Goal: Information Seeking & Learning: Learn about a topic

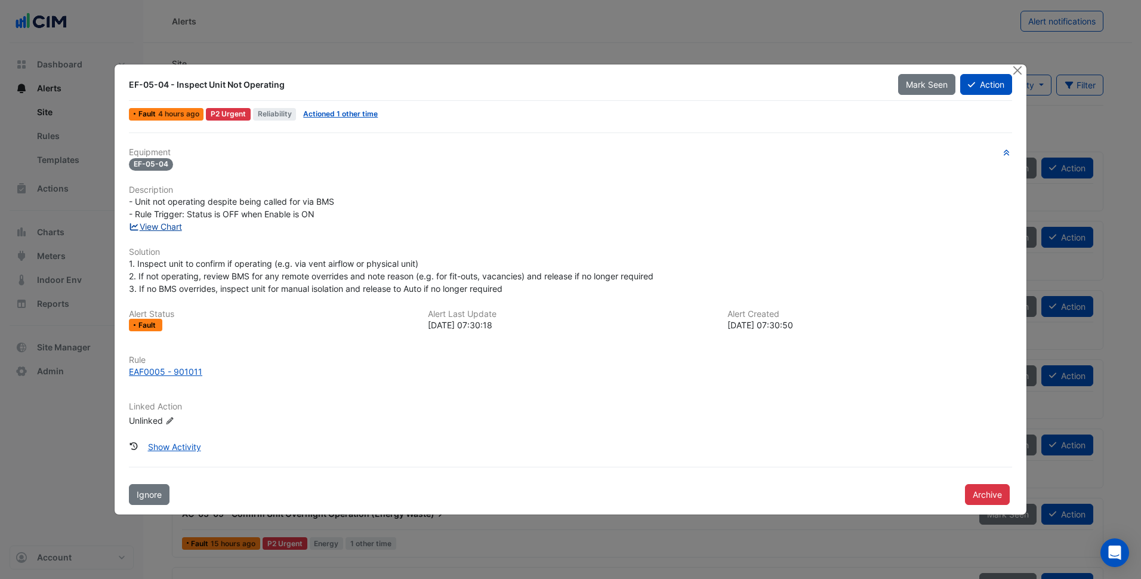
click at [173, 227] on link "View Chart" at bounding box center [155, 226] width 53 height 10
click at [767, 248] on h6 "Solution" at bounding box center [570, 252] width 883 height 10
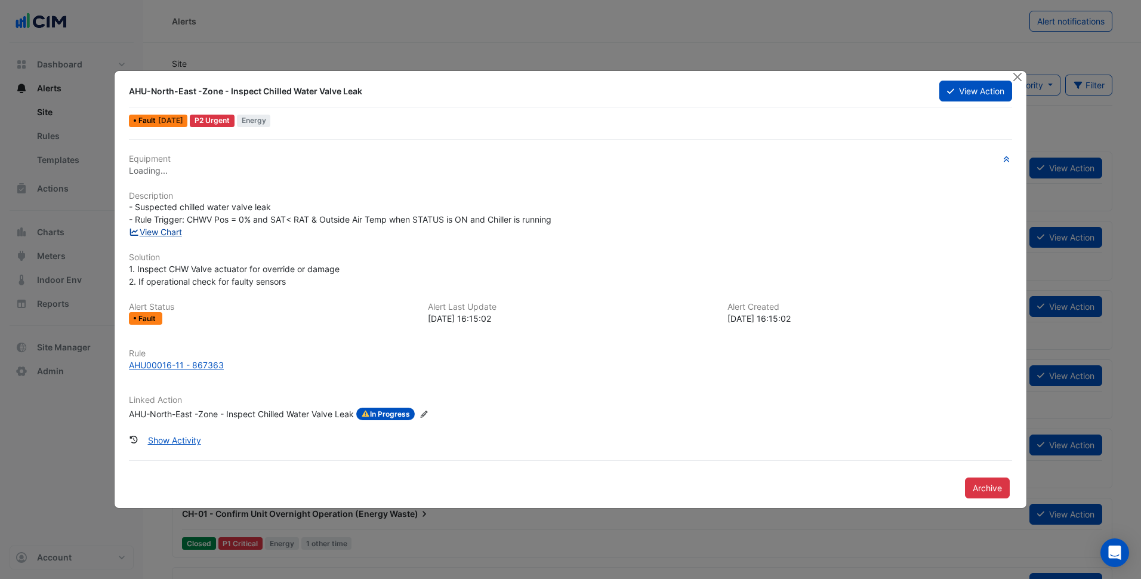
click at [170, 233] on link "View Chart" at bounding box center [155, 232] width 53 height 10
click at [187, 364] on div "AHU00016-11 - 867363" at bounding box center [176, 365] width 95 height 13
click at [765, 370] on div "AHU00016-11 - 867363" at bounding box center [570, 365] width 883 height 13
click at [1017, 79] on button "Close" at bounding box center [1018, 76] width 13 height 13
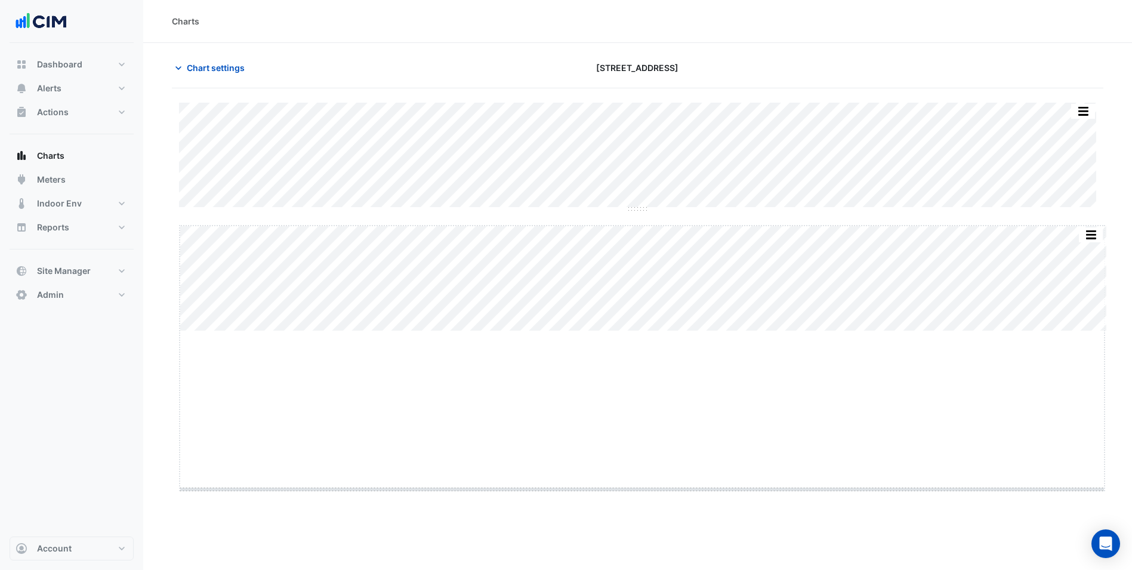
drag, startPoint x: 649, startPoint y: 332, endPoint x: 603, endPoint y: 516, distance: 190.1
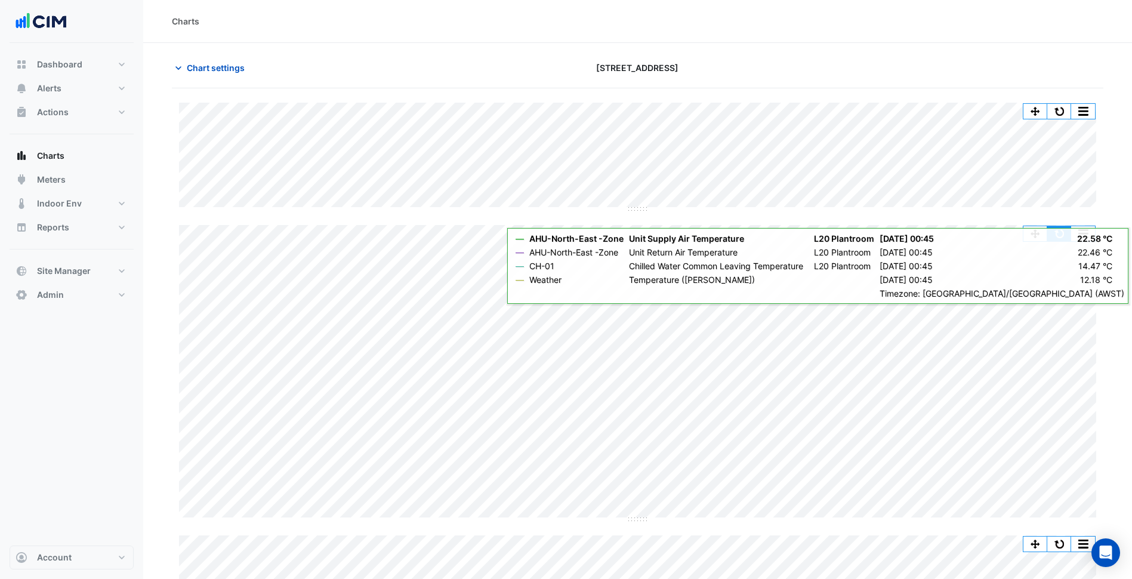
click at [1059, 230] on button "button" at bounding box center [1060, 233] width 24 height 15
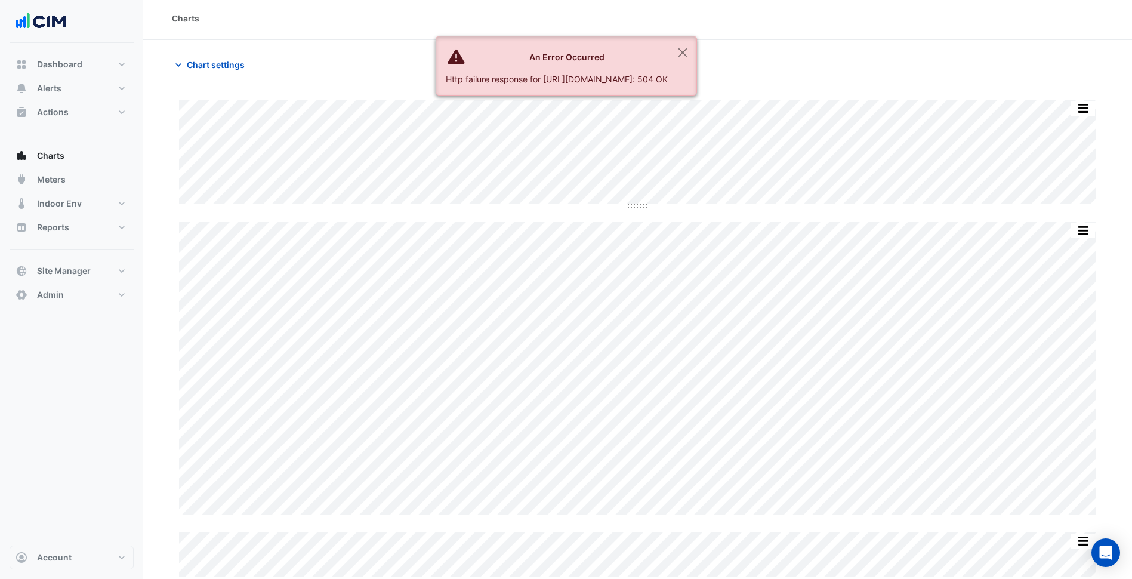
scroll to position [4, 0]
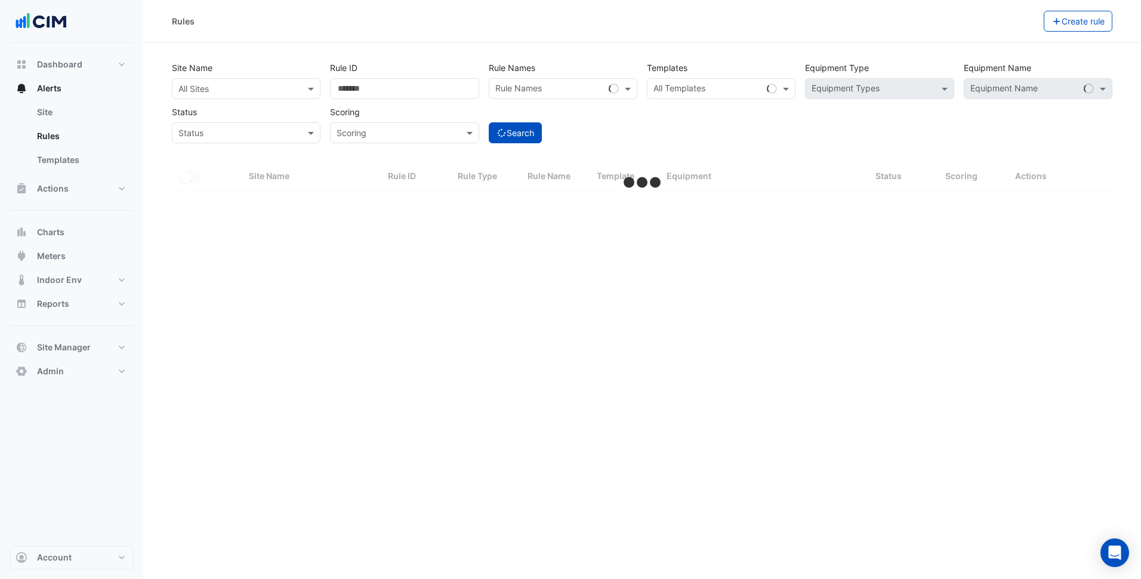
select select "***"
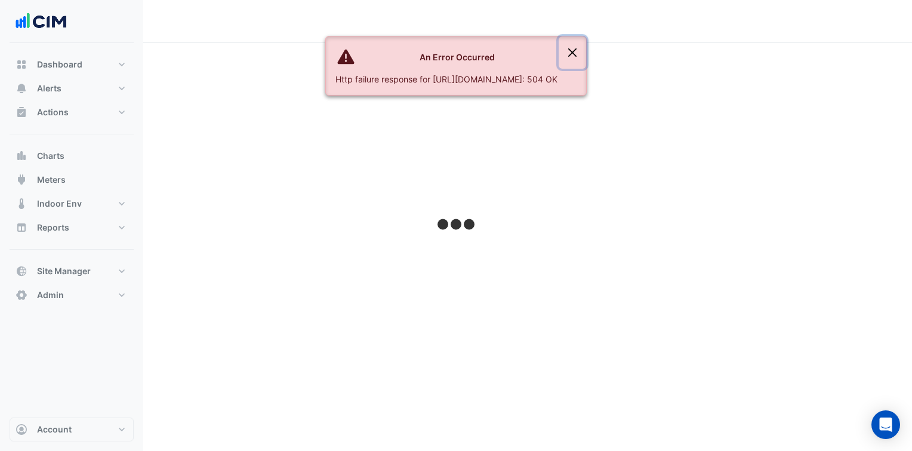
click at [586, 45] on button "Close" at bounding box center [572, 52] width 27 height 32
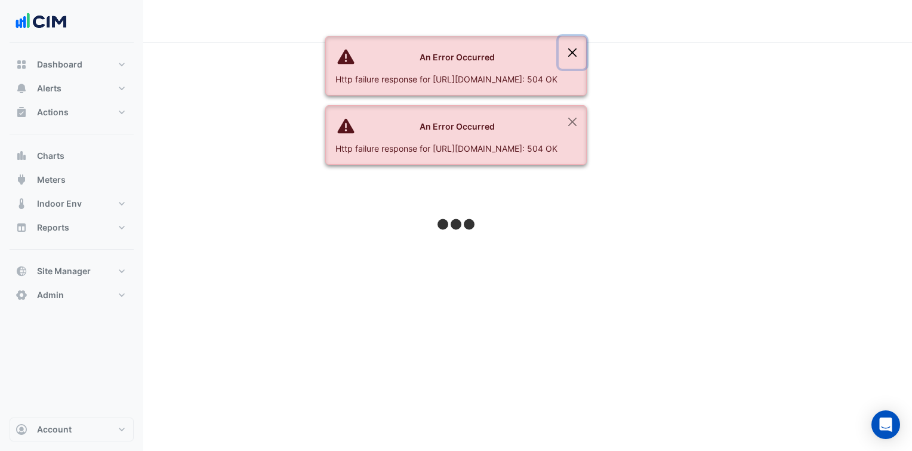
click at [586, 47] on button "Close" at bounding box center [572, 52] width 27 height 32
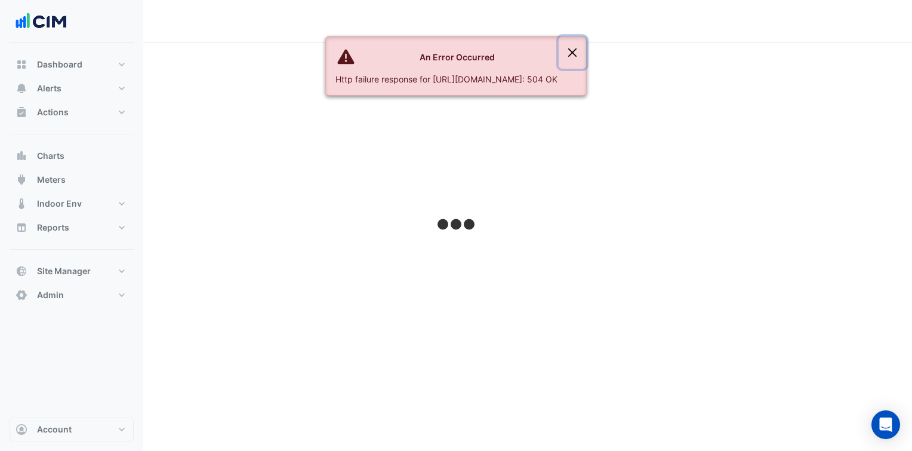
click at [586, 47] on button "Close" at bounding box center [572, 52] width 27 height 32
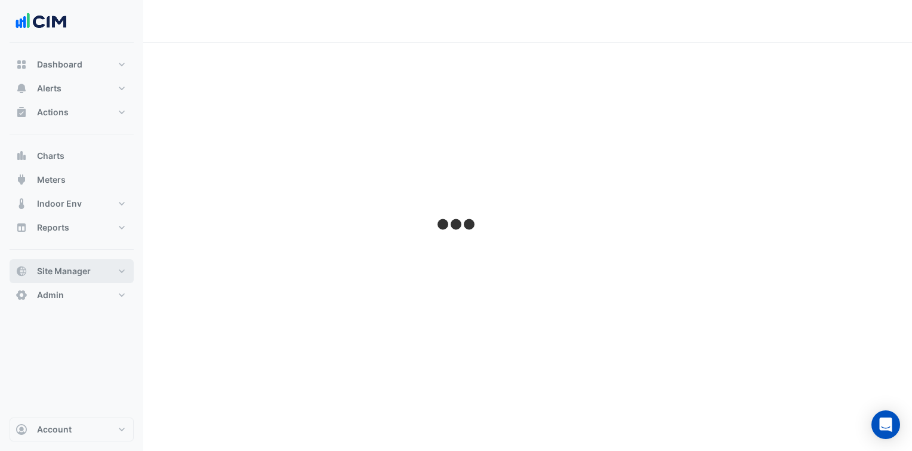
click at [102, 267] on button "Site Manager" at bounding box center [72, 271] width 124 height 24
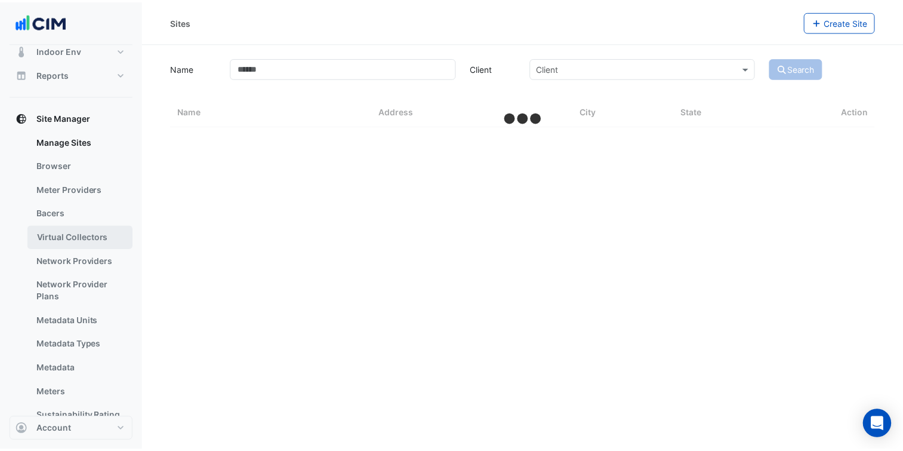
scroll to position [179, 0]
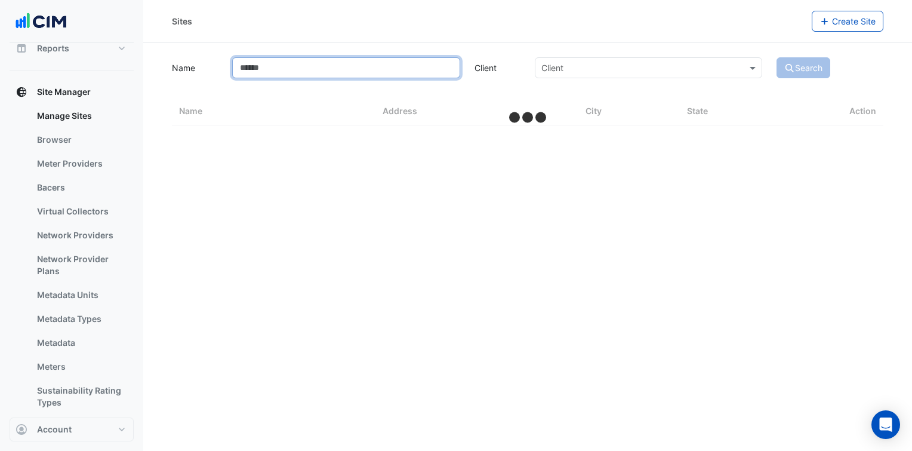
click at [338, 70] on input "Name" at bounding box center [345, 67] width 227 height 21
click at [322, 70] on input "Name" at bounding box center [345, 67] width 227 height 21
type input "****"
select select "***"
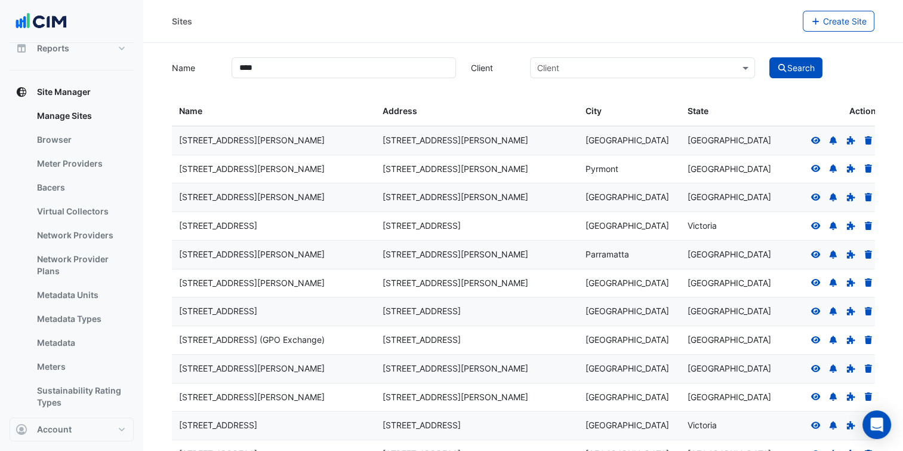
click at [799, 64] on button "Search" at bounding box center [796, 67] width 54 height 21
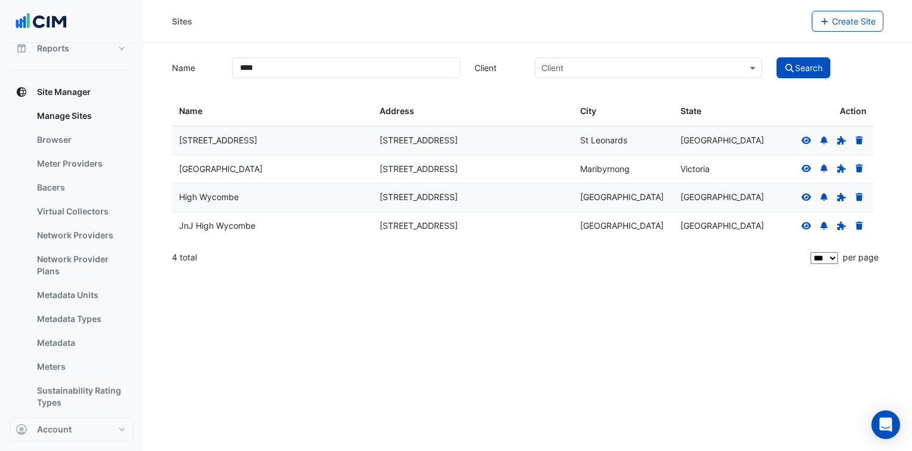
click at [807, 167] on icon at bounding box center [807, 168] width 10 height 7
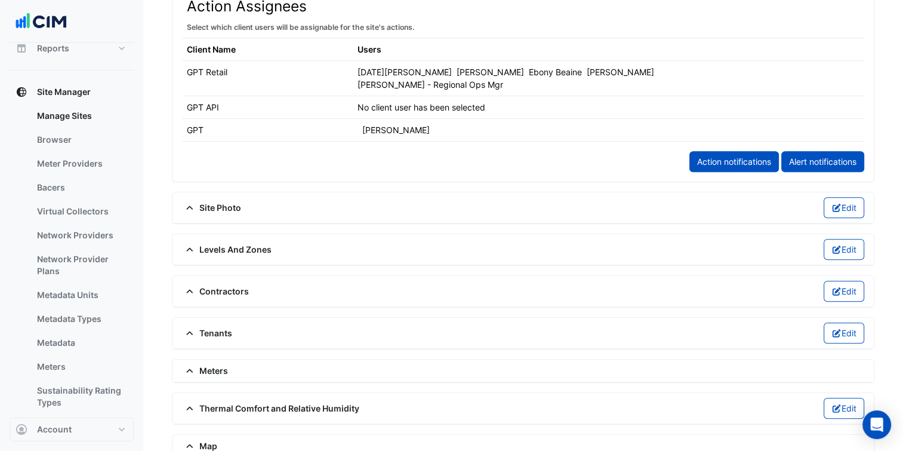
scroll to position [716, 0]
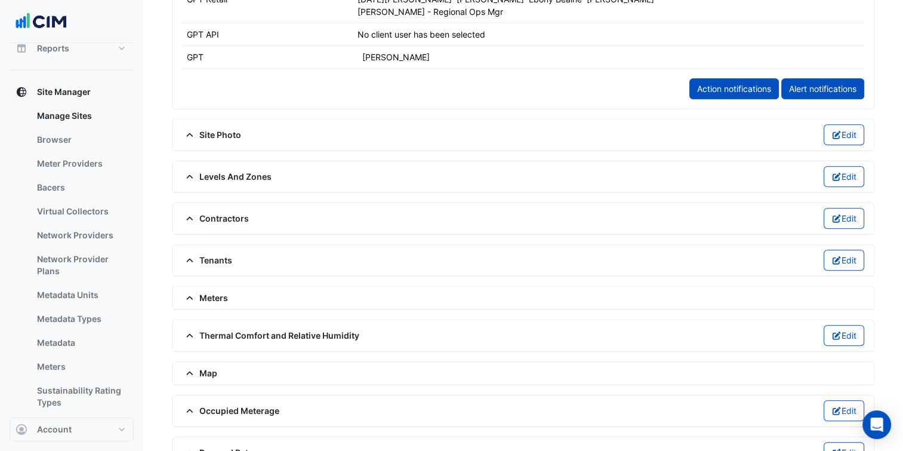
click at [201, 294] on span "Meters" at bounding box center [205, 297] width 46 height 13
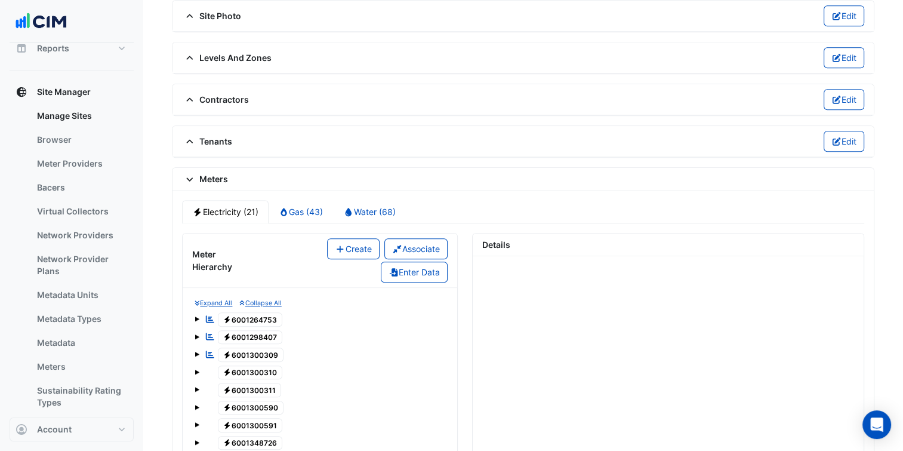
scroll to position [836, 0]
click at [359, 199] on link "Water (68)" at bounding box center [369, 210] width 73 height 23
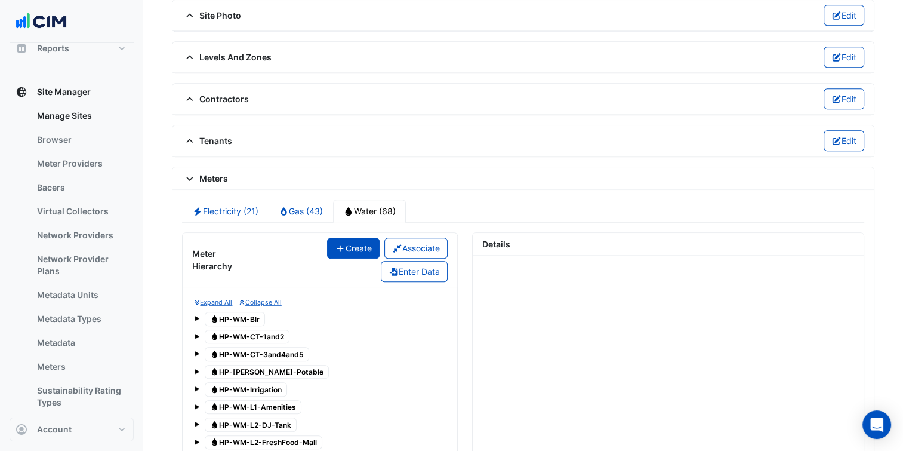
click at [340, 242] on button "Create" at bounding box center [353, 248] width 53 height 21
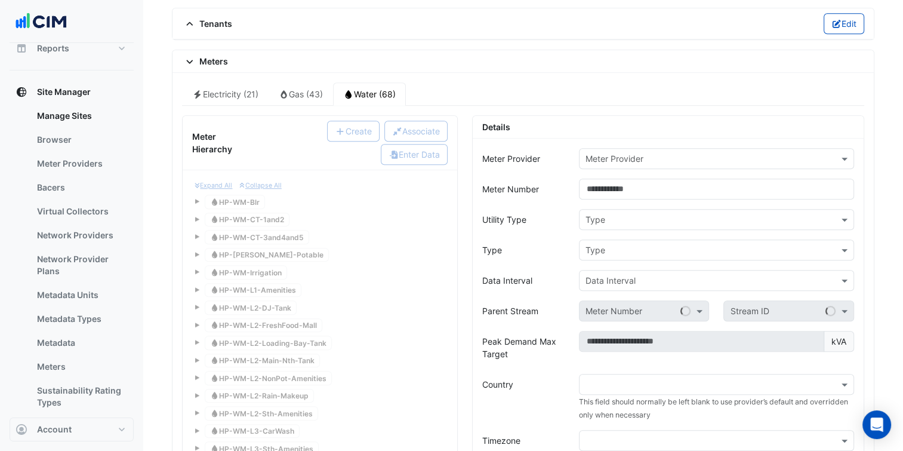
scroll to position [955, 0]
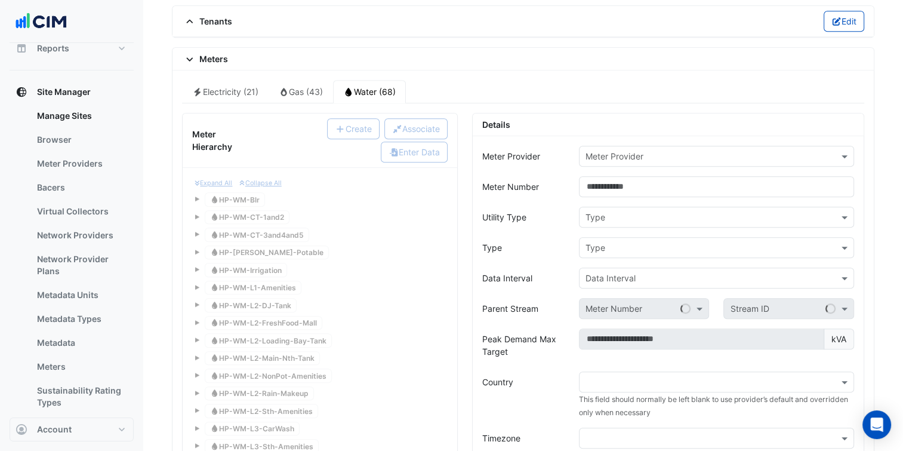
click at [611, 157] on div "Meter Provider" at bounding box center [716, 156] width 275 height 21
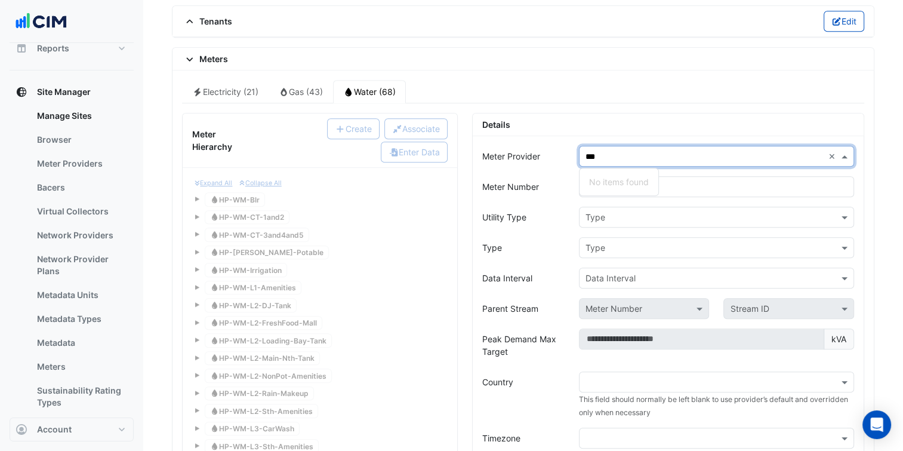
type input "**"
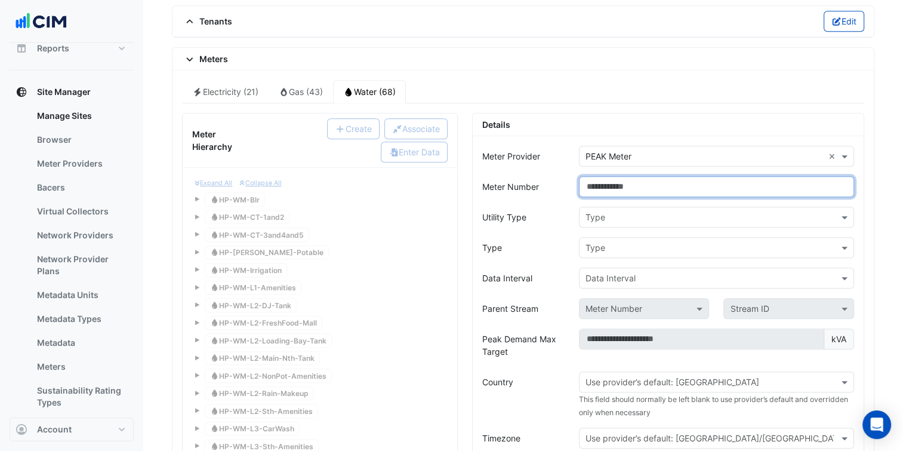
paste input "**********"
type input "**********"
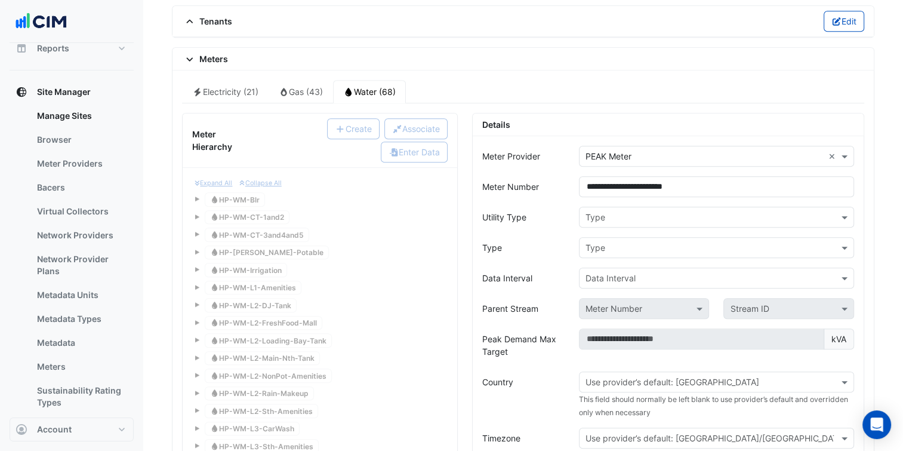
click at [620, 217] on div "Type" at bounding box center [716, 217] width 275 height 21
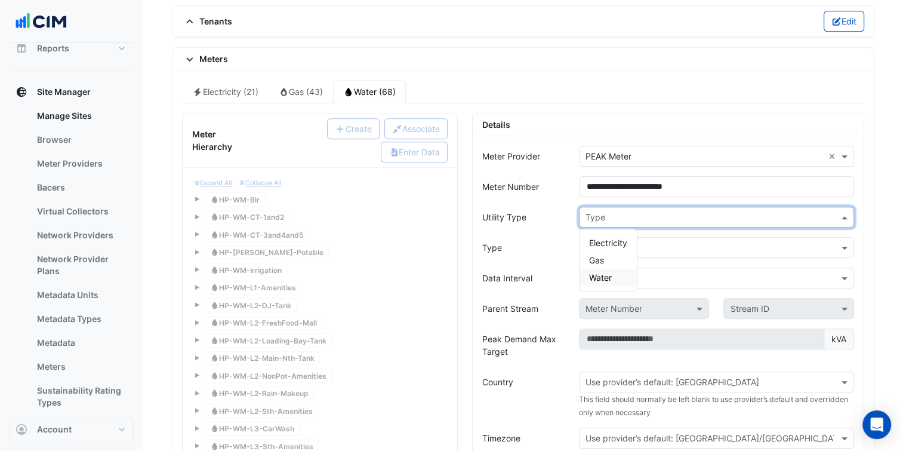
click at [611, 272] on span "Water" at bounding box center [600, 277] width 23 height 10
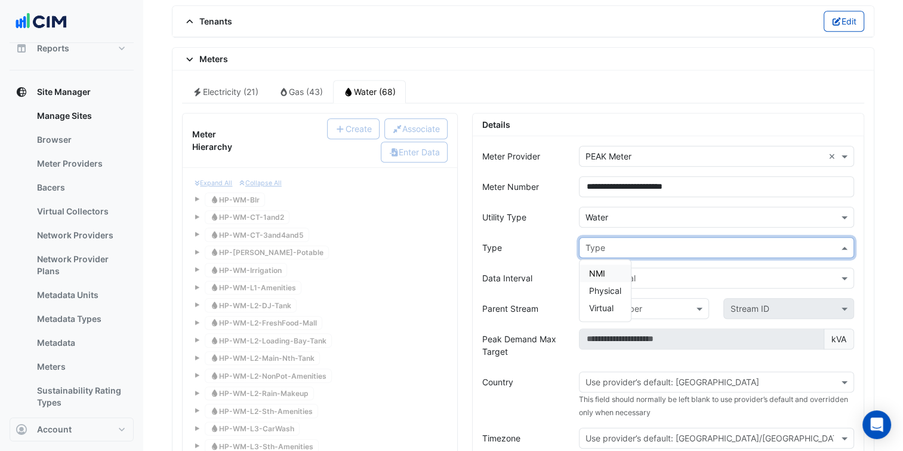
click at [623, 247] on div "Type" at bounding box center [716, 247] width 275 height 21
click at [610, 285] on span "Physical" at bounding box center [605, 290] width 32 height 10
click at [625, 272] on input "text" at bounding box center [705, 278] width 238 height 13
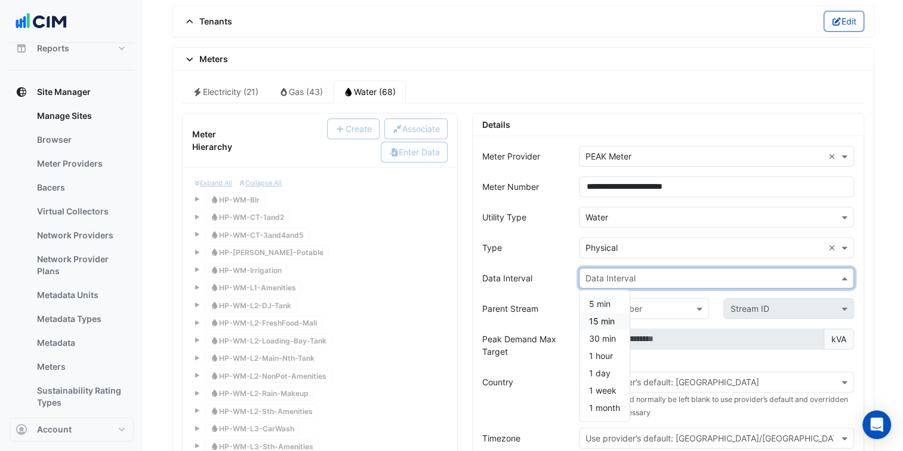
click at [611, 312] on div "15 min" at bounding box center [605, 320] width 50 height 17
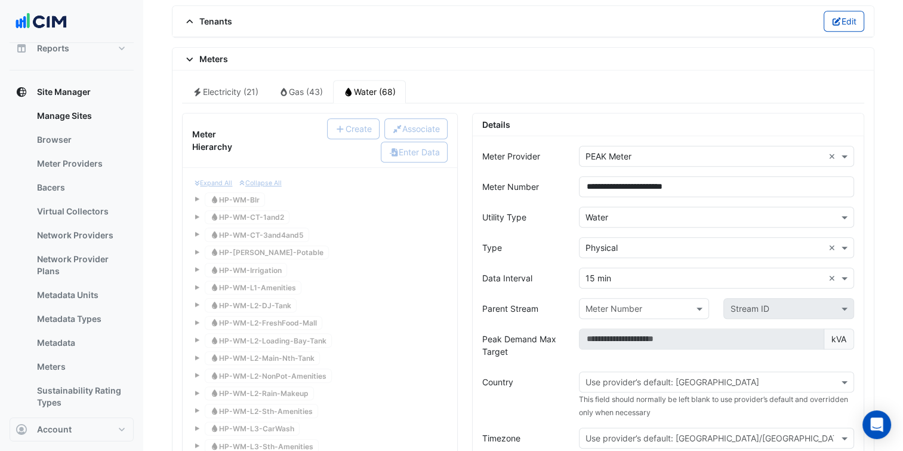
click at [567, 316] on form "**********" at bounding box center [668, 440] width 372 height 589
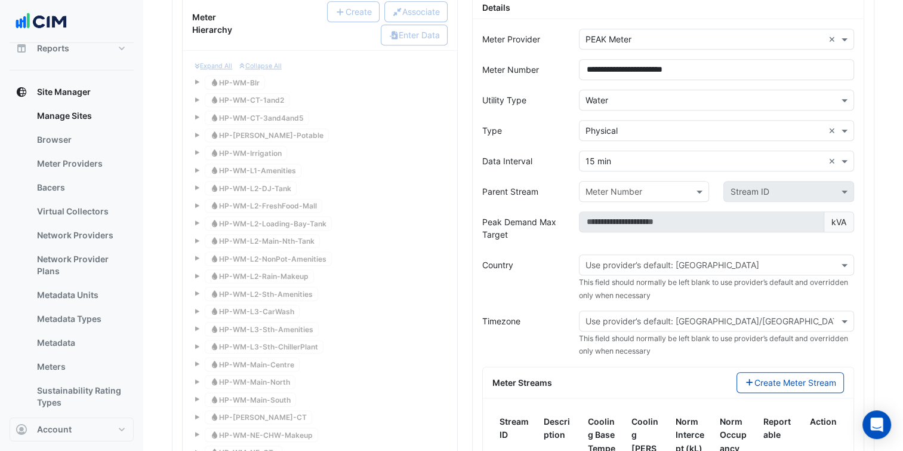
scroll to position [1074, 0]
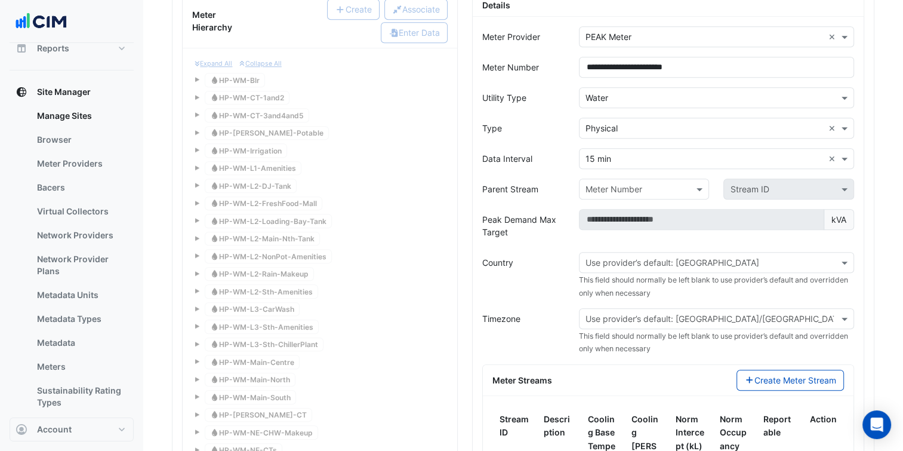
click at [648, 263] on div "Use provider’s default: Australia" at bounding box center [716, 262] width 275 height 21
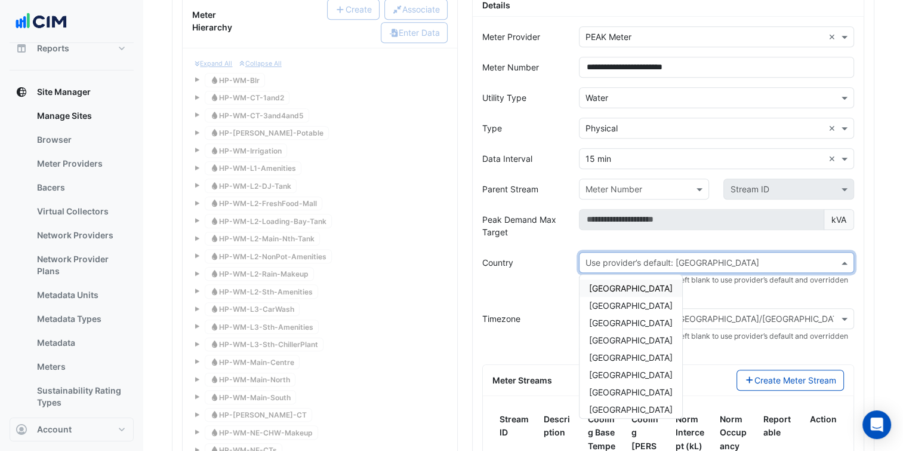
click at [633, 284] on div "Australia" at bounding box center [631, 287] width 103 height 17
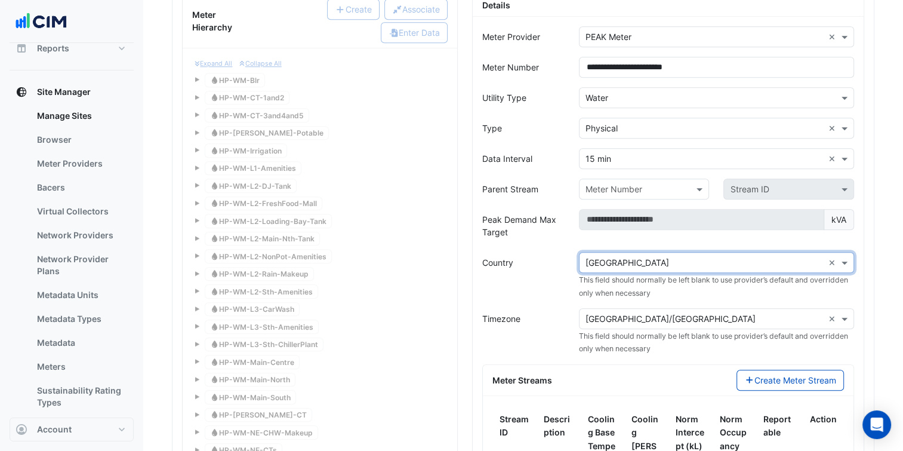
click at [655, 313] on input "text" at bounding box center [705, 319] width 238 height 13
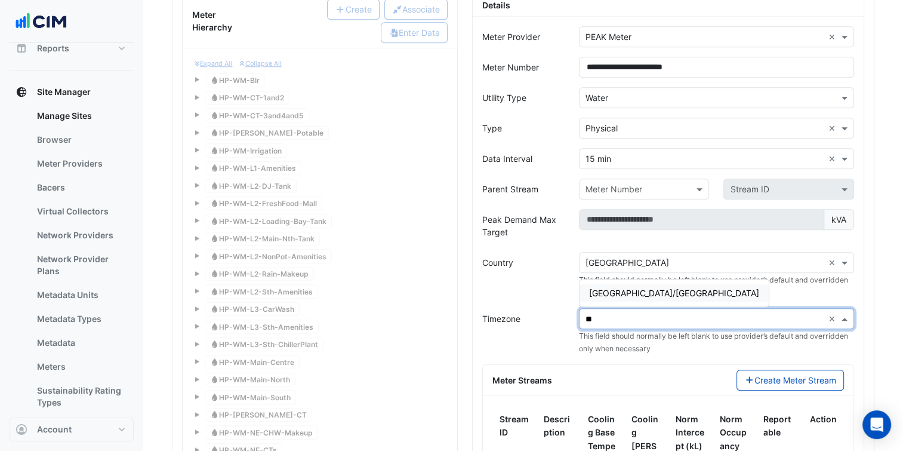
type input "***"
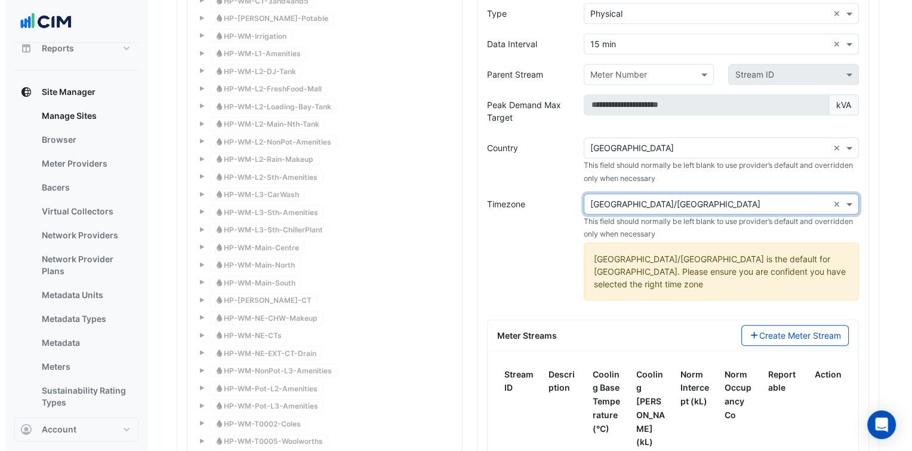
scroll to position [1194, 0]
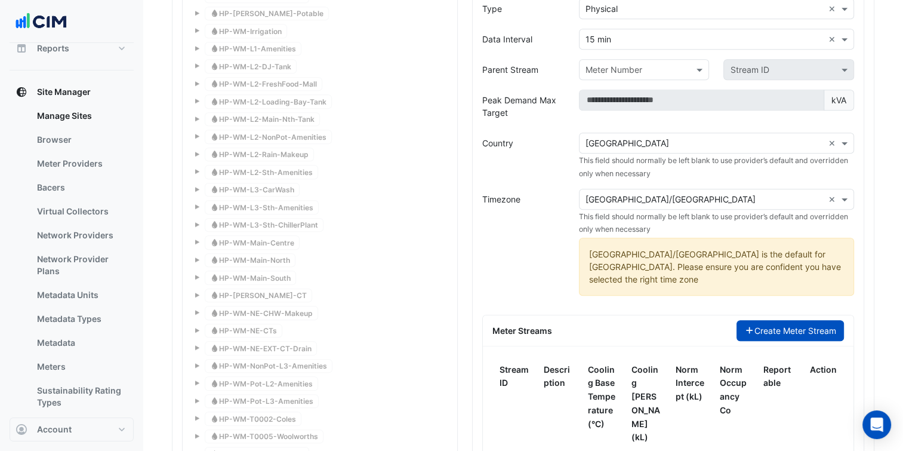
click at [767, 320] on button "Create Meter Stream" at bounding box center [791, 330] width 108 height 21
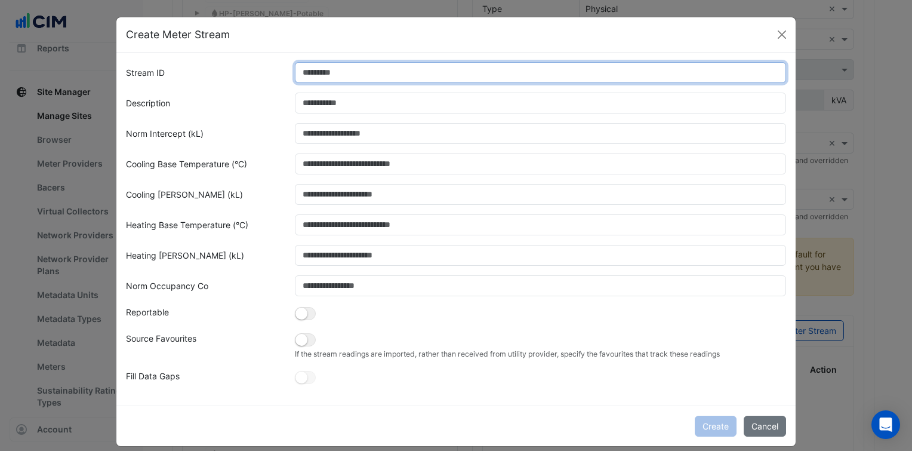
click at [401, 75] on input "Stream ID" at bounding box center [541, 72] width 492 height 21
type input "*"
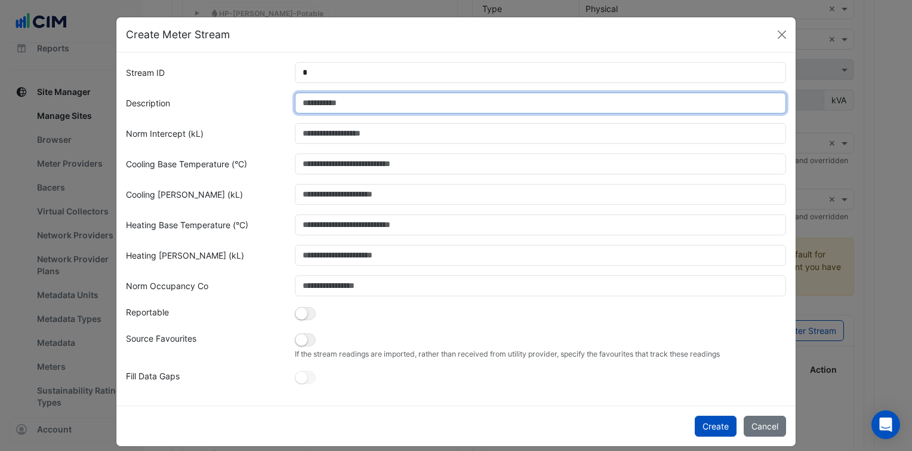
click at [379, 101] on input "Description" at bounding box center [541, 103] width 492 height 21
paste input "**********"
type input "**********"
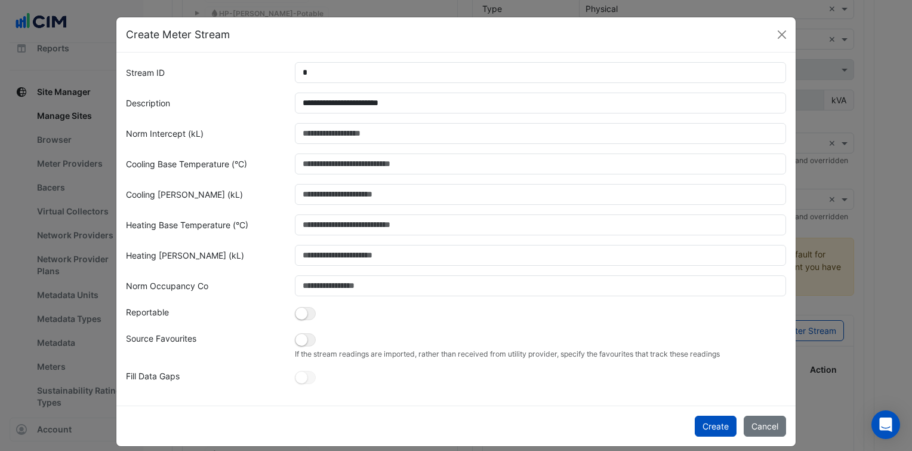
click at [288, 143] on div at bounding box center [541, 133] width 506 height 21
click at [303, 350] on small "If the stream readings are imported, rather than received from utility provider…" at bounding box center [541, 354] width 492 height 11
click at [308, 320] on button "button" at bounding box center [305, 313] width 21 height 13
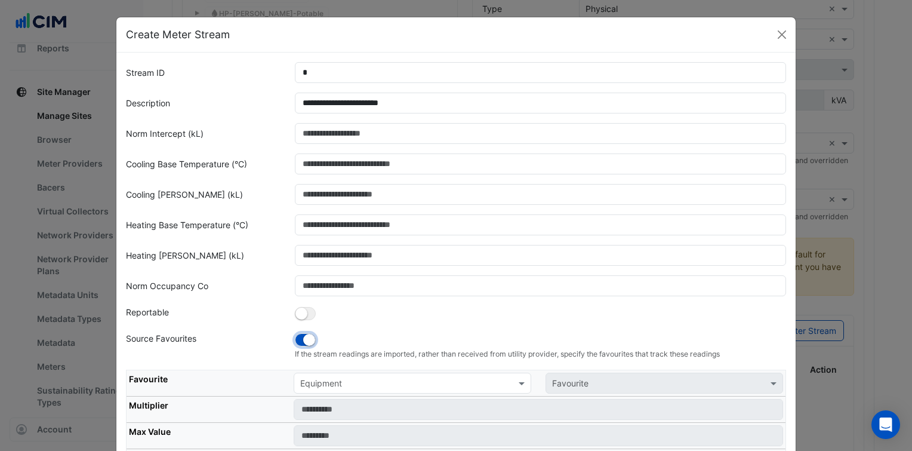
scroll to position [60, 0]
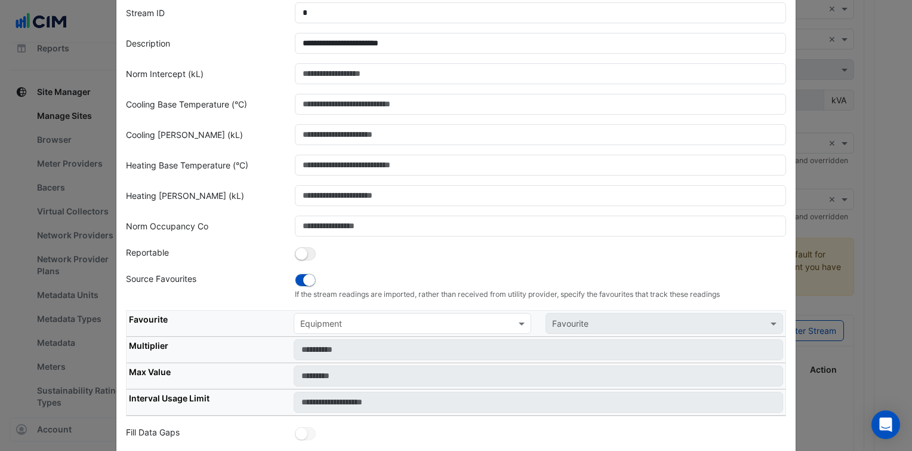
click at [356, 313] on div "Equipment" at bounding box center [413, 323] width 238 height 21
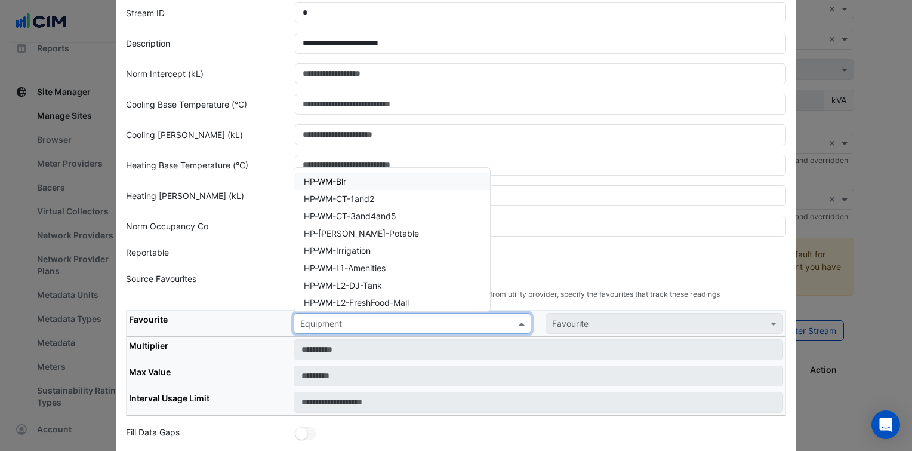
paste input "**********"
type input "**********"
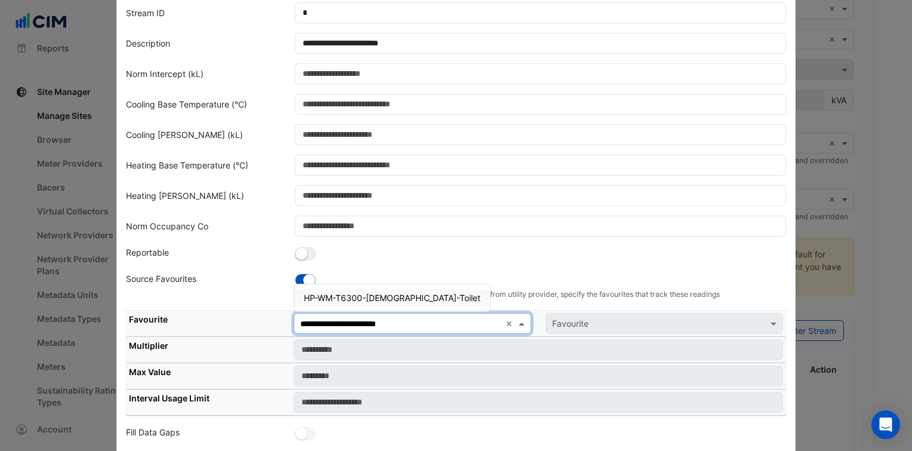
click at [378, 301] on div "HP-WM-T6300-Female-Toilet" at bounding box center [392, 297] width 196 height 17
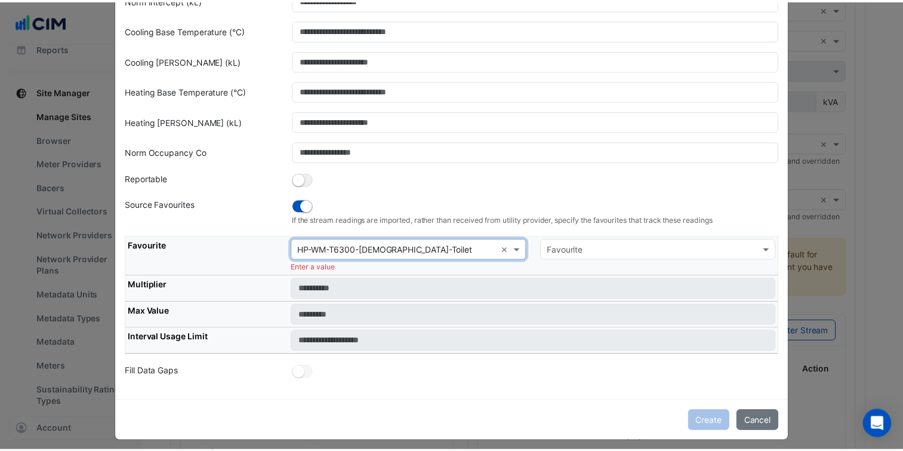
scroll to position [138, 0]
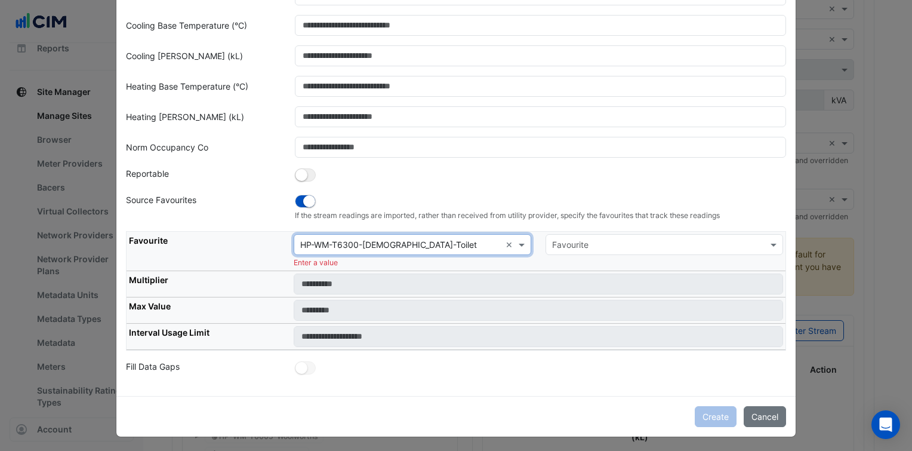
click at [637, 239] on input "text" at bounding box center [652, 245] width 201 height 13
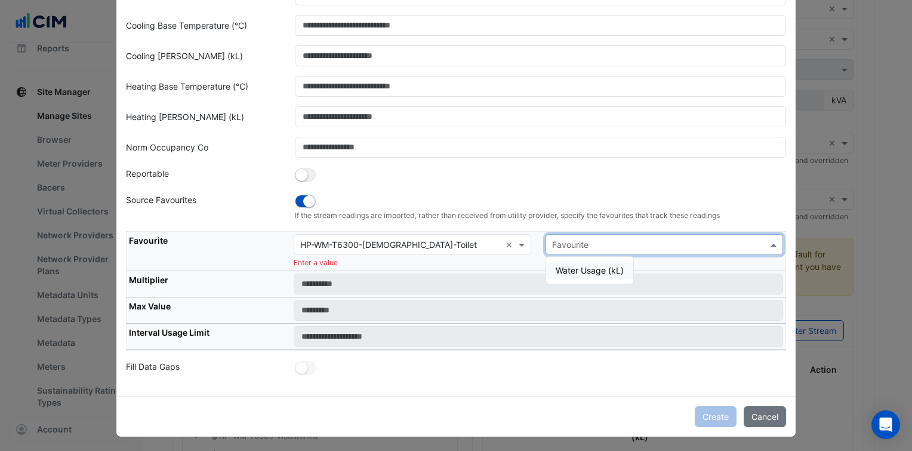
click at [587, 269] on span "Water Usage (kL)" at bounding box center [590, 270] width 68 height 10
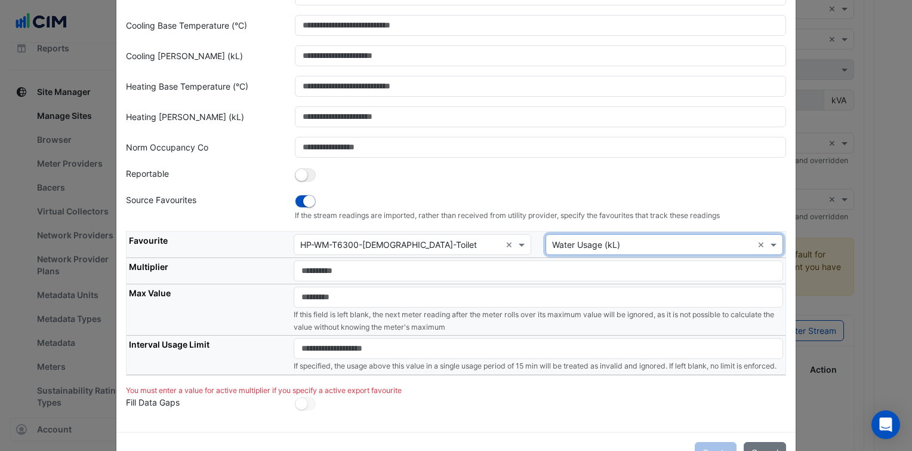
click at [255, 279] on th "Multiplier" at bounding box center [209, 271] width 165 height 26
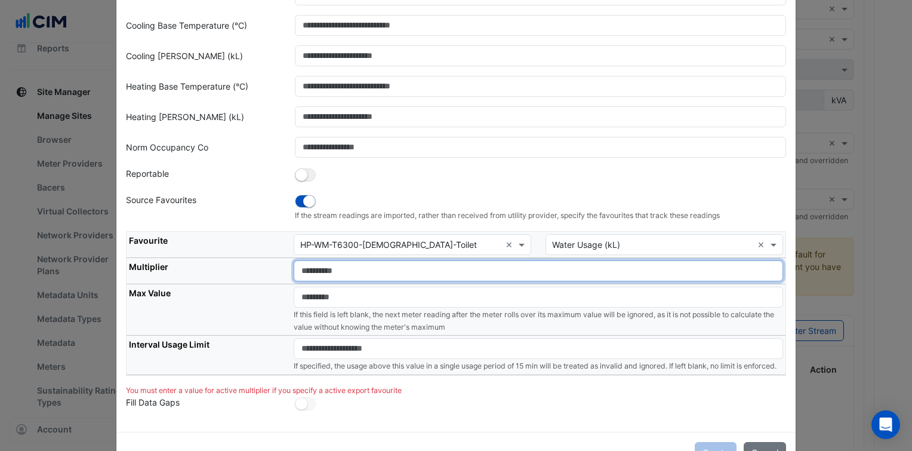
click at [328, 272] on input "number" at bounding box center [538, 270] width 489 height 21
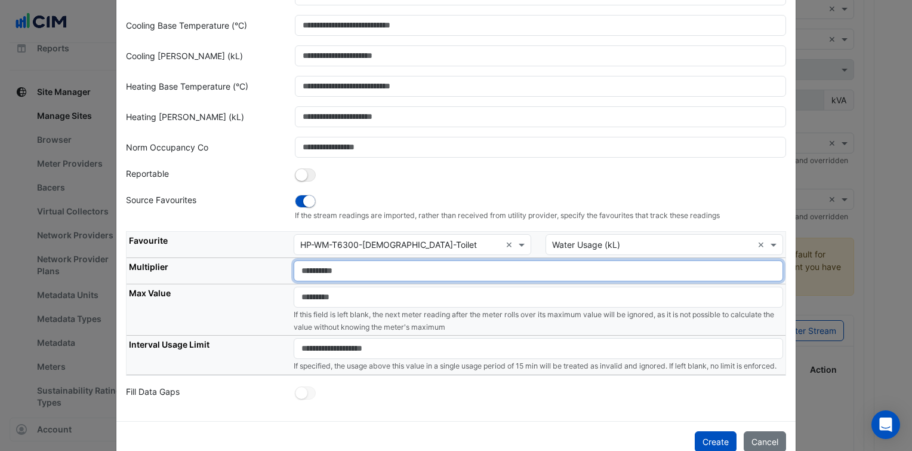
type input "*"
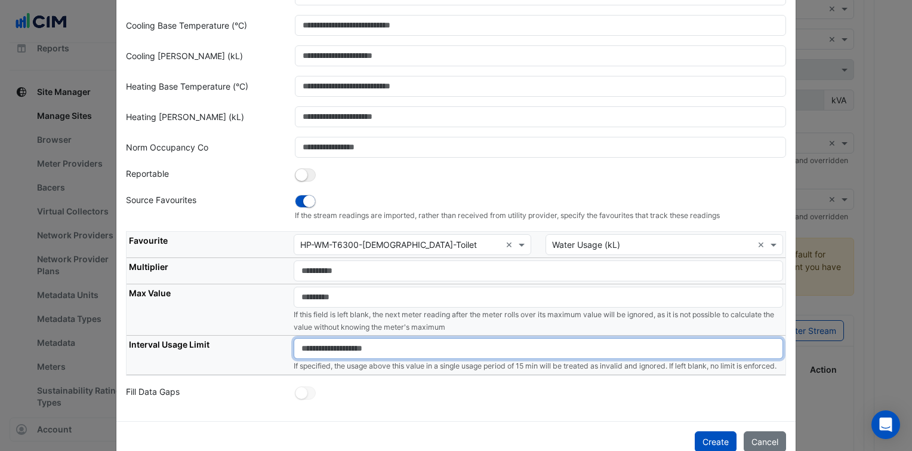
click at [362, 346] on input "number" at bounding box center [538, 348] width 489 height 21
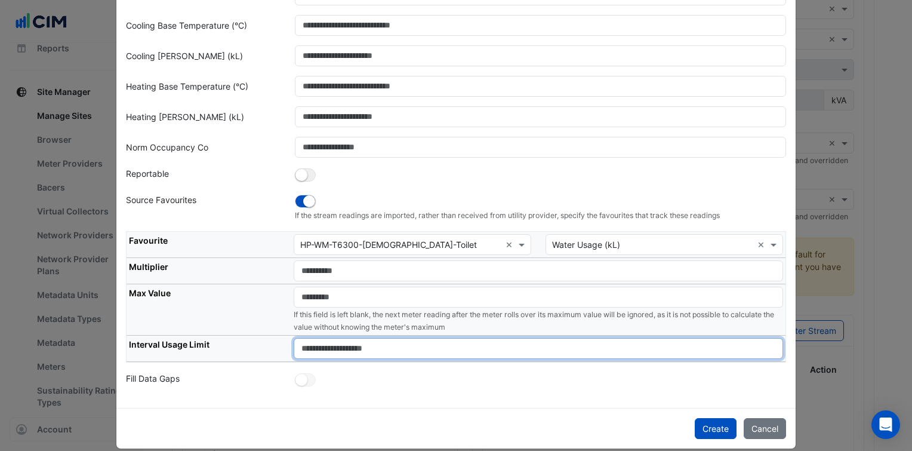
type input "****"
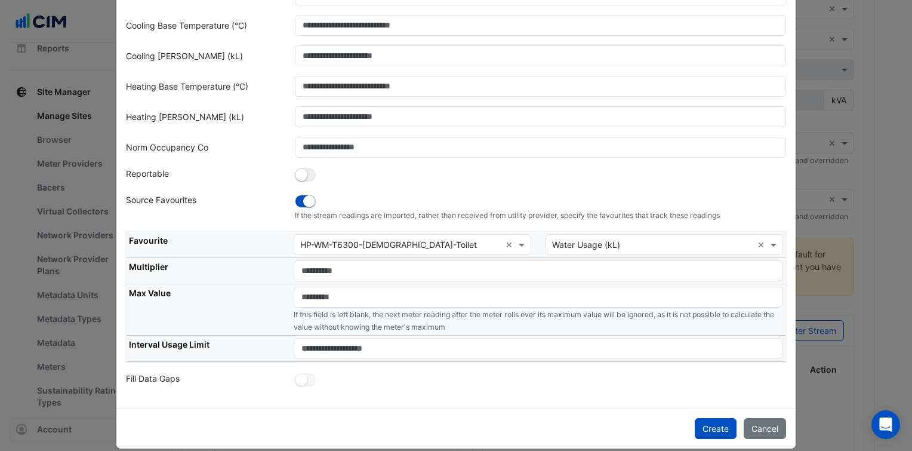
click at [506, 435] on div "Create Cancel" at bounding box center [455, 428] width 679 height 41
click at [726, 427] on button "Create" at bounding box center [716, 428] width 42 height 21
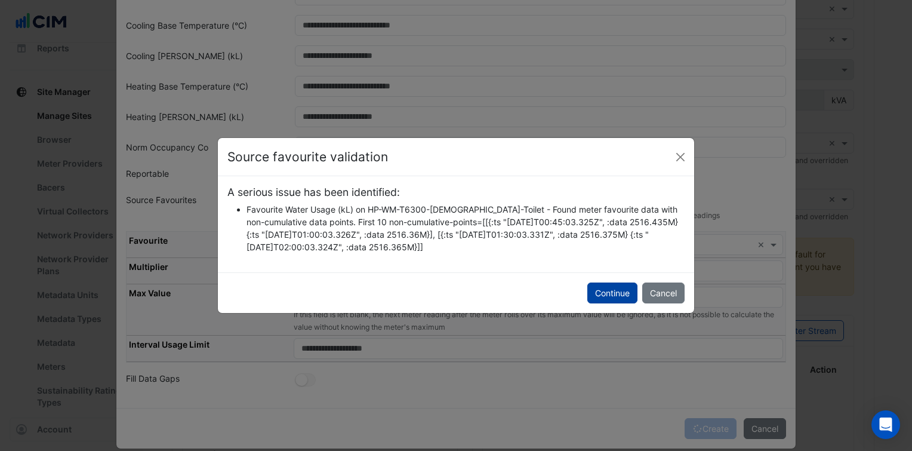
click at [609, 301] on button "Continue" at bounding box center [612, 292] width 50 height 21
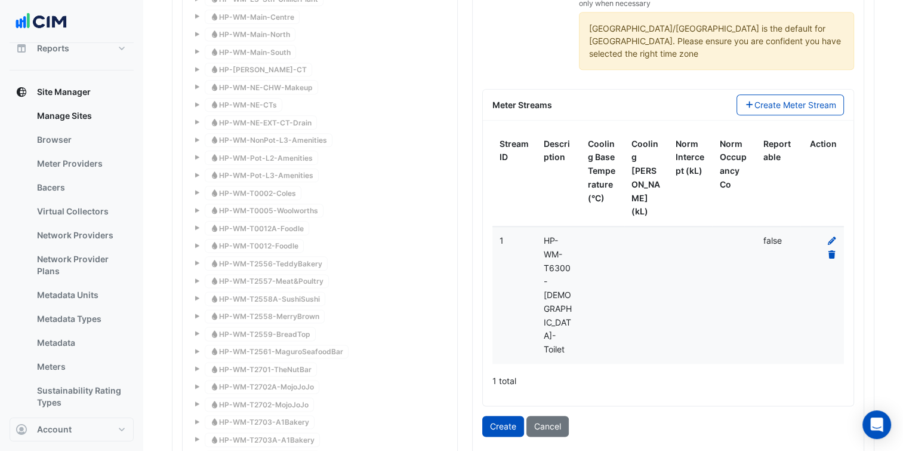
scroll to position [1433, 0]
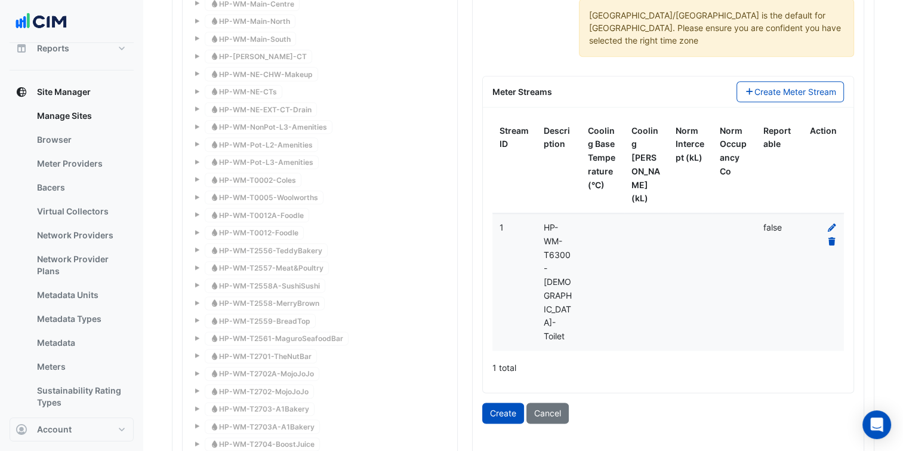
click at [494, 322] on form "**********" at bounding box center [668, 45] width 372 height 755
click at [494, 402] on button "Create" at bounding box center [503, 412] width 42 height 21
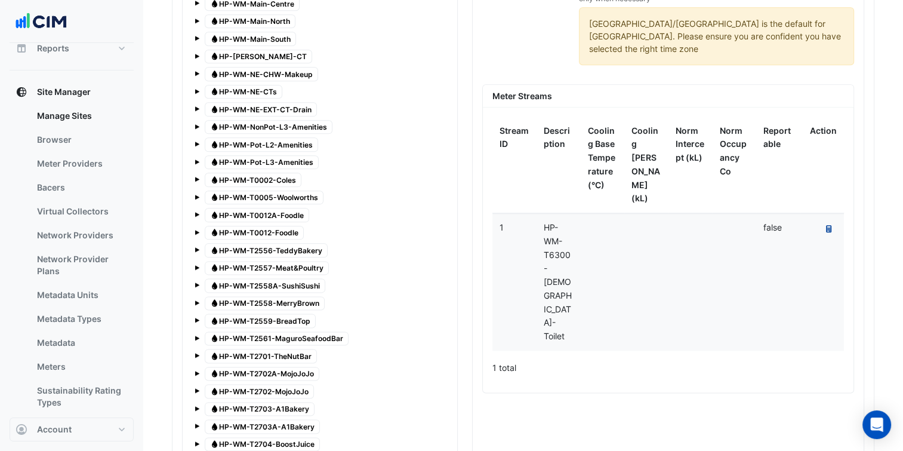
click at [833, 221] on button "Recalculate Meter Data" at bounding box center [829, 229] width 16 height 17
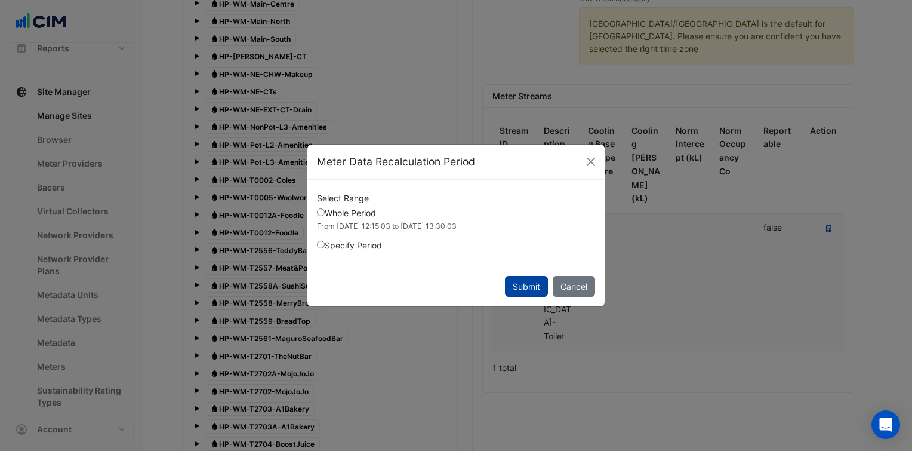
click at [535, 281] on button "Submit" at bounding box center [526, 286] width 43 height 21
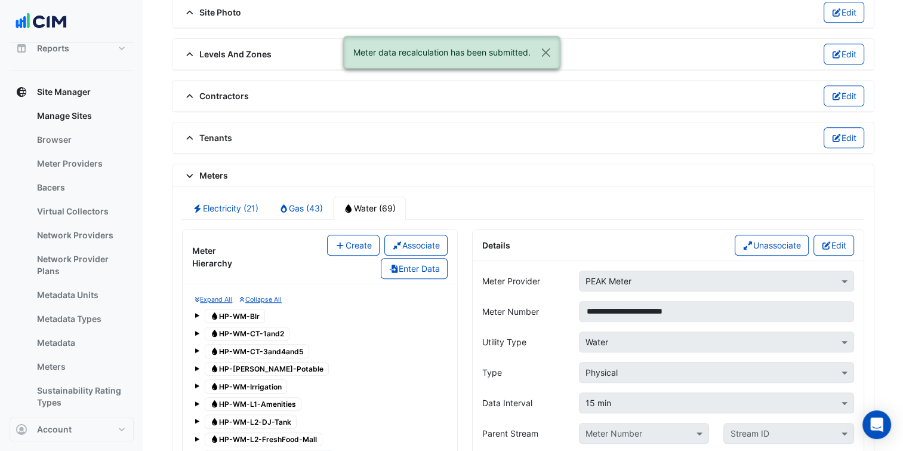
scroll to position [836, 0]
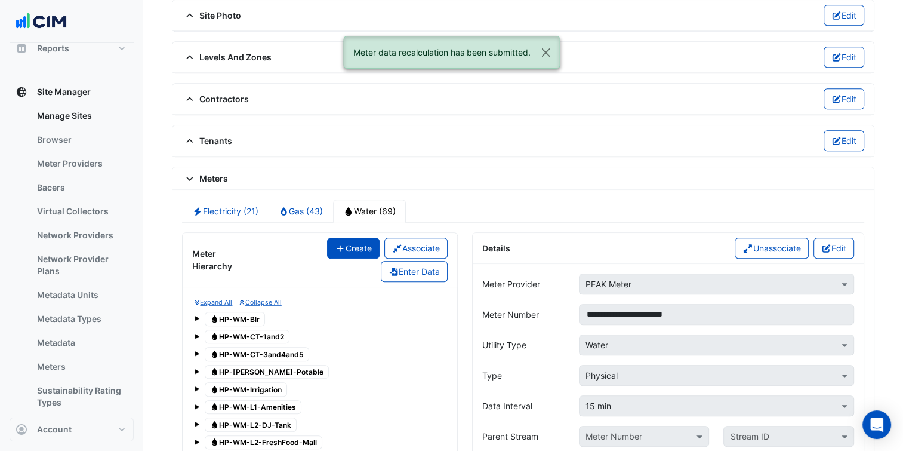
click at [359, 250] on button "Create" at bounding box center [353, 248] width 53 height 21
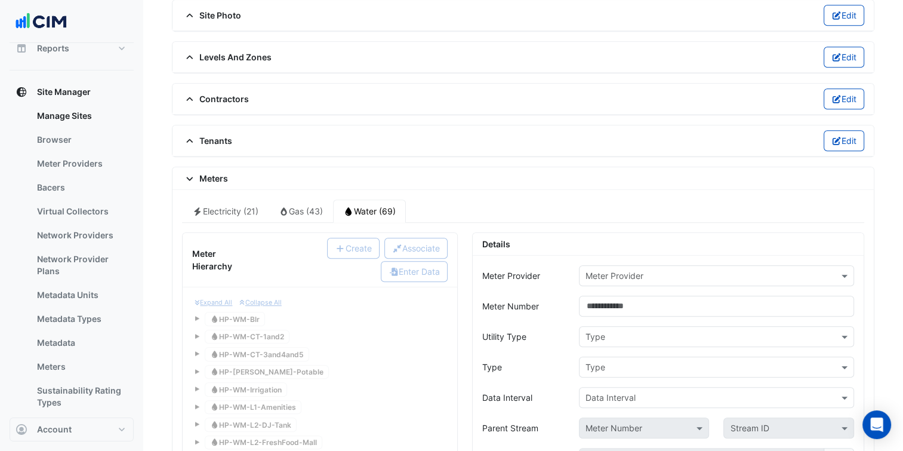
click at [683, 270] on input "text" at bounding box center [705, 276] width 238 height 13
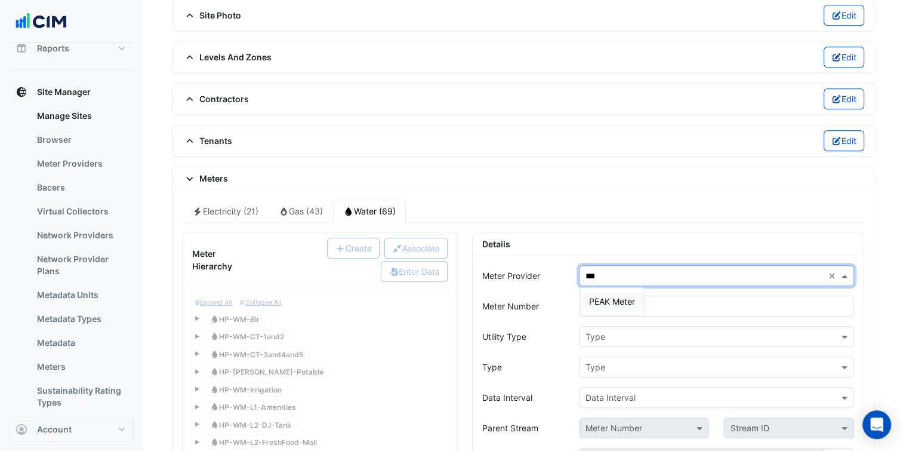
type input "****"
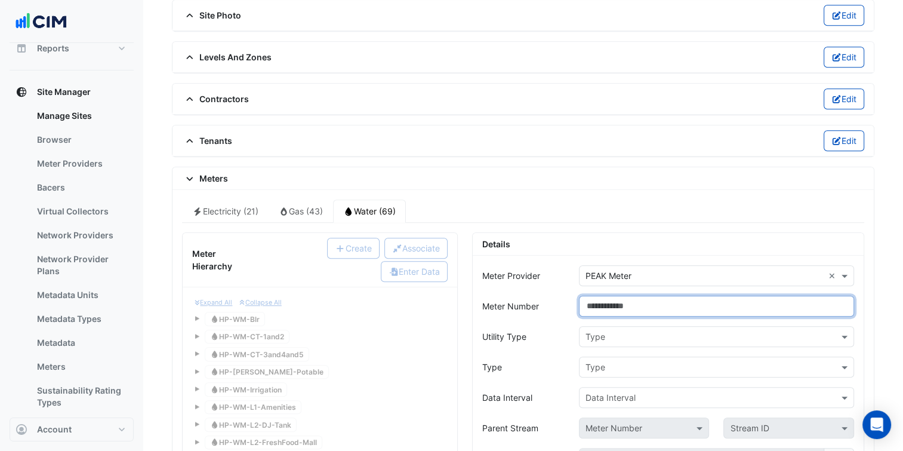
paste input "**********"
type input "**********"
click at [596, 331] on input "text" at bounding box center [705, 337] width 238 height 13
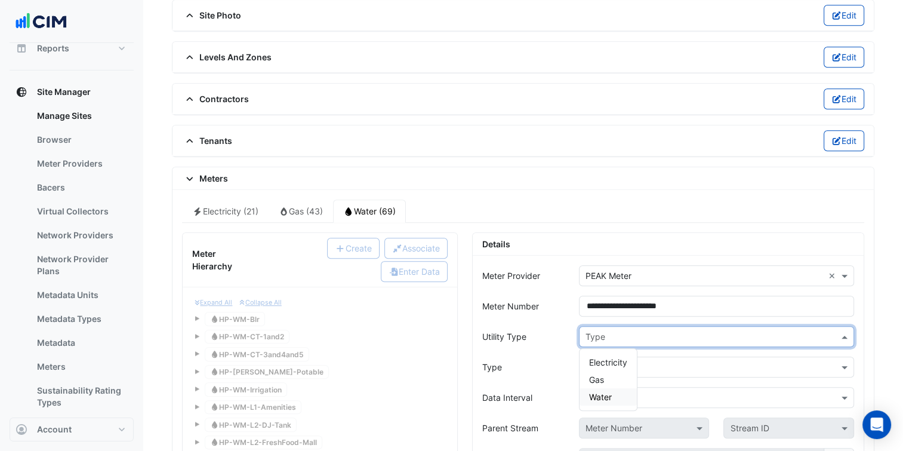
click at [611, 393] on span "Water" at bounding box center [600, 397] width 23 height 10
click at [622, 369] on div "Type" at bounding box center [716, 366] width 275 height 21
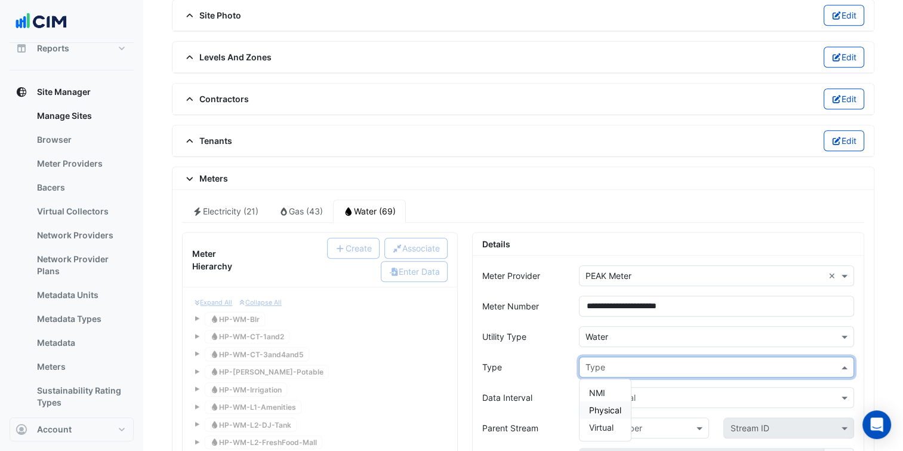
drag, startPoint x: 600, startPoint y: 406, endPoint x: 573, endPoint y: 380, distance: 37.2
click at [600, 406] on span "Physical" at bounding box center [605, 410] width 32 height 10
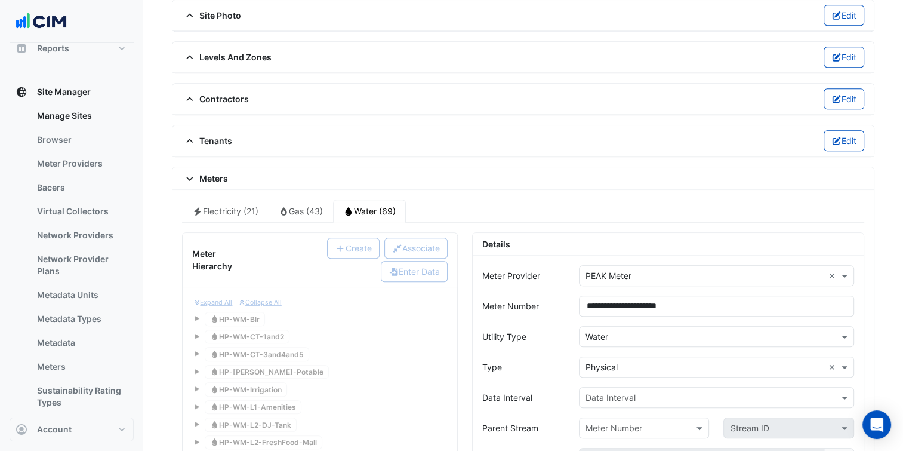
click at [523, 359] on div "Type" at bounding box center [523, 366] width 97 height 21
click at [587, 392] on input "text" at bounding box center [705, 398] width 238 height 13
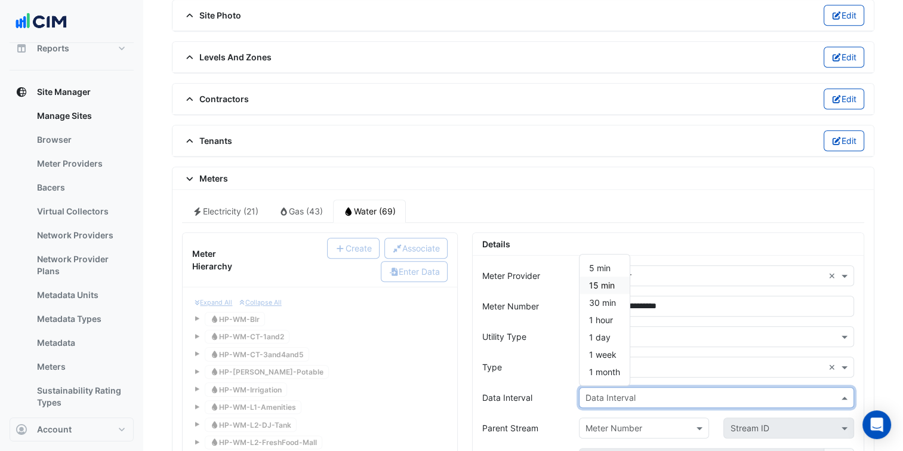
drag, startPoint x: 601, startPoint y: 281, endPoint x: 574, endPoint y: 310, distance: 39.8
click at [601, 280] on span "15 min" at bounding box center [602, 285] width 26 height 10
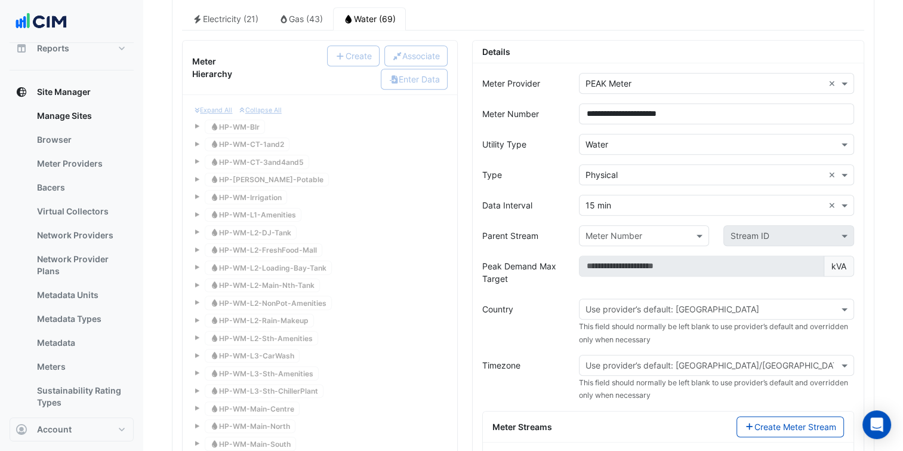
scroll to position [1074, 0]
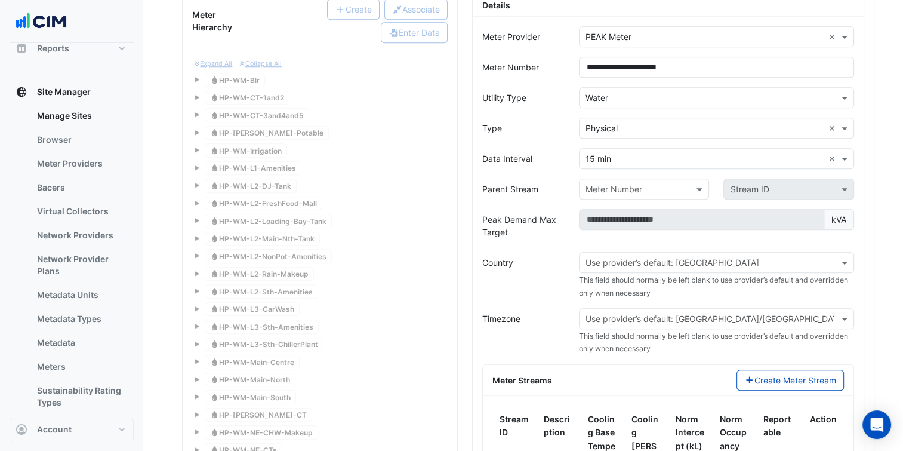
click at [646, 261] on div "Use provider’s default: Australia" at bounding box center [716, 262] width 275 height 21
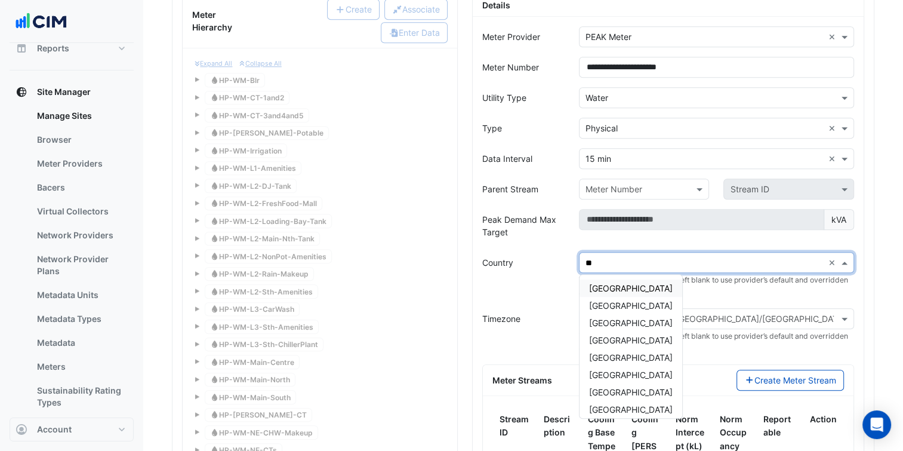
type input "***"
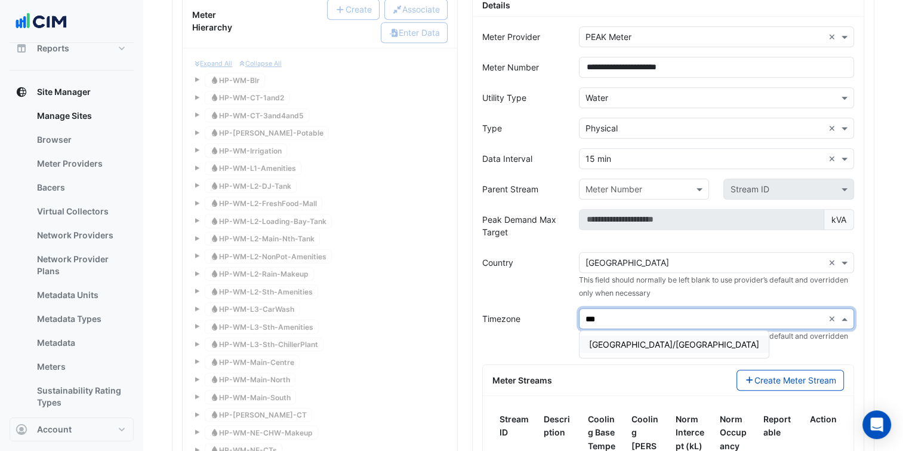
type input "****"
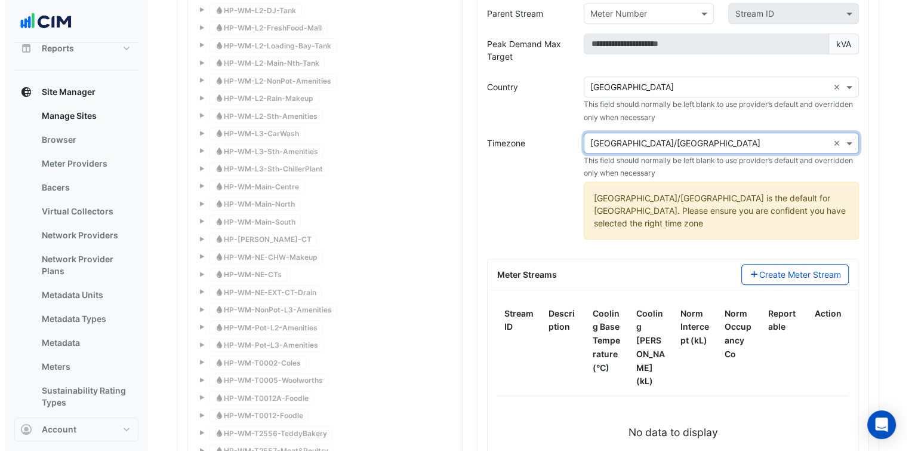
scroll to position [1254, 0]
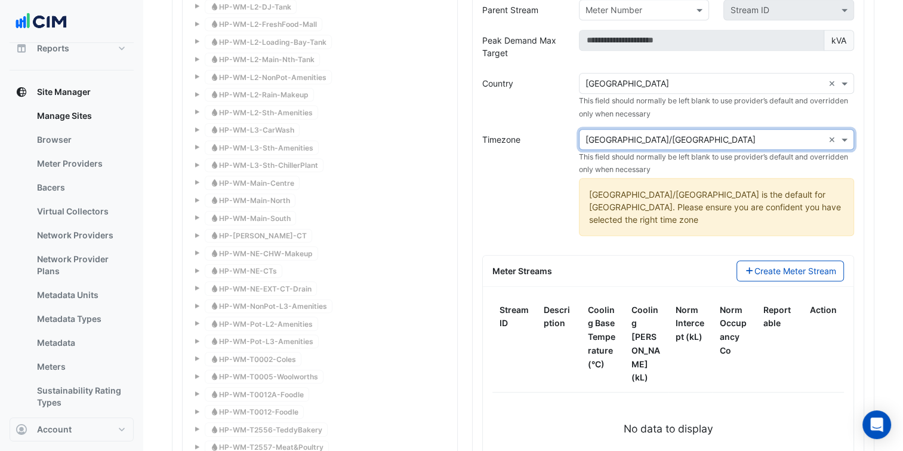
click at [769, 261] on div "Meter Streams Create Meter Stream" at bounding box center [668, 270] width 371 height 31
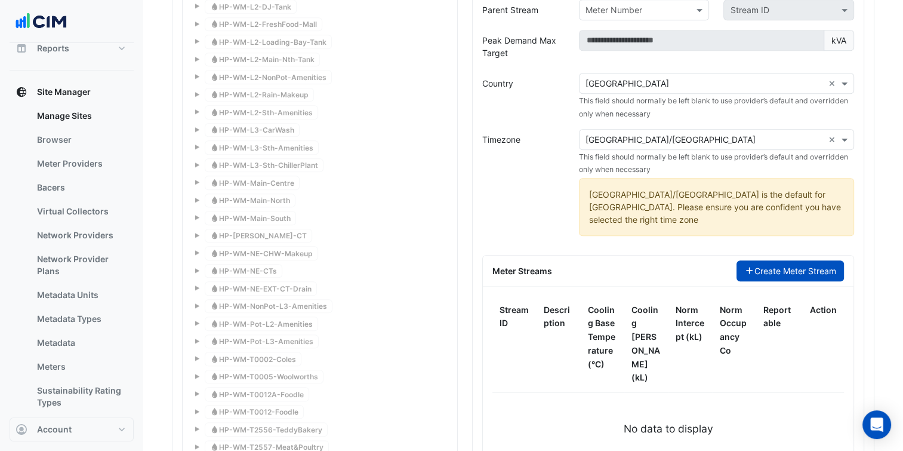
click at [788, 260] on button "Create Meter Stream" at bounding box center [791, 270] width 108 height 21
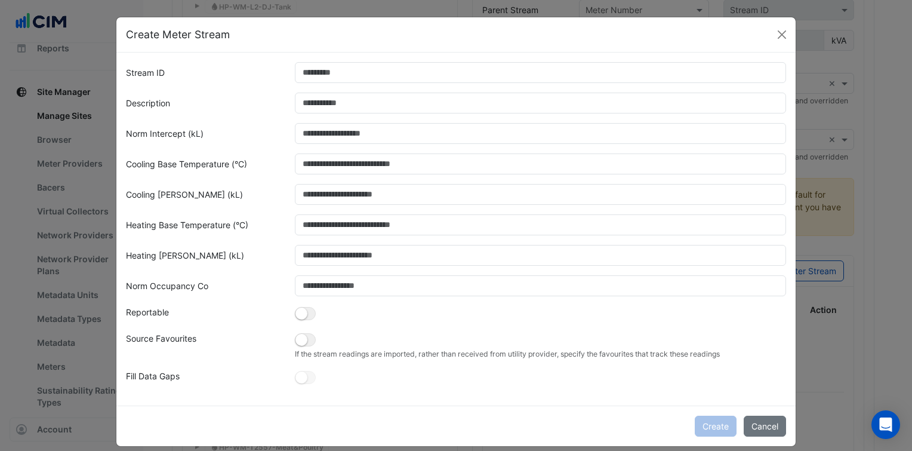
click at [365, 84] on form "Stream ID Description Norm Intercept (kL) Cooling Base Temperature (°C) Cooling…" at bounding box center [456, 224] width 660 height 324
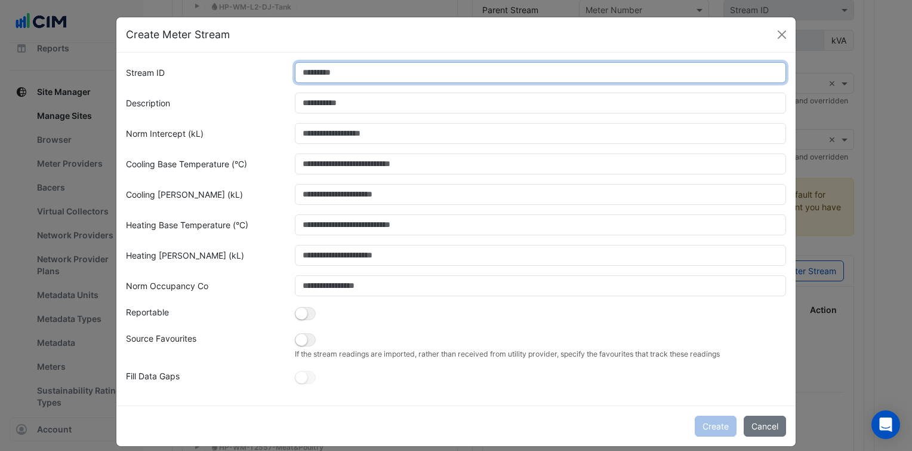
click at [337, 72] on input "Stream ID" at bounding box center [541, 72] width 492 height 21
type input "*"
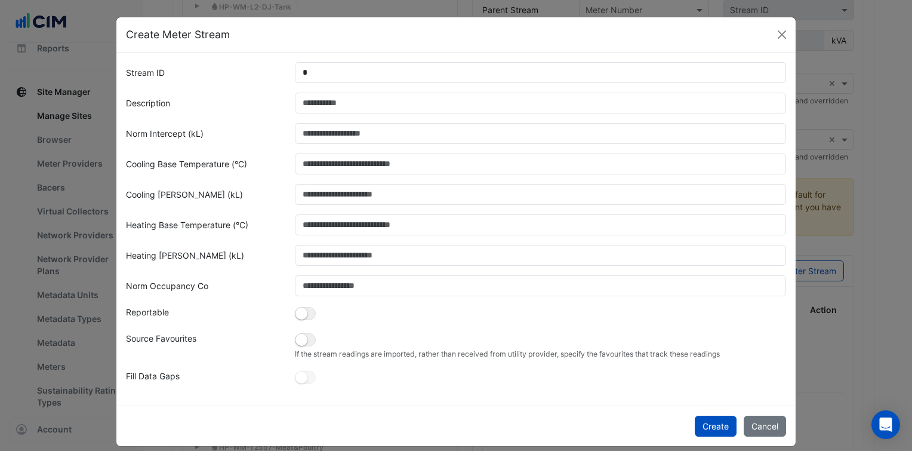
click at [332, 89] on form "Stream ID * Description Norm Intercept (kL) Cooling Base Temperature (°C) Cooli…" at bounding box center [456, 224] width 660 height 324
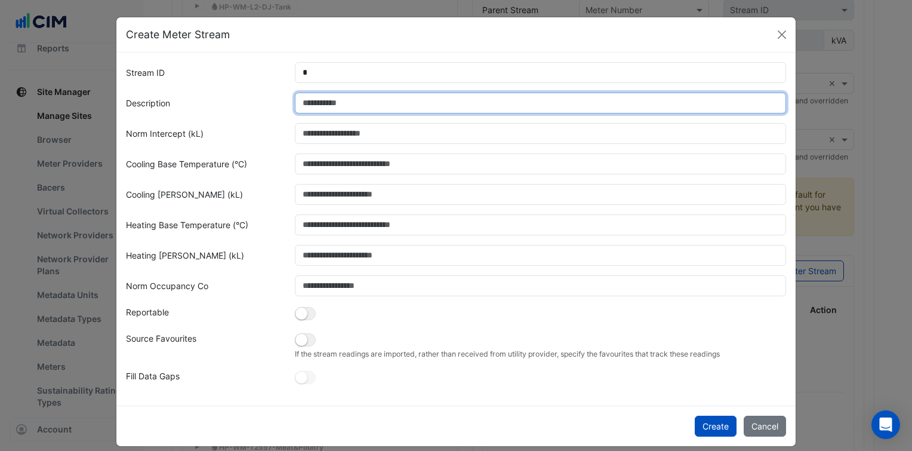
paste input "**********"
click at [320, 100] on input "Description" at bounding box center [541, 103] width 492 height 21
type input "**********"
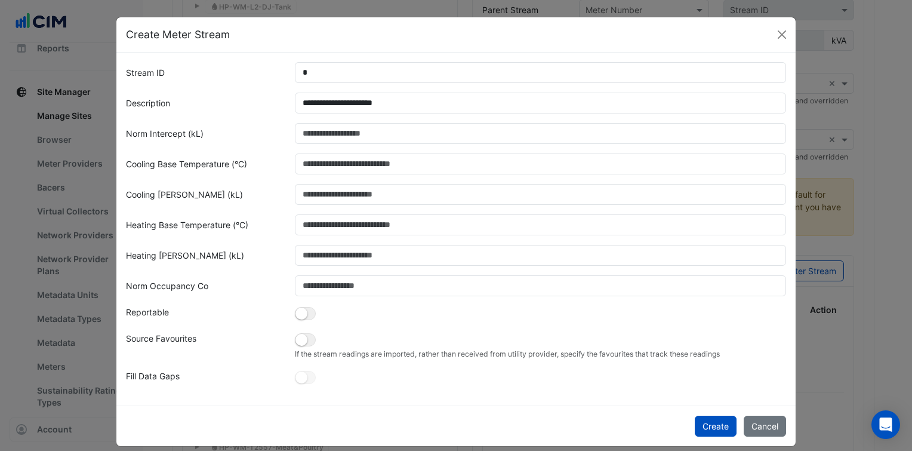
click at [232, 140] on div "Norm Intercept (kL)" at bounding box center [203, 133] width 169 height 21
click at [303, 320] on button "button" at bounding box center [305, 313] width 21 height 13
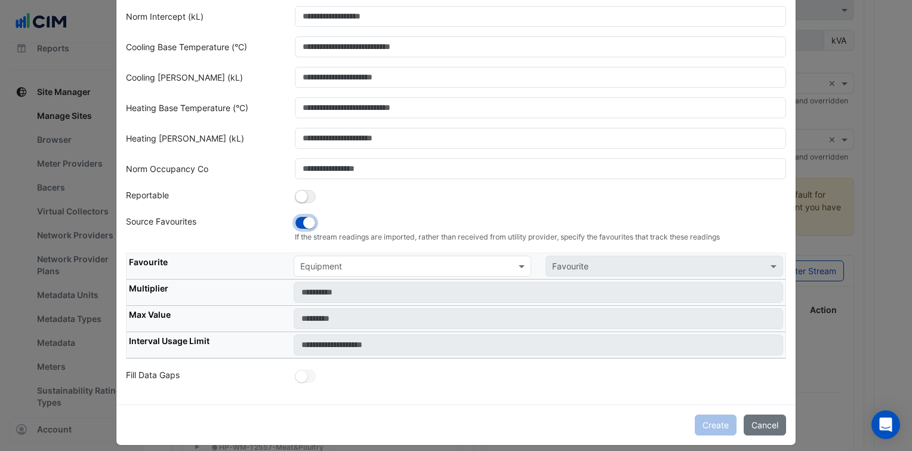
scroll to position [119, 0]
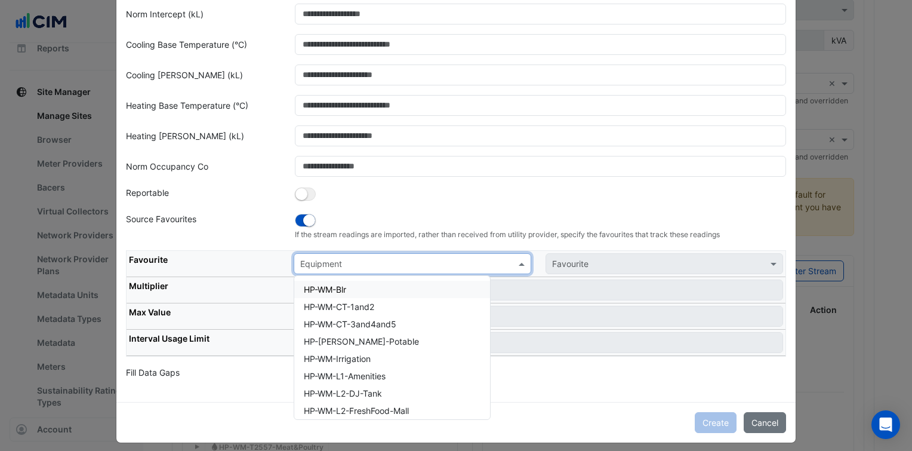
click at [397, 267] on input "text" at bounding box center [400, 264] width 201 height 13
paste input "**********"
type input "**********"
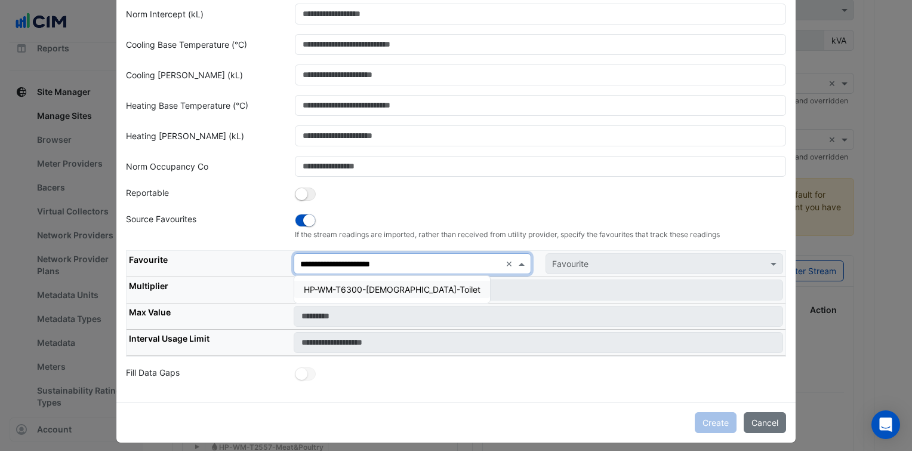
click at [356, 299] on div "HP-WM-T6300-Male-Toilet" at bounding box center [392, 289] width 196 height 27
click at [370, 290] on span "HP-WM-T6300-Male-Toilet" at bounding box center [392, 289] width 177 height 10
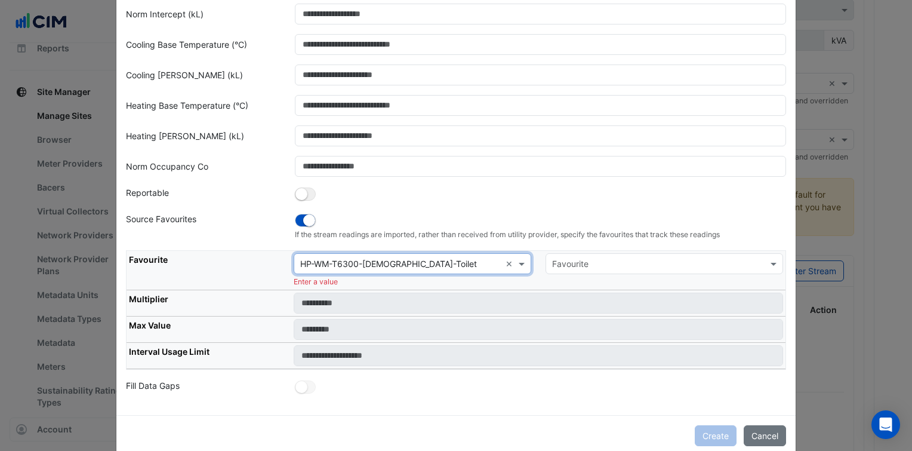
click at [604, 264] on input "text" at bounding box center [652, 264] width 201 height 13
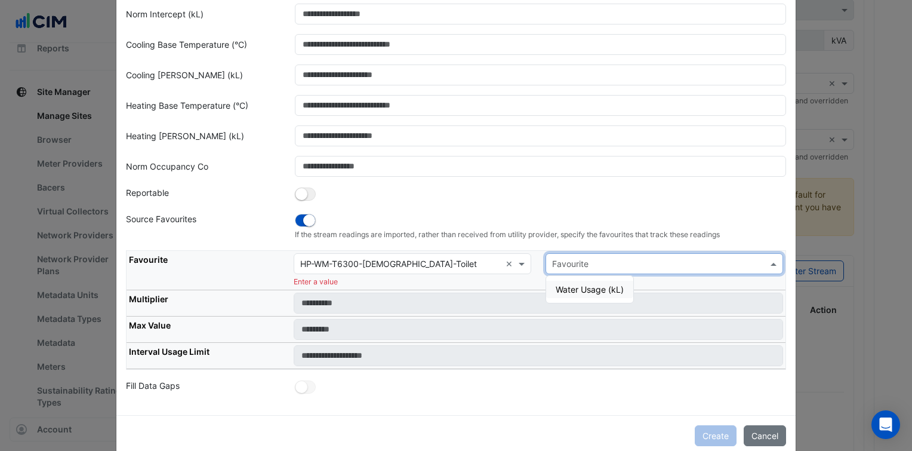
click at [596, 285] on span "Water Usage (kL)" at bounding box center [590, 289] width 68 height 10
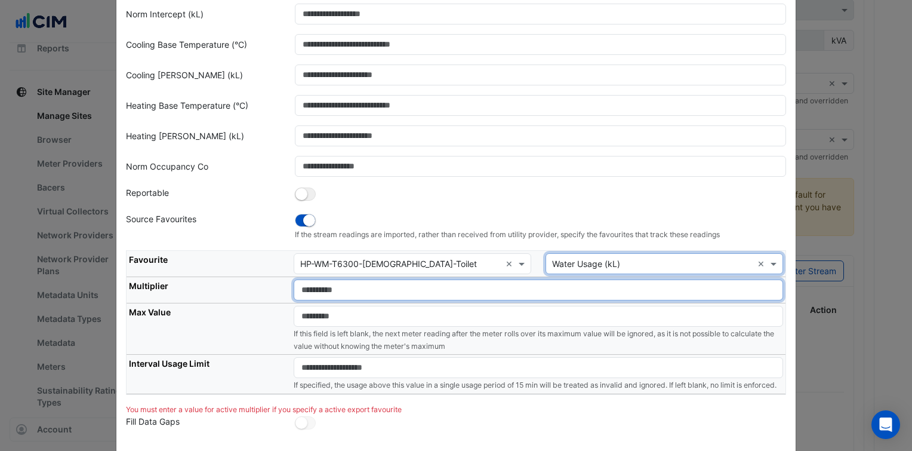
click at [356, 291] on input "number" at bounding box center [538, 289] width 489 height 21
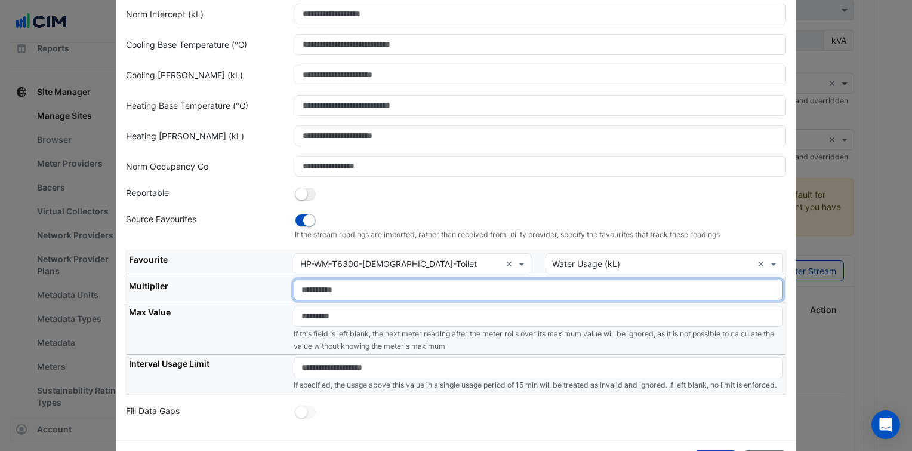
type input "*"
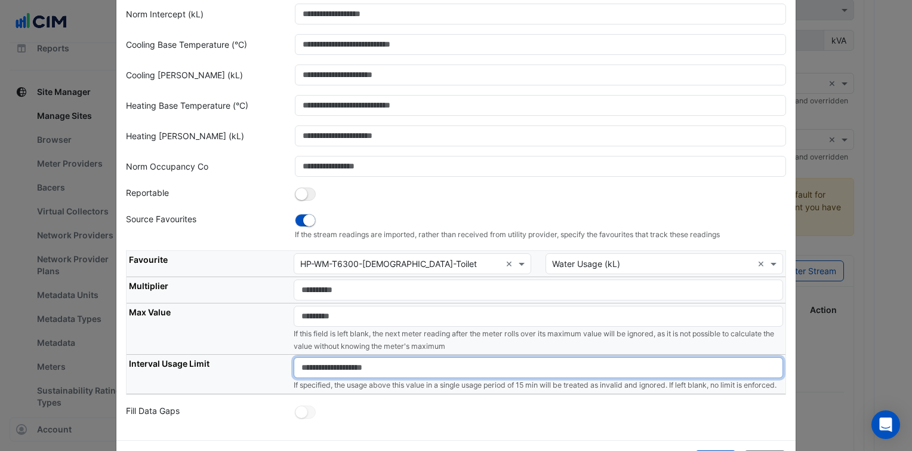
click at [358, 362] on input "number" at bounding box center [538, 367] width 489 height 21
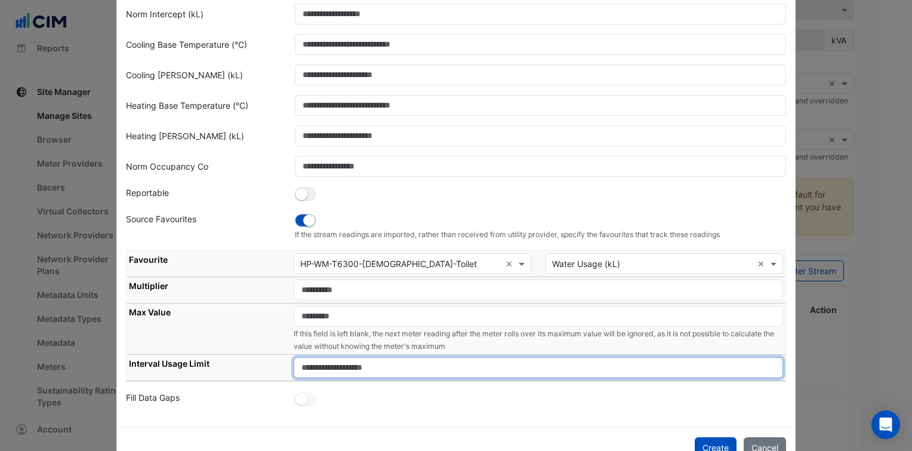
type input "****"
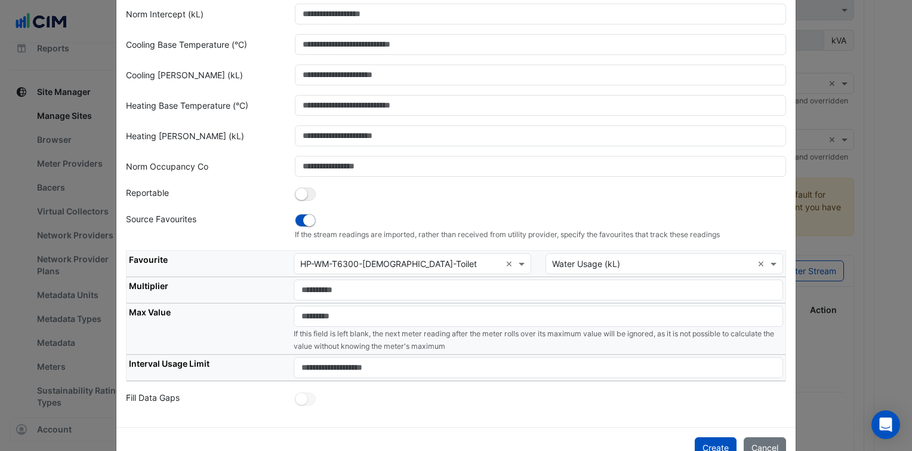
click at [430, 409] on div "**********" at bounding box center [455, 180] width 679 height 494
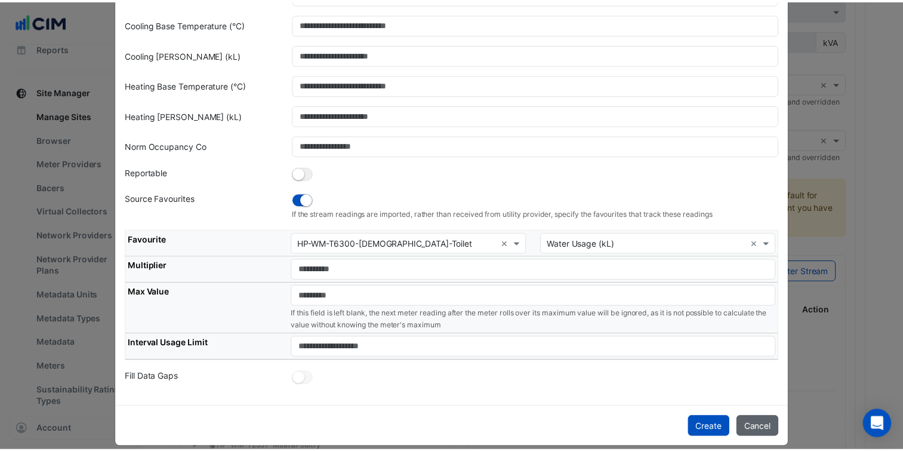
scroll to position [150, 0]
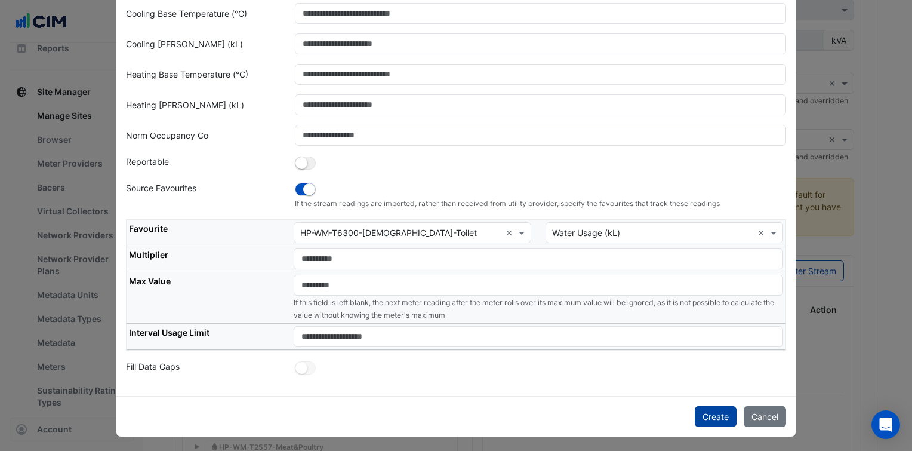
click at [712, 412] on button "Create" at bounding box center [716, 416] width 42 height 21
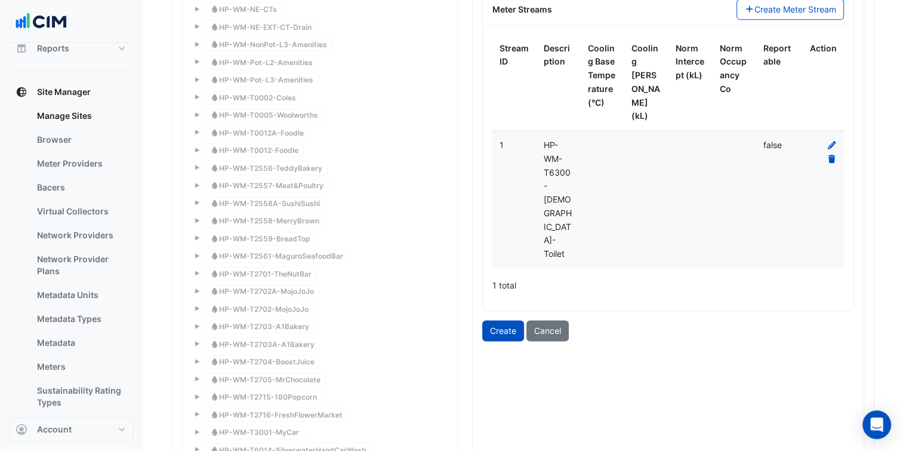
scroll to position [1552, 0]
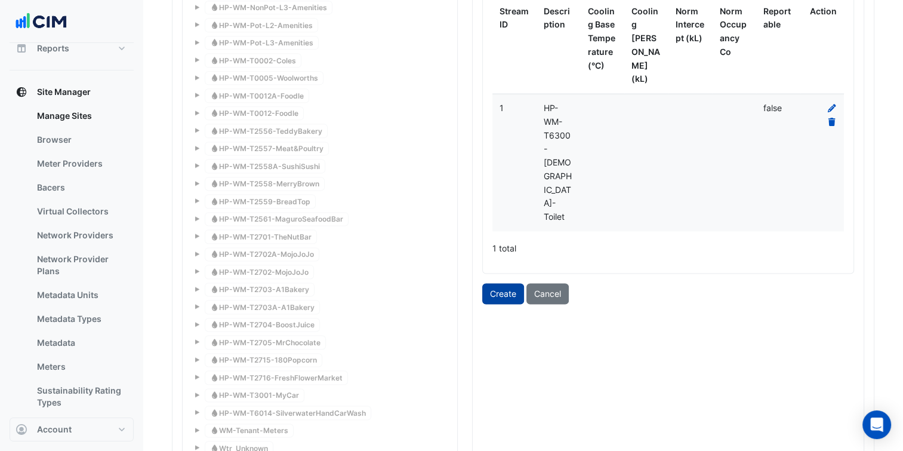
click at [500, 283] on button "Create" at bounding box center [503, 293] width 42 height 21
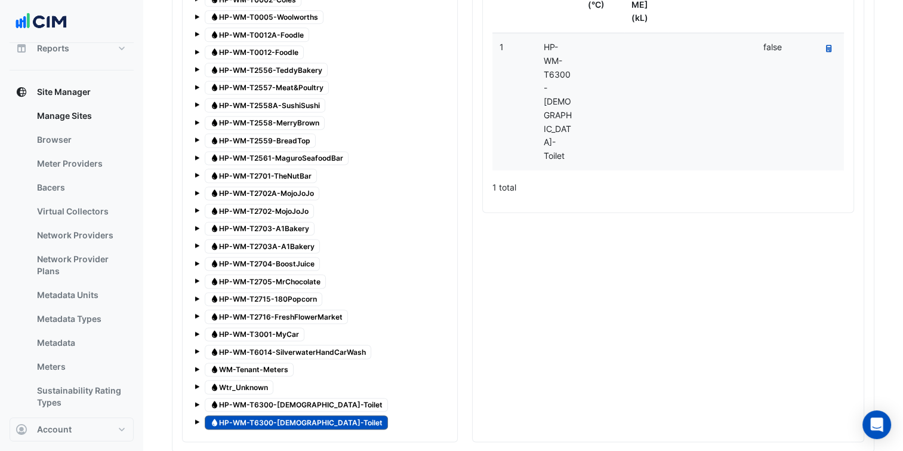
scroll to position [1492, 0]
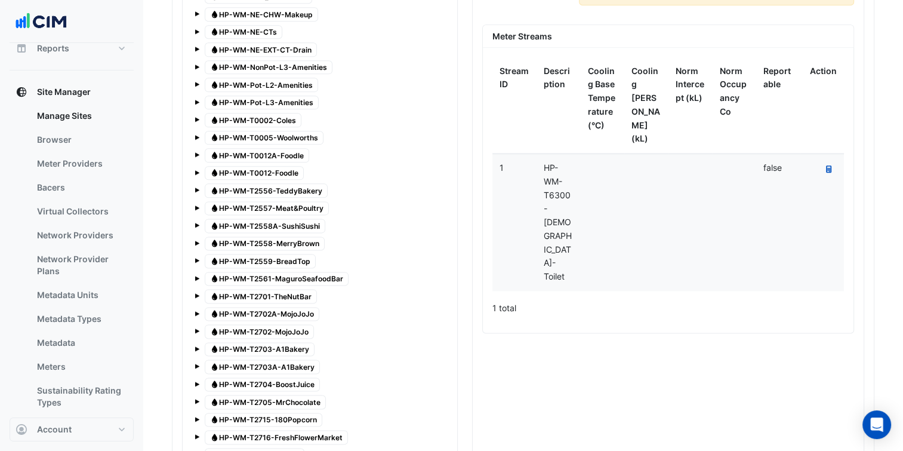
click at [824, 161] on button "Recalculate Meter Data" at bounding box center [829, 169] width 16 height 17
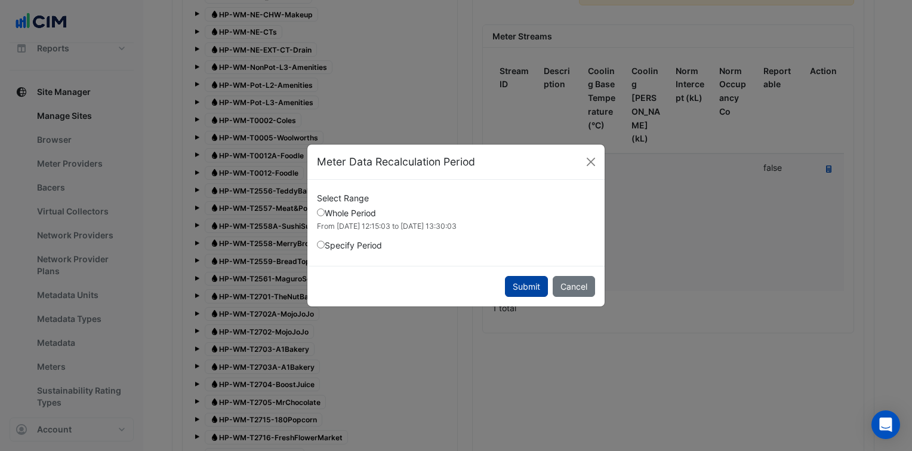
click at [543, 282] on button "Submit" at bounding box center [526, 286] width 43 height 21
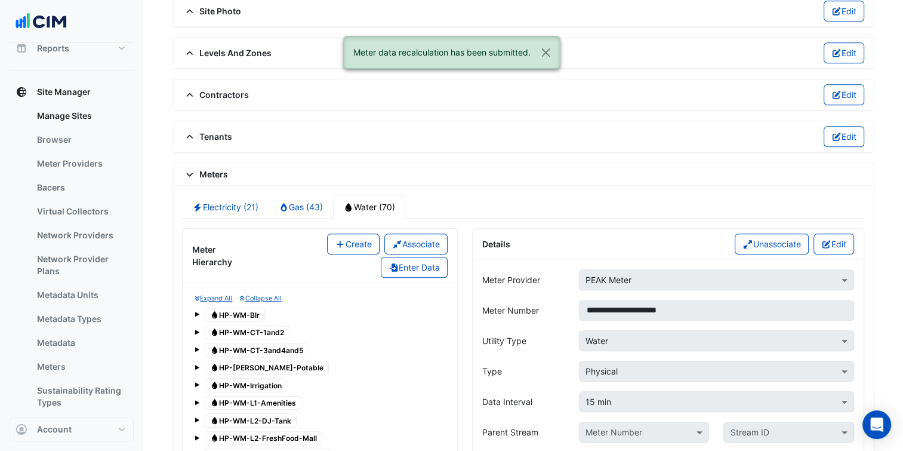
scroll to position [836, 0]
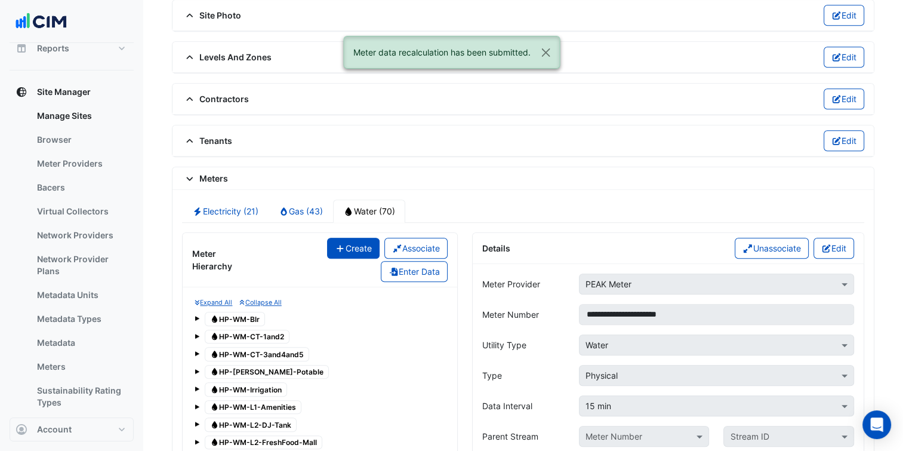
click at [349, 238] on button "Create" at bounding box center [353, 248] width 53 height 21
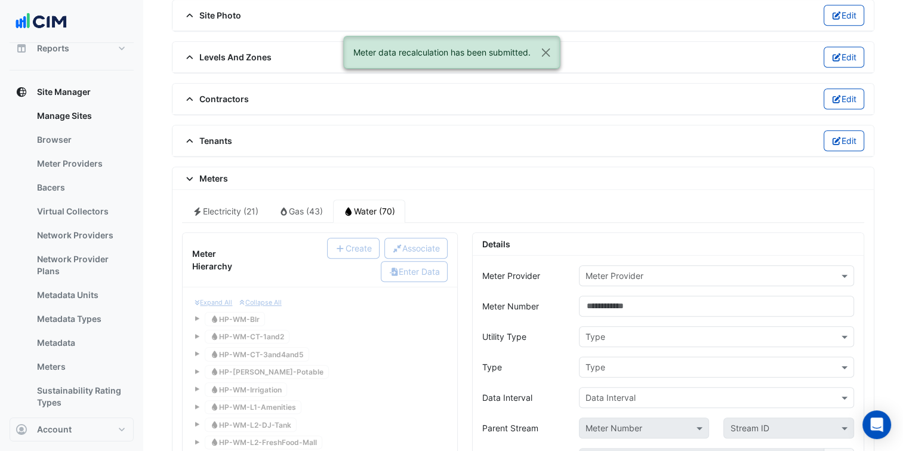
click at [693, 270] on input "text" at bounding box center [705, 276] width 238 height 13
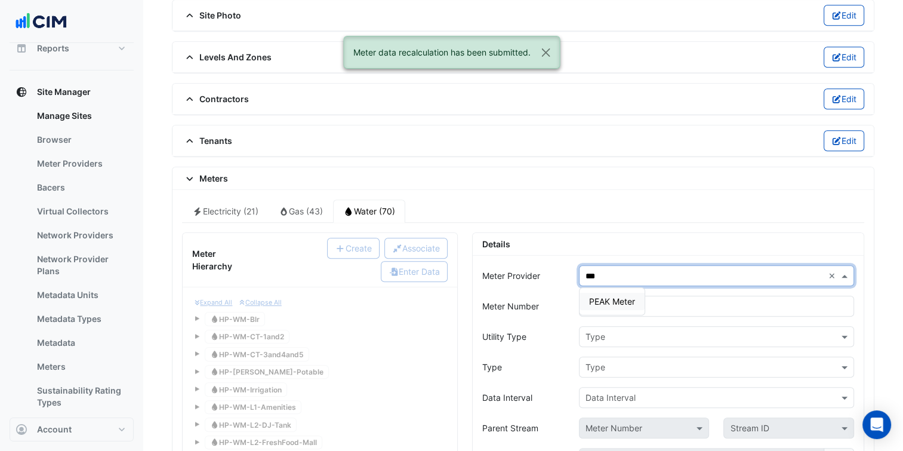
type input "****"
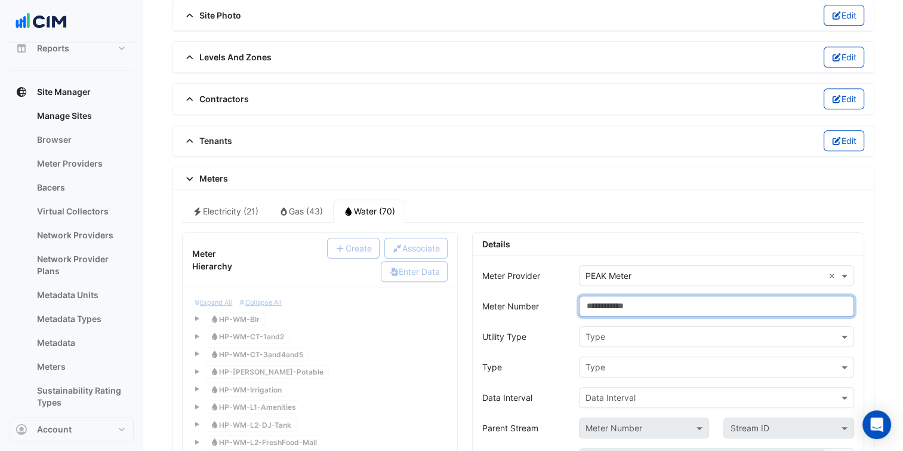
paste input "**********"
type input "**********"
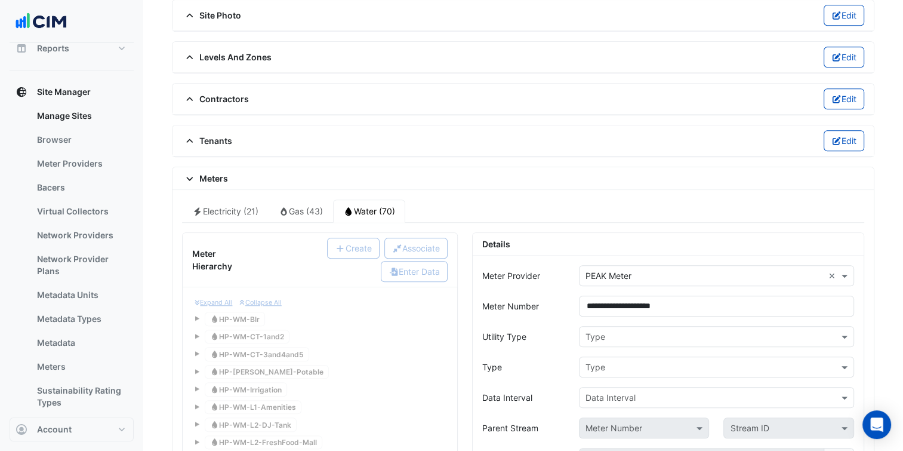
click at [569, 330] on div "Utility Type" at bounding box center [523, 336] width 97 height 21
click at [613, 331] on input "text" at bounding box center [705, 337] width 238 height 13
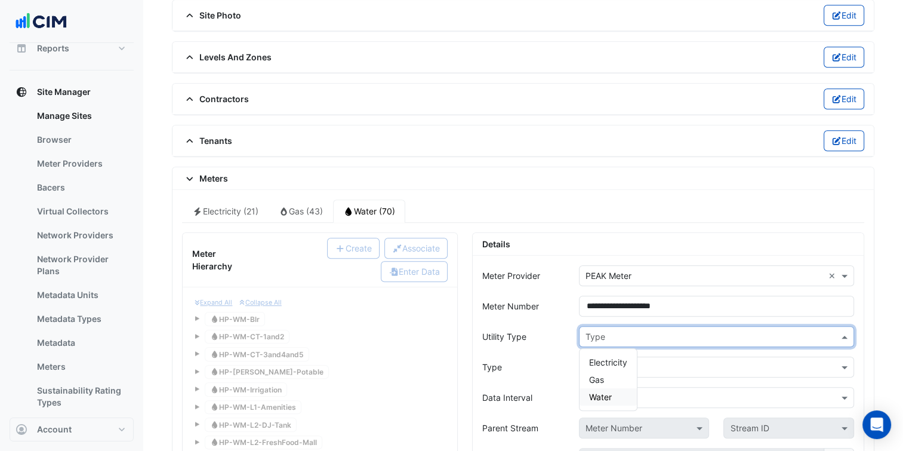
drag, startPoint x: 608, startPoint y: 390, endPoint x: 619, endPoint y: 368, distance: 24.8
click at [607, 392] on span "Water" at bounding box center [600, 397] width 23 height 10
click at [621, 365] on input "text" at bounding box center [705, 367] width 238 height 13
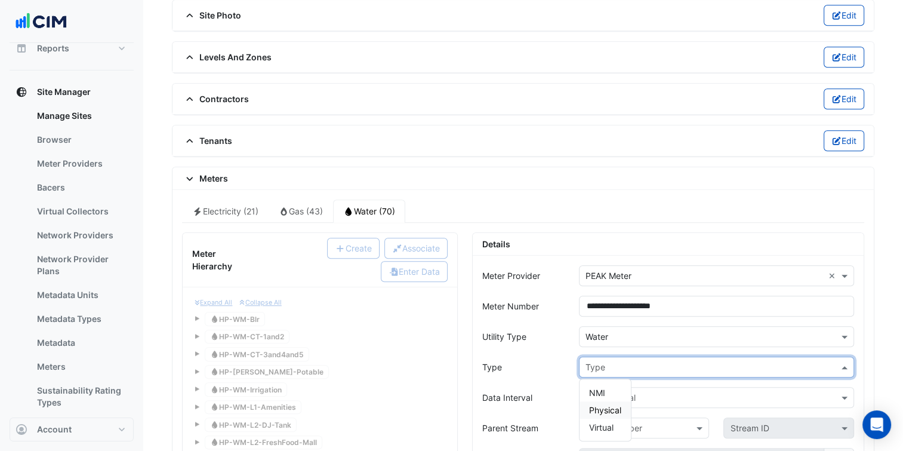
click at [606, 405] on span "Physical" at bounding box center [605, 410] width 32 height 10
click at [633, 387] on div "Data Interval" at bounding box center [716, 397] width 275 height 21
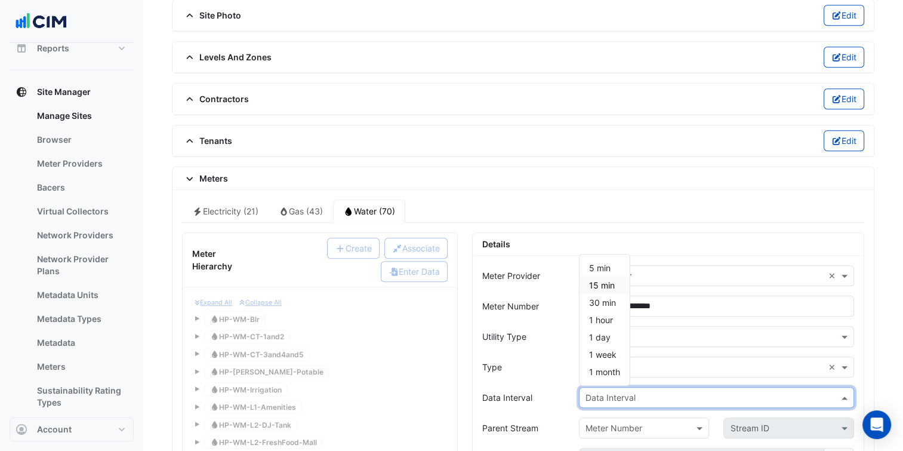
click at [596, 282] on span "15 min" at bounding box center [602, 285] width 26 height 10
click at [475, 359] on div "Type" at bounding box center [523, 366] width 97 height 21
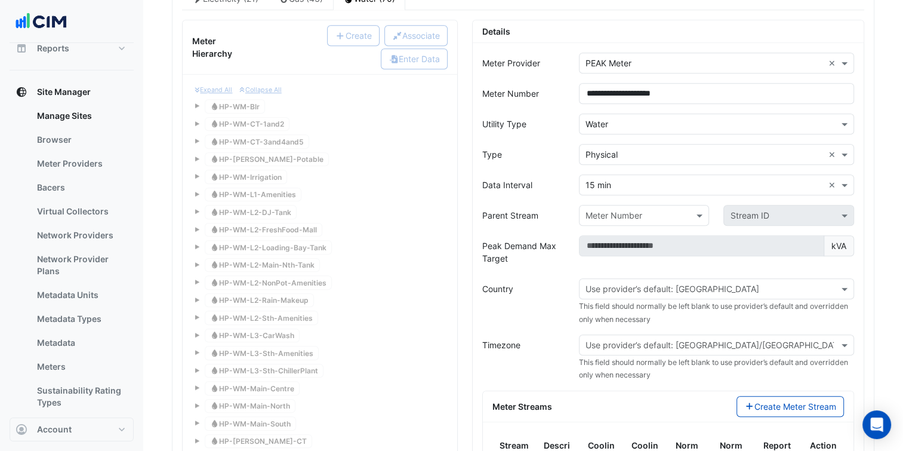
scroll to position [1134, 0]
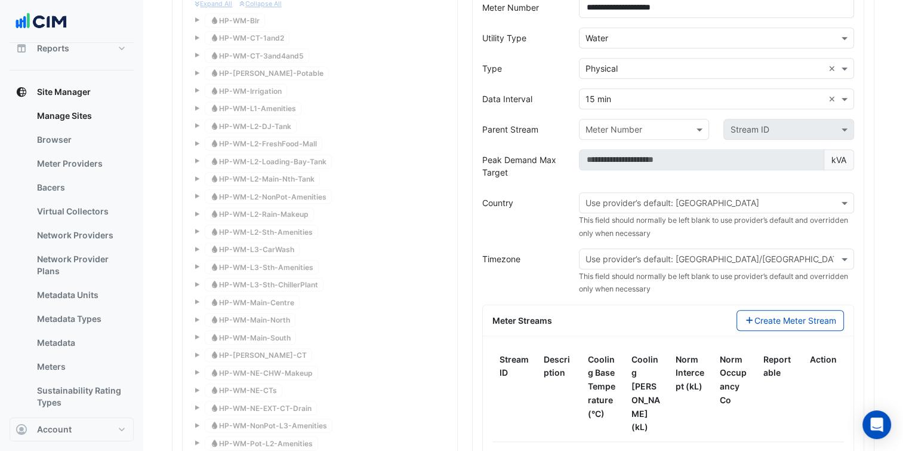
click at [686, 202] on div "Use provider’s default: Australia" at bounding box center [716, 202] width 275 height 21
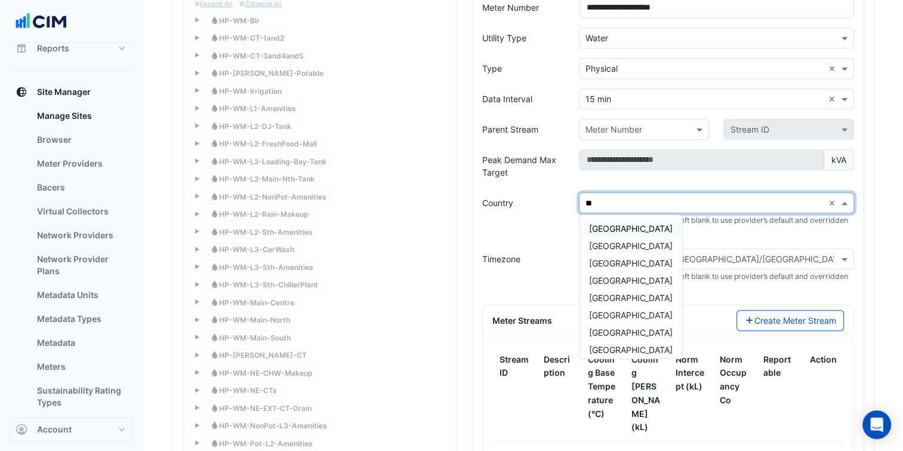
type input "***"
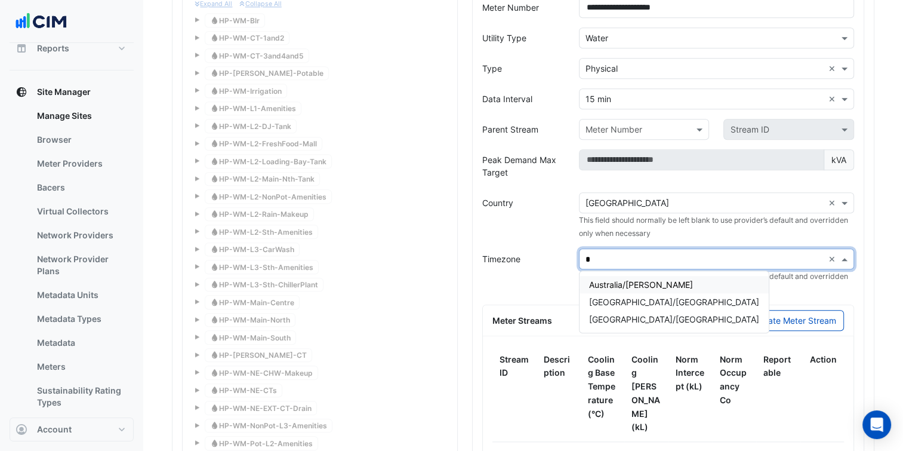
type input "**"
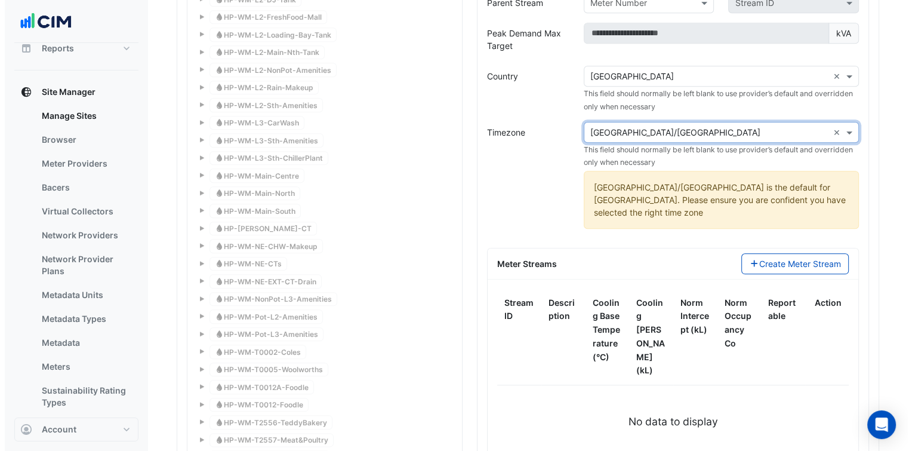
scroll to position [1313, 0]
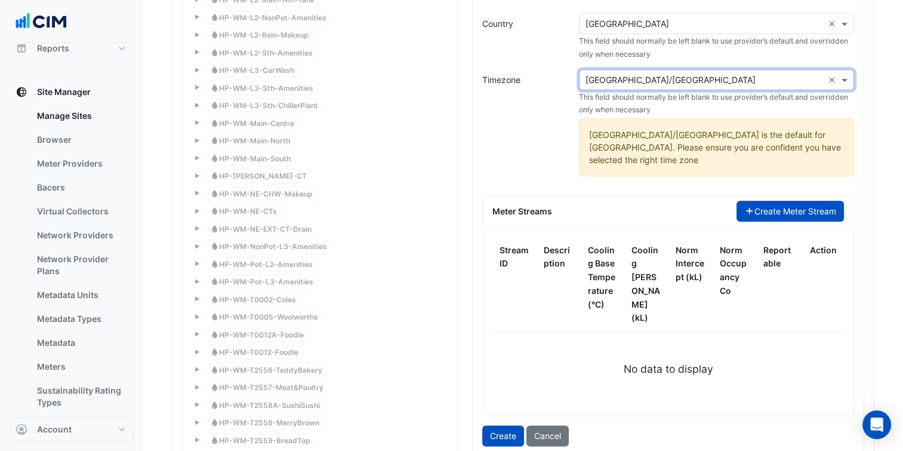
click at [778, 201] on button "Create Meter Stream" at bounding box center [791, 211] width 108 height 21
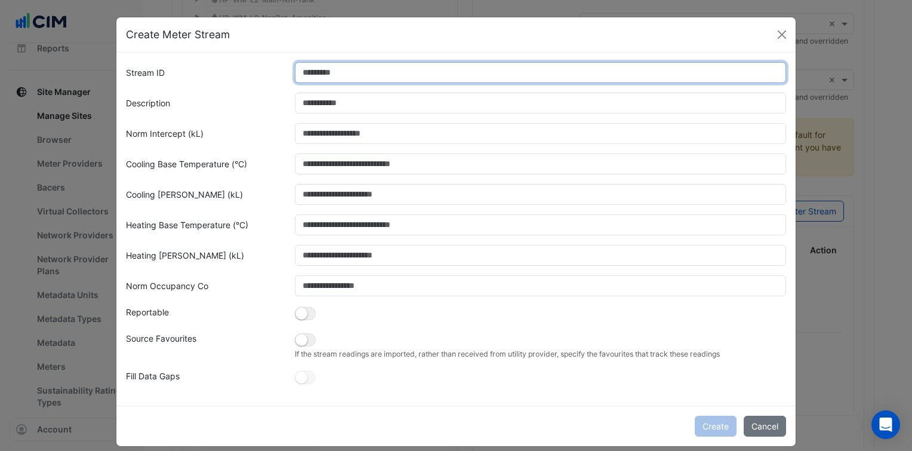
click at [310, 69] on input "Stream ID" at bounding box center [541, 72] width 492 height 21
type input "*"
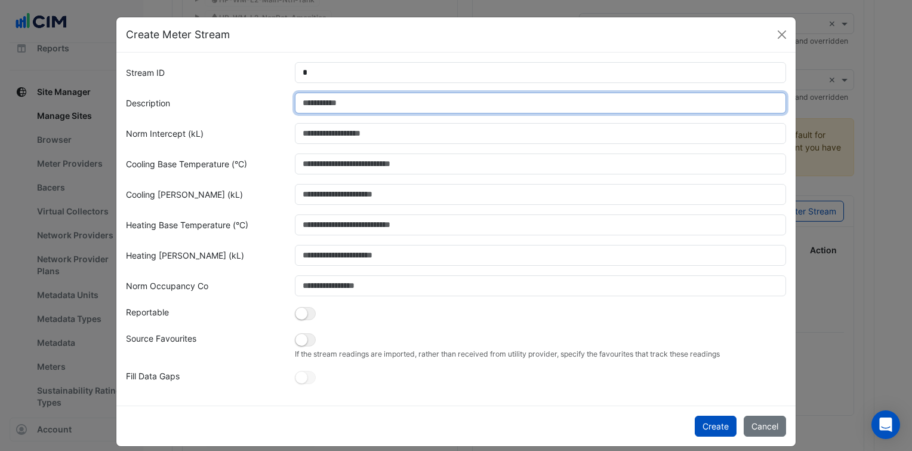
click at [312, 104] on input "Description" at bounding box center [541, 103] width 492 height 21
paste input "**********"
type input "**********"
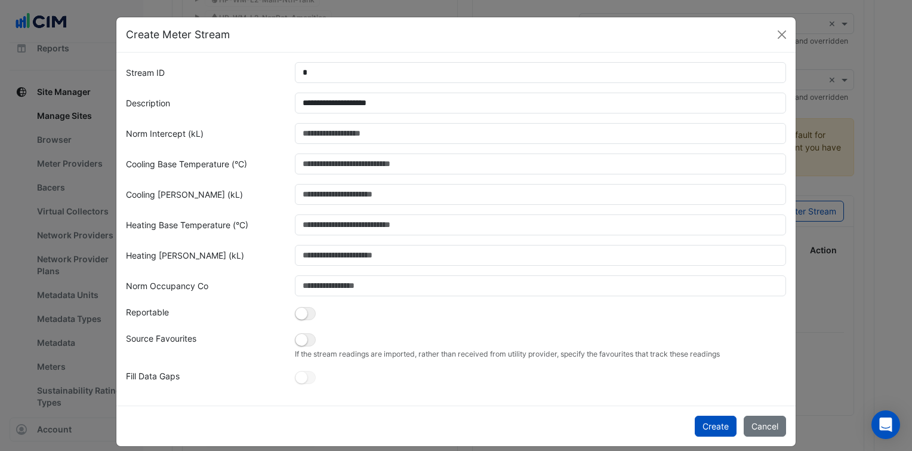
click at [228, 282] on div "Norm Occupancy Co" at bounding box center [203, 285] width 169 height 21
click at [295, 319] on small "button" at bounding box center [301, 313] width 12 height 12
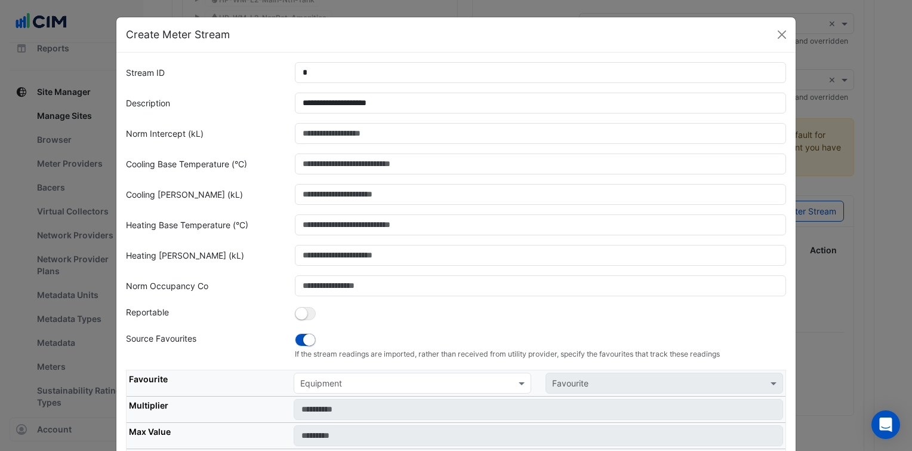
click at [336, 380] on input "text" at bounding box center [400, 383] width 201 height 13
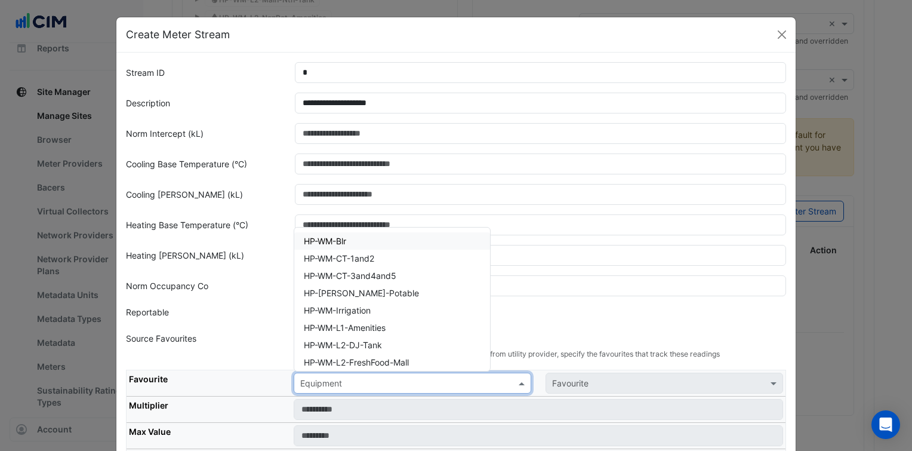
paste input "**********"
type input "**********"
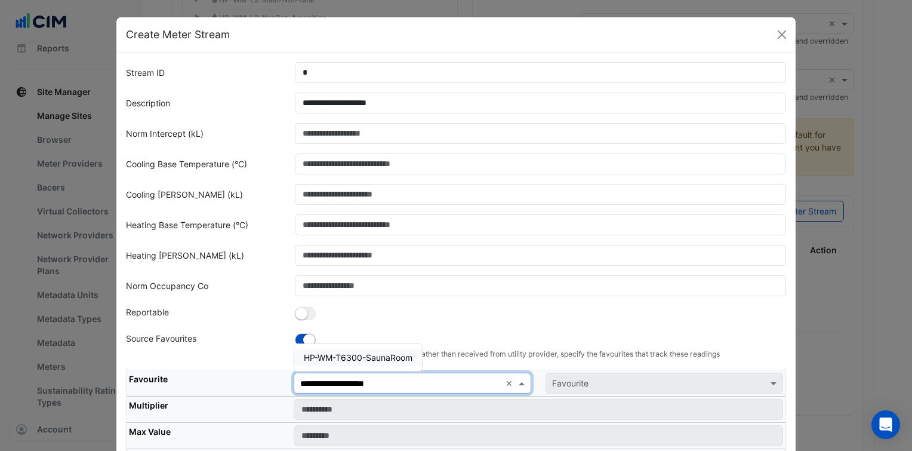
click at [361, 356] on span "HP-WM-T6300-SaunaRoom" at bounding box center [358, 357] width 109 height 10
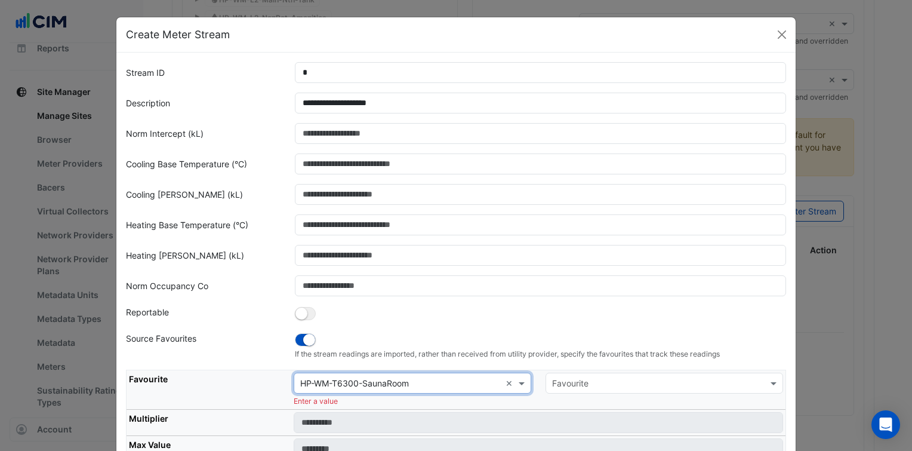
click at [621, 380] on input "text" at bounding box center [652, 383] width 201 height 13
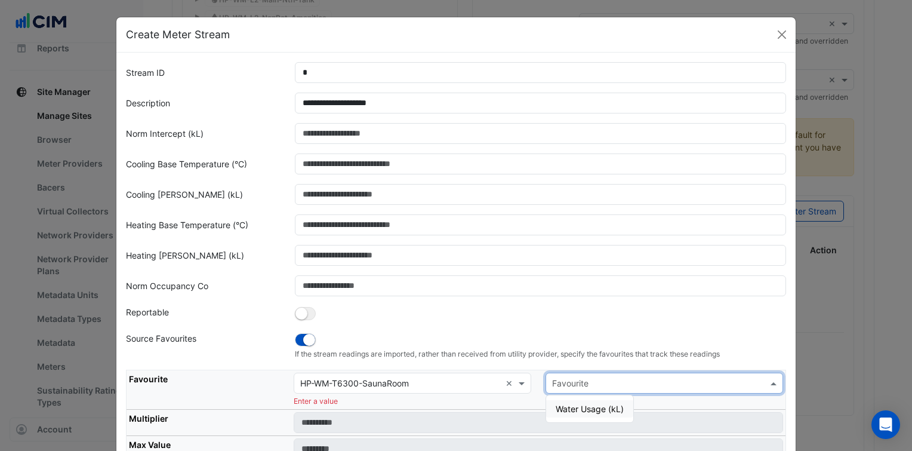
click at [592, 409] on span "Water Usage (kL)" at bounding box center [590, 409] width 68 height 10
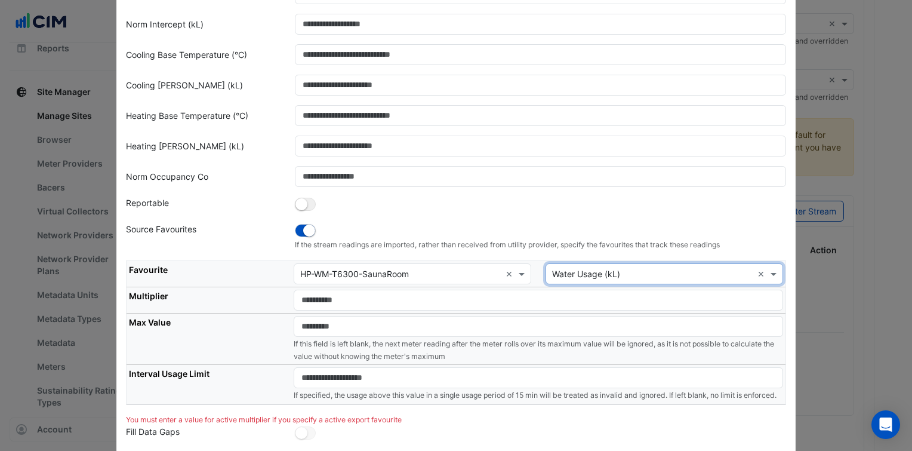
scroll to position [119, 0]
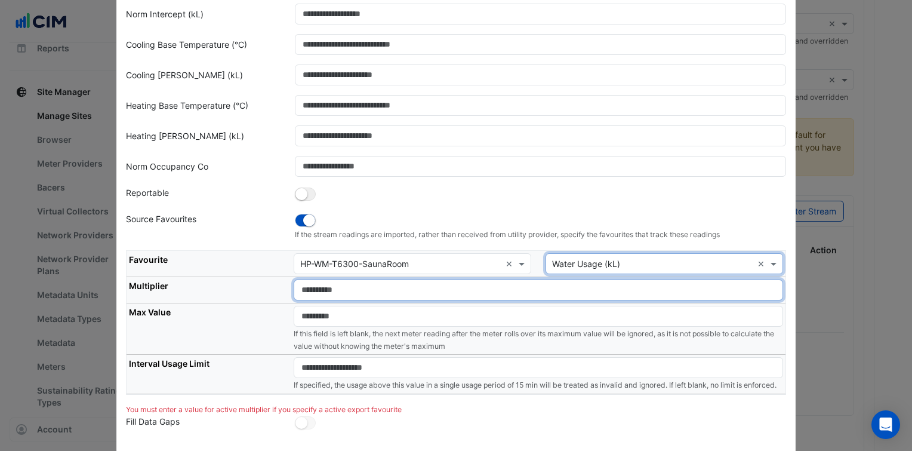
click at [350, 297] on input "number" at bounding box center [538, 289] width 489 height 21
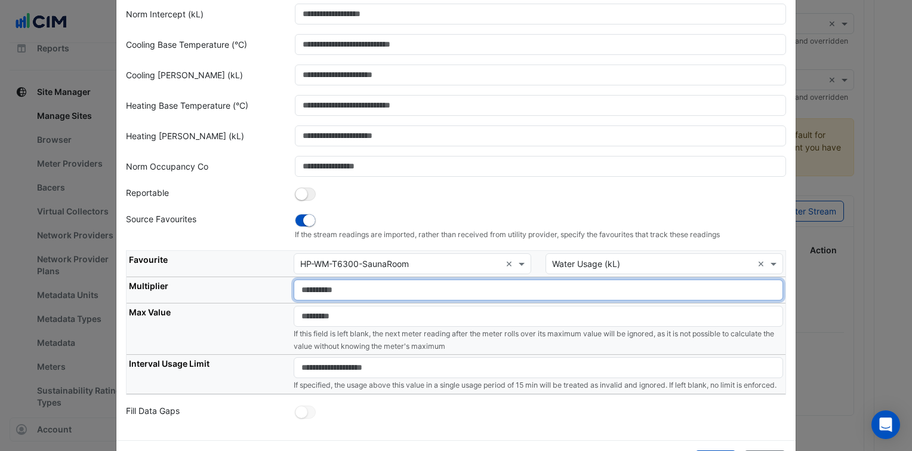
type input "*"
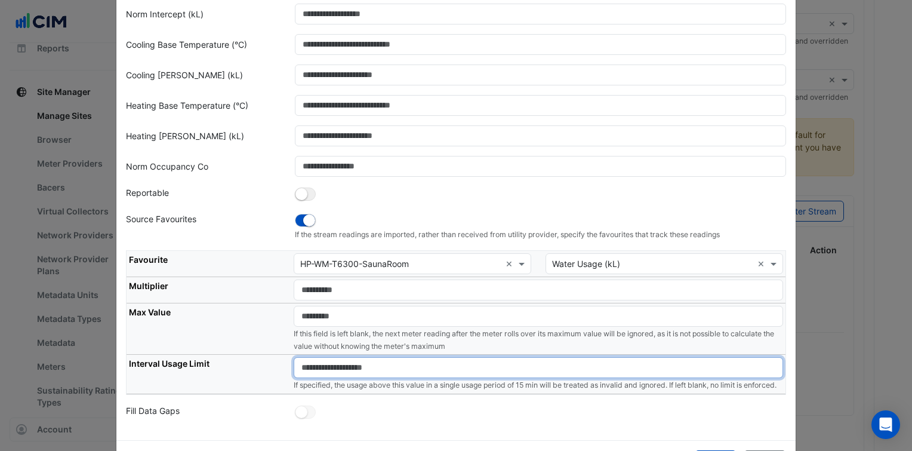
click at [367, 360] on input "number" at bounding box center [538, 367] width 489 height 21
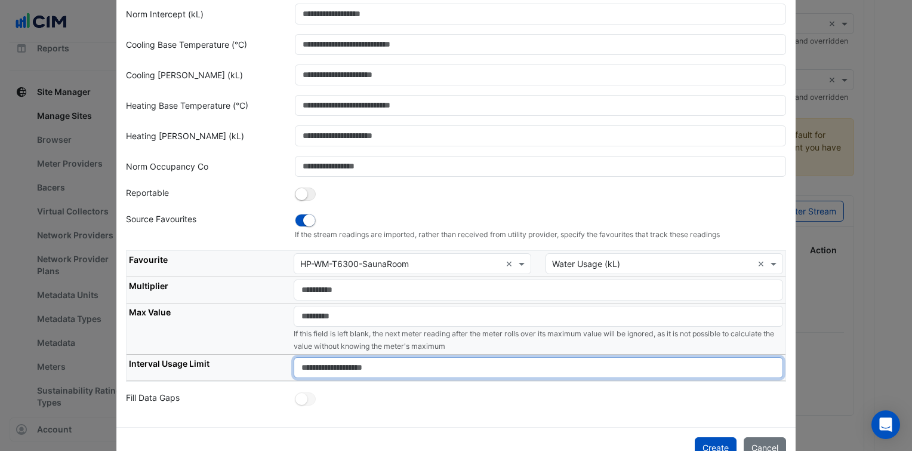
type input "****"
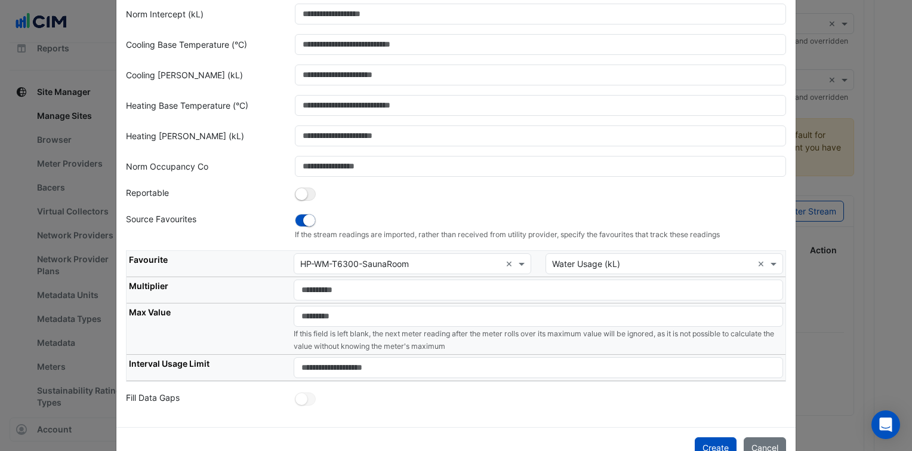
click at [430, 387] on div "Favourite Equipment × HP-WM-T6300-SaunaRoom × Favourite × Water Usage (kL) × Mu…" at bounding box center [456, 320] width 675 height 141
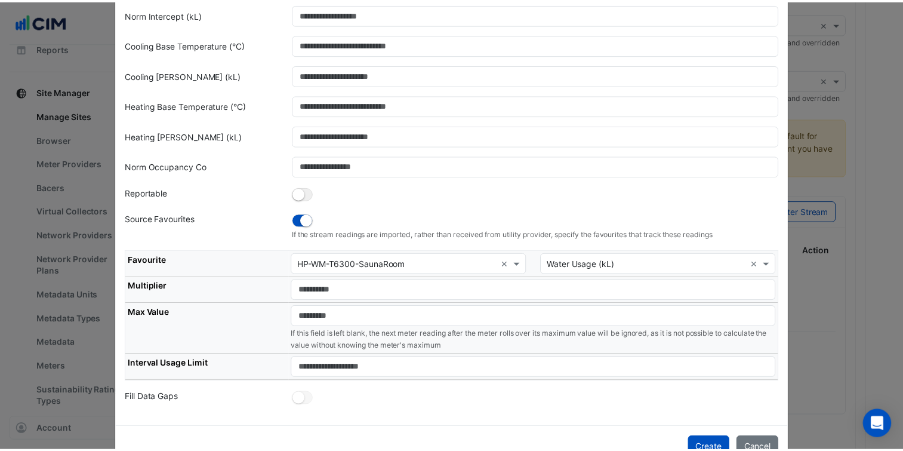
scroll to position [150, 0]
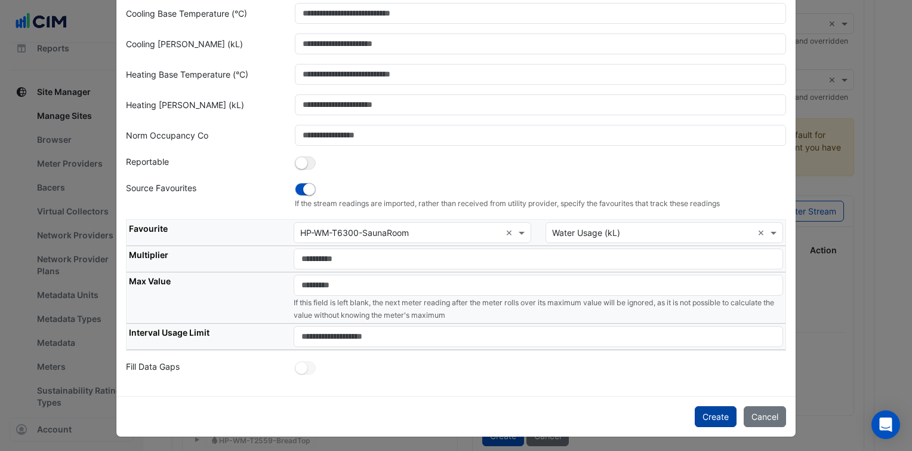
click at [699, 406] on button "Create" at bounding box center [716, 416] width 42 height 21
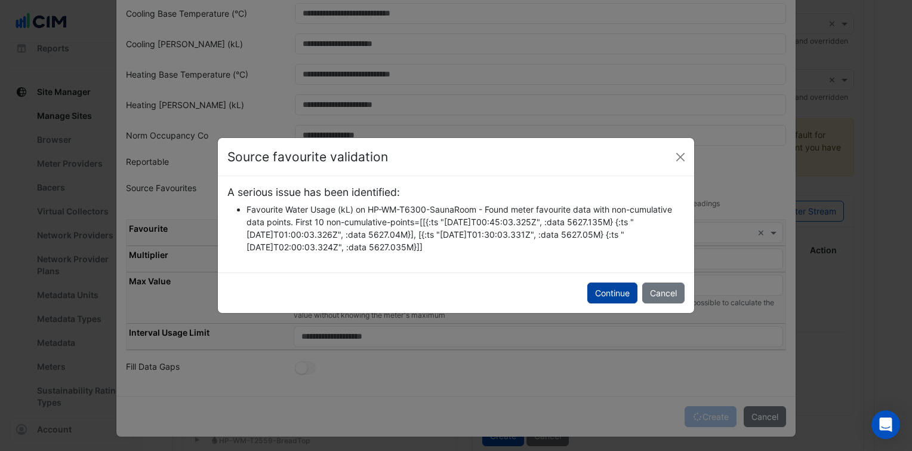
click at [635, 295] on button "Continue" at bounding box center [612, 292] width 50 height 21
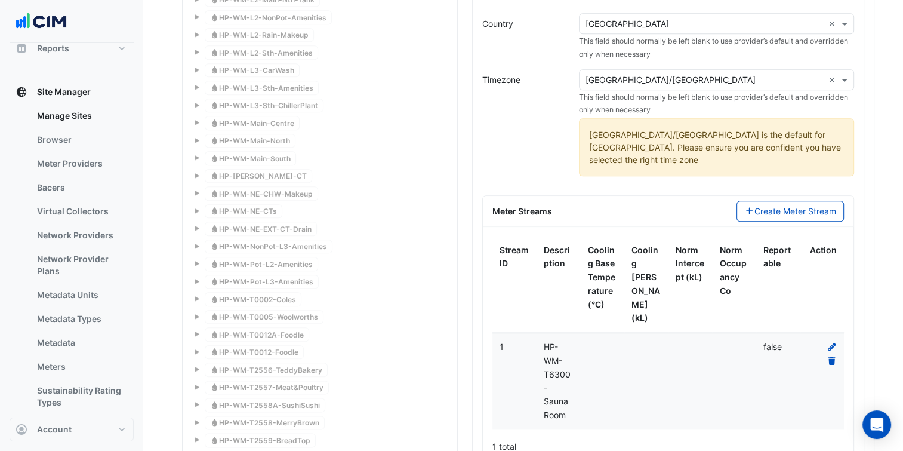
scroll to position [1373, 0]
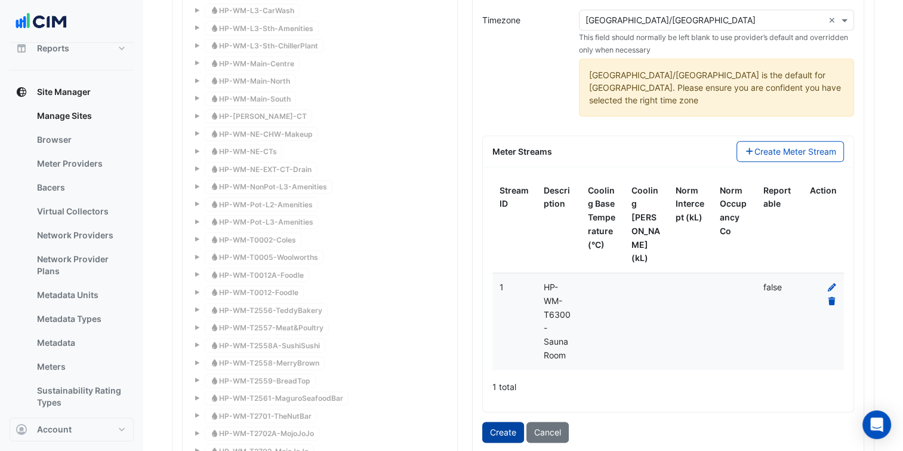
click at [504, 421] on button "Create" at bounding box center [503, 431] width 42 height 21
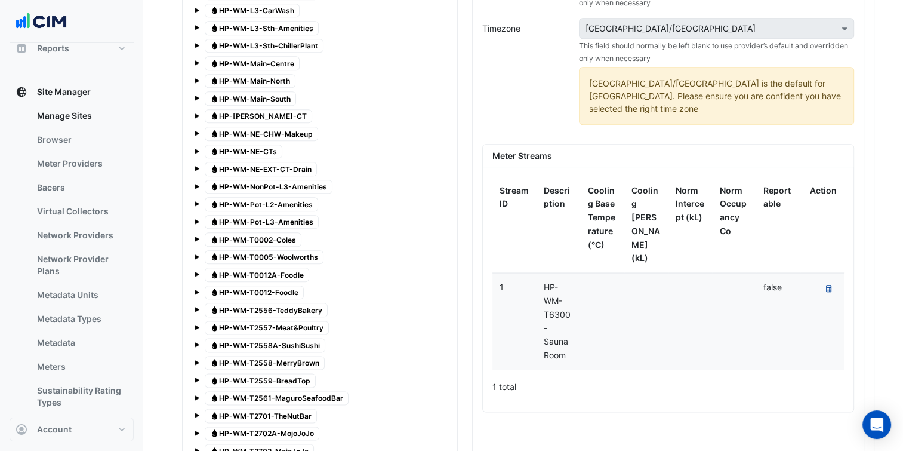
click at [824, 281] on button "Recalculate Meter Data" at bounding box center [829, 289] width 16 height 17
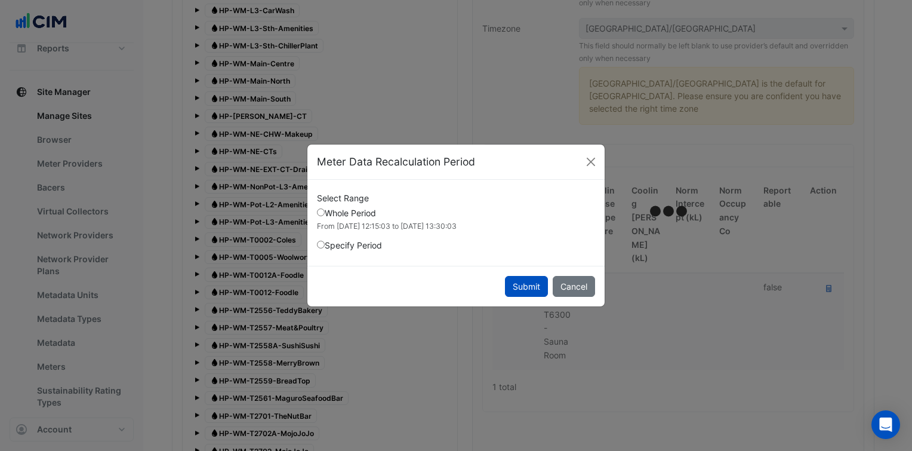
click at [537, 287] on button "Submit" at bounding box center [526, 286] width 43 height 21
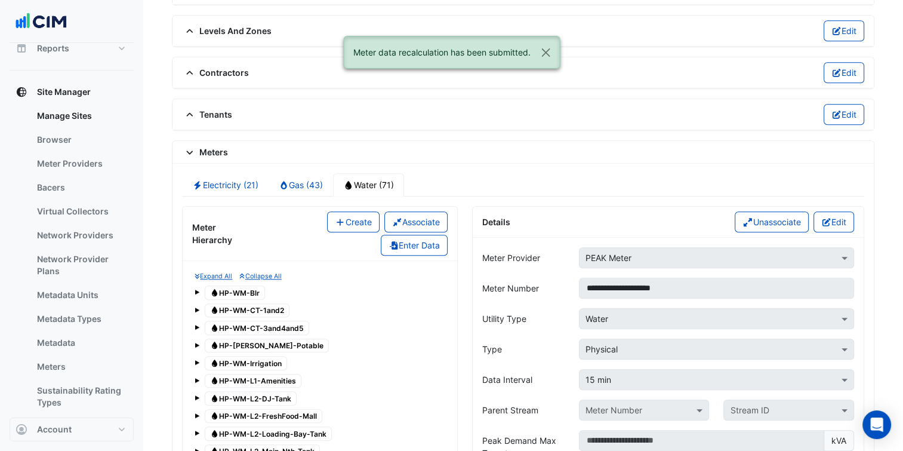
scroll to position [836, 0]
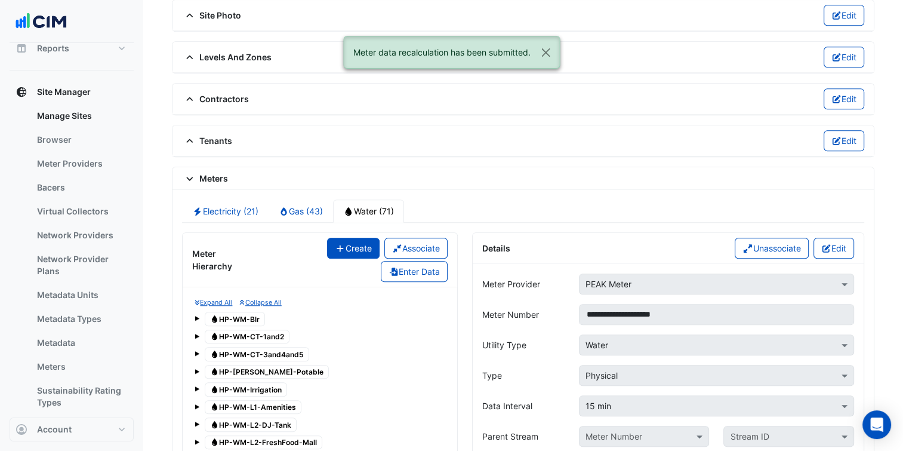
click at [347, 238] on button "Create" at bounding box center [353, 248] width 53 height 21
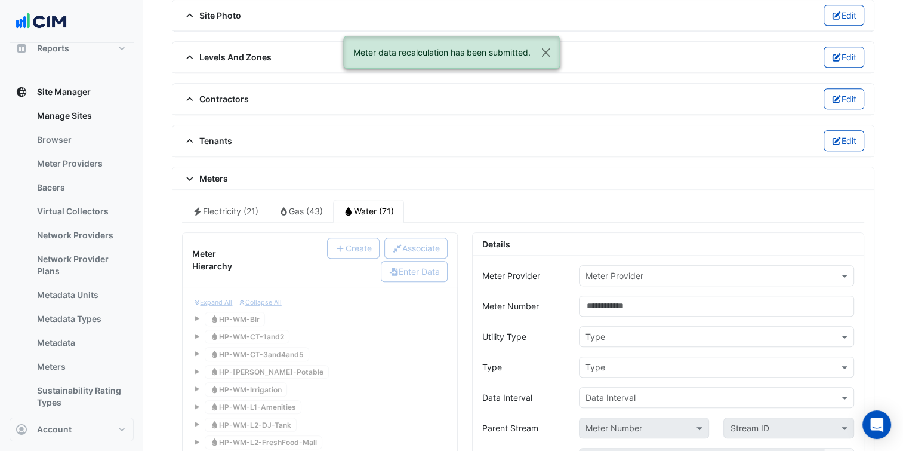
click at [716, 270] on input "text" at bounding box center [705, 276] width 238 height 13
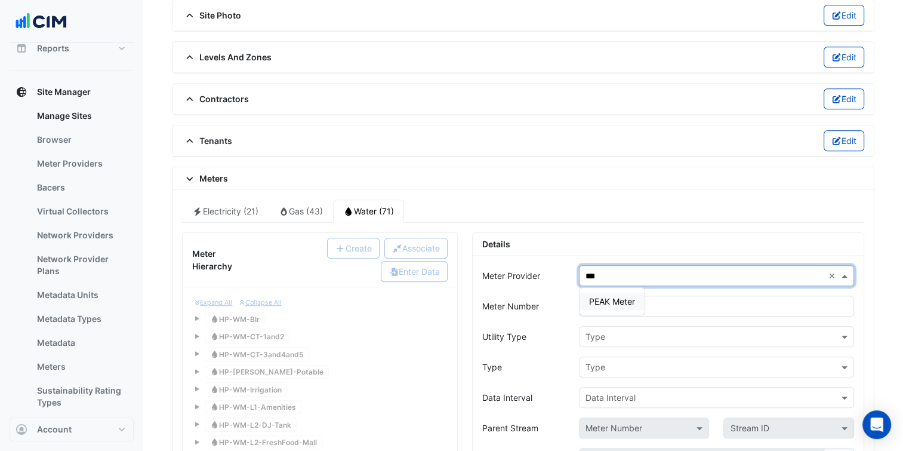
type input "****"
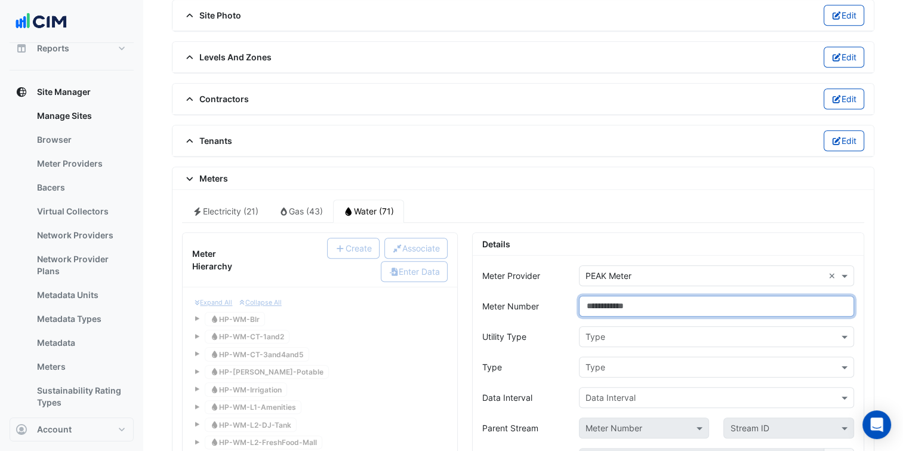
paste input "**********"
type input "**********"
click at [640, 331] on input "text" at bounding box center [705, 337] width 238 height 13
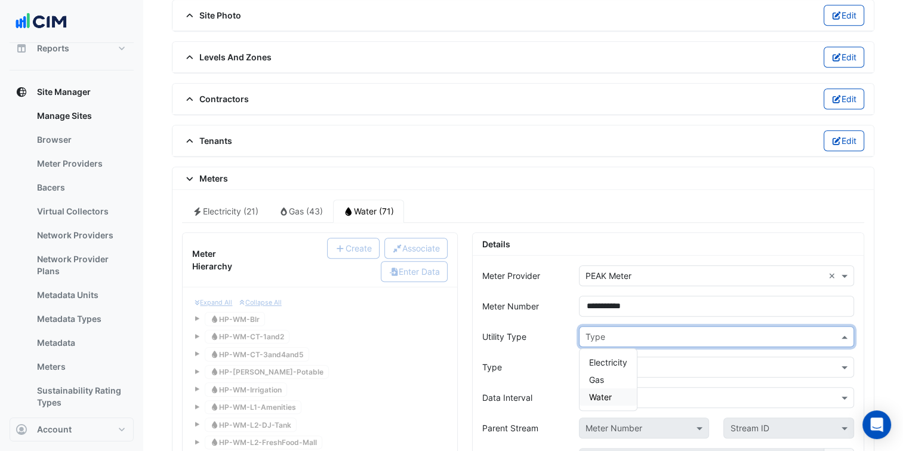
click at [624, 388] on div "Water" at bounding box center [608, 396] width 57 height 17
click at [644, 361] on input "text" at bounding box center [705, 367] width 238 height 13
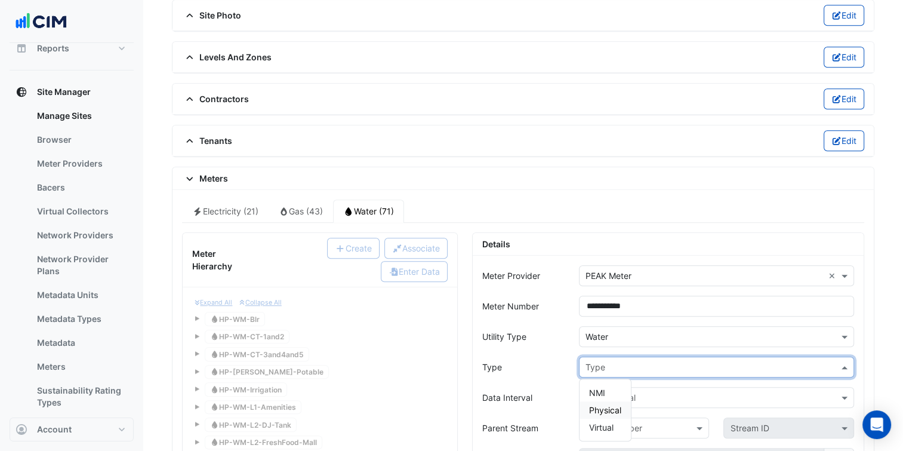
click at [604, 405] on span "Physical" at bounding box center [605, 410] width 32 height 10
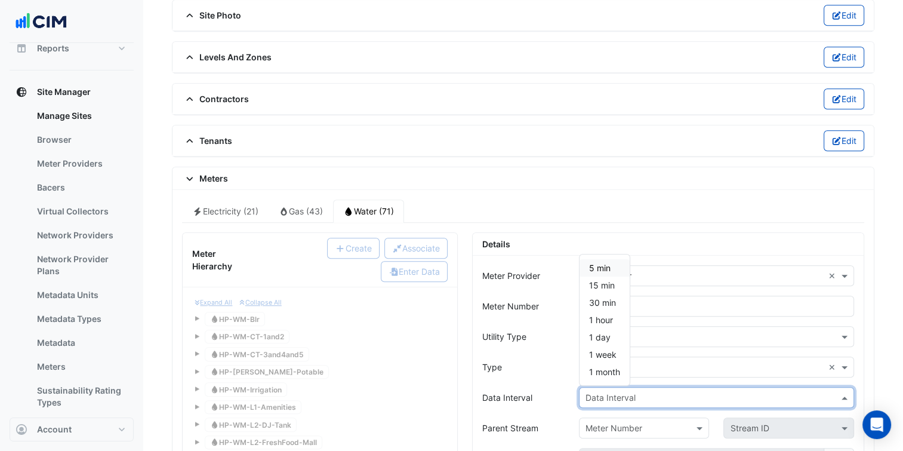
click at [629, 387] on div "Data Interval" at bounding box center [716, 397] width 275 height 21
type input "**"
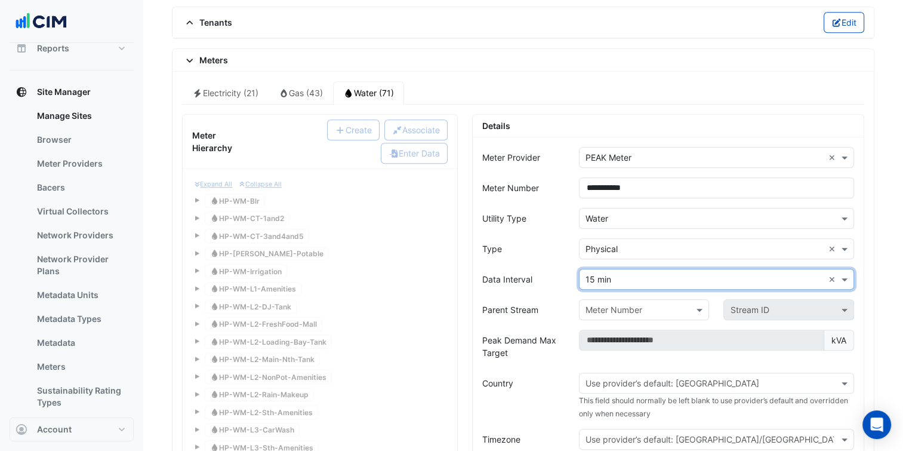
scroll to position [955, 0]
click at [629, 381] on div "Use provider’s default: Australia" at bounding box center [716, 381] width 275 height 21
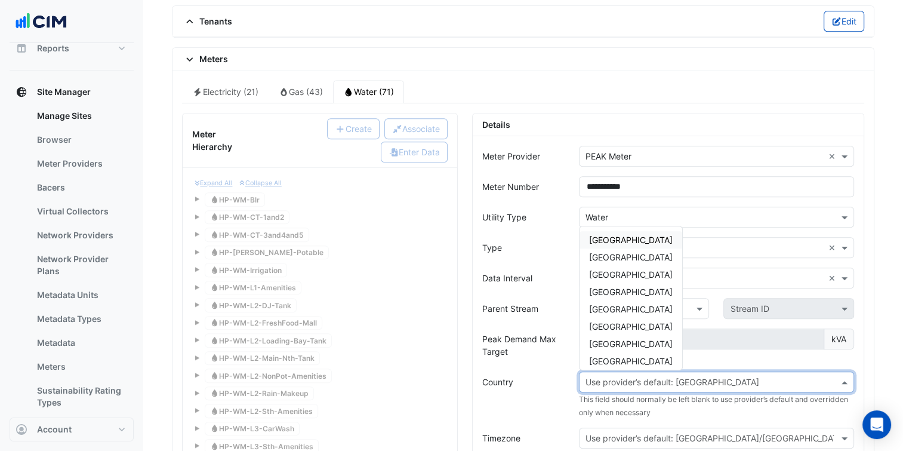
click at [600, 235] on span "Australia" at bounding box center [631, 240] width 84 height 10
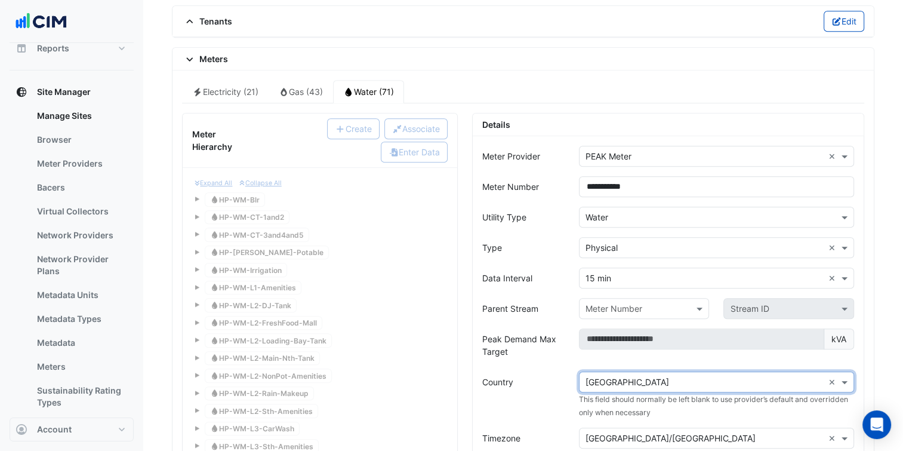
click at [635, 433] on input "text" at bounding box center [705, 438] width 238 height 13
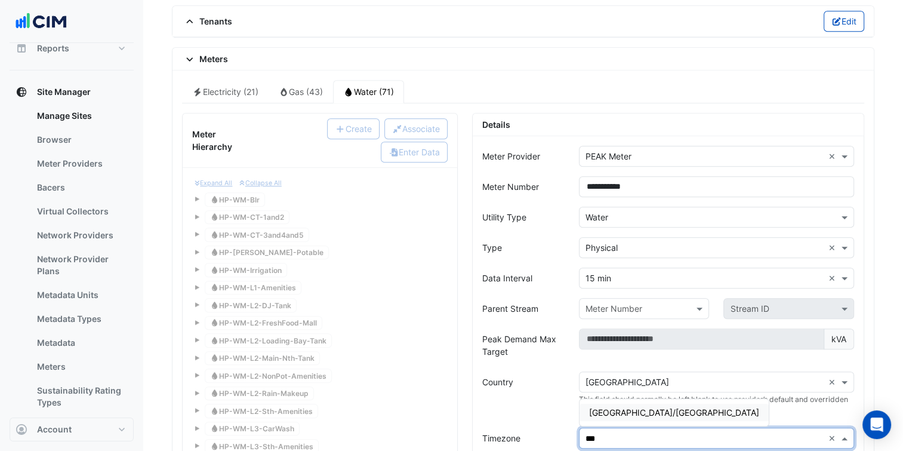
type input "****"
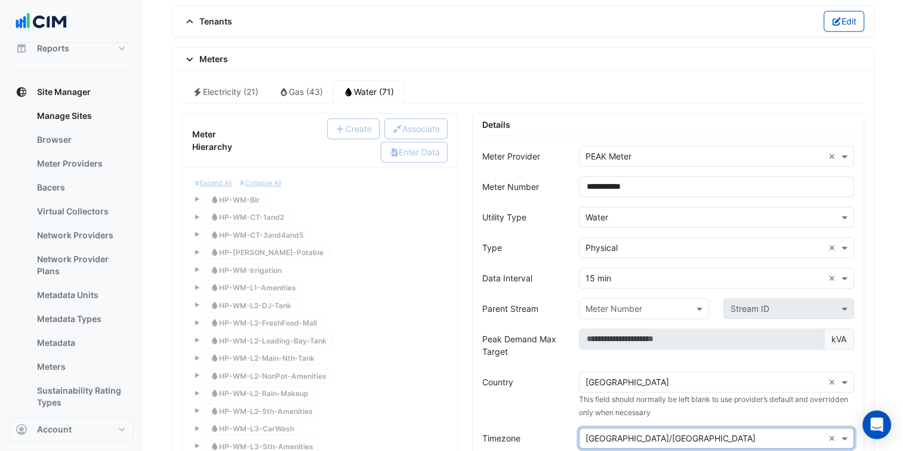
click at [586, 350] on div "kVA" at bounding box center [717, 344] width 290 height 33
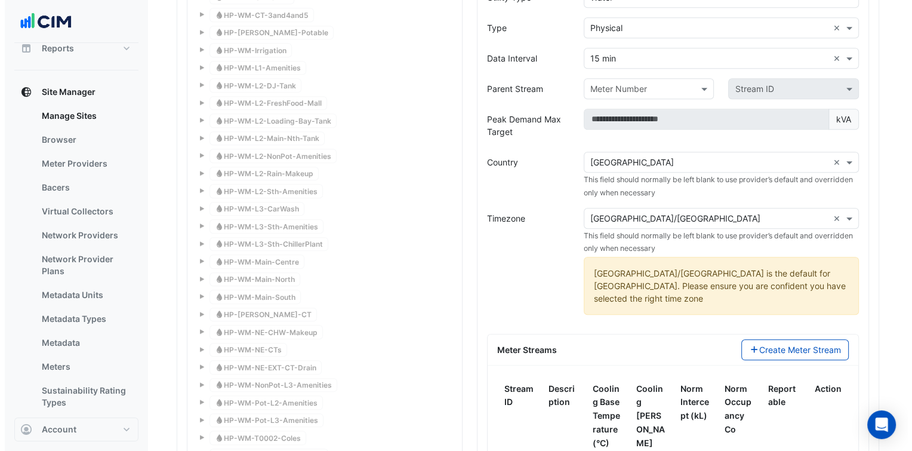
scroll to position [1194, 0]
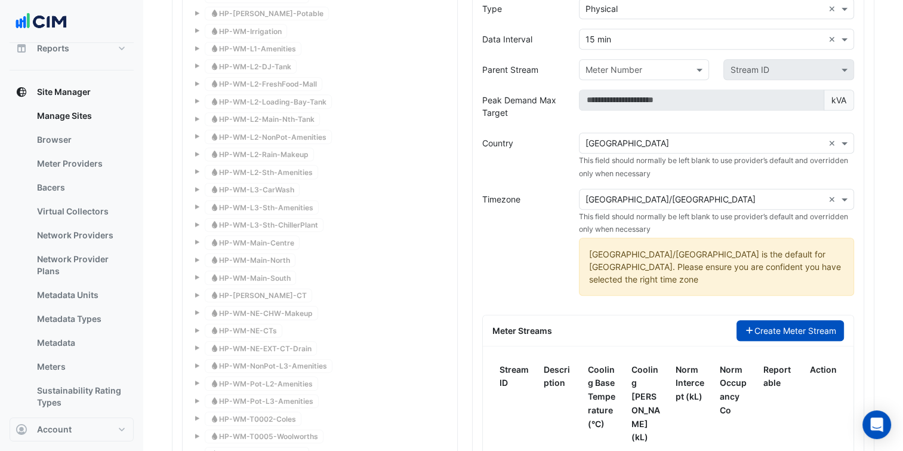
click at [762, 320] on button "Create Meter Stream" at bounding box center [791, 330] width 108 height 21
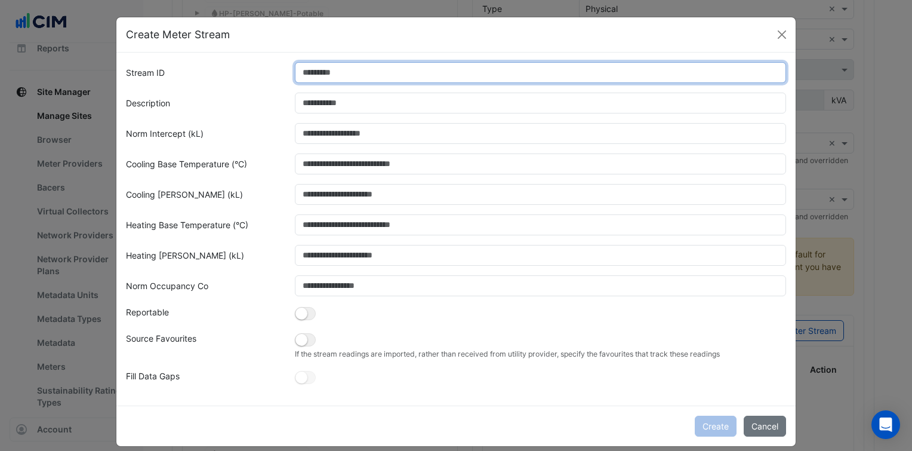
click at [429, 78] on input "Stream ID" at bounding box center [541, 72] width 492 height 21
type input "*"
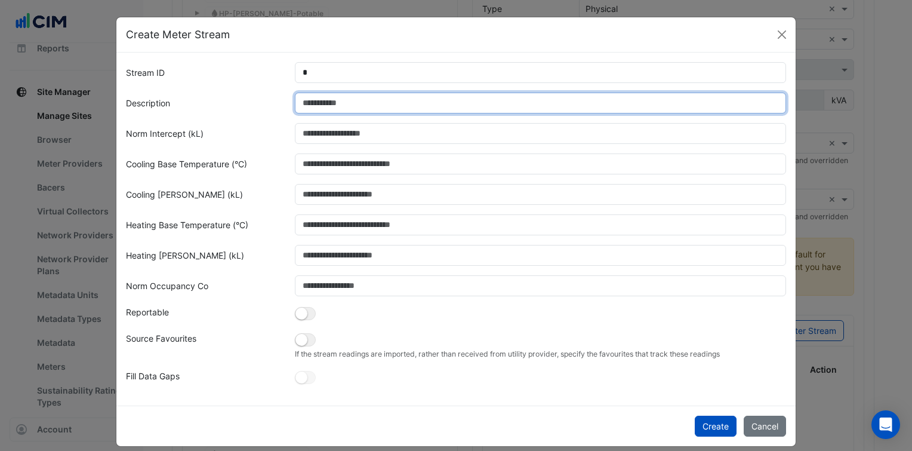
click at [407, 100] on input "Description" at bounding box center [541, 103] width 492 height 21
paste input "**********"
type input "**********"
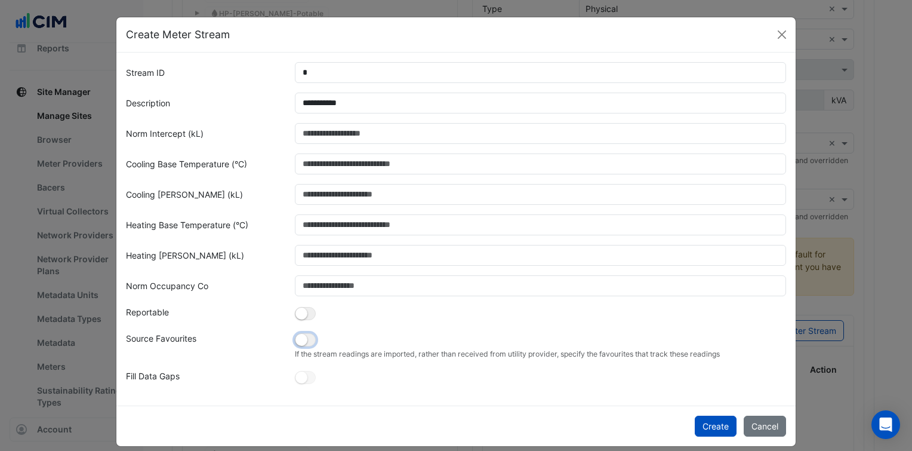
click at [306, 320] on button "button" at bounding box center [305, 313] width 21 height 13
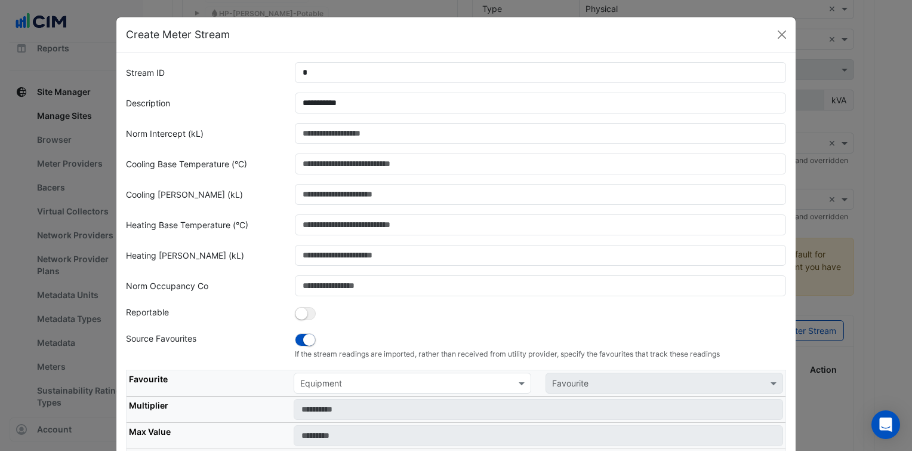
click at [363, 382] on input "text" at bounding box center [400, 383] width 201 height 13
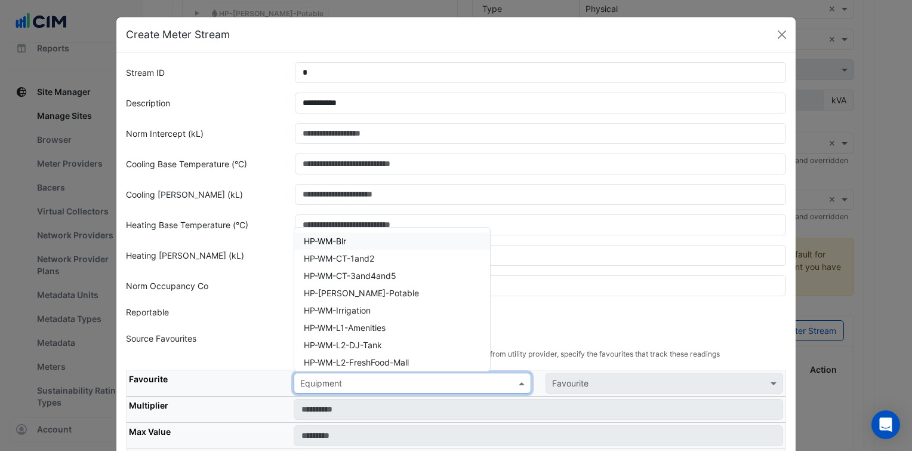
paste input "**********"
type input "**********"
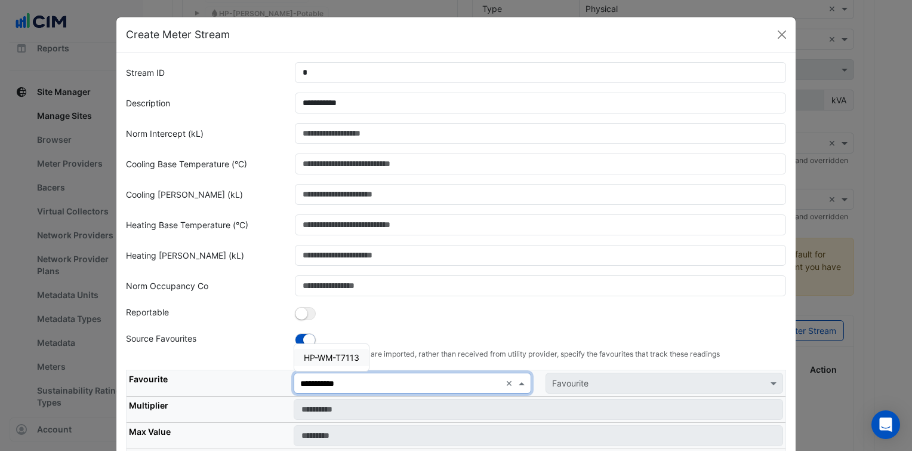
click at [324, 356] on span "HP-WM-T7113" at bounding box center [332, 357] width 56 height 10
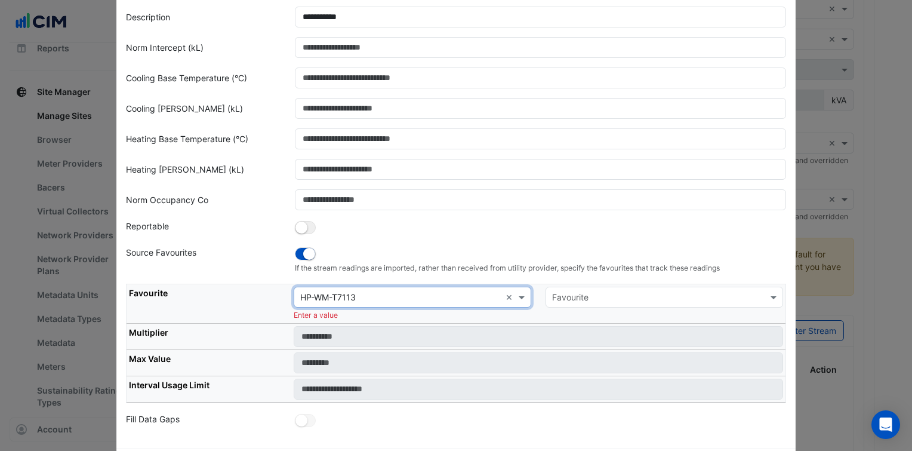
scroll to position [79, 0]
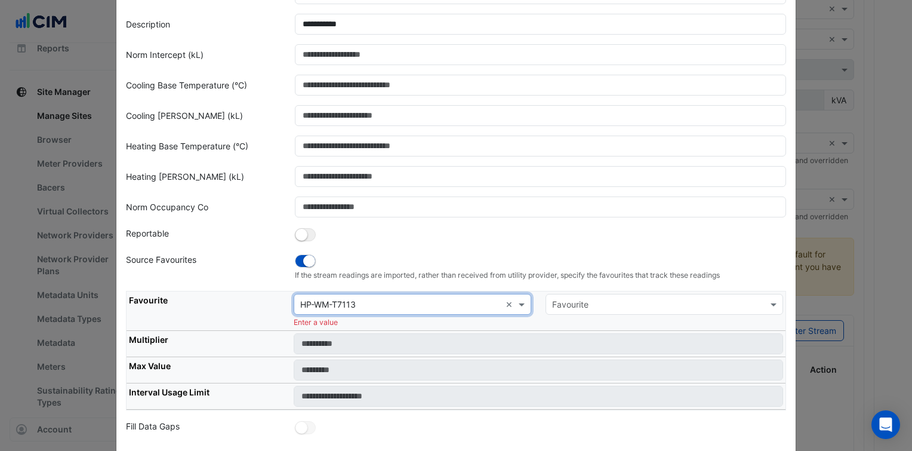
click at [250, 325] on th "Favourite" at bounding box center [209, 310] width 165 height 39
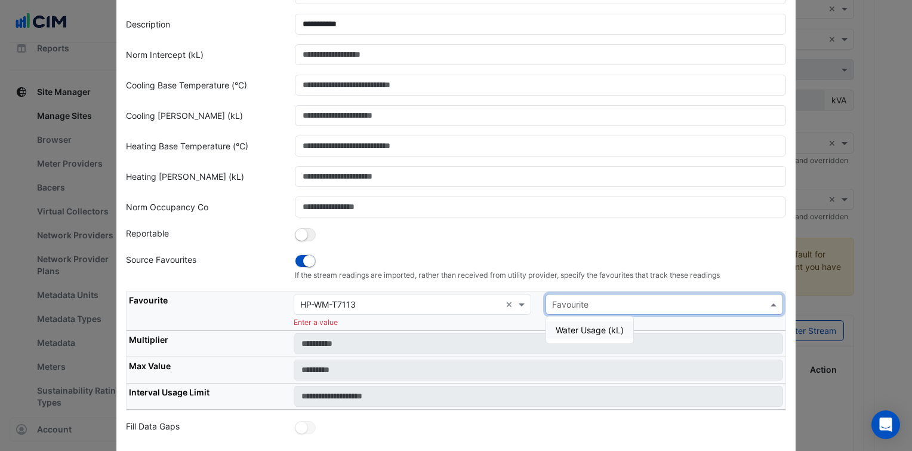
click at [607, 306] on input "text" at bounding box center [652, 304] width 201 height 13
click at [577, 319] on div "Water Usage (kL)" at bounding box center [589, 329] width 87 height 27
click at [556, 334] on div "Water Usage (kL)" at bounding box center [589, 329] width 87 height 17
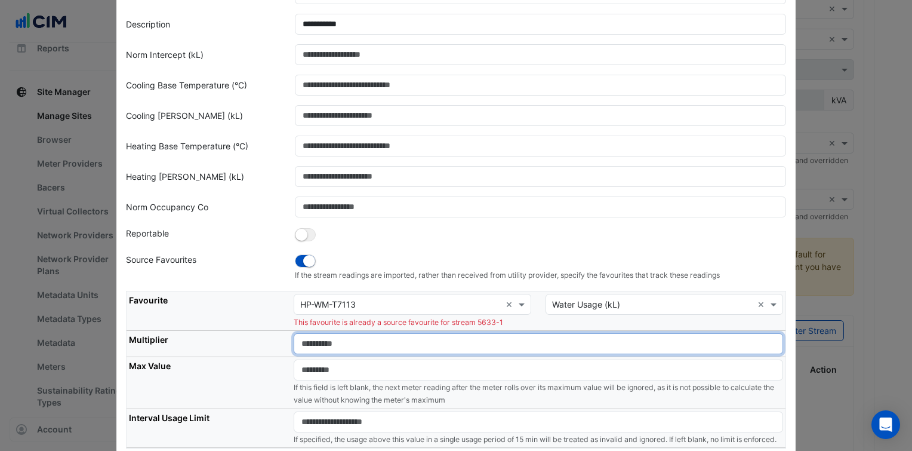
click at [407, 335] on input "number" at bounding box center [538, 343] width 489 height 21
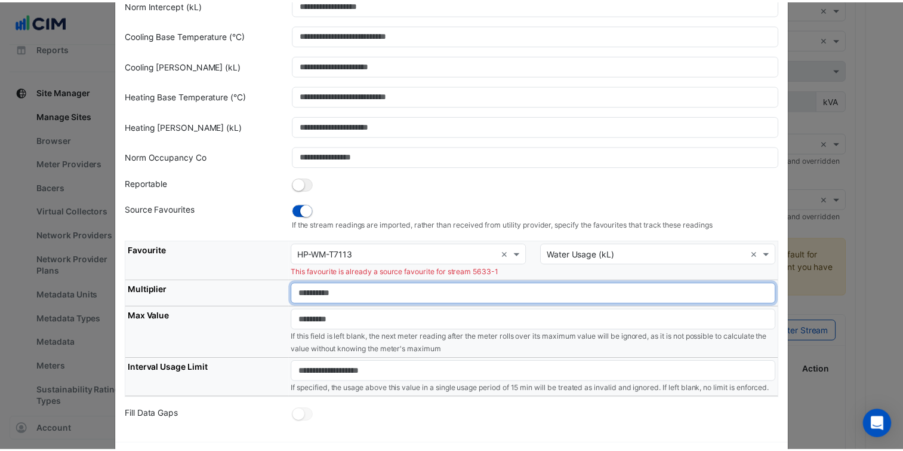
scroll to position [189, 0]
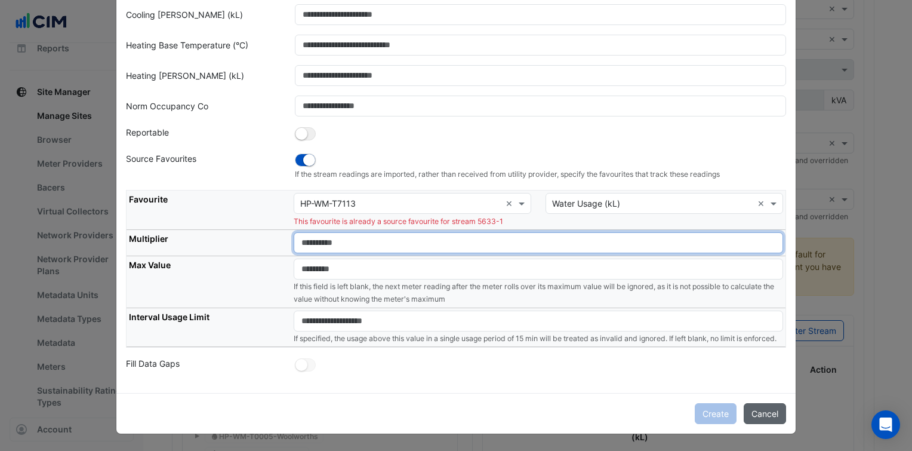
type input "*"
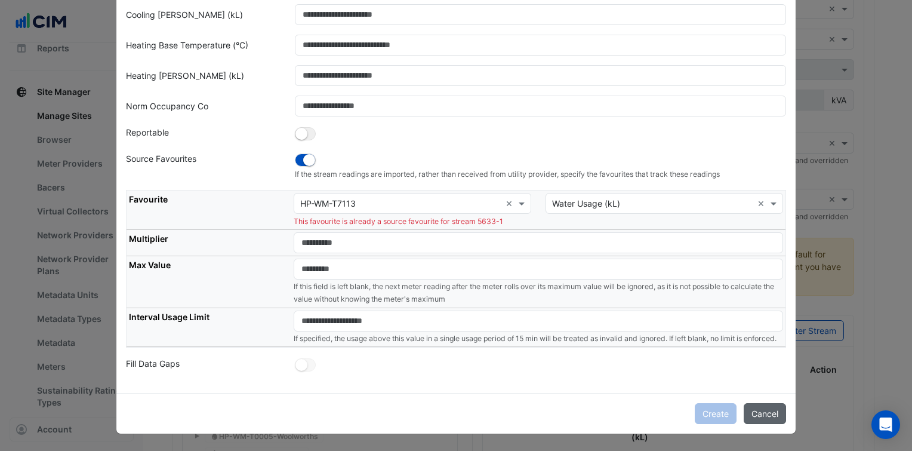
click at [766, 419] on button "Cancel" at bounding box center [765, 413] width 42 height 21
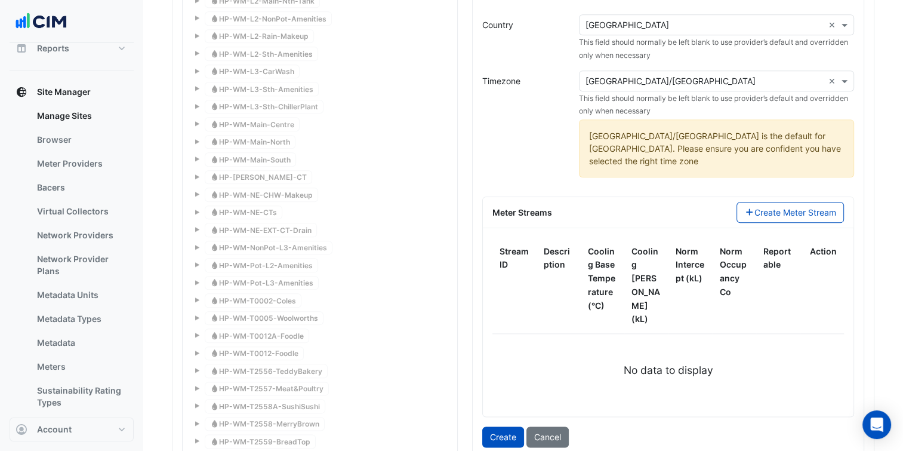
scroll to position [1313, 0]
click at [556, 414] on div "**********" at bounding box center [668, 268] width 391 height 980
click at [554, 425] on button "Cancel" at bounding box center [547, 435] width 42 height 21
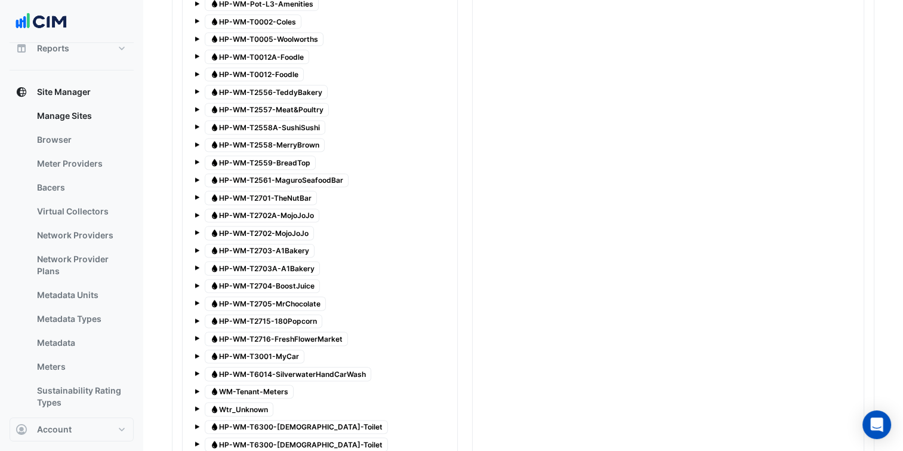
scroll to position [1612, 0]
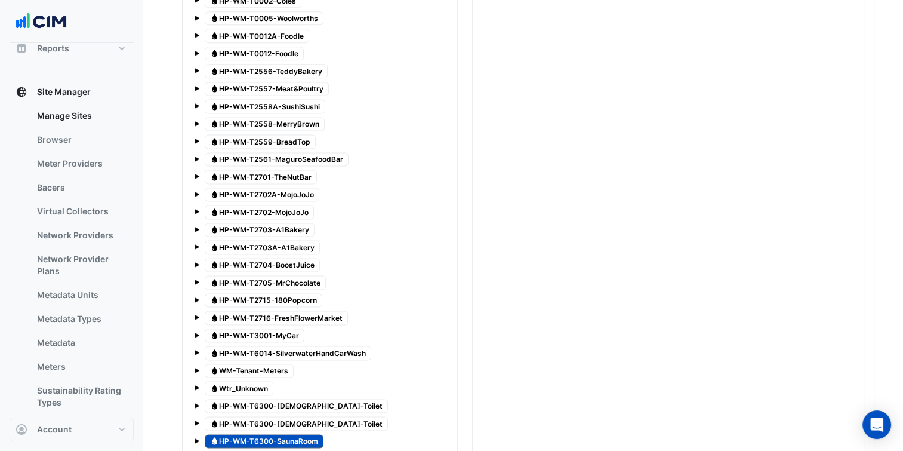
click at [199, 362] on div "Water WM-Tenant-Meters" at bounding box center [320, 370] width 251 height 17
click at [195, 368] on span at bounding box center [197, 370] width 5 height 5
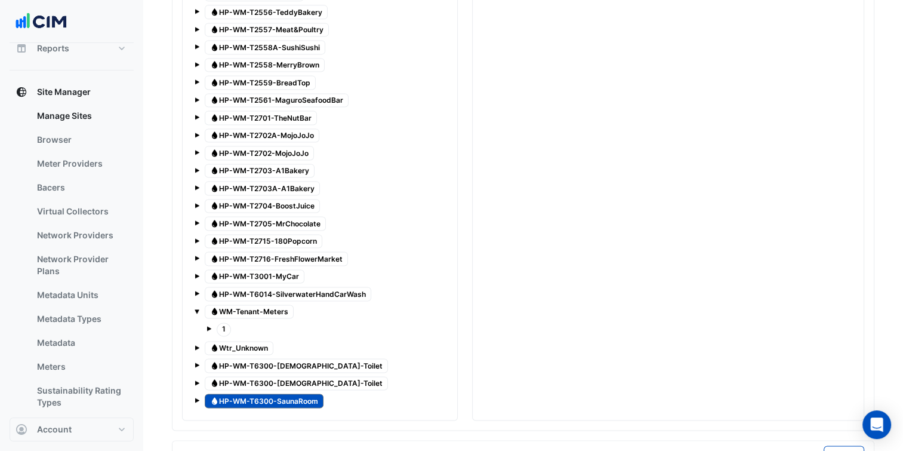
scroll to position [1671, 0]
click at [207, 321] on span at bounding box center [209, 326] width 5 height 10
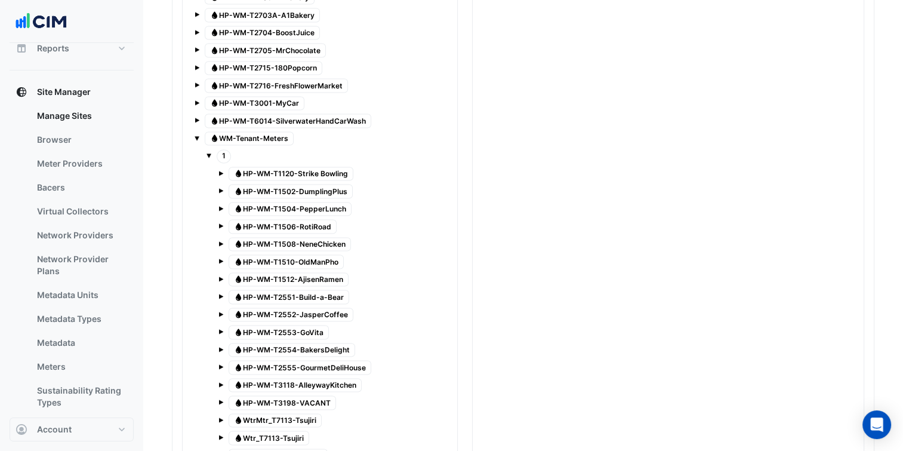
scroll to position [1850, 0]
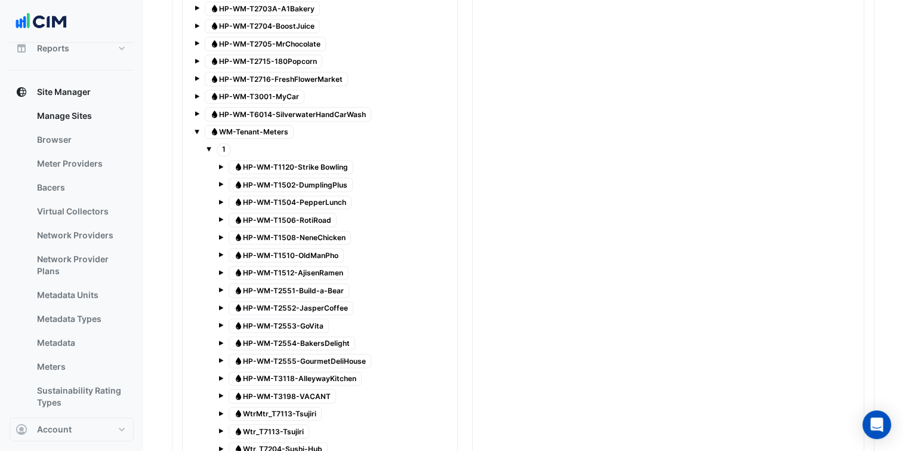
click at [291, 407] on span "Water WtrMtr_T7113-Tsujiri" at bounding box center [275, 414] width 93 height 14
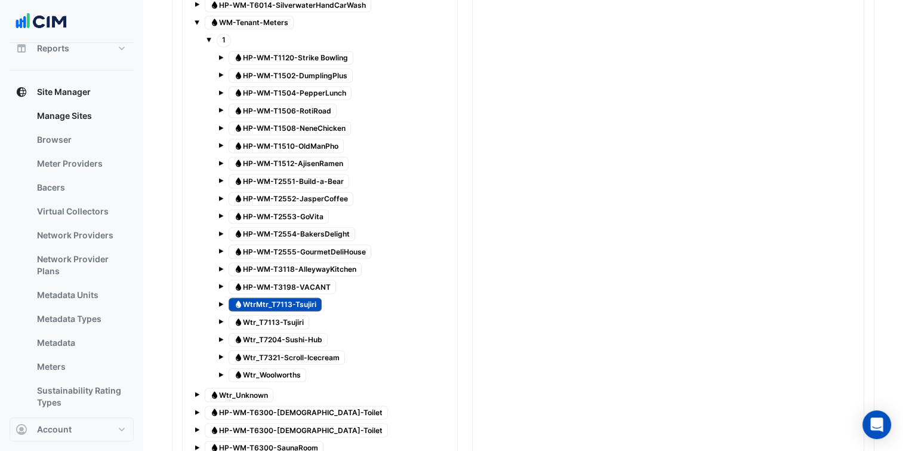
scroll to position [1970, 0]
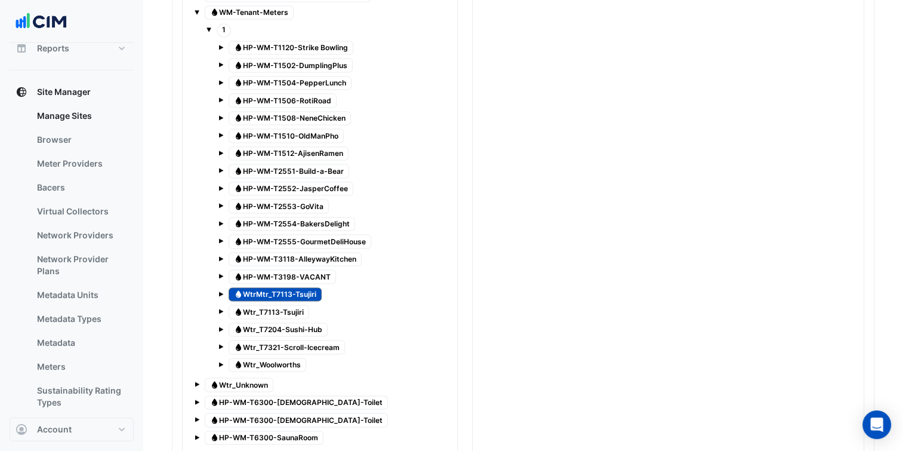
click at [215, 254] on div "Water HP-WM-T1120-Strike Bowling Water HP-WM-T1502-DumplingPlus Water HP-WM-T15…" at bounding box center [326, 206] width 239 height 336
click at [217, 255] on div "Water HP-WM-T1120-Strike Bowling Water HP-WM-T1502-DumplingPlus Water HP-WM-T15…" at bounding box center [326, 206] width 239 height 336
click at [218, 291] on span at bounding box center [220, 293] width 5 height 5
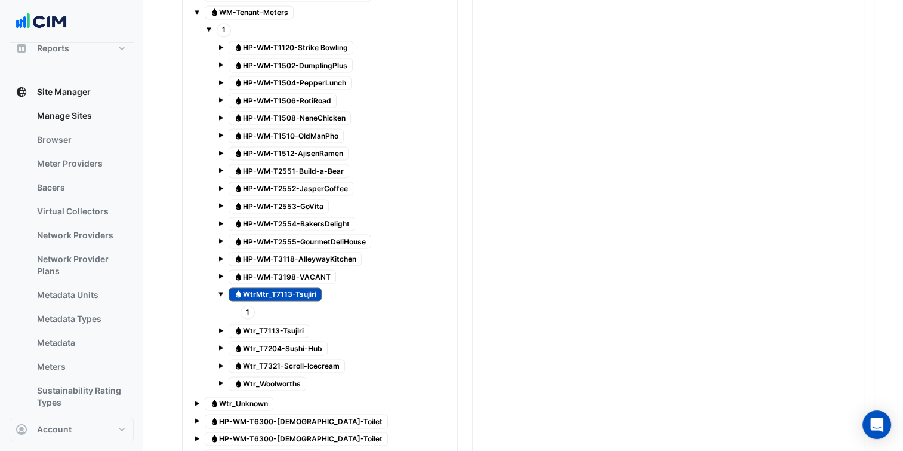
click at [248, 305] on span "1" at bounding box center [248, 312] width 14 height 14
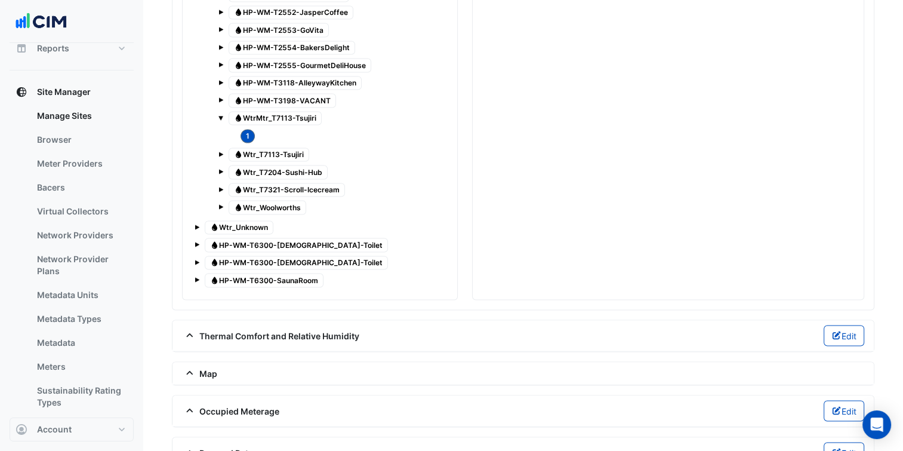
scroll to position [2169, 0]
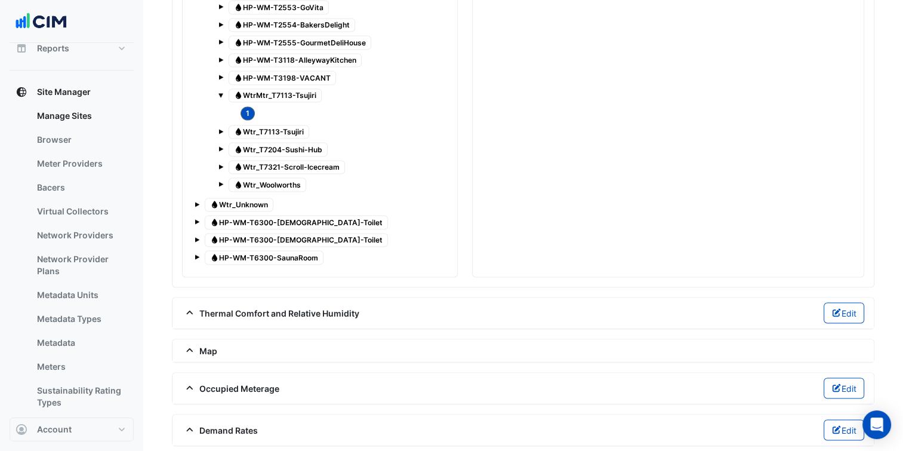
click at [221, 129] on span at bounding box center [220, 131] width 5 height 5
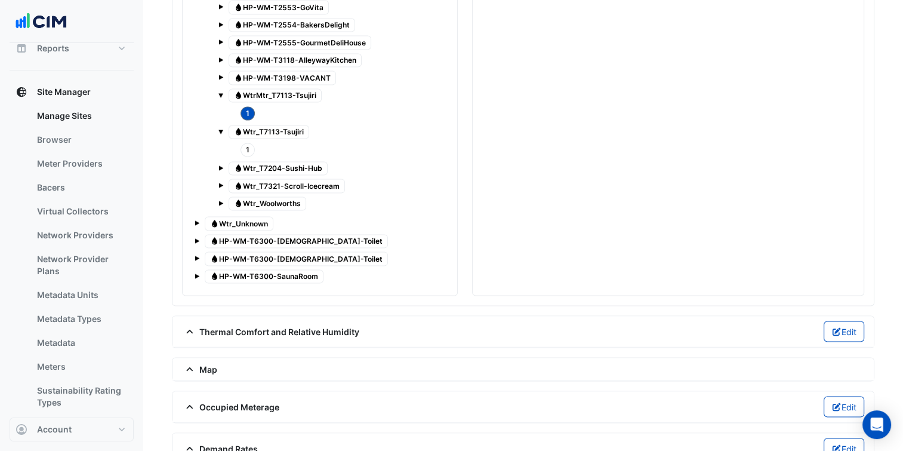
click at [247, 143] on span "1" at bounding box center [248, 150] width 14 height 14
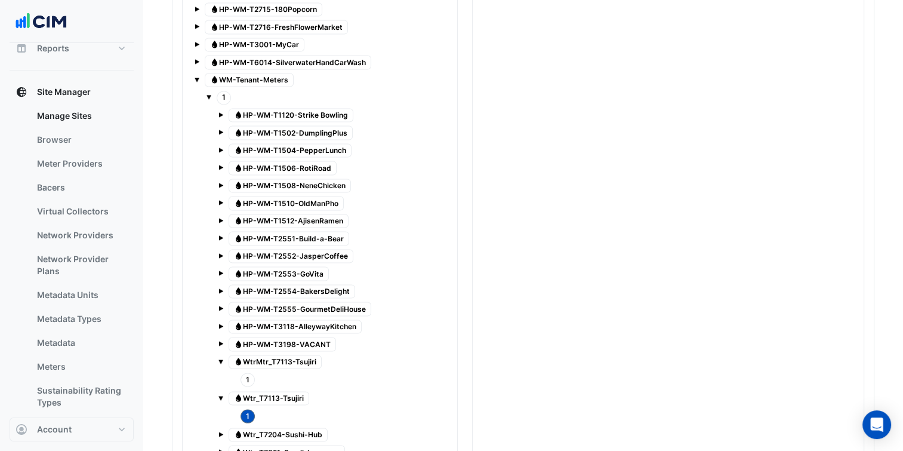
scroll to position [1930, 0]
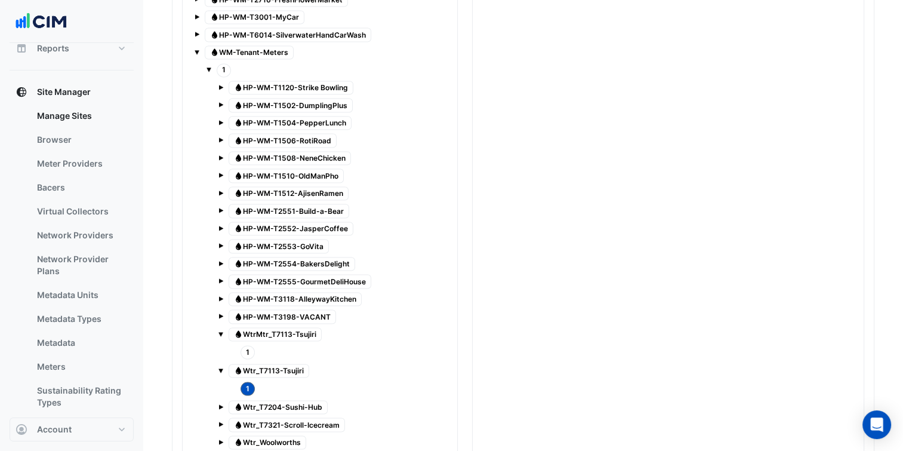
click at [244, 345] on span "1" at bounding box center [248, 352] width 14 height 14
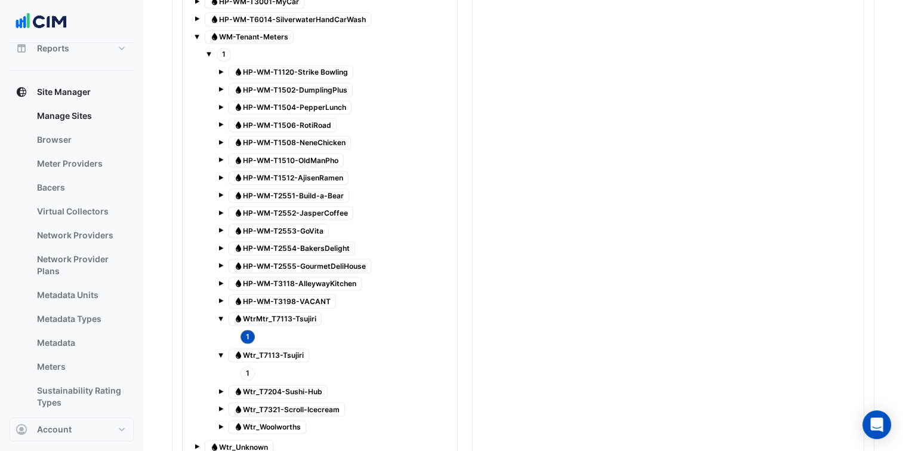
scroll to position [1990, 0]
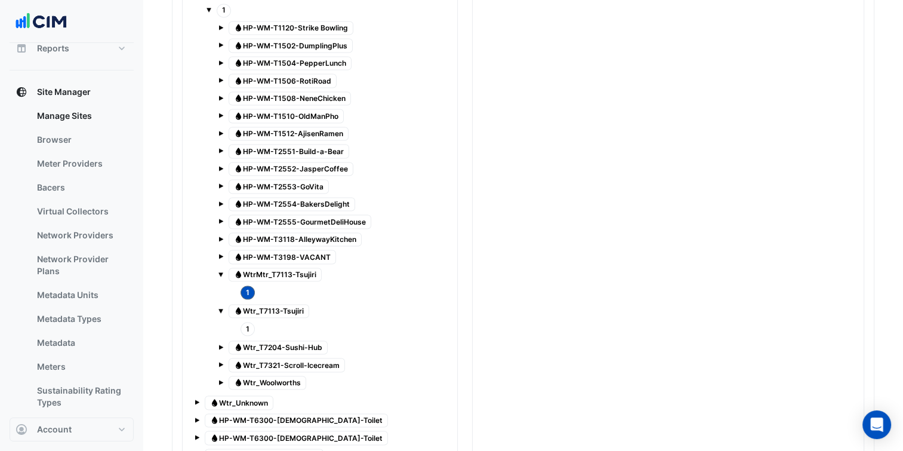
drag, startPoint x: 319, startPoint y: 306, endPoint x: 496, endPoint y: 230, distance: 193.0
click at [319, 340] on span "Water Wtr_T7204-Sushi-Hub" at bounding box center [278, 347] width 99 height 14
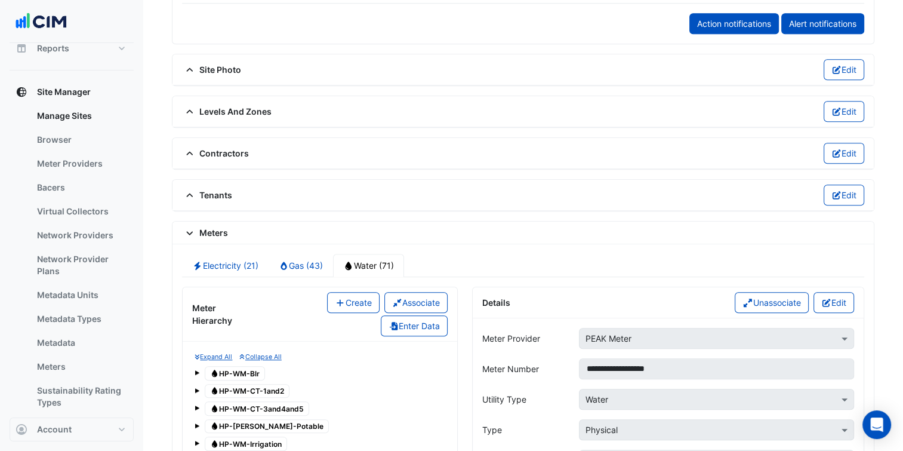
scroll to position [915, 0]
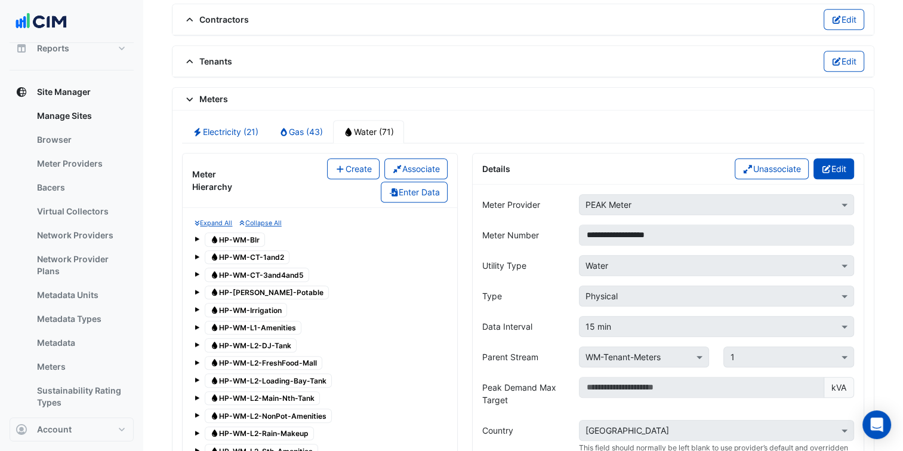
click at [837, 162] on button "Edit" at bounding box center [834, 168] width 41 height 21
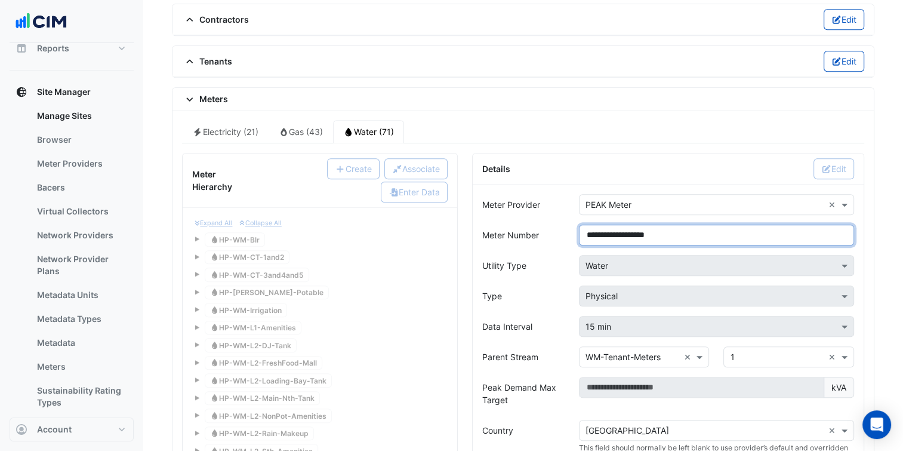
drag, startPoint x: 689, startPoint y: 224, endPoint x: 549, endPoint y: 234, distance: 140.6
click at [562, 233] on div "**********" at bounding box center [668, 234] width 386 height 21
paste input "*"
click at [558, 224] on div "Meter Number" at bounding box center [523, 234] width 97 height 21
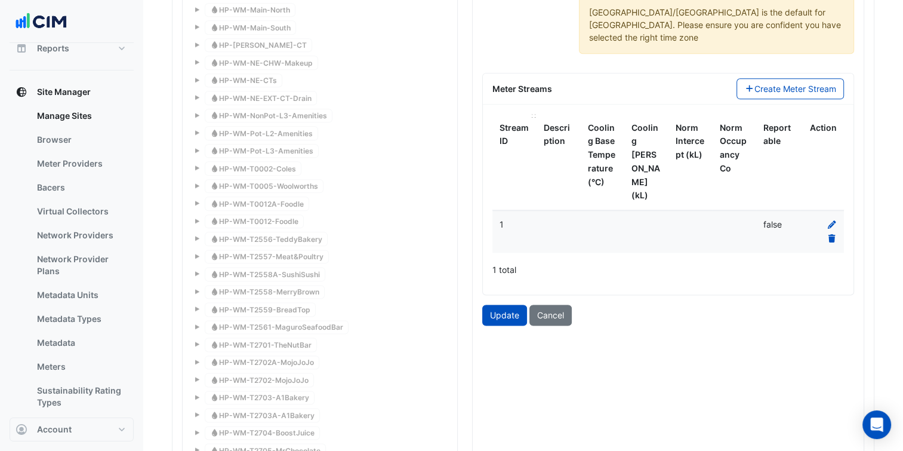
scroll to position [1452, 0]
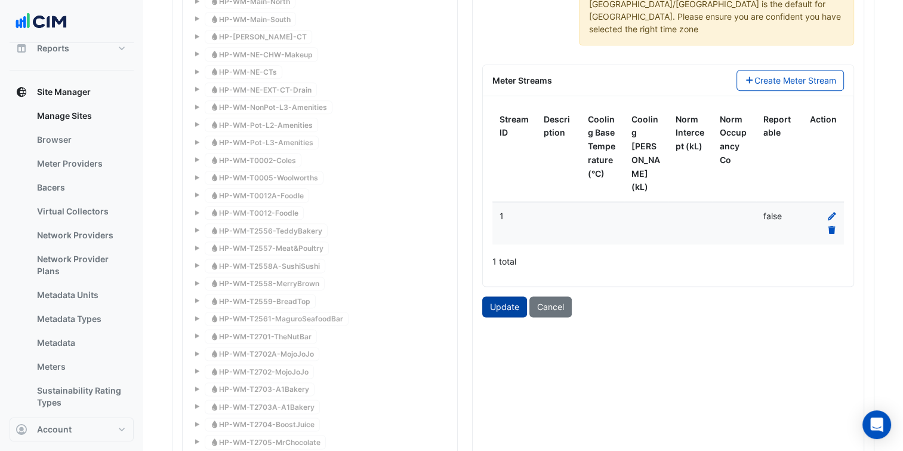
click at [504, 296] on button "Update" at bounding box center [504, 306] width 45 height 21
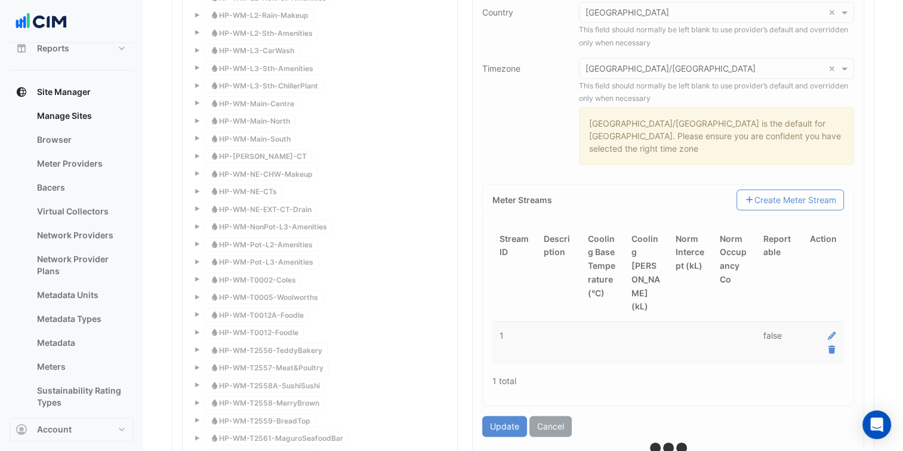
type input "**********"
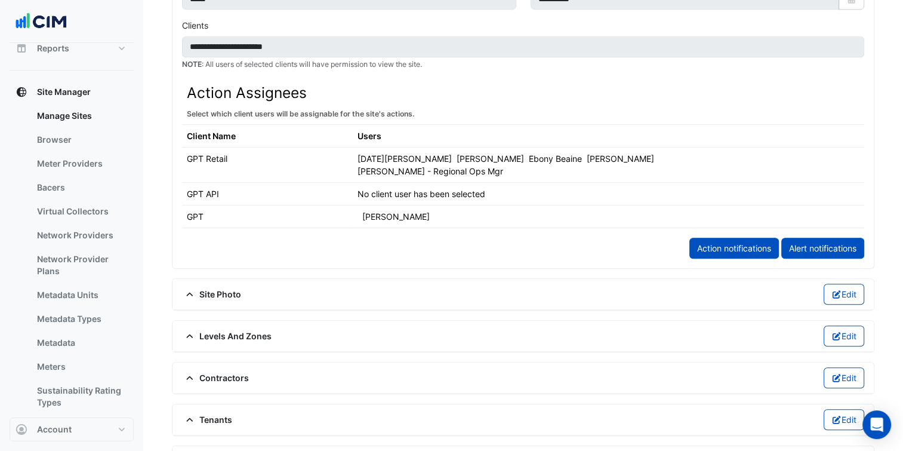
scroll to position [796, 0]
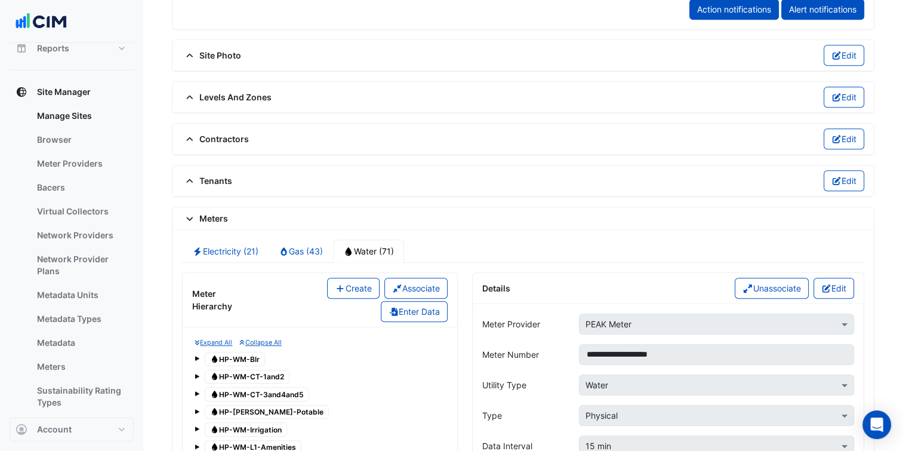
drag, startPoint x: 339, startPoint y: 284, endPoint x: 465, endPoint y: 289, distance: 126.1
click at [339, 284] on icon "button" at bounding box center [340, 288] width 11 height 8
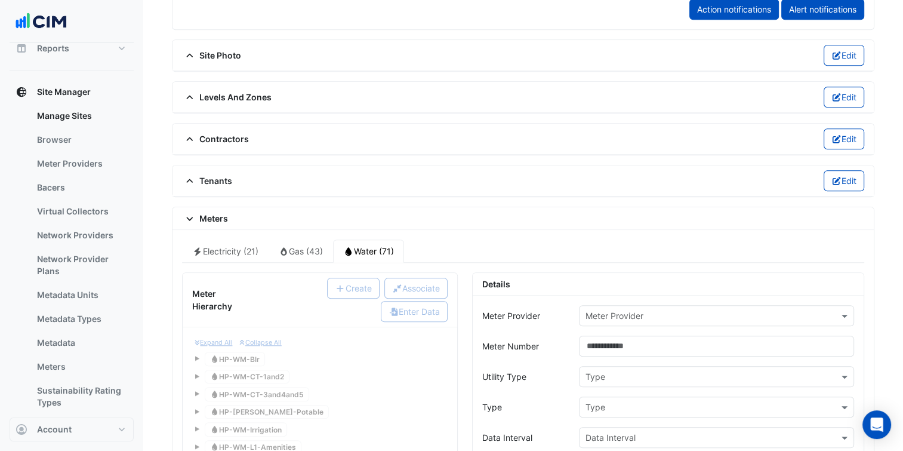
click at [589, 310] on input "text" at bounding box center [705, 316] width 238 height 13
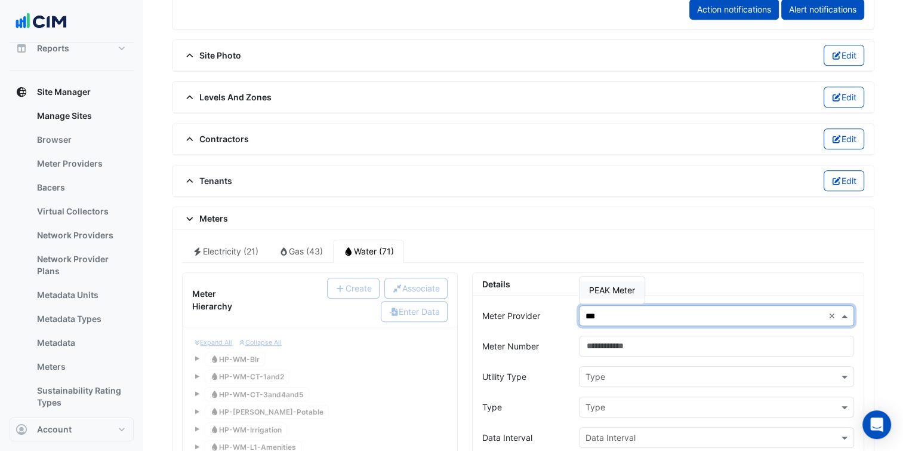
type input "****"
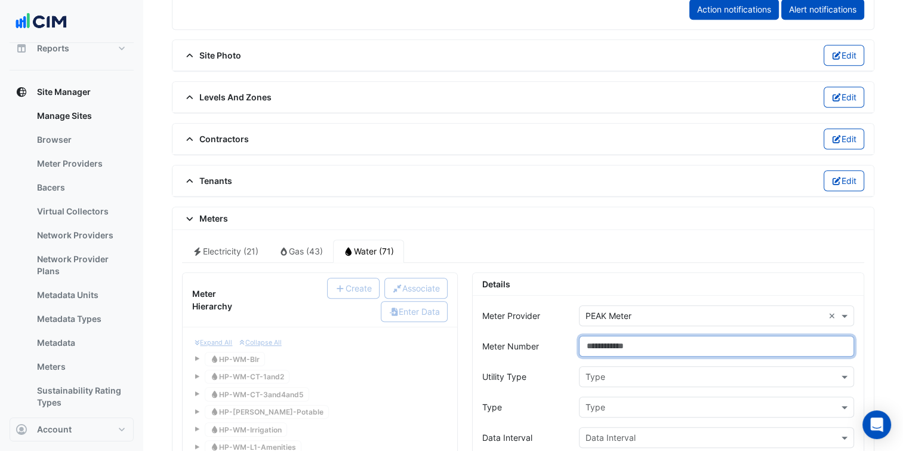
paste input "**********"
type input "**********"
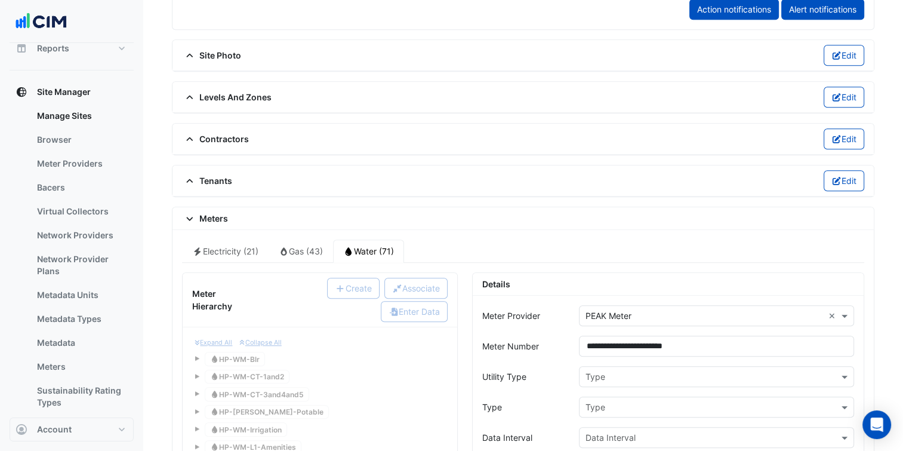
click at [623, 366] on div "Type" at bounding box center [716, 376] width 275 height 21
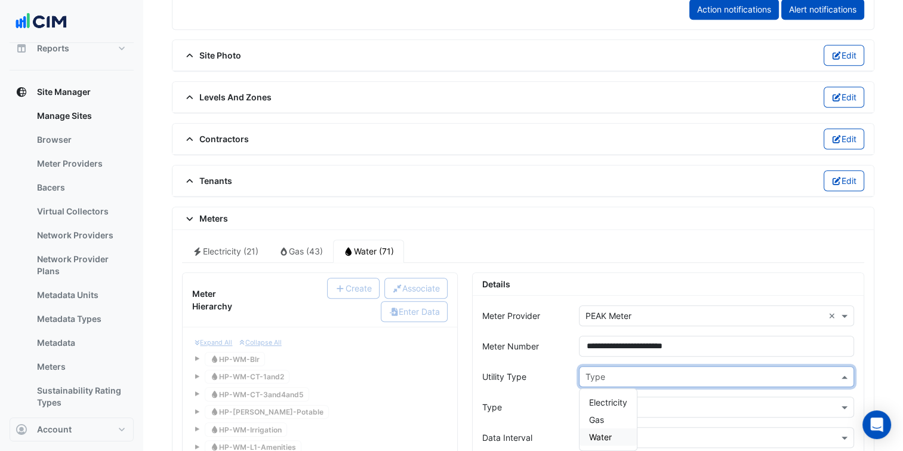
click at [616, 428] on div "Water" at bounding box center [608, 436] width 57 height 17
click at [640, 401] on input "text" at bounding box center [705, 407] width 238 height 13
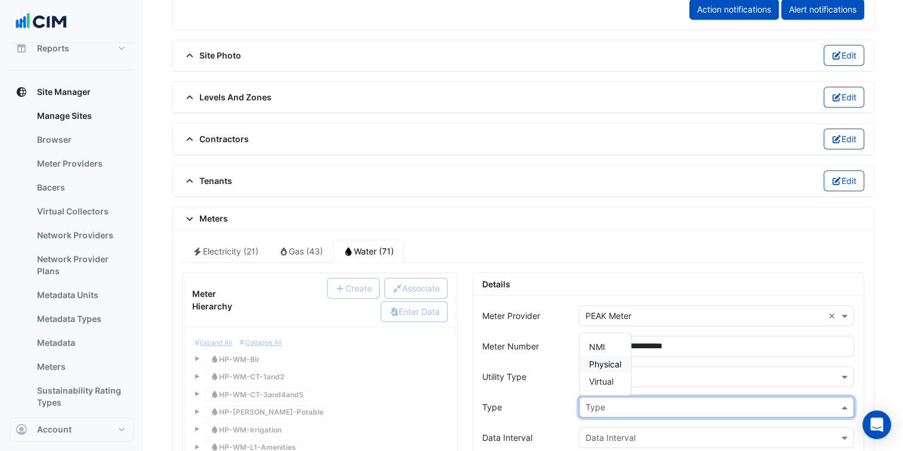
click at [618, 361] on div "Physical" at bounding box center [605, 363] width 51 height 17
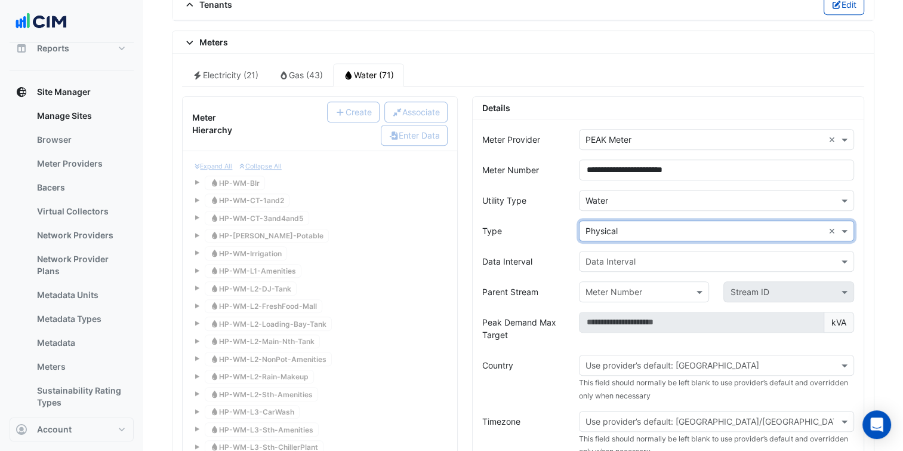
scroll to position [975, 0]
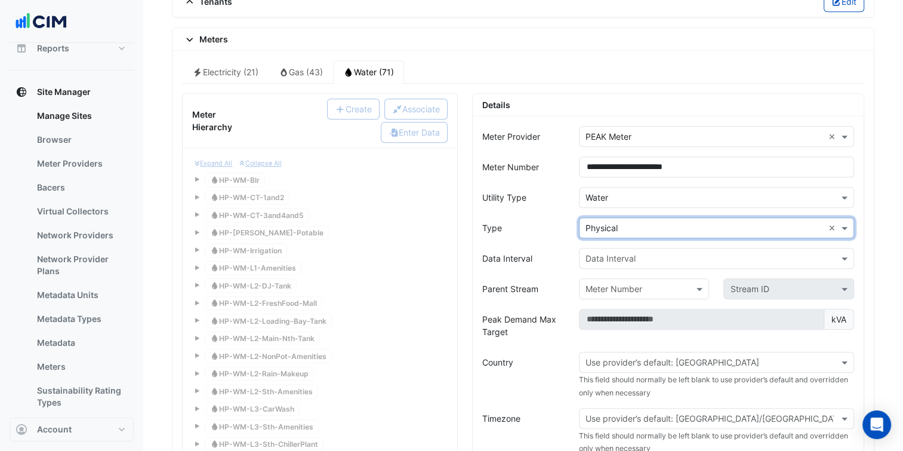
click at [641, 257] on div "Data Interval" at bounding box center [716, 258] width 275 height 21
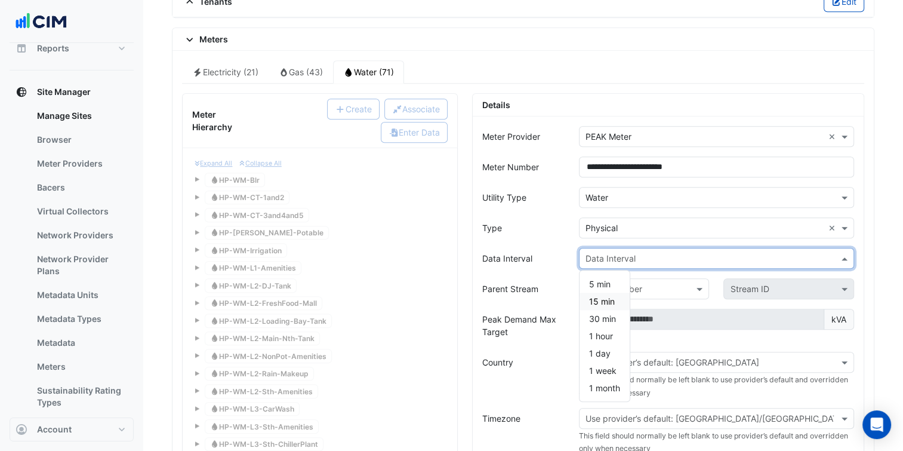
click at [619, 295] on div "15 min" at bounding box center [605, 300] width 50 height 17
click at [634, 356] on input "text" at bounding box center [705, 362] width 238 height 13
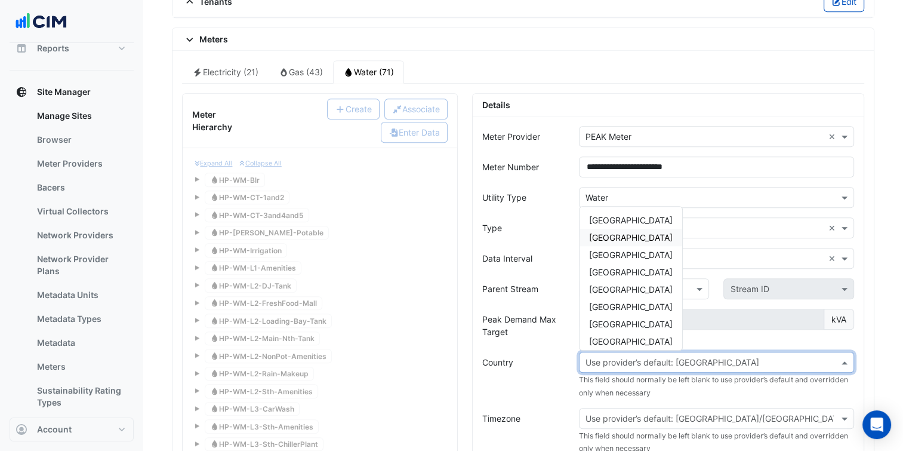
click at [628, 216] on div "Australia" at bounding box center [631, 219] width 103 height 17
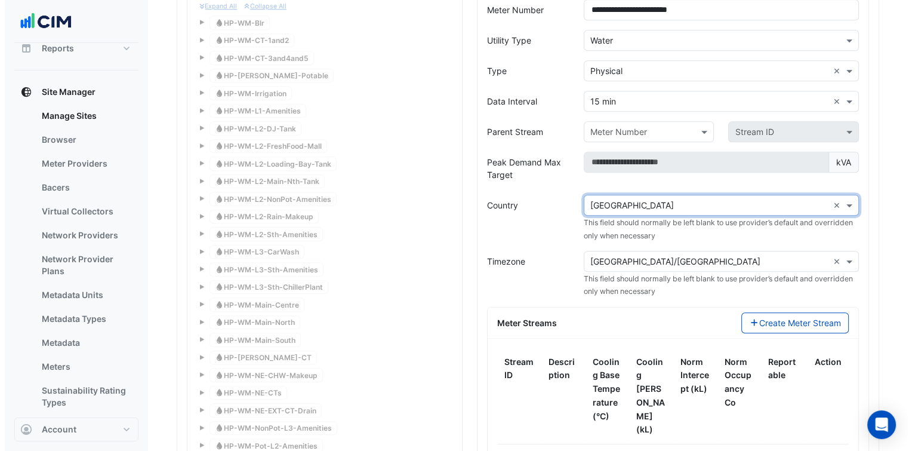
scroll to position [1154, 0]
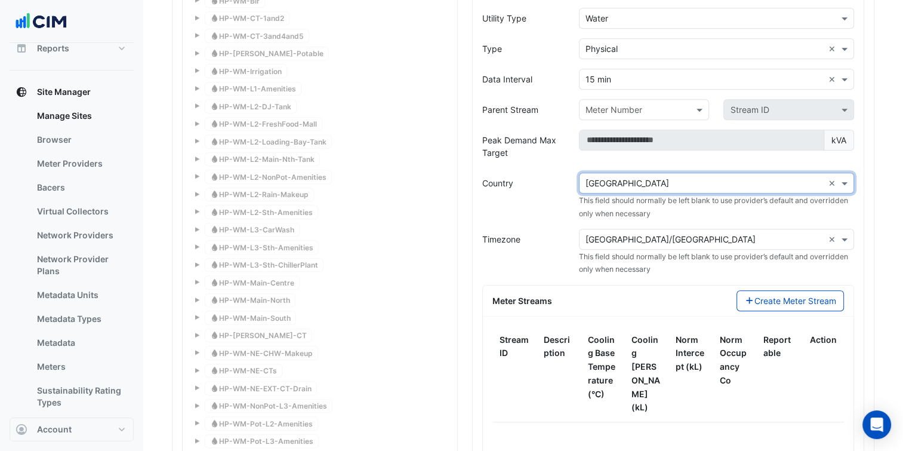
click at [666, 233] on input "text" at bounding box center [705, 239] width 238 height 13
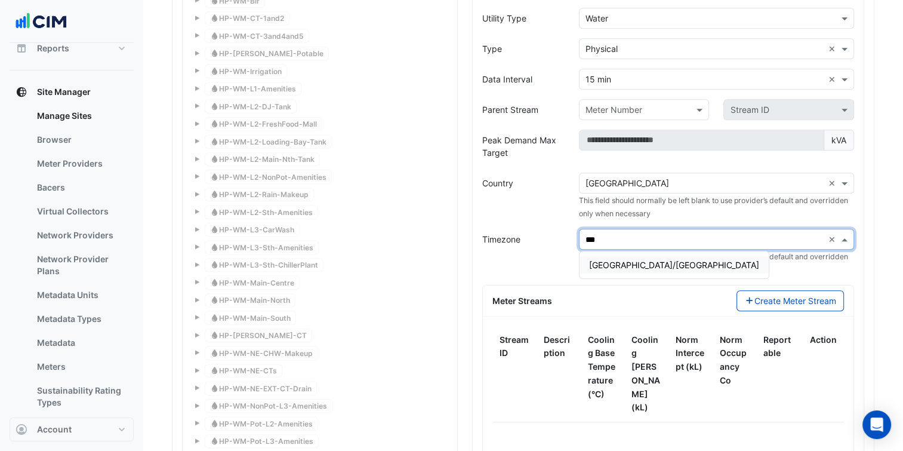
type input "****"
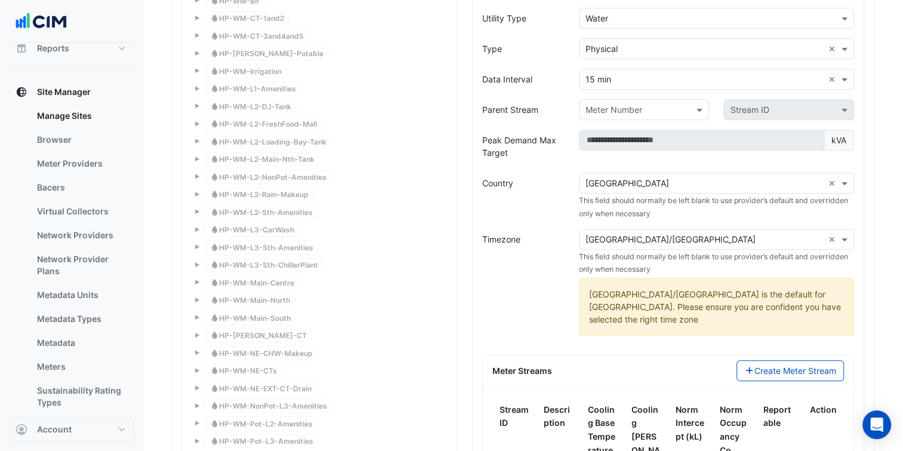
click at [776, 361] on div "Meter Streams Create Meter Stream" at bounding box center [668, 370] width 371 height 31
click at [774, 360] on button "Create Meter Stream" at bounding box center [791, 370] width 108 height 21
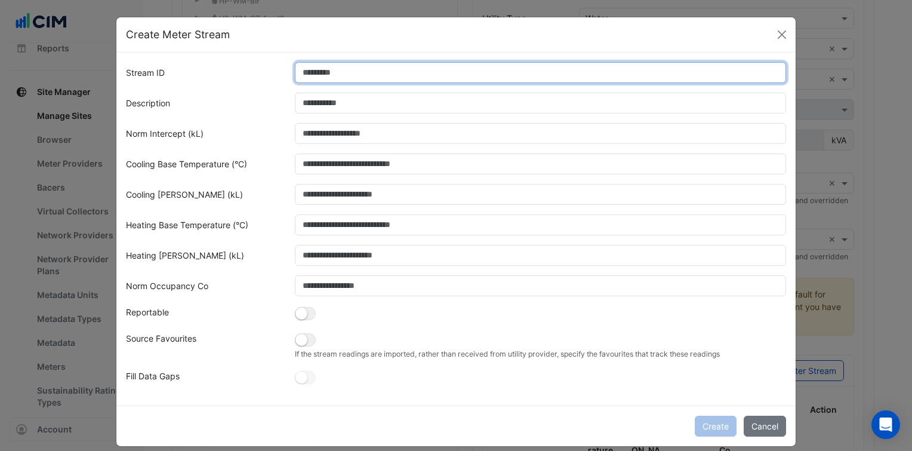
click at [349, 67] on input "Stream ID" at bounding box center [541, 72] width 492 height 21
type input "*"
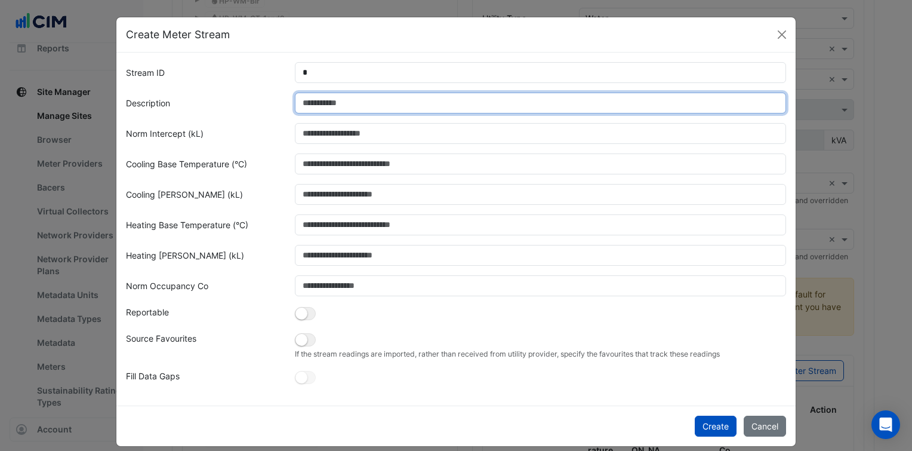
click at [328, 101] on input "Description" at bounding box center [541, 103] width 492 height 21
paste input "**********"
type input "**********"
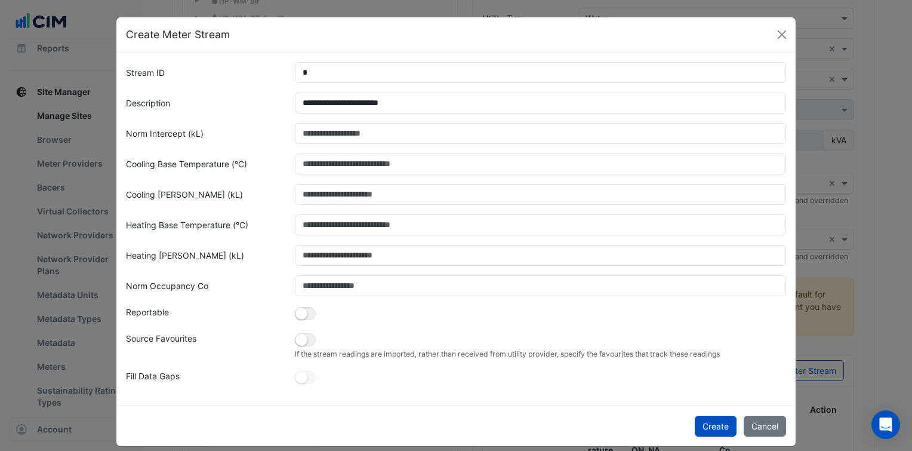
click at [232, 213] on form "**********" at bounding box center [456, 224] width 660 height 324
click at [296, 319] on small "button" at bounding box center [301, 313] width 12 height 12
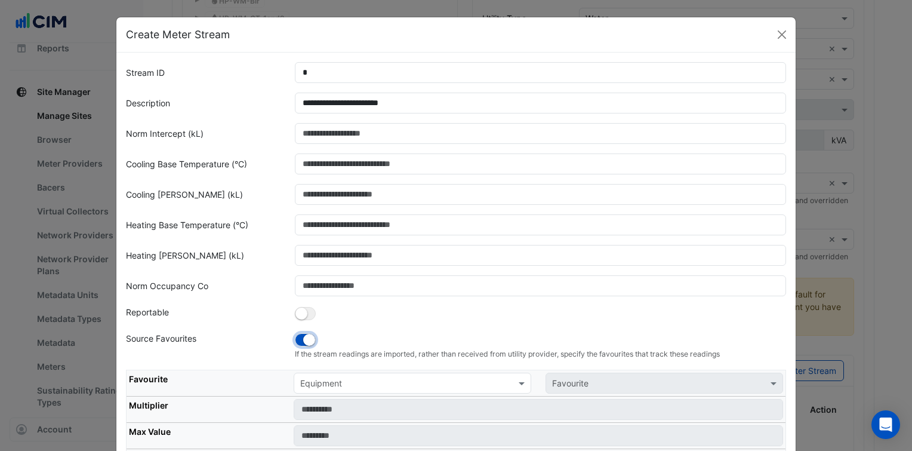
scroll to position [60, 0]
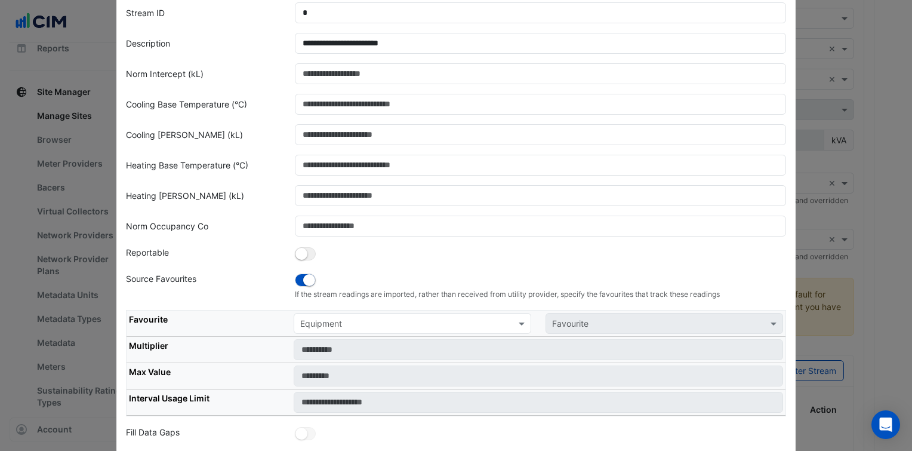
click at [313, 325] on input "text" at bounding box center [400, 324] width 201 height 13
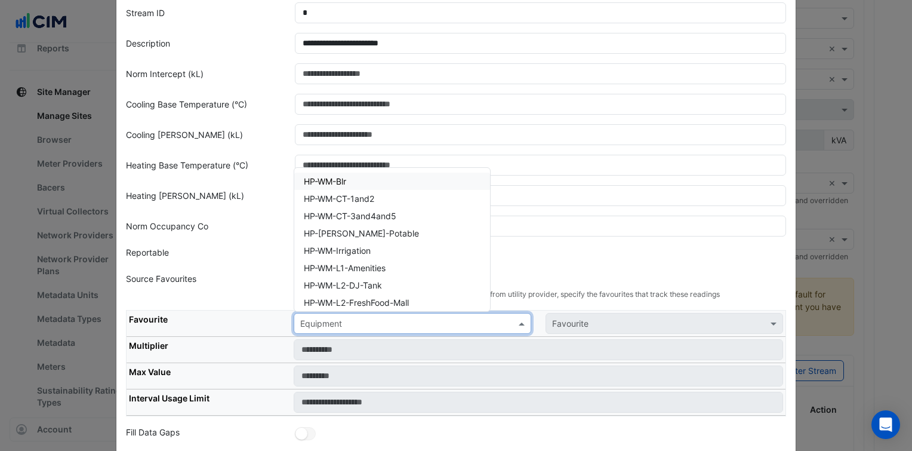
paste input "**********"
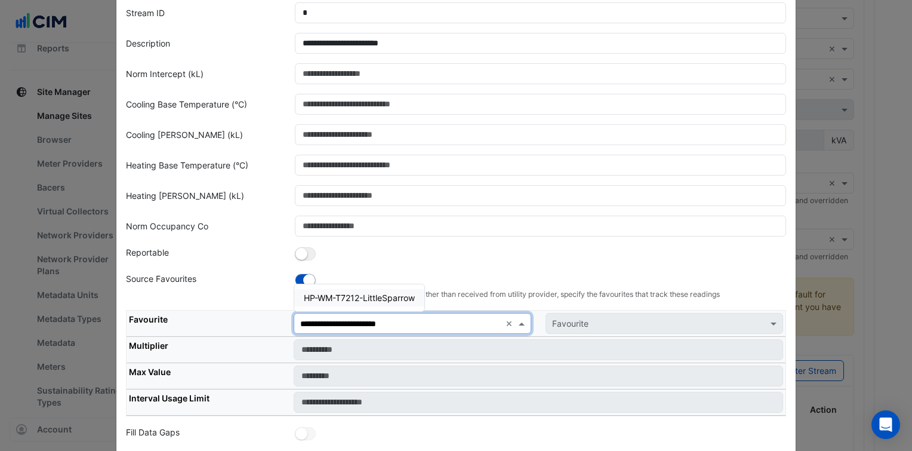
click at [341, 305] on div "HP-WM-T7212-LittleSparrow" at bounding box center [359, 297] width 130 height 27
type input "**********"
click at [393, 295] on span "HP-WM-T7212-LittleSparrow" at bounding box center [359, 297] width 111 height 10
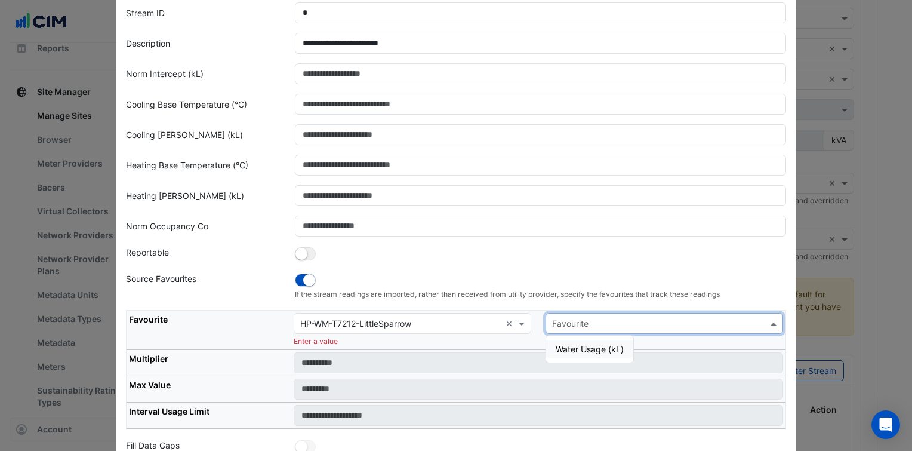
click at [577, 322] on input "text" at bounding box center [652, 324] width 201 height 13
drag, startPoint x: 585, startPoint y: 345, endPoint x: 581, endPoint y: 337, distance: 9.3
click at [585, 346] on span "Water Usage (kL)" at bounding box center [590, 349] width 68 height 10
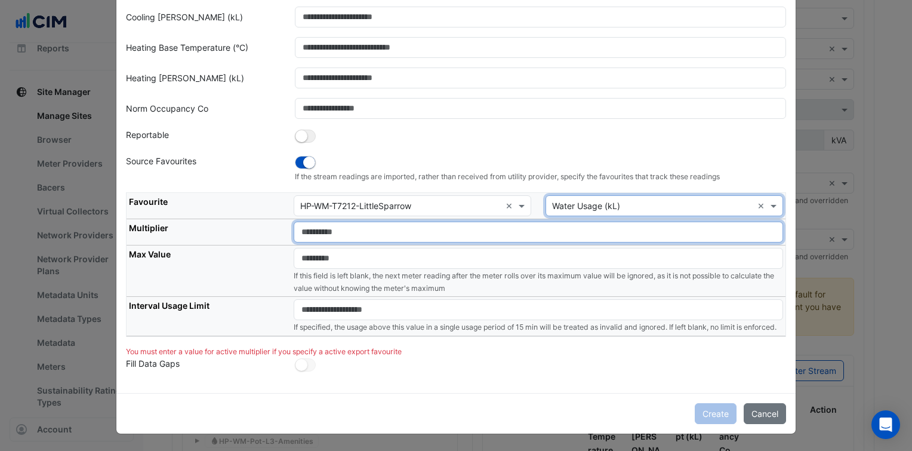
click at [488, 224] on input "number" at bounding box center [538, 231] width 489 height 21
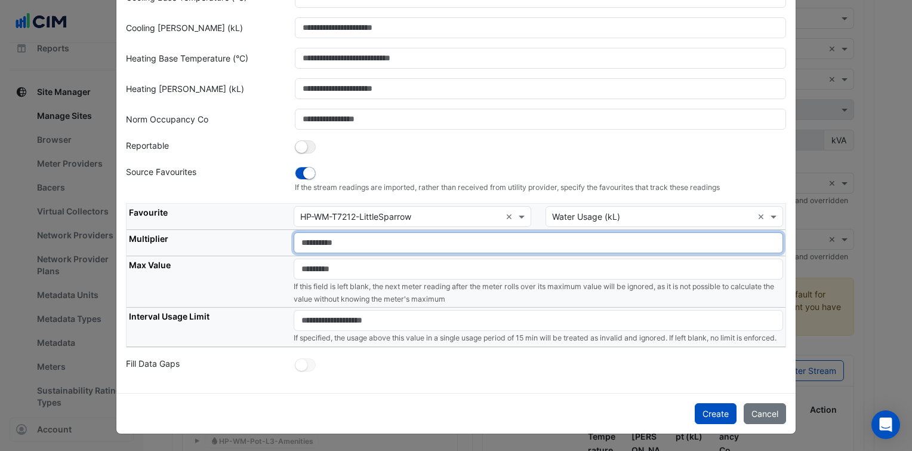
type input "*"
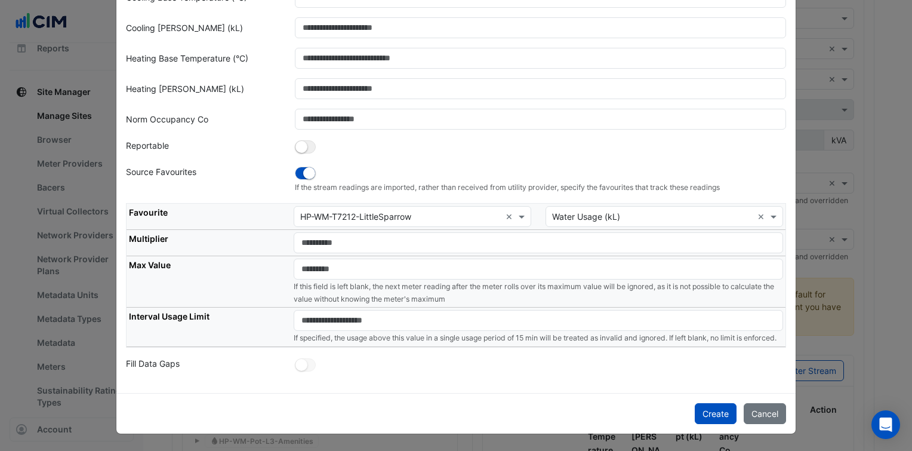
click at [470, 291] on td "If this field is left blank, the next meter reading after the meter rolls over …" at bounding box center [538, 282] width 494 height 52
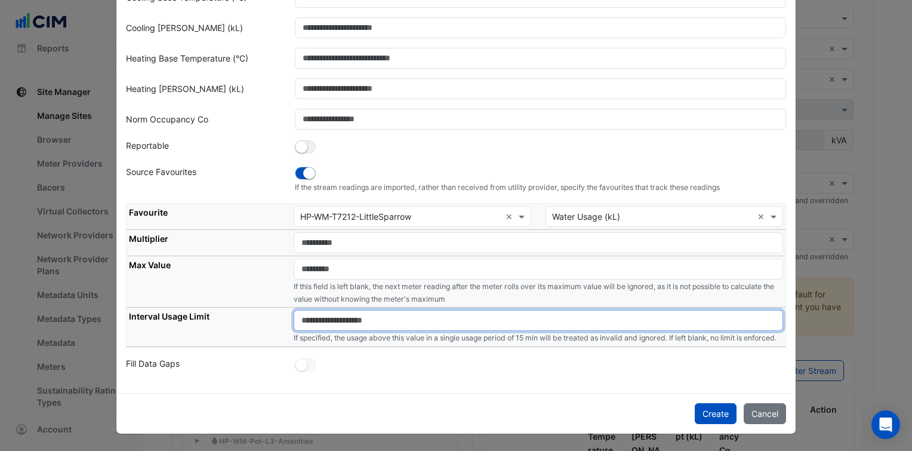
click at [482, 310] on input "number" at bounding box center [538, 320] width 489 height 21
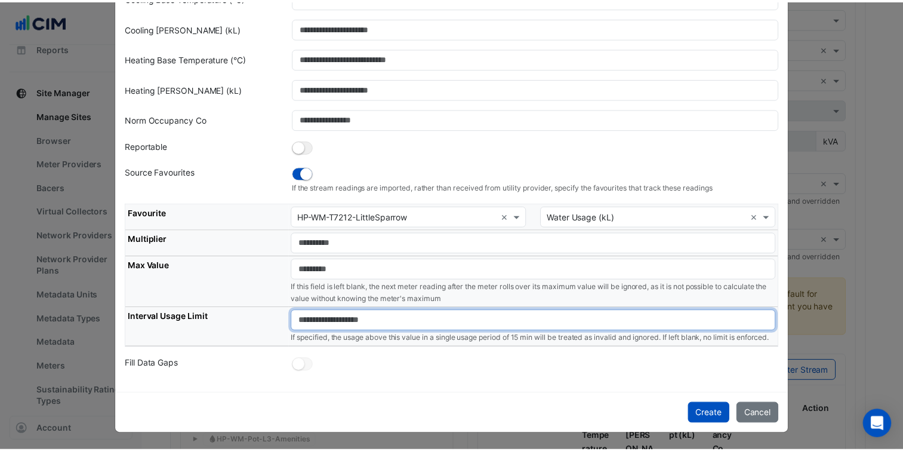
scroll to position [150, 0]
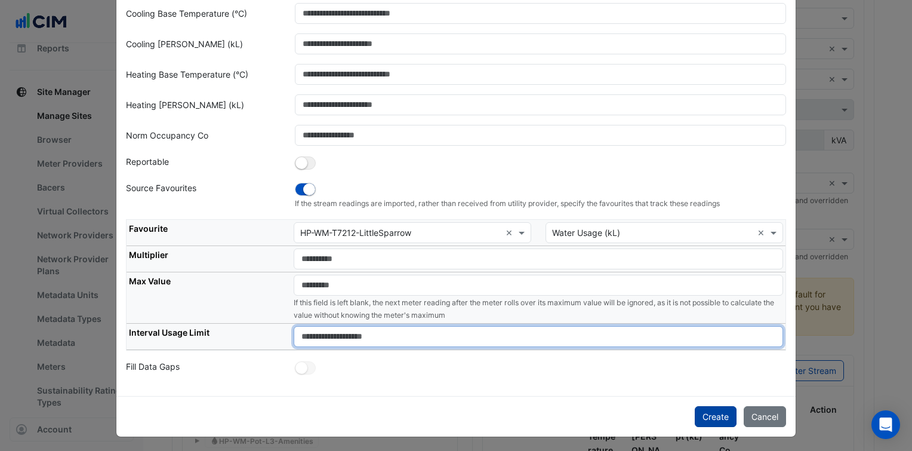
type input "****"
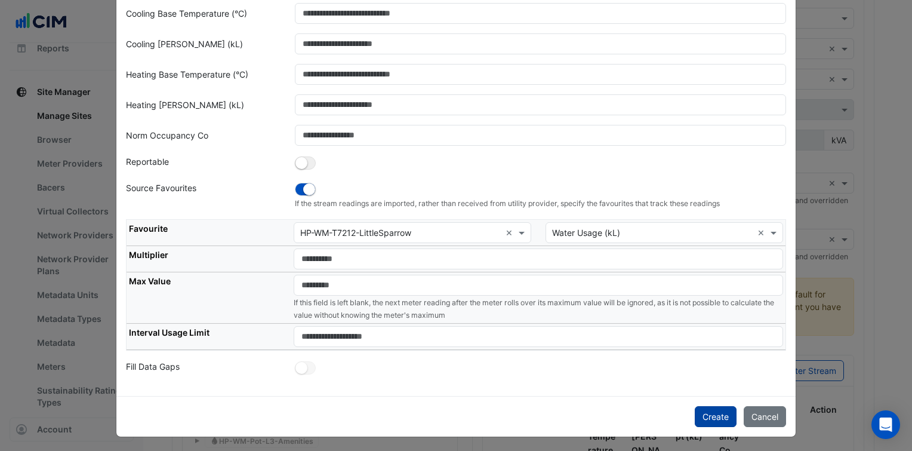
click at [720, 420] on button "Create" at bounding box center [716, 416] width 42 height 21
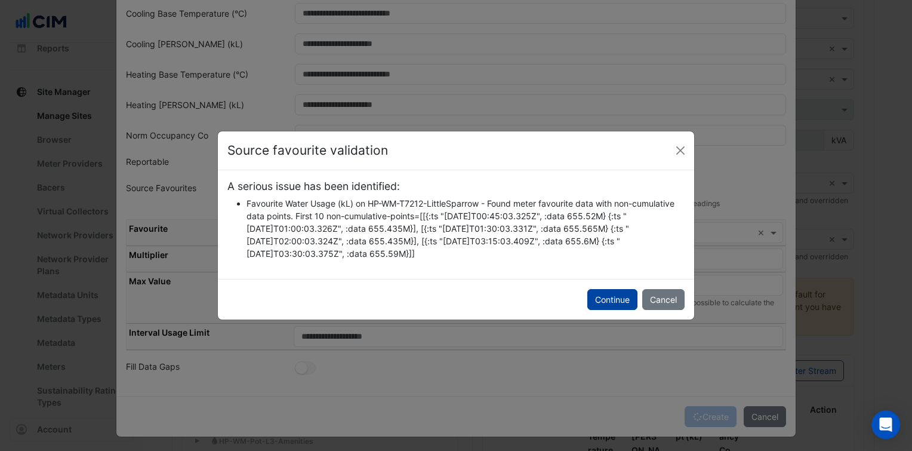
click at [615, 305] on button "Continue" at bounding box center [612, 299] width 50 height 21
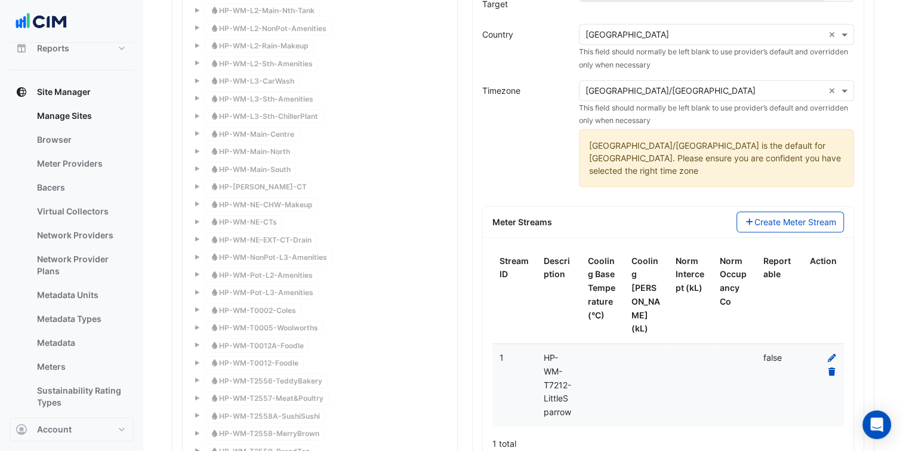
scroll to position [1333, 0]
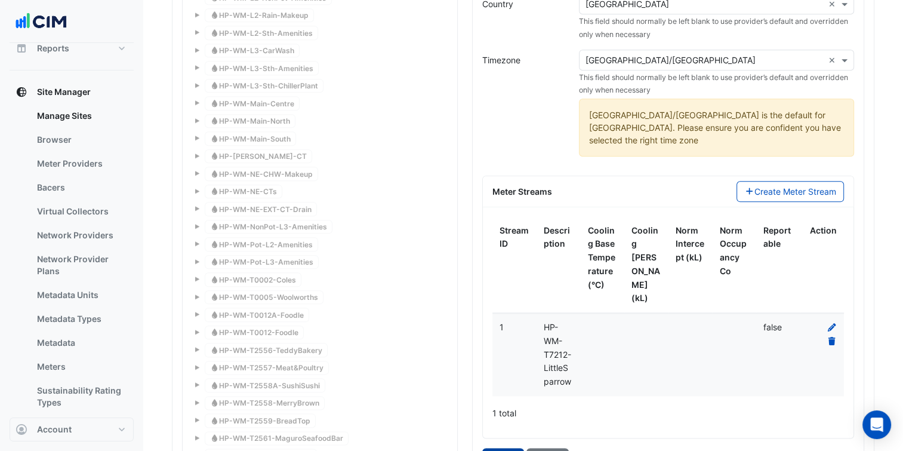
click at [505, 448] on button "Create" at bounding box center [503, 458] width 42 height 21
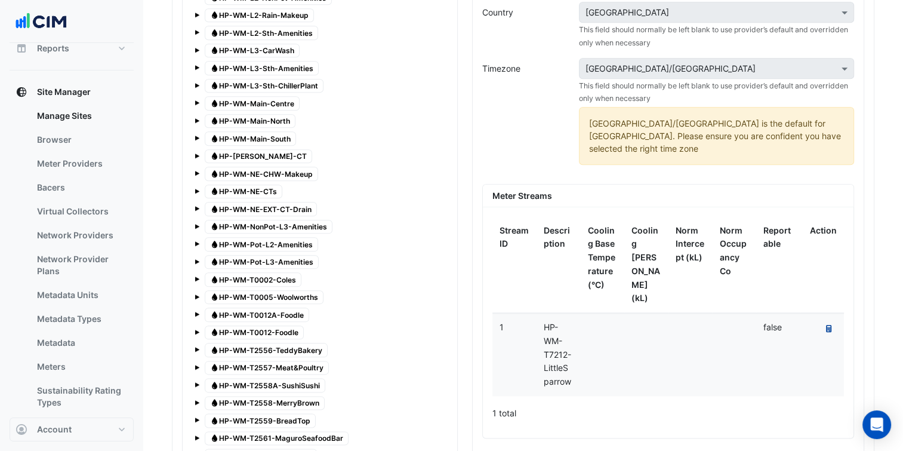
click at [832, 321] on button "Recalculate Meter Data" at bounding box center [829, 329] width 16 height 17
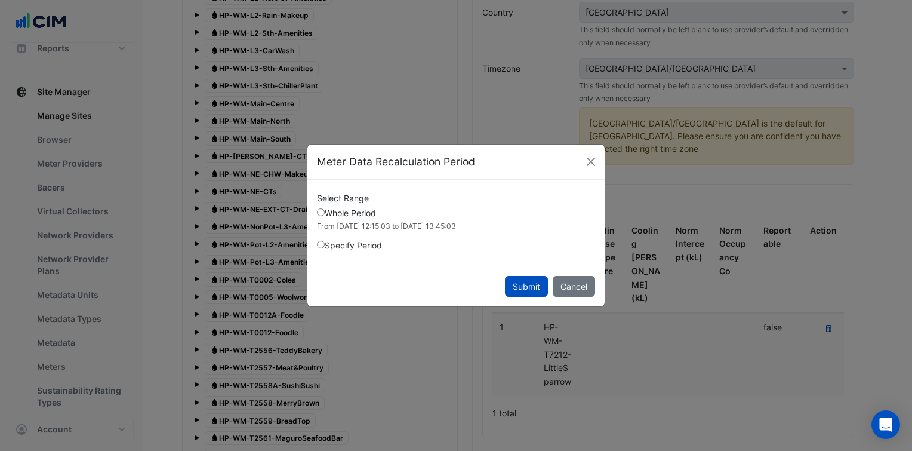
click at [516, 279] on button "Submit" at bounding box center [526, 286] width 43 height 21
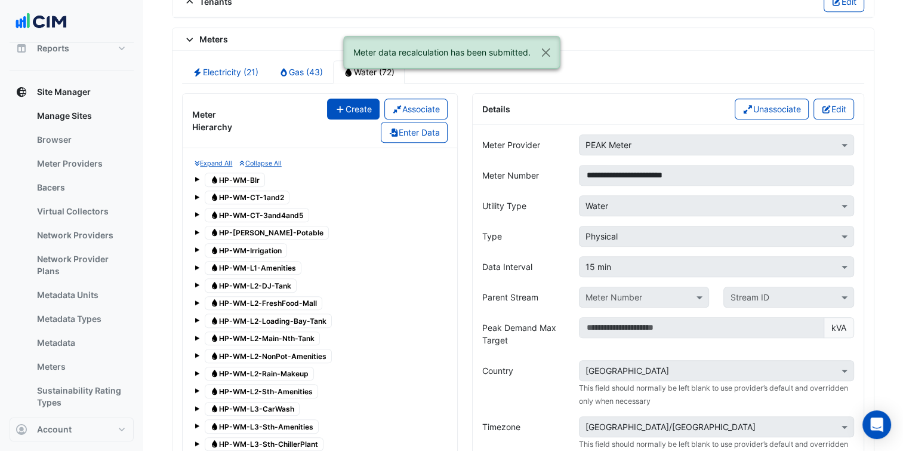
click at [361, 103] on button "Create" at bounding box center [353, 108] width 53 height 21
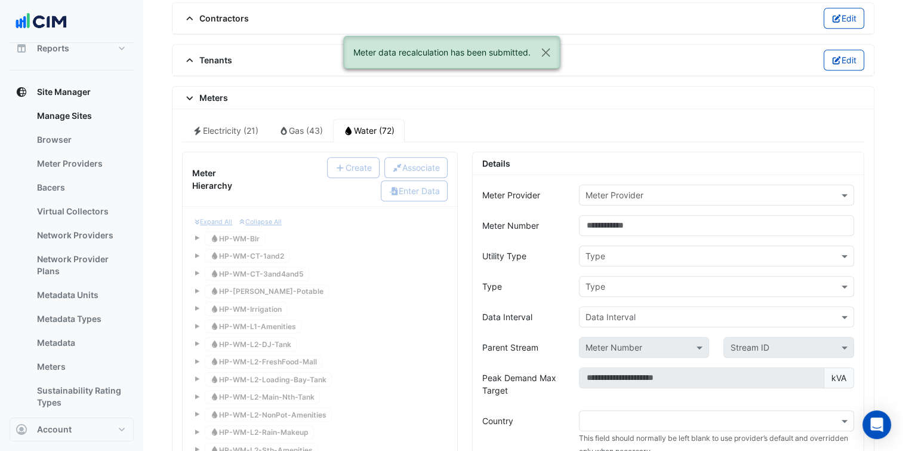
scroll to position [915, 0]
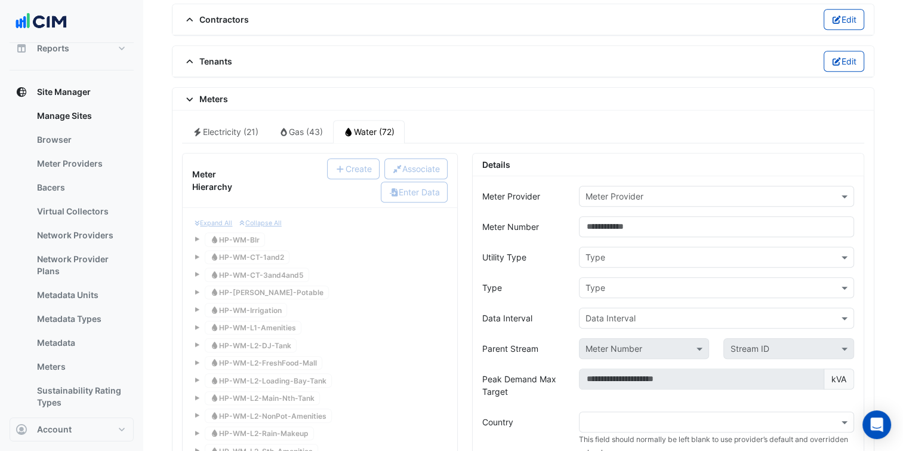
click at [675, 196] on div "Meter Provider" at bounding box center [716, 196] width 275 height 21
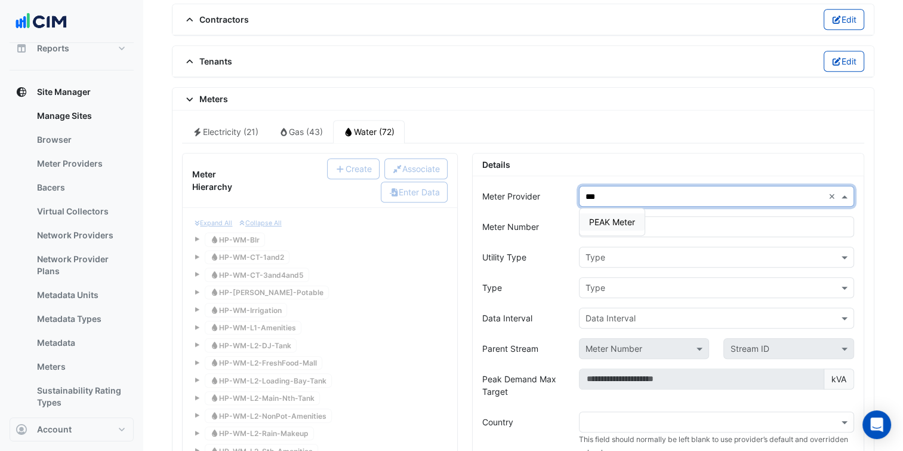
type input "****"
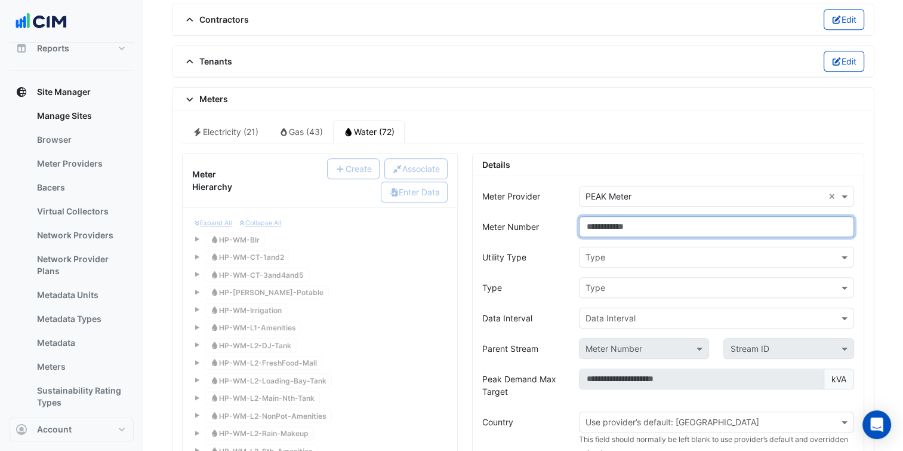
paste input "**********"
type input "**********"
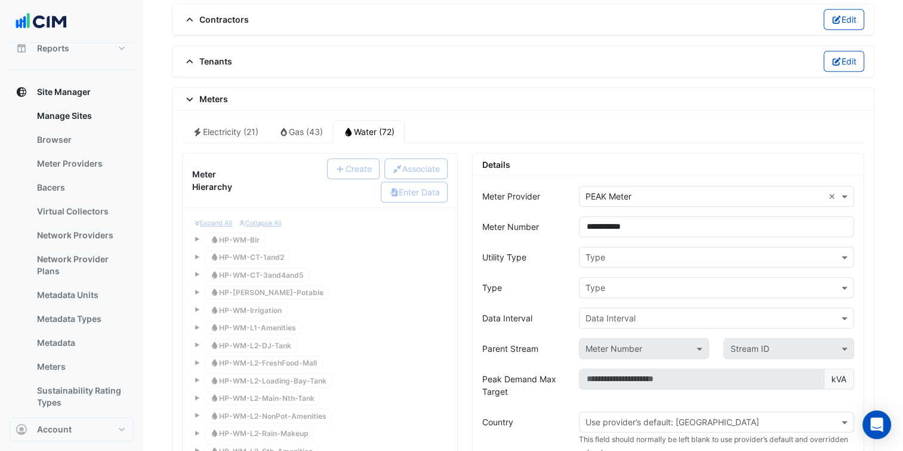
click at [635, 251] on input "text" at bounding box center [705, 257] width 238 height 13
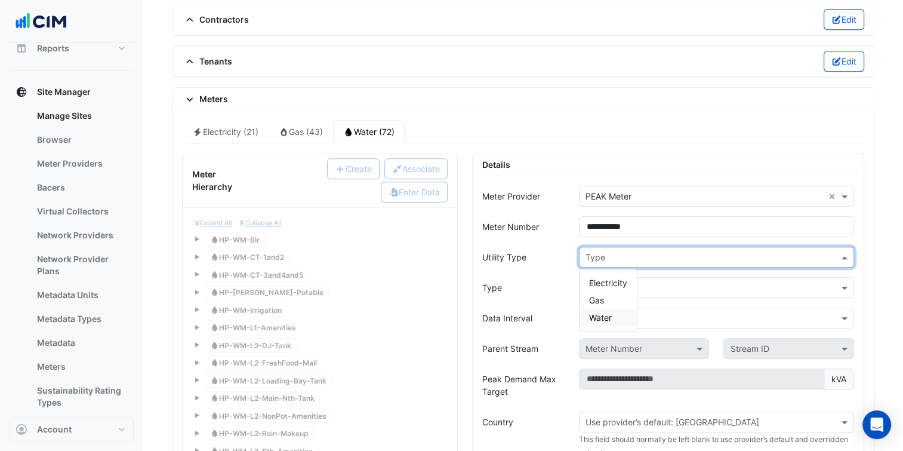
click at [615, 309] on div "Water" at bounding box center [608, 317] width 57 height 17
click at [634, 282] on input "text" at bounding box center [705, 288] width 238 height 13
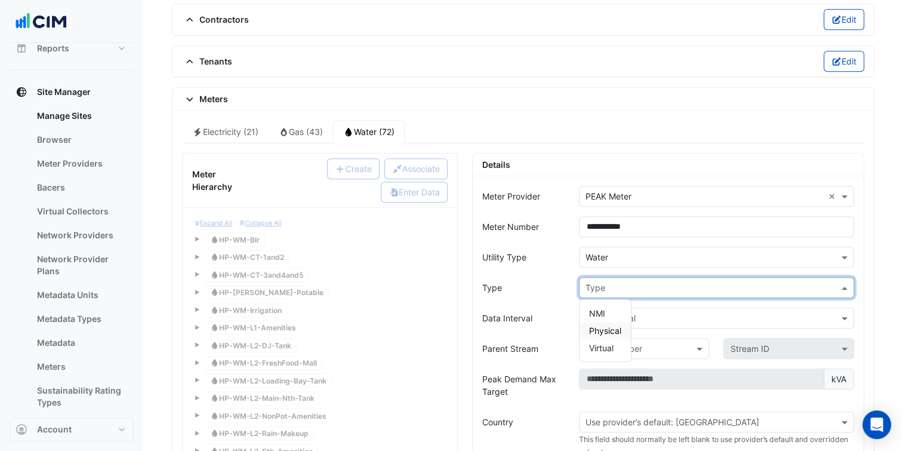
click at [616, 325] on span "Physical" at bounding box center [605, 330] width 32 height 10
click at [631, 312] on input "text" at bounding box center [705, 318] width 238 height 13
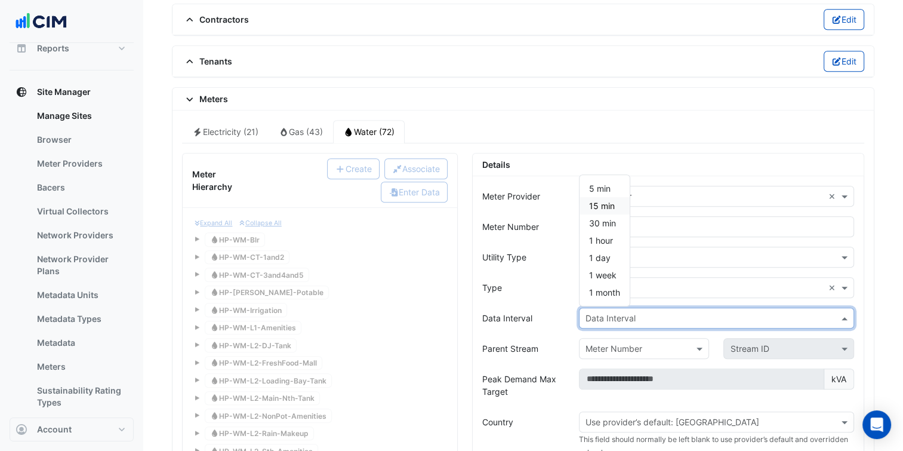
click at [611, 201] on span "15 min" at bounding box center [602, 206] width 26 height 10
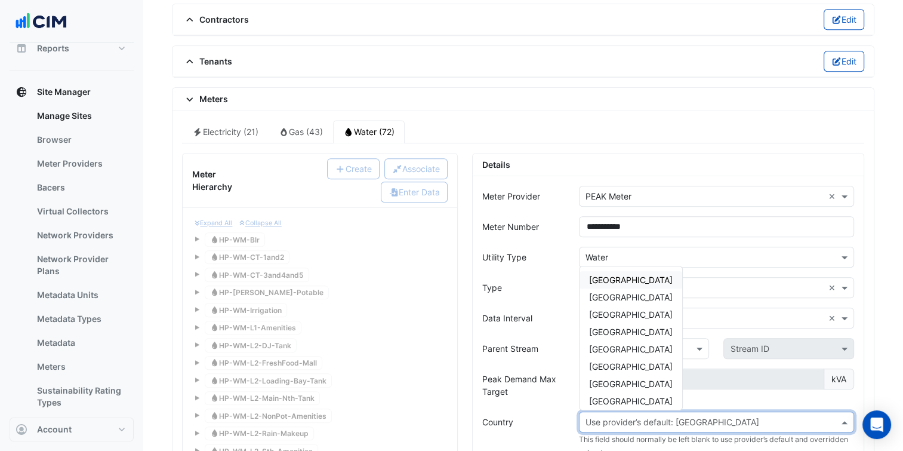
click at [676, 416] on input "text" at bounding box center [705, 422] width 238 height 13
click at [614, 275] on span "Australia" at bounding box center [631, 280] width 84 height 10
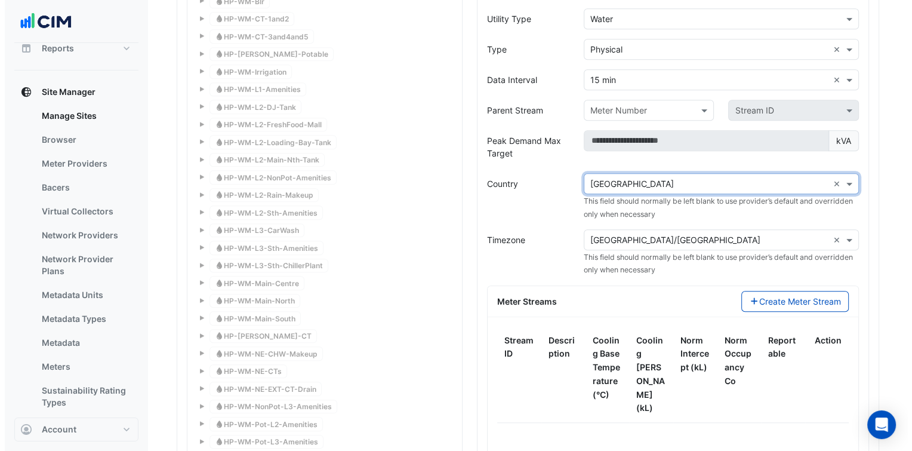
scroll to position [1154, 0]
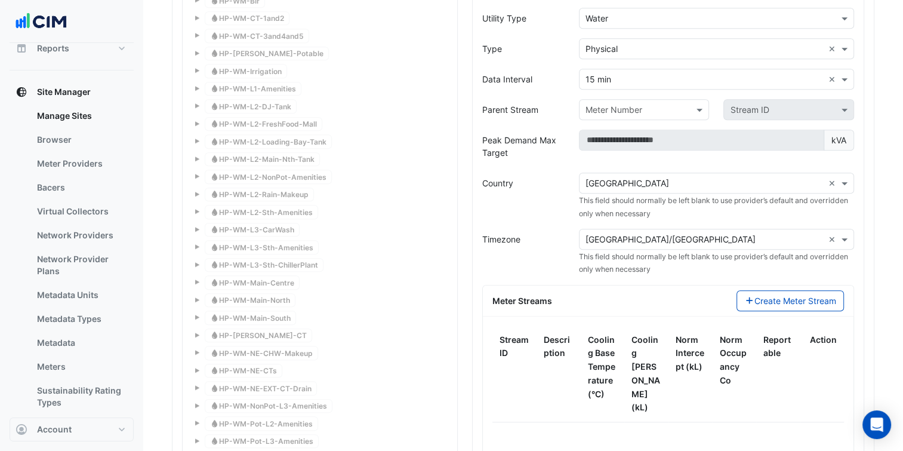
click at [673, 218] on form "**********" at bounding box center [668, 241] width 372 height 589
click at [655, 234] on input "text" at bounding box center [705, 239] width 238 height 13
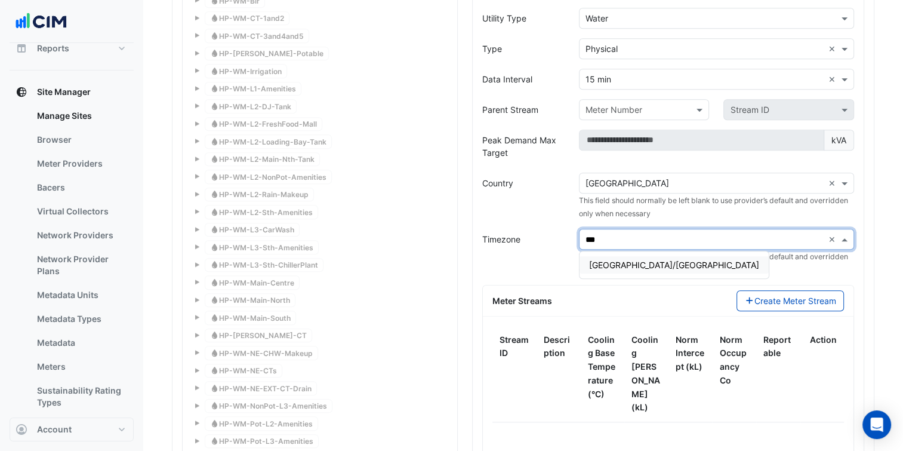
type input "****"
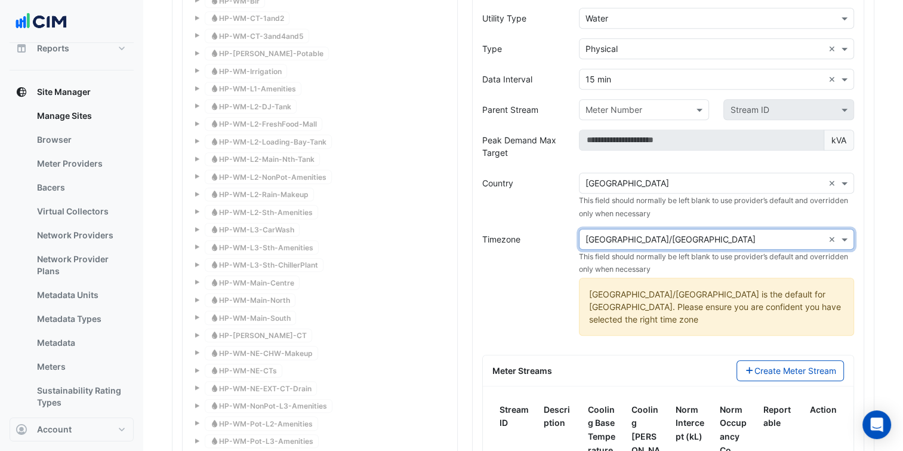
click at [767, 355] on div "Meter Streams Create Meter Stream" at bounding box center [668, 370] width 371 height 31
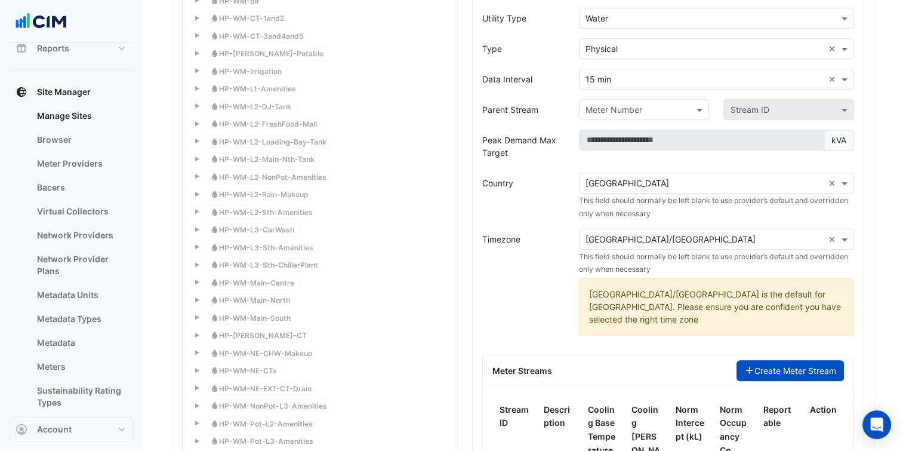
click at [774, 360] on button "Create Meter Stream" at bounding box center [791, 370] width 108 height 21
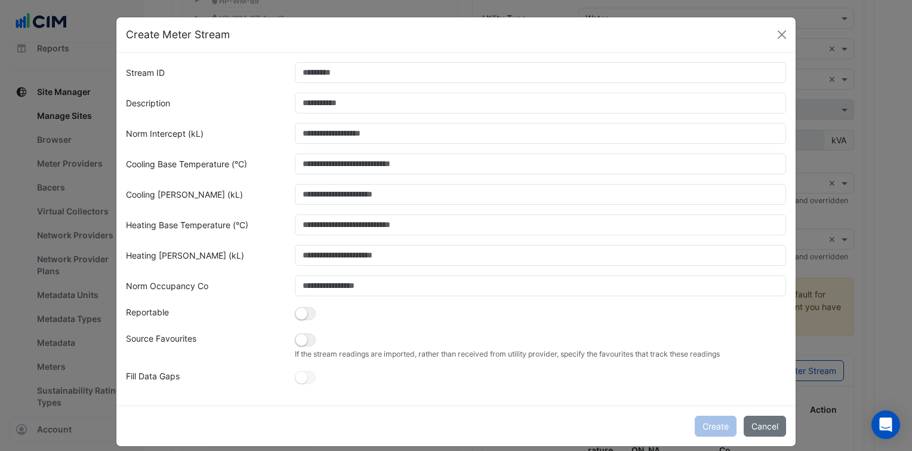
drag, startPoint x: 327, startPoint y: 87, endPoint x: 324, endPoint y: 82, distance: 6.1
click at [324, 82] on form "Stream ID Description Norm Intercept (kL) Cooling Base Temperature (°C) Cooling…" at bounding box center [456, 224] width 660 height 324
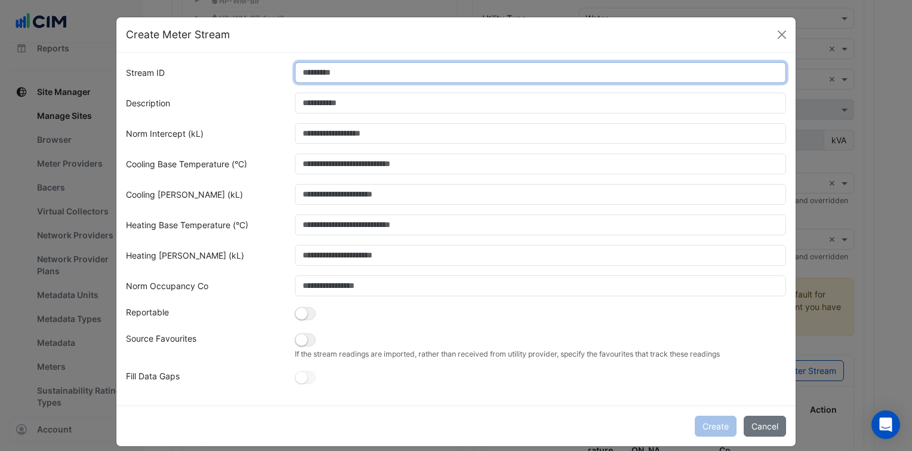
click at [323, 81] on input "Stream ID" at bounding box center [541, 72] width 492 height 21
type input "*"
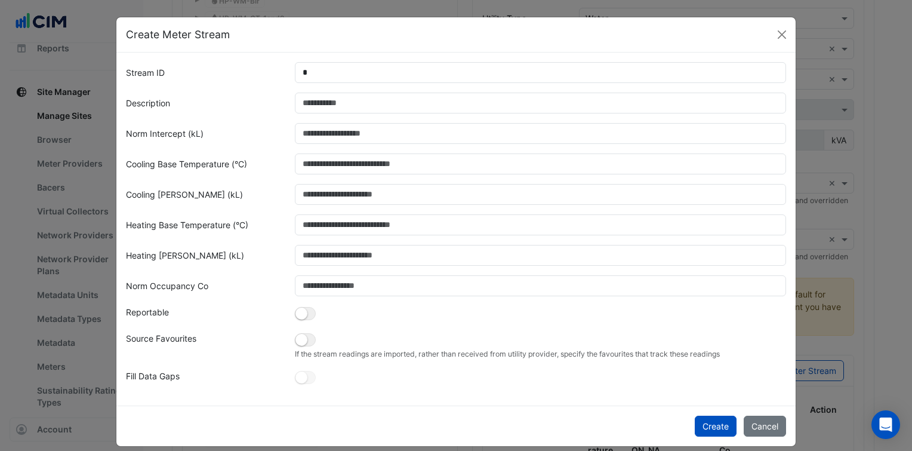
click at [340, 122] on form "Stream ID * Description Norm Intercept (kL) Cooling Base Temperature (°C) Cooli…" at bounding box center [456, 224] width 660 height 324
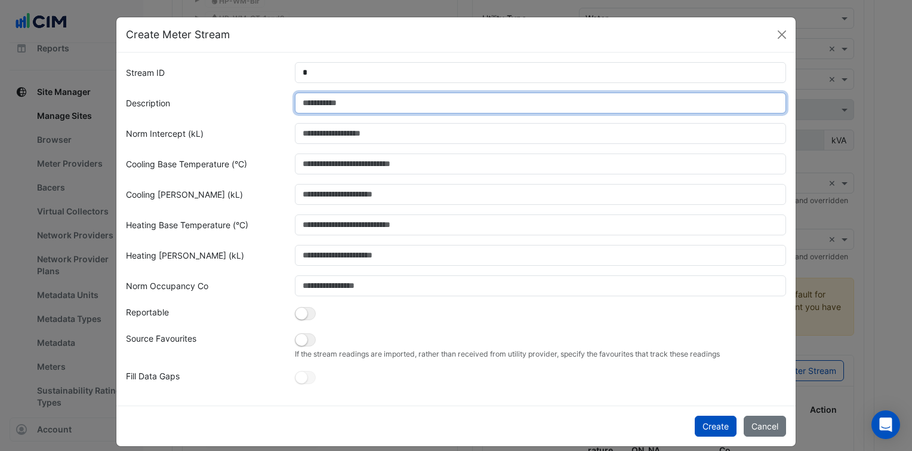
click at [330, 101] on input "Description" at bounding box center [541, 103] width 492 height 21
paste input "**********"
type input "**********"
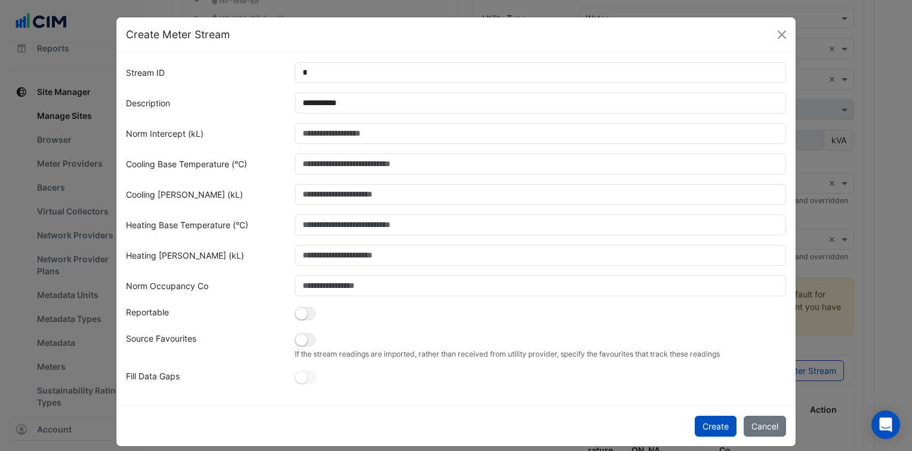
click at [244, 165] on div "Cooling Base Temperature (°C)" at bounding box center [203, 163] width 169 height 21
click at [291, 344] on div "If the stream readings are imported, rather than received from utility provider…" at bounding box center [541, 345] width 506 height 27
click at [304, 320] on button "button" at bounding box center [305, 313] width 21 height 13
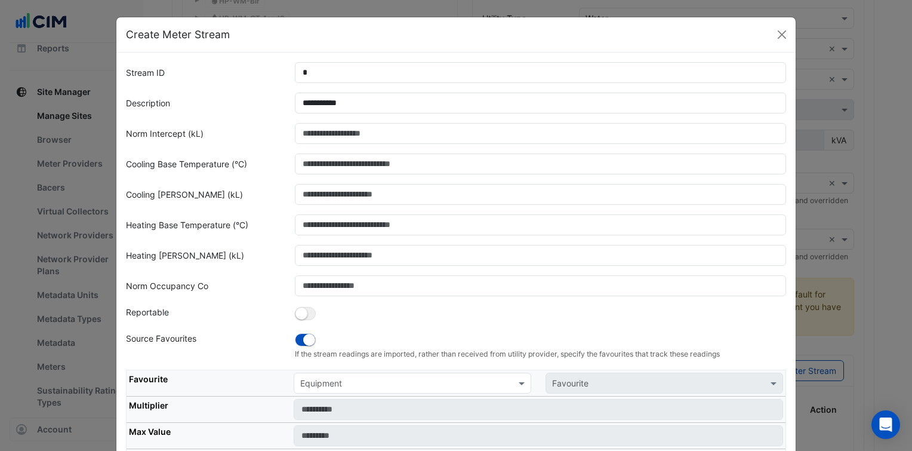
click at [332, 378] on input "text" at bounding box center [400, 383] width 201 height 13
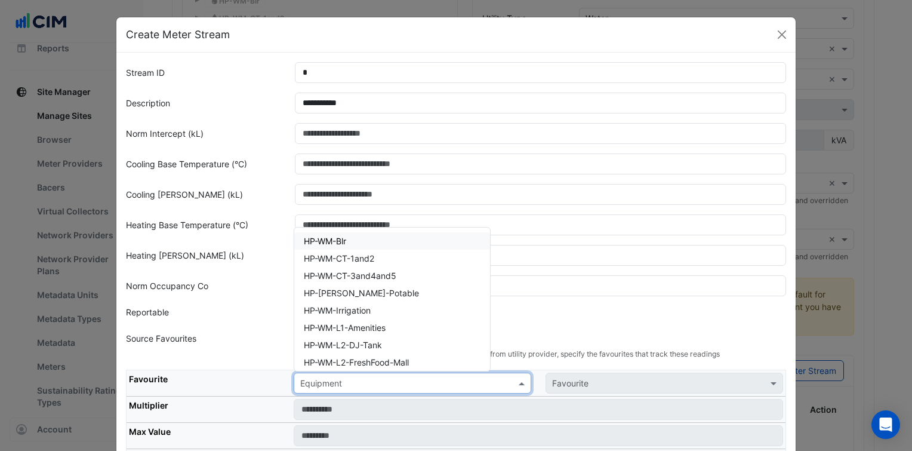
paste input "**********"
type input "**********"
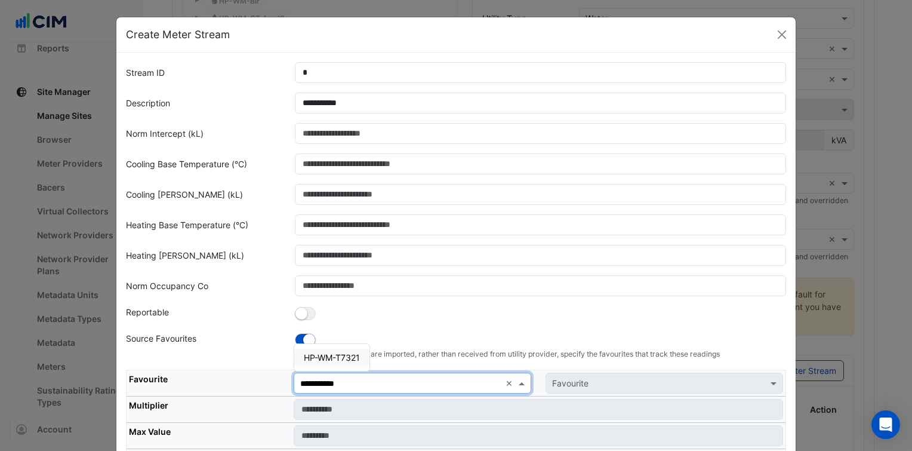
click at [340, 349] on div "HP-WM-T7321" at bounding box center [331, 357] width 75 height 17
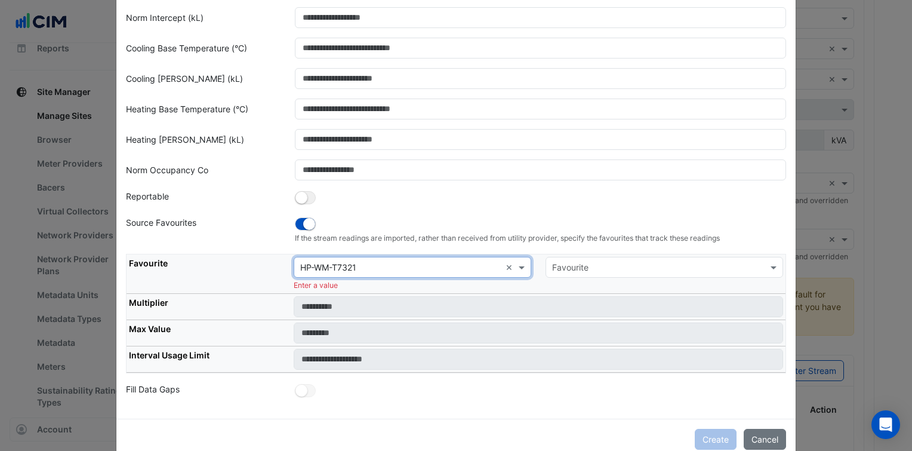
scroll to position [119, 0]
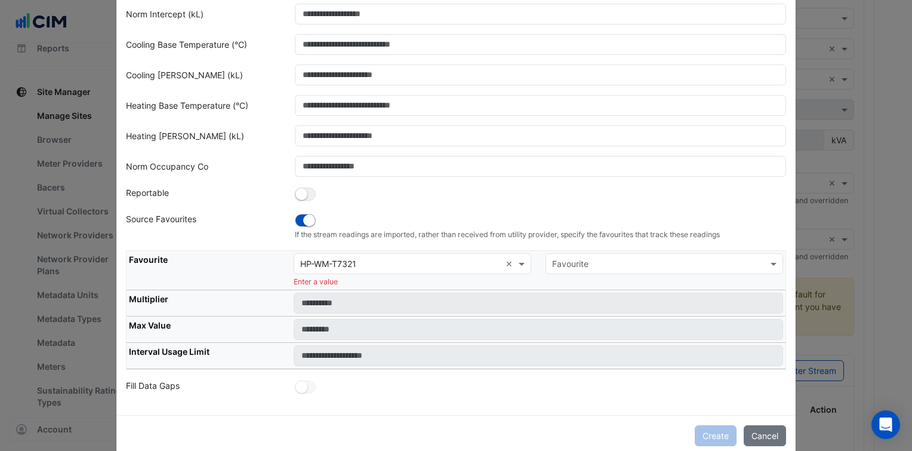
click at [664, 250] on table "Favourite Equipment × HP-WM-T7321 × Favourite Enter a value Multiplier Max Valu…" at bounding box center [456, 309] width 660 height 119
click at [645, 263] on input "text" at bounding box center [652, 264] width 201 height 13
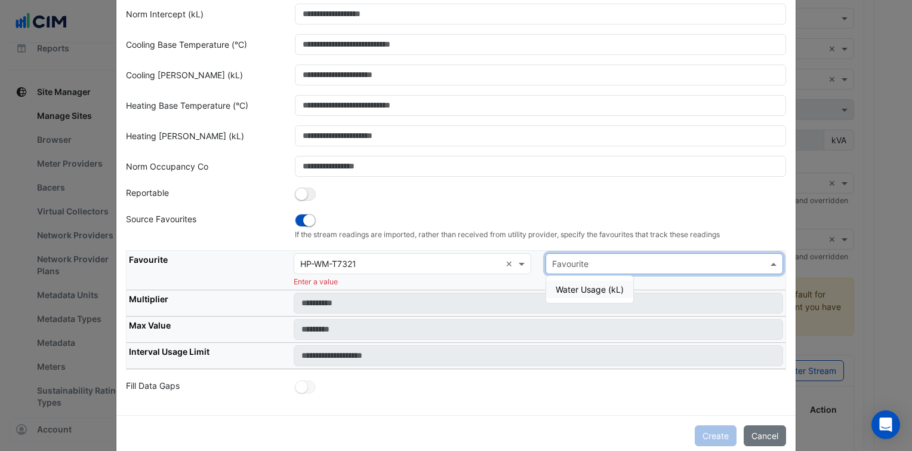
click at [587, 290] on span "Water Usage (kL)" at bounding box center [590, 289] width 68 height 10
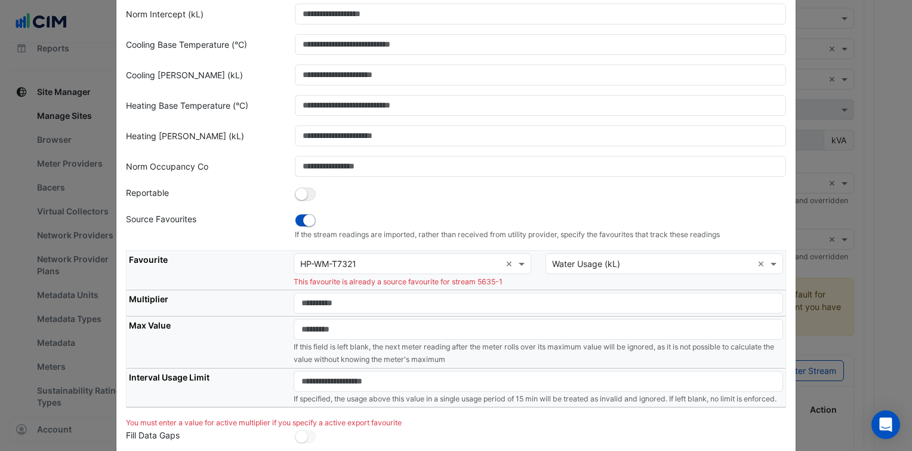
click at [399, 288] on td "Equipment × HP-WM-T7321 × Favourite × Water Usage (kL) × This favourite is alre…" at bounding box center [538, 270] width 494 height 39
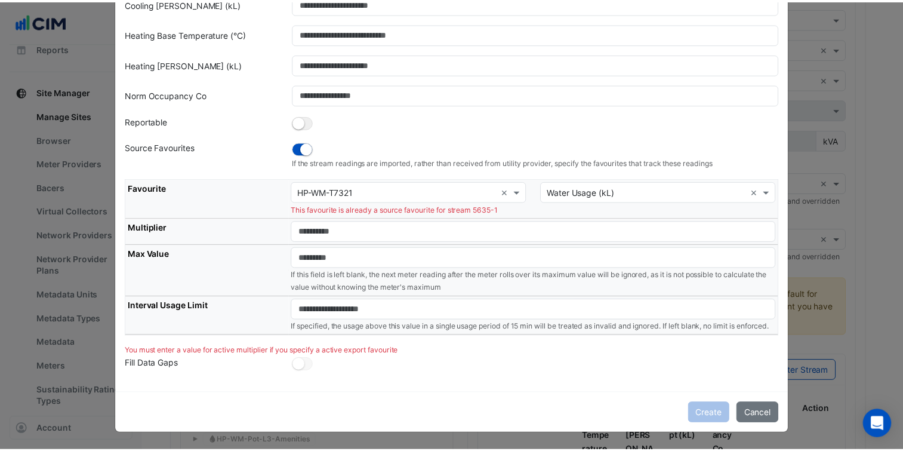
scroll to position [199, 0]
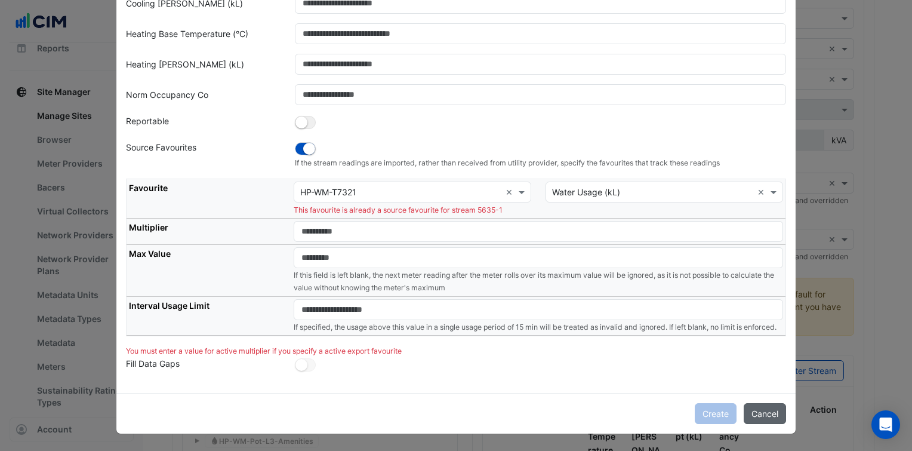
click at [755, 412] on button "Cancel" at bounding box center [765, 413] width 42 height 21
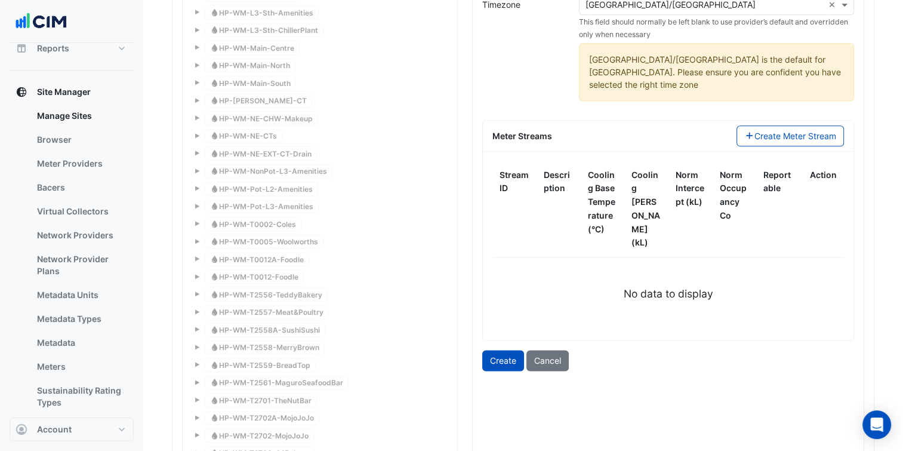
scroll to position [1393, 0]
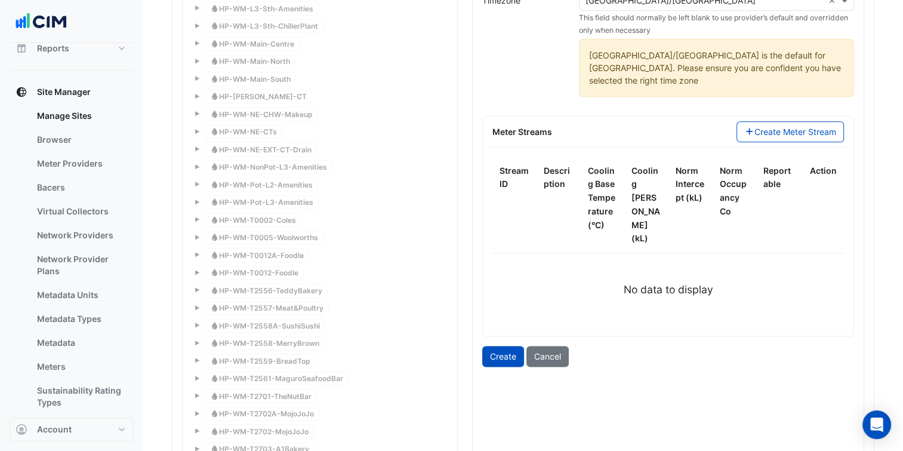
click at [549, 346] on button "Cancel" at bounding box center [547, 356] width 42 height 21
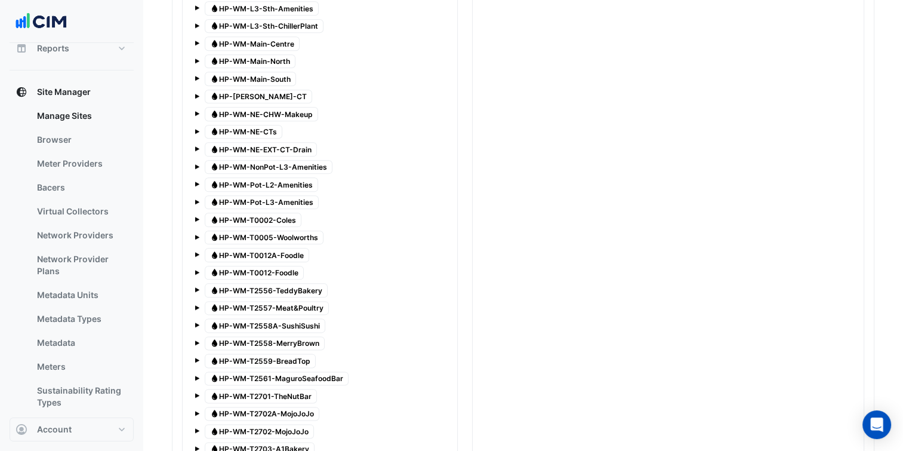
scroll to position [2087, 0]
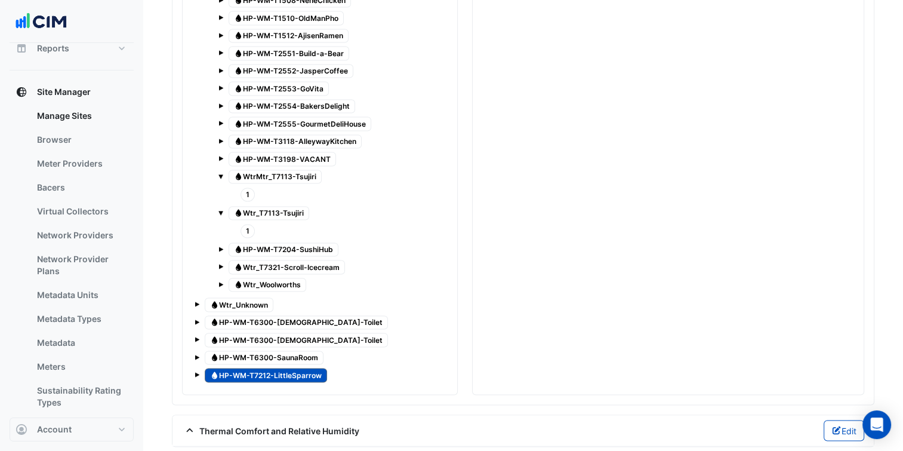
click at [321, 260] on span "Water Wtr_T7321-Scroll-Icecream" at bounding box center [287, 267] width 116 height 14
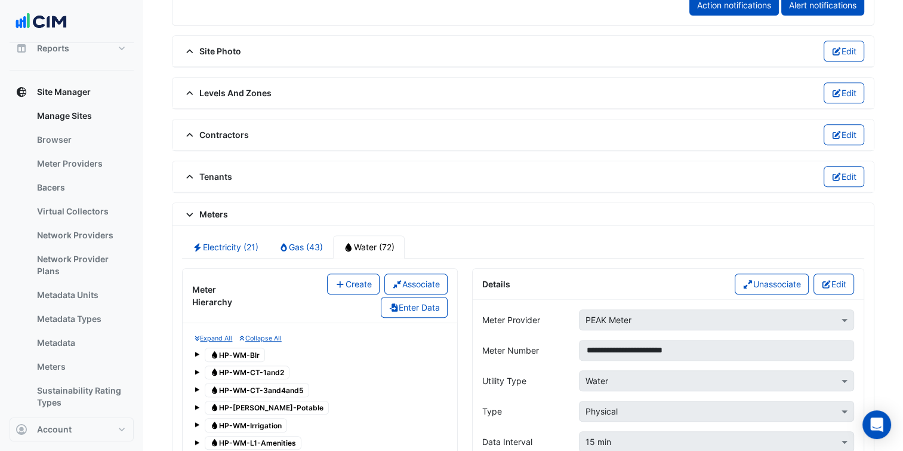
scroll to position [715, 0]
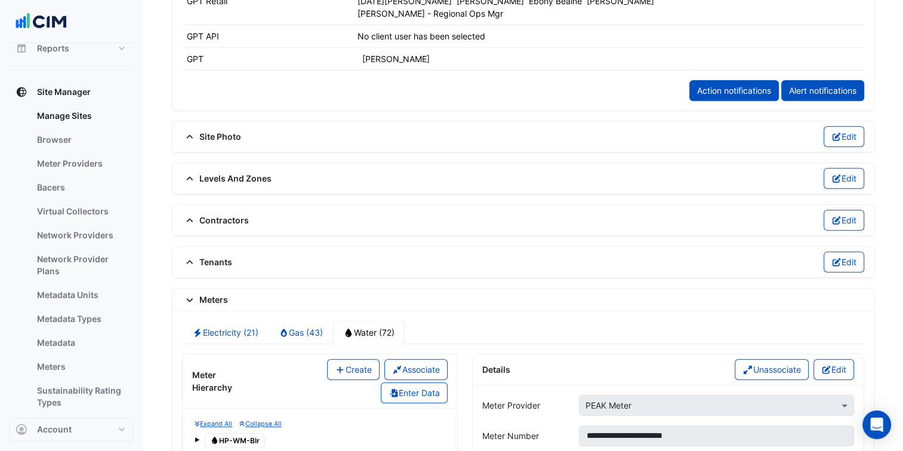
click at [817, 361] on button "Edit" at bounding box center [834, 369] width 41 height 21
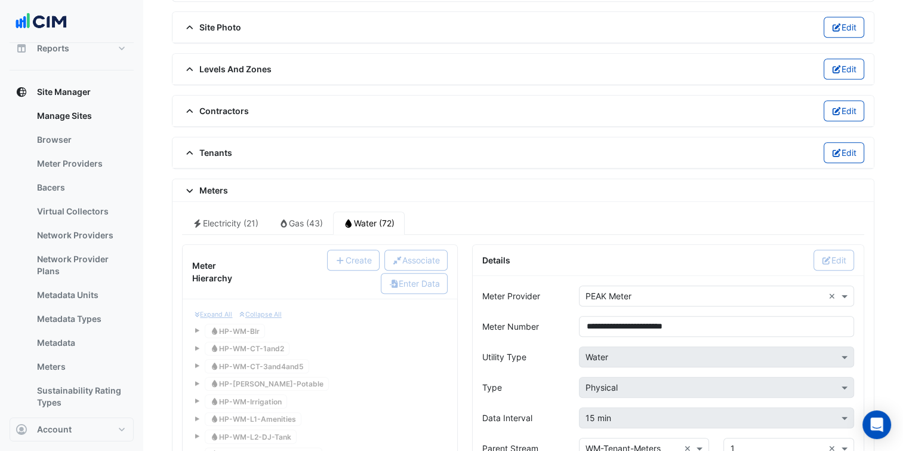
scroll to position [834, 0]
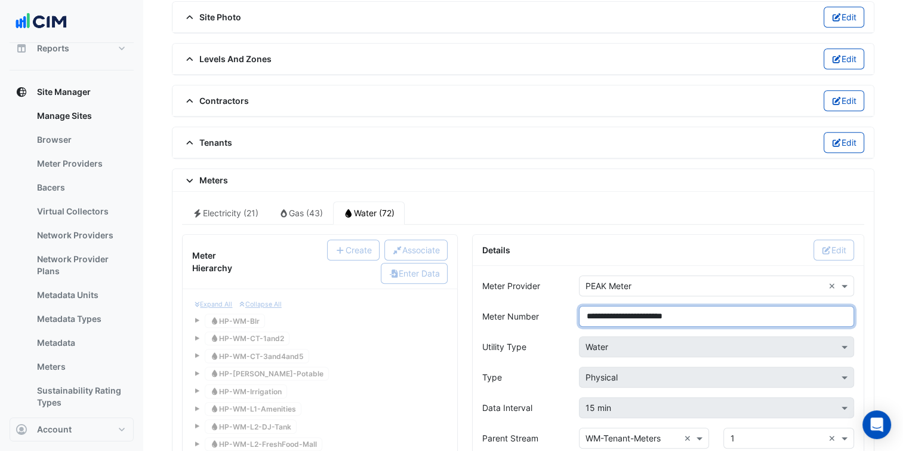
drag, startPoint x: 627, startPoint y: 306, endPoint x: 583, endPoint y: 307, distance: 44.8
click at [583, 307] on input "**********" at bounding box center [716, 316] width 275 height 21
paste input "**"
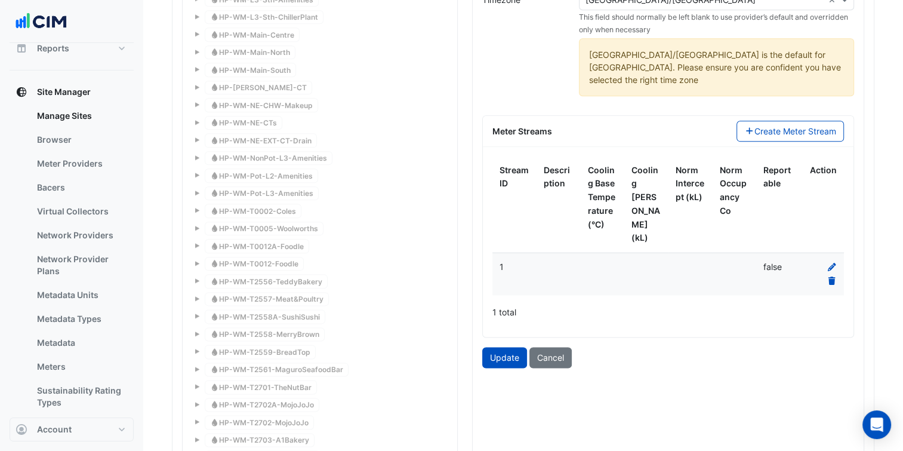
scroll to position [1431, 0]
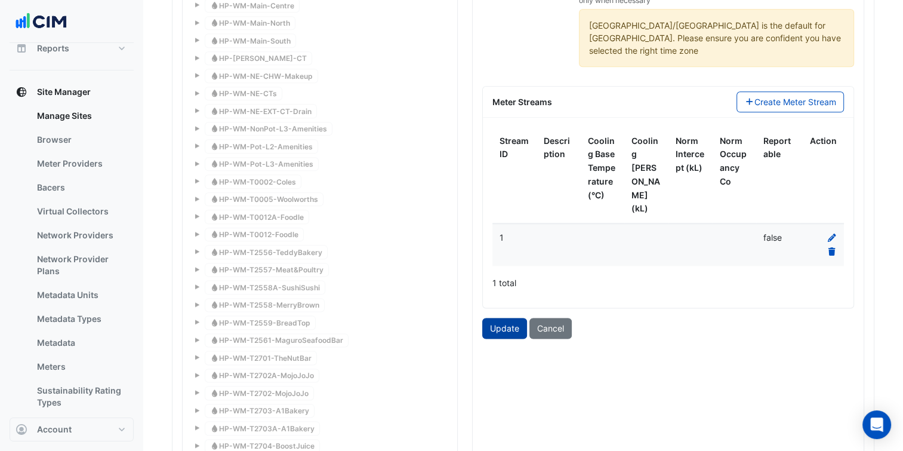
click at [496, 318] on button "Update" at bounding box center [504, 328] width 45 height 21
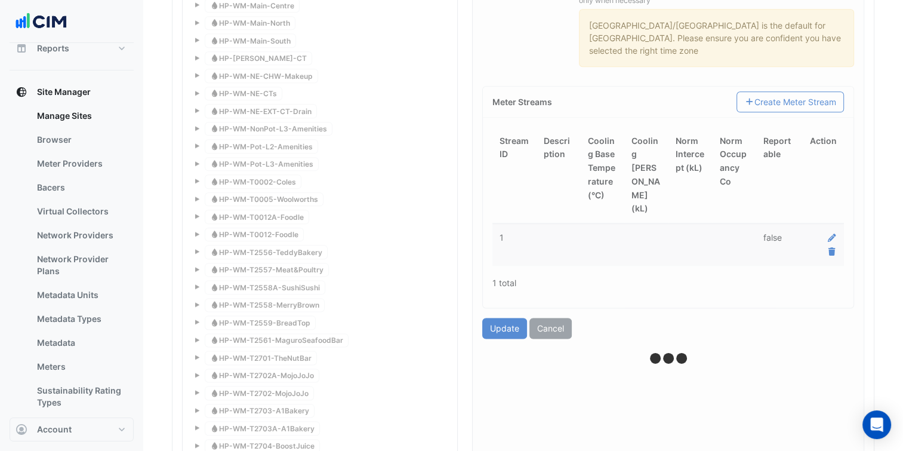
type input "**********"
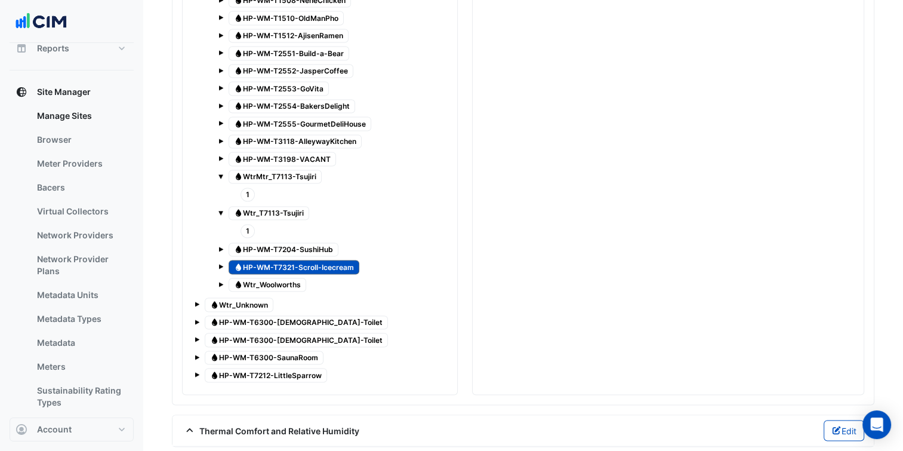
scroll to position [2147, 0]
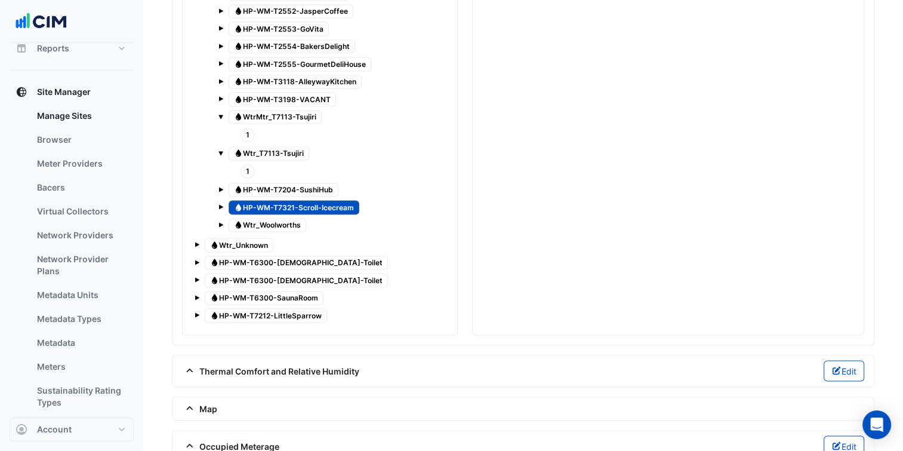
click at [224, 238] on span "Water Wtr_Unknown" at bounding box center [239, 245] width 69 height 14
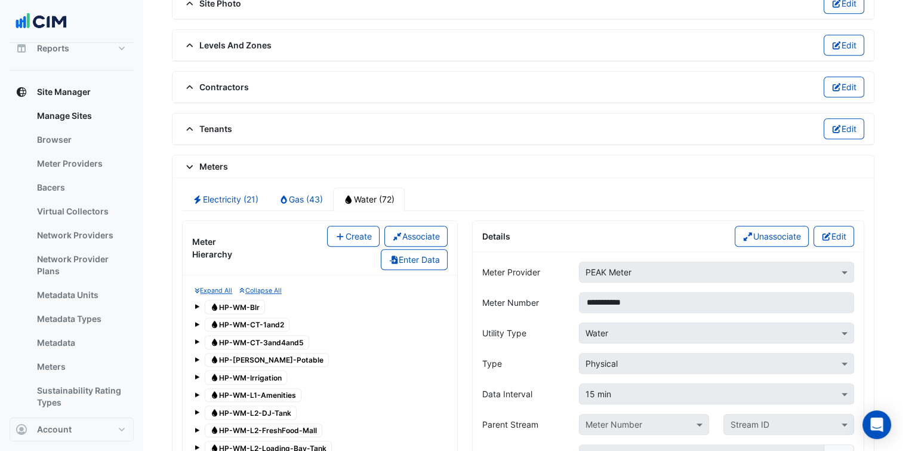
scroll to position [834, 0]
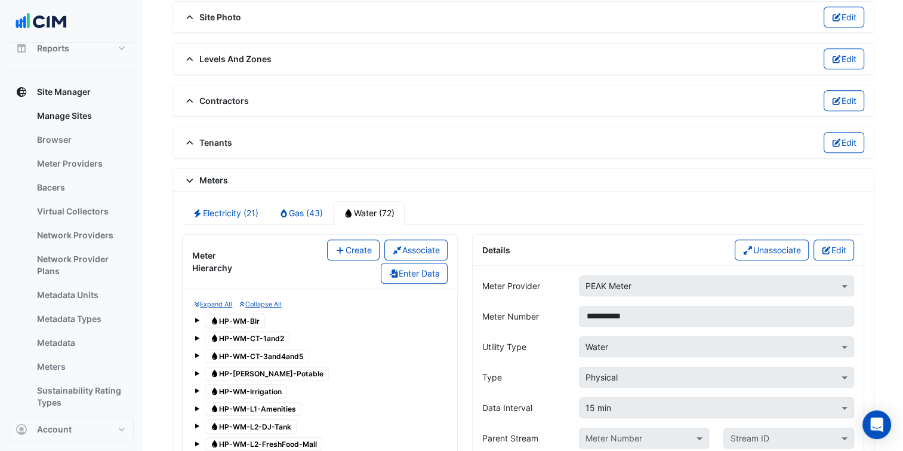
click at [839, 235] on div "Details Unassociate Edit" at bounding box center [668, 250] width 391 height 31
click at [821, 239] on button "Edit" at bounding box center [834, 249] width 41 height 21
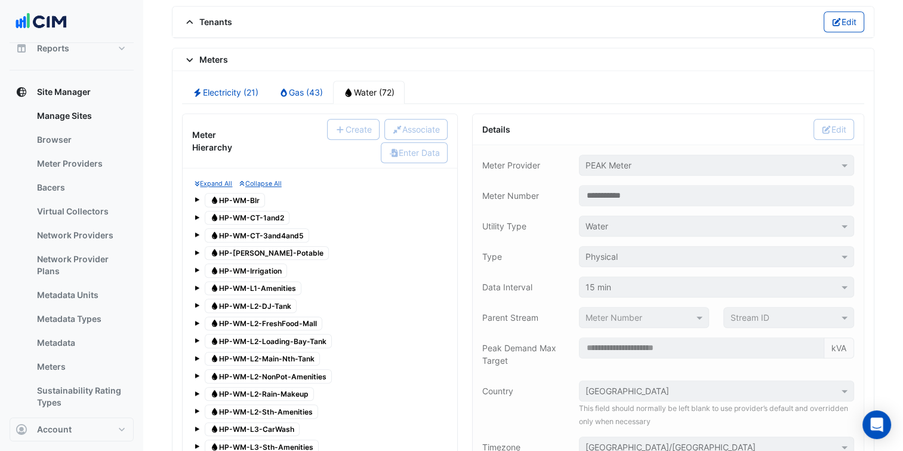
scroll to position [953, 0]
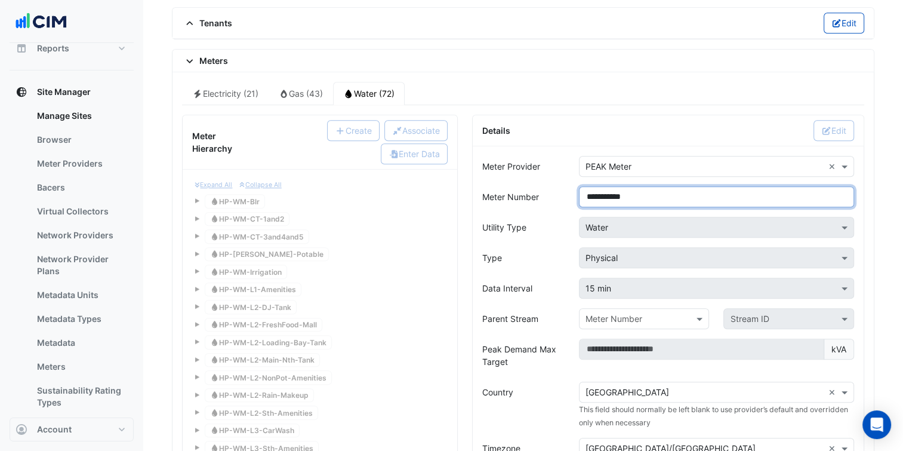
drag, startPoint x: 613, startPoint y: 201, endPoint x: 581, endPoint y: 202, distance: 31.7
paste input "**"
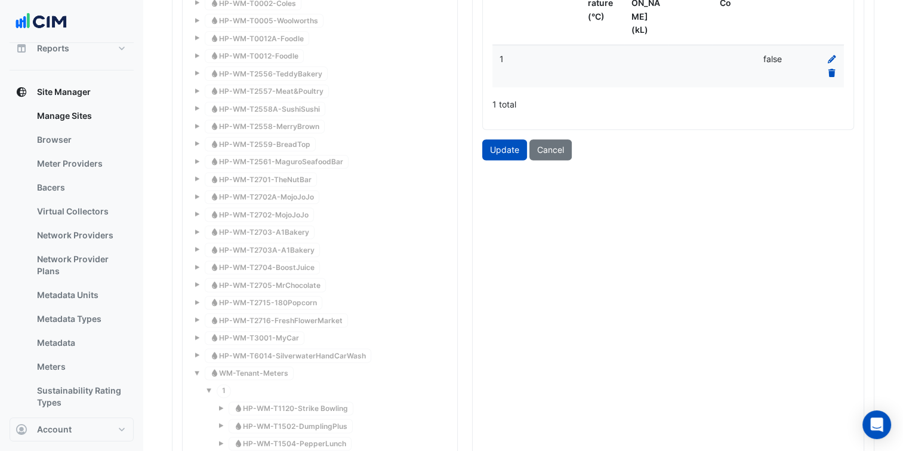
scroll to position [1550, 0]
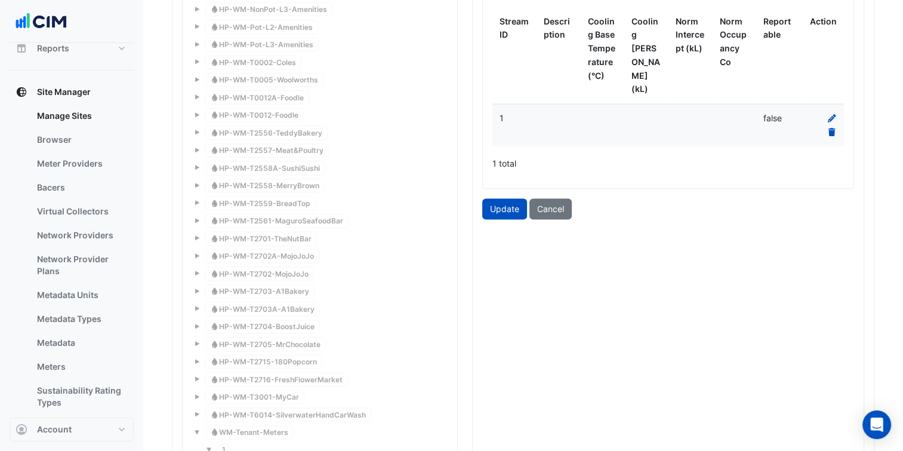
click at [498, 198] on button "Update" at bounding box center [504, 208] width 45 height 21
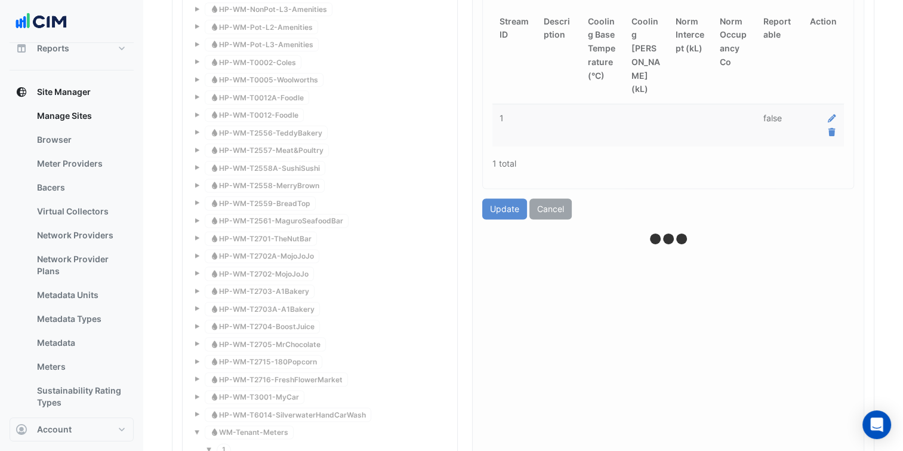
type input "**********"
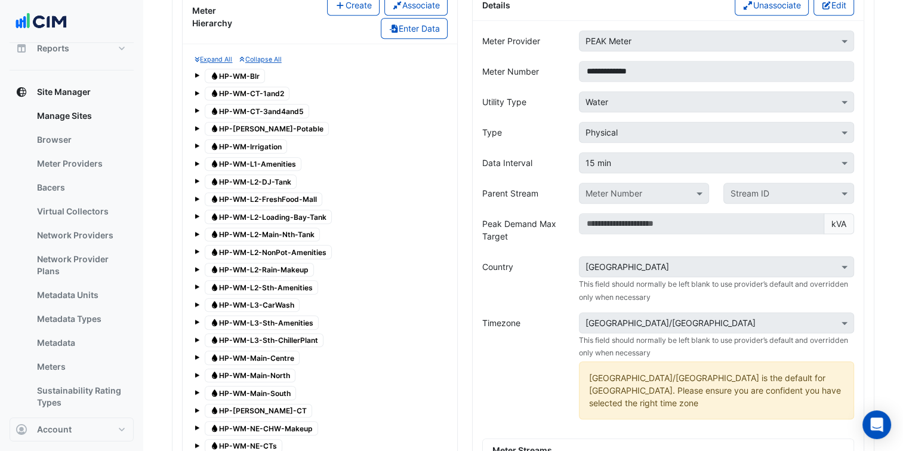
scroll to position [1073, 0]
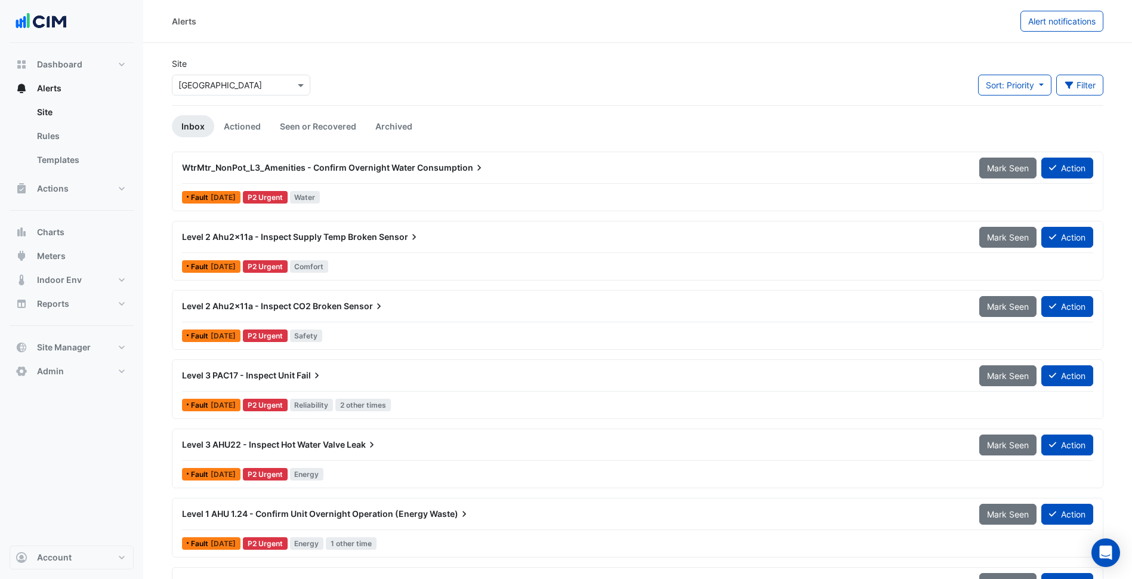
click at [269, 101] on div "Site Select a Site × Highpoint Shopping Centre" at bounding box center [241, 81] width 153 height 48
click at [266, 88] on input "text" at bounding box center [228, 85] width 101 height 13
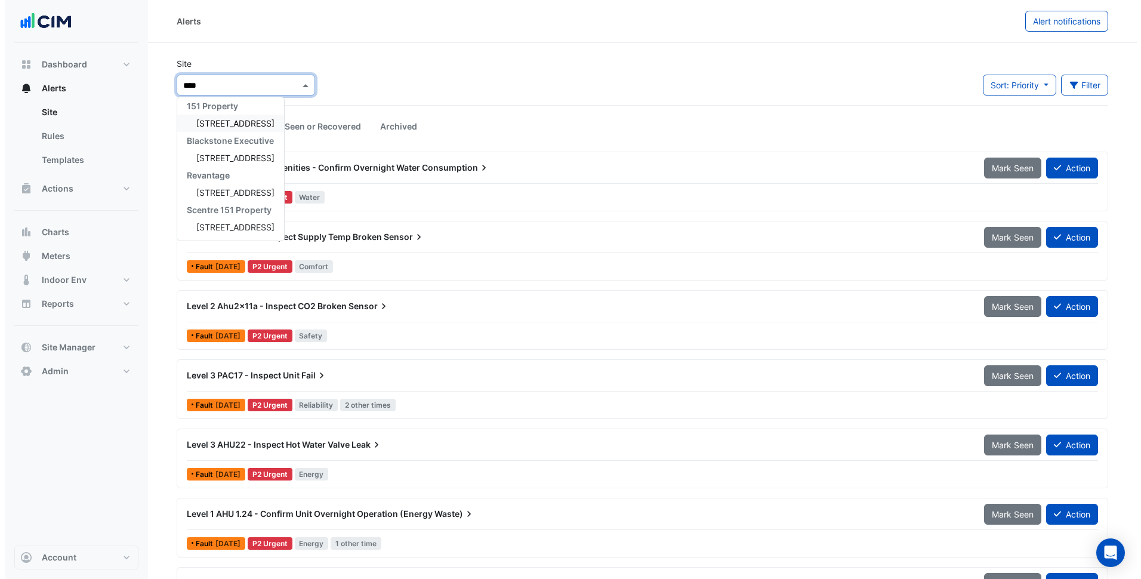
scroll to position [5, 0]
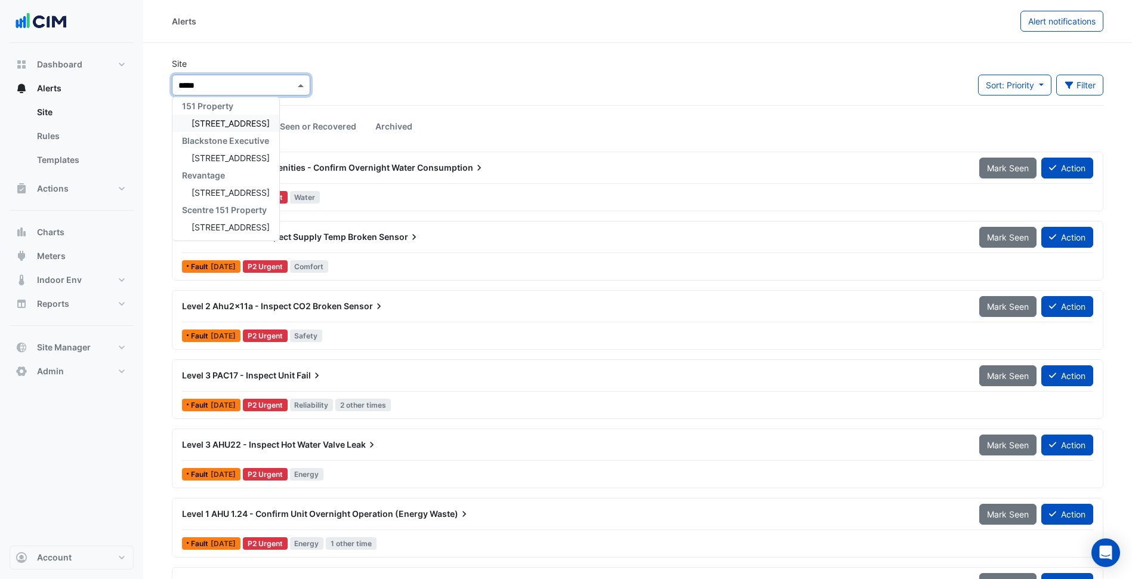
type input "******"
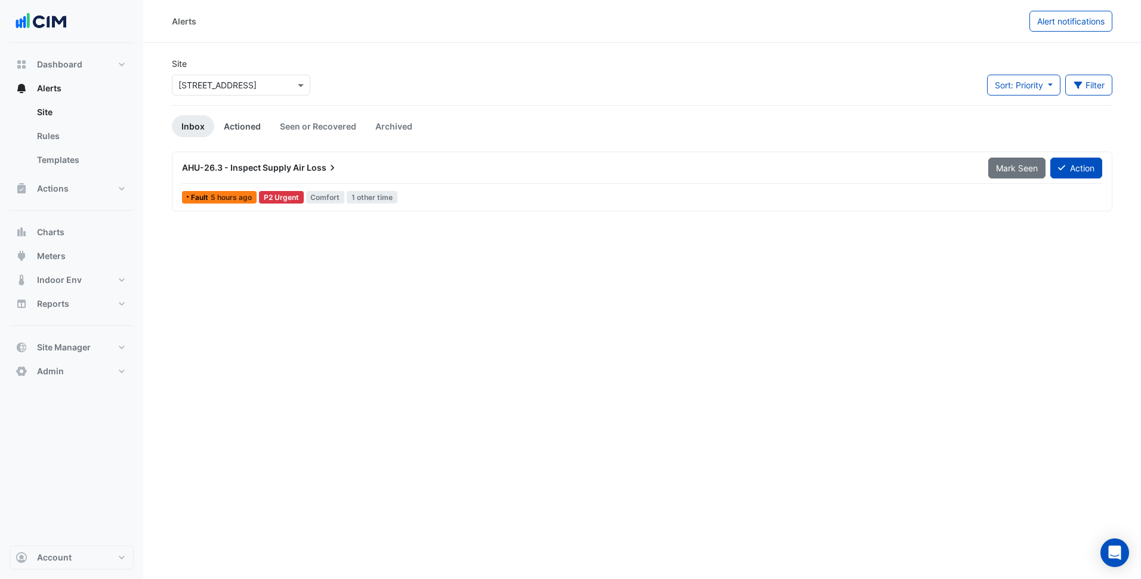
click at [260, 132] on link "Actioned" at bounding box center [242, 126] width 56 height 22
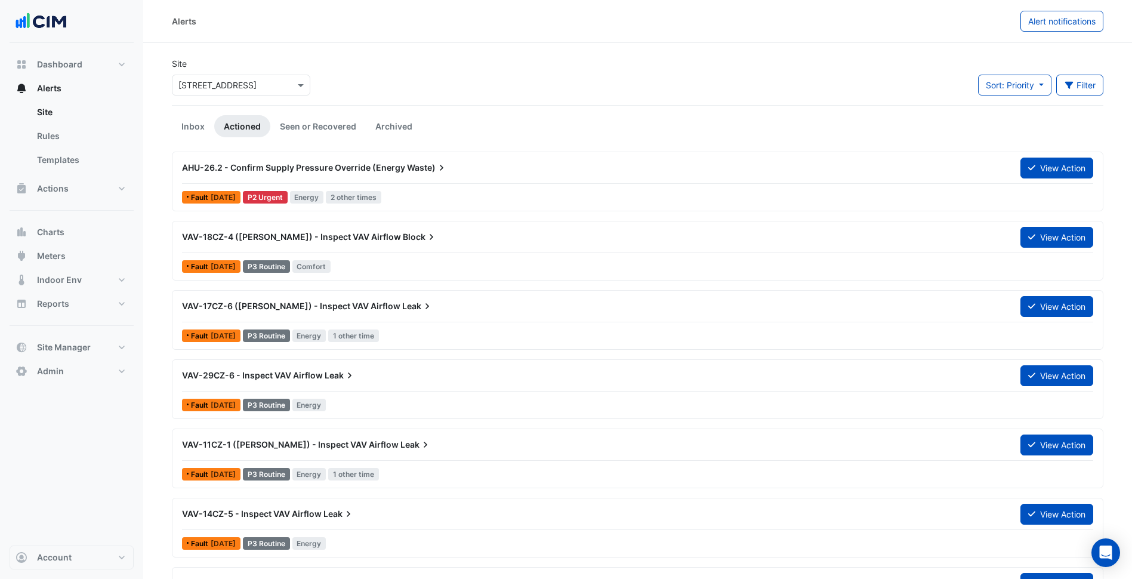
click at [213, 84] on input "text" at bounding box center [228, 85] width 101 height 13
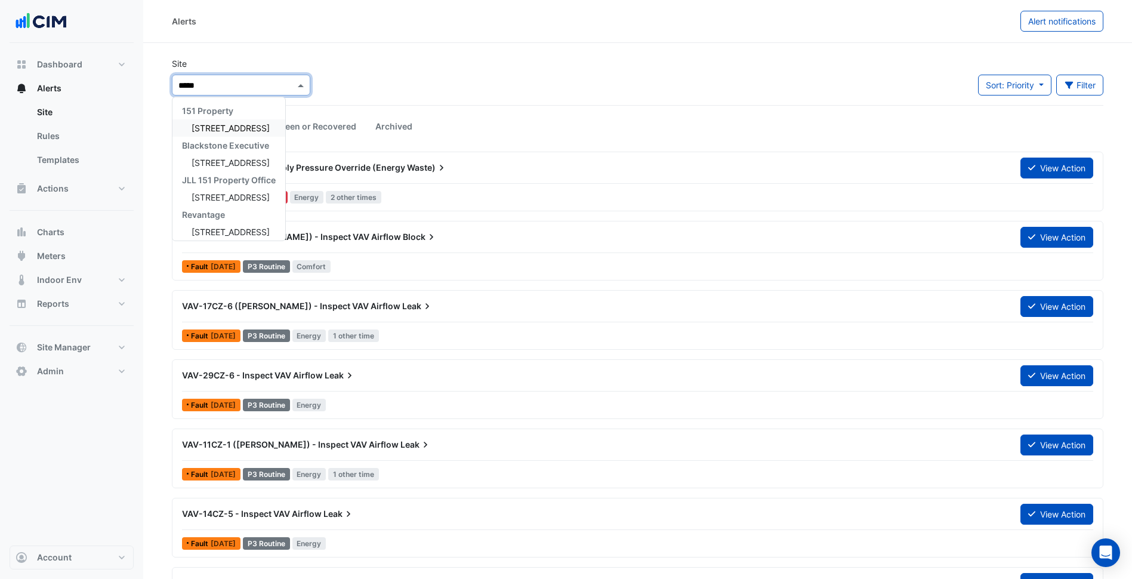
type input "******"
click at [213, 127] on span "[STREET_ADDRESS]" at bounding box center [231, 128] width 78 height 10
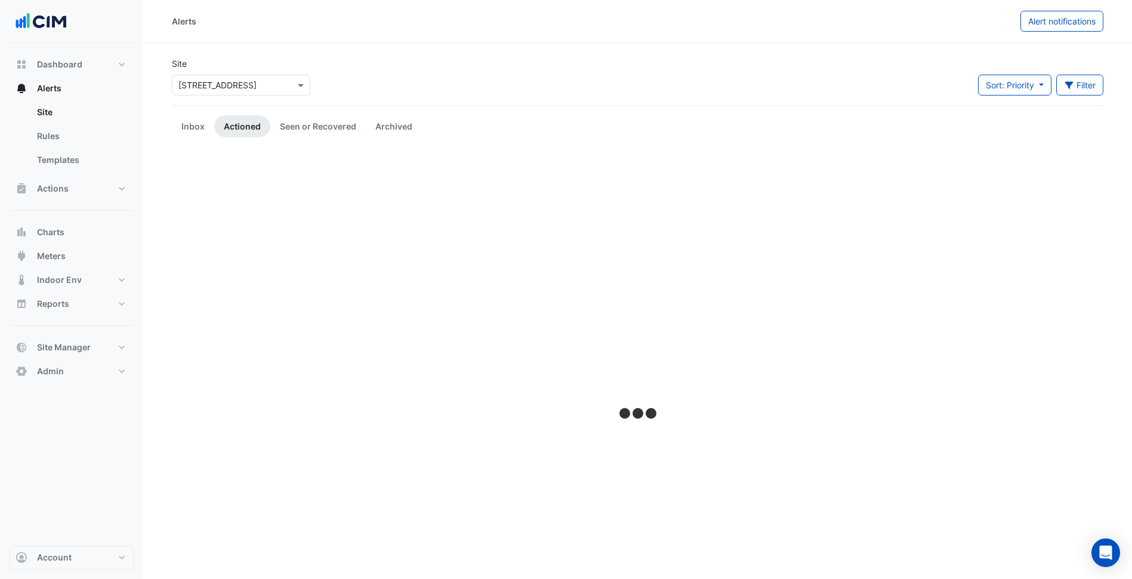
click at [418, 61] on div "Site Select a Site × 1 York Street Sort: Priority Priority Updated Filter Title…" at bounding box center [638, 81] width 946 height 48
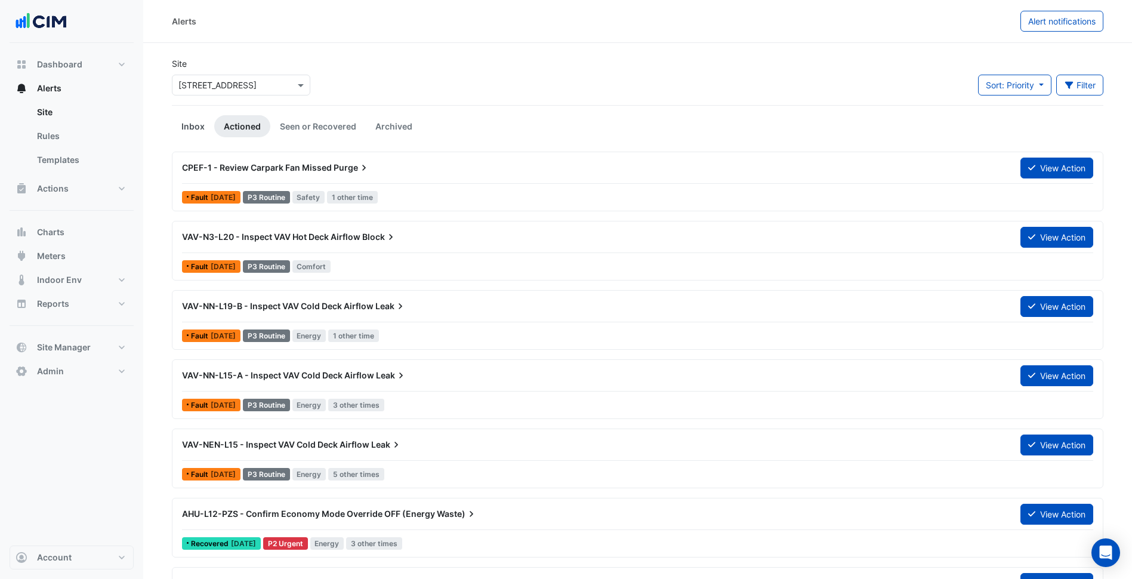
click at [209, 124] on link "Inbox" at bounding box center [193, 126] width 42 height 22
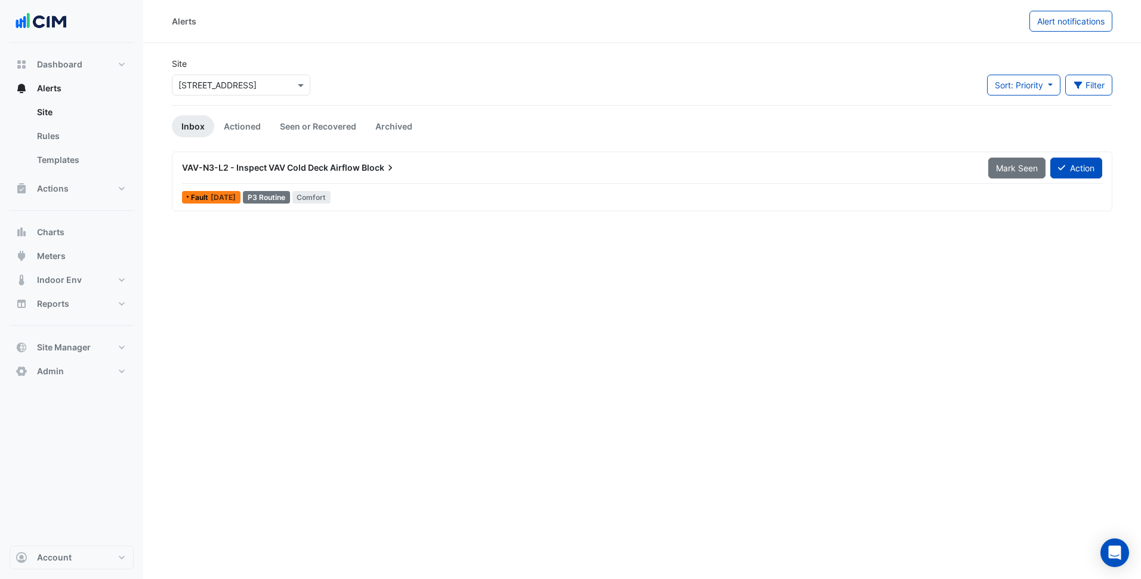
click at [310, 91] on div "Select a Site × 1 York Street" at bounding box center [241, 85] width 138 height 21
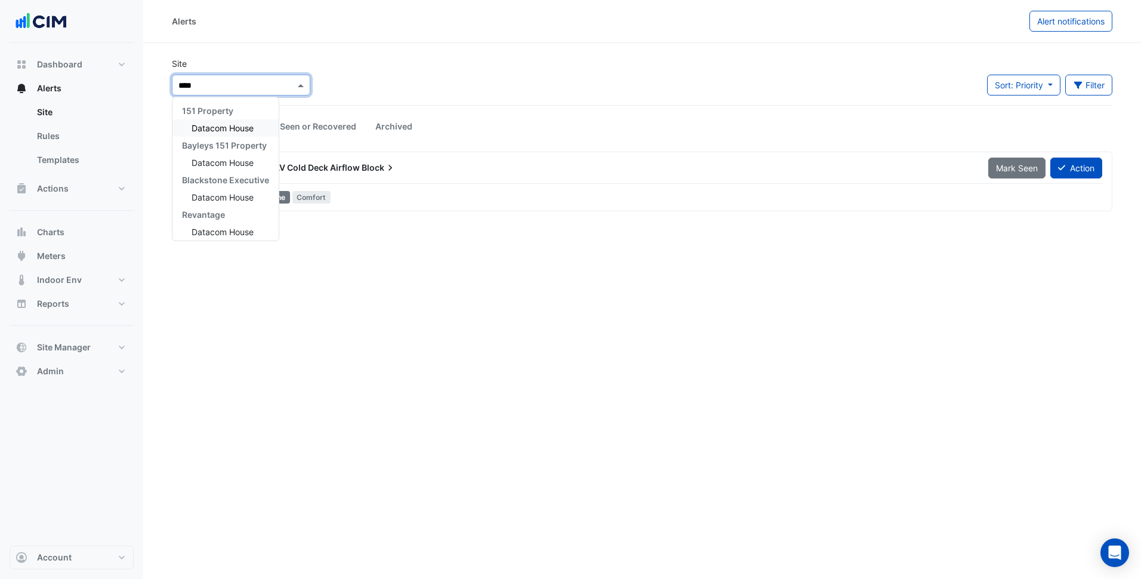
type input "*****"
click at [249, 119] on div "Datacom House" at bounding box center [226, 127] width 106 height 17
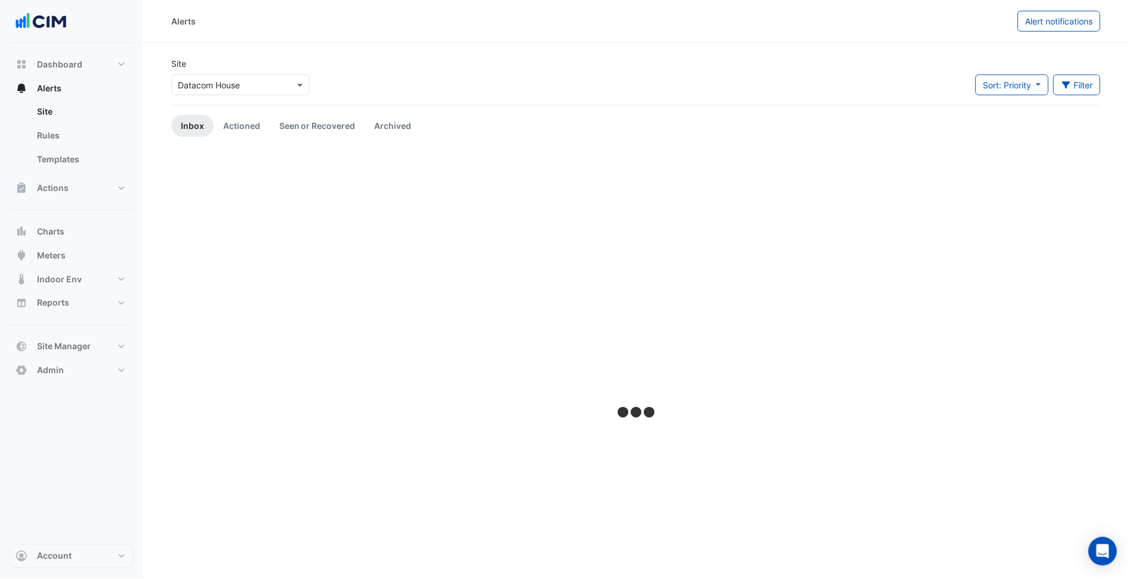
click at [464, 81] on div "Site Select a Site × Datacom House Sort: Priority Priority Updated Filter Title…" at bounding box center [638, 81] width 946 height 48
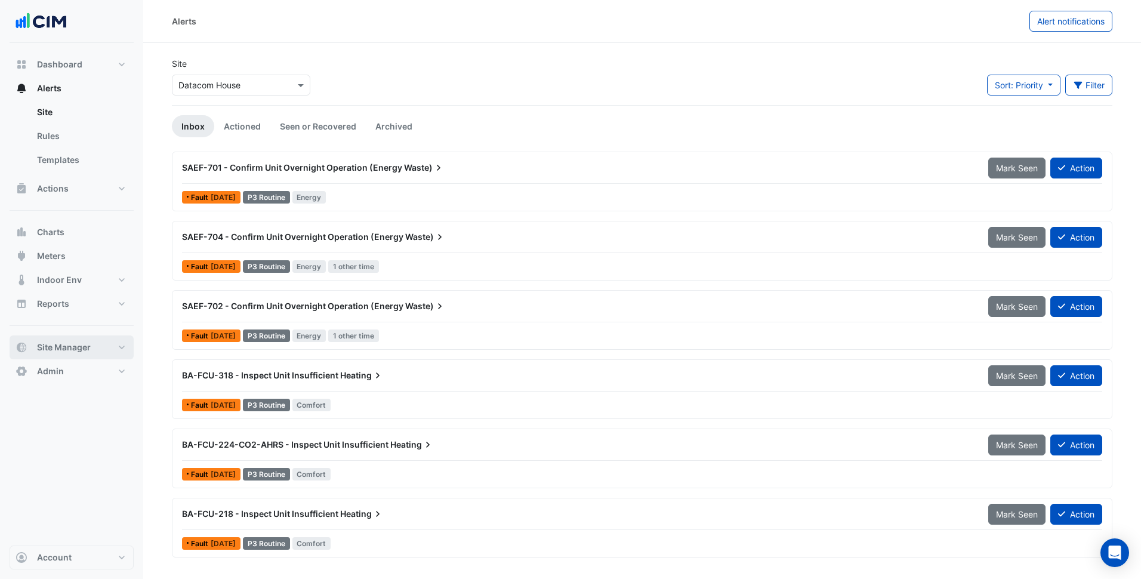
click at [66, 342] on span "Site Manager" at bounding box center [64, 347] width 54 height 12
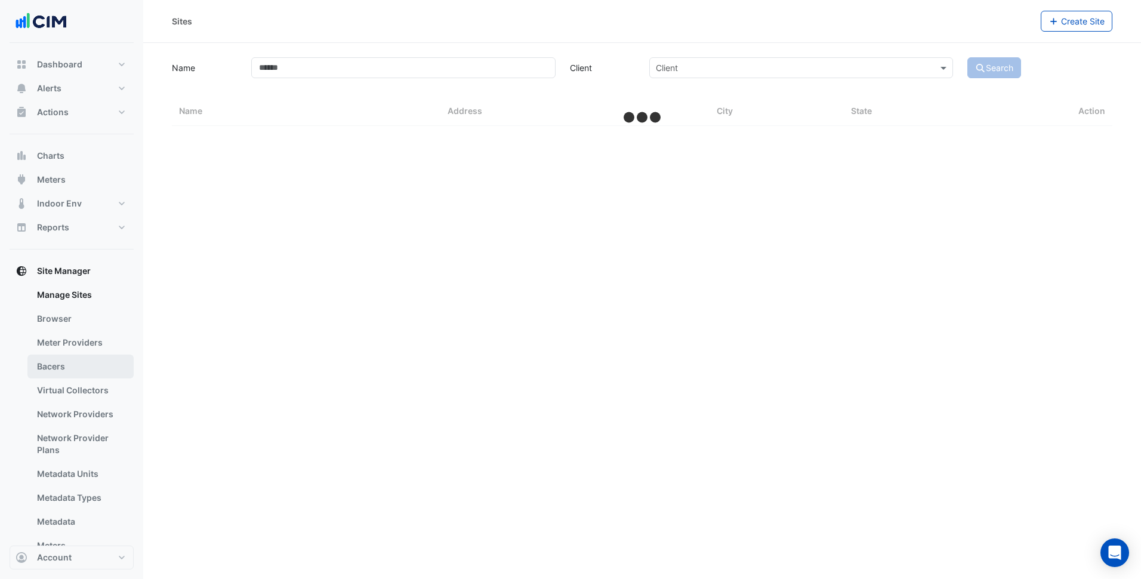
click at [91, 364] on link "Bacers" at bounding box center [80, 367] width 106 height 24
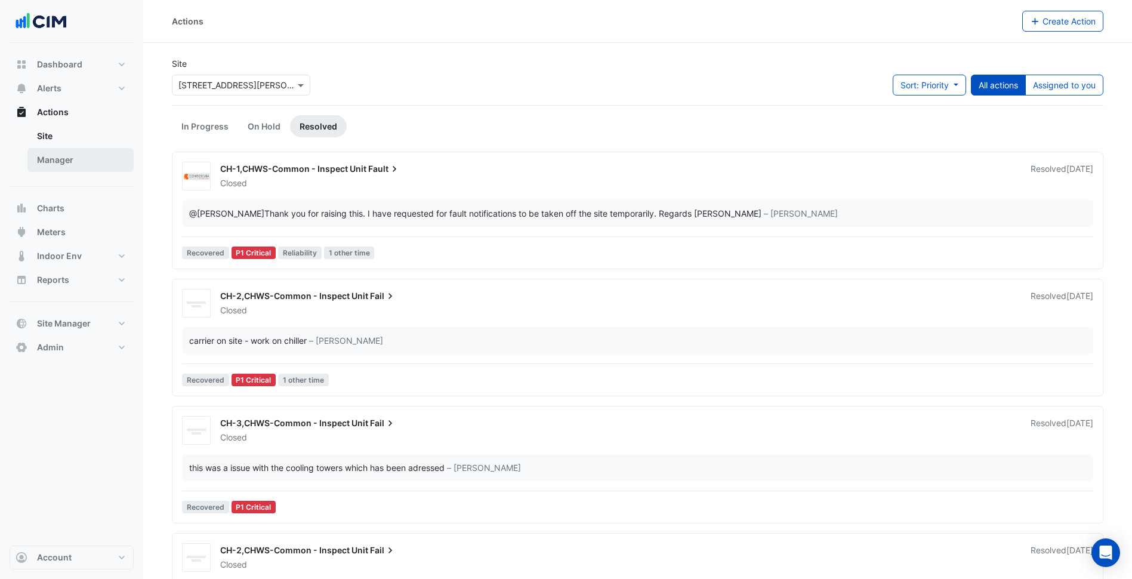
click at [73, 163] on link "Manager" at bounding box center [80, 160] width 106 height 24
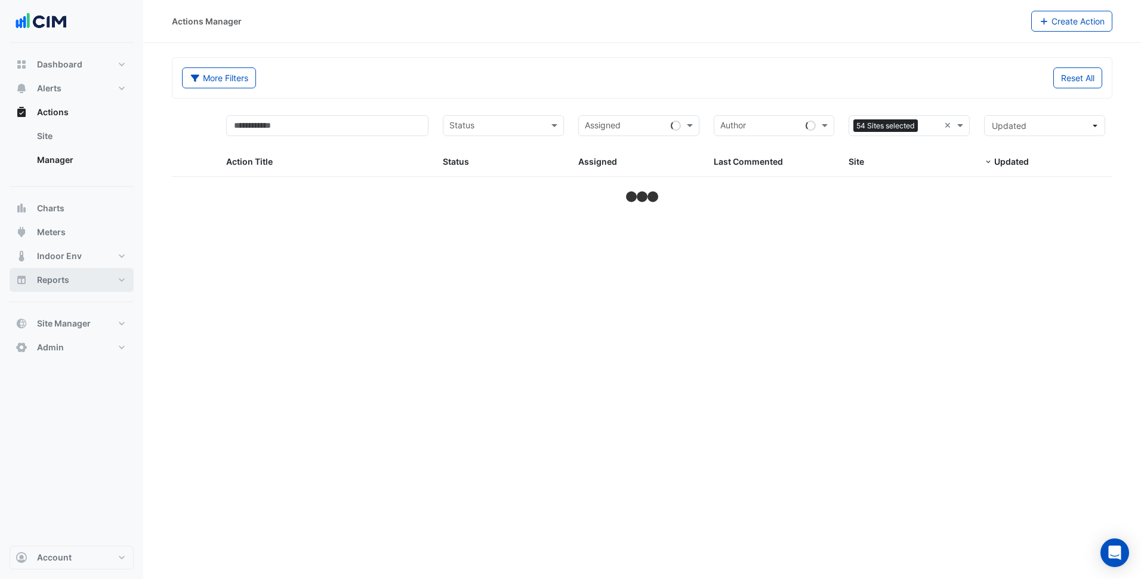
click at [81, 282] on button "Reports" at bounding box center [72, 280] width 124 height 24
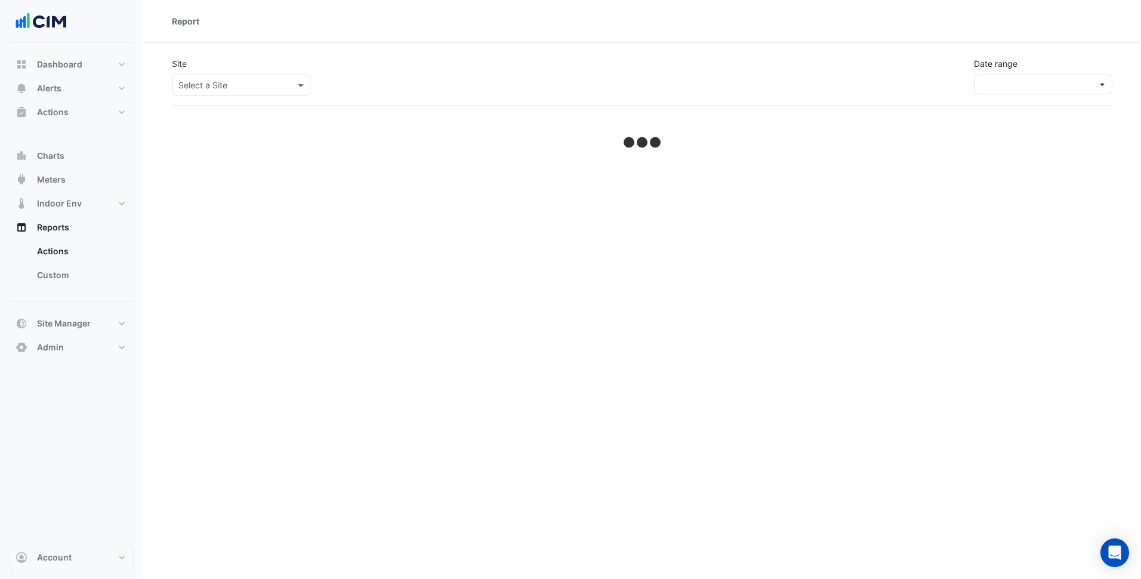
select select "***"
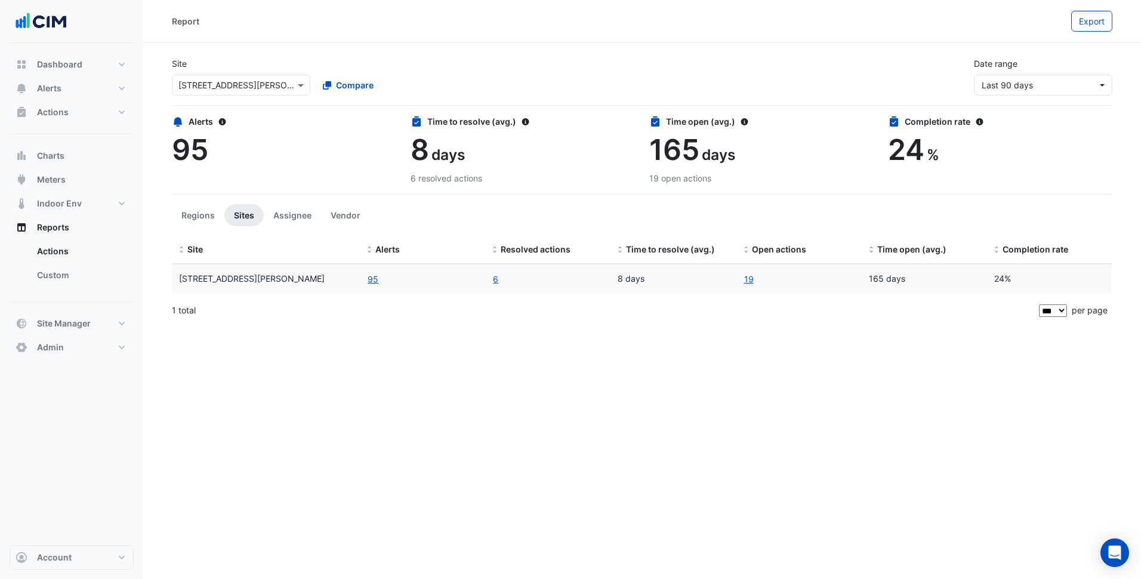
click at [312, 83] on app-site-select "Select a Site × [STREET_ADDRESS][PERSON_NAME]" at bounding box center [241, 85] width 143 height 21
click at [300, 83] on span at bounding box center [302, 85] width 15 height 13
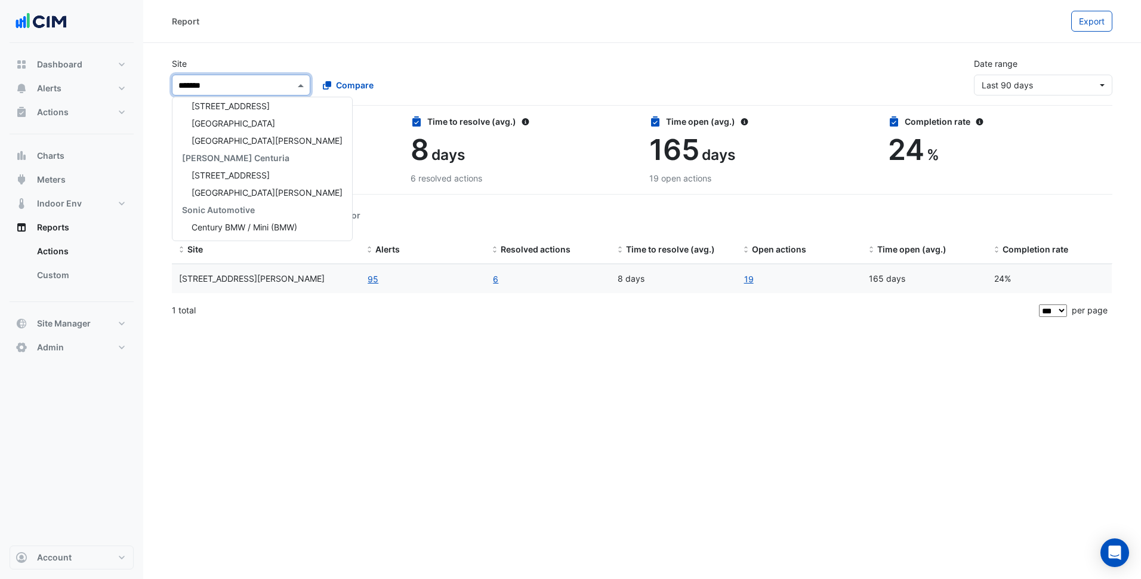
scroll to position [126, 0]
type input "********"
click at [240, 109] on div "[STREET_ADDRESS]" at bounding box center [263, 102] width 180 height 17
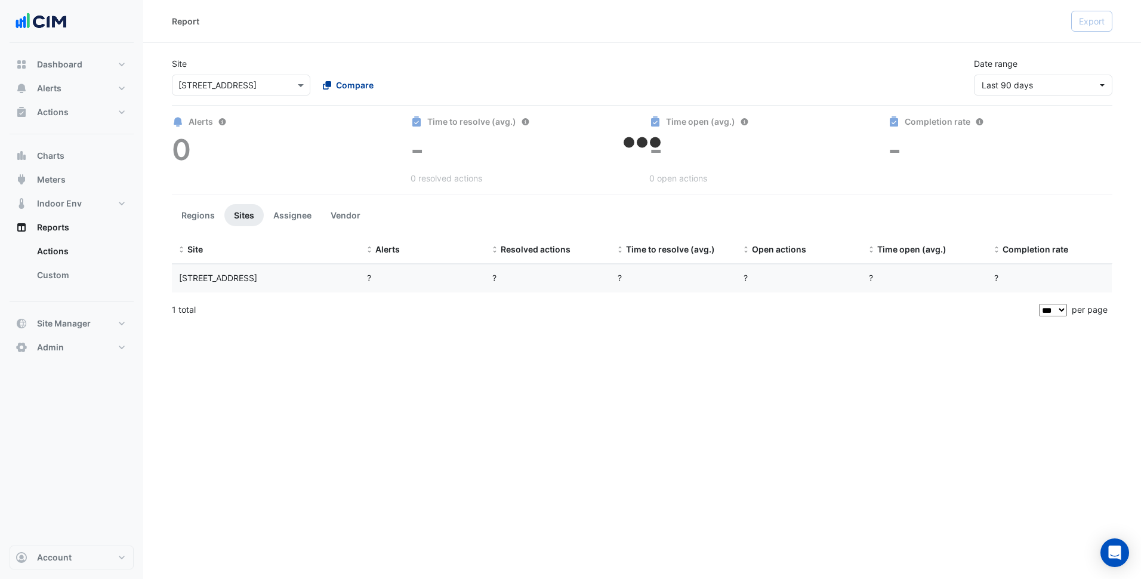
click at [362, 80] on span "Compare" at bounding box center [355, 85] width 38 height 13
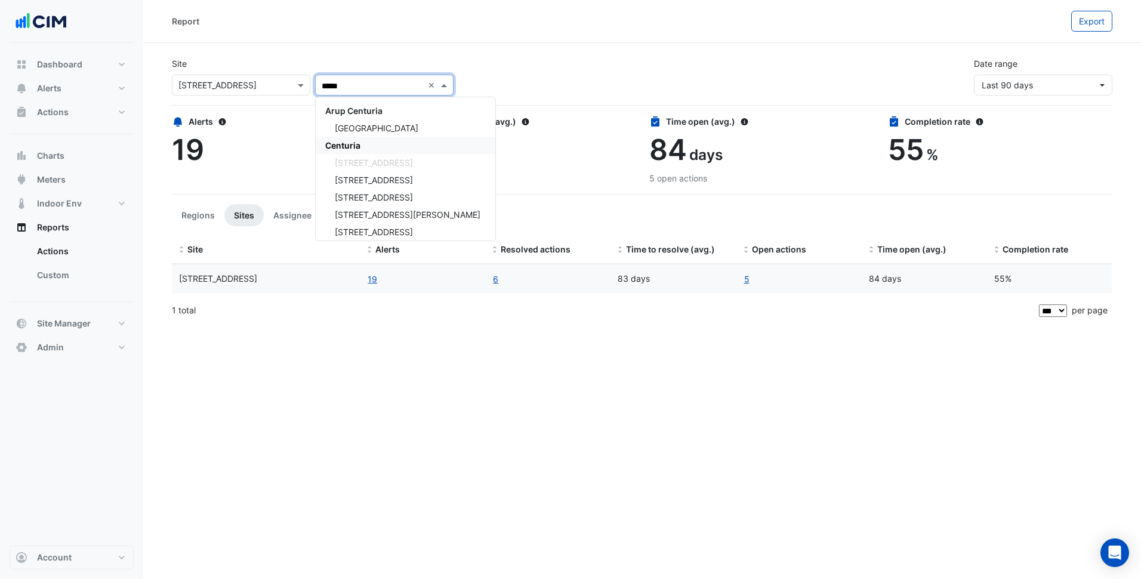
click at [362, 139] on div "Centuria" at bounding box center [406, 145] width 180 height 17
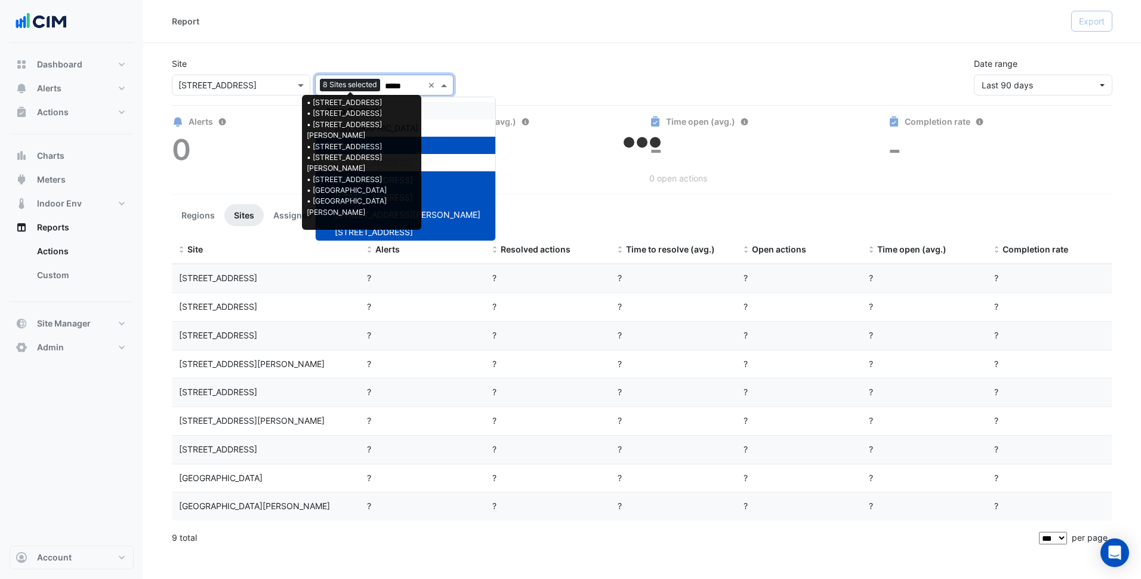
type input "*****"
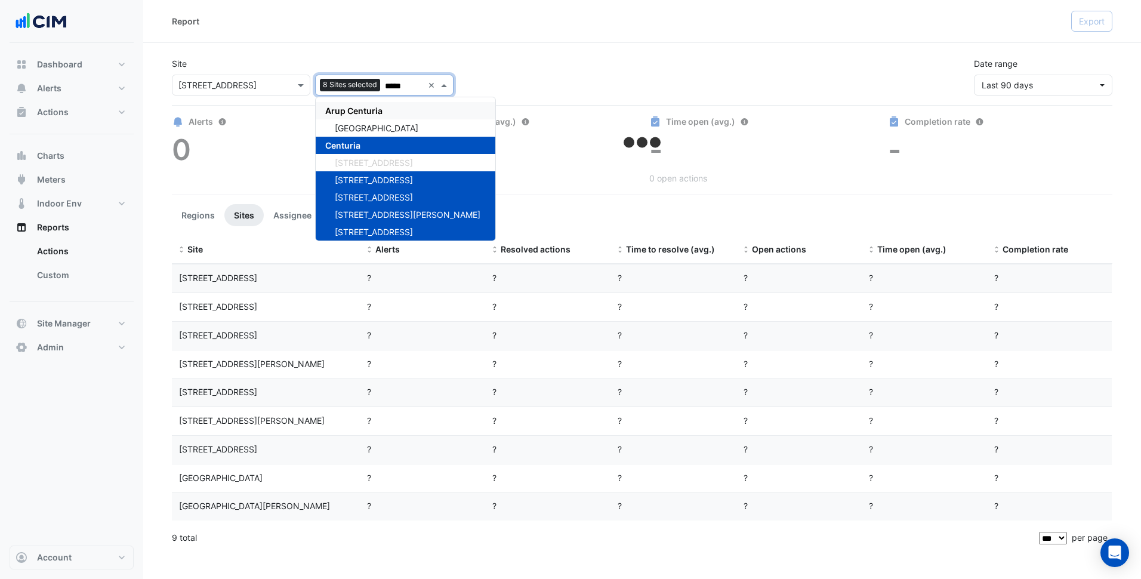
click at [380, 54] on div "Site Select a Site × [STREET_ADDRESS] Add sites to compare 8 Sites selected ***…" at bounding box center [642, 72] width 955 height 48
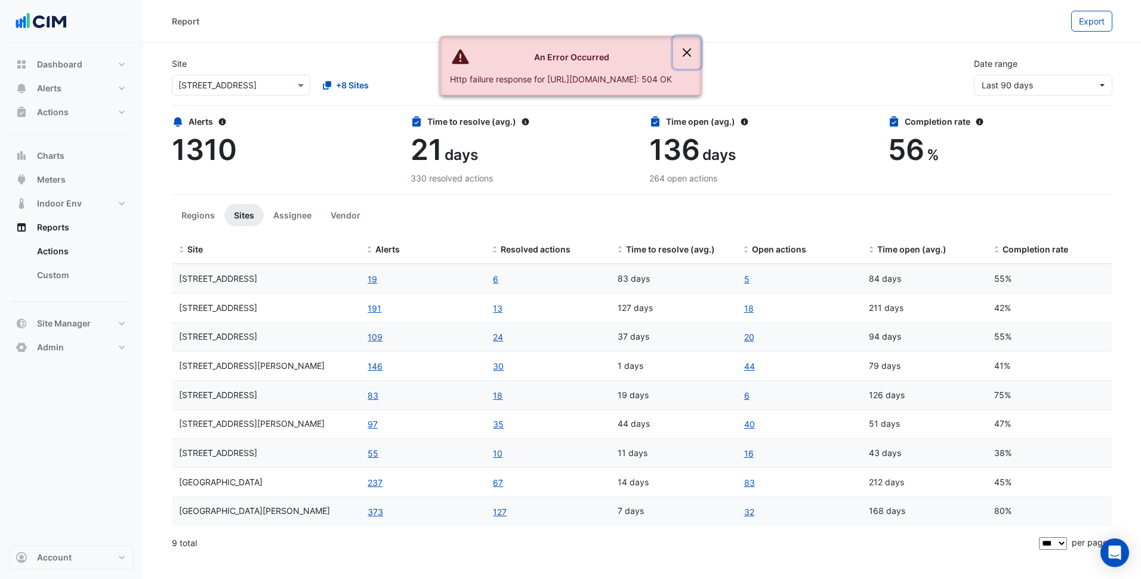
click at [701, 58] on button "Close" at bounding box center [686, 52] width 27 height 32
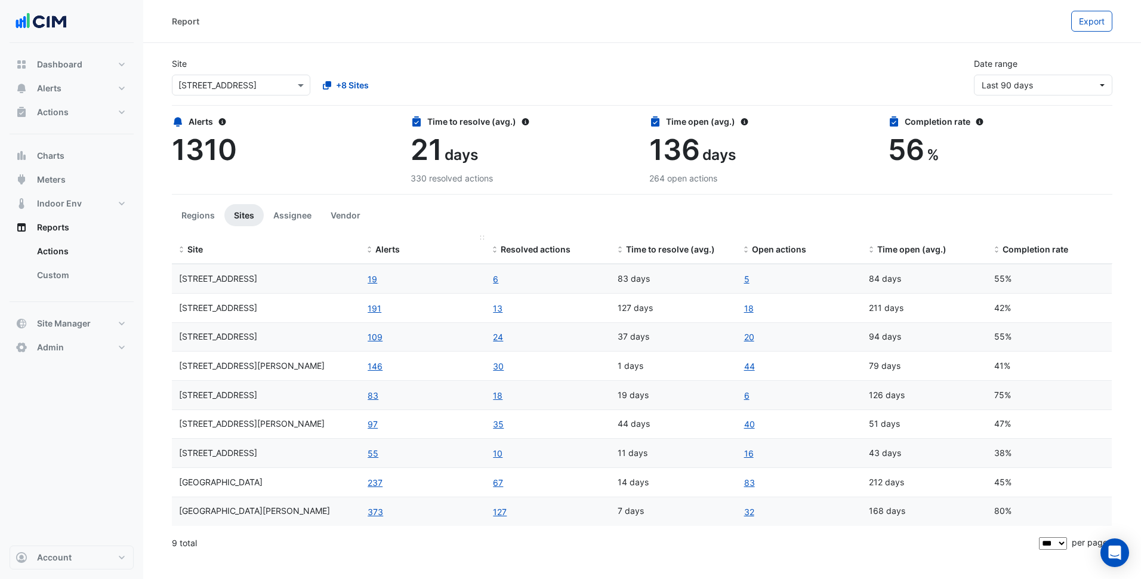
click at [382, 245] on span "Alerts" at bounding box center [387, 249] width 24 height 10
click at [376, 309] on button "237" at bounding box center [375, 308] width 16 height 14
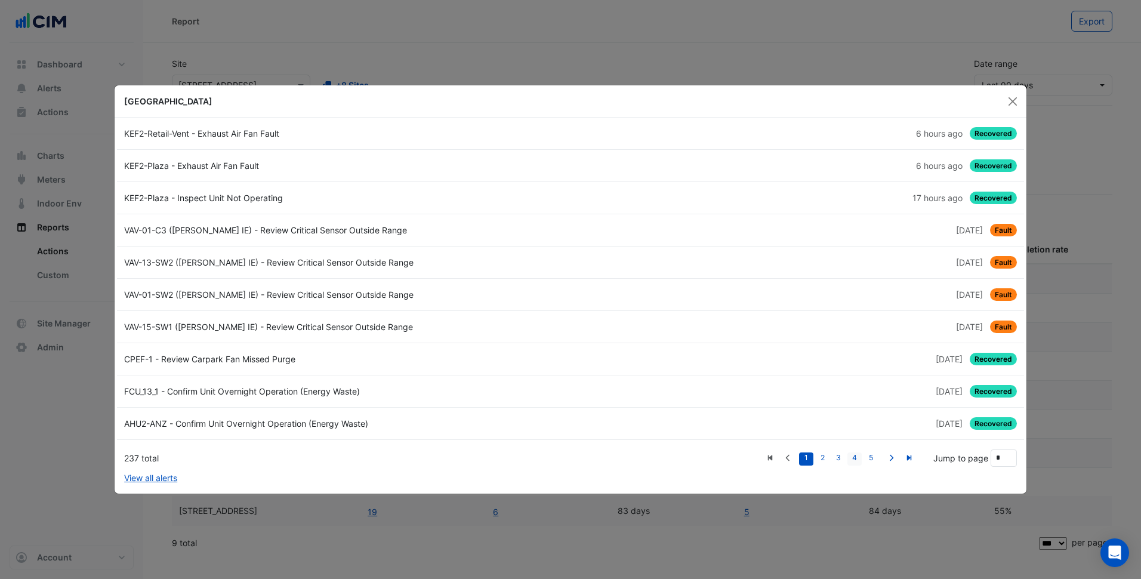
click at [856, 457] on link "4" at bounding box center [855, 458] width 14 height 13
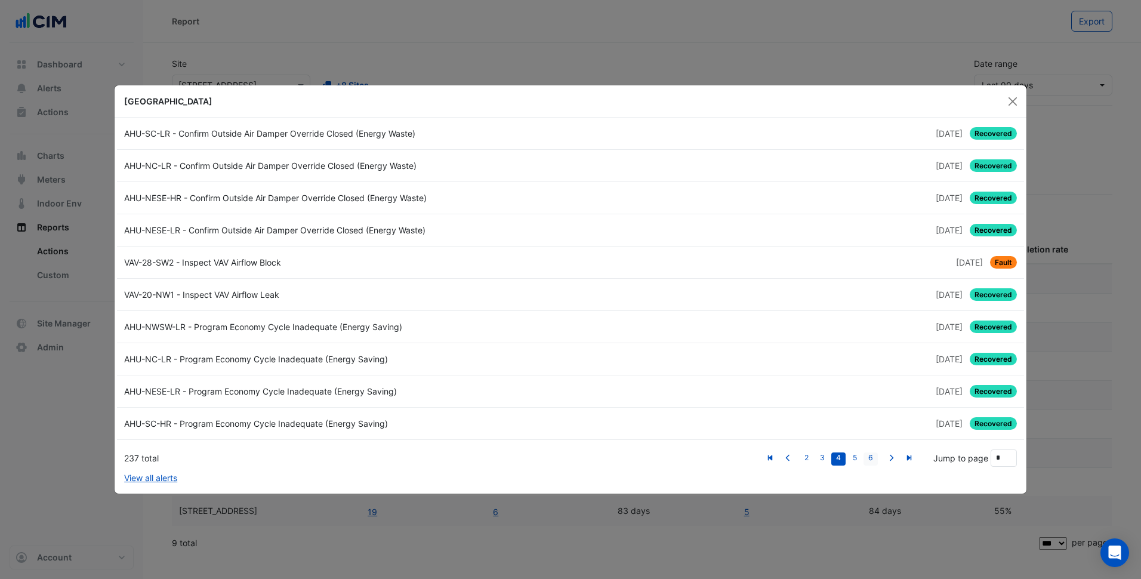
click at [872, 457] on link "6" at bounding box center [871, 458] width 14 height 13
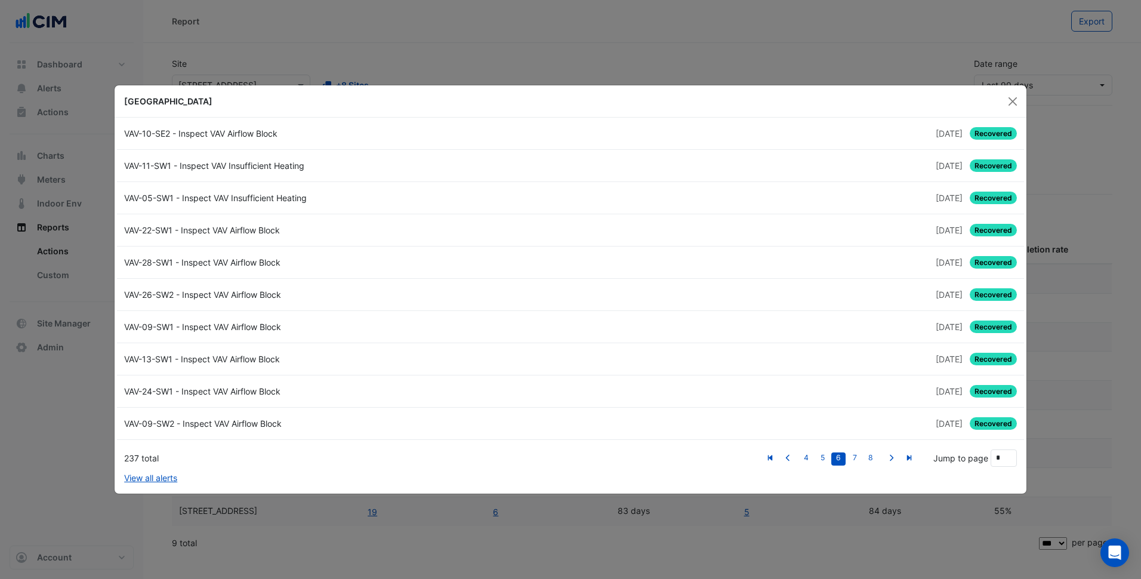
click at [872, 457] on link "8" at bounding box center [871, 458] width 14 height 13
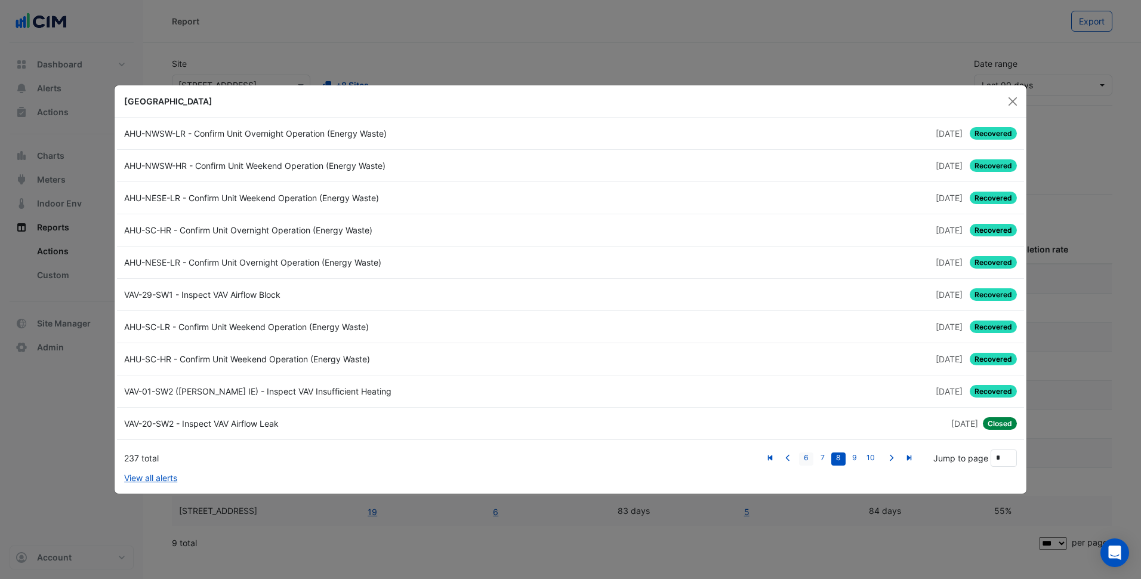
click at [808, 455] on link "6" at bounding box center [806, 458] width 14 height 13
type input "*"
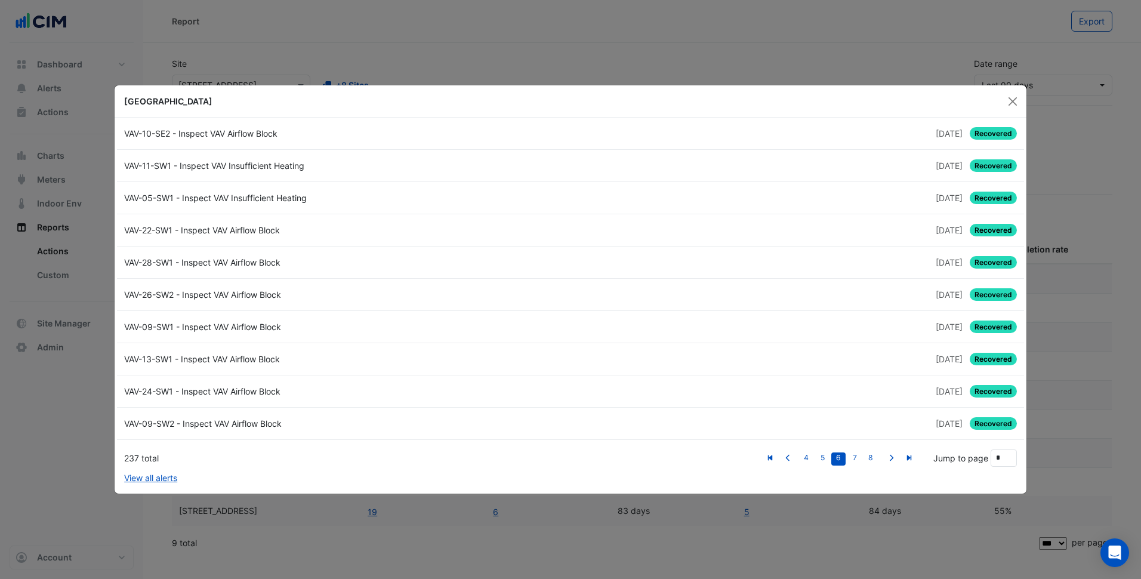
click at [171, 300] on div "VAV-26-SW2 - Inspect VAV Airflow Block" at bounding box center [344, 294] width 454 height 13
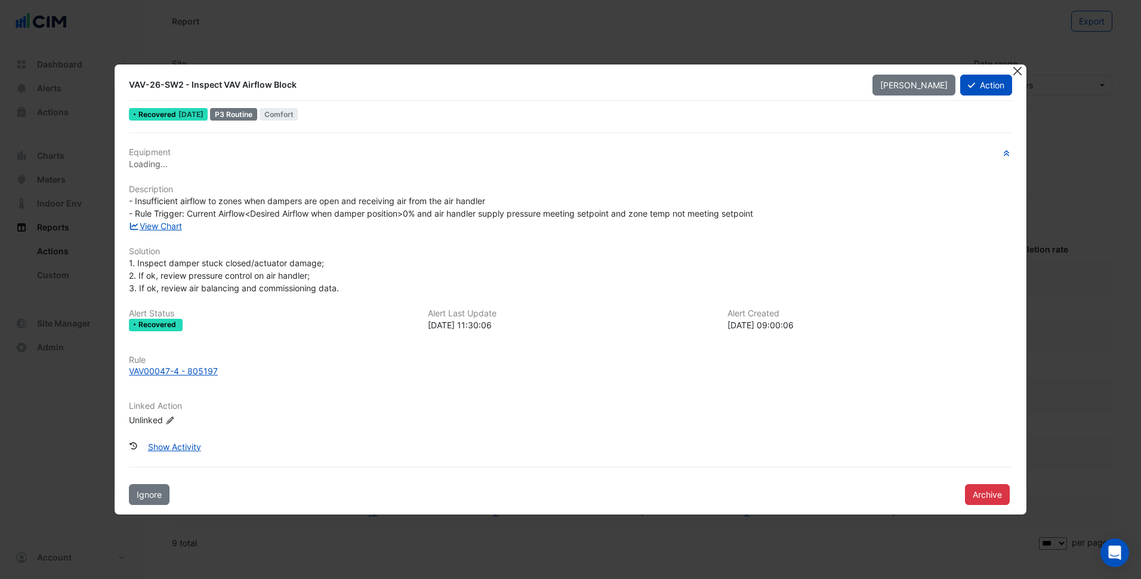
click at [1020, 72] on button "Close" at bounding box center [1018, 70] width 13 height 13
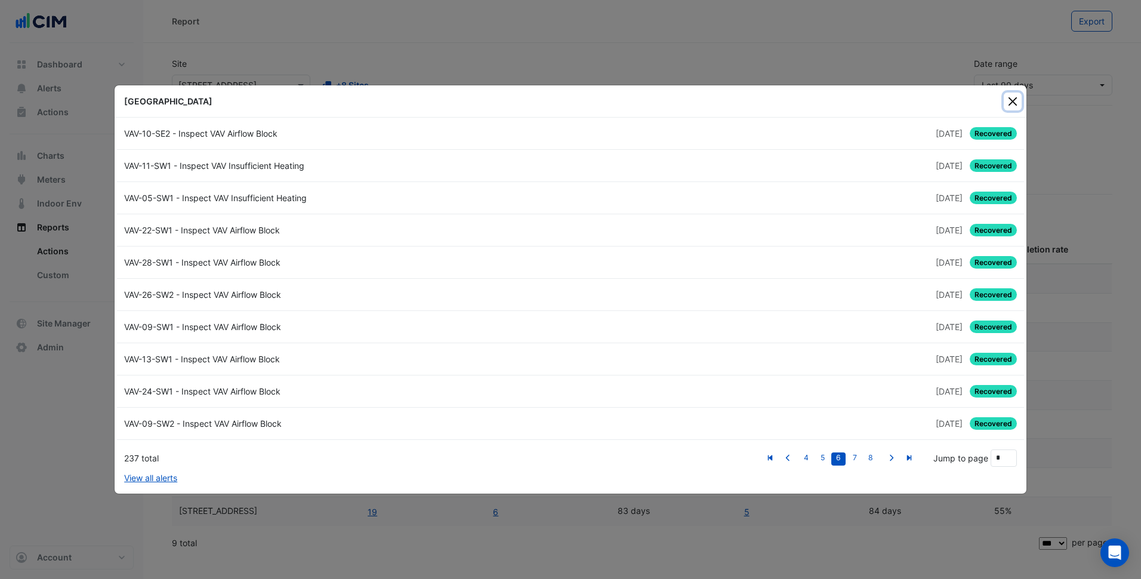
click at [1014, 95] on button "Close" at bounding box center [1013, 102] width 18 height 18
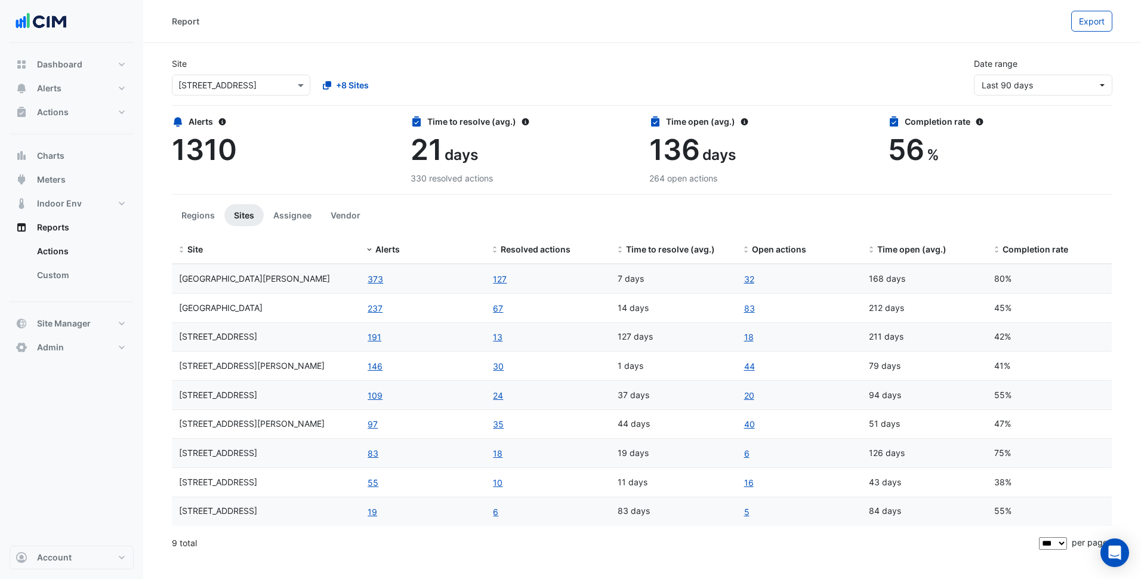
click at [248, 83] on input "text" at bounding box center [228, 85] width 101 height 13
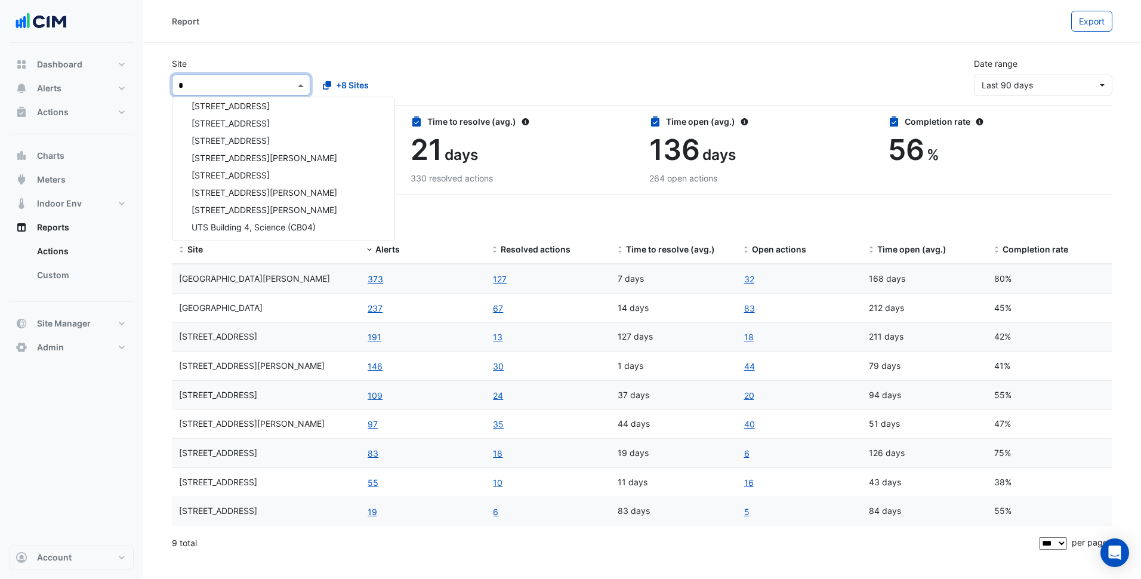
scroll to position [74, 0]
type input "****"
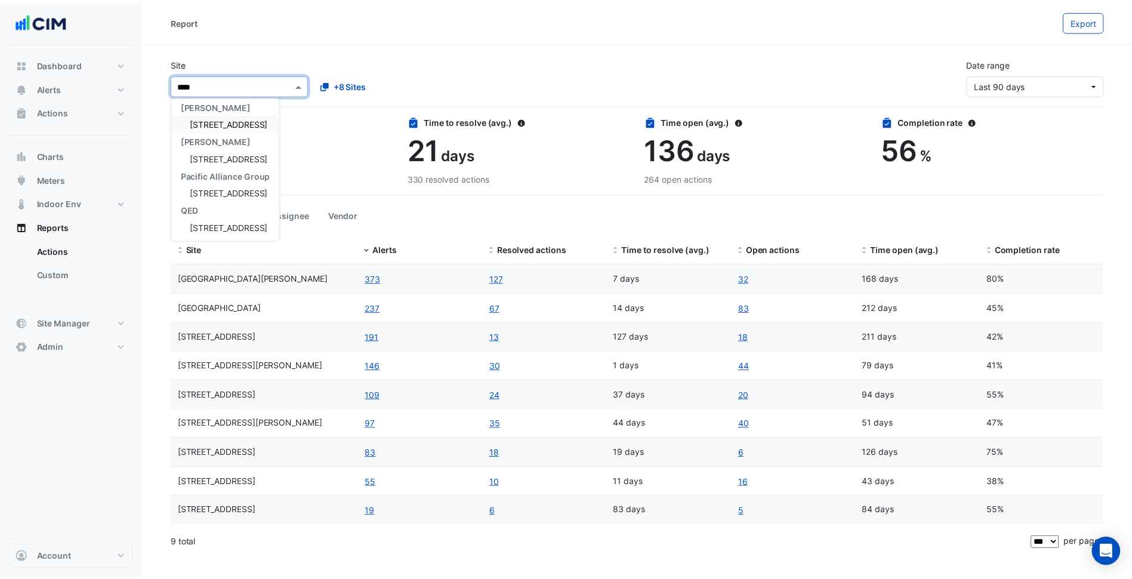
scroll to position [0, 0]
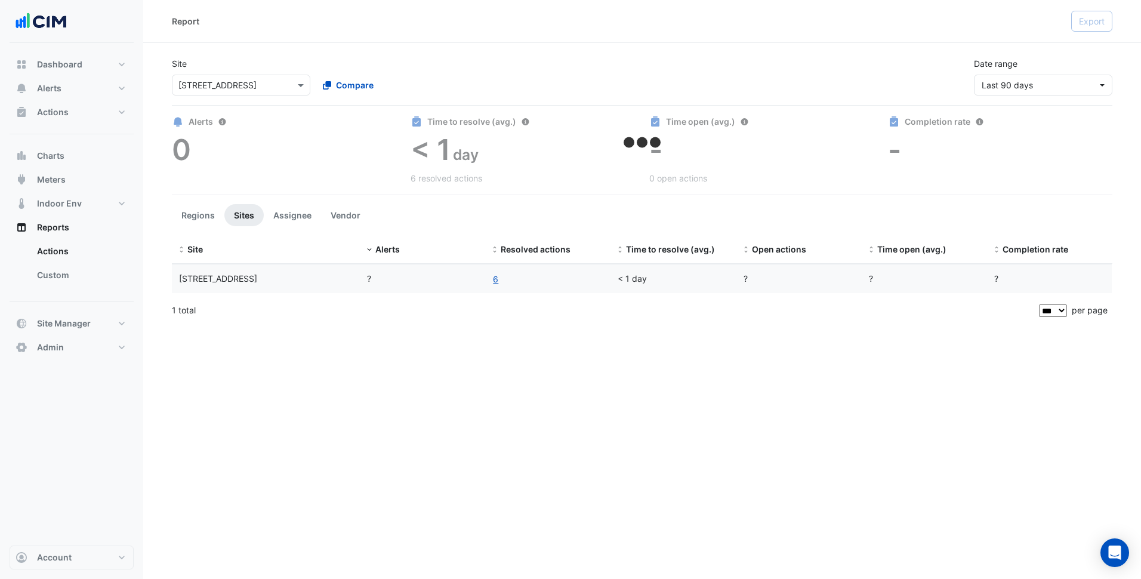
click at [513, 67] on div "Site Select a Site × 44 Market Street Compare Date range Last 90 days" at bounding box center [642, 72] width 955 height 48
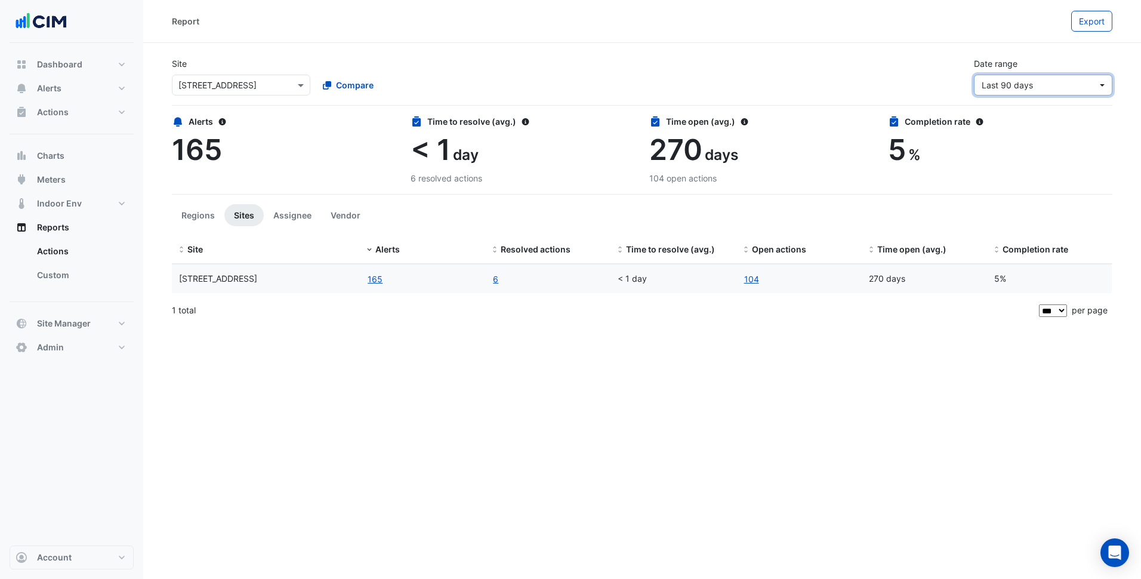
click at [1064, 89] on span "Last 90 days" at bounding box center [1040, 85] width 116 height 13
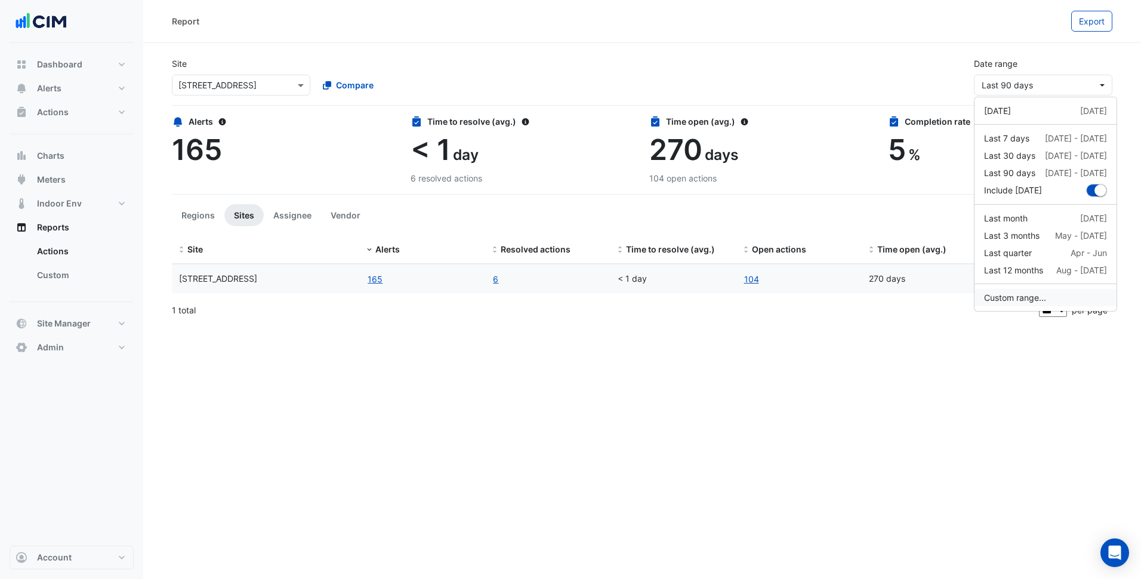
click at [1033, 296] on button "Custom range..." at bounding box center [1046, 297] width 142 height 17
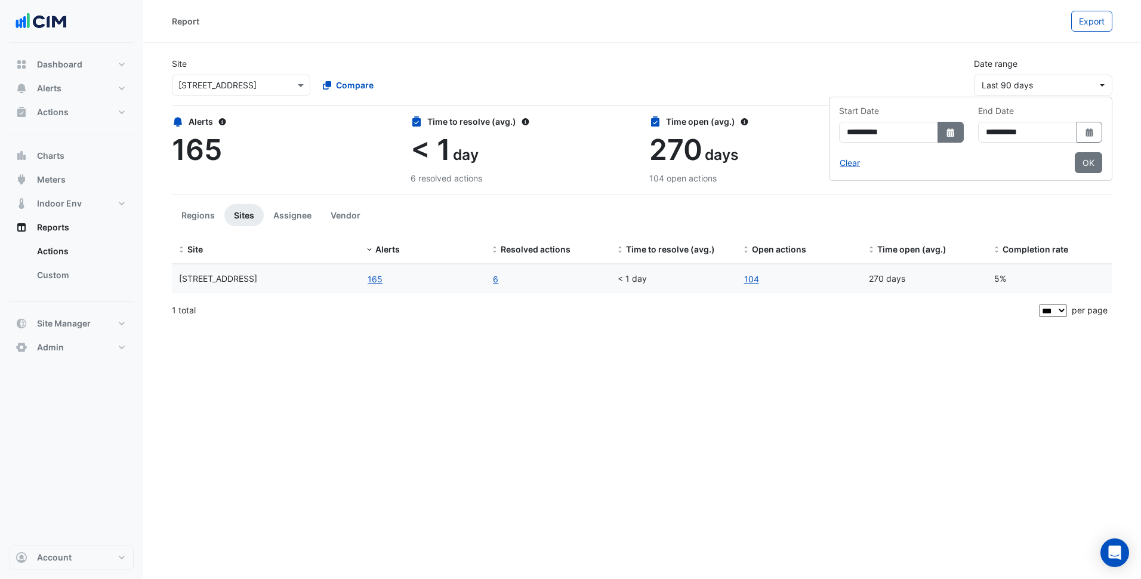
click at [938, 123] on button "Select Date" at bounding box center [951, 132] width 26 height 21
select select "*"
select select "****"
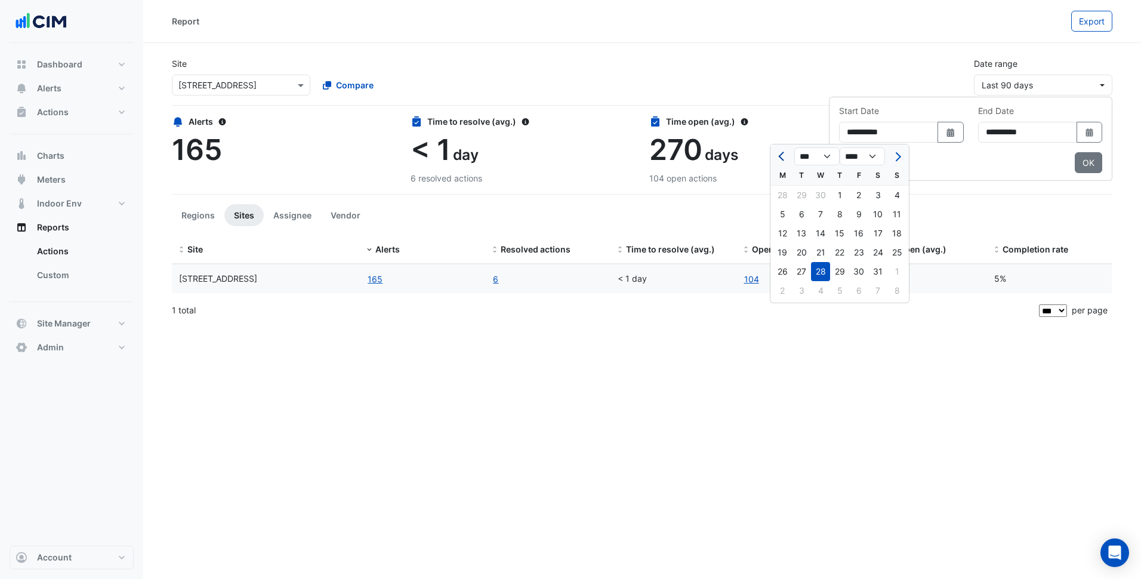
click at [780, 159] on button "Previous month" at bounding box center [782, 156] width 14 height 19
select select "*"
click at [803, 200] on div "1" at bounding box center [801, 195] width 19 height 19
type input "**********"
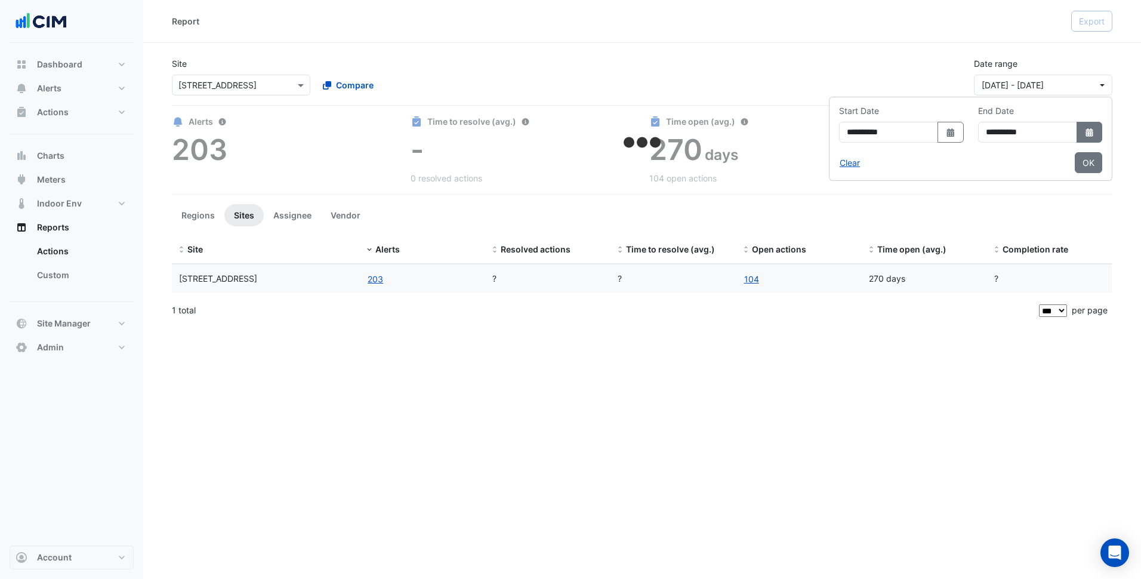
click at [1085, 140] on button "Select Date" at bounding box center [1090, 132] width 26 height 21
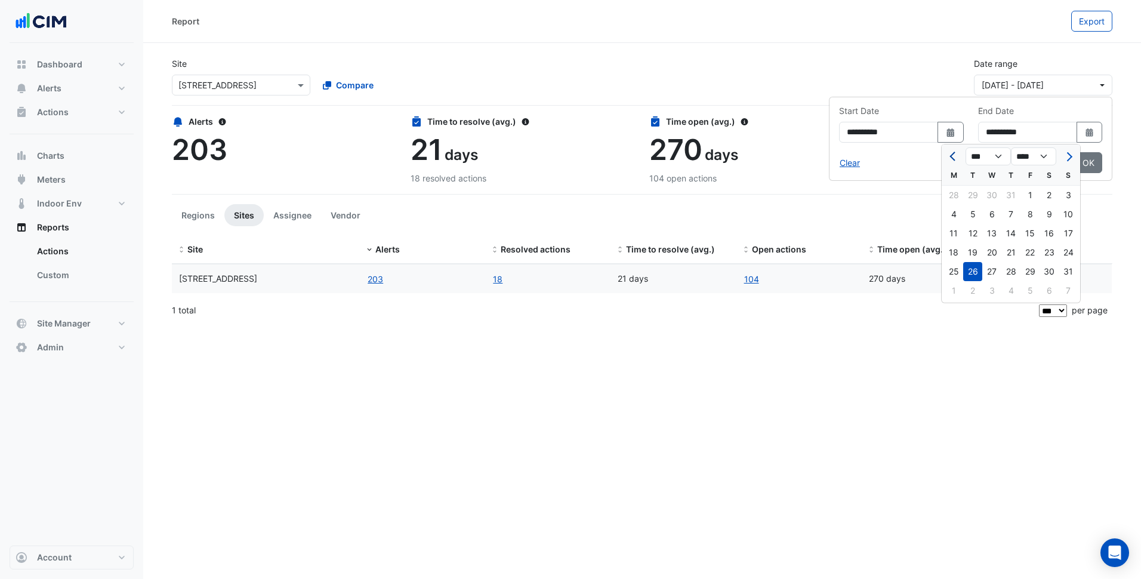
click at [957, 158] on span "Previous month" at bounding box center [954, 156] width 9 height 9
click at [954, 161] on span "Previous month" at bounding box center [954, 156] width 9 height 9
select select "*"
click at [958, 294] on div "30" at bounding box center [953, 290] width 19 height 19
type input "**********"
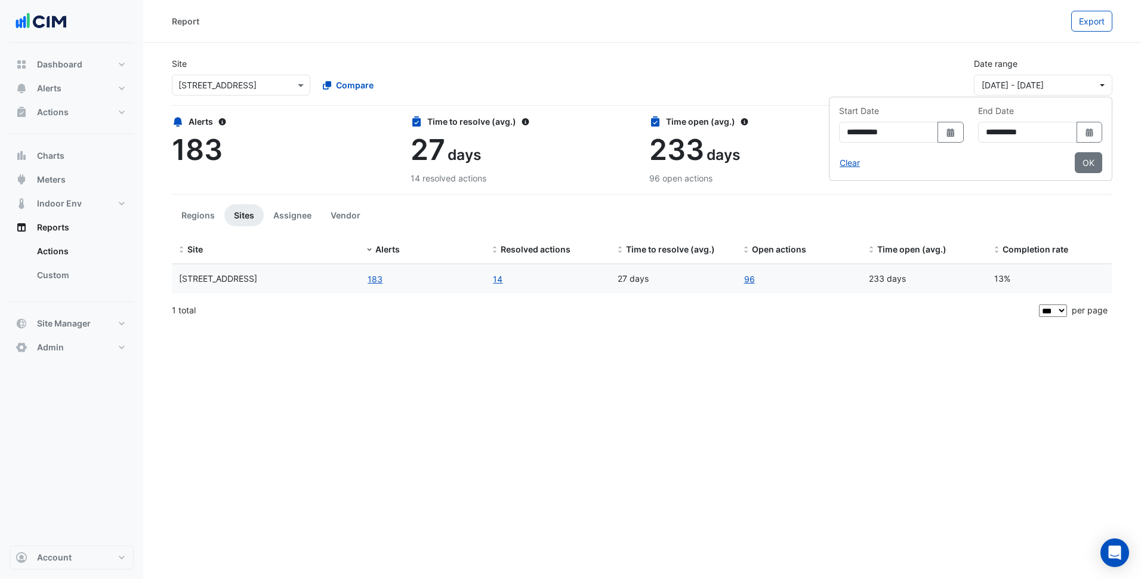
click at [1051, 182] on div "Completion rate 13 %" at bounding box center [1000, 149] width 239 height 69
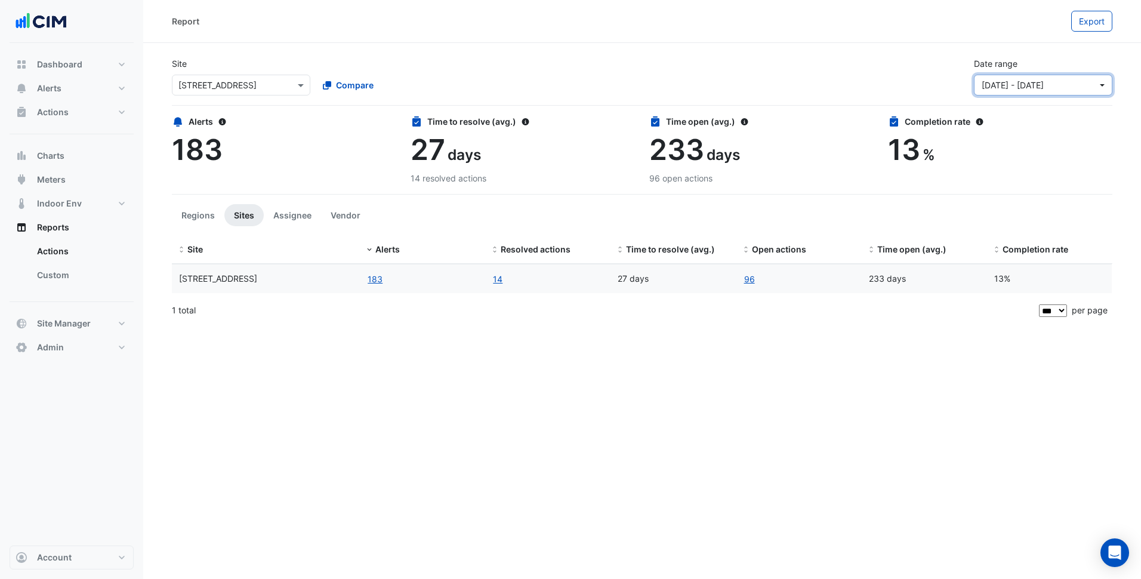
click at [1083, 88] on span "01 Apr 25 - 30 Jun 25" at bounding box center [1040, 85] width 116 height 13
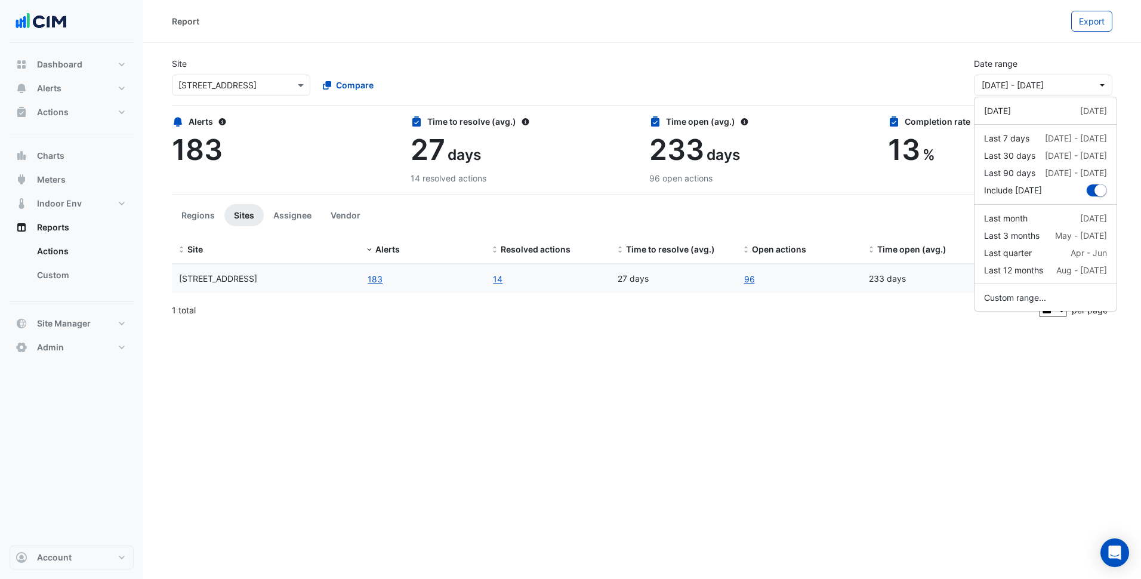
click at [1012, 47] on section "Site Select a Site × 44 Market Street Compare Date range 01 Apr 25 - 30 Jun 25 …" at bounding box center [642, 184] width 998 height 282
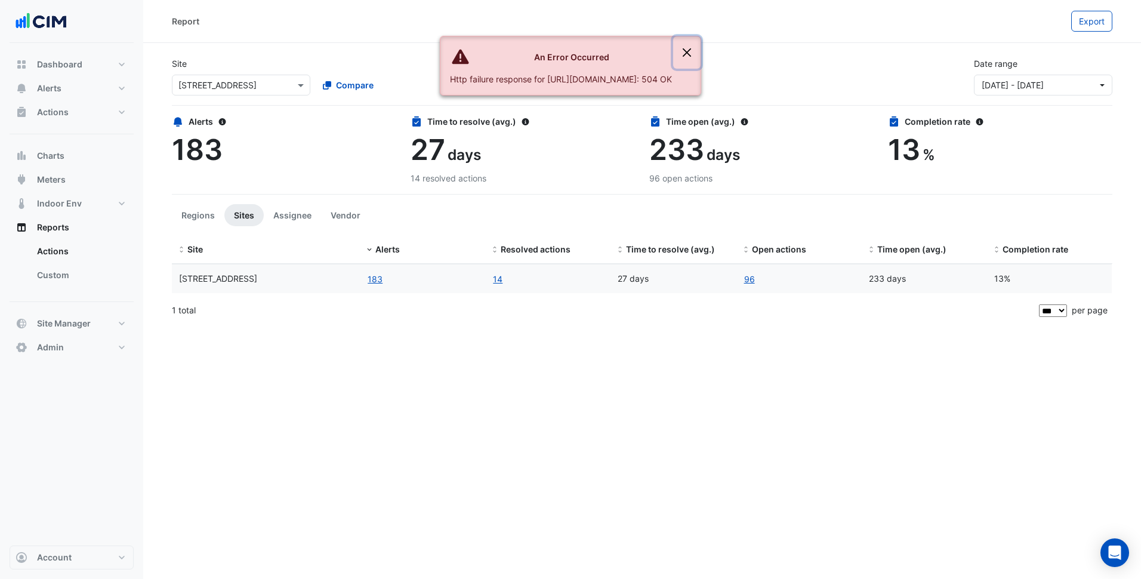
click at [701, 53] on button "Close" at bounding box center [686, 52] width 27 height 32
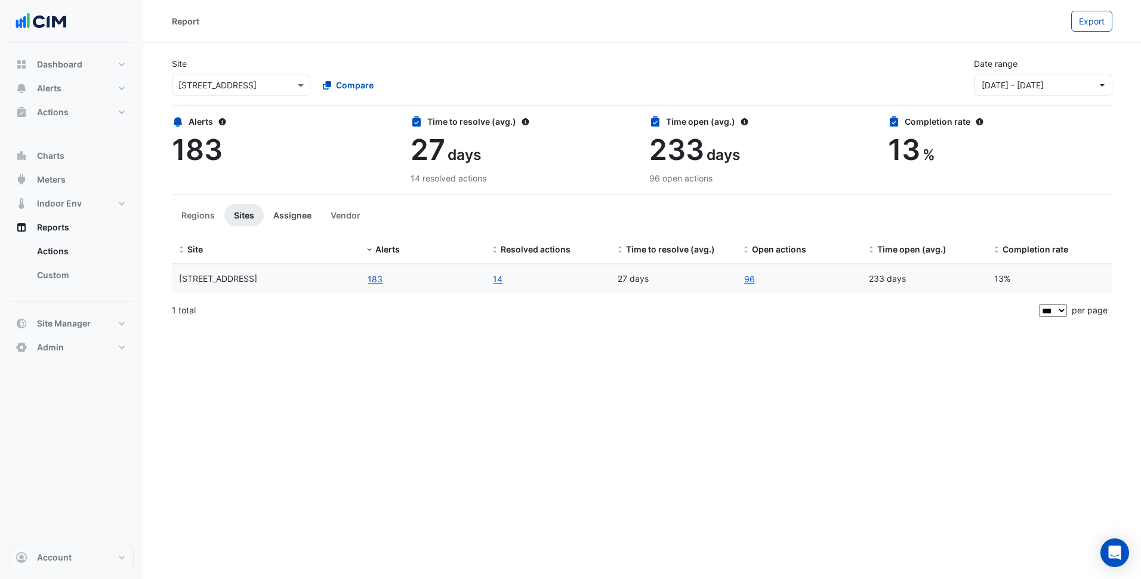
click at [272, 213] on button "Assignee" at bounding box center [292, 215] width 57 height 22
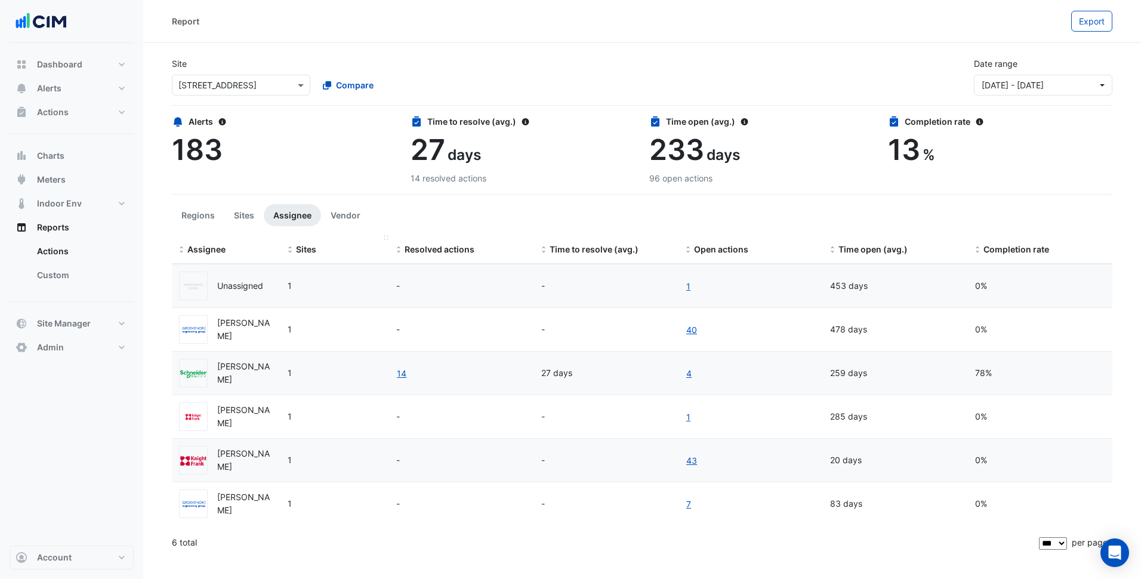
click at [295, 248] on div "Sites" at bounding box center [335, 250] width 94 height 14
click at [210, 252] on span "Assignee" at bounding box center [206, 249] width 38 height 10
click at [210, 251] on span "Assignee" at bounding box center [206, 249] width 38 height 10
click at [341, 214] on button "Vendor" at bounding box center [345, 215] width 49 height 22
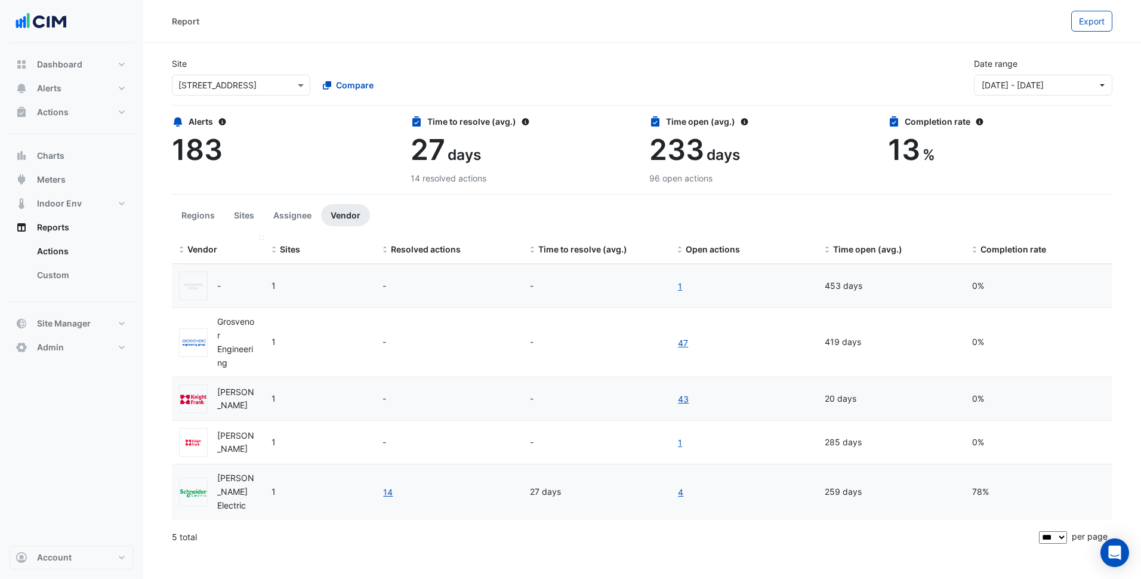
click at [212, 252] on span "Vendor" at bounding box center [202, 249] width 30 height 10
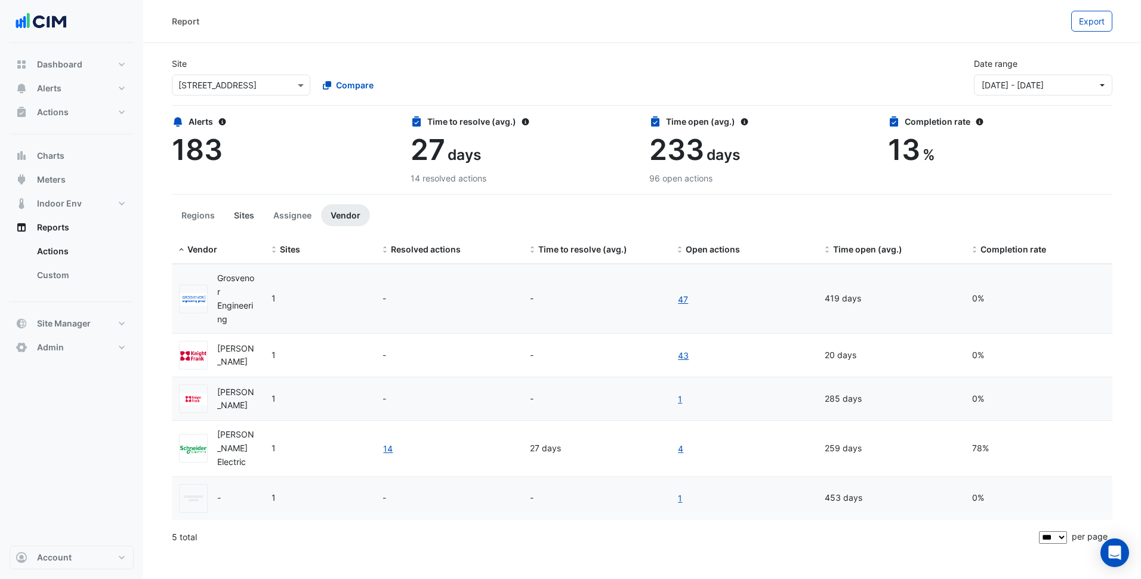
click at [239, 220] on button "Sites" at bounding box center [243, 215] width 39 height 22
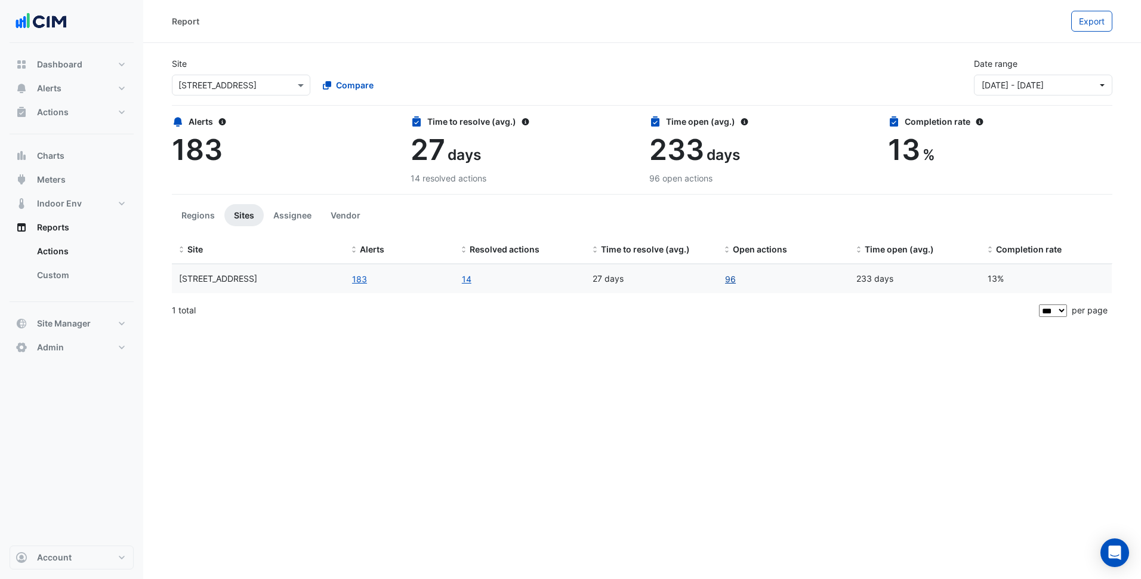
click at [731, 278] on link "96" at bounding box center [731, 279] width 12 height 14
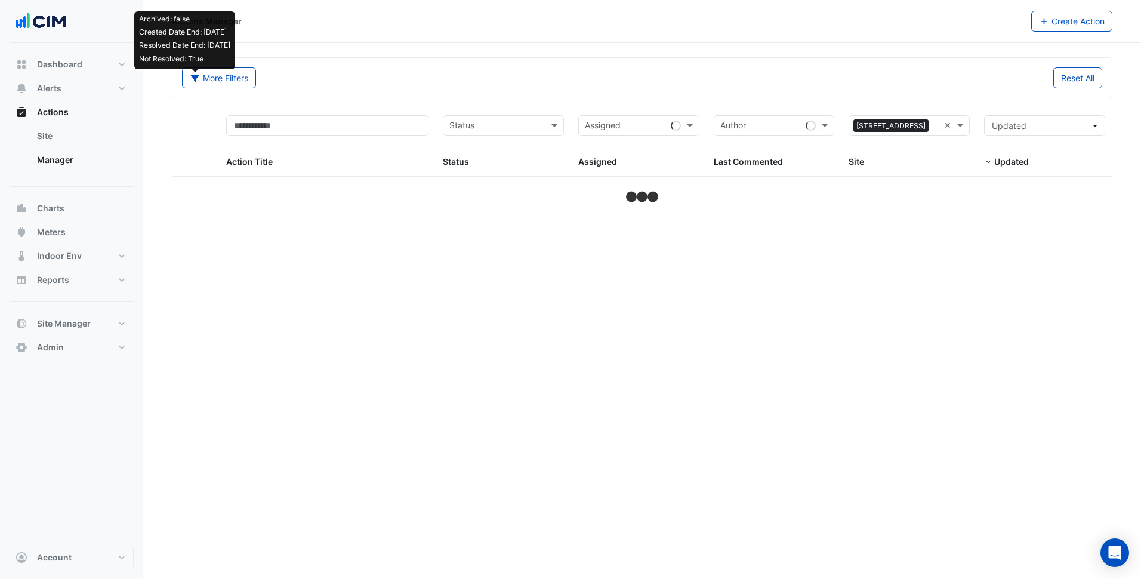
select select "***"
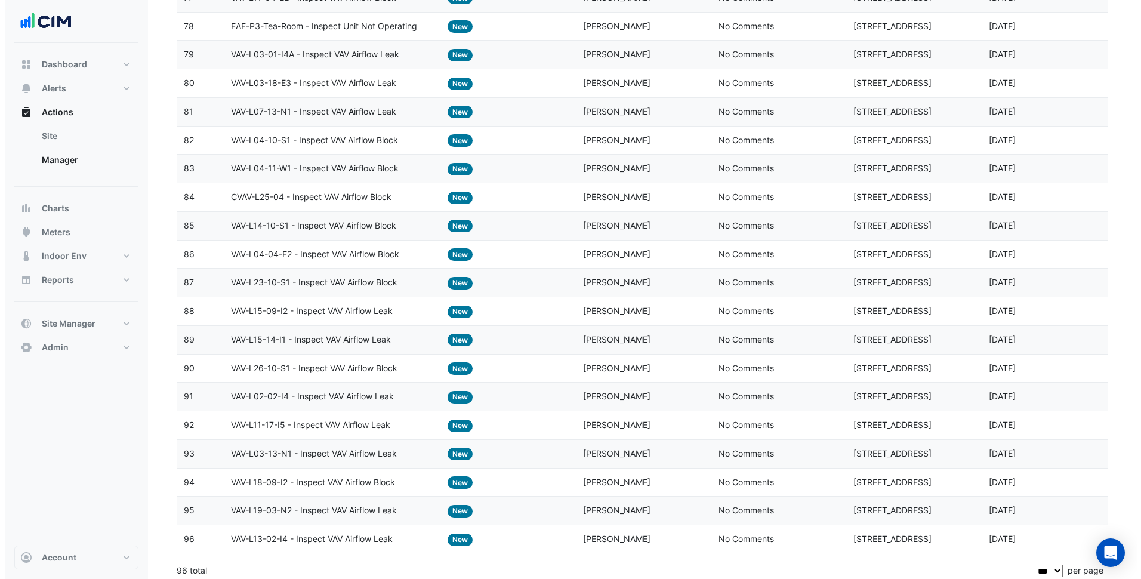
scroll to position [2366, 0]
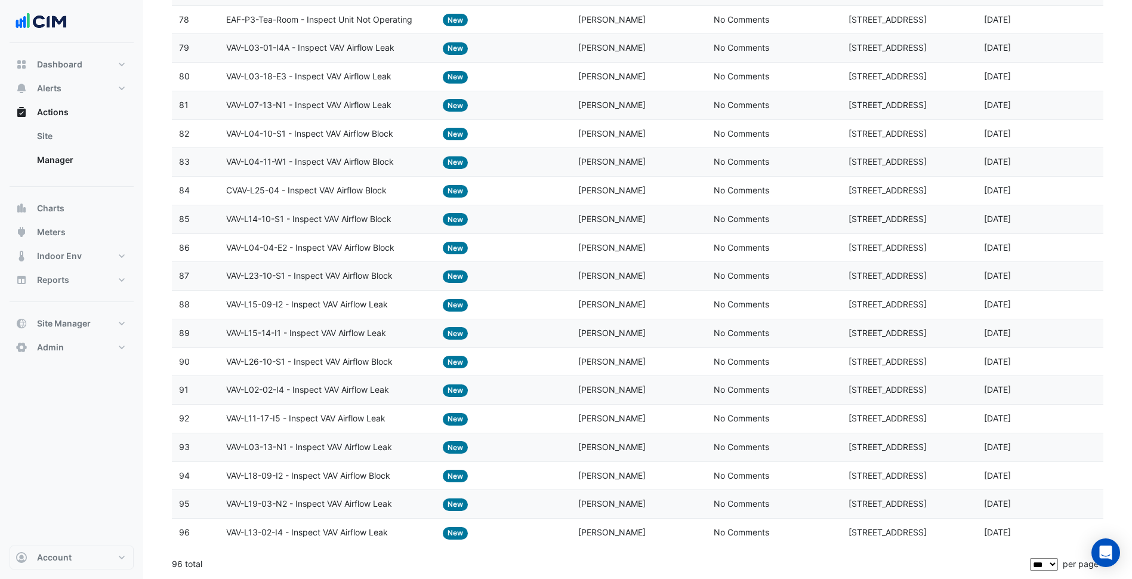
click at [536, 281] on div "Status: New" at bounding box center [503, 276] width 121 height 14
click at [568, 529] on datatable-body-cell "Status: New" at bounding box center [504, 533] width 136 height 28
click at [747, 529] on span "No Comments" at bounding box center [742, 532] width 56 height 10
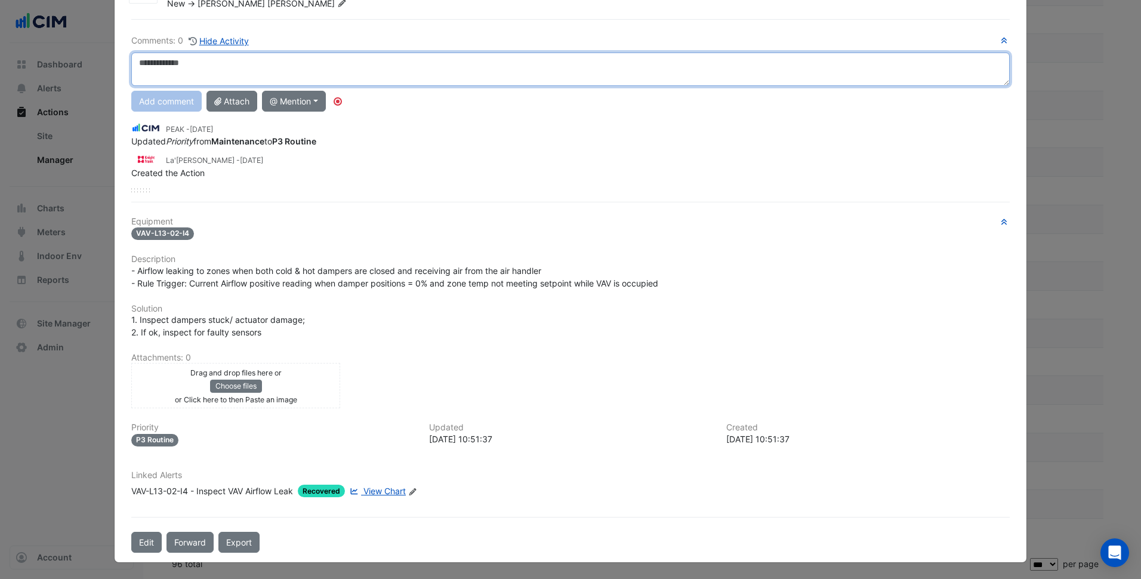
scroll to position [63, 0]
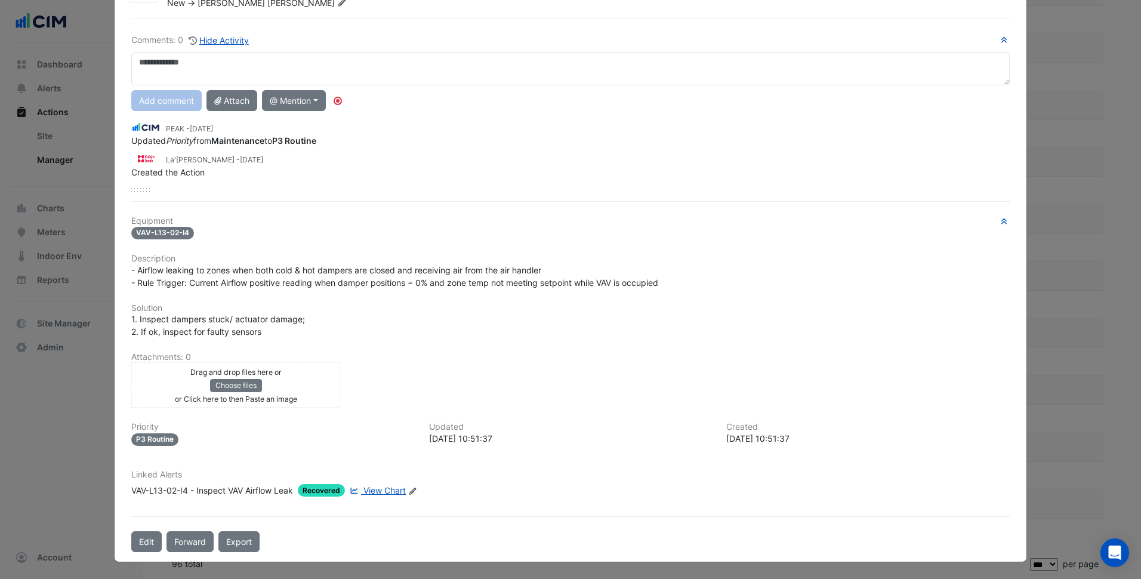
click at [393, 492] on span "View Chart" at bounding box center [385, 490] width 42 height 10
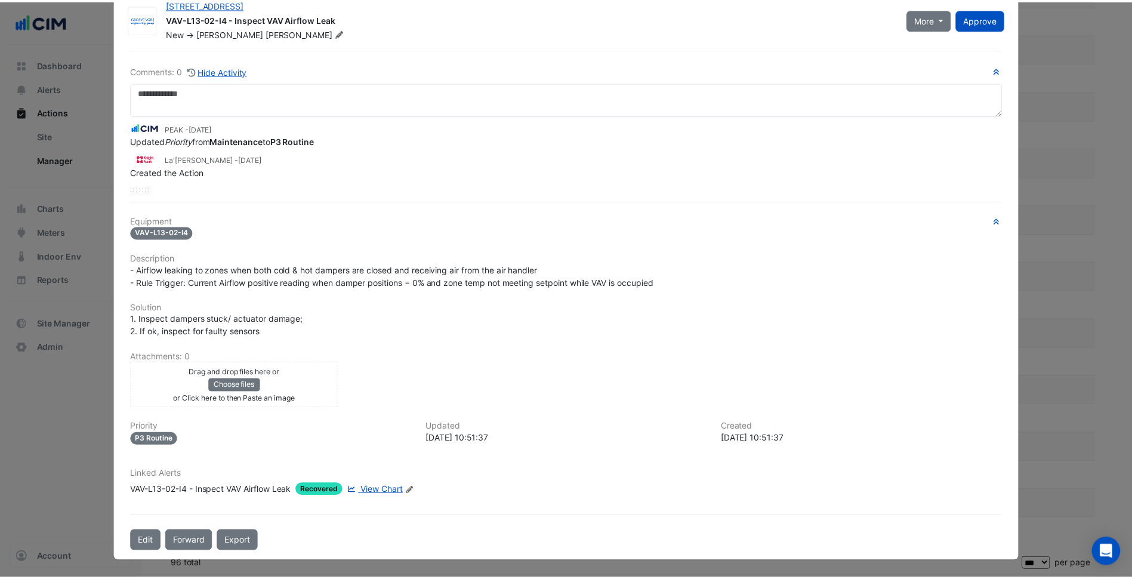
scroll to position [33, 0]
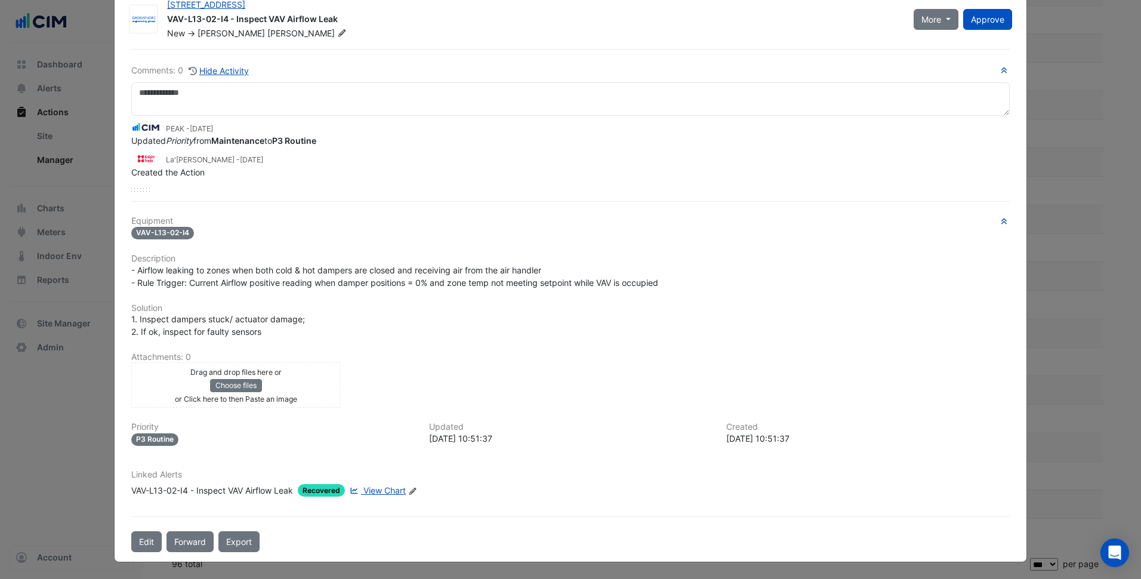
click at [57, 309] on ngb-modal-window "44 Market Street VAV-L13-02-I4 - Inspect VAV Airflow Leak New -> Alexander Alle…" at bounding box center [570, 289] width 1141 height 579
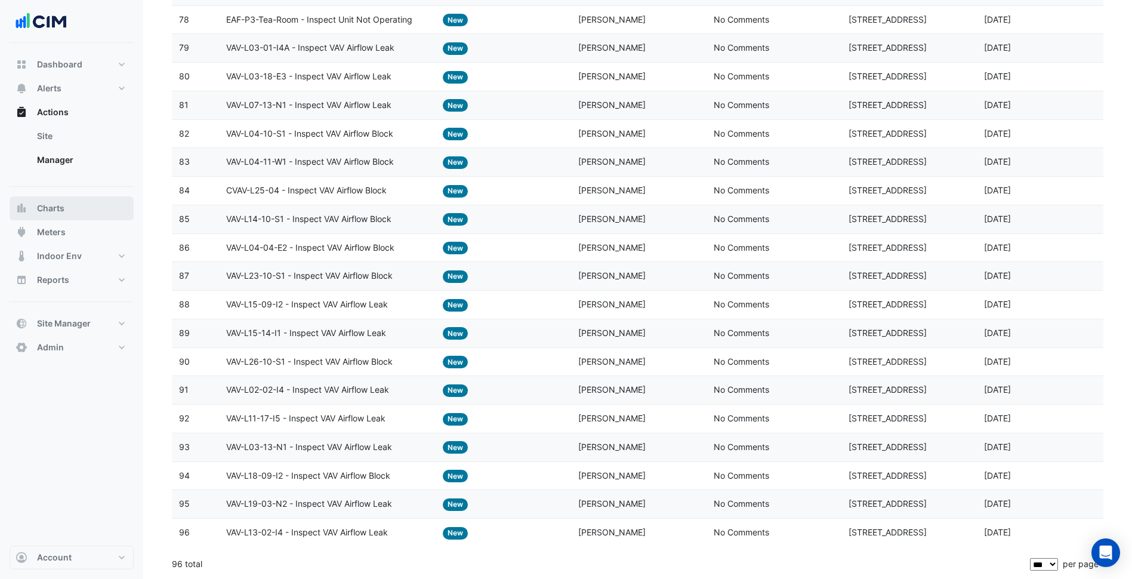
click at [64, 213] on button "Charts" at bounding box center [72, 208] width 124 height 24
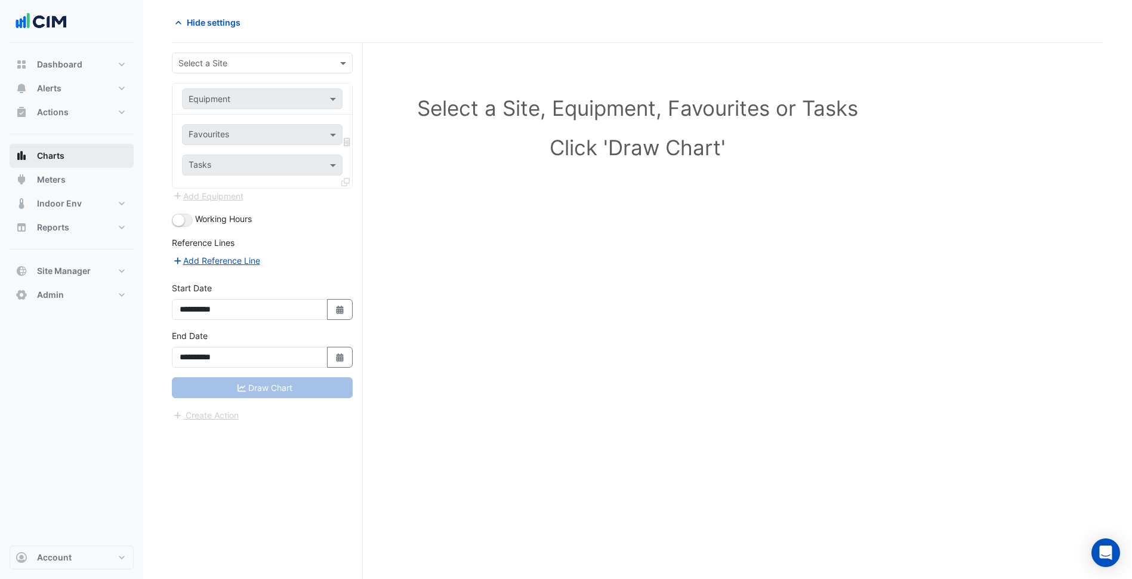
scroll to position [45, 0]
click at [269, 60] on input "text" at bounding box center [250, 63] width 144 height 13
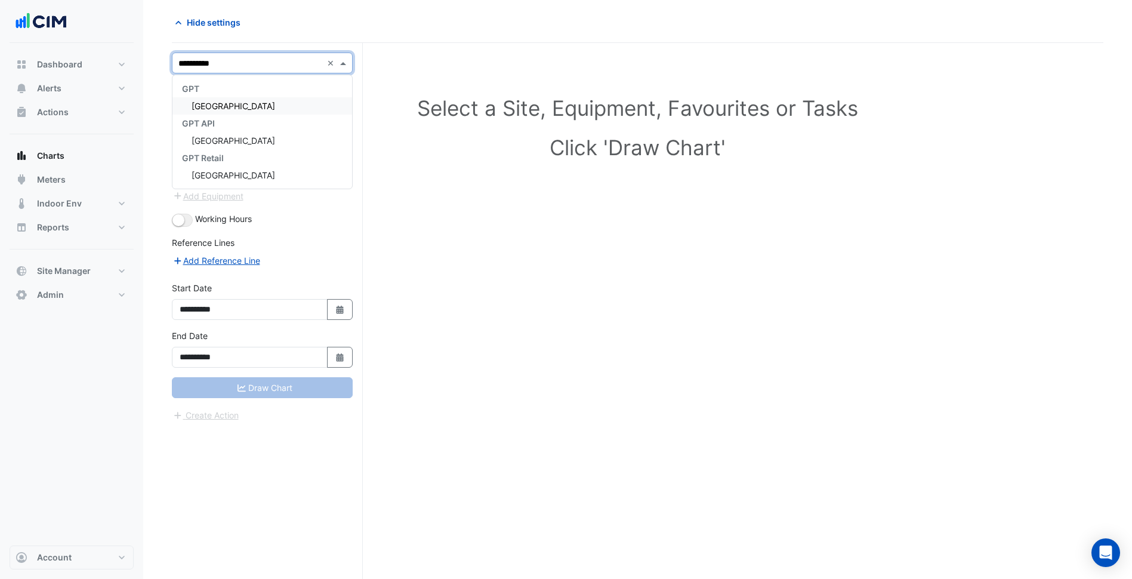
type input "**********"
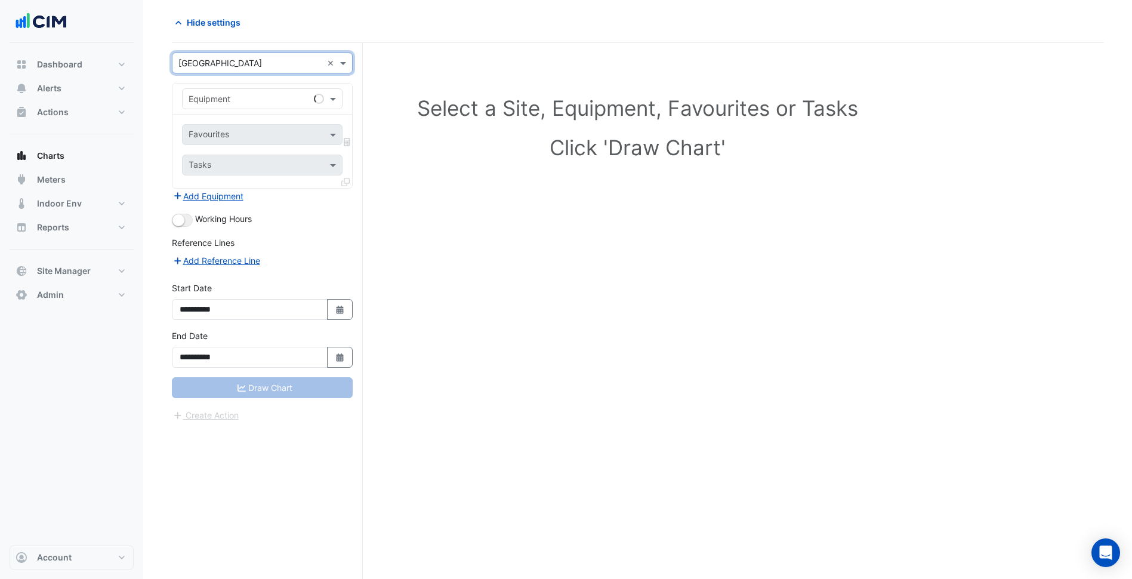
click at [258, 101] on input "text" at bounding box center [251, 99] width 124 height 13
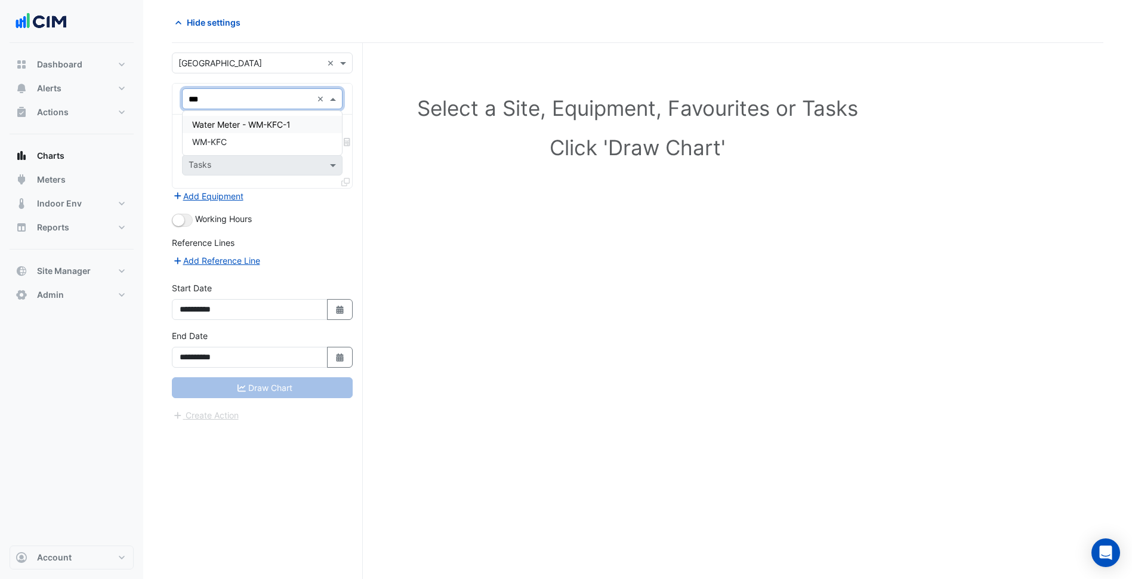
type input "***"
click at [73, 189] on button "Meters" at bounding box center [72, 180] width 124 height 24
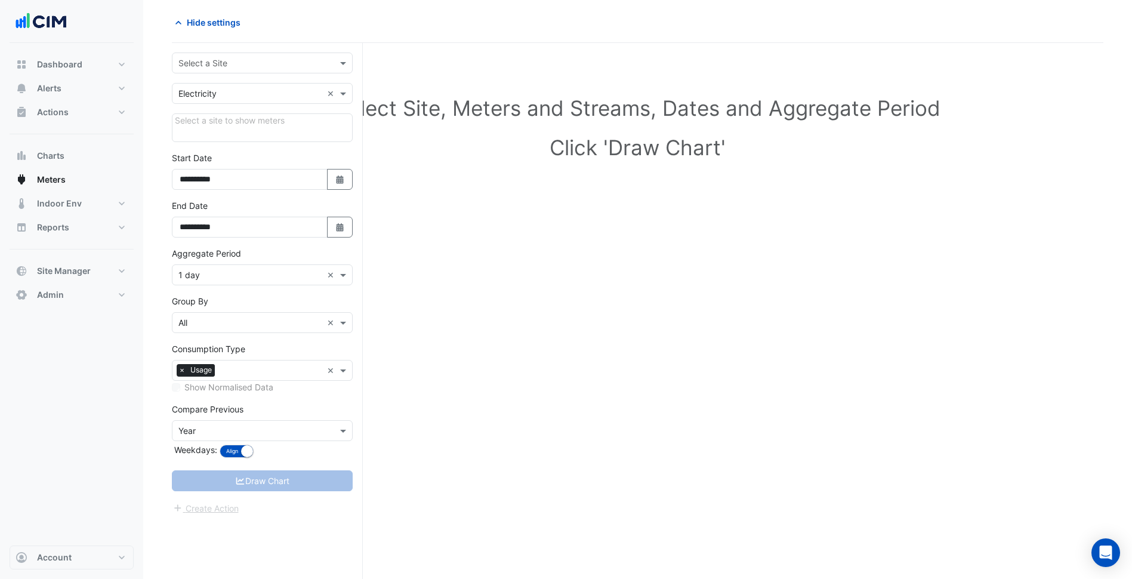
click at [245, 66] on input "text" at bounding box center [250, 63] width 144 height 13
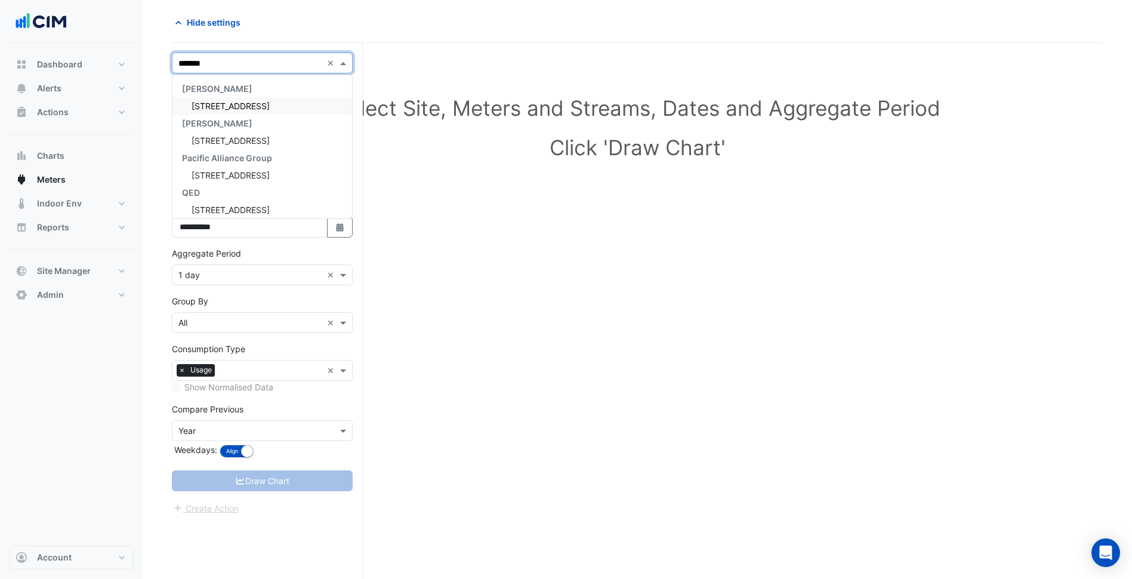
type input "********"
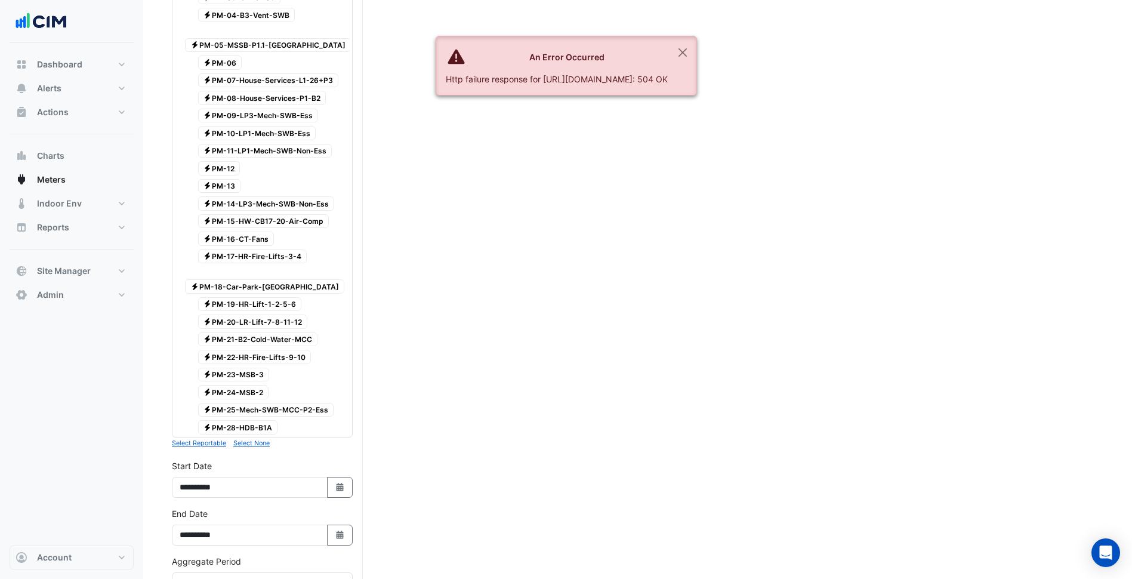
scroll to position [500, 0]
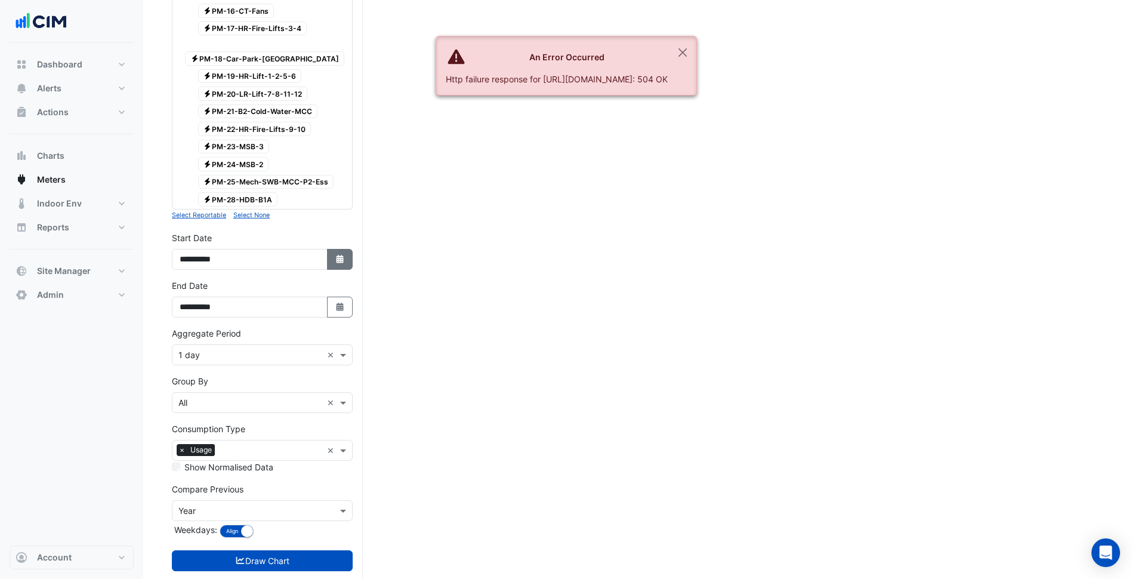
click at [340, 249] on button "Select Date" at bounding box center [340, 259] width 26 height 21
select select "*"
select select "****"
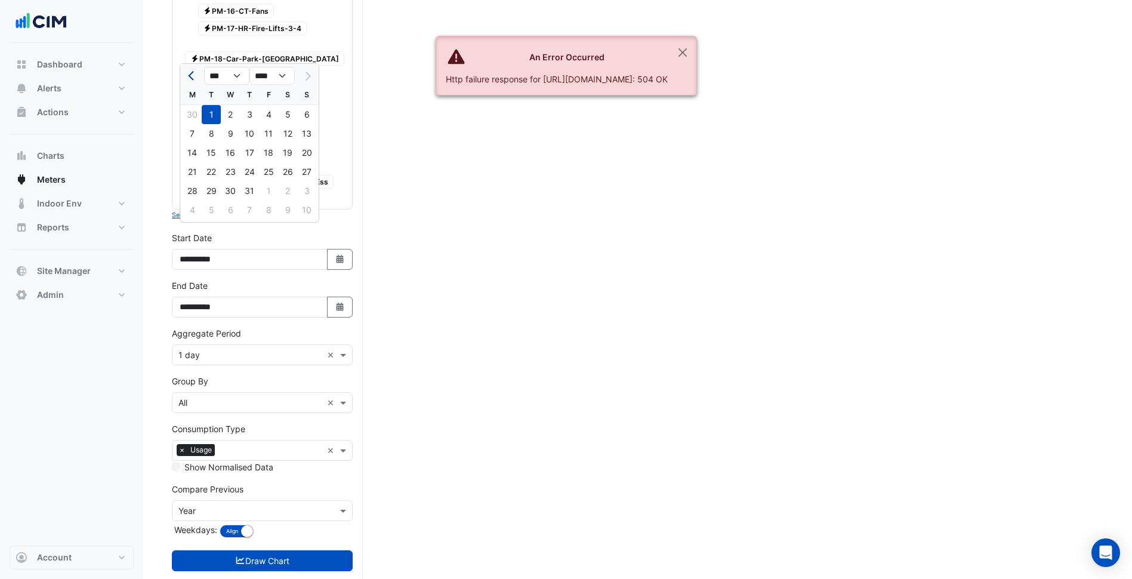
click at [190, 78] on span "Previous month" at bounding box center [192, 76] width 9 height 9
select select "*"
click at [307, 115] on div "1" at bounding box center [306, 114] width 19 height 19
type input "**********"
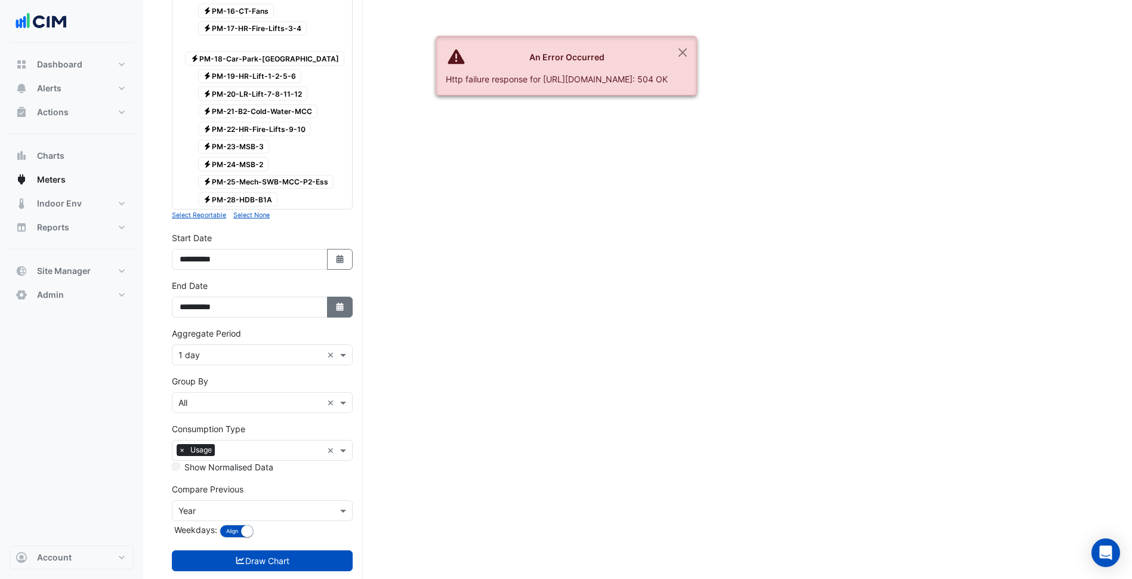
click at [337, 303] on icon "Select Date" at bounding box center [340, 307] width 11 height 8
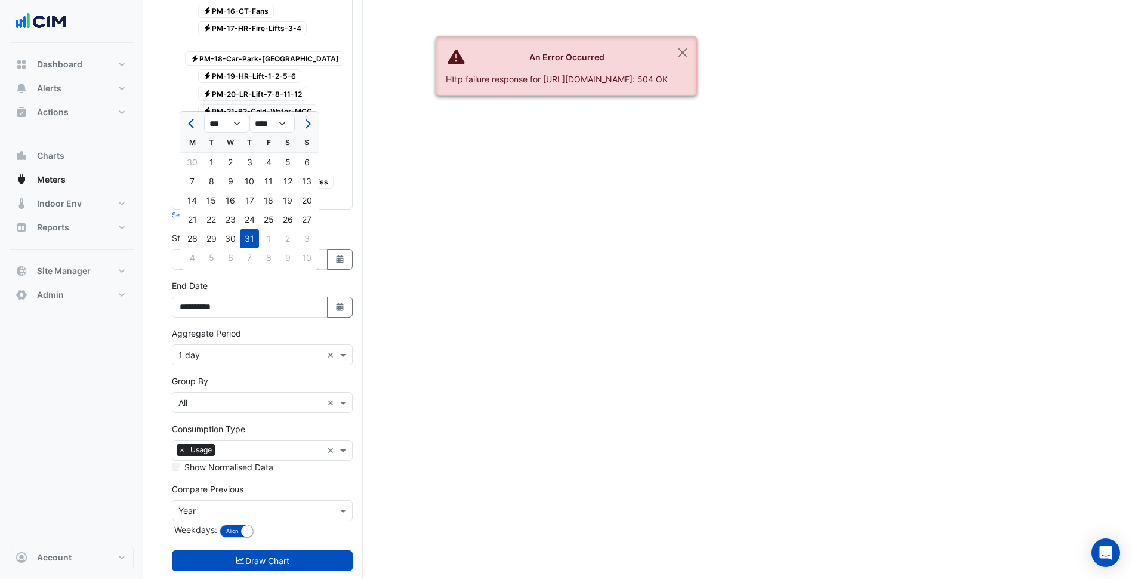
click at [192, 117] on button "Previous month" at bounding box center [192, 123] width 14 height 19
select select "*"
click at [174, 279] on label "End Date" at bounding box center [190, 285] width 36 height 13
click at [174, 297] on input "**********" at bounding box center [250, 307] width 156 height 21
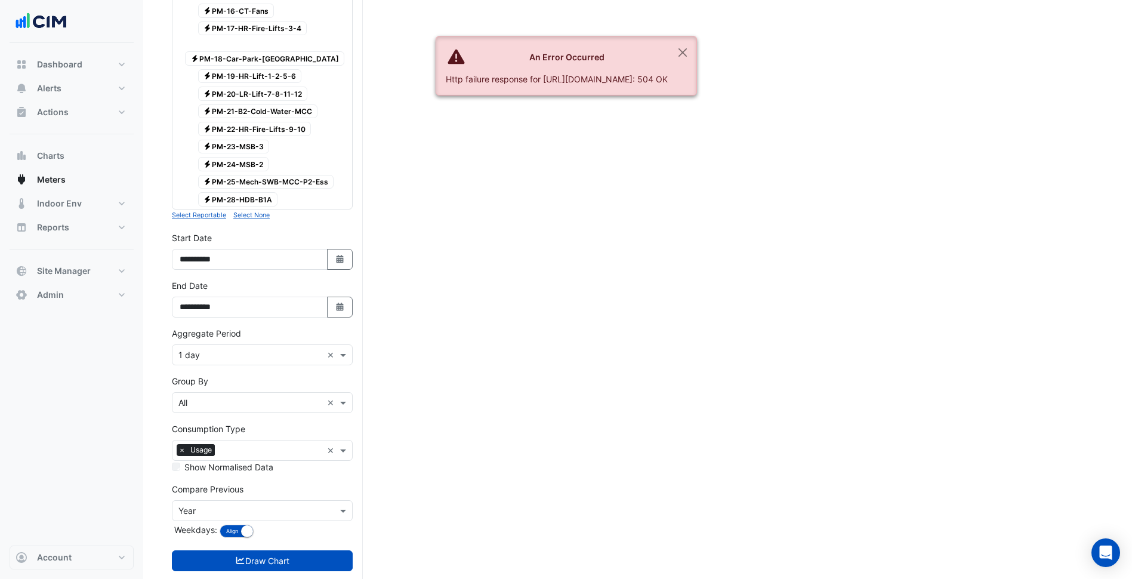
click at [187, 279] on label "End Date" at bounding box center [190, 285] width 36 height 13
click at [187, 297] on input "**********" at bounding box center [250, 307] width 156 height 21
drag, startPoint x: 337, startPoint y: 275, endPoint x: 319, endPoint y: 260, distance: 23.7
click at [338, 297] on button "Select Date" at bounding box center [340, 307] width 26 height 21
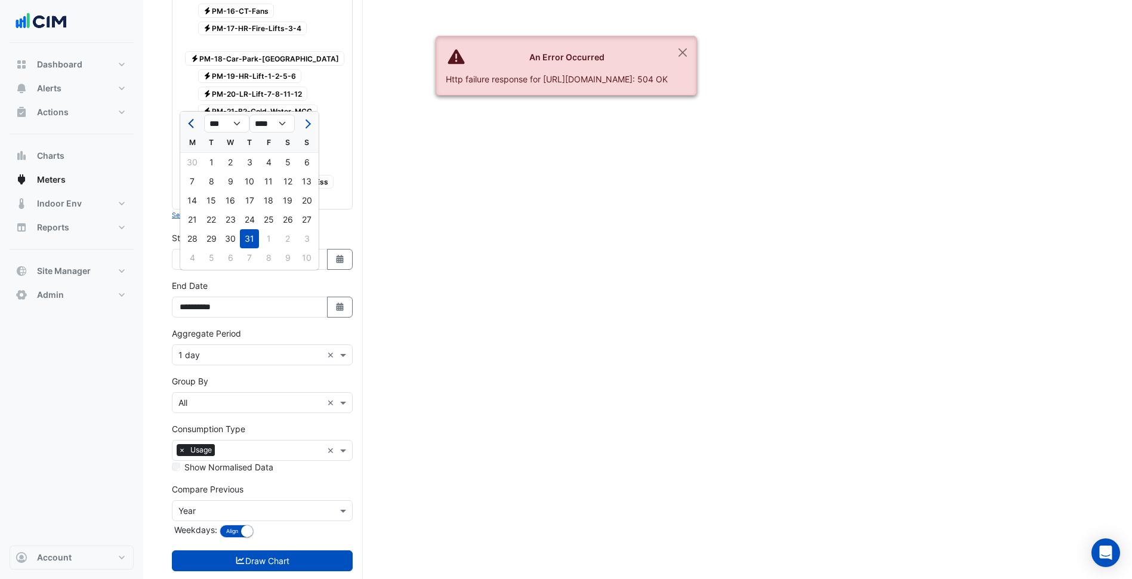
click at [195, 126] on span "Previous month" at bounding box center [192, 123] width 9 height 9
select select "*"
click at [199, 253] on div "30" at bounding box center [192, 257] width 19 height 19
type input "**********"
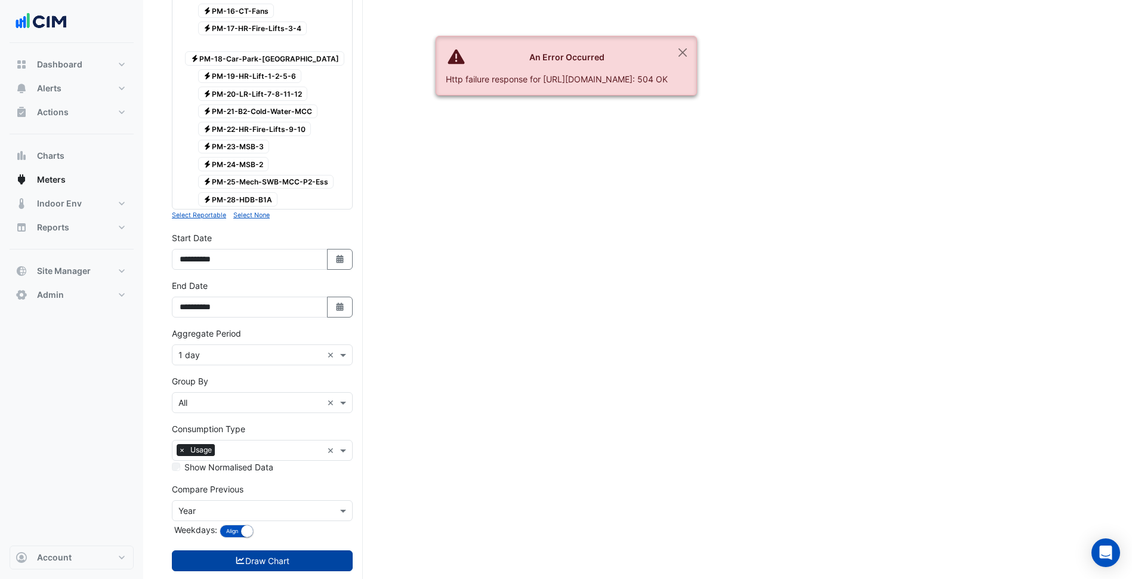
click at [295, 550] on button "Draw Chart" at bounding box center [262, 560] width 181 height 21
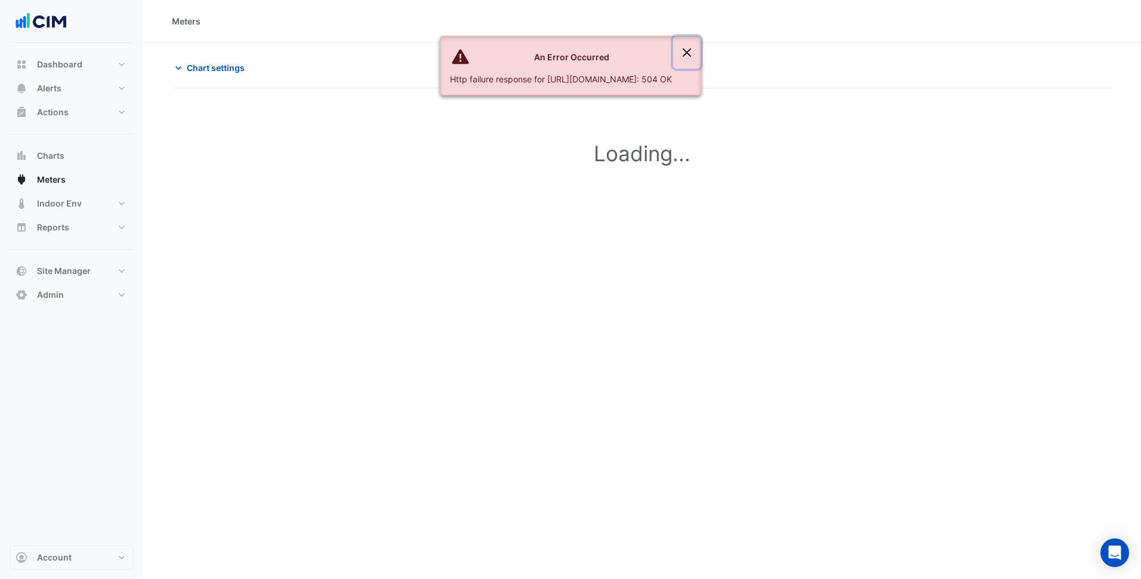
click at [701, 52] on button "Close" at bounding box center [686, 52] width 27 height 32
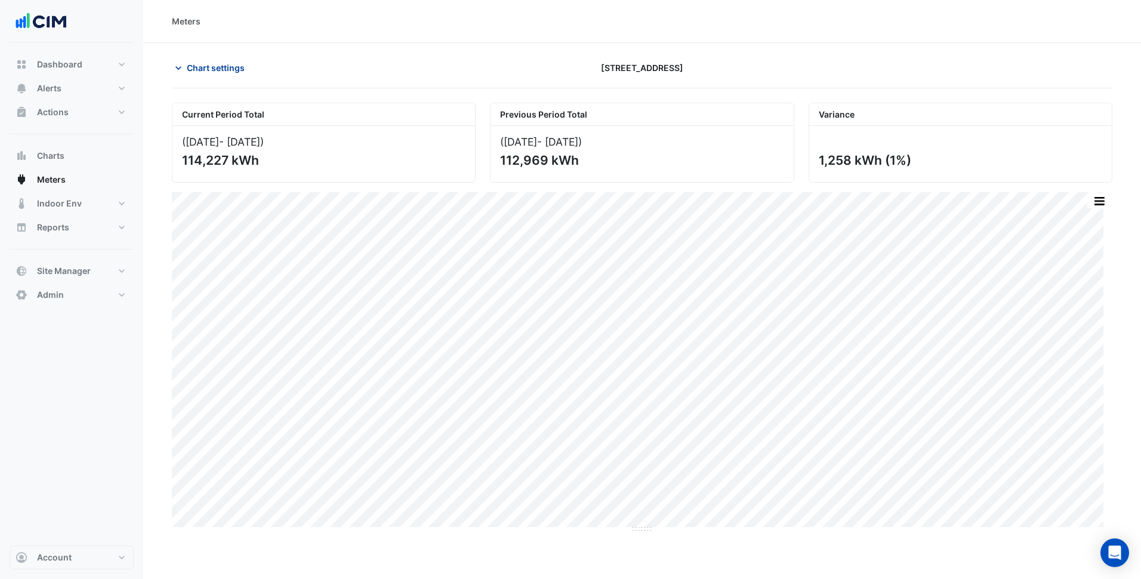
click at [239, 70] on span "Chart settings" at bounding box center [216, 67] width 58 height 13
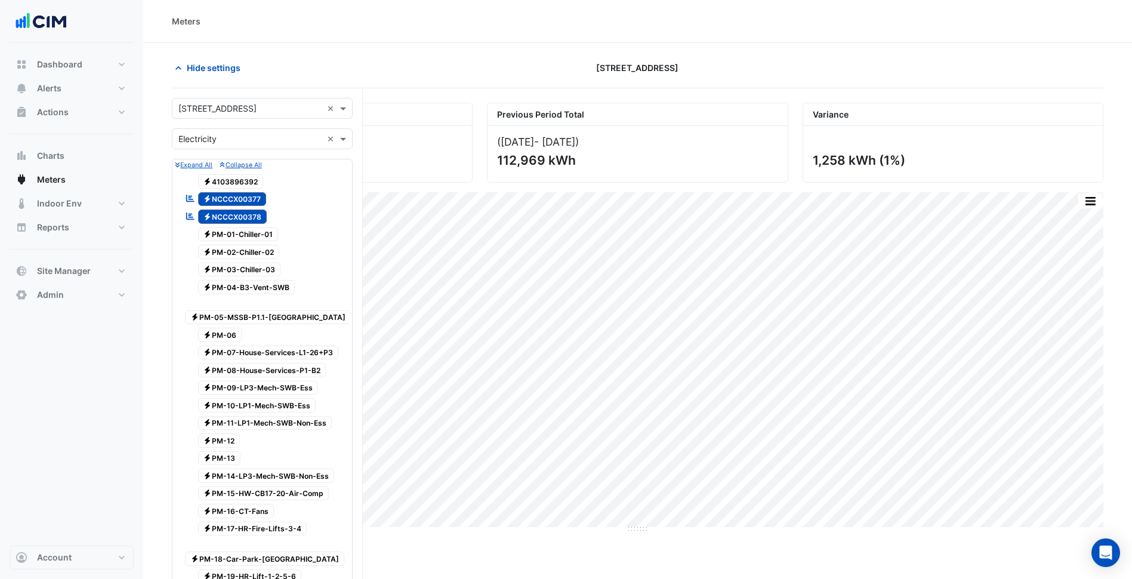
click at [233, 188] on span "Electricity 4103896392" at bounding box center [231, 181] width 66 height 14
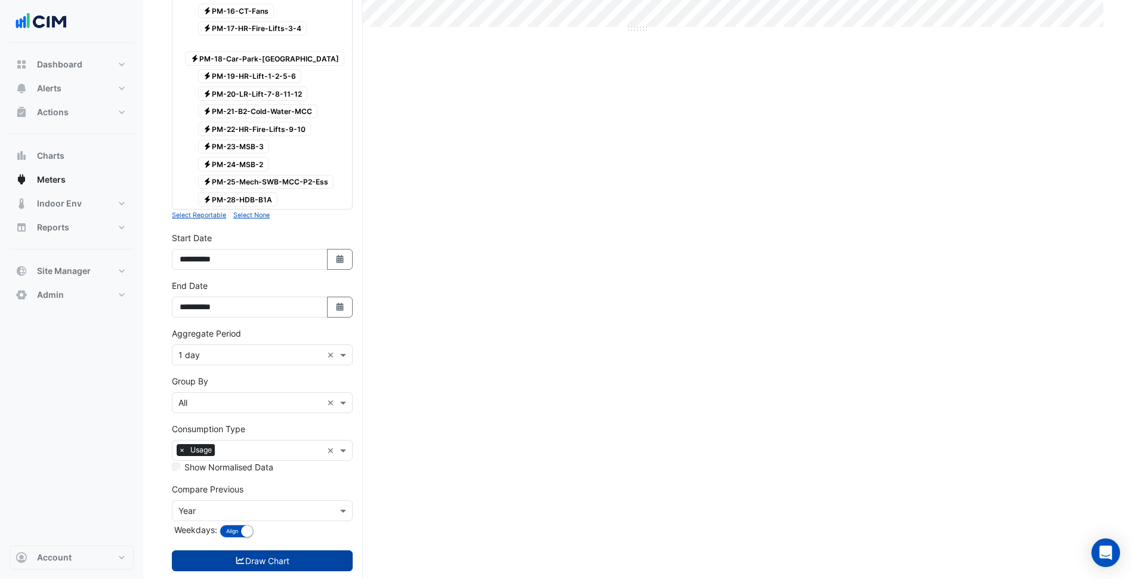
click at [274, 550] on button "Draw Chart" at bounding box center [262, 560] width 181 height 21
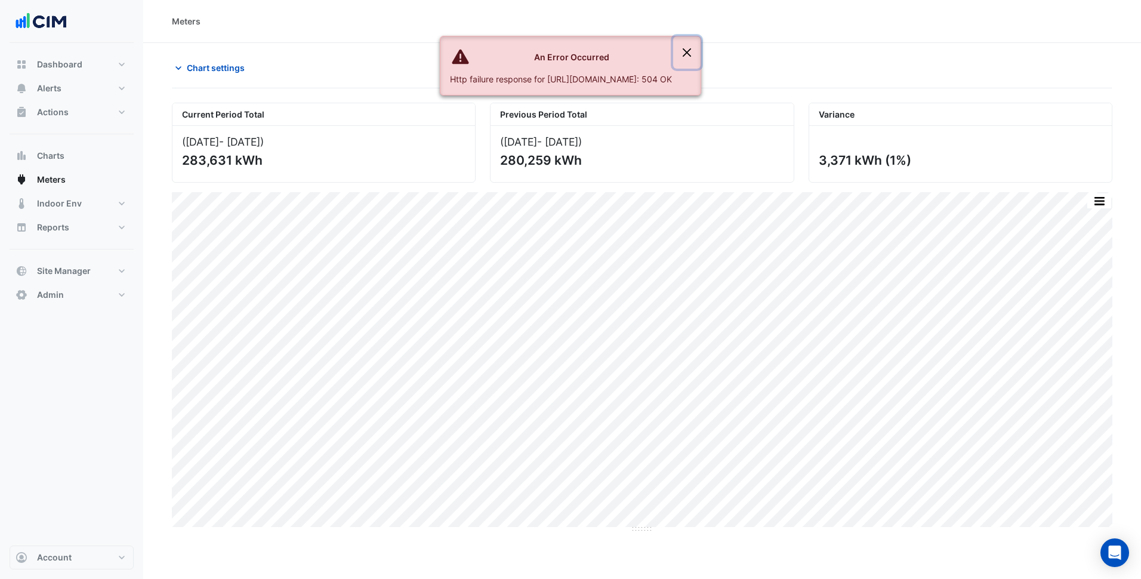
click at [701, 57] on button "Close" at bounding box center [686, 52] width 27 height 32
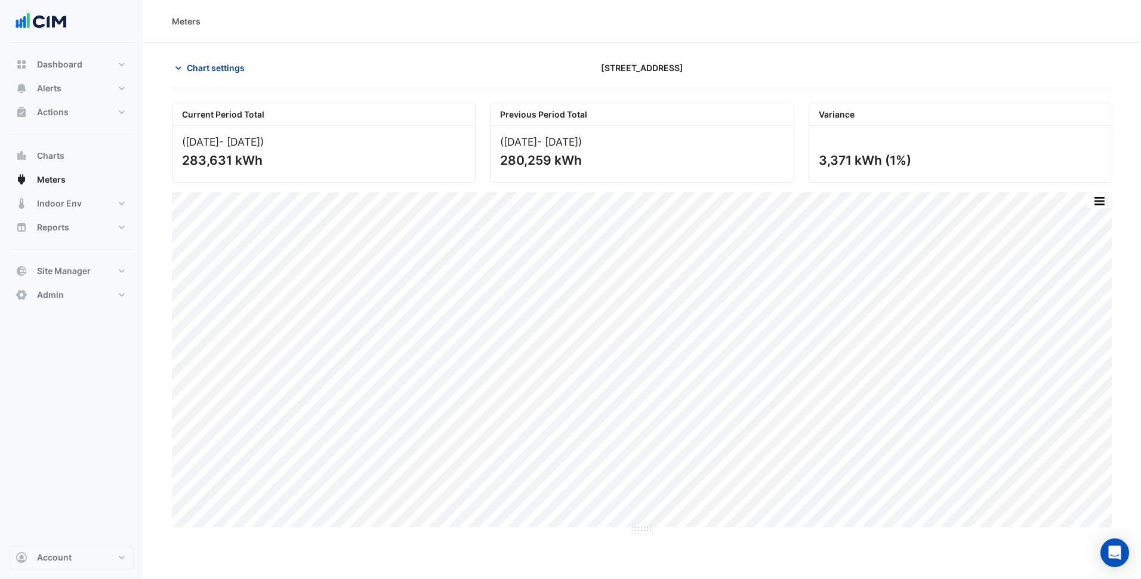
click at [201, 67] on span "Chart settings" at bounding box center [216, 67] width 58 height 13
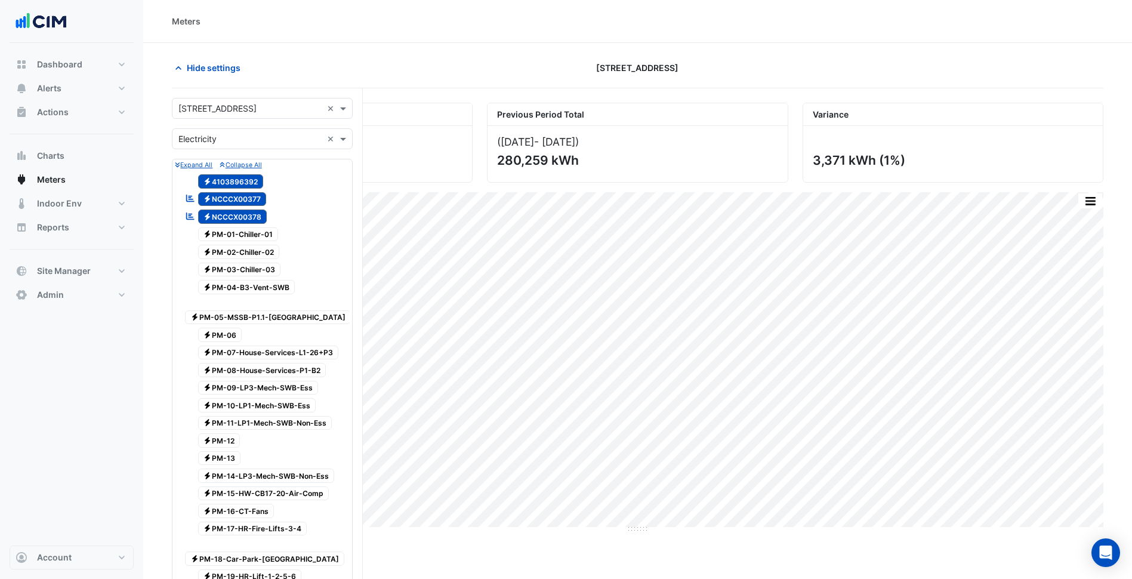
click at [247, 188] on span "Electricity 4103896392" at bounding box center [231, 181] width 66 height 14
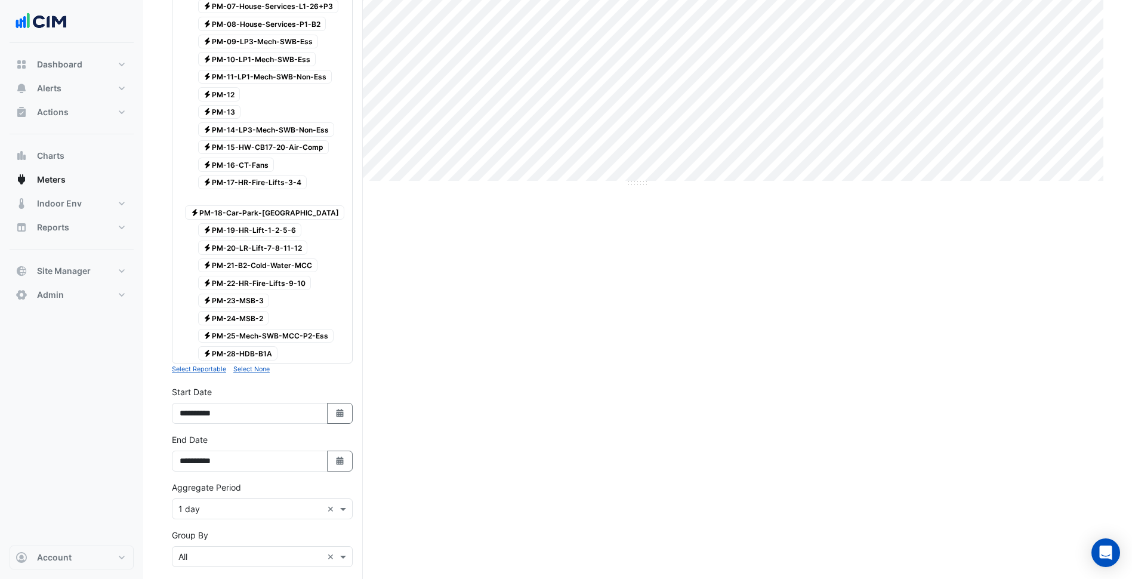
scroll to position [500, 0]
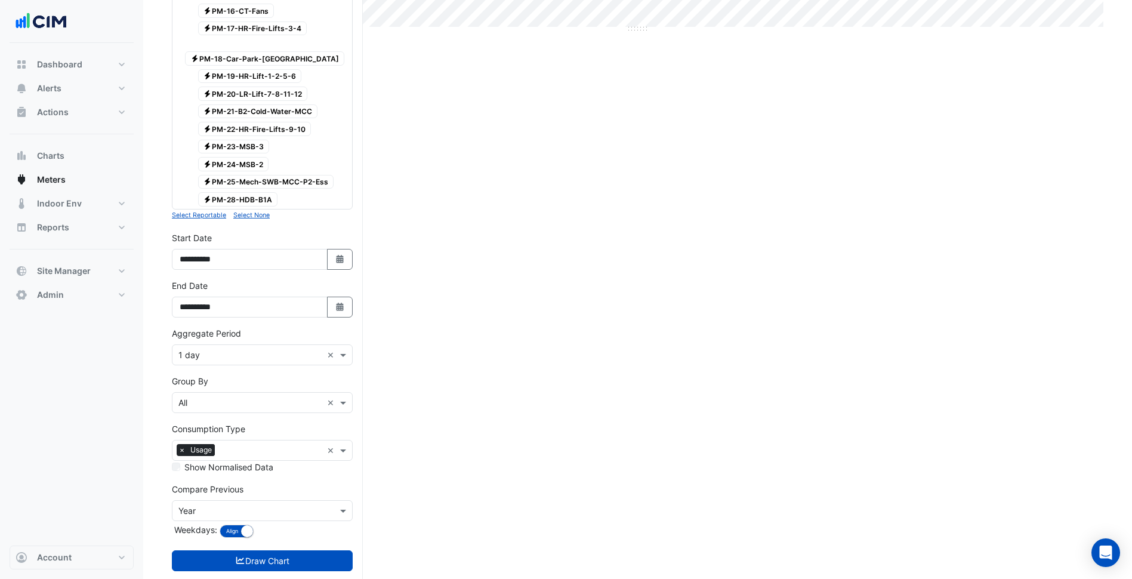
click at [266, 344] on div "Aggregate Period × 1 day ×" at bounding box center [262, 354] width 181 height 21
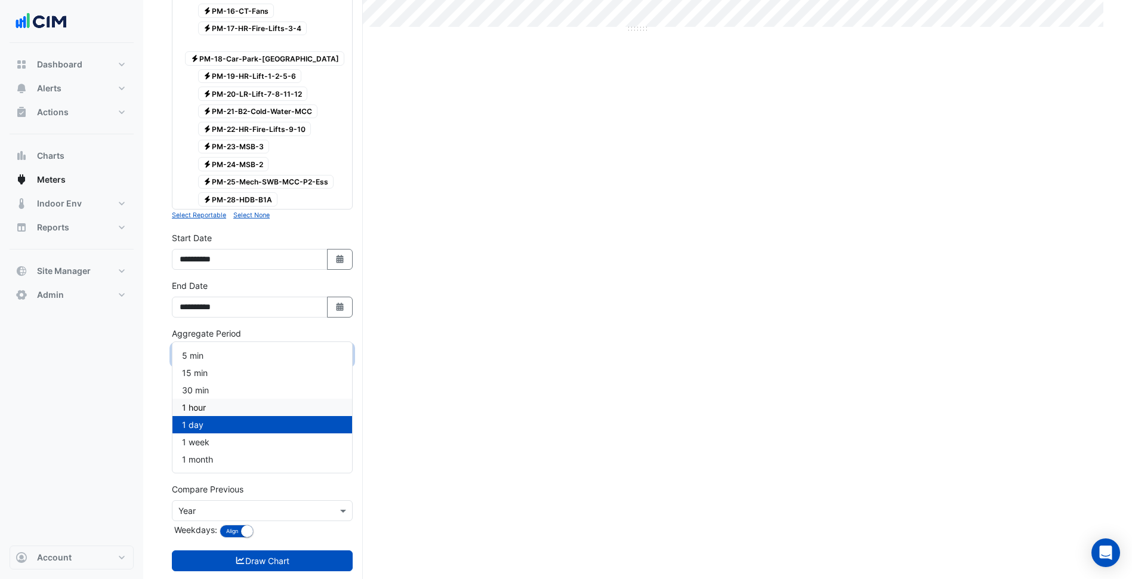
click at [231, 406] on div "1 hour" at bounding box center [263, 407] width 180 height 17
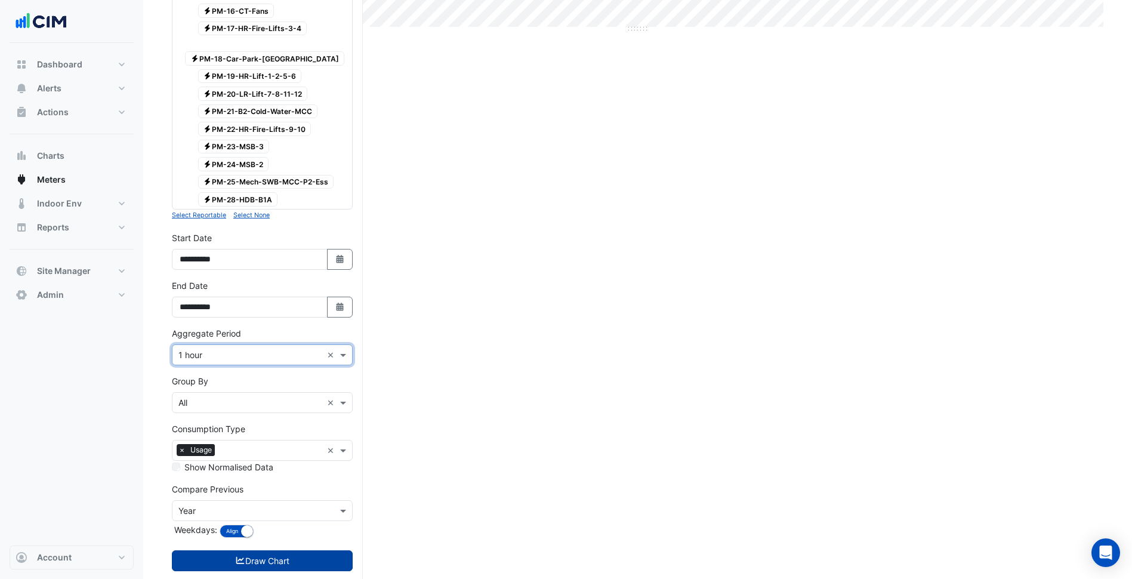
click at [313, 550] on button "Draw Chart" at bounding box center [262, 560] width 181 height 21
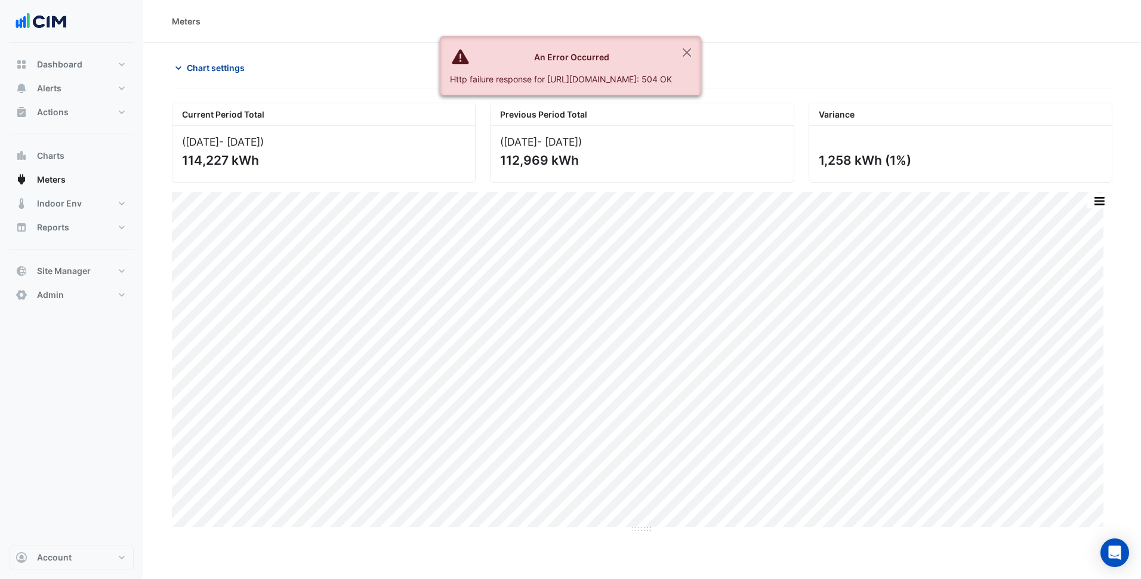
click at [235, 71] on span "Chart settings" at bounding box center [216, 67] width 58 height 13
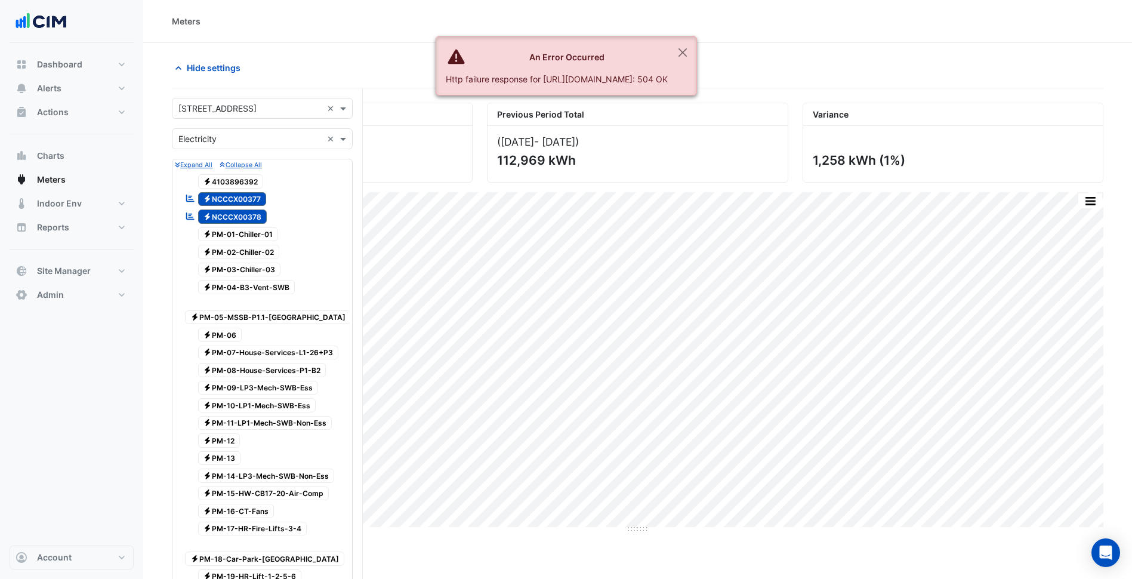
scroll to position [119, 0]
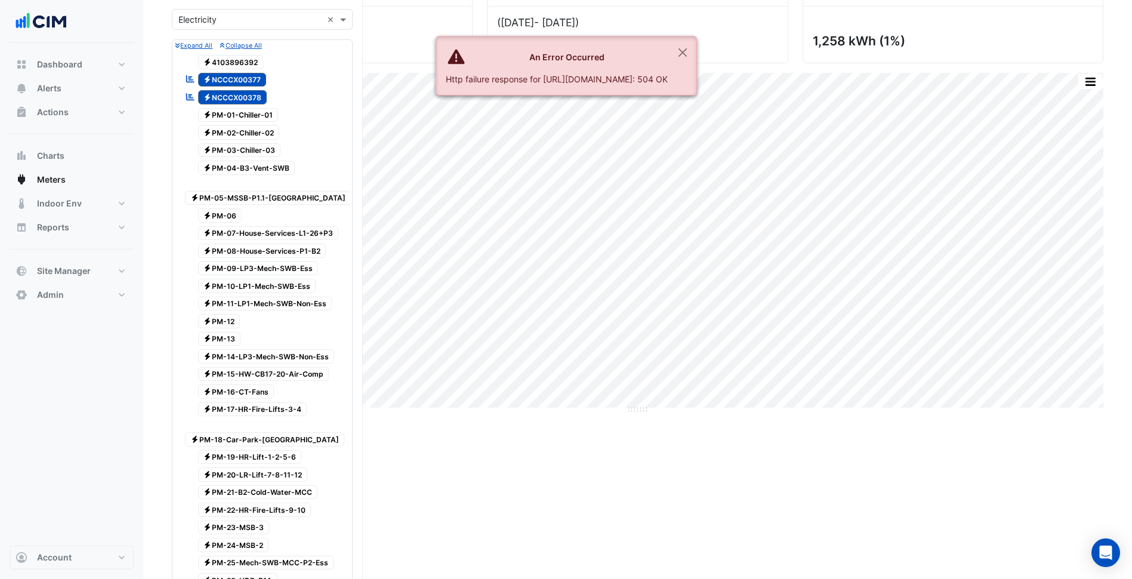
click at [247, 96] on span "Electricity NCCCX00378" at bounding box center [232, 97] width 69 height 14
click at [247, 87] on div "Reportable Electricity NCCCX00377" at bounding box center [225, 80] width 87 height 17
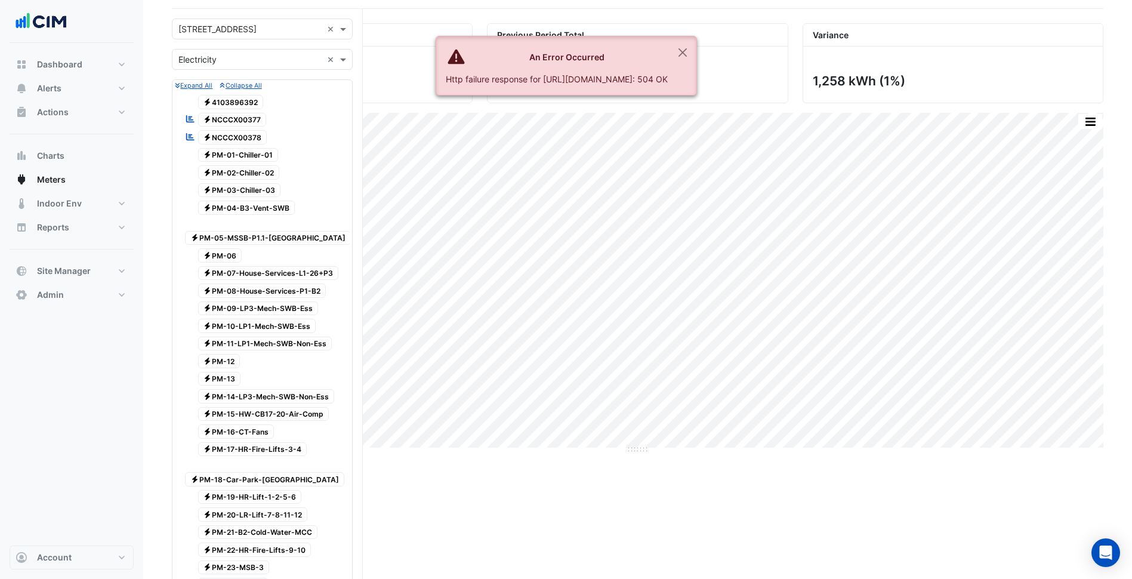
scroll to position [60, 0]
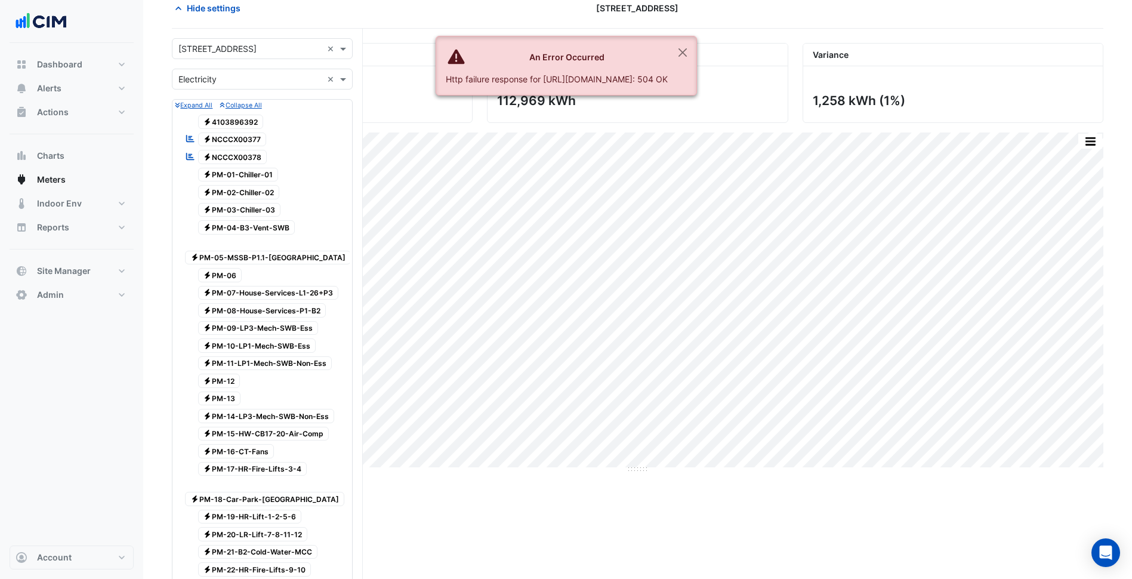
click at [247, 147] on div "Reportable Electricity NCCCX00377" at bounding box center [225, 139] width 87 height 17
click at [236, 159] on span "Electricity NCCCX00378" at bounding box center [232, 157] width 69 height 14
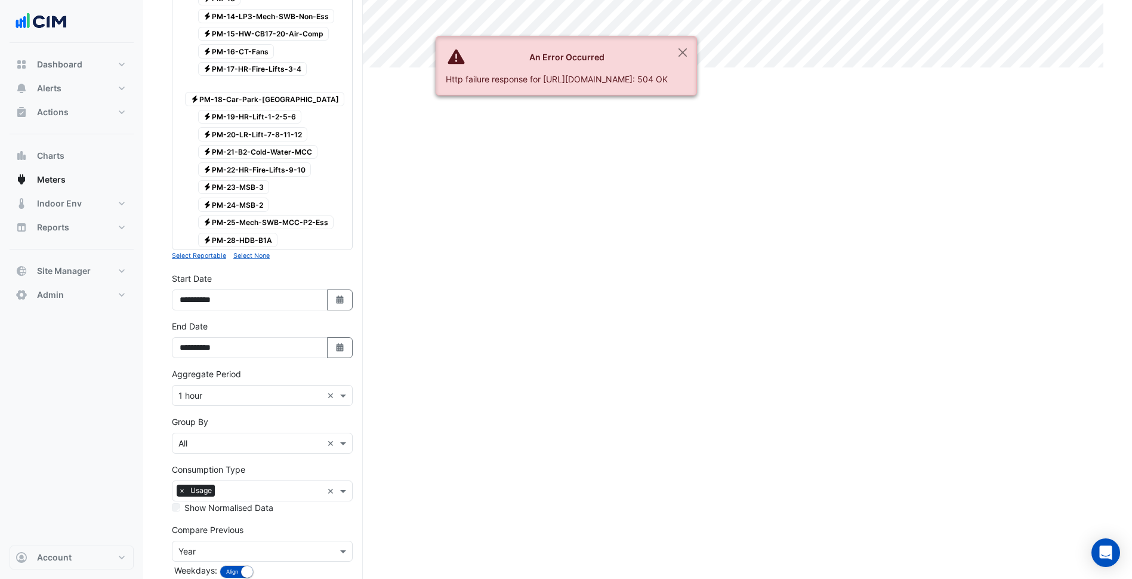
scroll to position [500, 0]
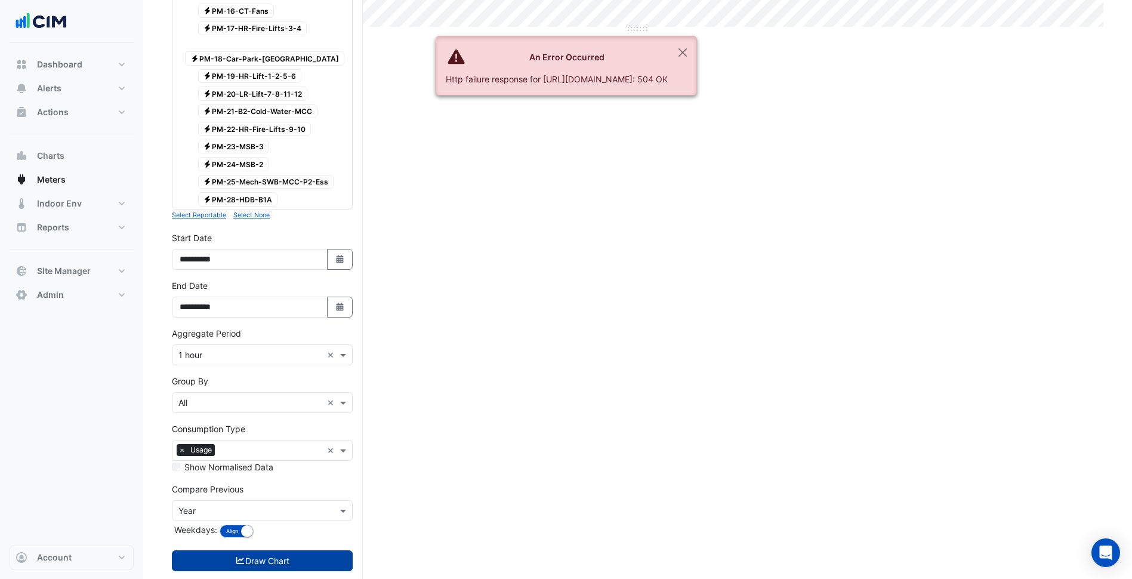
click at [294, 550] on button "Draw Chart" at bounding box center [262, 560] width 181 height 21
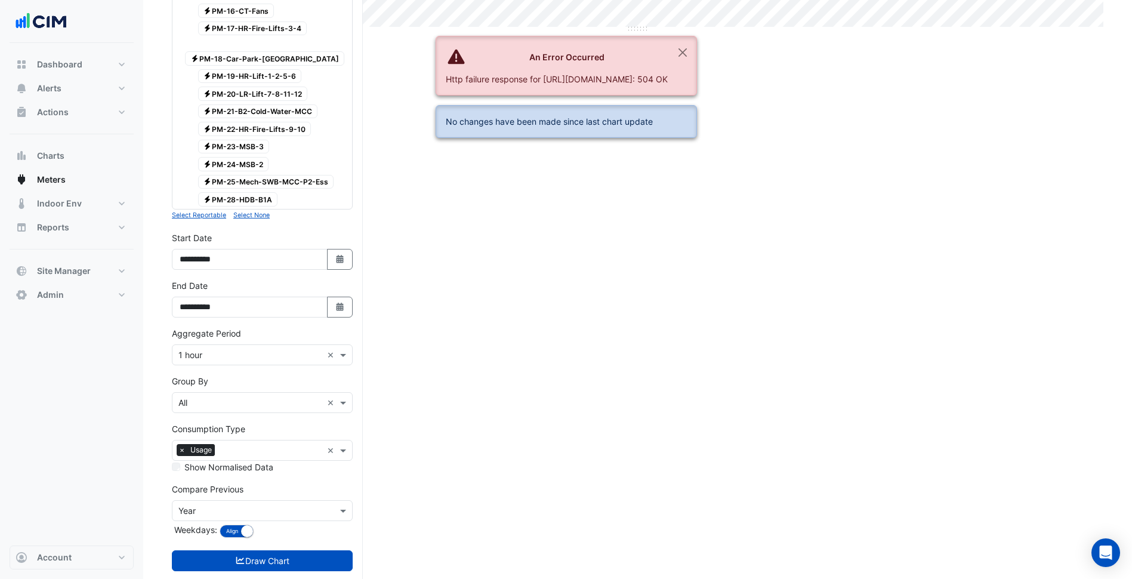
click at [697, 38] on ngb-alert "An Error Occurred Http failure response for https://ace.cimenviro.com/api/graph…" at bounding box center [566, 66] width 261 height 60
click at [697, 54] on button "Close" at bounding box center [682, 52] width 27 height 32
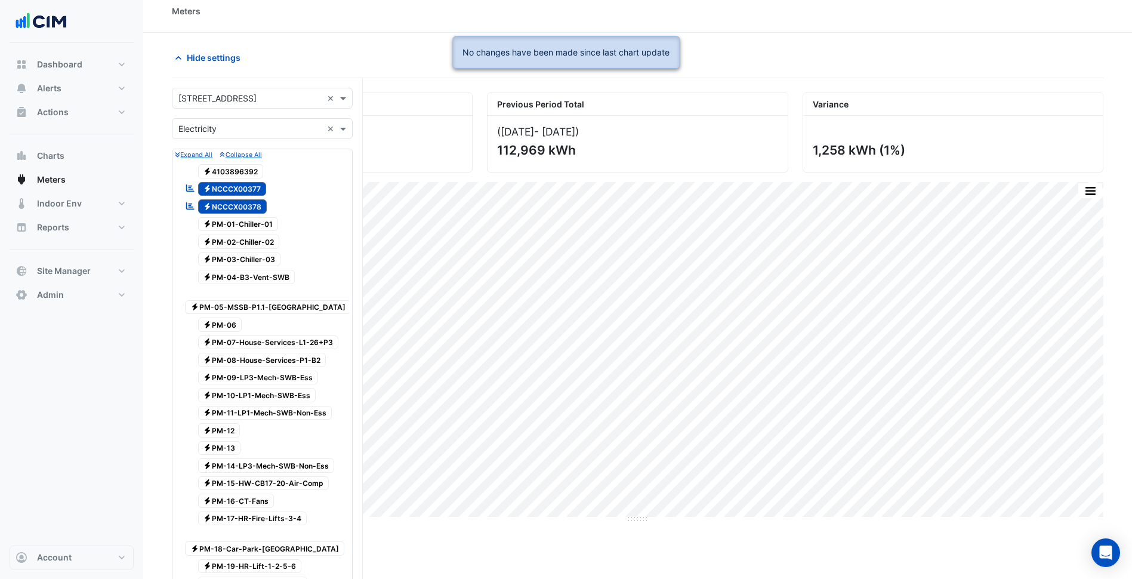
scroll to position [0, 0]
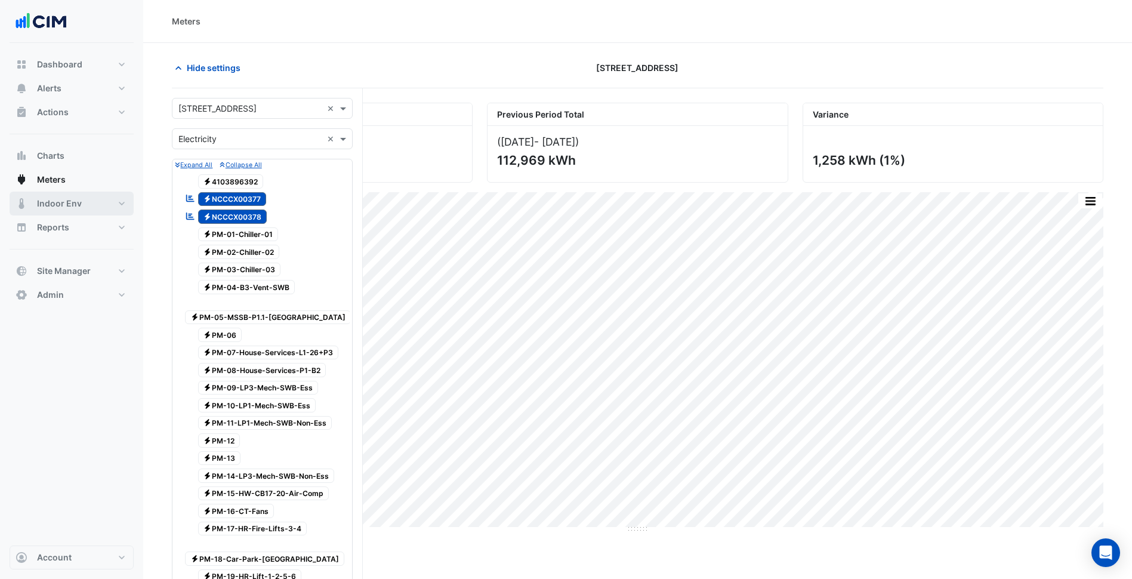
click at [91, 198] on button "Indoor Env" at bounding box center [72, 204] width 124 height 24
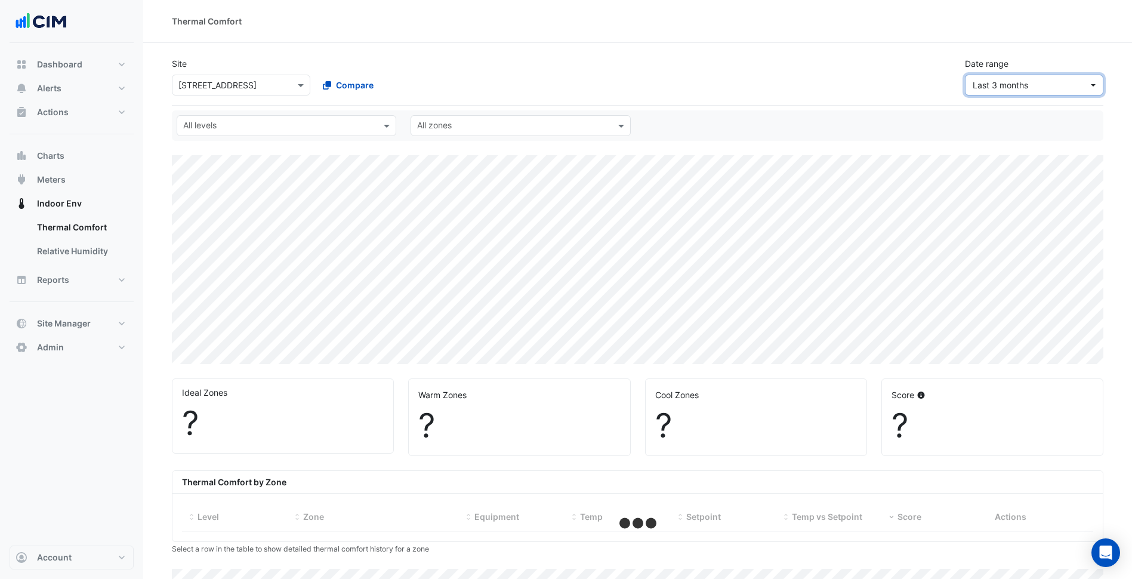
click at [1076, 82] on span "Last 3 months" at bounding box center [1031, 85] width 116 height 13
select select "***"
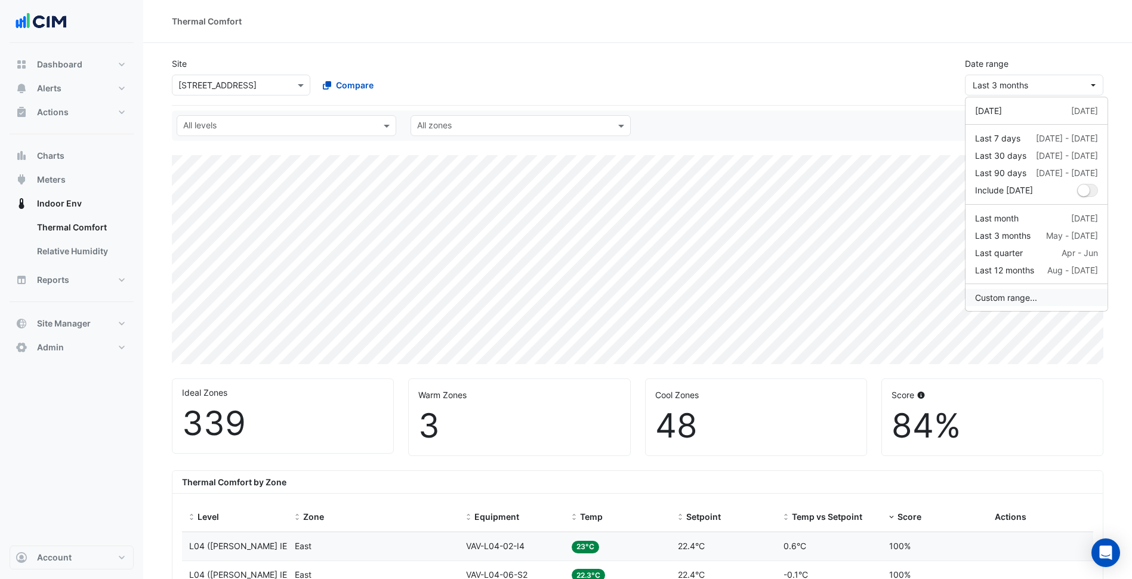
click at [1026, 295] on button "Custom range..." at bounding box center [1037, 297] width 142 height 17
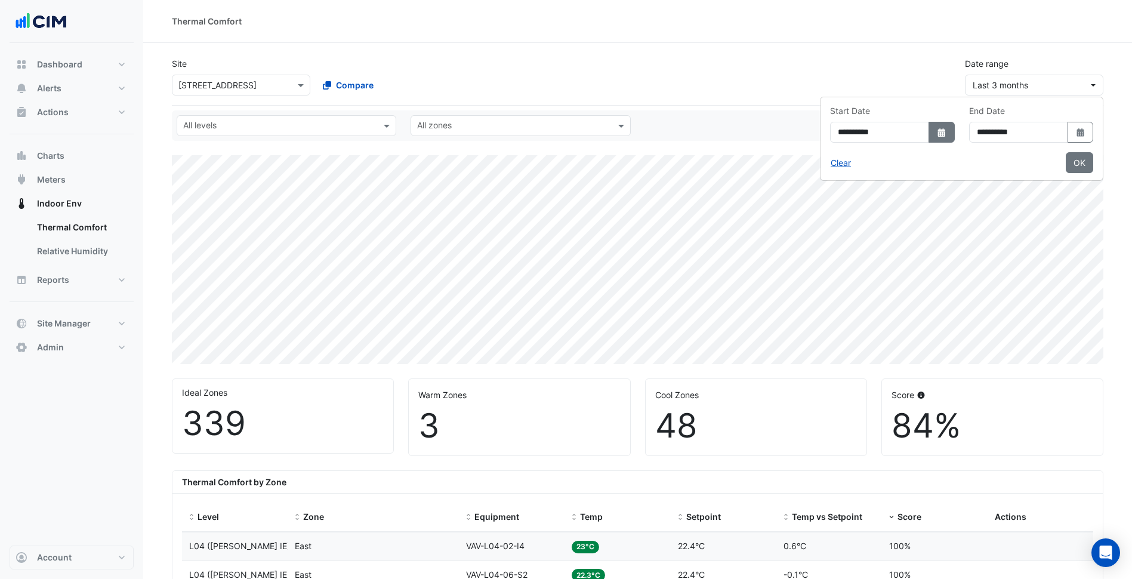
click at [929, 132] on button "Select Date" at bounding box center [942, 132] width 26 height 21
select select "*"
select select "****"
click at [770, 159] on button "Previous month" at bounding box center [773, 156] width 14 height 19
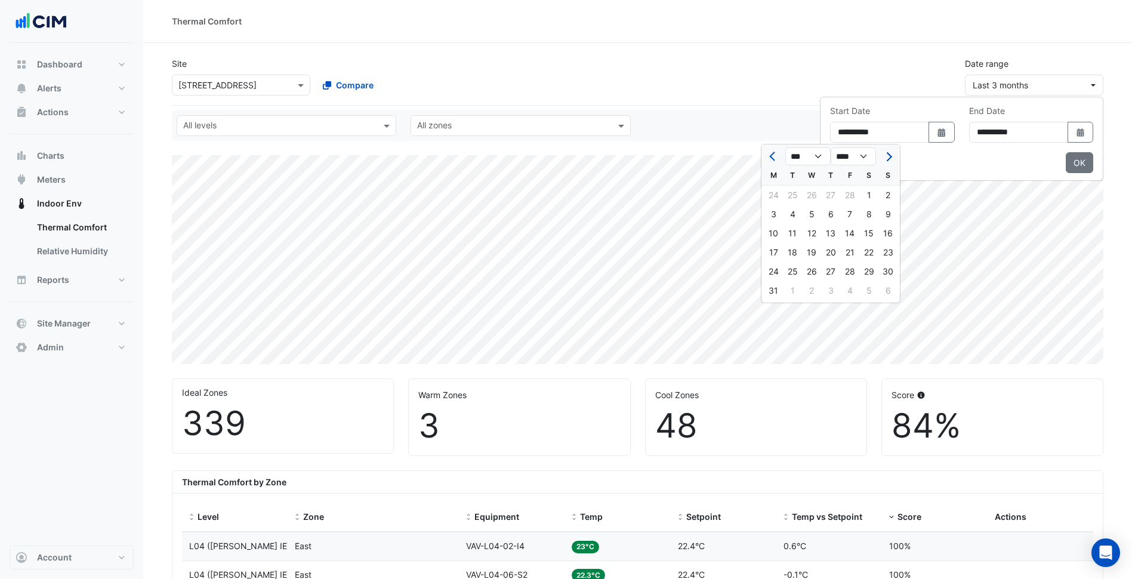
click at [891, 158] on button "Next month" at bounding box center [888, 156] width 14 height 19
select select "*"
click at [796, 192] on div "1" at bounding box center [792, 195] width 19 height 19
type input "**********"
click at [1076, 136] on icon "Select Date" at bounding box center [1081, 132] width 11 height 8
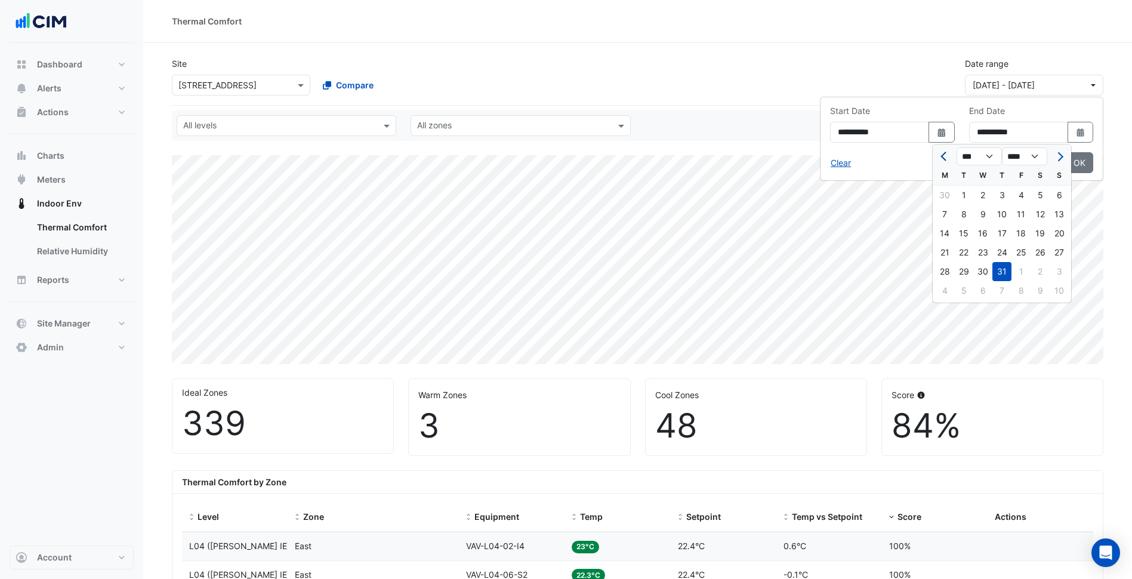
click at [951, 156] on button "Previous month" at bounding box center [945, 156] width 14 height 19
click at [1062, 163] on button "Next month" at bounding box center [1059, 156] width 14 height 19
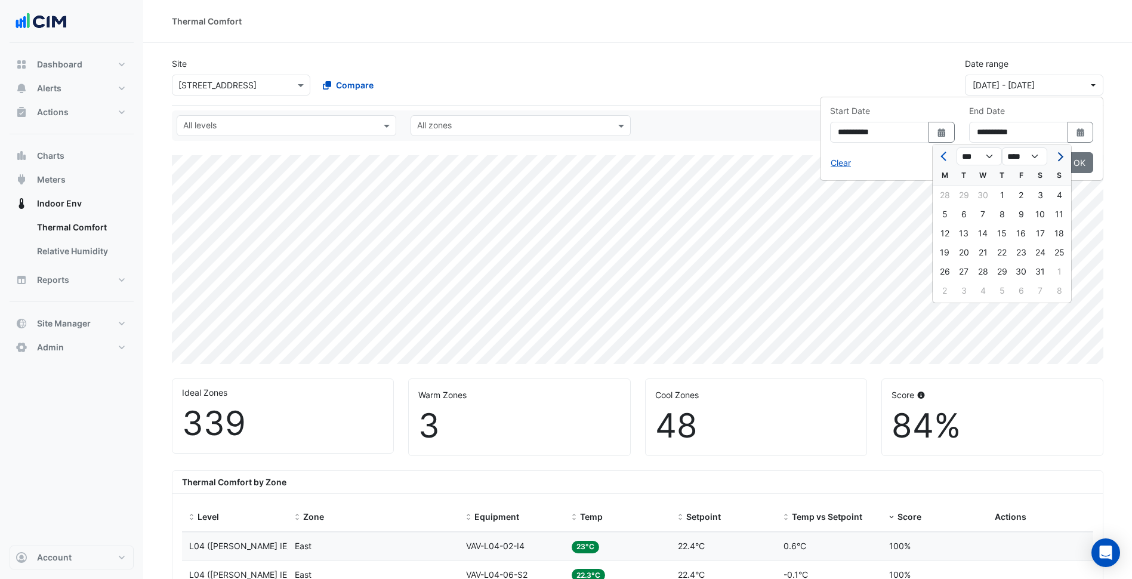
select select "*"
click at [944, 288] on div "30" at bounding box center [944, 290] width 19 height 19
type input "**********"
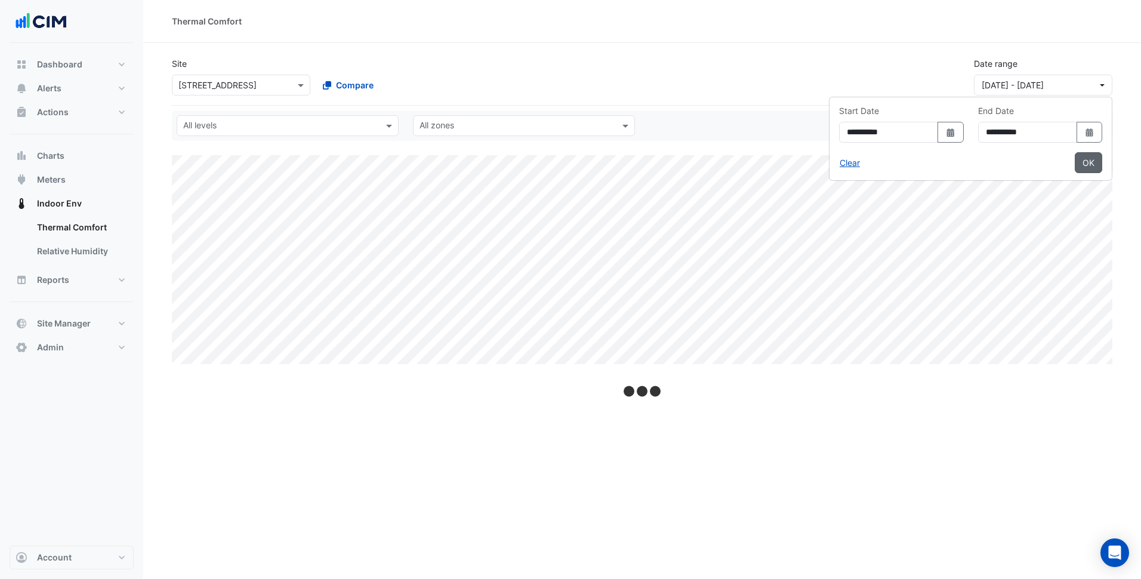
click at [1085, 161] on button "OK" at bounding box center [1088, 162] width 27 height 21
click at [834, 83] on div "Site Select a Site × 44 Market Street Compare Date range 01 Apr 25 - 30 Jun 25" at bounding box center [642, 72] width 955 height 48
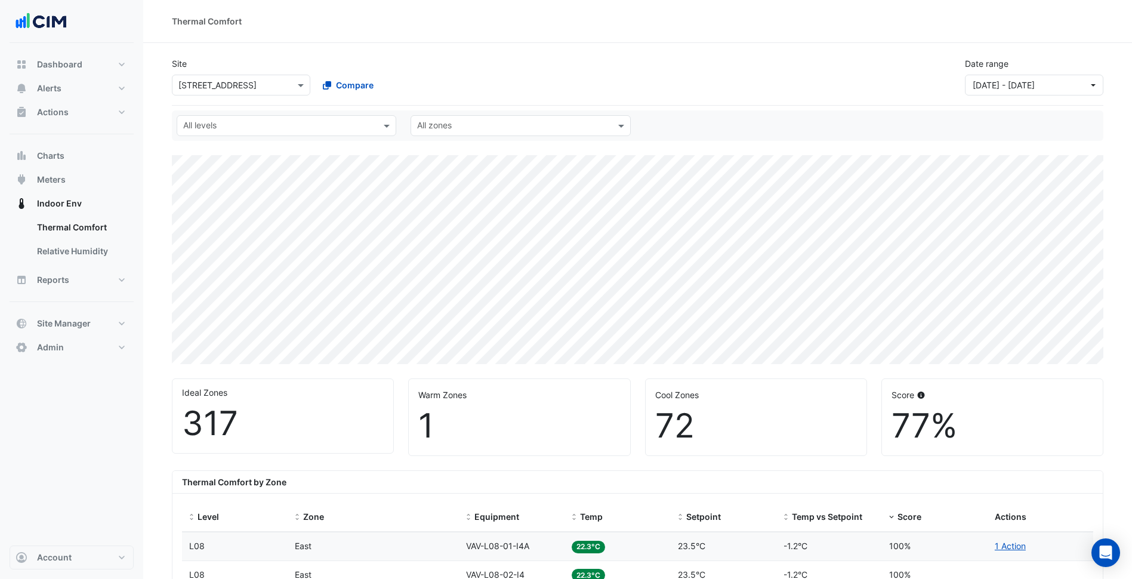
scroll to position [60, 0]
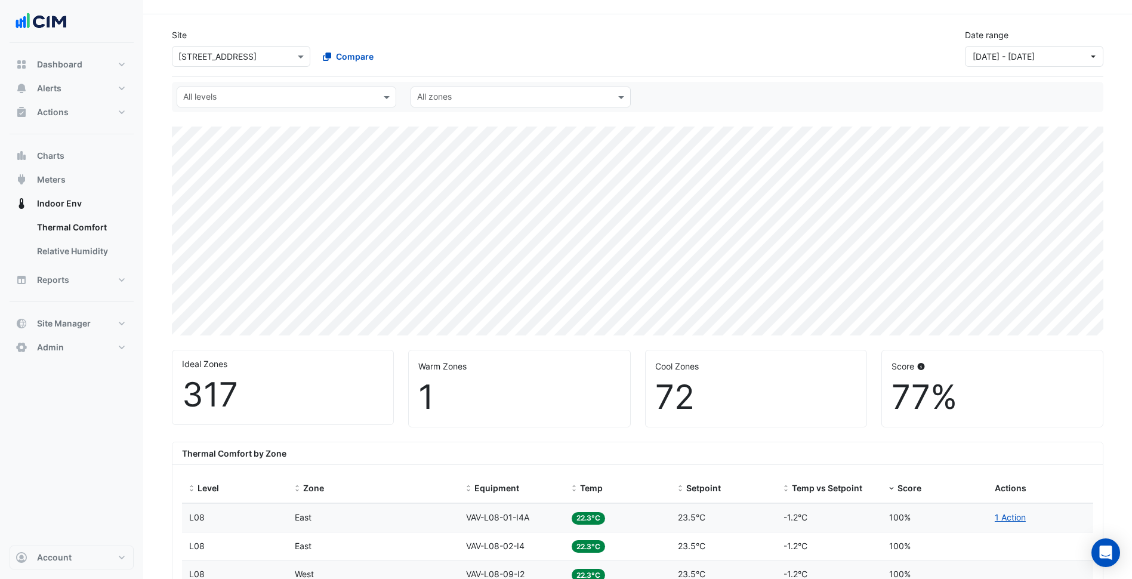
scroll to position [0, 0]
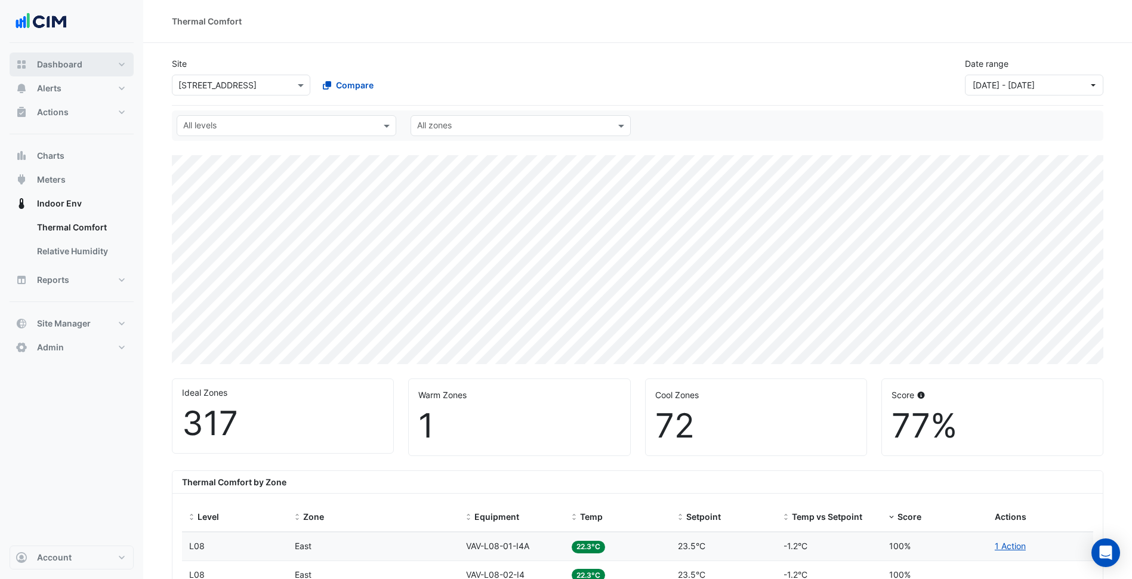
click at [90, 67] on button "Dashboard" at bounding box center [72, 65] width 124 height 24
select select "***"
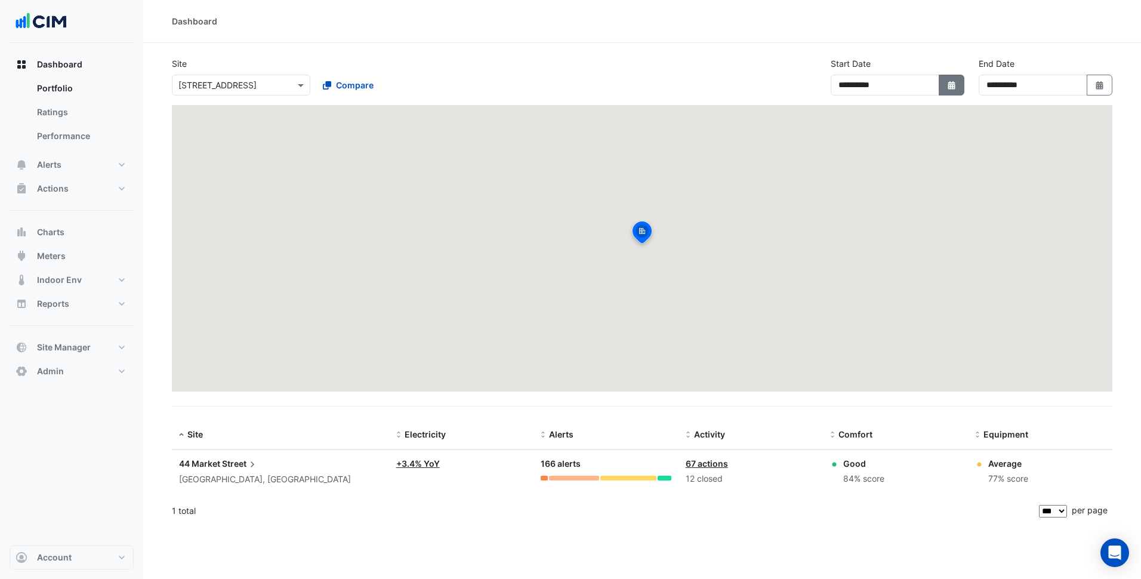
click at [960, 88] on button "Select Date" at bounding box center [952, 85] width 26 height 21
select select "*"
select select "****"
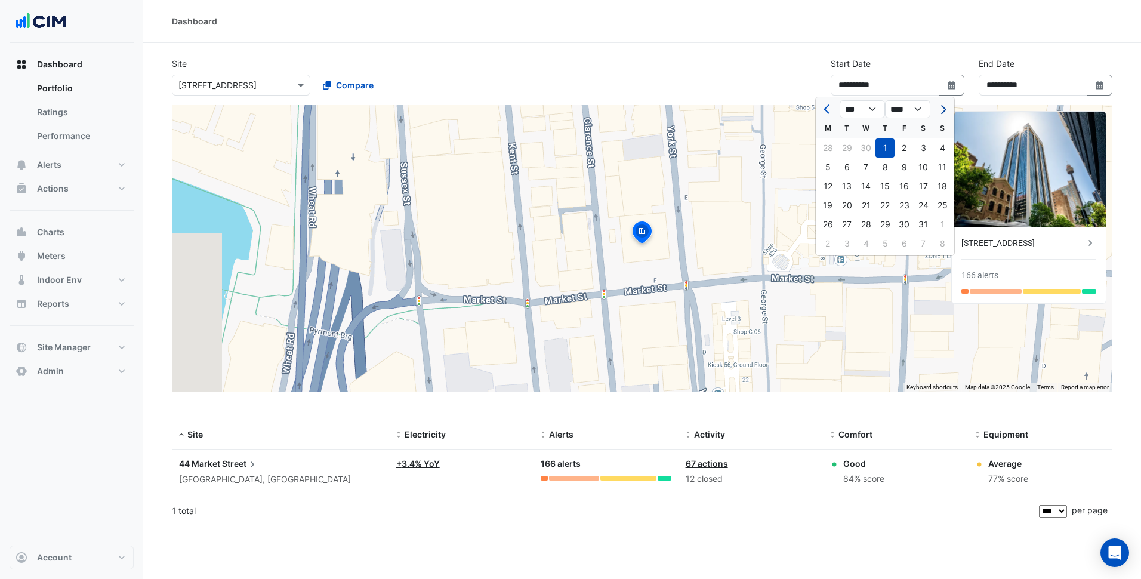
click at [949, 112] on button "Next month" at bounding box center [942, 109] width 14 height 19
click at [825, 112] on button "Previous month" at bounding box center [828, 109] width 14 height 19
click at [823, 112] on button "Previous month" at bounding box center [828, 109] width 14 height 19
select select "*"
click at [855, 147] on div "1" at bounding box center [846, 147] width 19 height 19
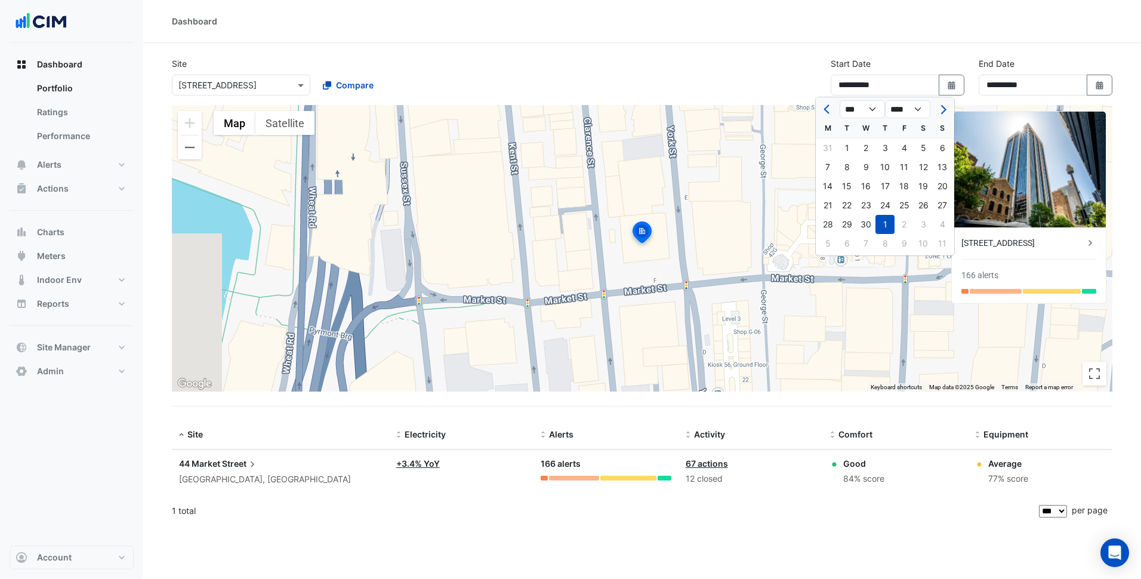
type input "**********"
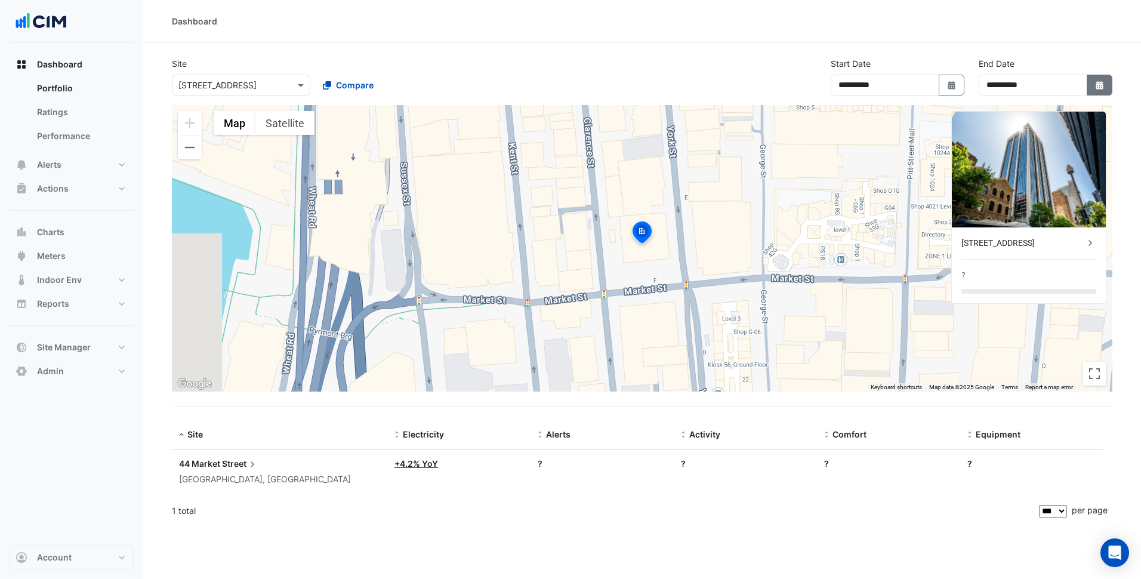
click at [1105, 86] on button "Select Date" at bounding box center [1100, 85] width 26 height 21
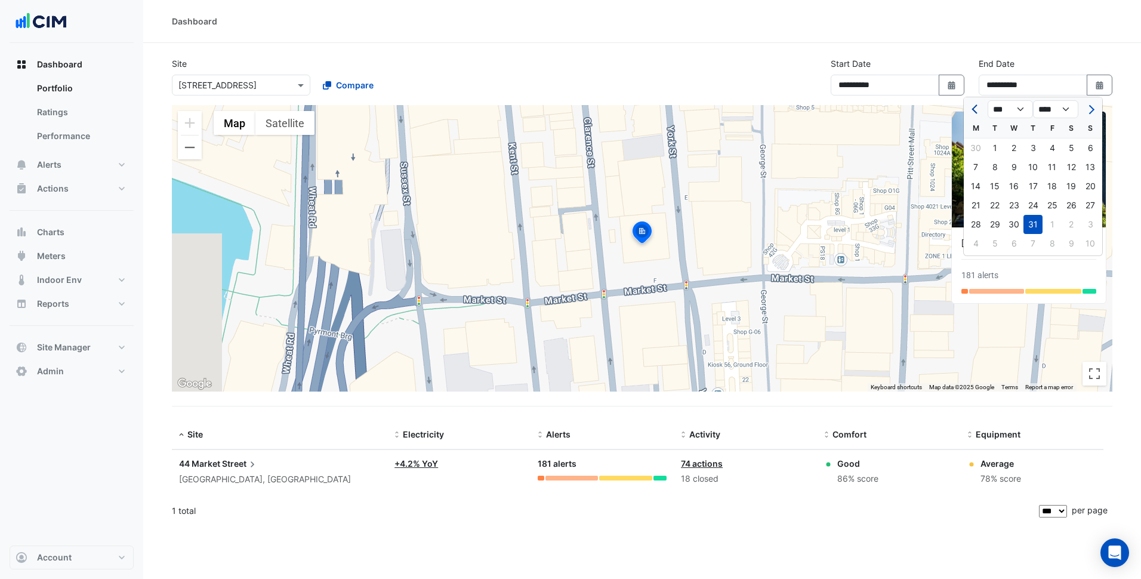
click at [975, 110] on span "Previous month" at bounding box center [976, 109] width 9 height 9
select select "*"
click at [980, 237] on div "30" at bounding box center [975, 243] width 19 height 19
type input "**********"
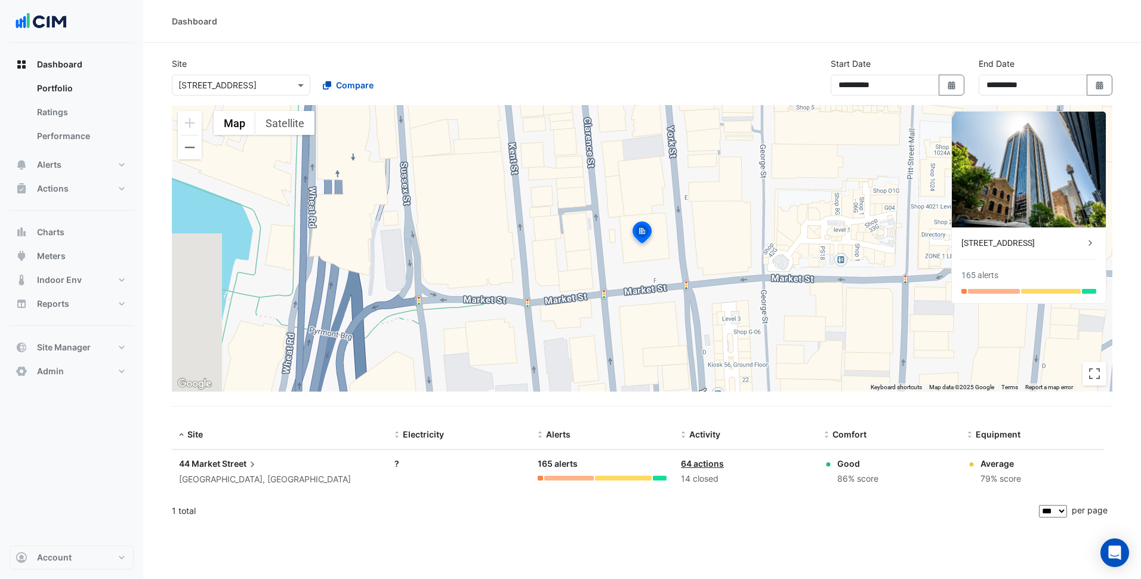
click at [656, 56] on section "**********" at bounding box center [642, 284] width 998 height 483
click at [75, 248] on button "Meters" at bounding box center [72, 256] width 124 height 24
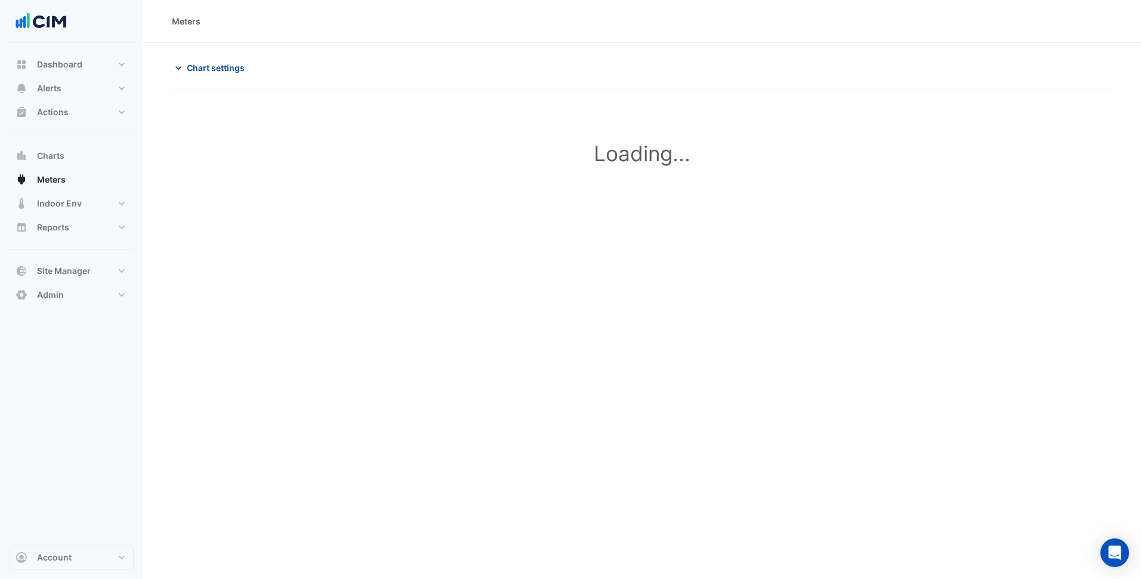
click at [237, 66] on span "Chart settings" at bounding box center [216, 67] width 58 height 13
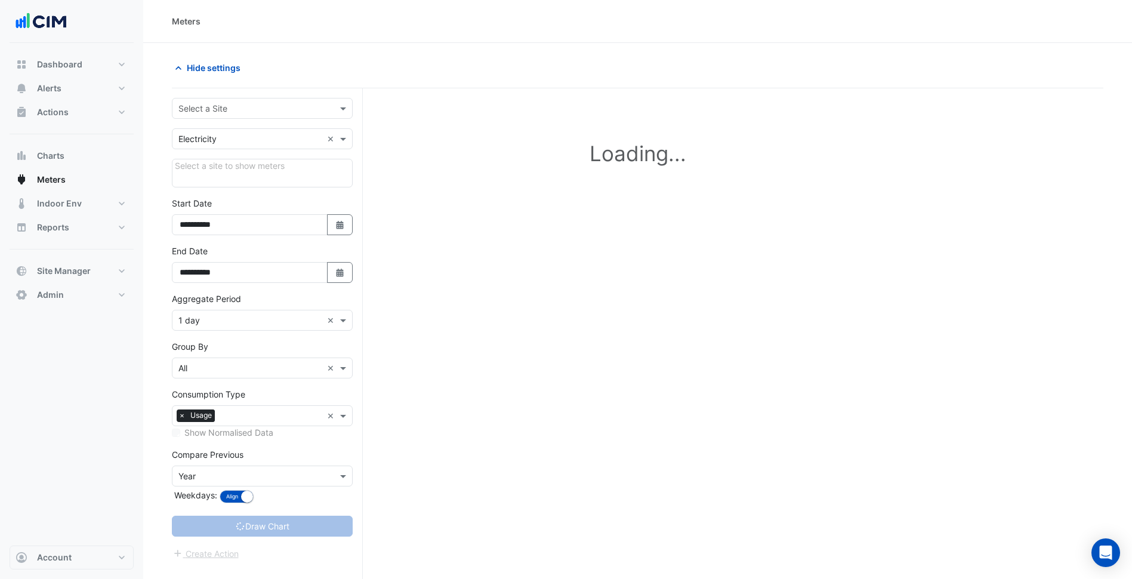
click at [274, 112] on input "text" at bounding box center [250, 109] width 144 height 13
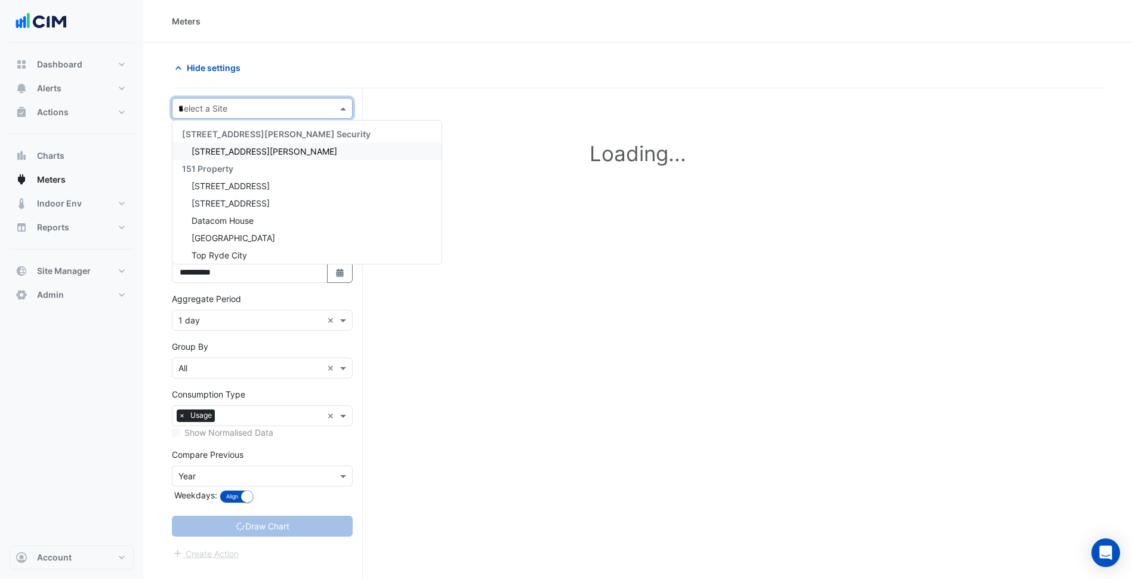
type input "**"
type input "**********"
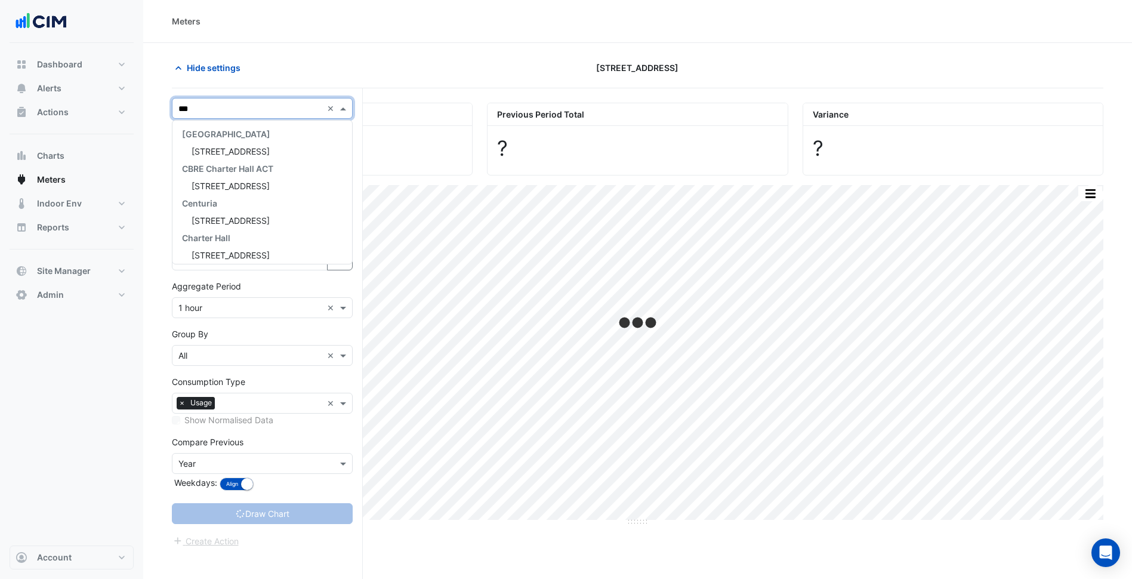
type input "**"
click at [510, 21] on div "Meters" at bounding box center [638, 21] width 932 height 13
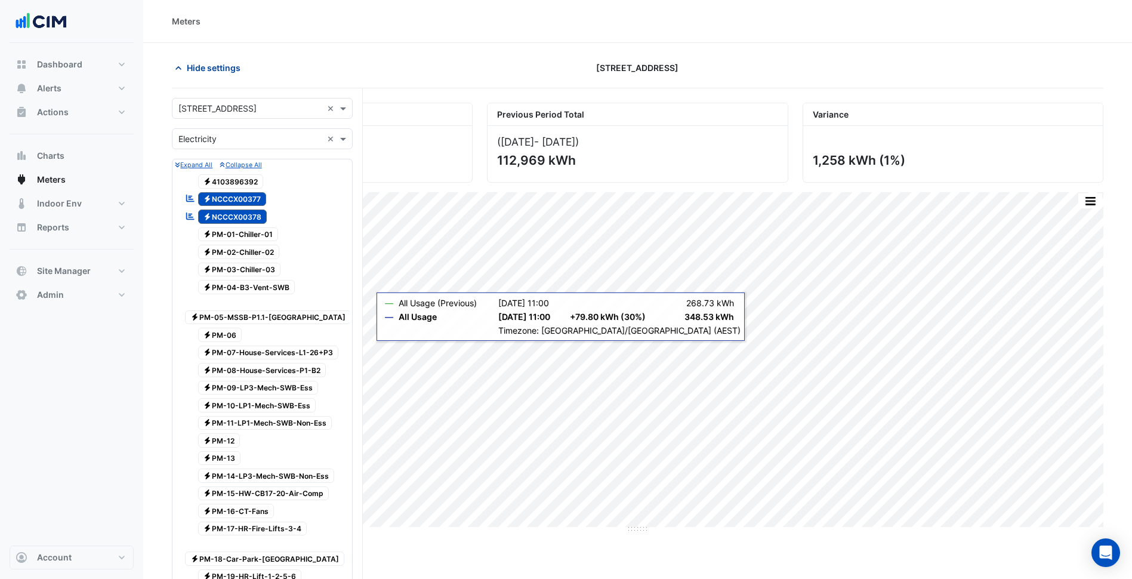
click at [218, 64] on span "Hide settings" at bounding box center [214, 67] width 54 height 13
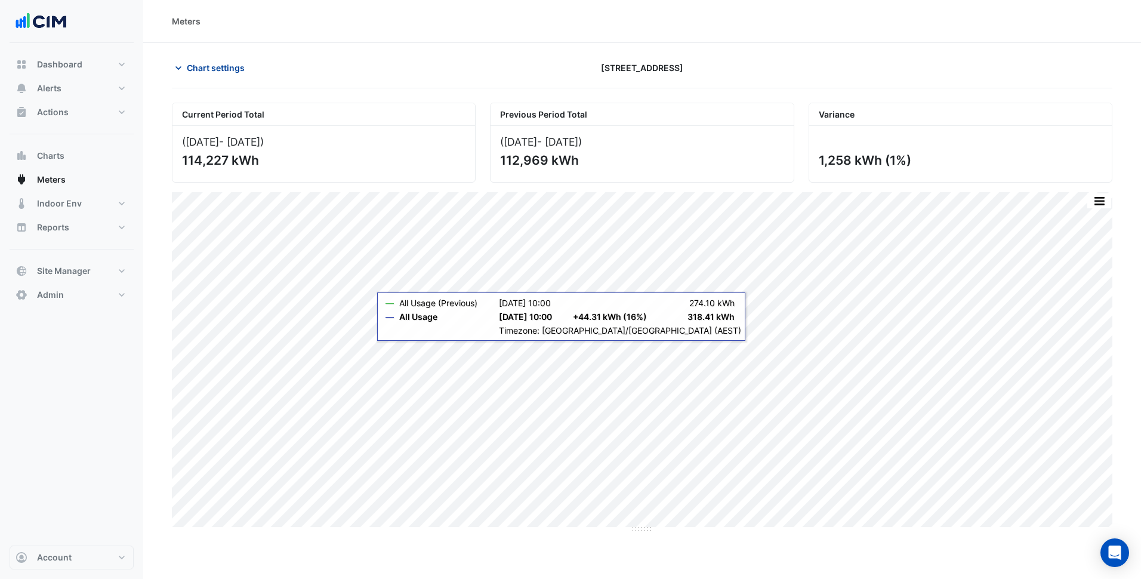
click at [207, 72] on span "Chart settings" at bounding box center [216, 67] width 58 height 13
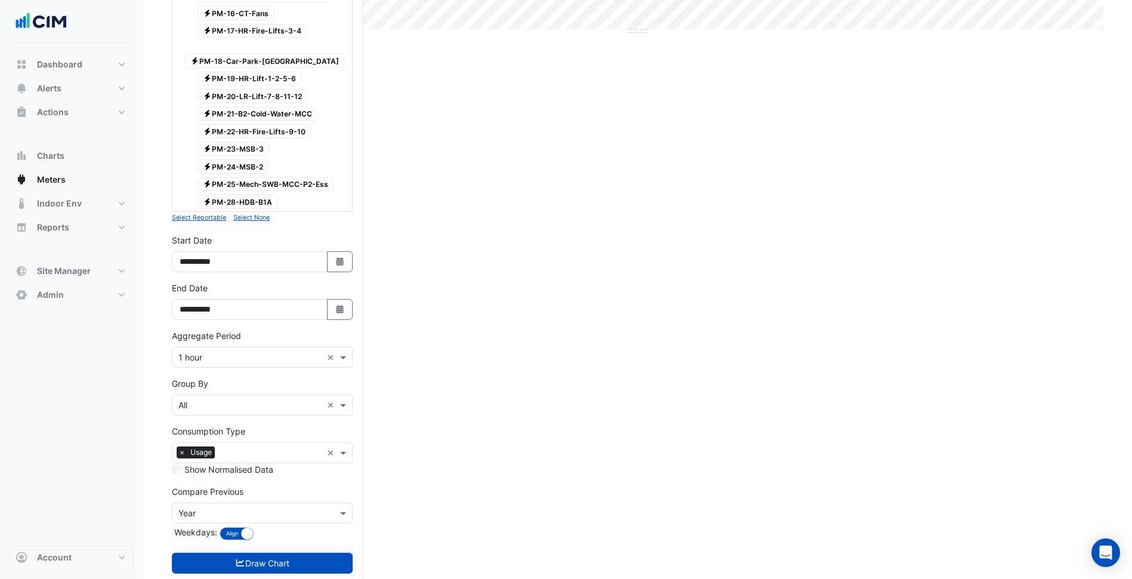
scroll to position [500, 0]
click at [241, 505] on input "text" at bounding box center [250, 511] width 144 height 13
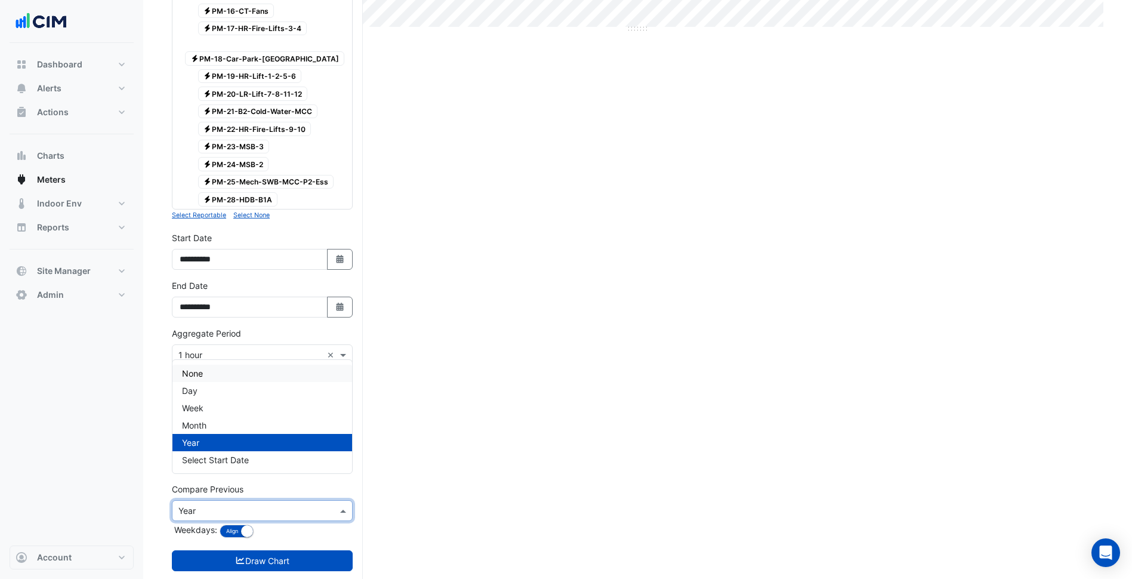
click at [208, 371] on div "None" at bounding box center [263, 373] width 180 height 17
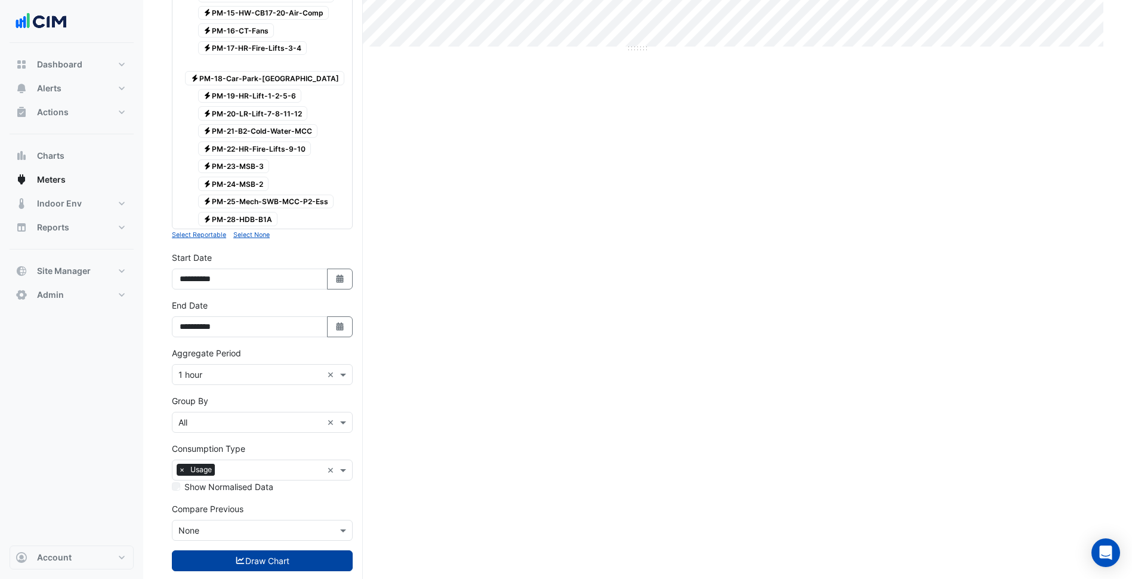
click at [288, 550] on button "Draw Chart" at bounding box center [262, 560] width 181 height 21
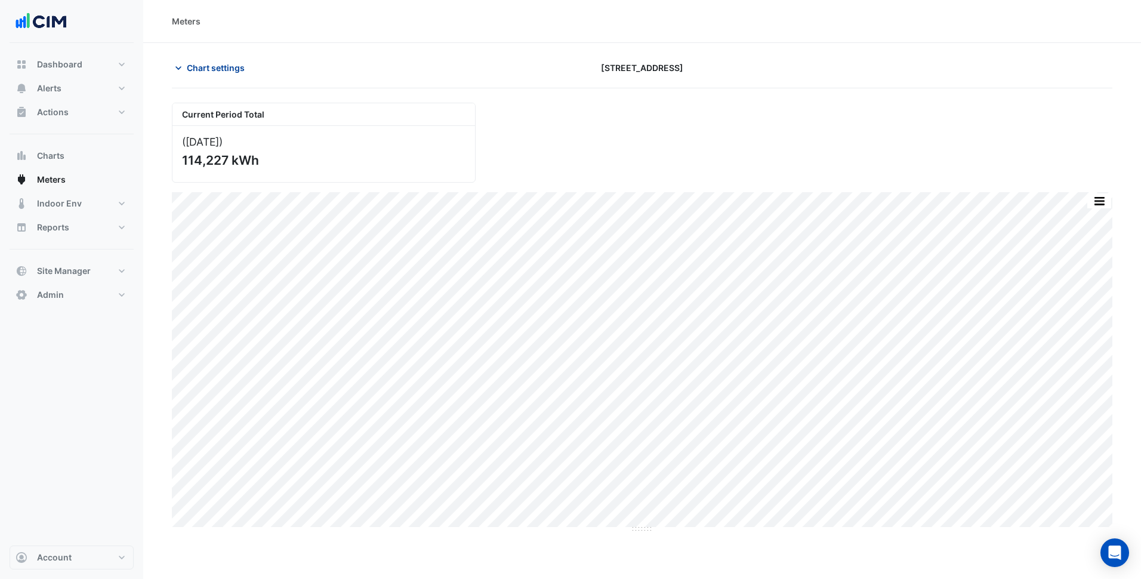
click at [212, 62] on span "Chart settings" at bounding box center [216, 67] width 58 height 13
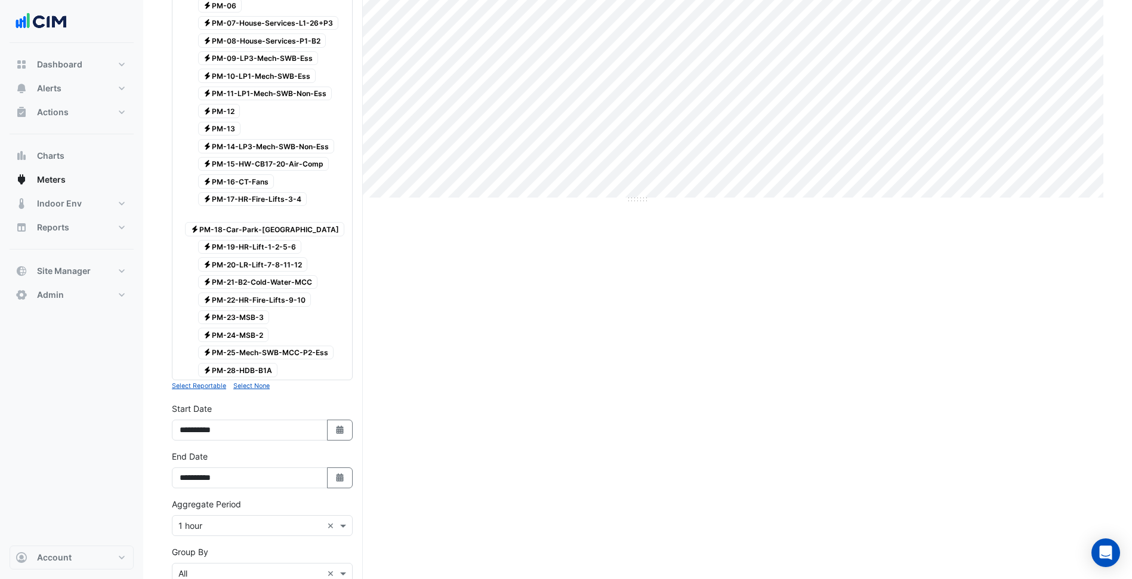
scroll to position [481, 0]
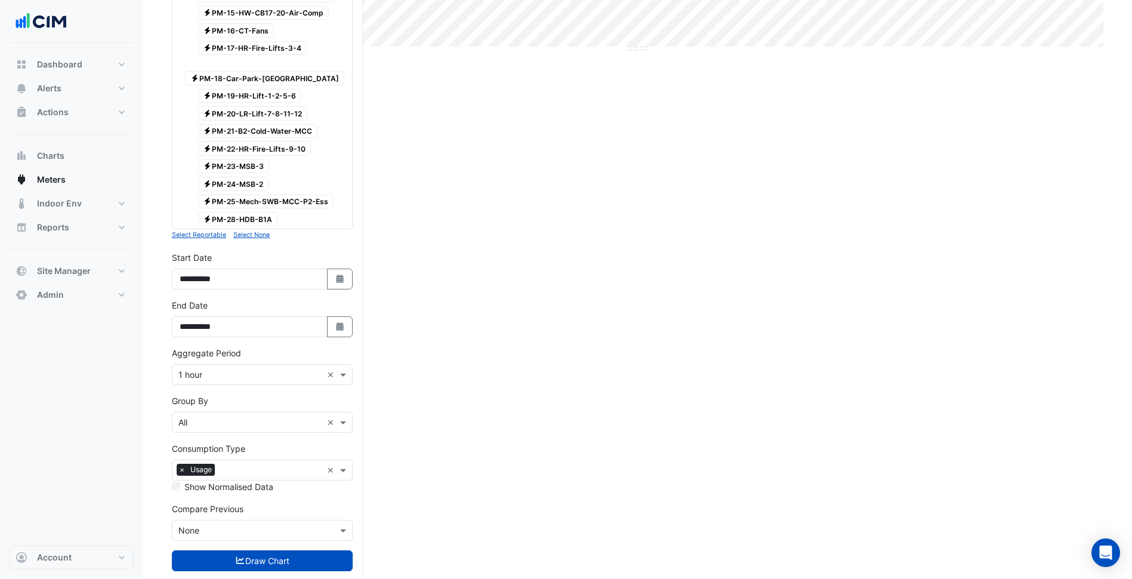
click at [260, 525] on input "text" at bounding box center [250, 531] width 144 height 13
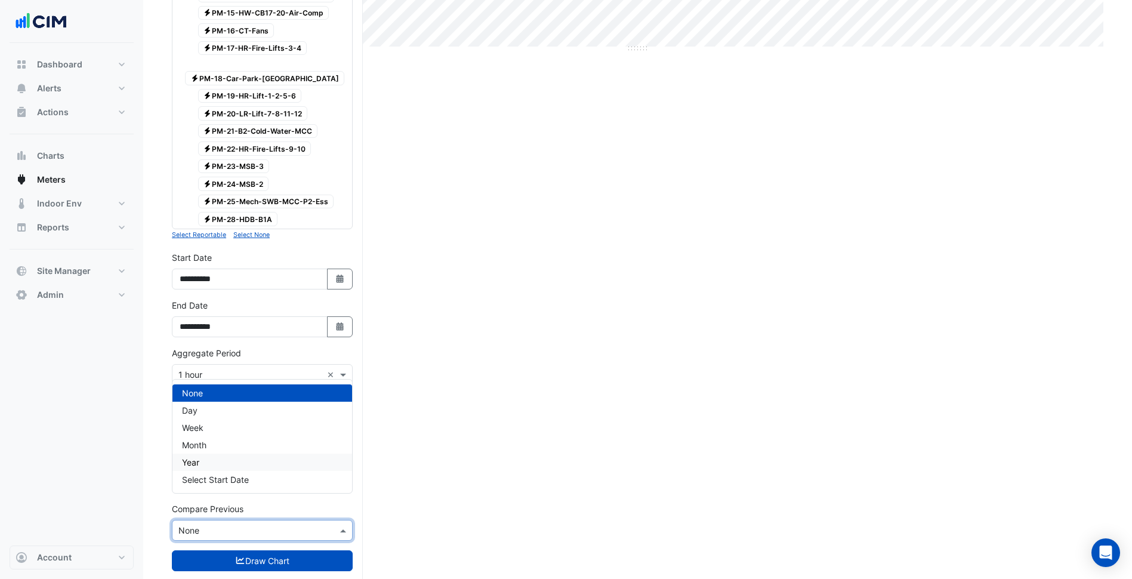
click at [211, 460] on div "Year" at bounding box center [263, 462] width 180 height 17
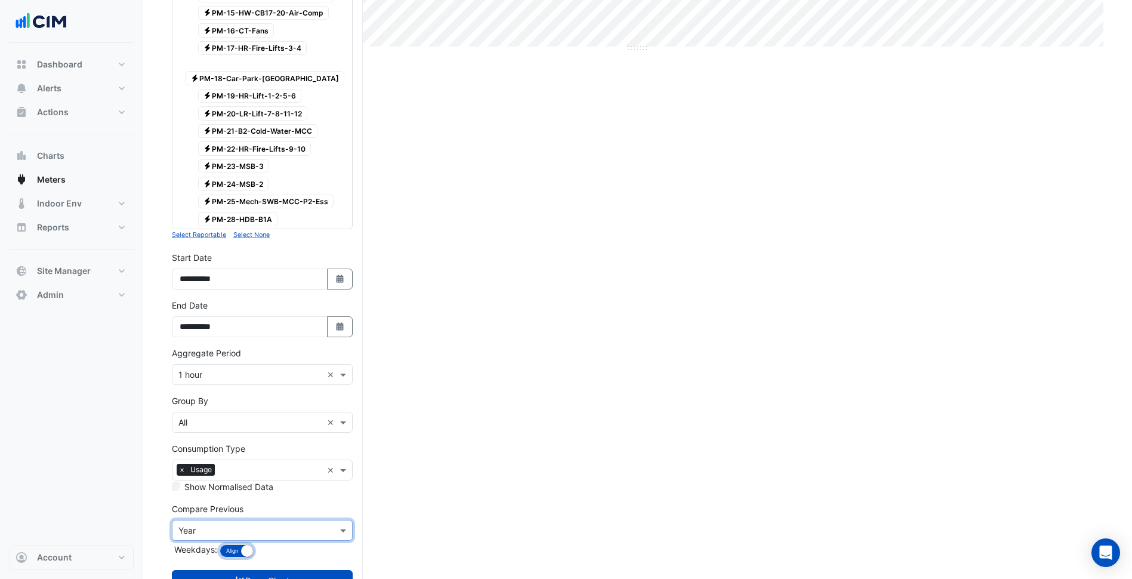
click at [235, 544] on button "Align Don't align" at bounding box center [237, 550] width 34 height 13
click at [230, 570] on button "Draw Chart" at bounding box center [262, 580] width 181 height 21
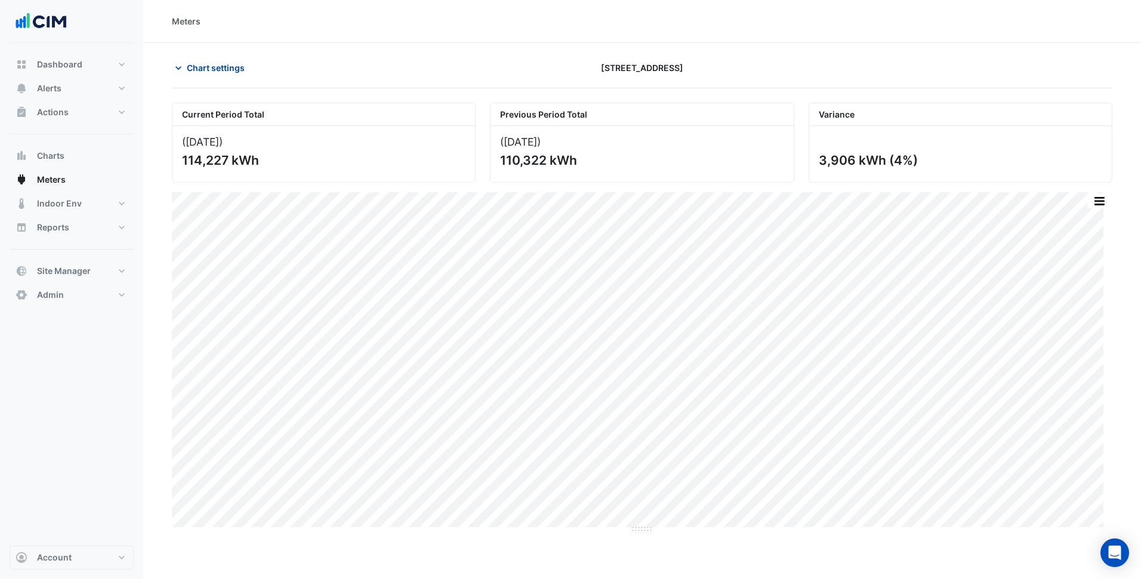
click at [234, 76] on button "Chart settings" at bounding box center [212, 67] width 81 height 21
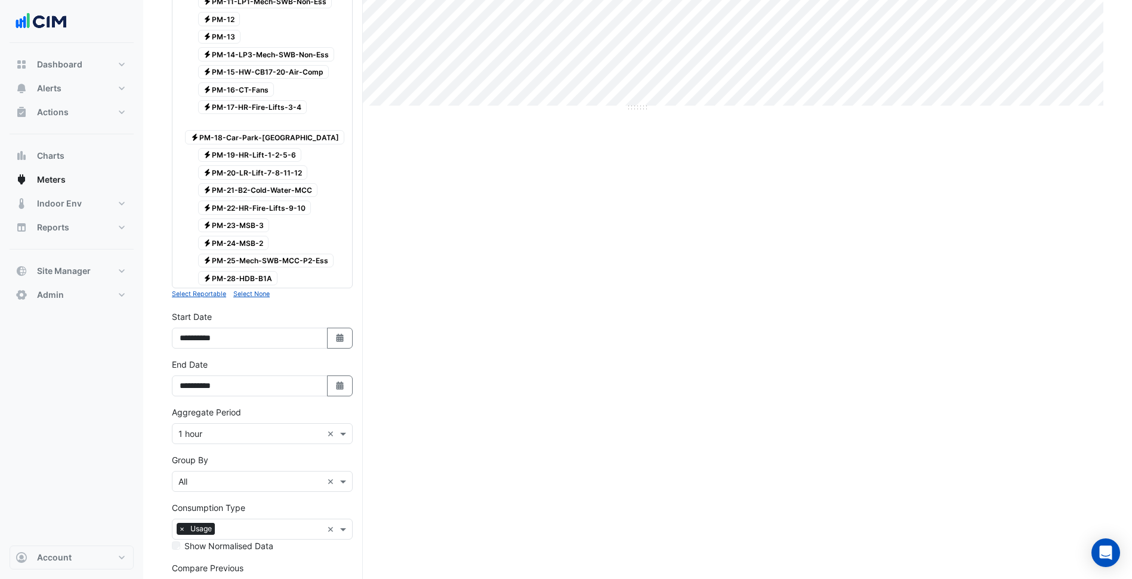
scroll to position [500, 0]
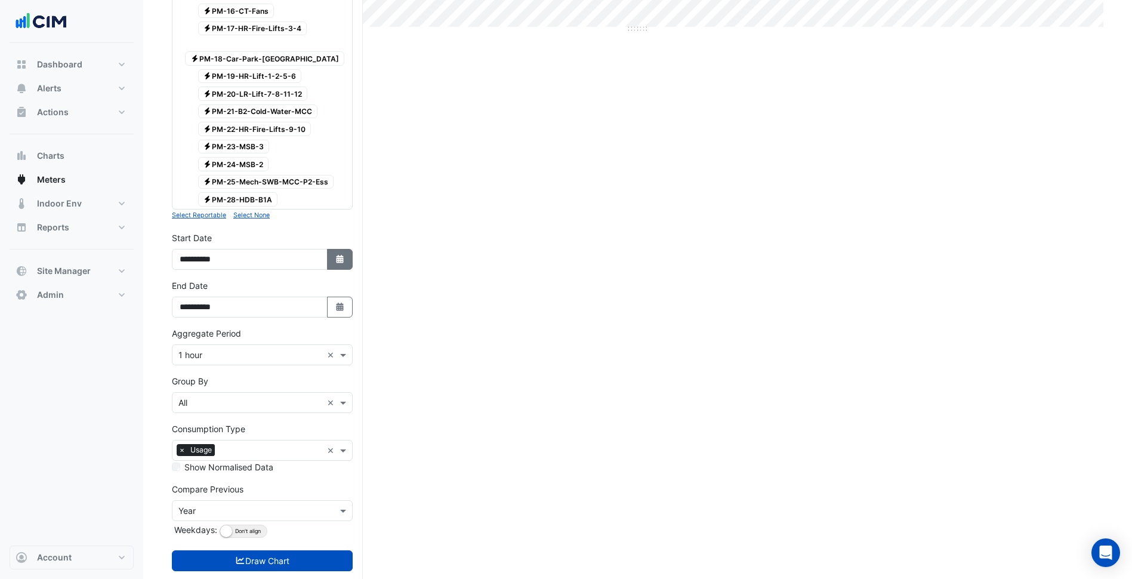
click at [340, 249] on button "Select Date" at bounding box center [340, 259] width 26 height 21
select select "*"
select select "****"
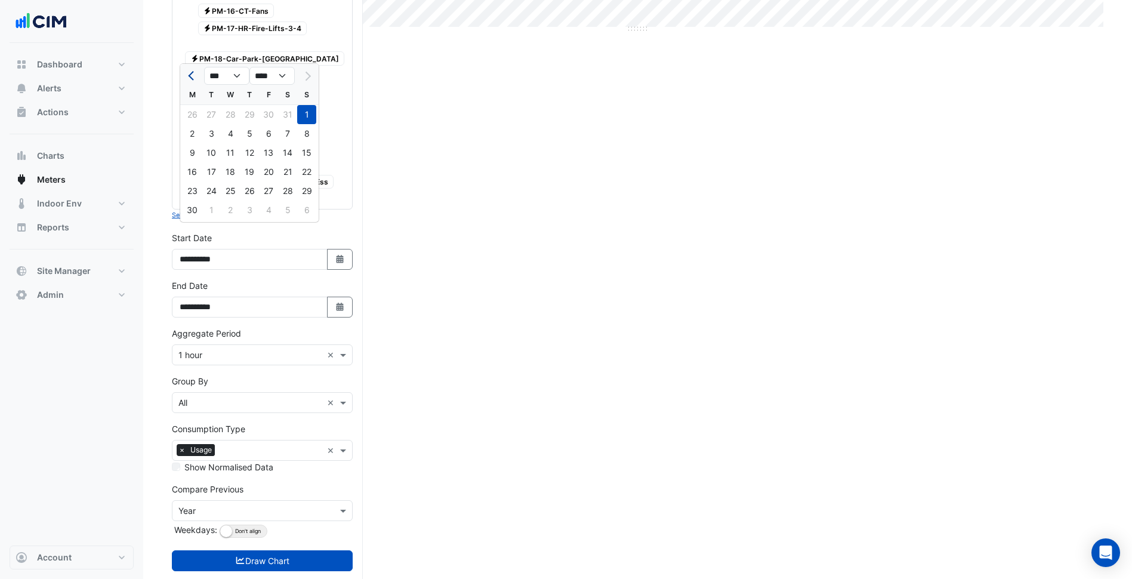
click at [189, 73] on button "Previous month" at bounding box center [192, 75] width 14 height 19
select select "*"
click at [254, 117] on div "1" at bounding box center [249, 114] width 19 height 19
type input "**********"
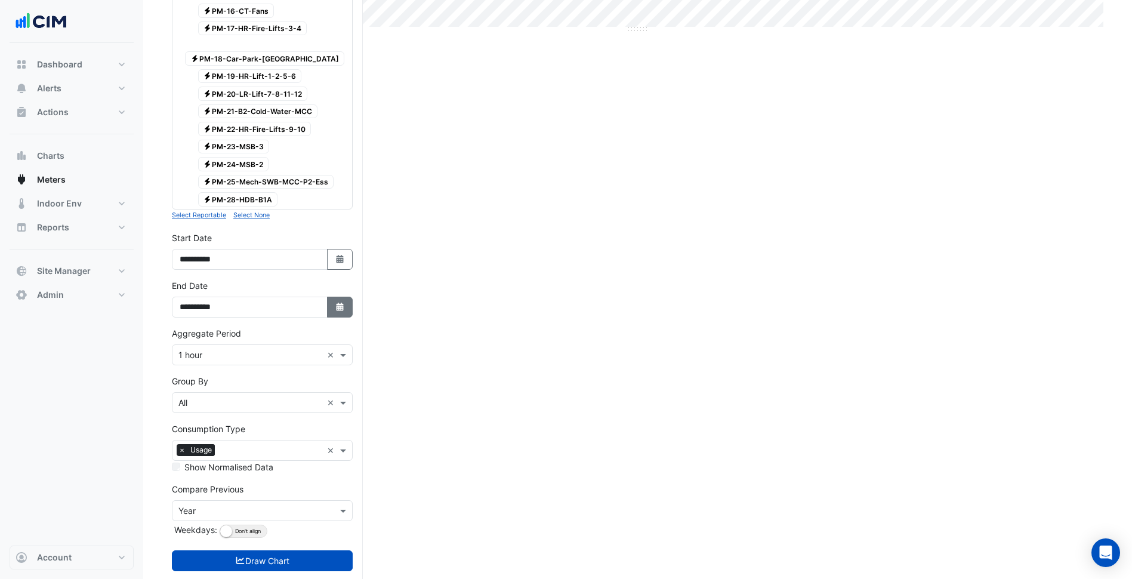
click at [346, 297] on button "Select Date" at bounding box center [340, 307] width 26 height 21
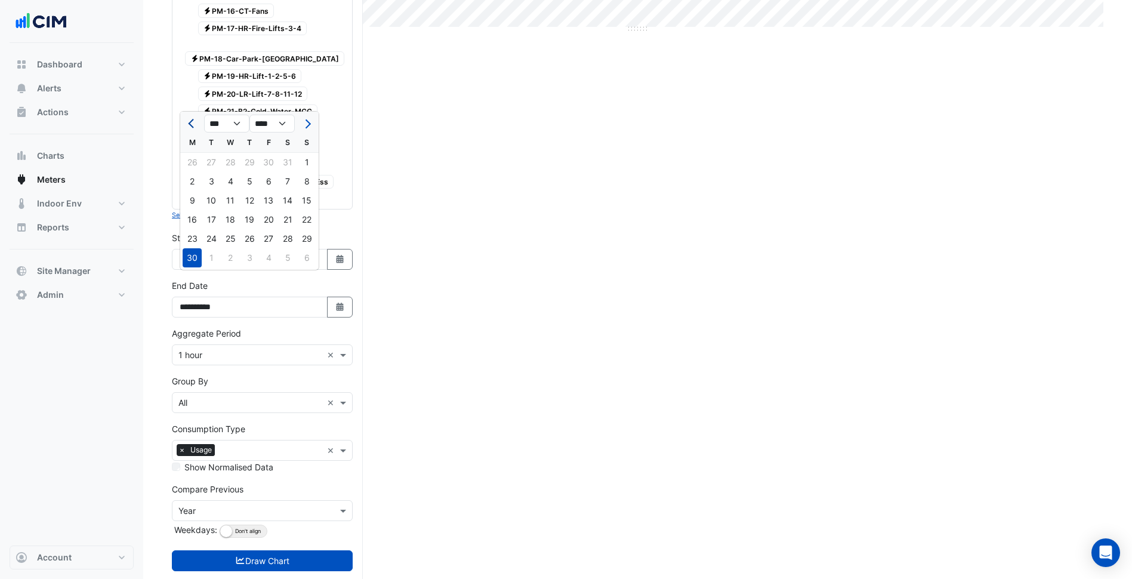
click at [193, 121] on span "Previous month" at bounding box center [192, 123] width 9 height 9
select select "*"
click at [285, 241] on div "31" at bounding box center [287, 238] width 19 height 19
type input "**********"
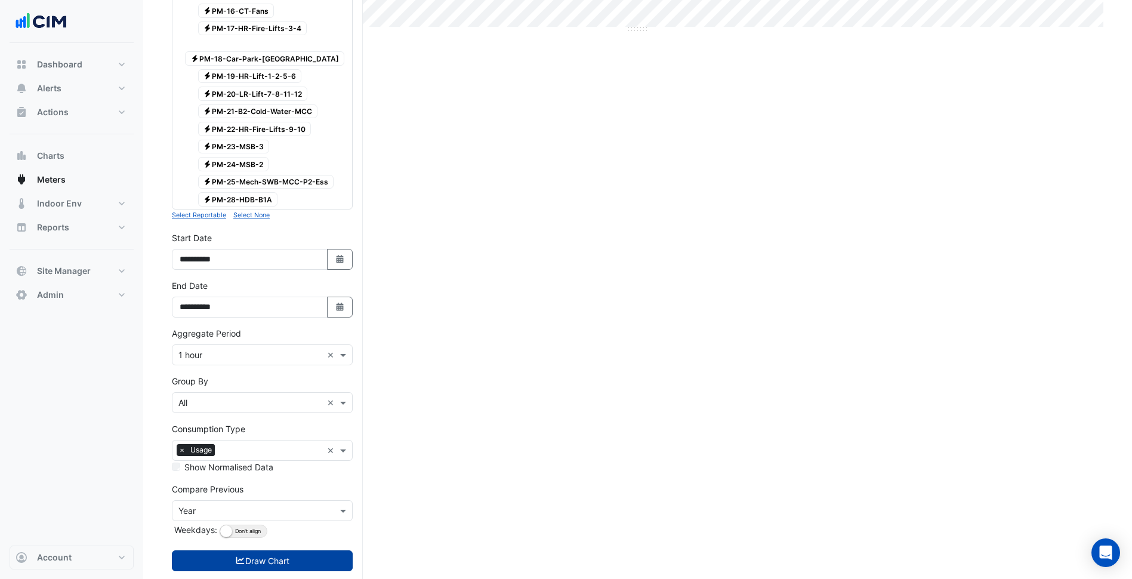
click at [314, 550] on button "Draw Chart" at bounding box center [262, 560] width 181 height 21
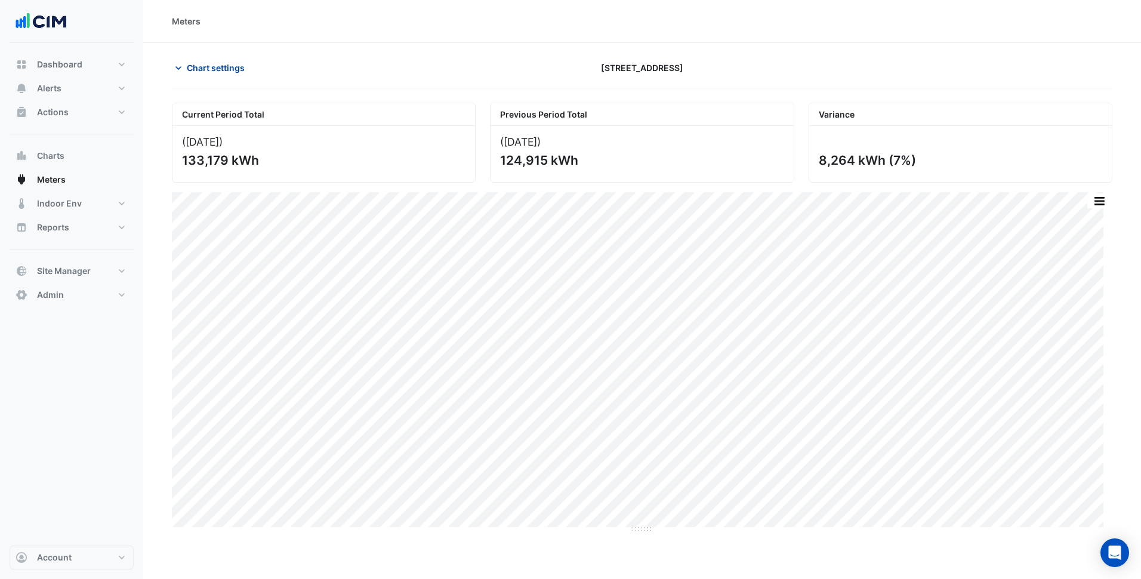
click at [241, 70] on span "Chart settings" at bounding box center [216, 67] width 58 height 13
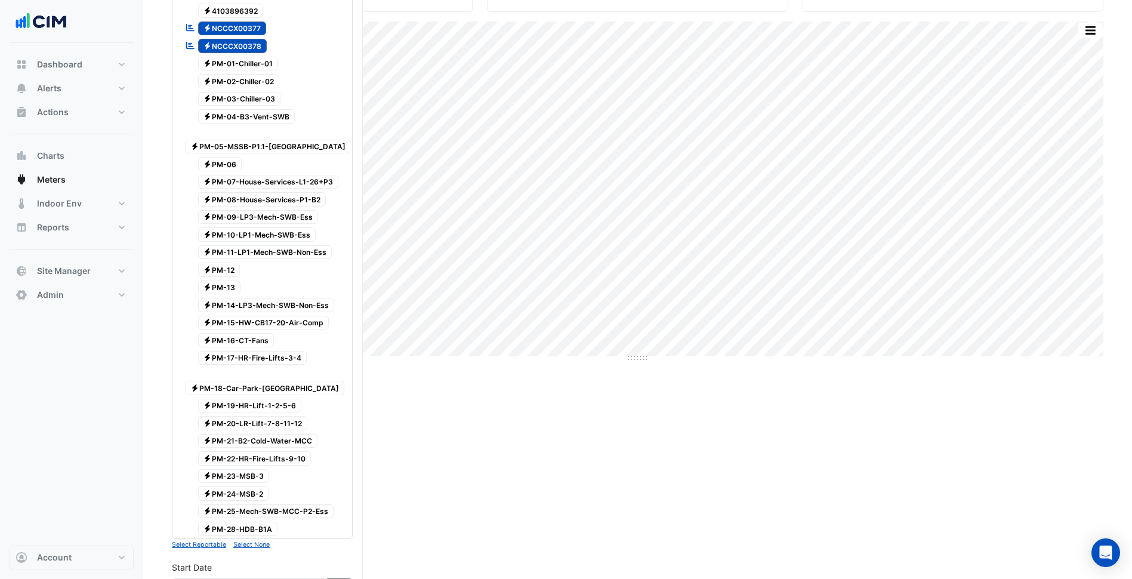
scroll to position [500, 0]
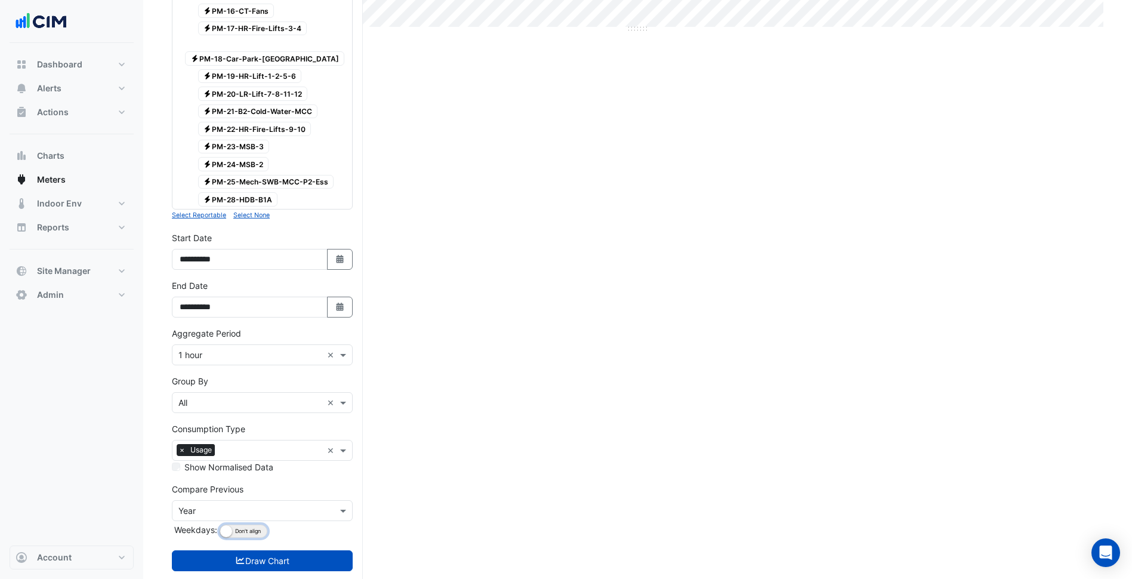
click at [255, 525] on button "Align Don't align" at bounding box center [244, 531] width 48 height 13
click at [273, 550] on button "Draw Chart" at bounding box center [262, 560] width 181 height 21
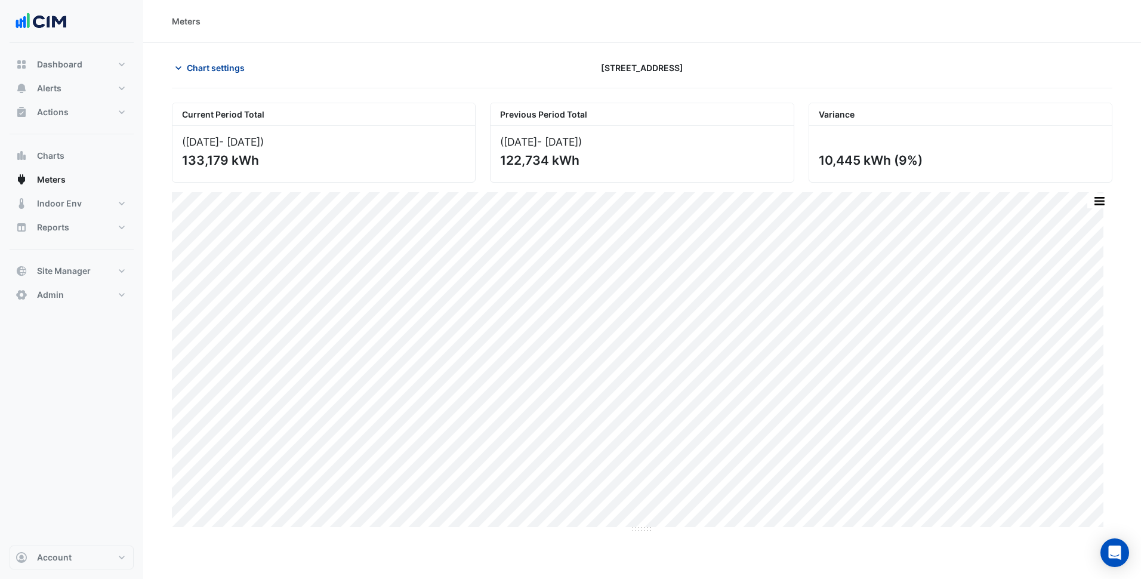
click at [232, 70] on span "Chart settings" at bounding box center [216, 67] width 58 height 13
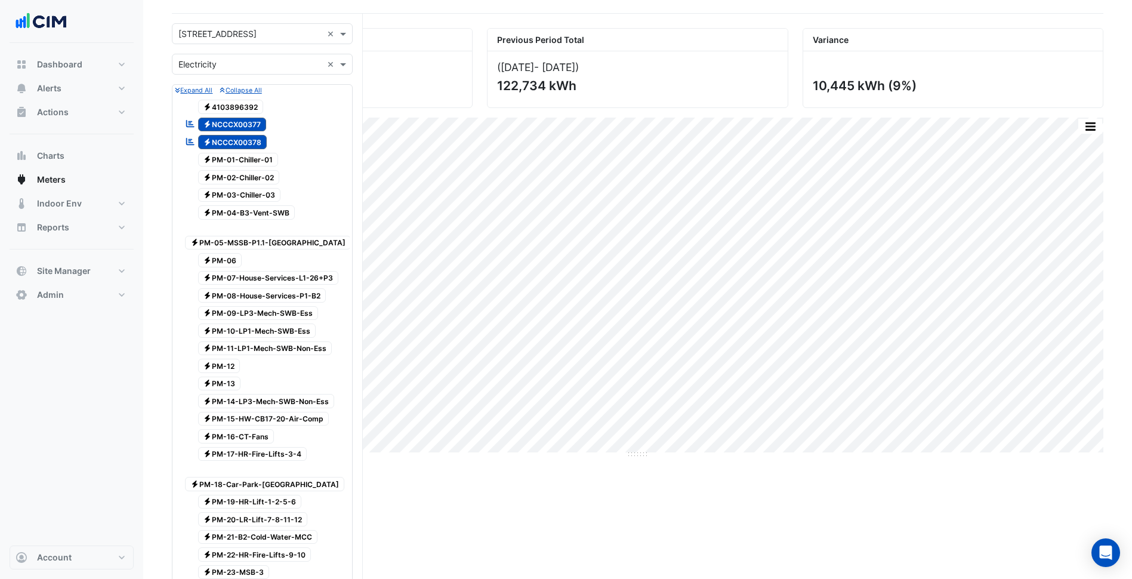
scroll to position [500, 0]
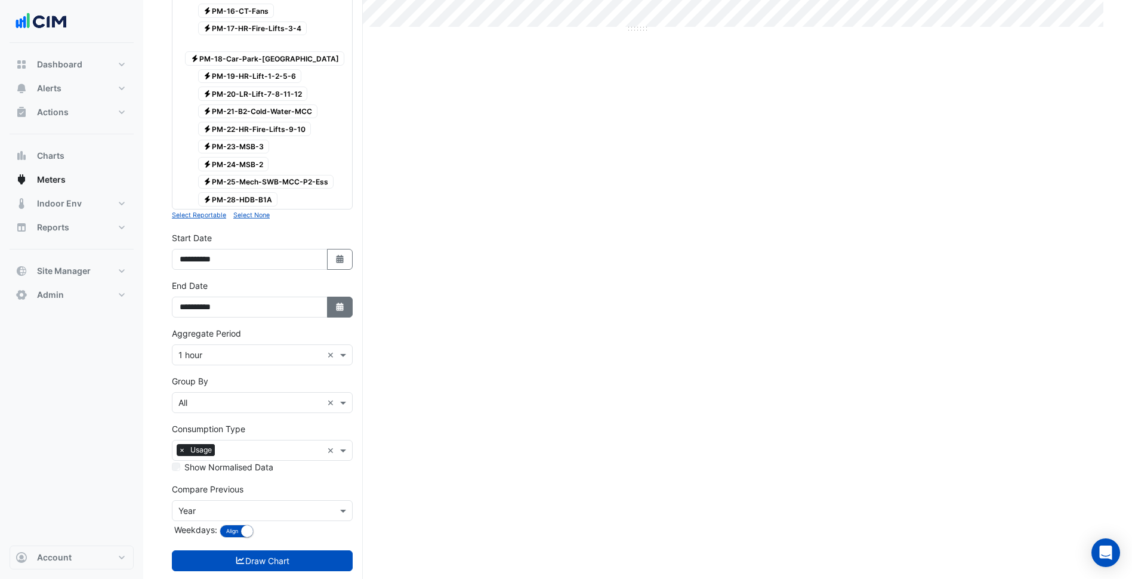
click at [344, 303] on icon "Select Date" at bounding box center [340, 307] width 11 height 8
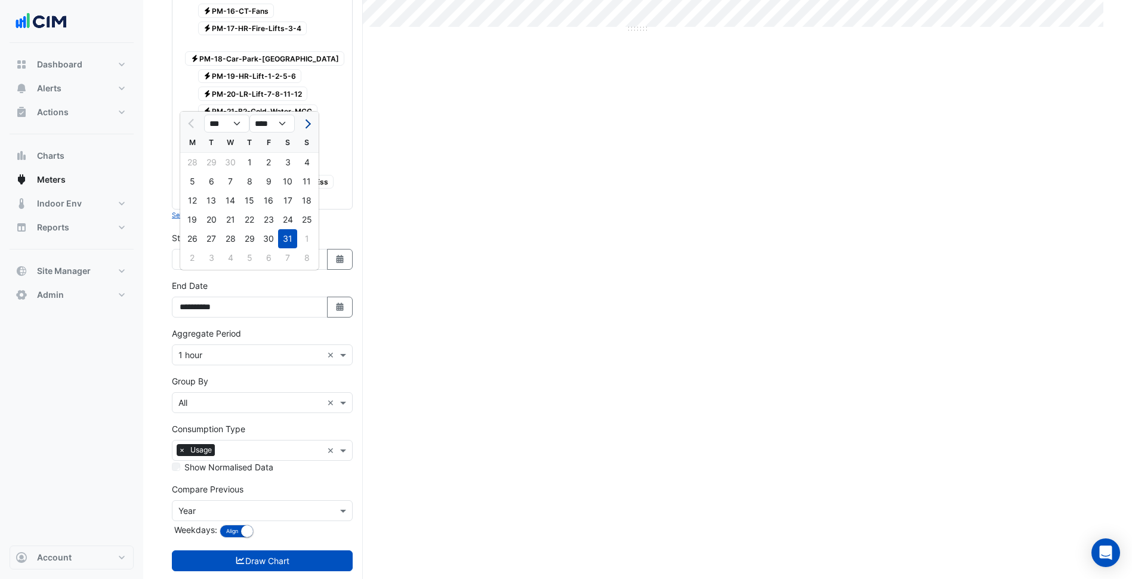
click at [310, 118] on button "Next month" at bounding box center [307, 123] width 14 height 19
select select "*"
click at [193, 252] on div "30" at bounding box center [192, 257] width 19 height 19
type input "**********"
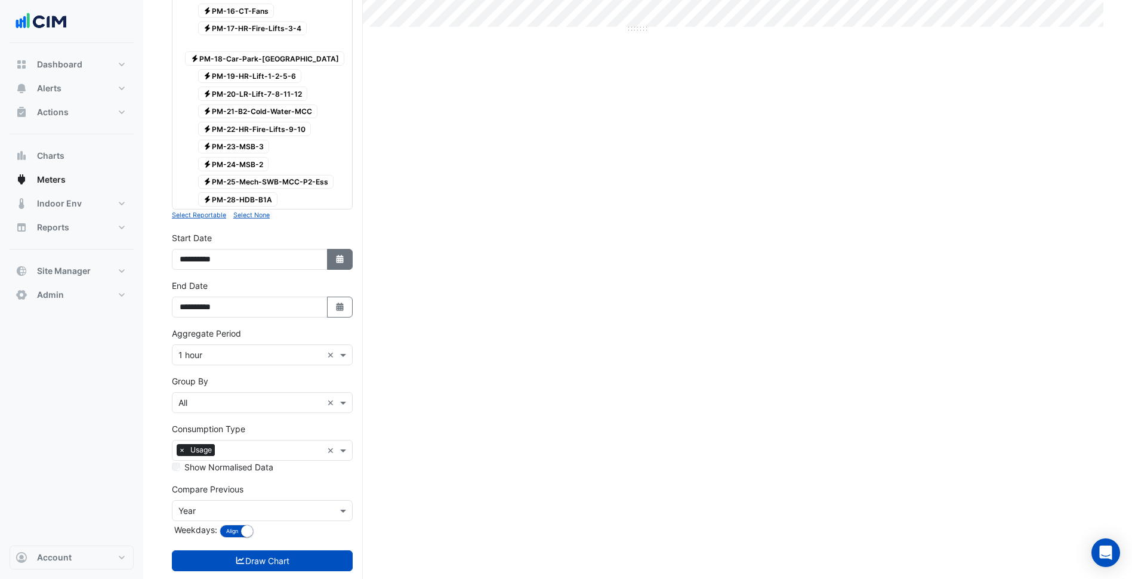
click at [341, 255] on icon "button" at bounding box center [339, 259] width 7 height 8
select select "*"
select select "****"
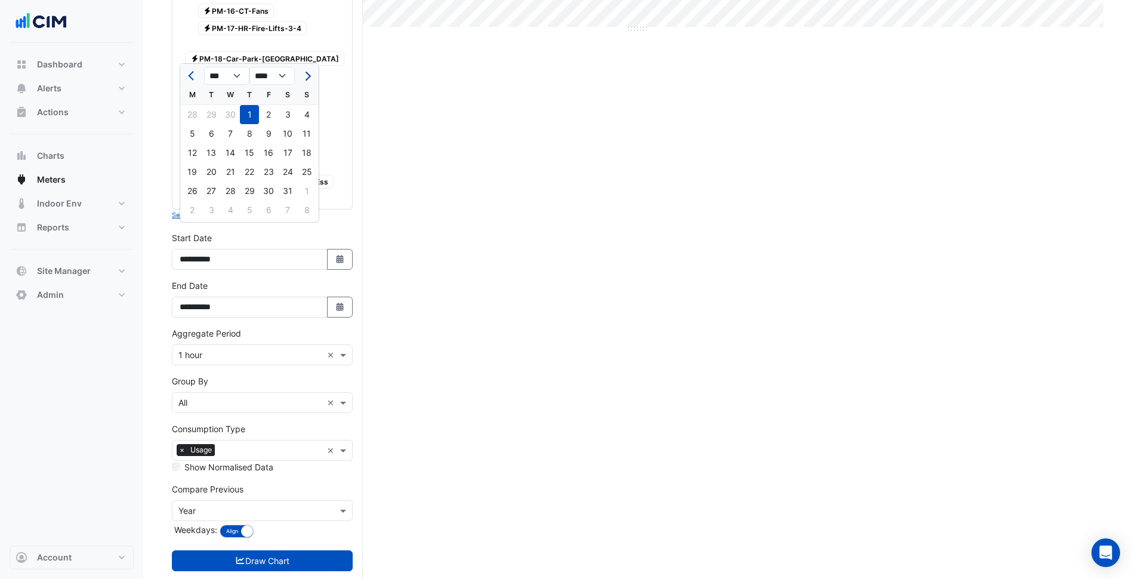
click at [305, 71] on button "Next month" at bounding box center [307, 75] width 14 height 19
select select "*"
click at [303, 115] on div "1" at bounding box center [306, 114] width 19 height 19
type input "**********"
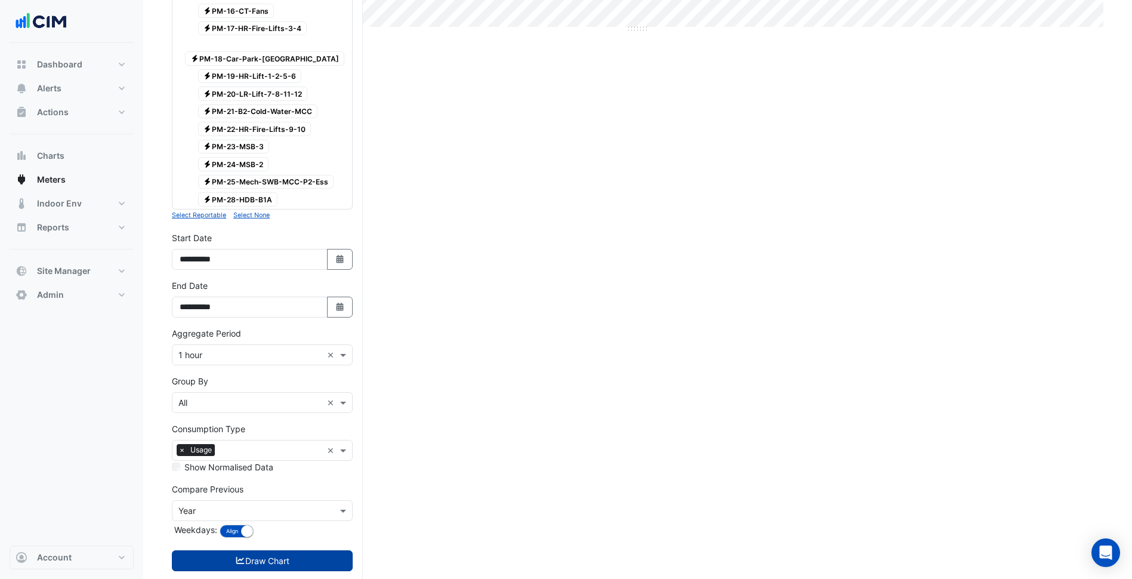
click at [328, 550] on button "Draw Chart" at bounding box center [262, 560] width 181 height 21
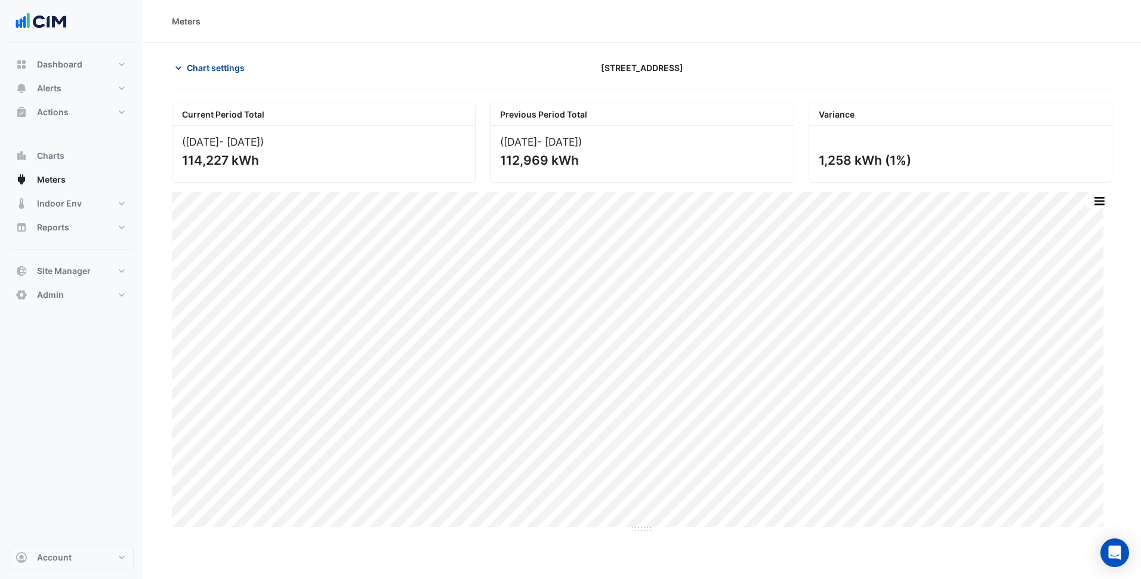
click at [231, 68] on span "Chart settings" at bounding box center [216, 67] width 58 height 13
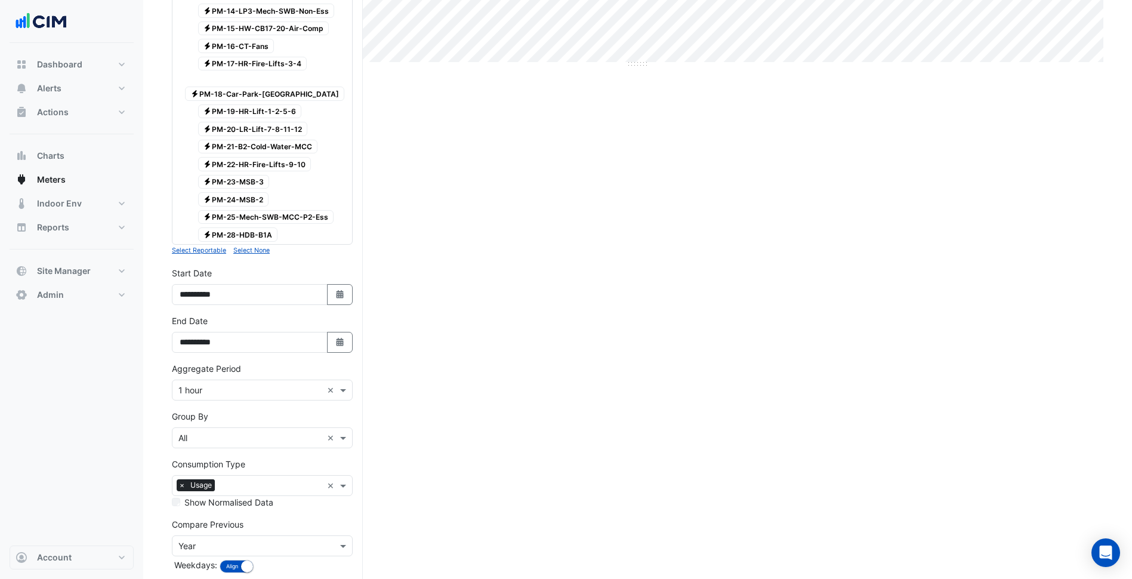
scroll to position [500, 0]
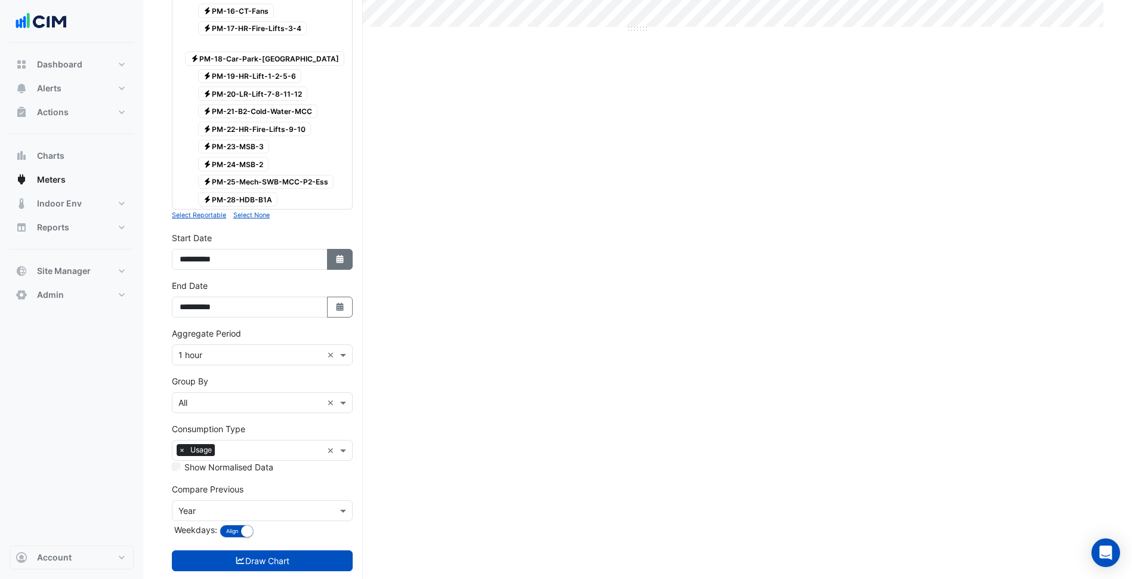
click at [331, 249] on button "Select Date" at bounding box center [340, 259] width 26 height 21
select select "*"
select select "****"
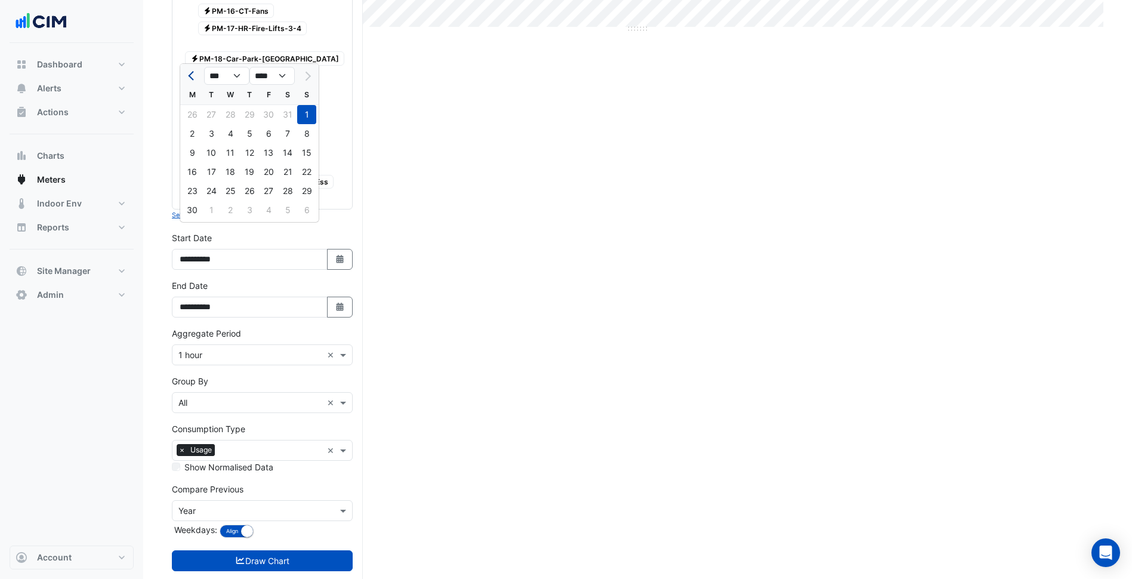
click at [196, 70] on button "Previous month" at bounding box center [192, 75] width 14 height 19
select select "*"
drag, startPoint x: 213, startPoint y: 116, endPoint x: 255, endPoint y: 159, distance: 60.4
click at [213, 117] on div "1" at bounding box center [211, 114] width 19 height 19
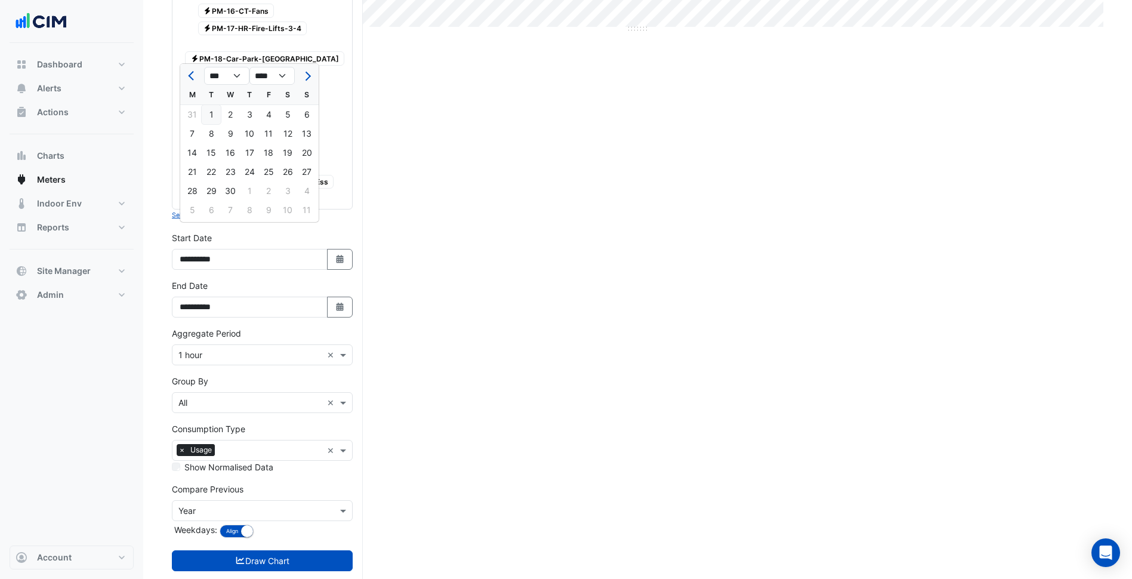
type input "**********"
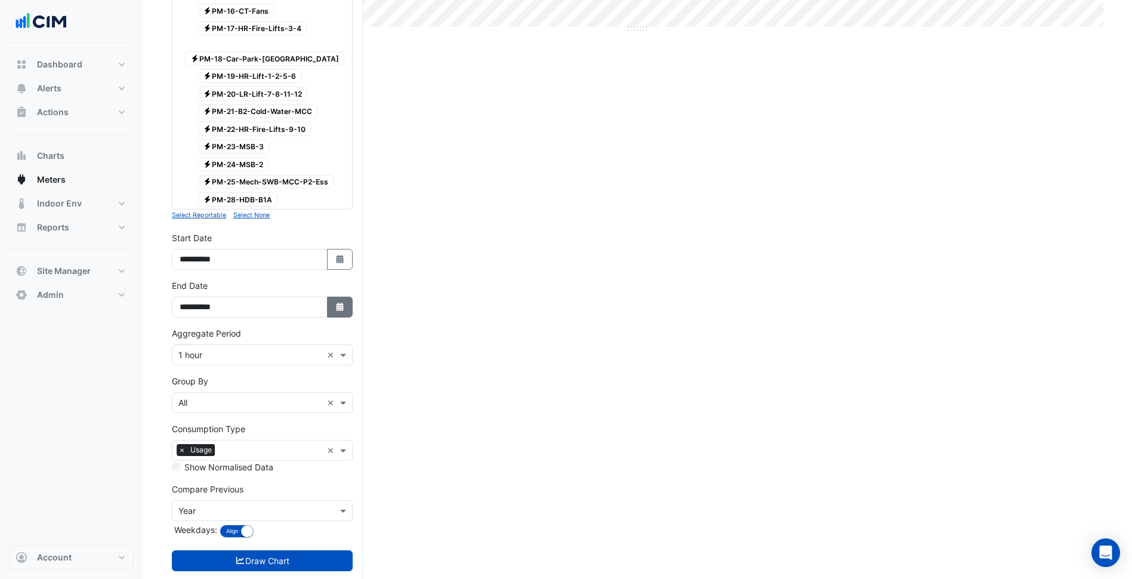
click at [338, 303] on icon "button" at bounding box center [339, 307] width 7 height 8
select select "*"
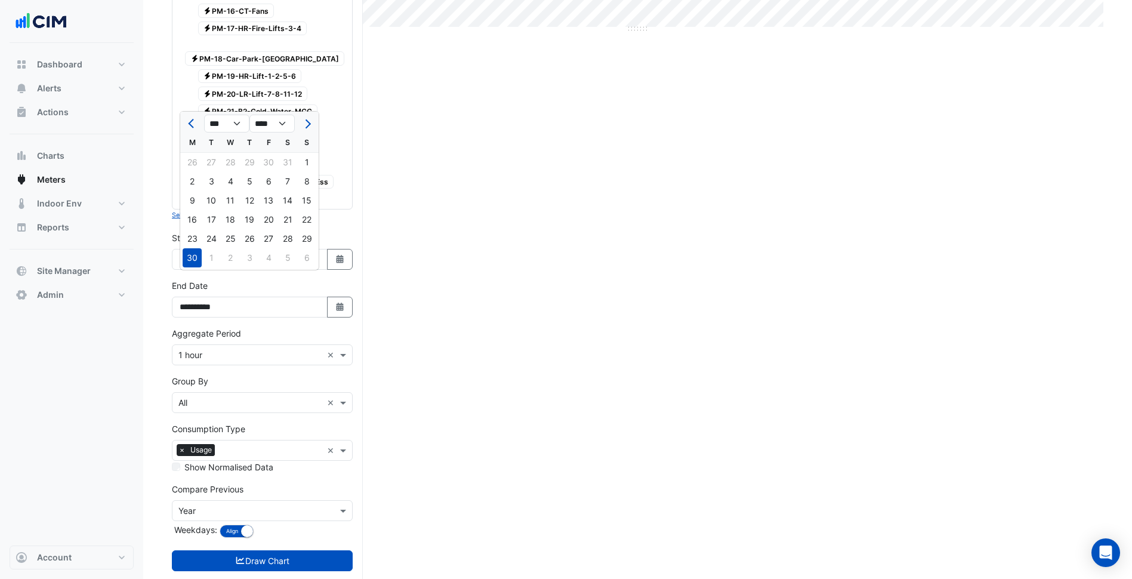
click at [136, 338] on nav "Dashboard Portfolio Ratings Performance Alerts Site Rules Templates Actions Sit…" at bounding box center [71, 289] width 143 height 579
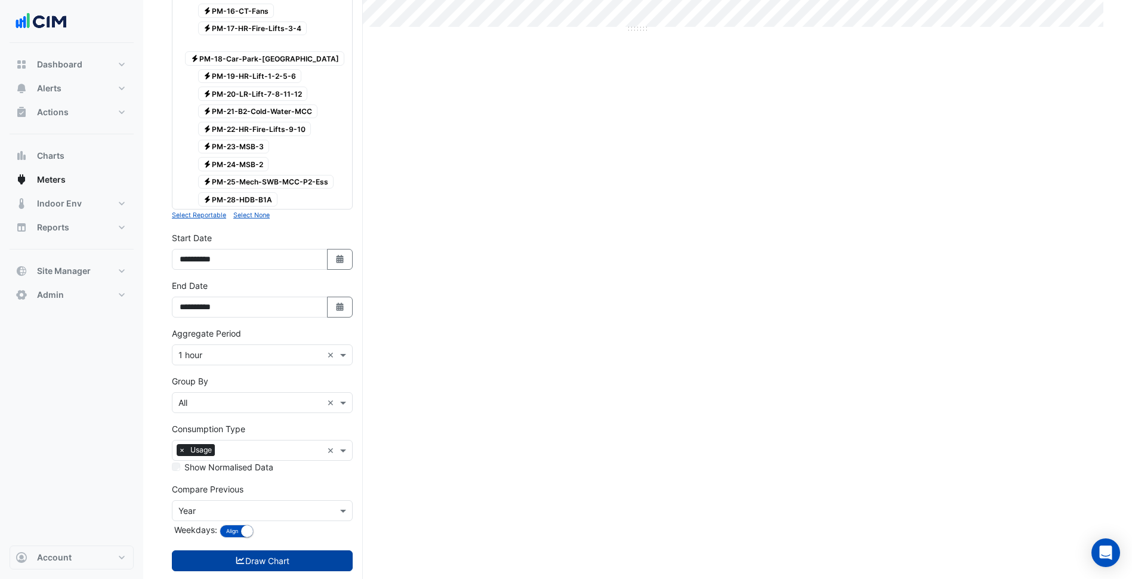
drag, startPoint x: 300, startPoint y: 550, endPoint x: 287, endPoint y: 545, distance: 14.0
click at [300, 550] on form "Select a Site × 44 Market Street × Utility Type × Electricity × Expand All Coll…" at bounding box center [262, 96] width 181 height 997
click at [279, 550] on button "Draw Chart" at bounding box center [262, 560] width 181 height 21
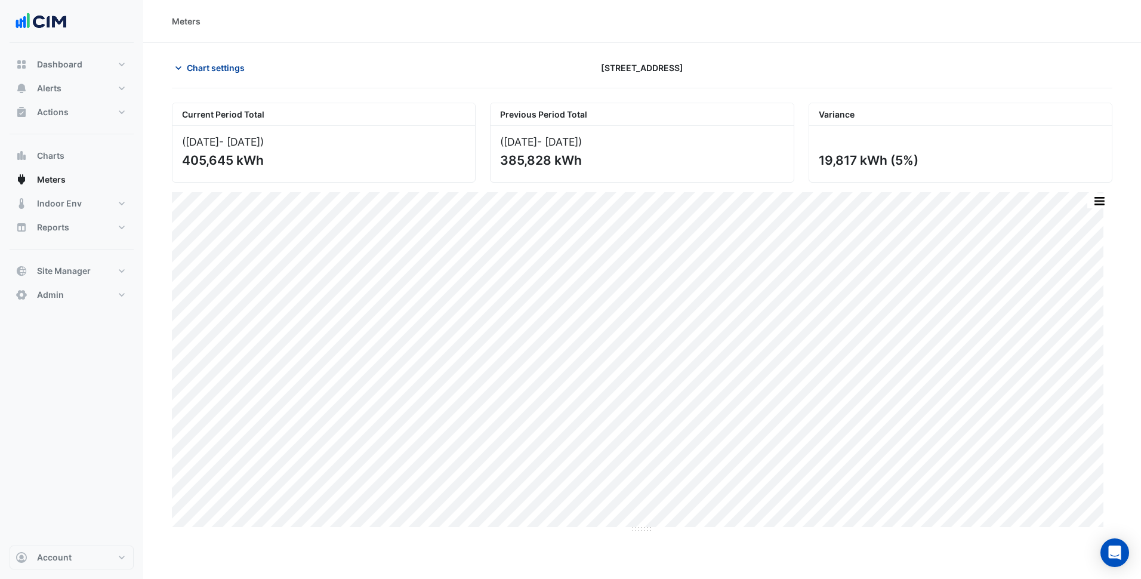
click at [239, 62] on span "Chart settings" at bounding box center [216, 67] width 58 height 13
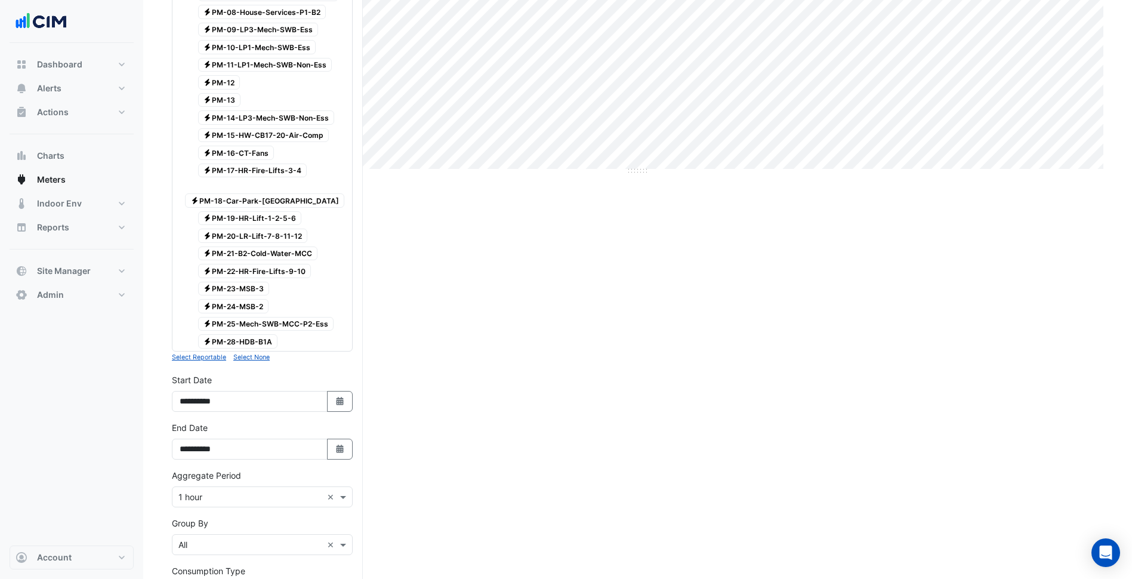
scroll to position [500, 0]
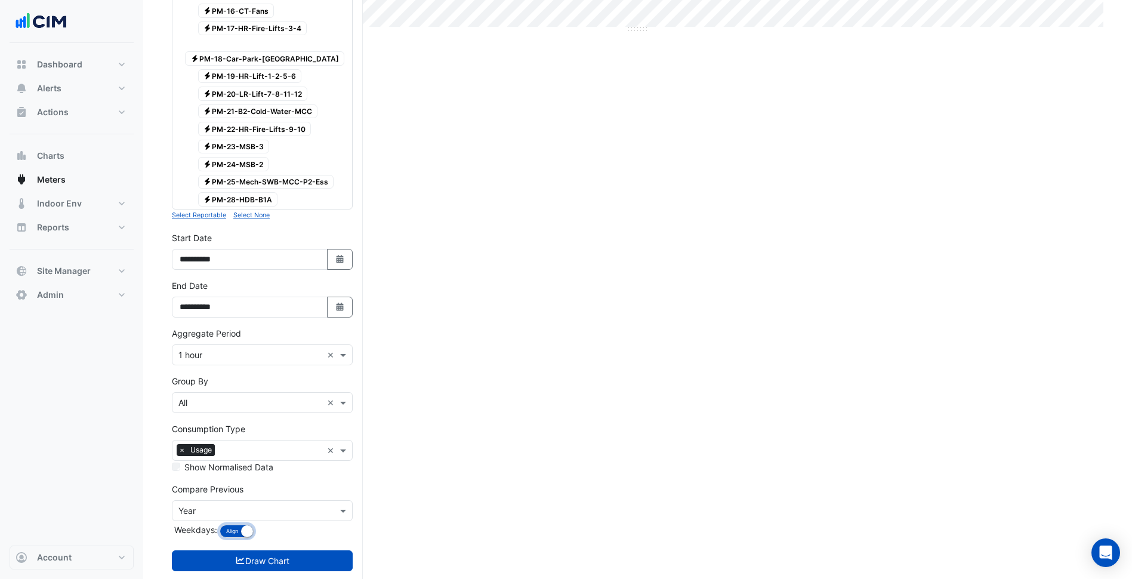
click at [244, 525] on small "button" at bounding box center [247, 531] width 12 height 12
click at [269, 550] on button "Draw Chart" at bounding box center [262, 560] width 181 height 21
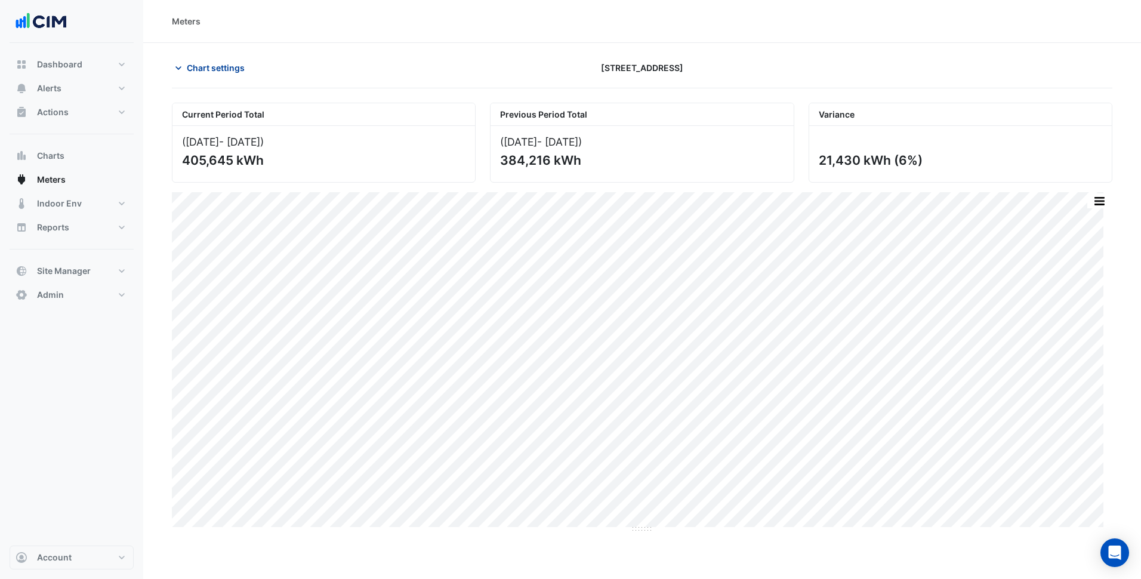
click at [213, 63] on span "Chart settings" at bounding box center [216, 67] width 58 height 13
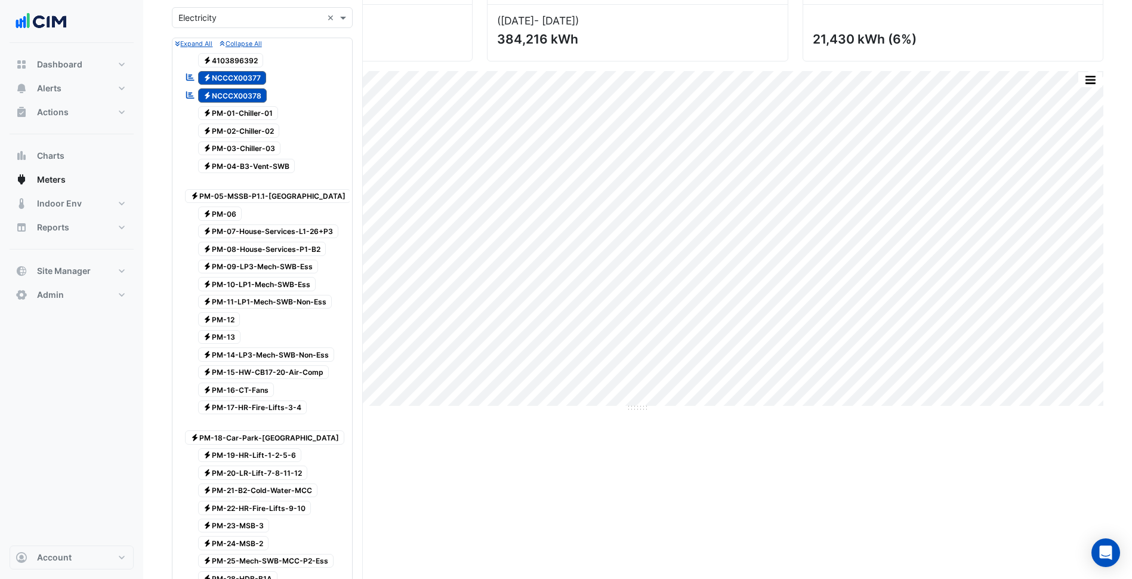
scroll to position [418, 0]
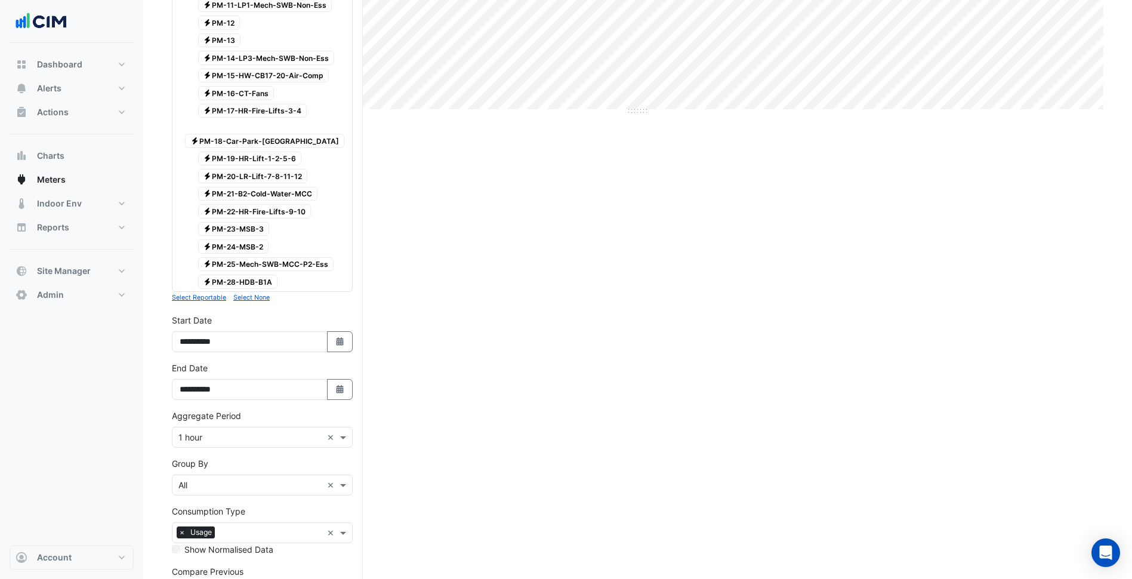
click at [240, 432] on input "text" at bounding box center [250, 438] width 144 height 13
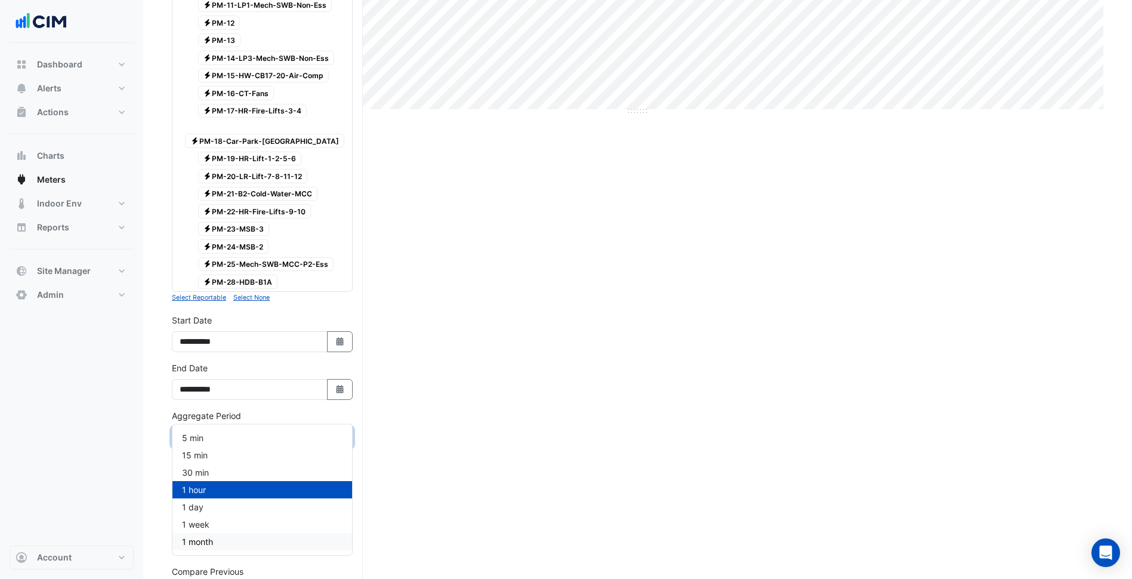
click at [213, 535] on div "1 month" at bounding box center [263, 541] width 180 height 17
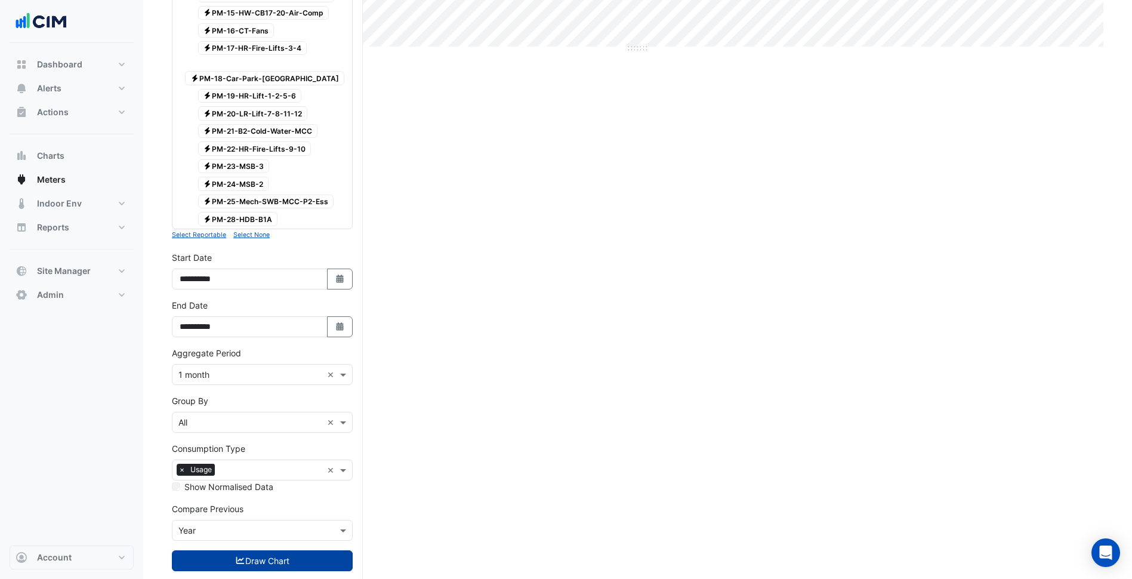
click at [223, 550] on button "Draw Chart" at bounding box center [262, 560] width 181 height 21
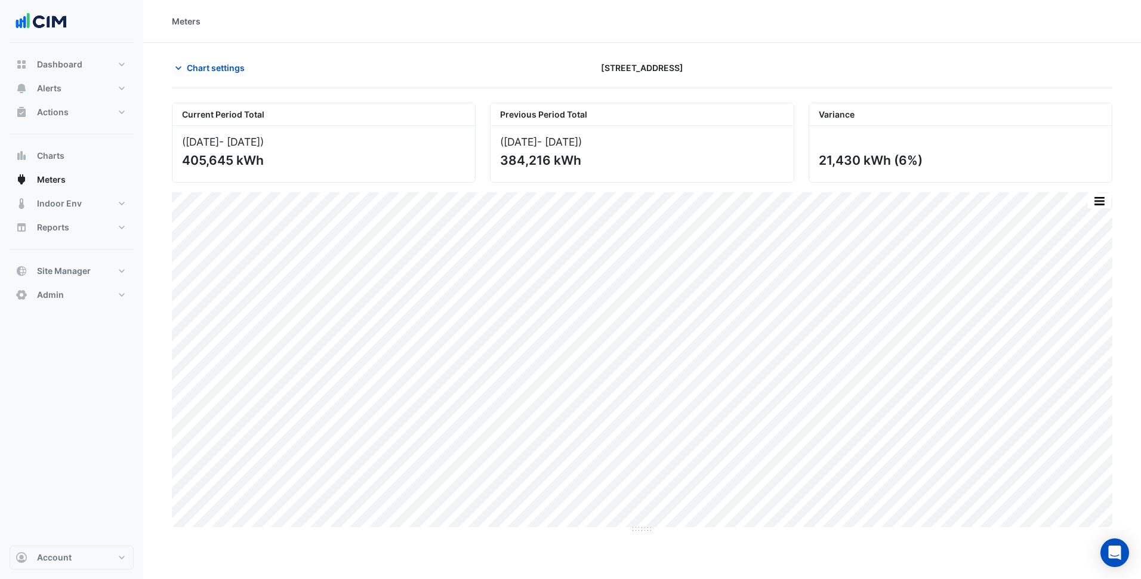
drag, startPoint x: 900, startPoint y: 161, endPoint x: 914, endPoint y: 163, distance: 15.0
click at [914, 163] on div "21,430 kWh (6%)" at bounding box center [959, 160] width 281 height 15
copy div "6%"
drag, startPoint x: 221, startPoint y: 56, endPoint x: 227, endPoint y: 72, distance: 16.4
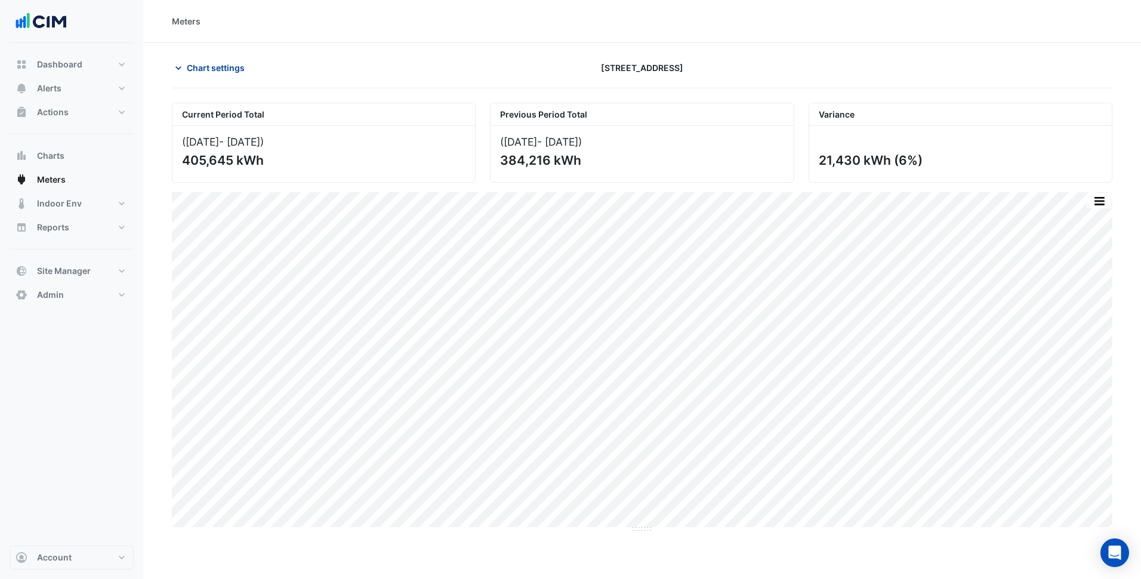
click at [222, 63] on section "Chart settings 44 Market Street Current Period Total (Apr 25 - Jun 25 ) 405,645…" at bounding box center [642, 288] width 998 height 490
click at [227, 72] on span "Chart settings" at bounding box center [216, 67] width 58 height 13
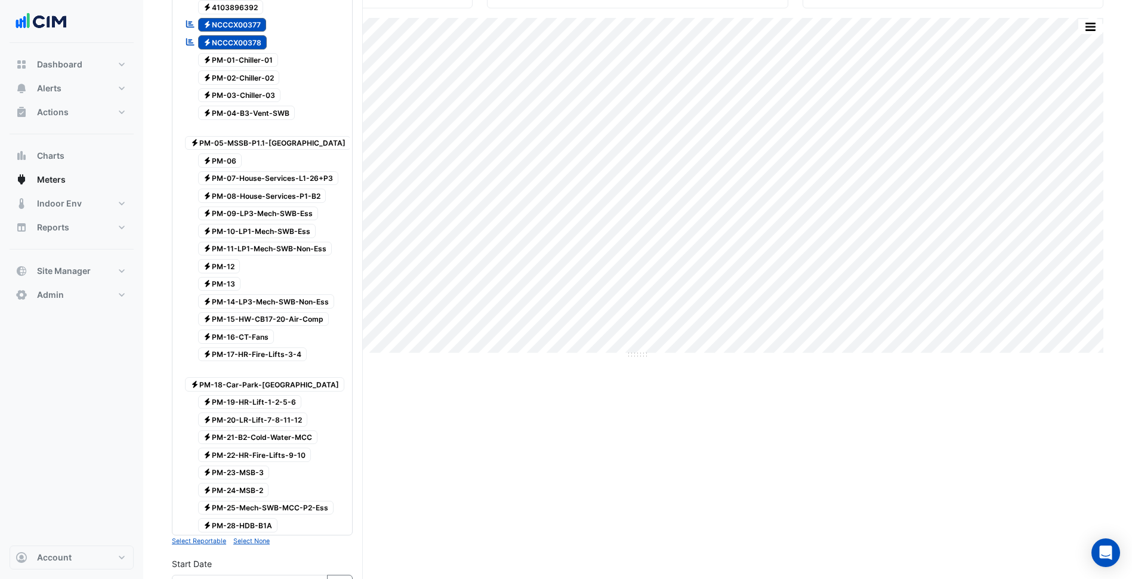
scroll to position [481, 0]
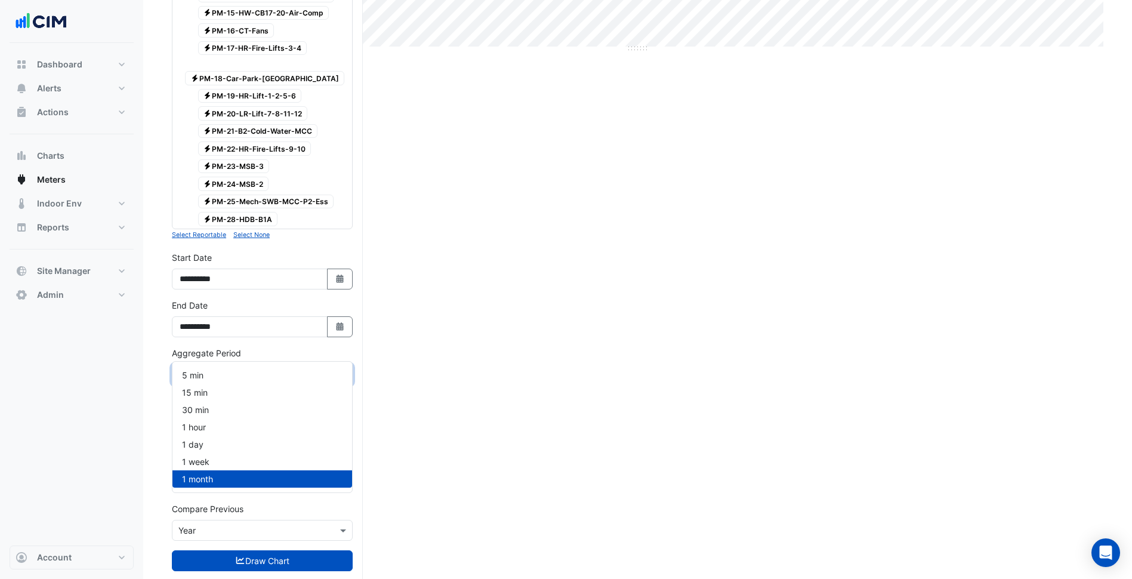
click at [215, 369] on input "text" at bounding box center [250, 375] width 144 height 13
click at [207, 398] on div "15 min" at bounding box center [263, 392] width 180 height 17
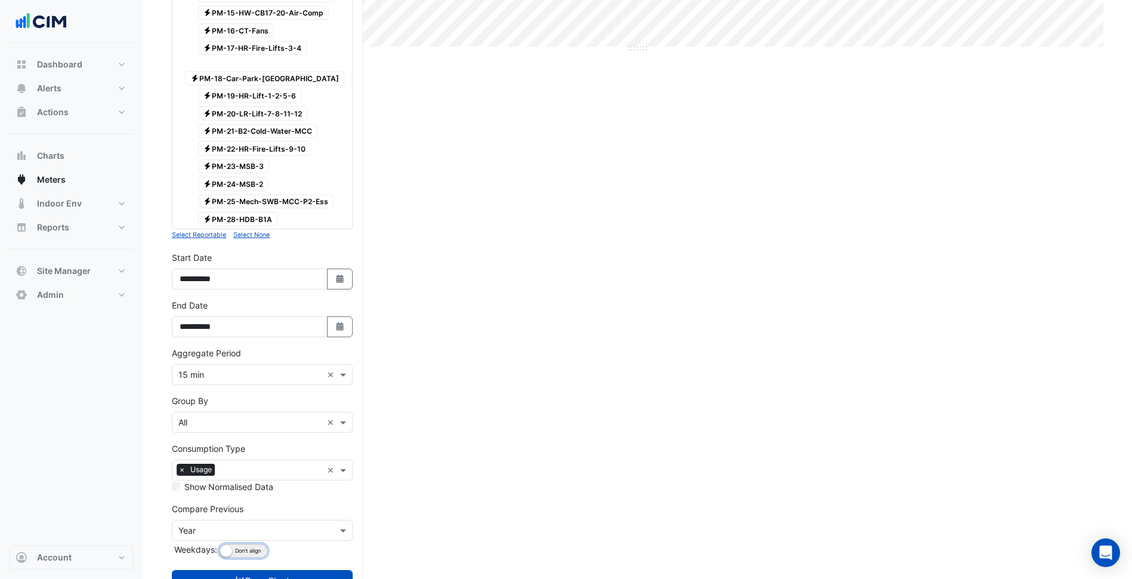
click at [257, 544] on button "Align Don't align" at bounding box center [244, 550] width 48 height 13
click at [266, 570] on button "Draw Chart" at bounding box center [262, 580] width 181 height 21
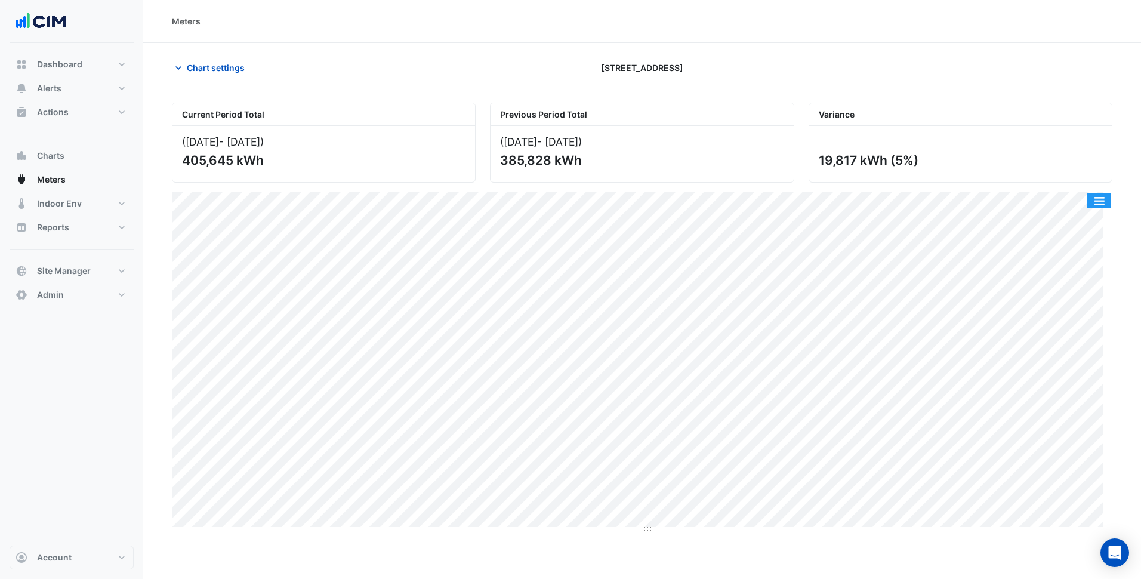
click at [1110, 199] on button "button" at bounding box center [1100, 200] width 24 height 15
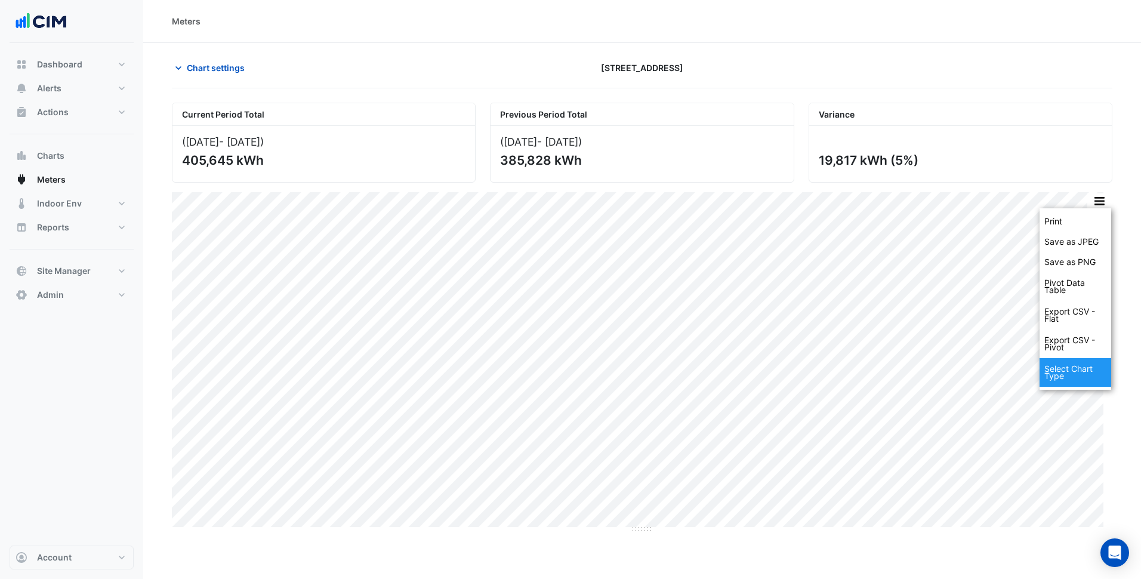
click at [1066, 371] on div "Select Chart Type" at bounding box center [1076, 372] width 72 height 29
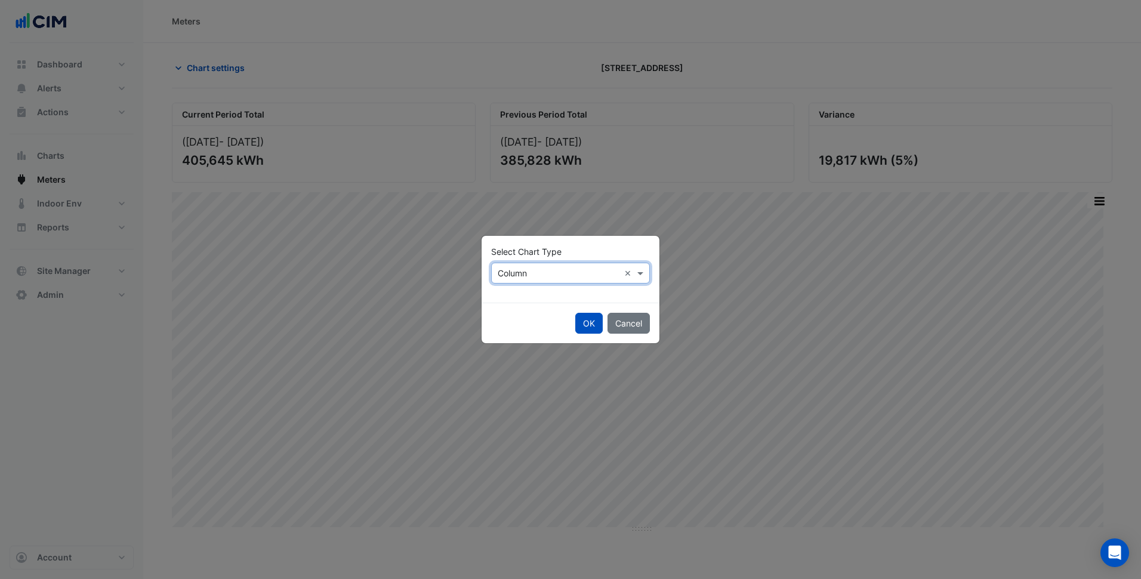
click at [555, 274] on input "text" at bounding box center [559, 273] width 122 height 13
click at [521, 288] on div "Line Column Stacked" at bounding box center [518, 315] width 52 height 61
click at [516, 295] on span "Line" at bounding box center [509, 299] width 16 height 10
click at [590, 327] on button "OK" at bounding box center [588, 323] width 27 height 21
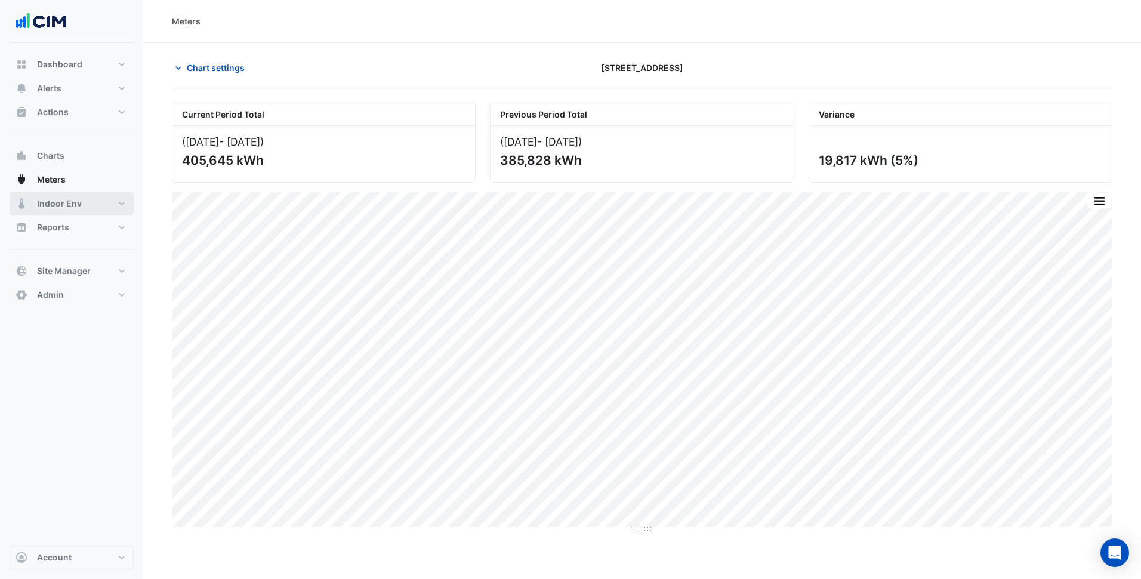
click at [66, 206] on span "Indoor Env" at bounding box center [59, 204] width 45 height 12
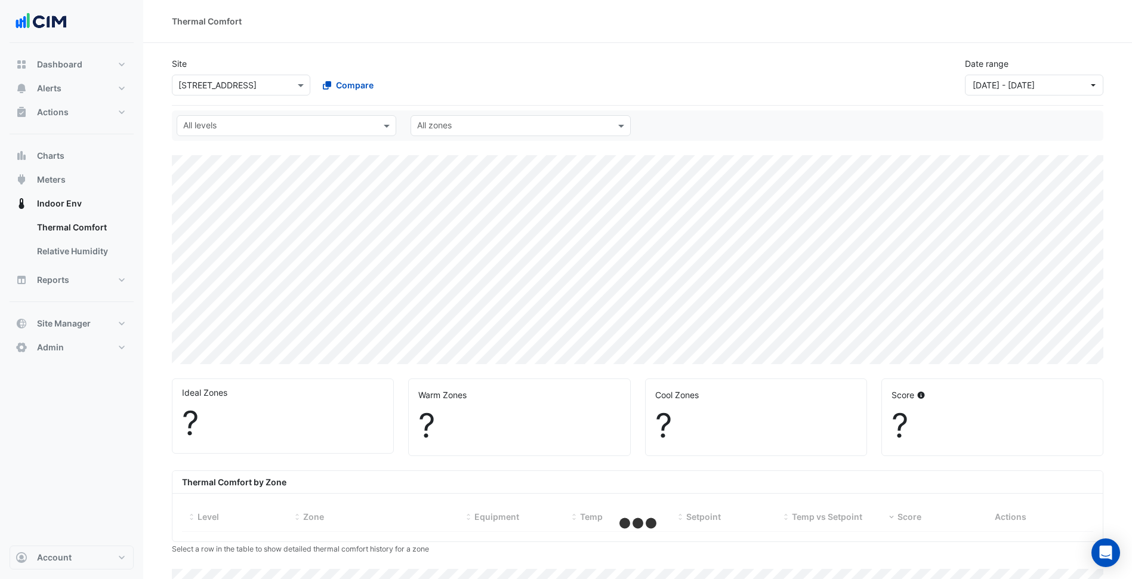
select select "***"
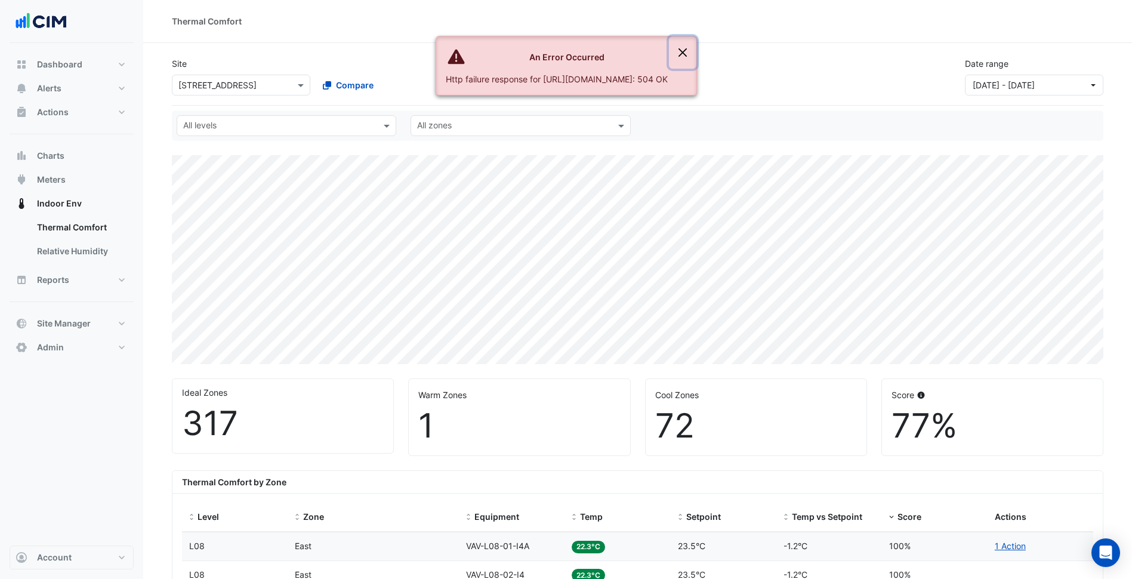
click at [697, 54] on button "Close" at bounding box center [682, 52] width 27 height 32
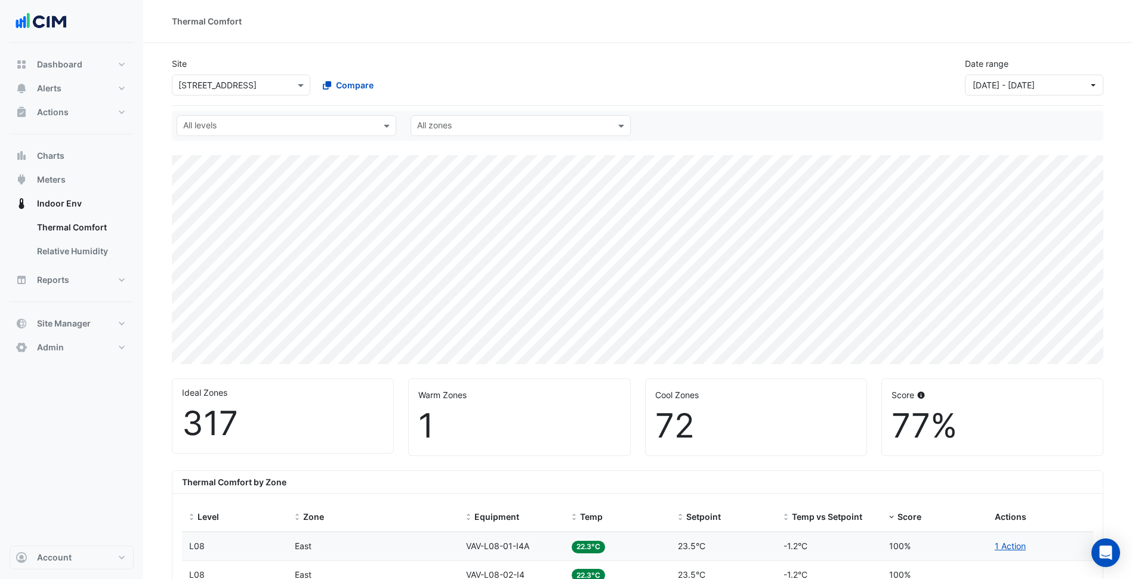
click at [725, 116] on div "All levels All zones" at bounding box center [638, 125] width 937 height 21
click at [79, 66] on span "Dashboard" at bounding box center [59, 64] width 45 height 12
select select "***"
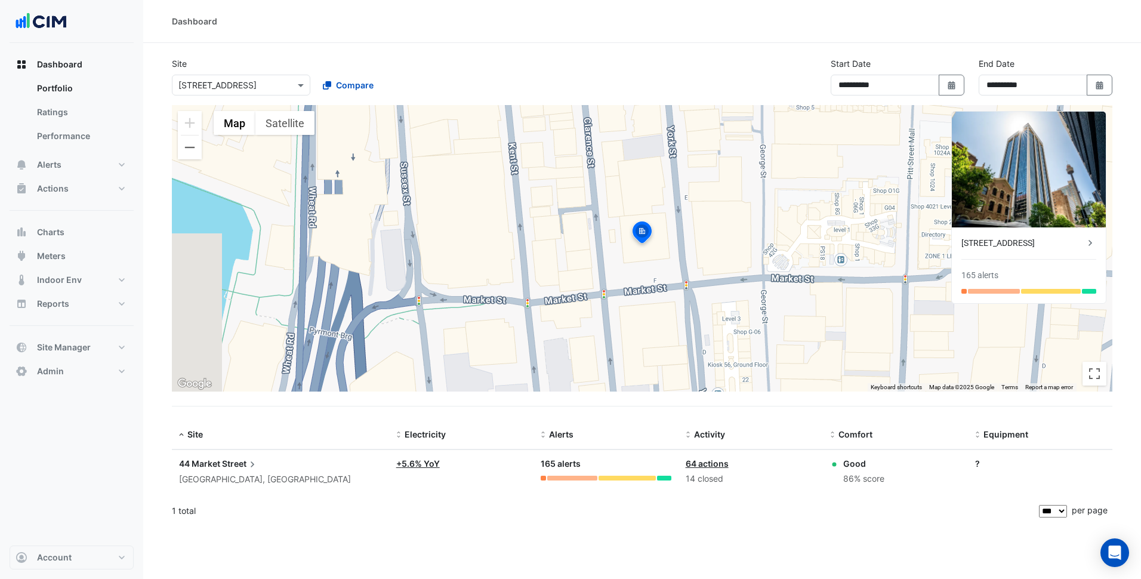
click at [965, 88] on div "**********" at bounding box center [898, 81] width 148 height 48
click at [956, 85] on icon "Select Date" at bounding box center [952, 85] width 11 height 8
select select "*"
select select "****"
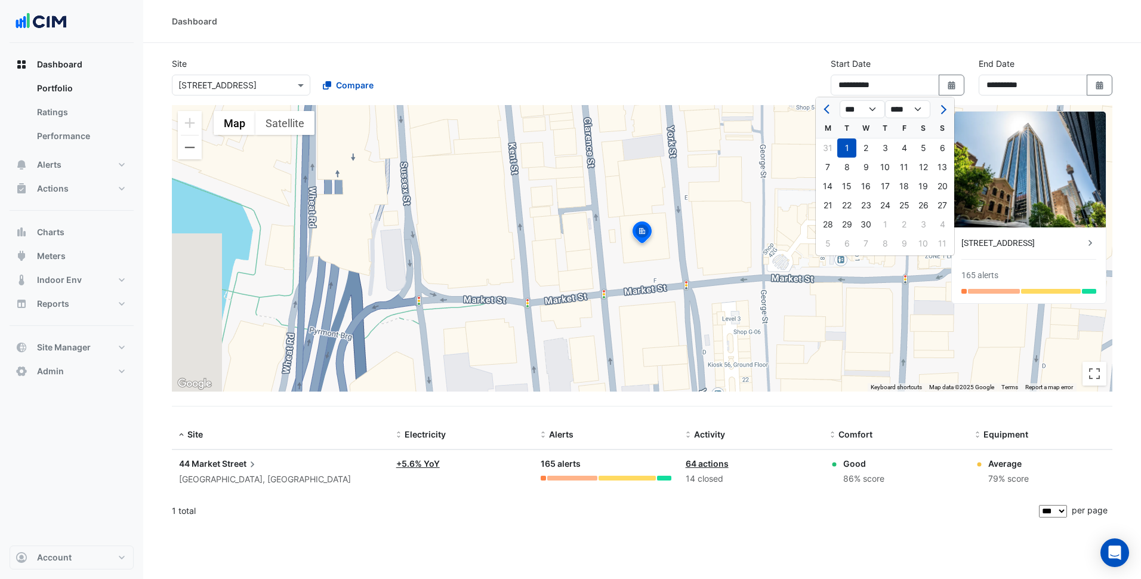
click at [1061, 41] on div "Dashboard" at bounding box center [642, 21] width 998 height 43
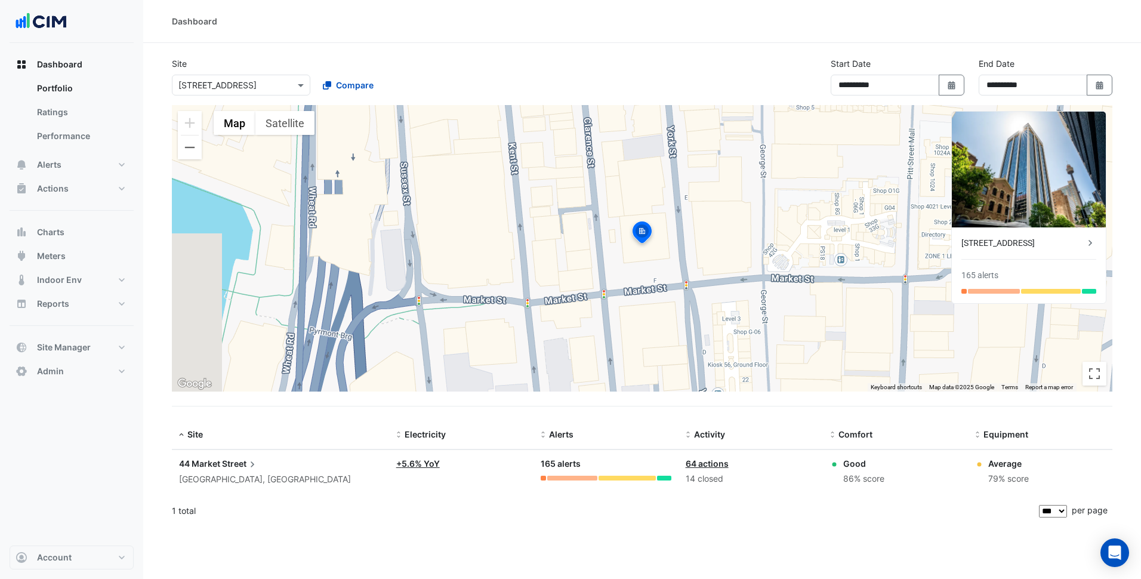
click at [202, 466] on span "44 Market" at bounding box center [199, 463] width 41 height 10
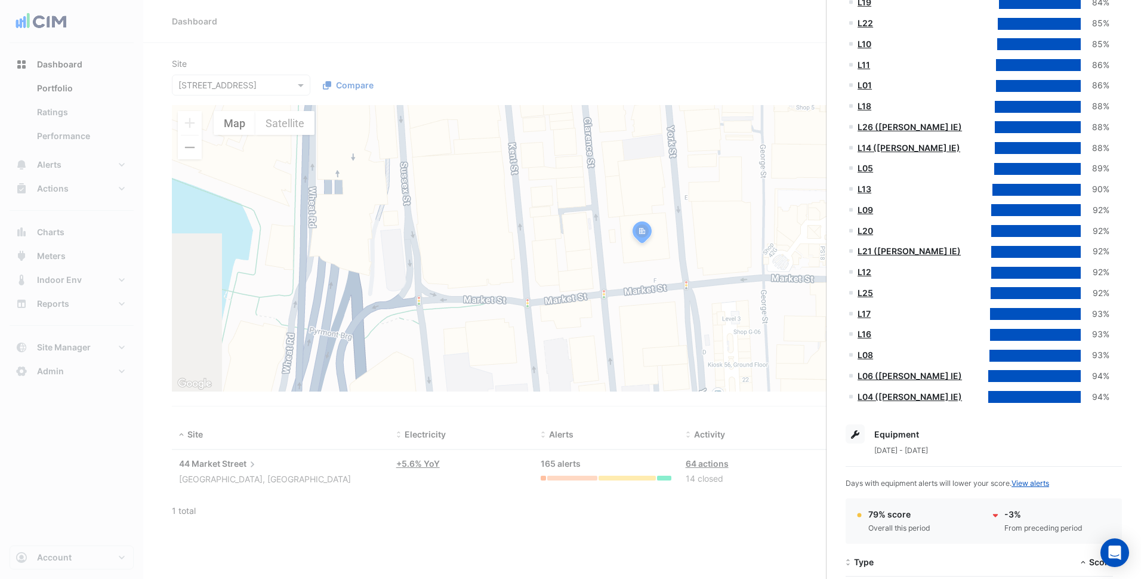
scroll to position [540, 0]
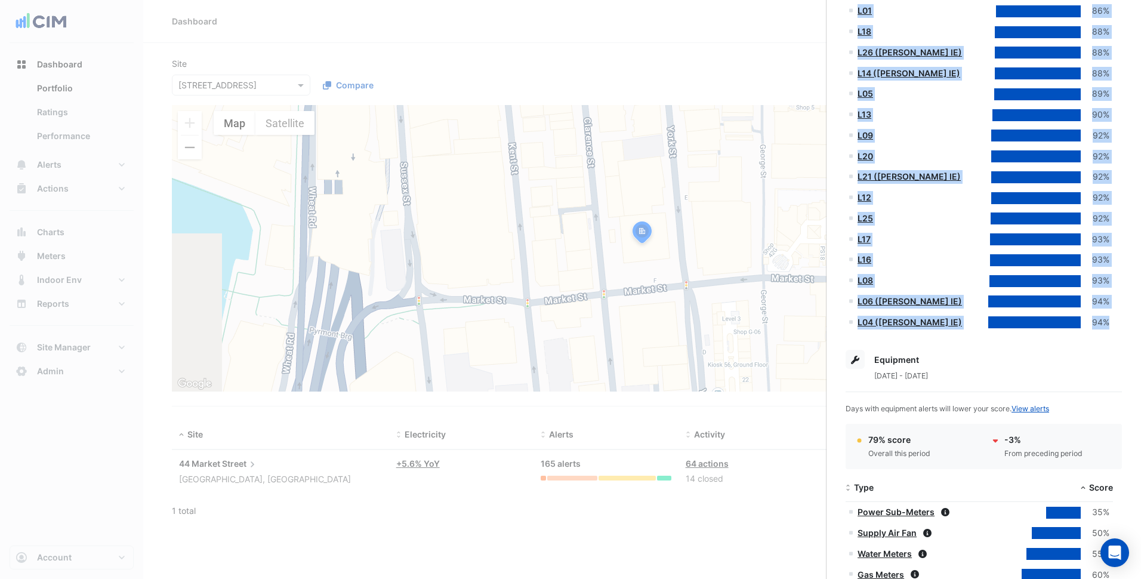
drag, startPoint x: 839, startPoint y: 97, endPoint x: 1108, endPoint y: 325, distance: 353.3
click at [1108, 325] on div "44 Market Street, Sydney, New South Wales Monitoring Total sensors 5,784 Total …" at bounding box center [984, 439] width 315 height 1874
copy datatable-scroller "L03 55% L02 72% L15 76% L07 78% L23 80% L19 84% L22 85% L10 85% L11 86% L01 86%…"
click at [169, 35] on ngb-offcanvas-backdrop at bounding box center [570, 289] width 1141 height 579
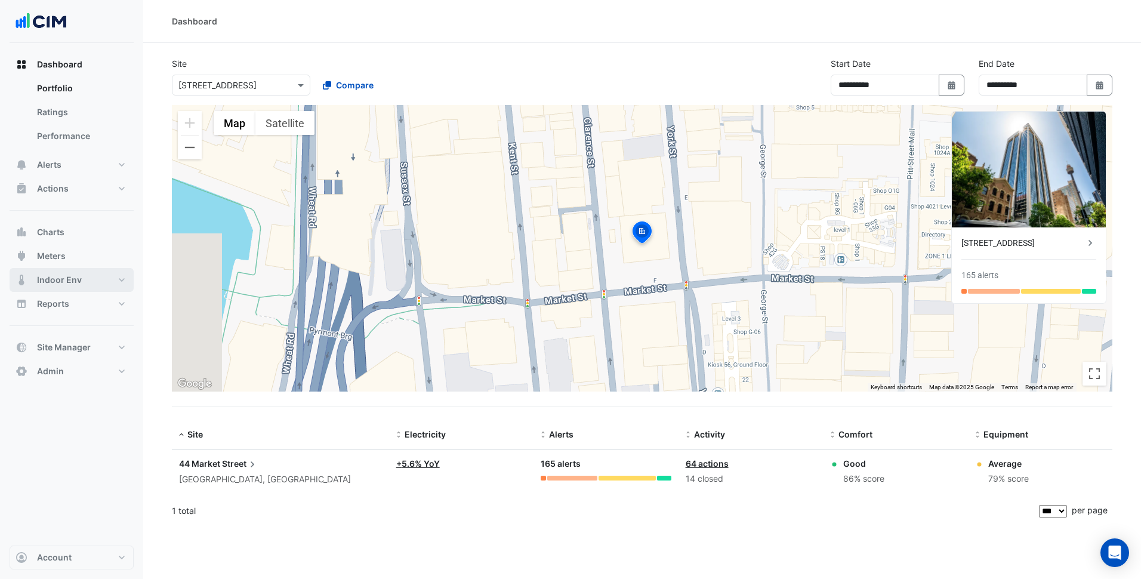
click at [111, 284] on button "Indoor Env" at bounding box center [72, 280] width 124 height 24
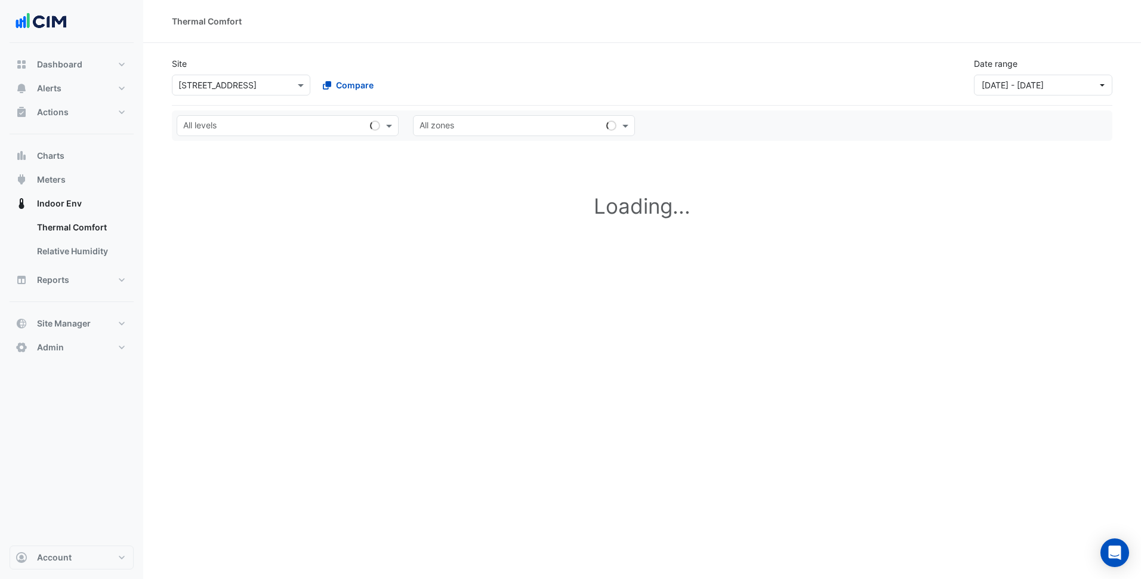
click at [232, 81] on input "text" at bounding box center [228, 85] width 101 height 13
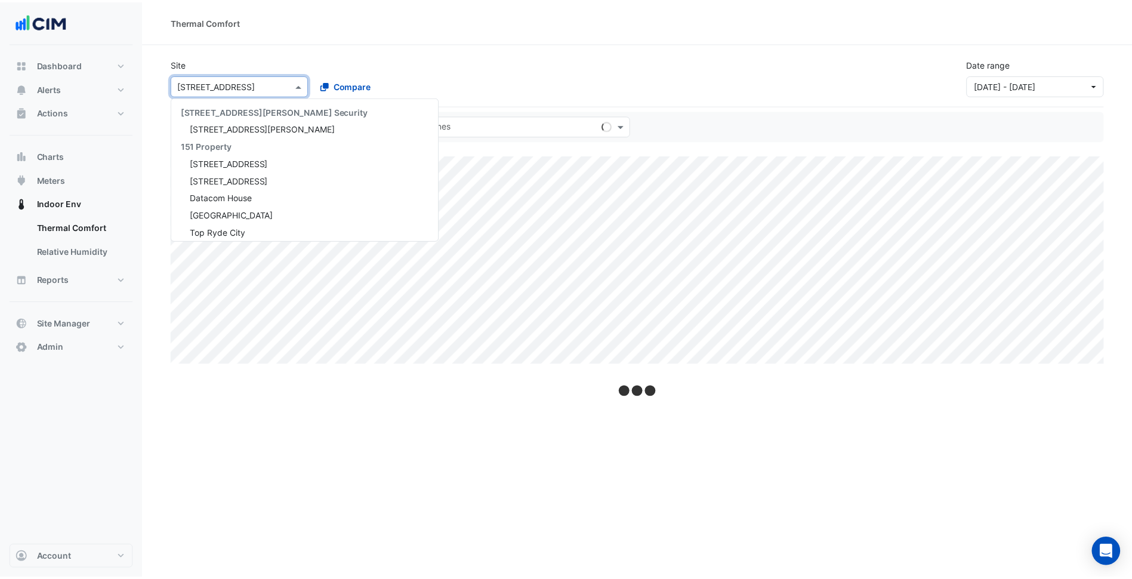
scroll to position [11689, 0]
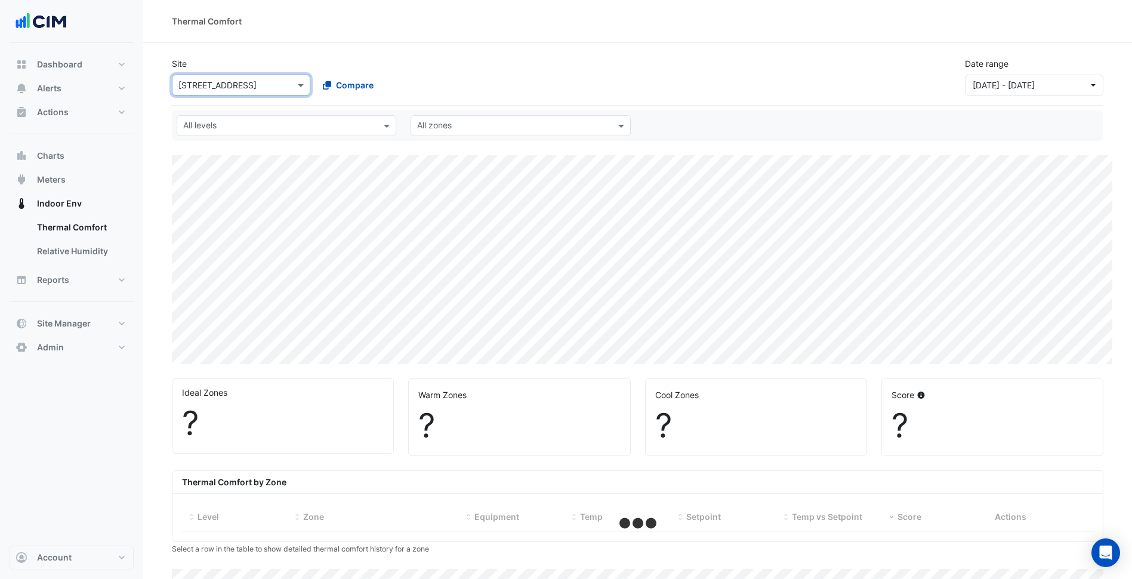
drag, startPoint x: 270, startPoint y: 114, endPoint x: 255, endPoint y: 123, distance: 16.9
click at [261, 119] on div "All levels All zones" at bounding box center [638, 125] width 932 height 30
click at [251, 126] on input "text" at bounding box center [279, 127] width 193 height 13
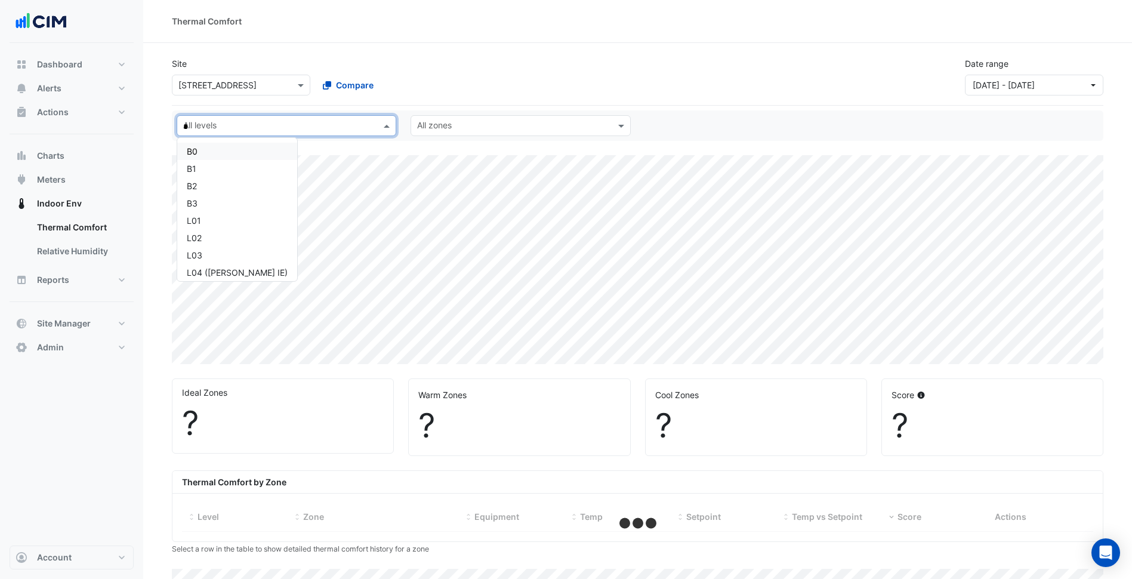
type input "**"
select select "***"
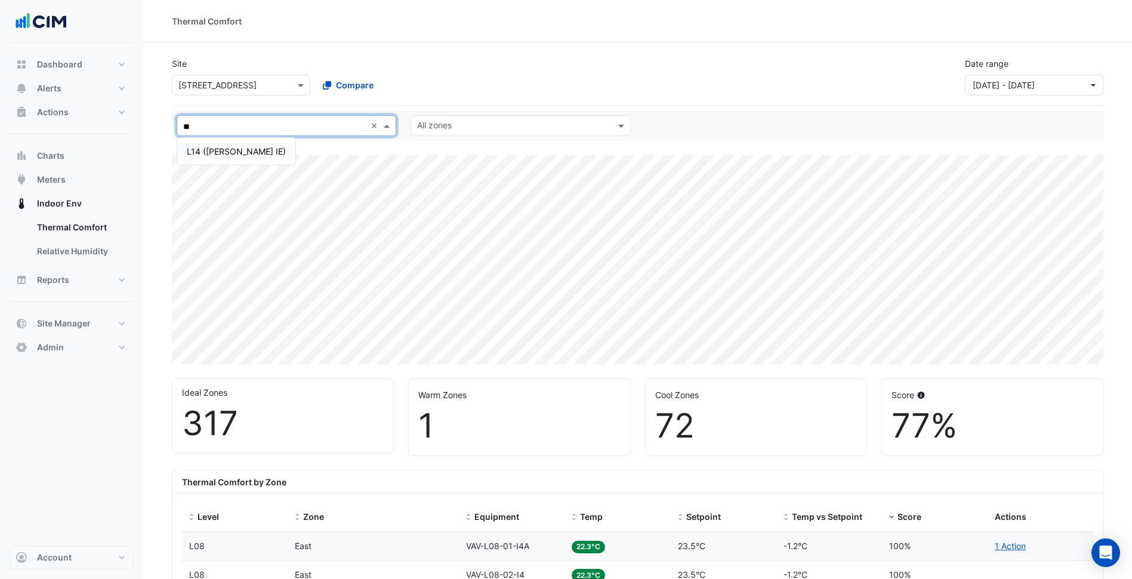
click at [240, 149] on div "L14 ([PERSON_NAME] IE)" at bounding box center [236, 151] width 99 height 13
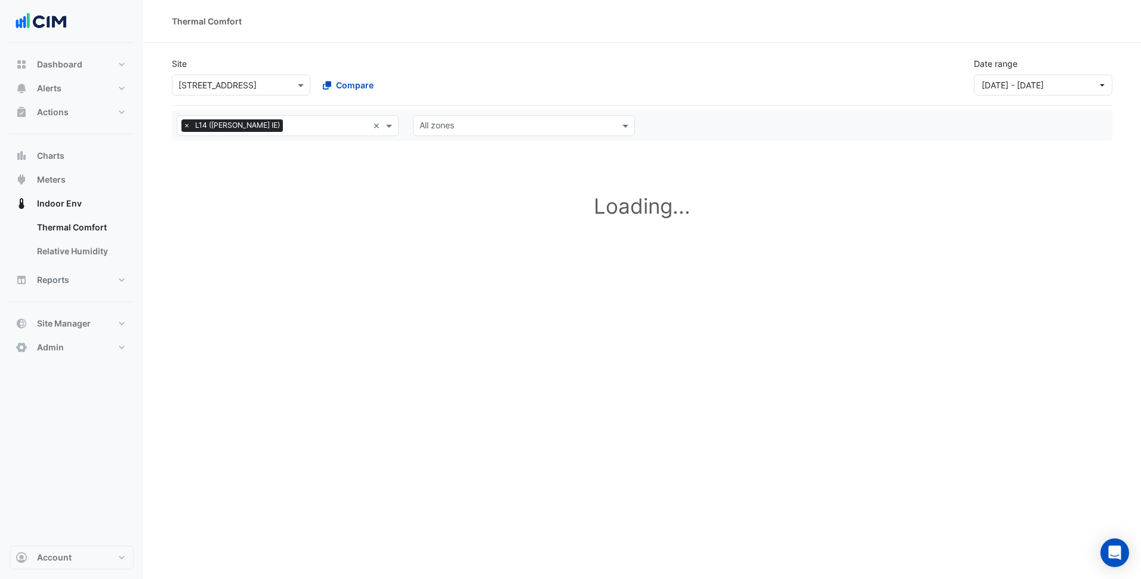
click at [709, 82] on div "Site Select a Site × 44 Market Street Compare Date range 01 Apr 25 - 30 Jun 25" at bounding box center [642, 72] width 955 height 48
click at [1076, 92] on button "01 Apr 25 - 30 Jun 25" at bounding box center [1043, 85] width 138 height 21
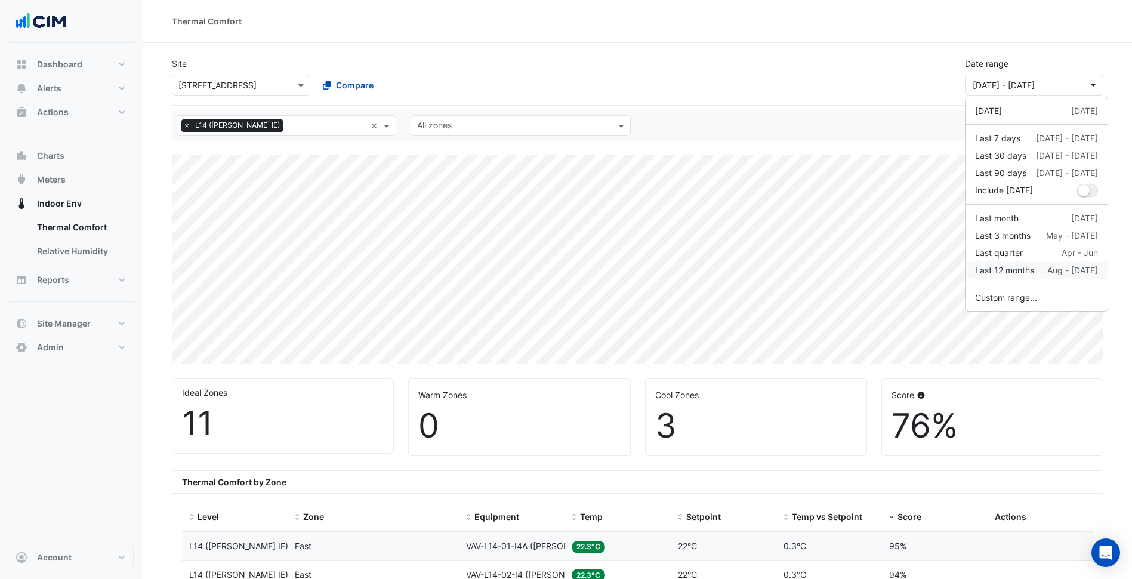
click at [1053, 272] on div "Last 12 months Aug - Jul" at bounding box center [1036, 270] width 123 height 13
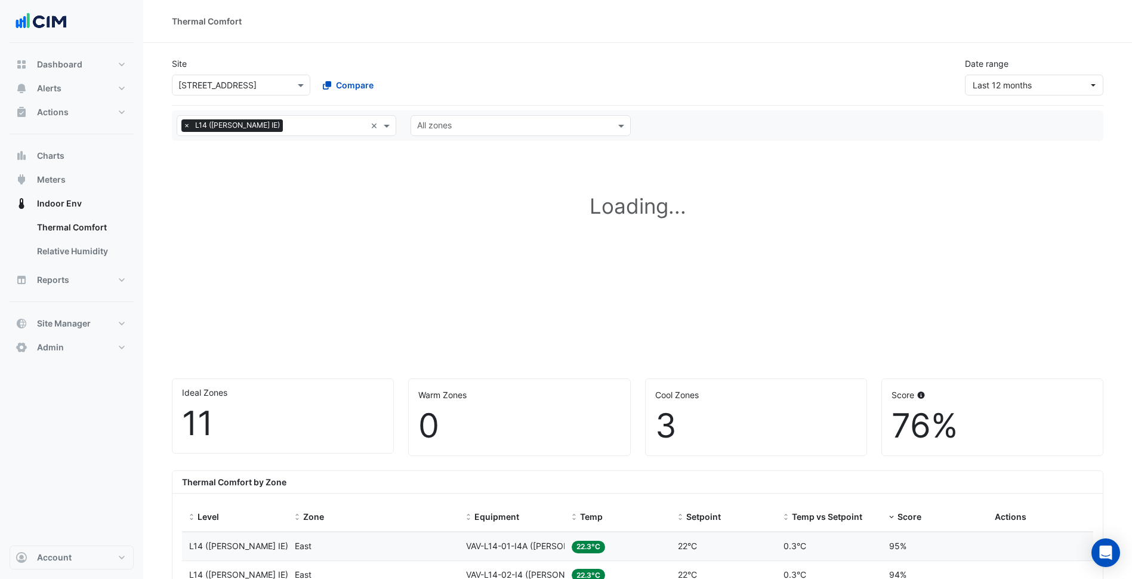
click at [792, 479] on div "Thermal Comfort by Zone" at bounding box center [638, 482] width 931 height 23
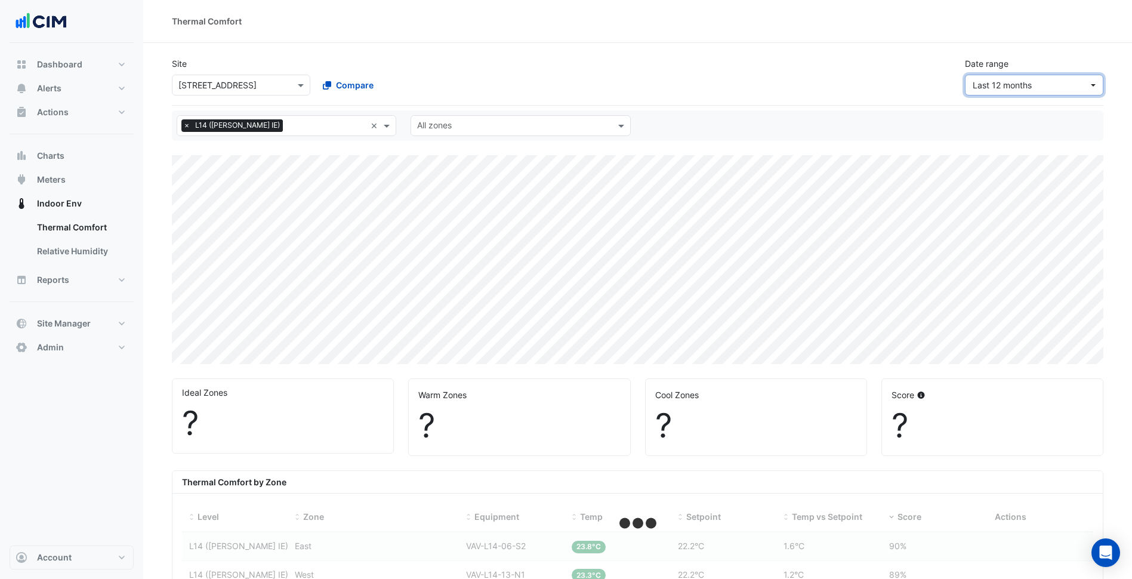
click at [1024, 77] on button "Last 12 months" at bounding box center [1034, 85] width 138 height 21
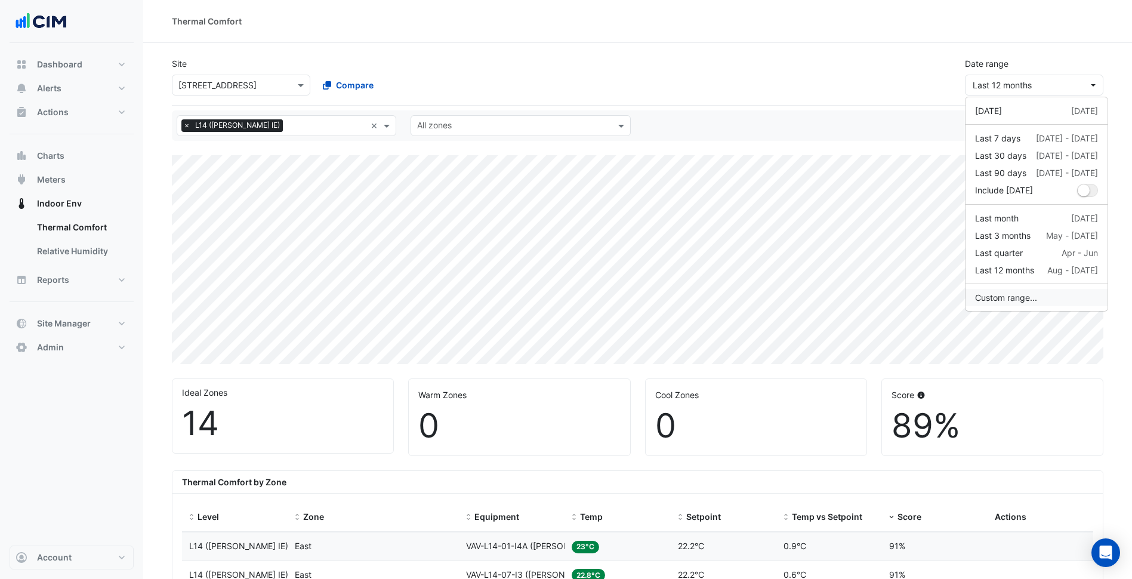
click at [1048, 305] on button "Custom range..." at bounding box center [1037, 297] width 142 height 17
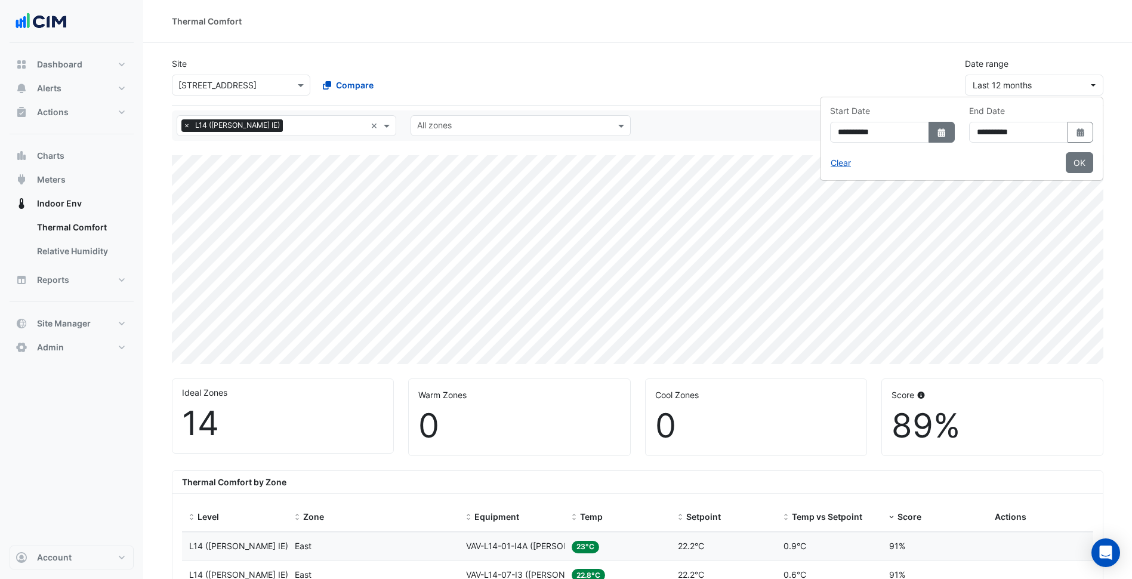
click at [929, 139] on button "Select Date" at bounding box center [942, 132] width 26 height 21
select select "*"
select select "****"
click at [775, 156] on span "Previous month" at bounding box center [773, 156] width 9 height 9
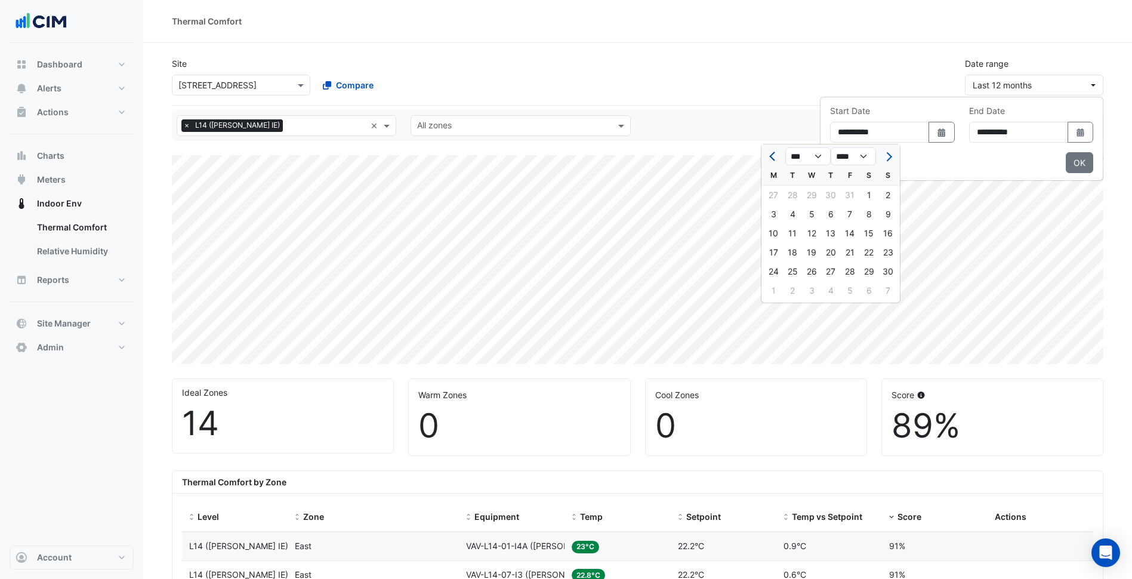
click at [775, 156] on span "Previous month" at bounding box center [773, 156] width 9 height 9
select select "*"
click at [809, 196] on div "1" at bounding box center [811, 195] width 19 height 19
type input "**********"
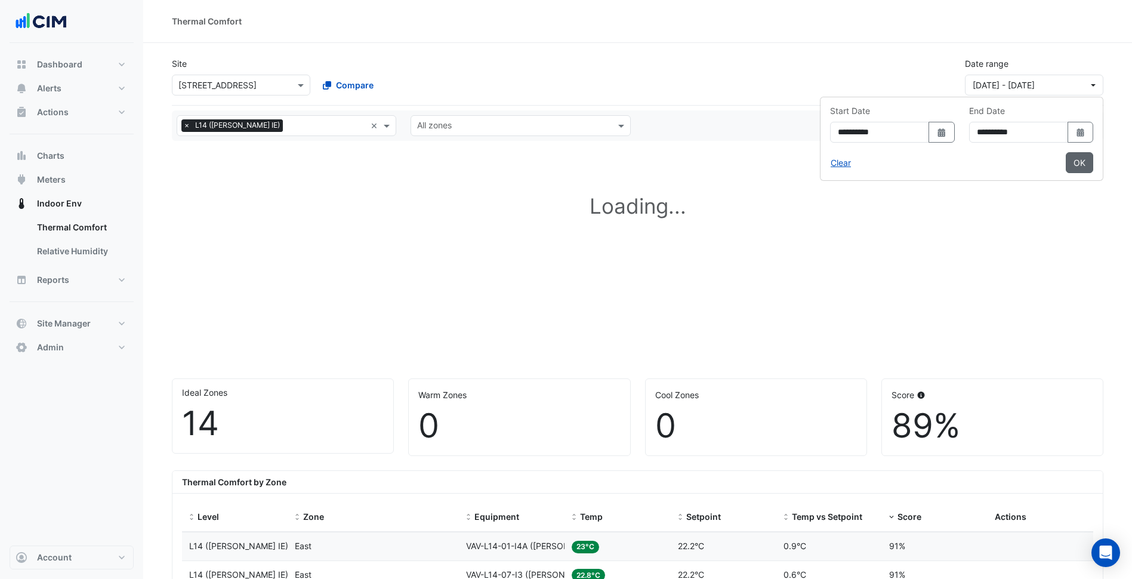
click at [1070, 157] on button "OK" at bounding box center [1079, 162] width 27 height 21
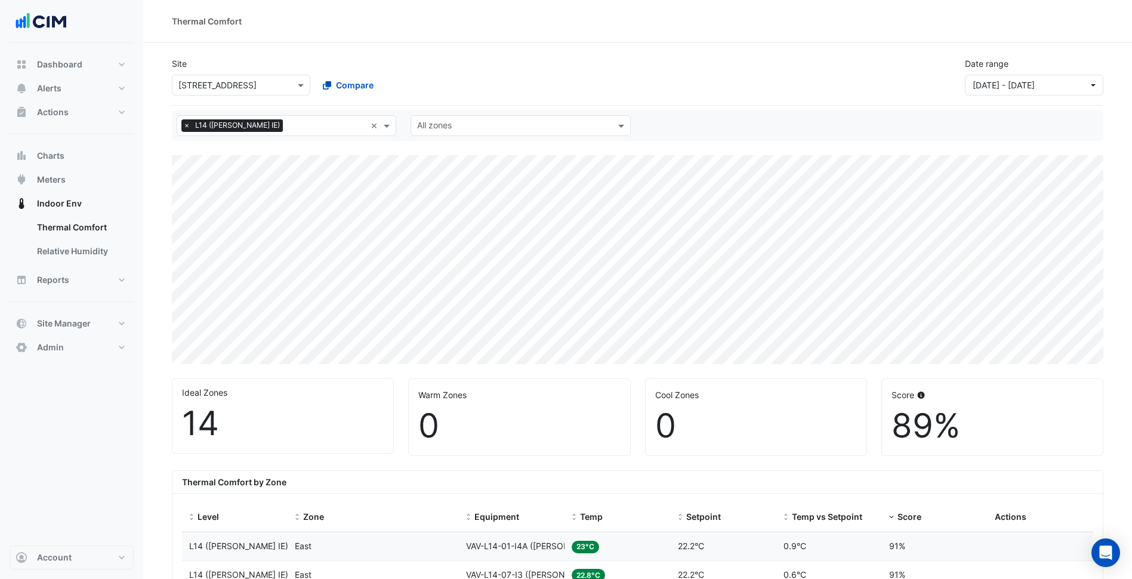
click at [461, 133] on div at bounding box center [512, 127] width 195 height 16
click at [514, 126] on input "text" at bounding box center [513, 127] width 193 height 13
click at [445, 186] on div "East" at bounding box center [440, 185] width 58 height 17
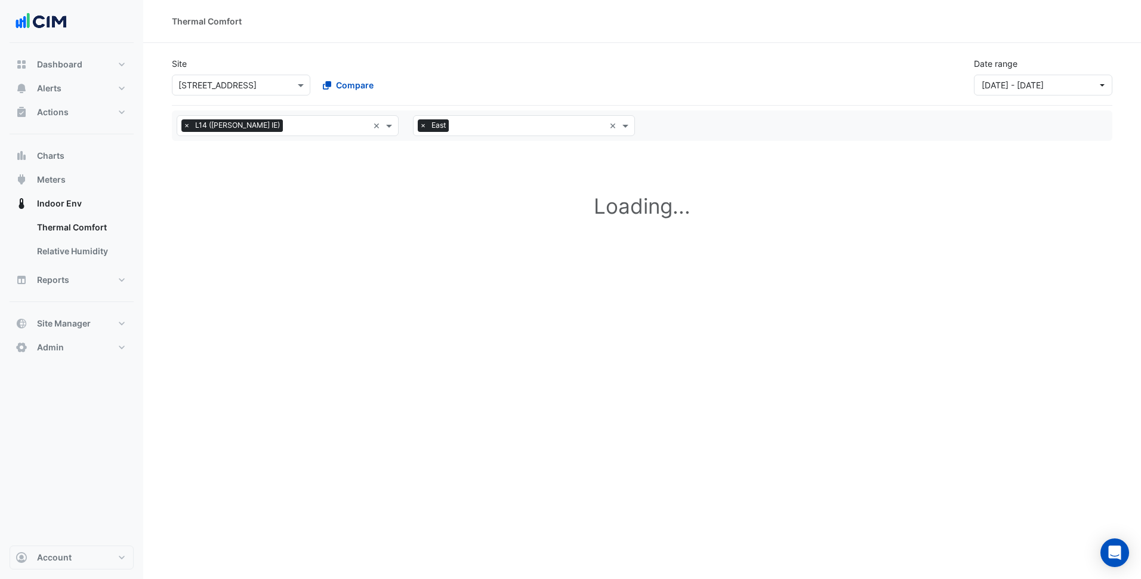
click at [526, 81] on div "Site Select a Site × 44 Market Street Compare Date range 01 May 24 - 31 Jul 25" at bounding box center [642, 72] width 955 height 48
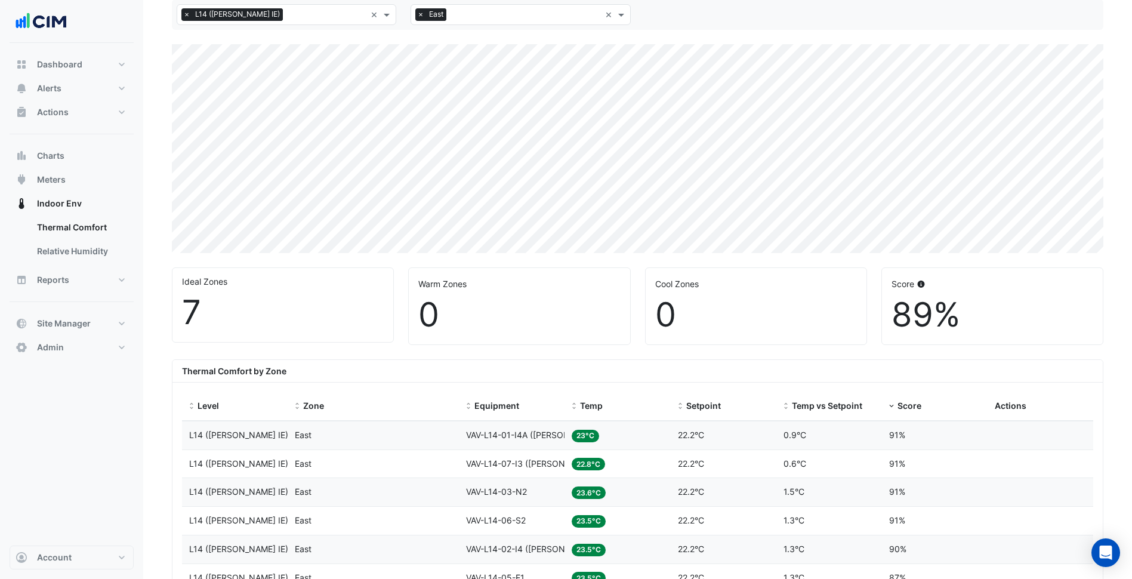
scroll to position [119, 0]
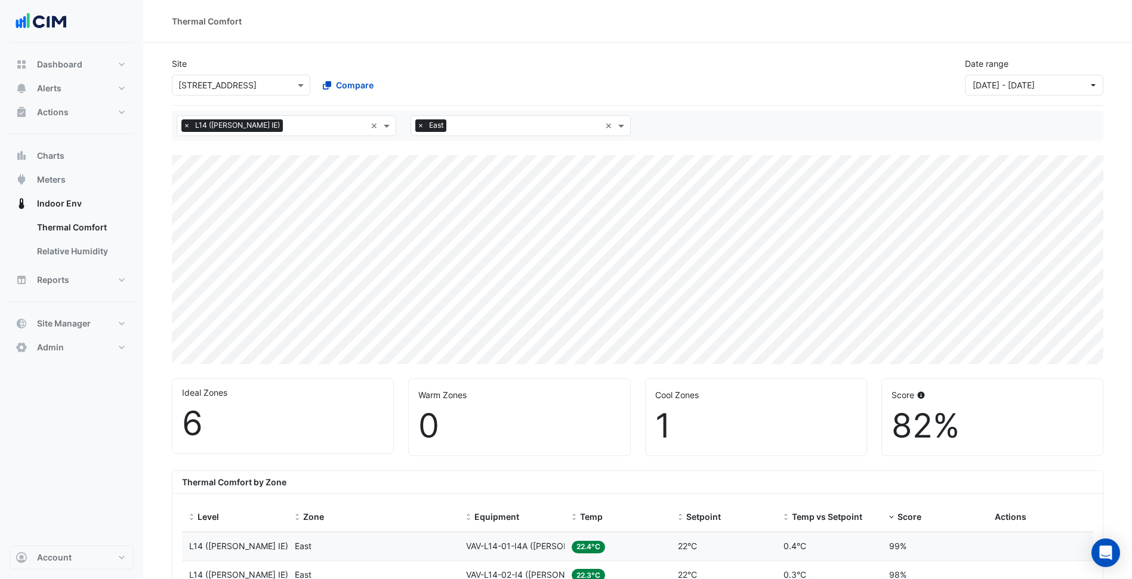
click at [417, 127] on span "×" at bounding box center [420, 125] width 11 height 12
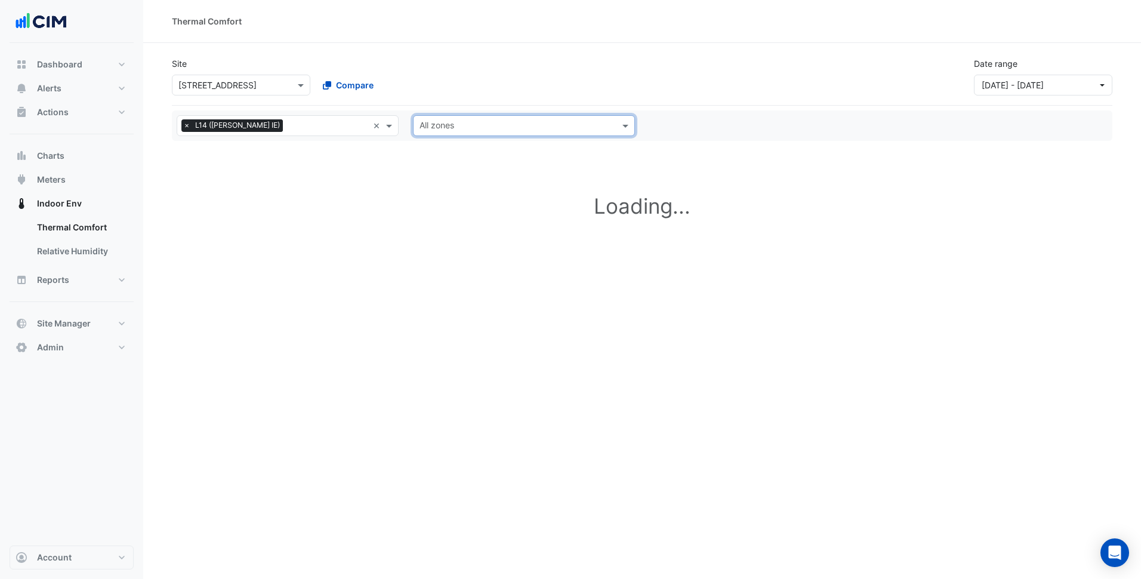
click at [469, 92] on div "Site Select a Site × 44 Market Street Compare Date range 01 May 24 - 31 Jul 25" at bounding box center [642, 72] width 955 height 48
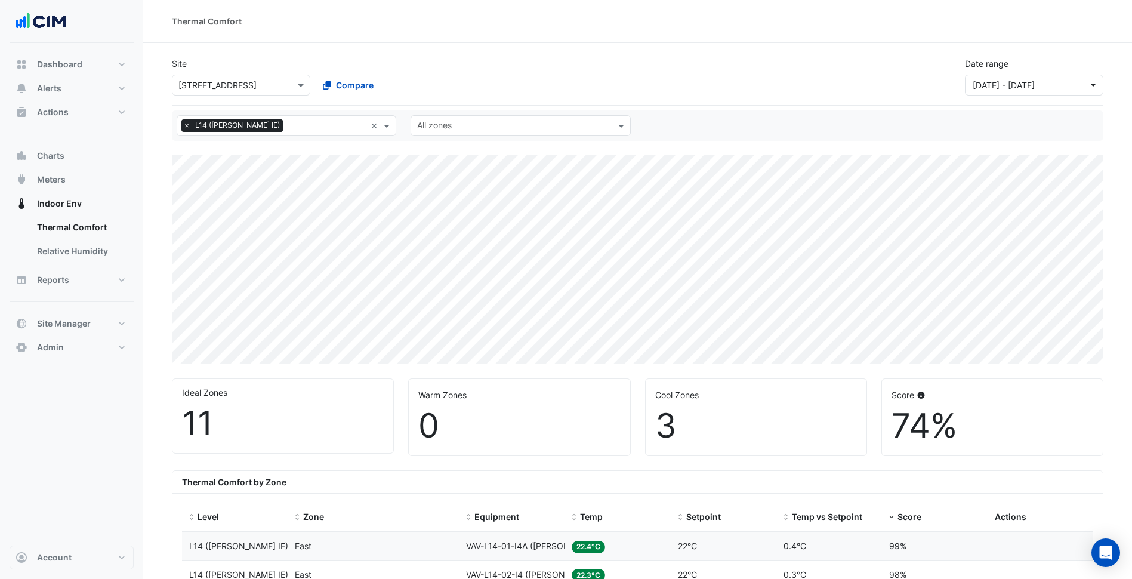
click at [476, 130] on input "text" at bounding box center [513, 127] width 193 height 13
click at [451, 203] on div "West" at bounding box center [440, 203] width 58 height 17
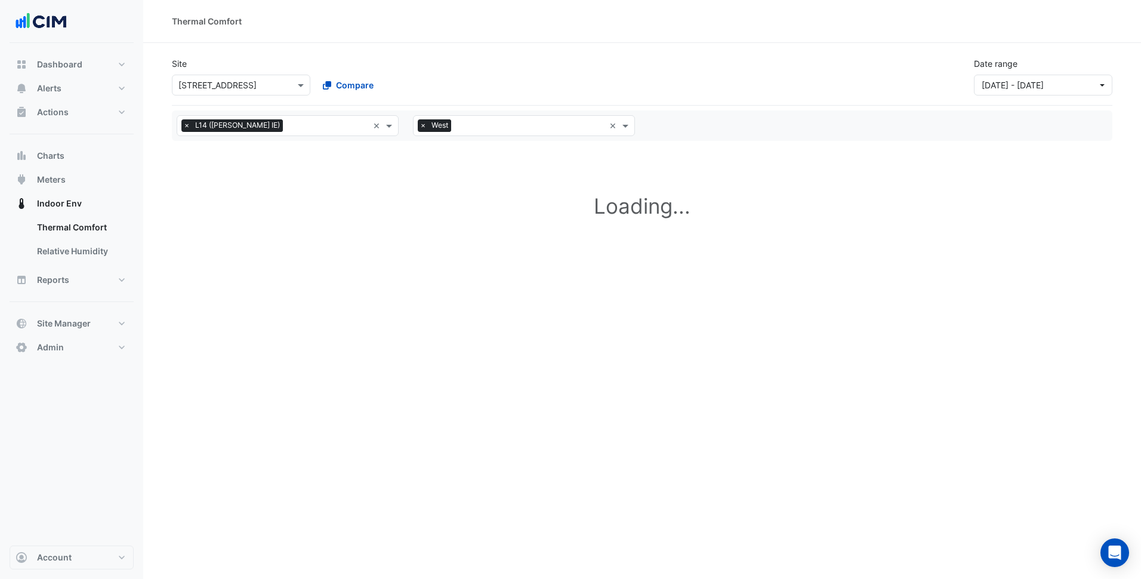
click at [544, 98] on div "Site Select a Site × 44 Market Street Compare Date range 01 May 24 - 31 Jul 25" at bounding box center [642, 77] width 941 height 58
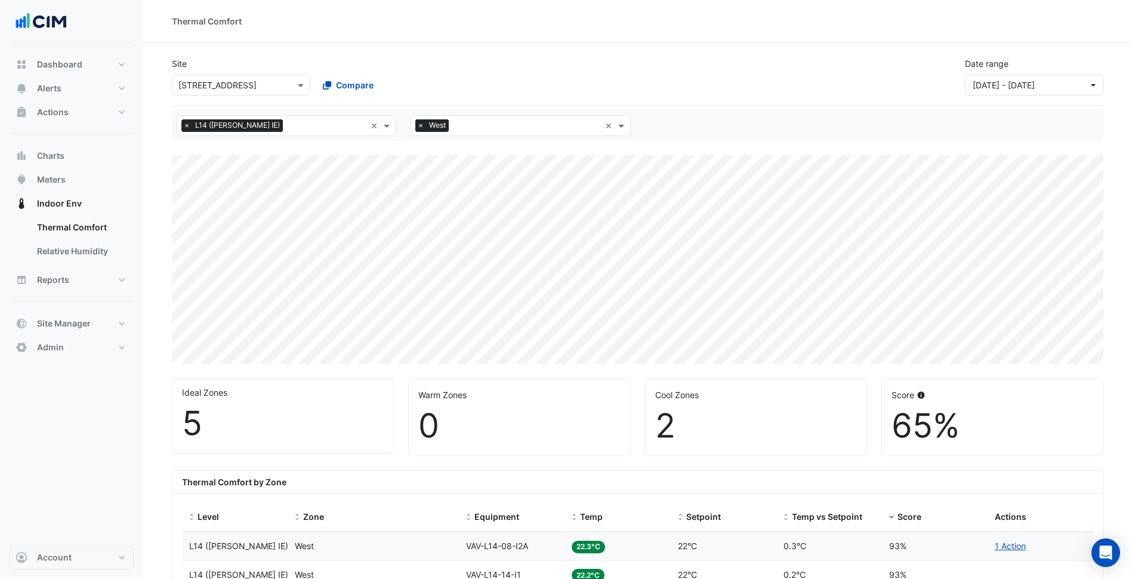
click at [421, 129] on span "×" at bounding box center [420, 125] width 11 height 12
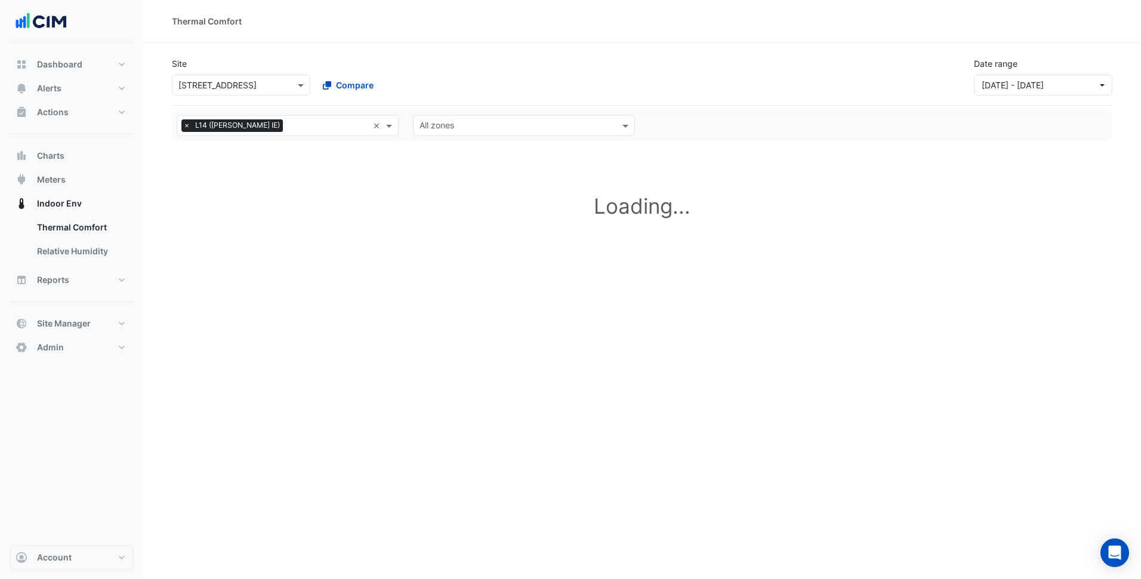
click at [505, 82] on div "Site Select a Site × 44 Market Street Compare Date range 01 May 24 - 31 Jul 25" at bounding box center [642, 72] width 955 height 48
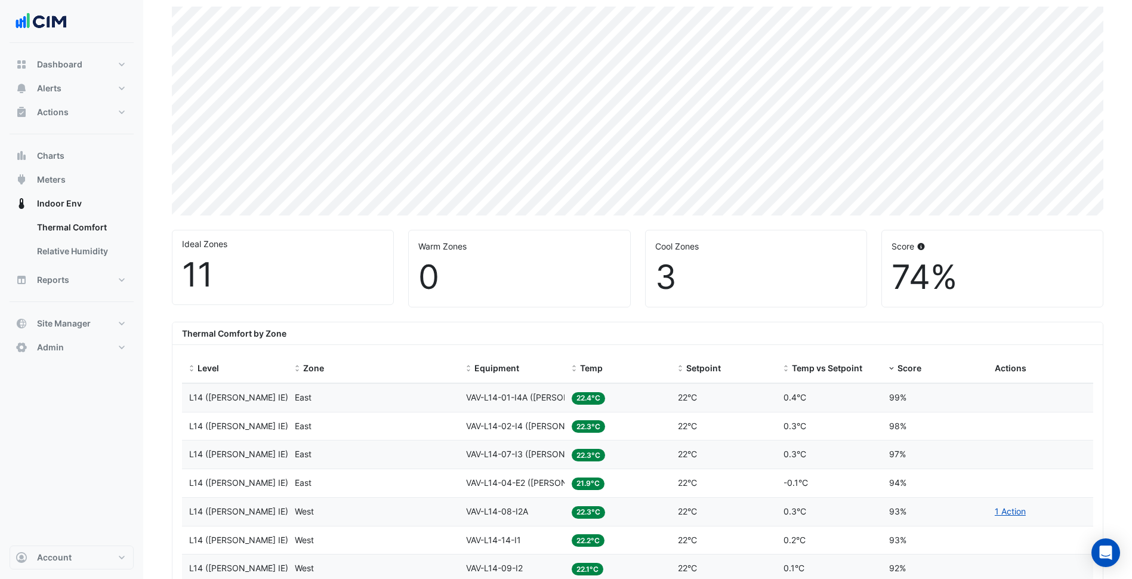
scroll to position [76, 0]
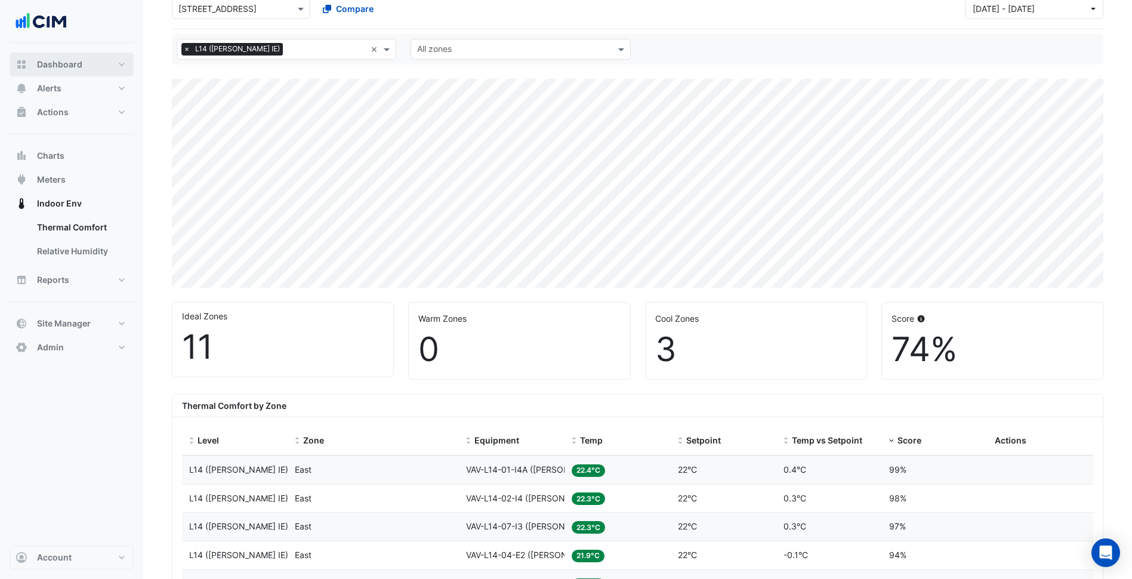
click at [87, 66] on button "Dashboard" at bounding box center [72, 65] width 124 height 24
select select "***"
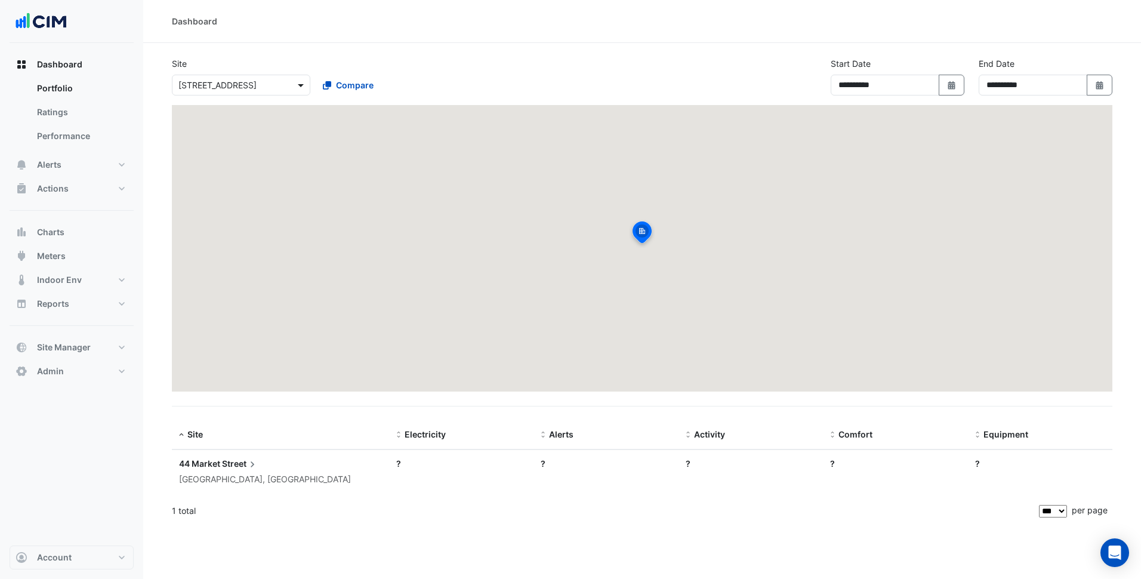
click at [304, 88] on span at bounding box center [302, 85] width 15 height 13
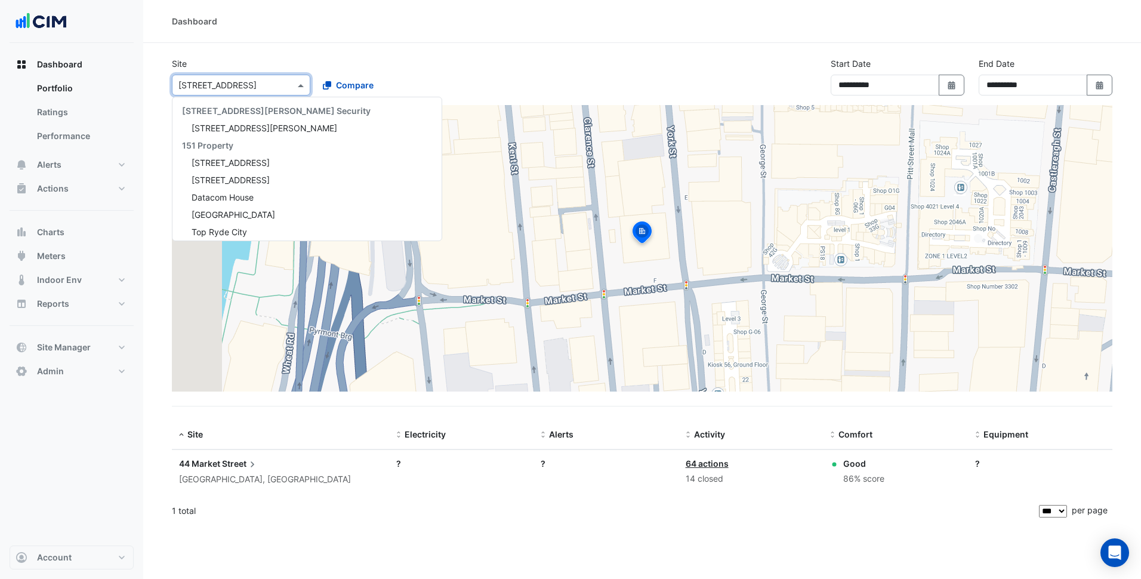
scroll to position [11689, 0]
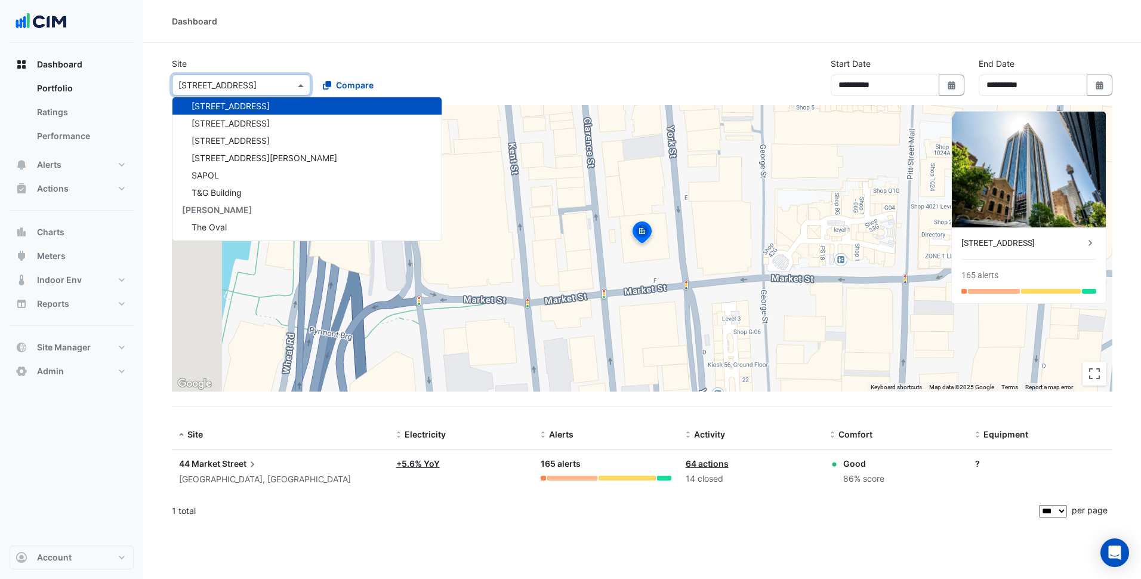
click at [360, 63] on div "Site Select a Site × 44 Market Street 141 Walker Street Security 141 Walker Str…" at bounding box center [313, 76] width 296 height 38
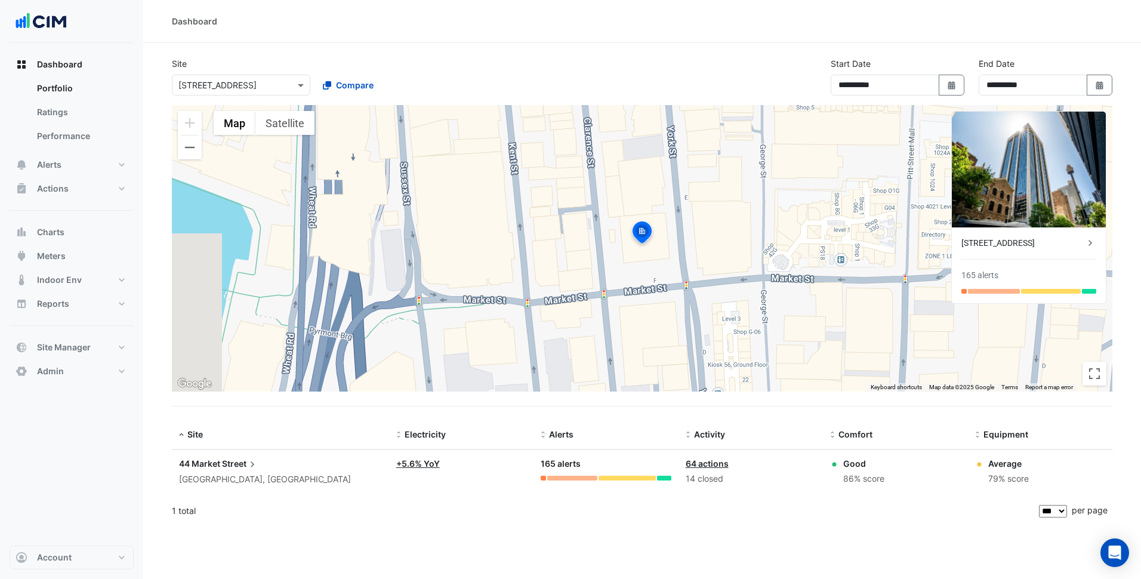
drag, startPoint x: 356, startPoint y: 84, endPoint x: 364, endPoint y: 103, distance: 21.0
click at [356, 84] on span "Compare" at bounding box center [355, 85] width 38 height 13
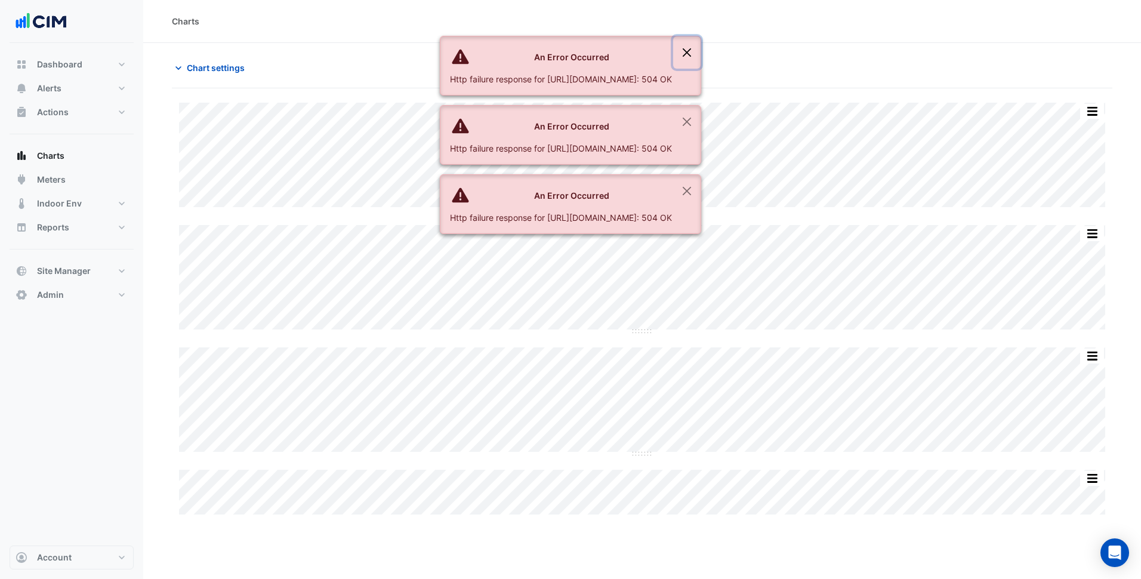
click at [701, 53] on button "Close" at bounding box center [686, 52] width 27 height 32
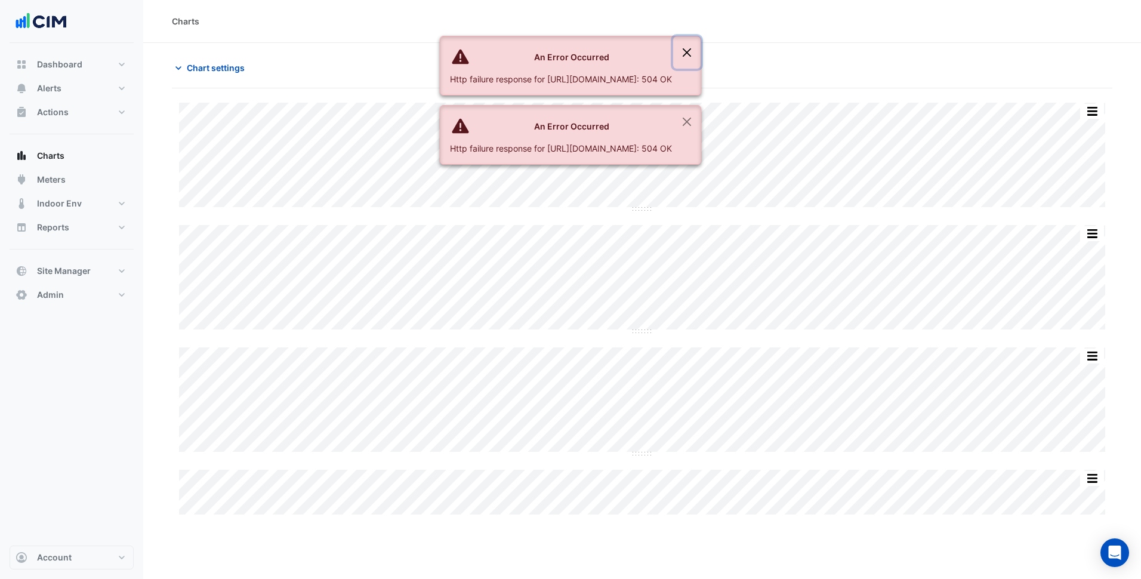
click at [701, 53] on button "Close" at bounding box center [686, 52] width 27 height 32
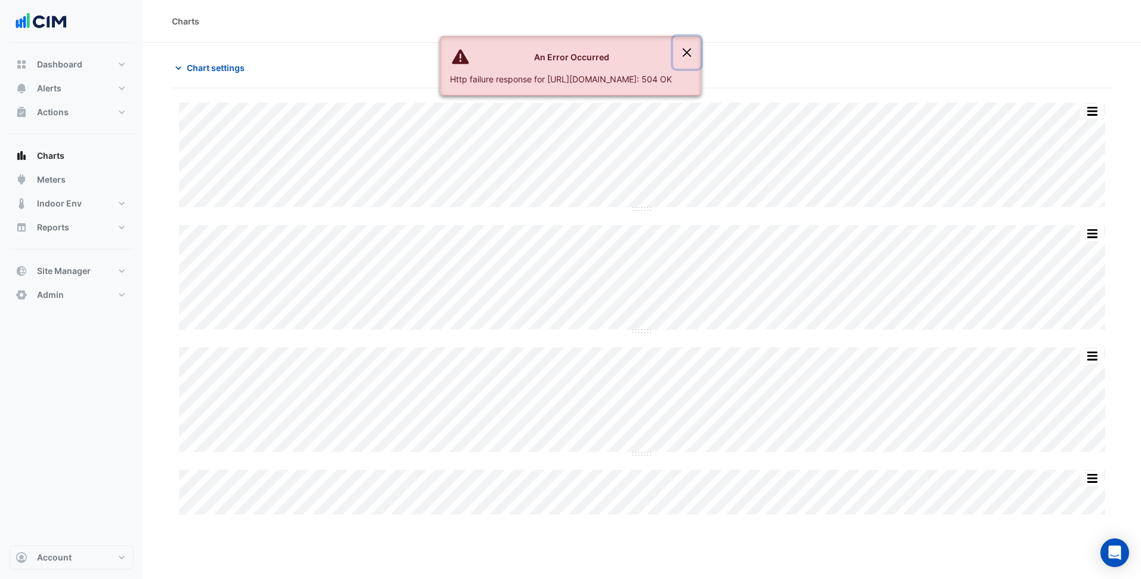
click at [701, 53] on button "Close" at bounding box center [686, 52] width 27 height 32
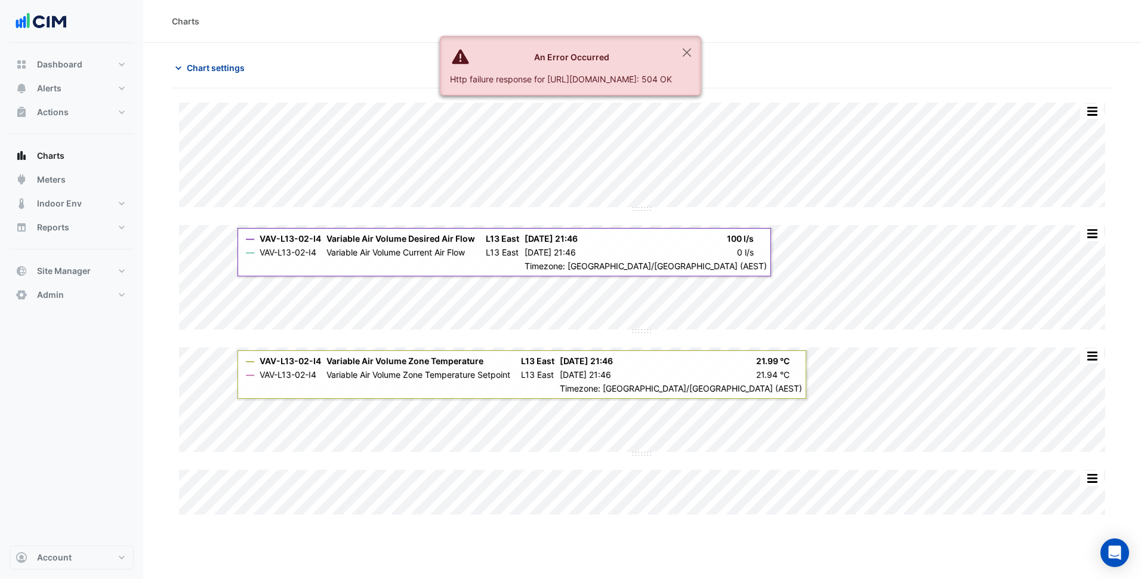
click at [238, 67] on span "Chart settings" at bounding box center [216, 67] width 58 height 13
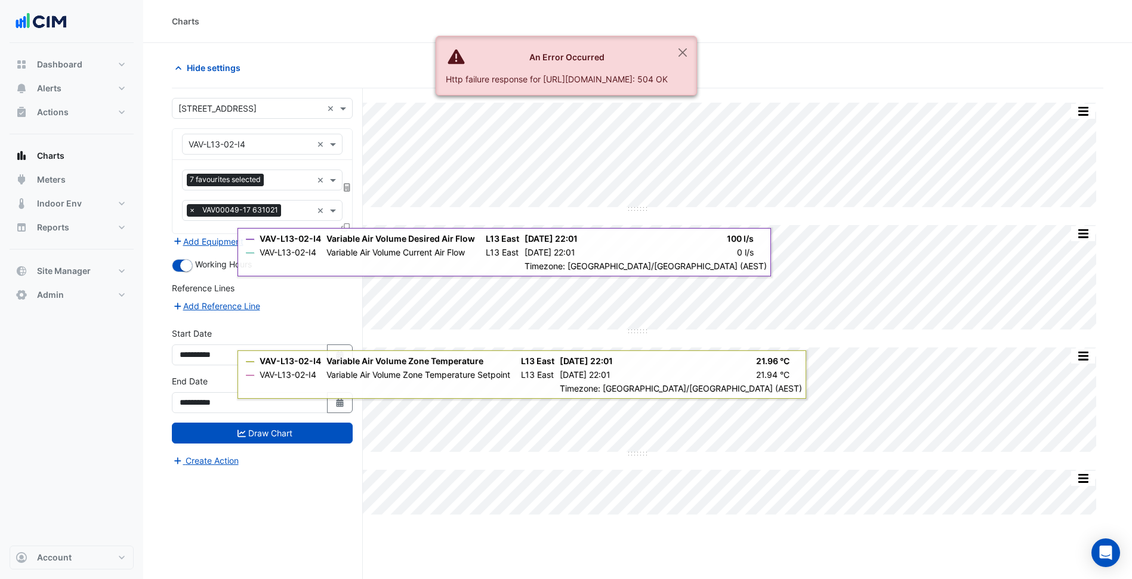
click at [256, 140] on input "text" at bounding box center [251, 144] width 124 height 13
type input "******"
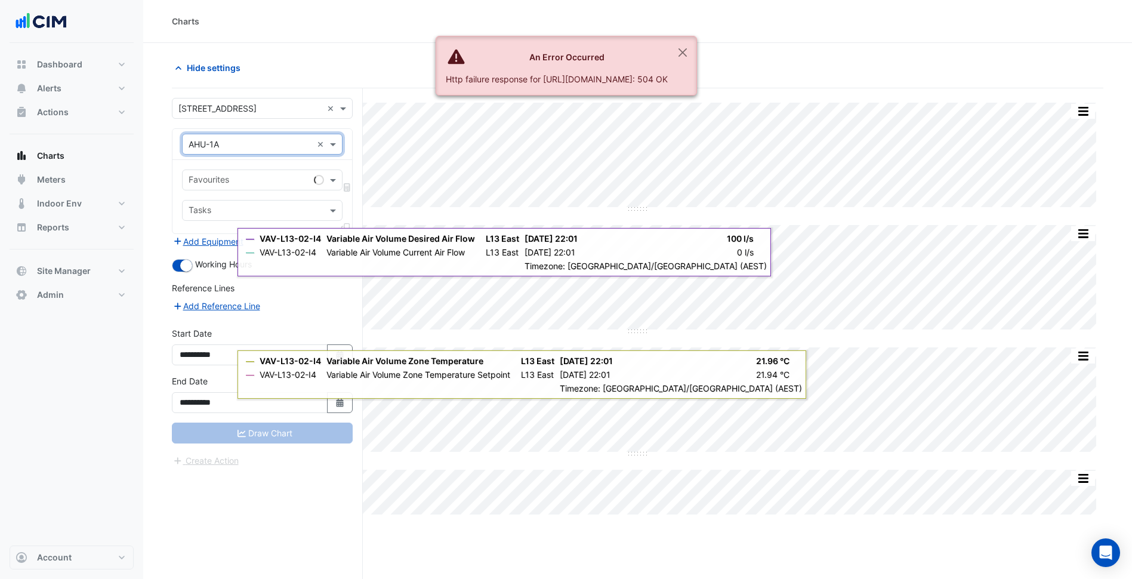
click at [232, 185] on input "text" at bounding box center [249, 181] width 121 height 13
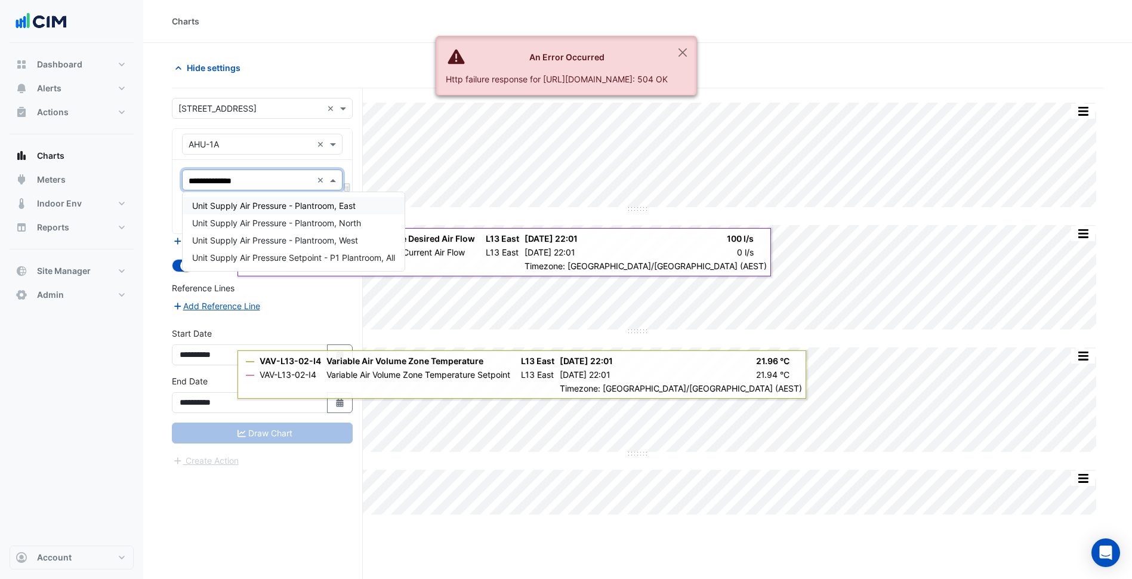
type input "**********"
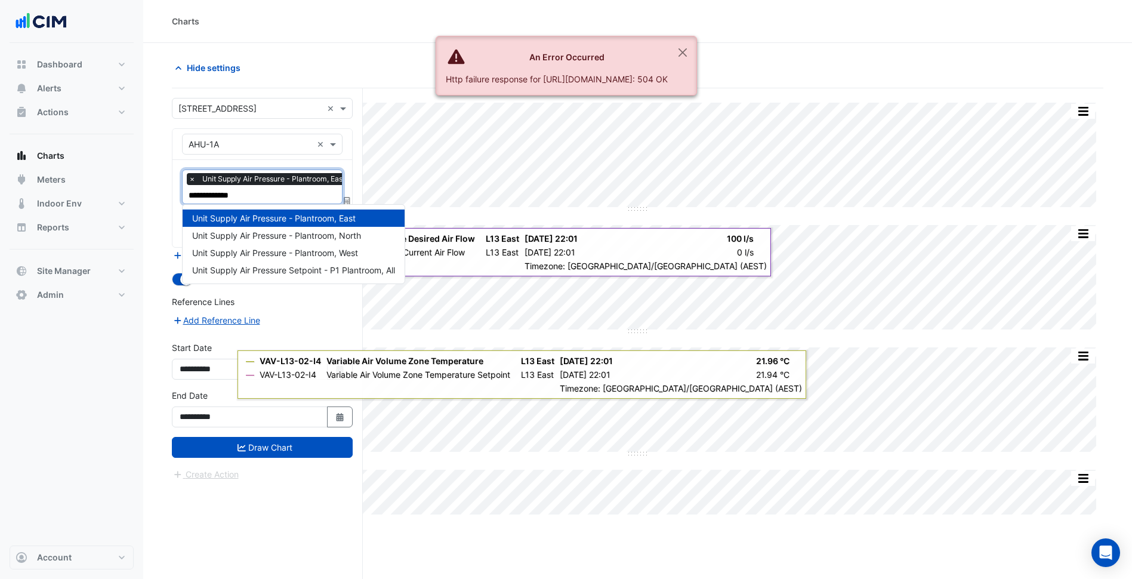
type input "**********"
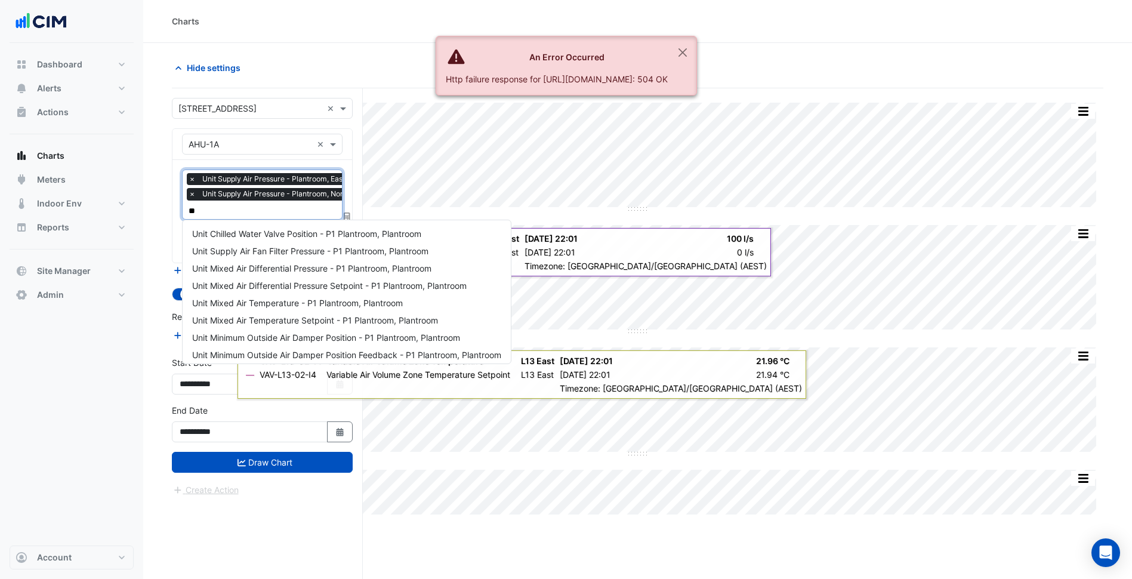
scroll to position [22, 0]
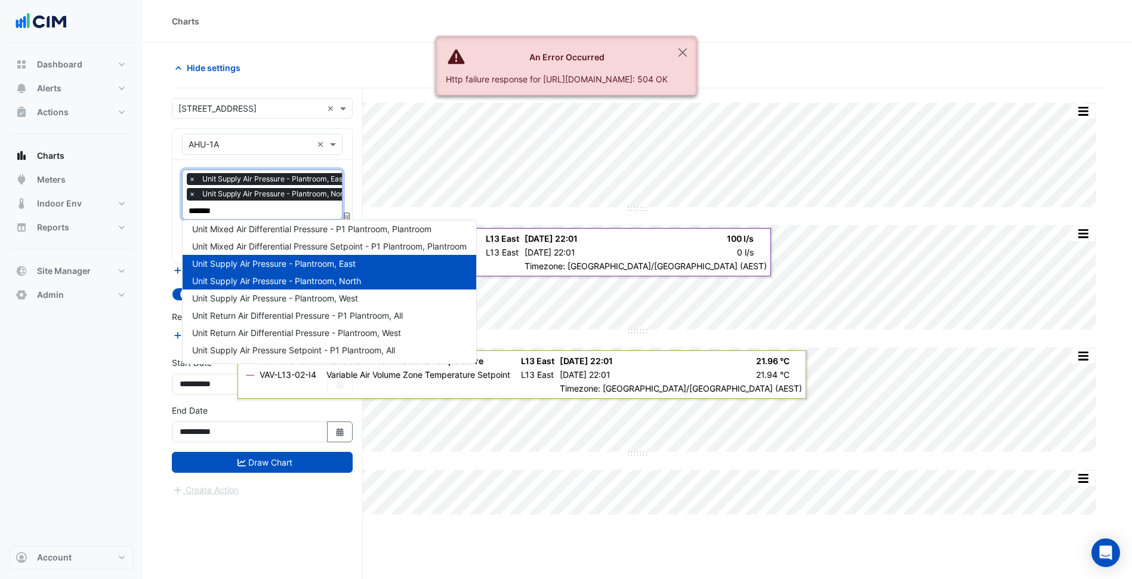
type input "********"
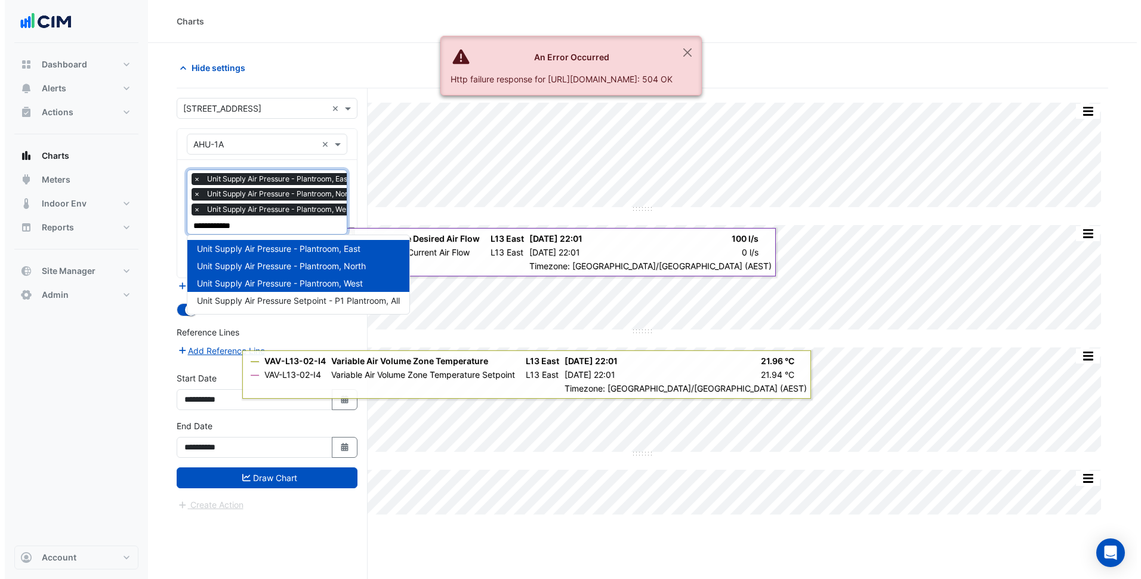
scroll to position [0, 0]
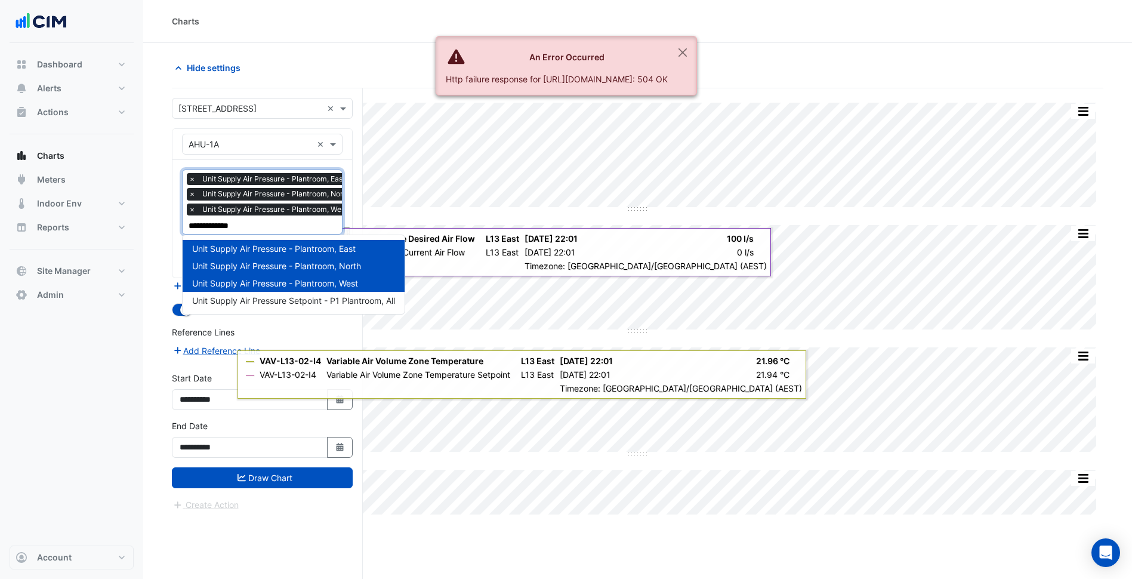
type input "**********"
click at [306, 302] on span "Unit Supply Air Pressure Setpoint - P1 Plantroom, All" at bounding box center [293, 300] width 203 height 10
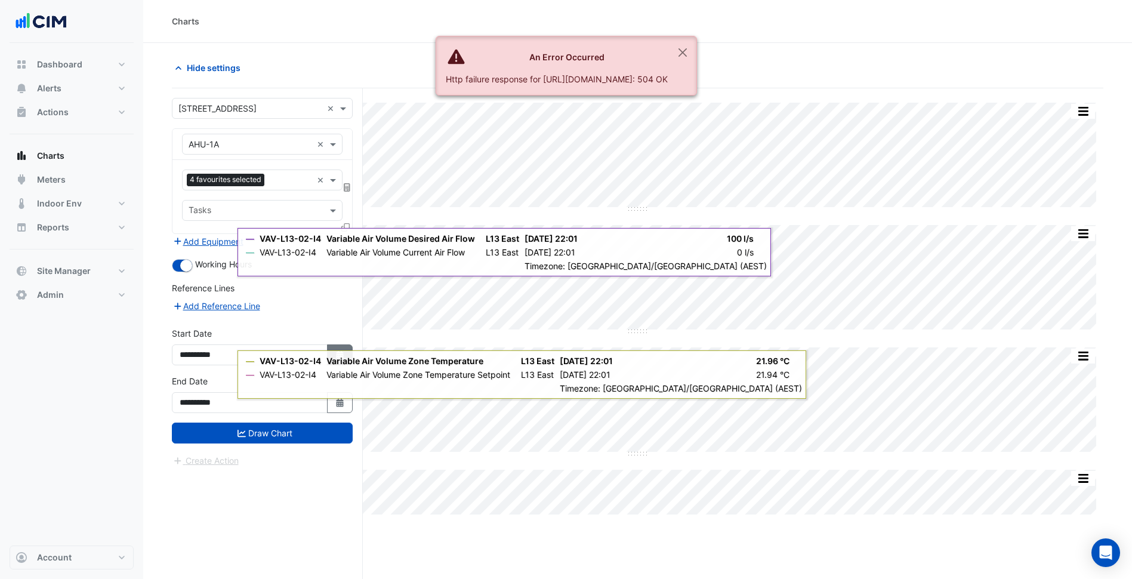
click at [340, 345] on button "Select Date" at bounding box center [340, 354] width 26 height 21
select select "*"
select select "****"
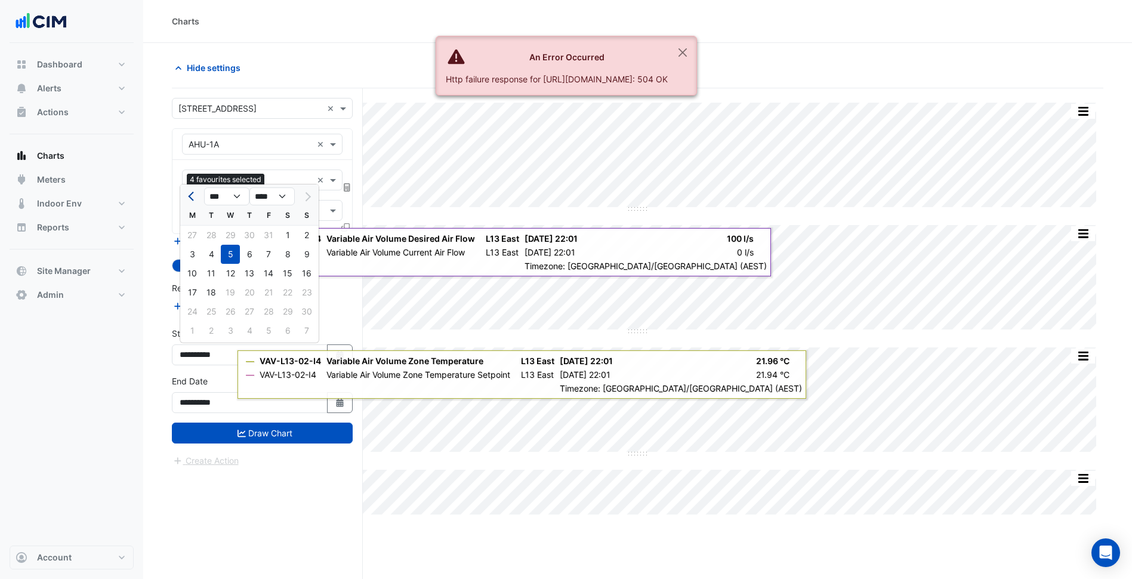
click at [185, 192] on button "Previous month" at bounding box center [192, 196] width 14 height 19
click at [304, 201] on button "Next month" at bounding box center [307, 196] width 14 height 19
select select "*"
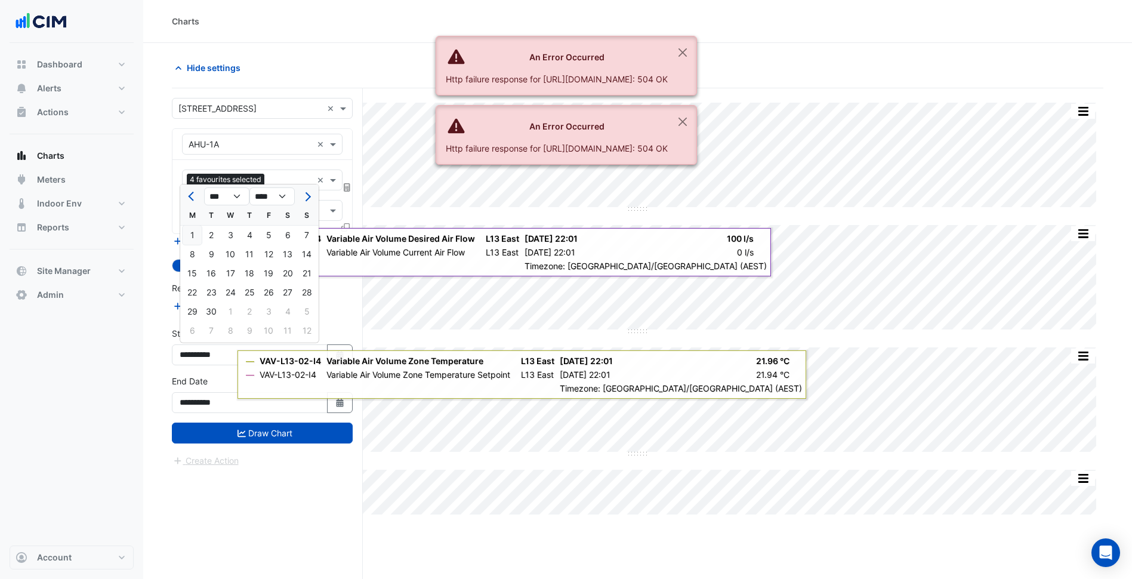
click at [195, 234] on div "1" at bounding box center [192, 235] width 19 height 19
type input "**********"
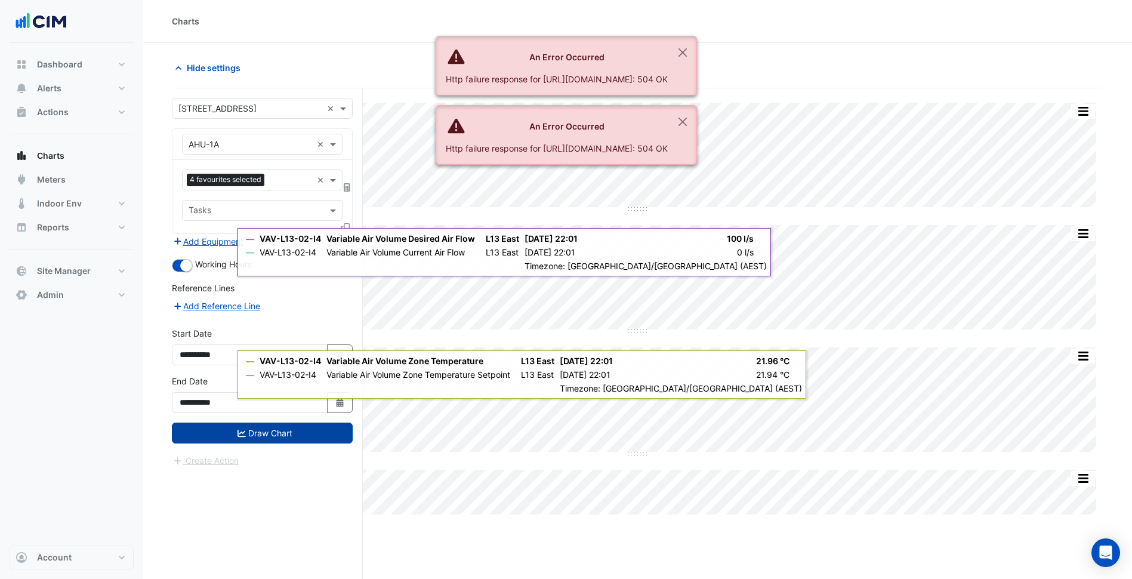
click at [244, 436] on icon "submit" at bounding box center [242, 433] width 8 height 7
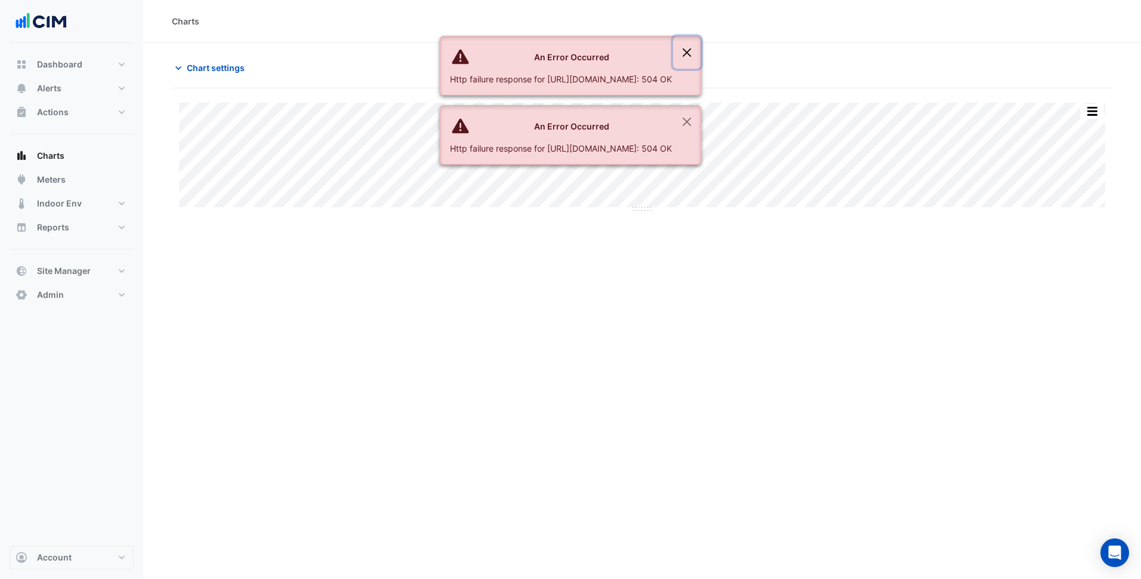
click at [701, 56] on button "Close" at bounding box center [686, 52] width 27 height 32
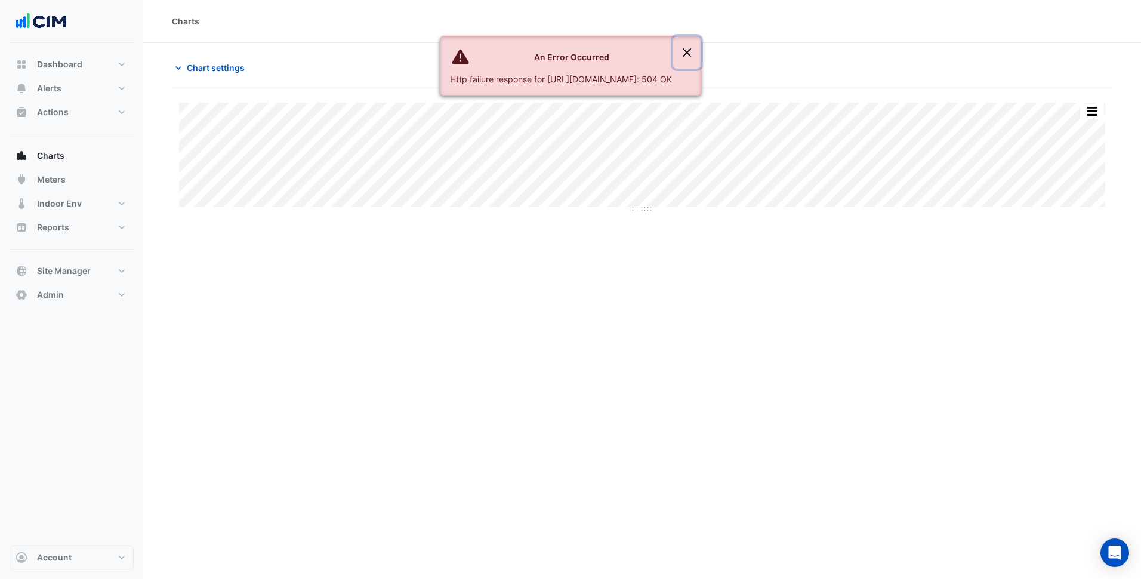
click at [701, 56] on button "Close" at bounding box center [686, 52] width 27 height 32
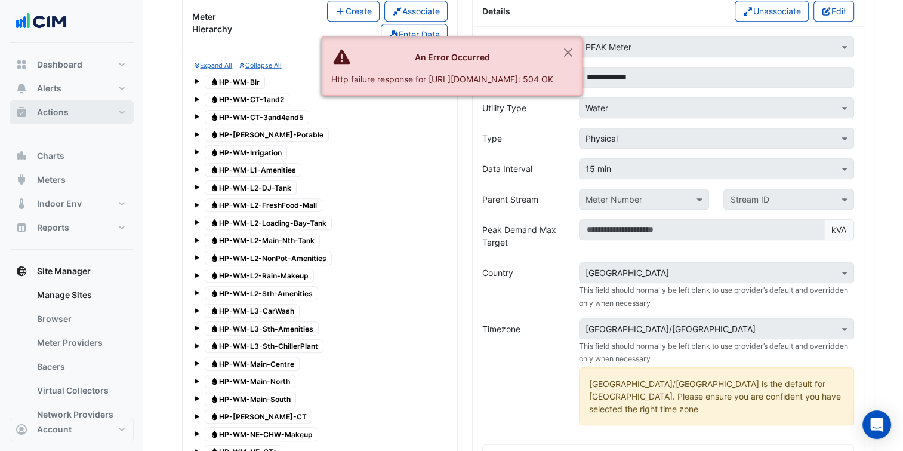
click at [89, 117] on button "Actions" at bounding box center [72, 112] width 124 height 24
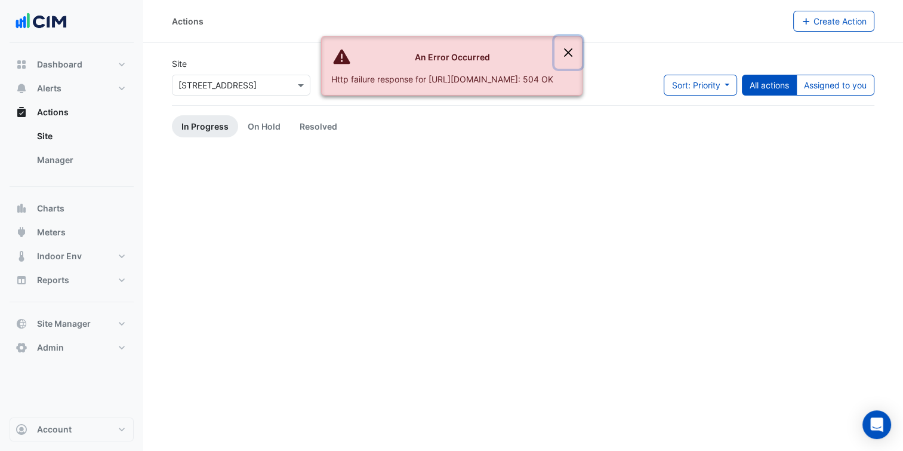
click at [582, 53] on button "Close" at bounding box center [568, 52] width 27 height 32
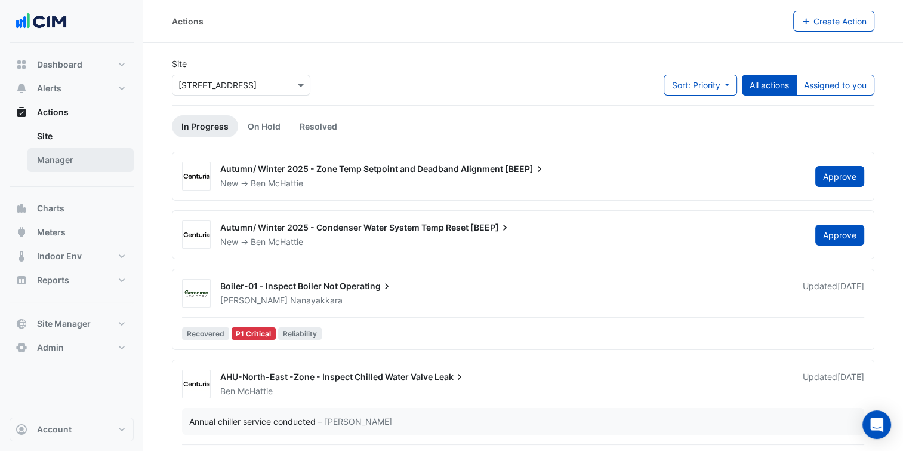
click at [106, 160] on link "Manager" at bounding box center [80, 160] width 106 height 24
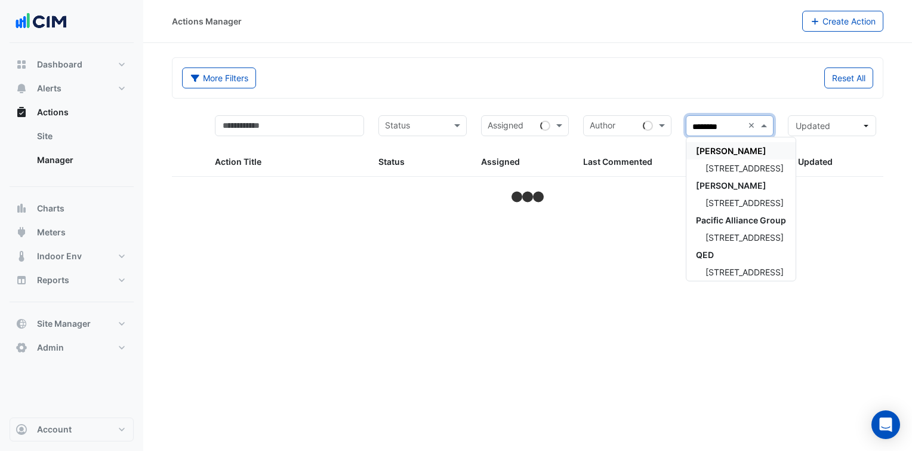
type input "*********"
click at [746, 168] on span "[STREET_ADDRESS]" at bounding box center [745, 168] width 78 height 10
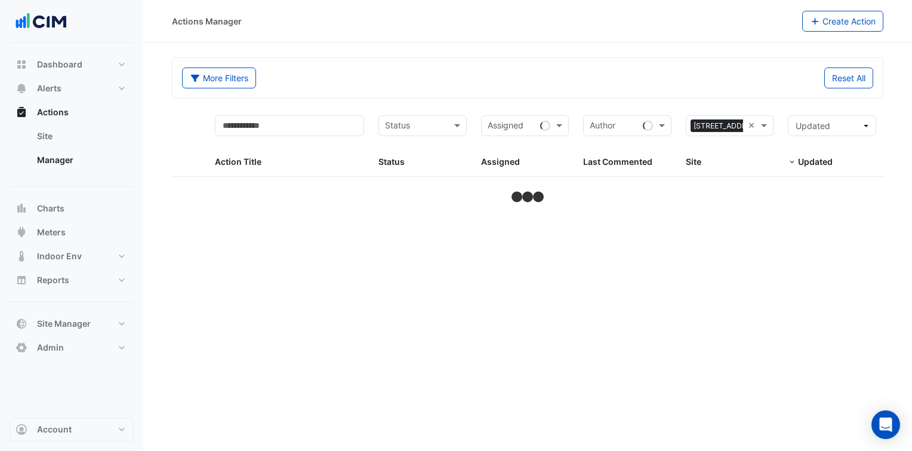
click at [726, 78] on div "Reset All" at bounding box center [704, 77] width 353 height 21
select select "***"
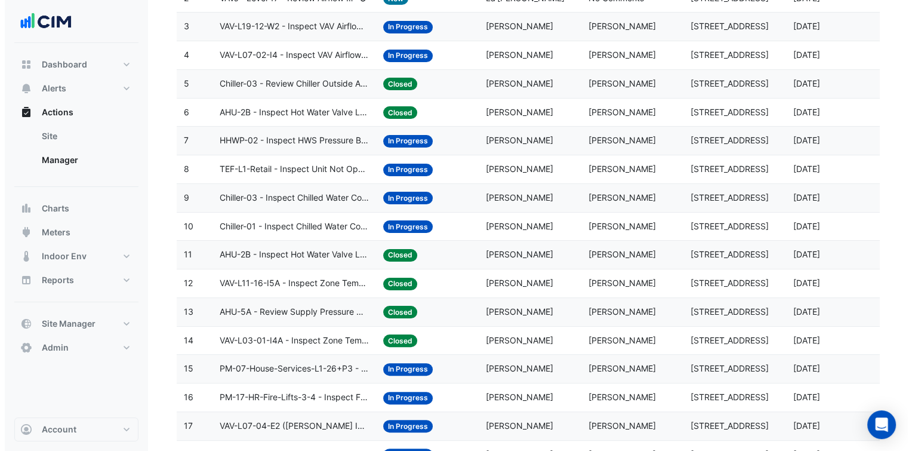
scroll to position [239, 0]
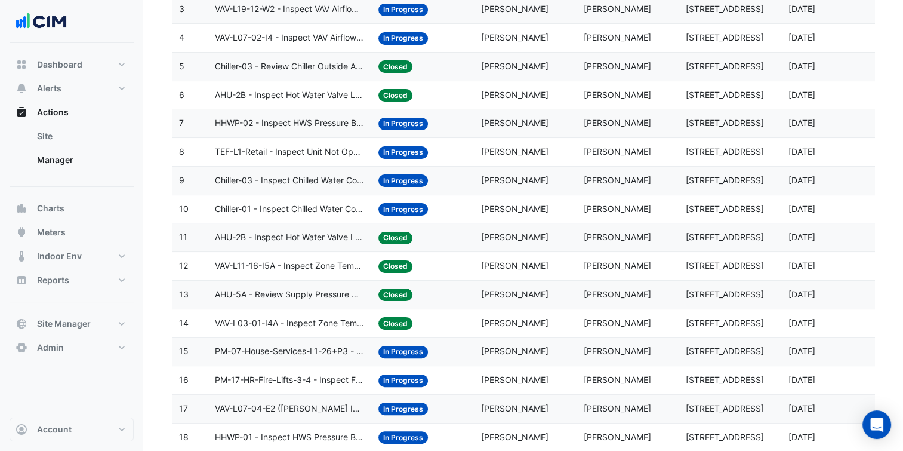
click at [449, 301] on datatable-body-cell "Status: Closed" at bounding box center [422, 295] width 103 height 28
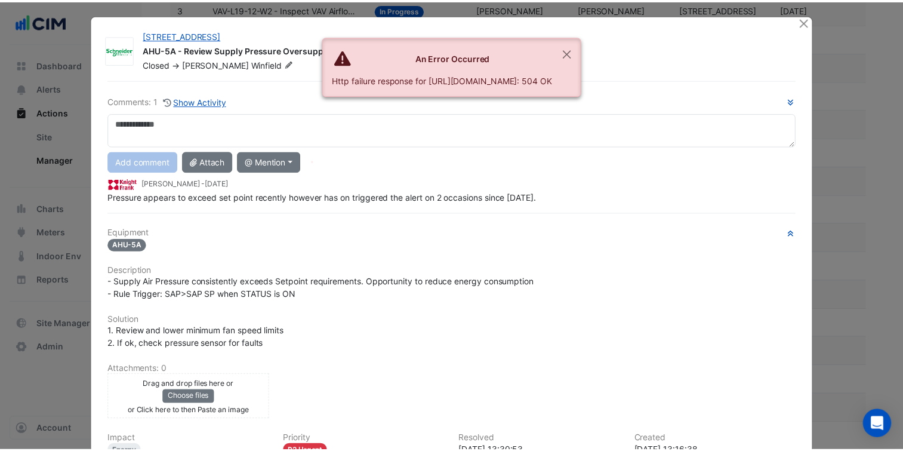
scroll to position [0, 0]
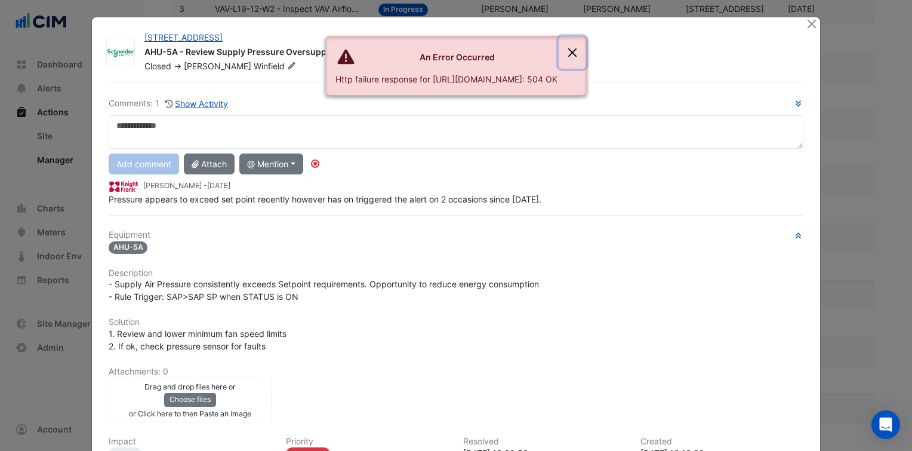
click at [586, 52] on button "Close" at bounding box center [572, 52] width 27 height 32
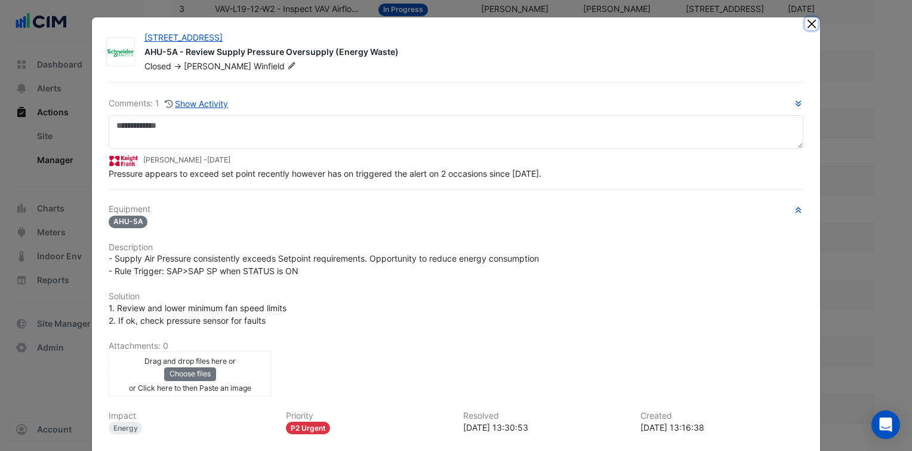
click at [808, 20] on button "Close" at bounding box center [811, 23] width 13 height 13
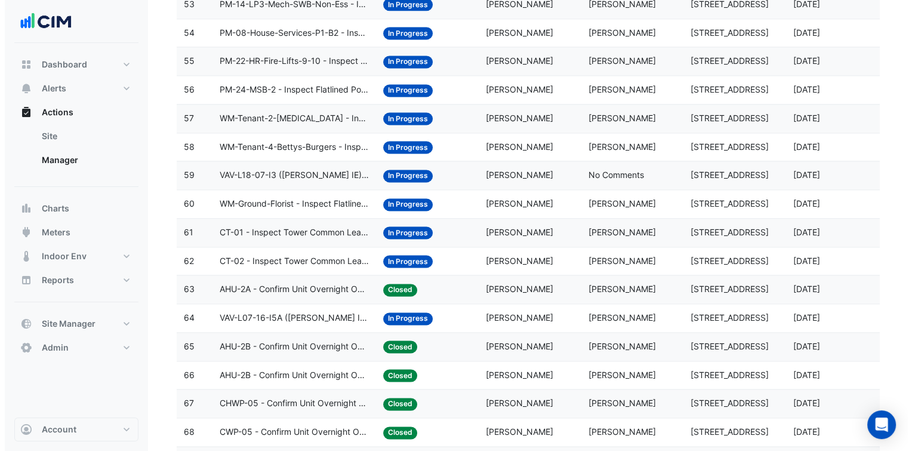
scroll to position [1731, 0]
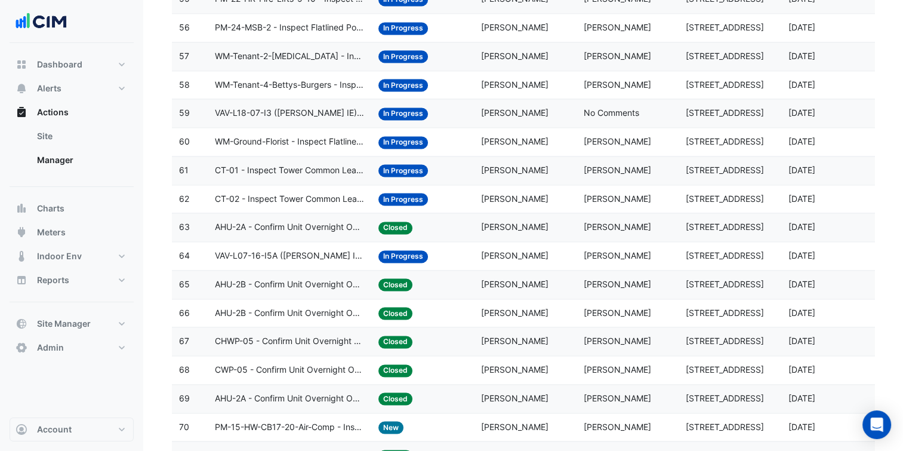
click at [466, 283] on datatable-body-cell "Status: Closed" at bounding box center [422, 284] width 103 height 28
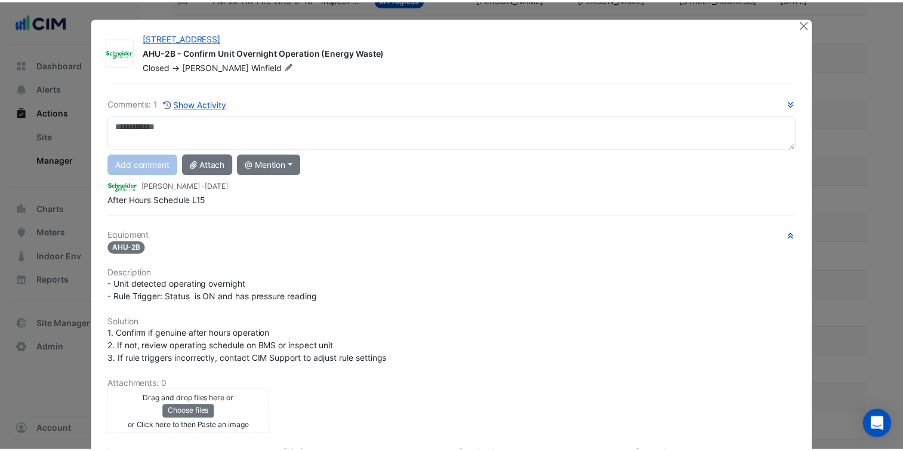
scroll to position [0, 0]
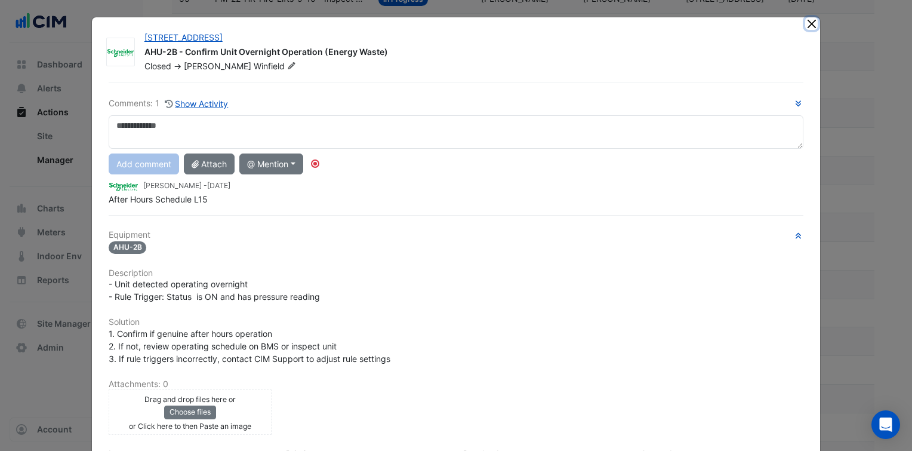
click at [805, 29] on button "Close" at bounding box center [811, 23] width 13 height 13
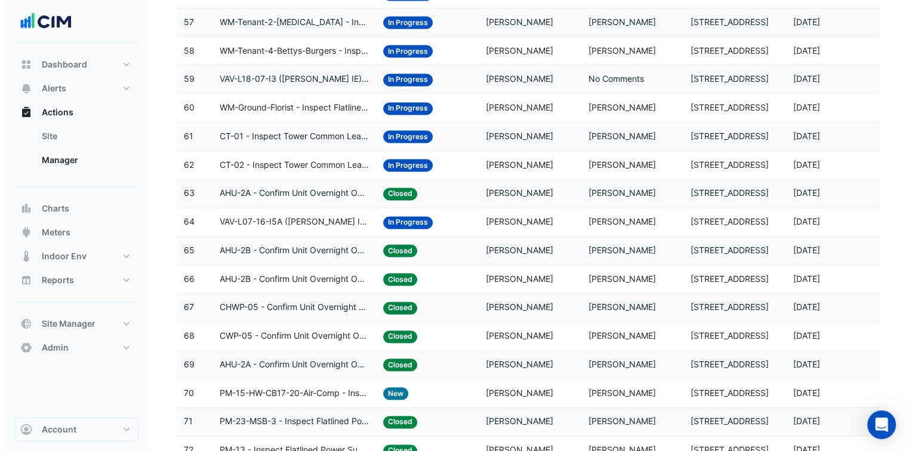
scroll to position [1791, 0]
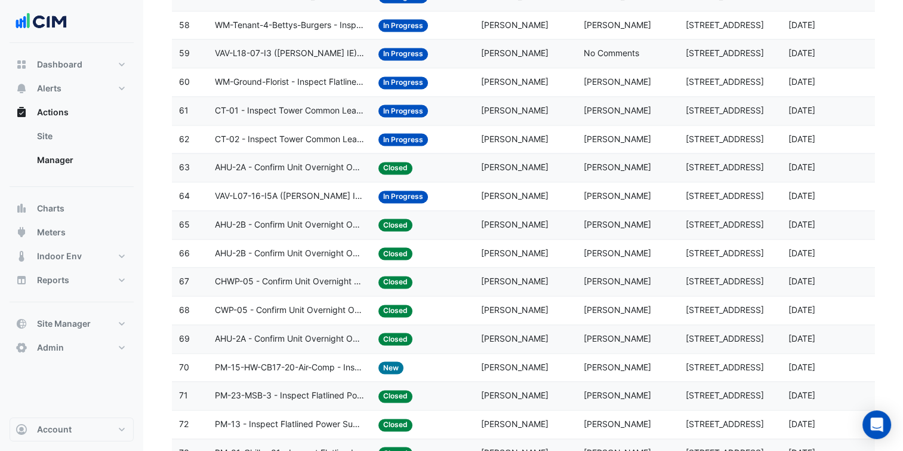
click at [457, 305] on div "Status: Closed" at bounding box center [422, 310] width 88 height 14
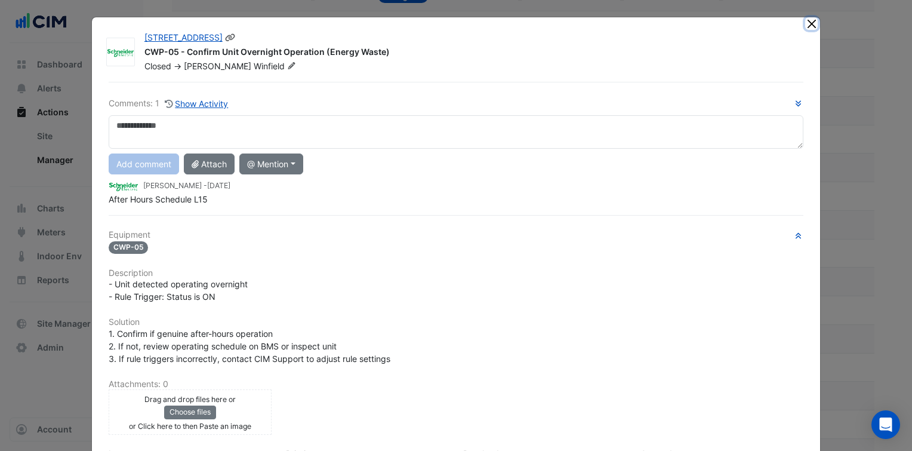
click at [805, 29] on button "Close" at bounding box center [811, 23] width 13 height 13
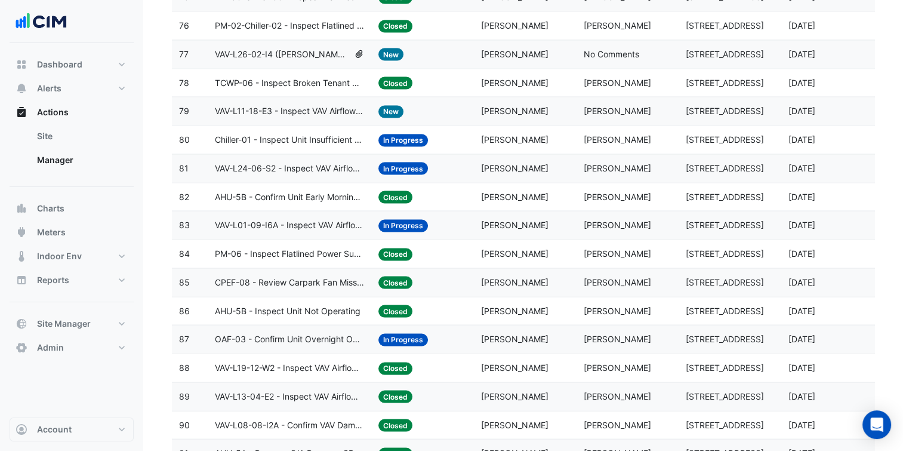
scroll to position [2328, 0]
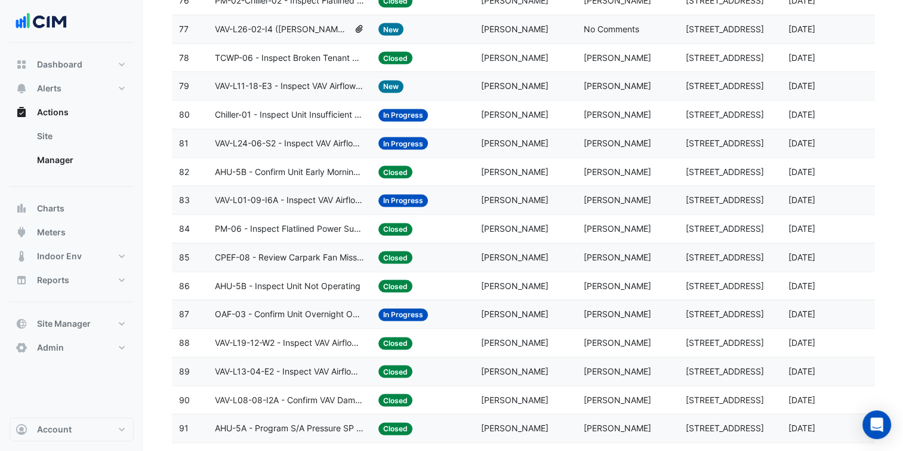
click at [327, 251] on span "CPEF-08 - Review Carpark Fan Missed Purge" at bounding box center [289, 258] width 149 height 14
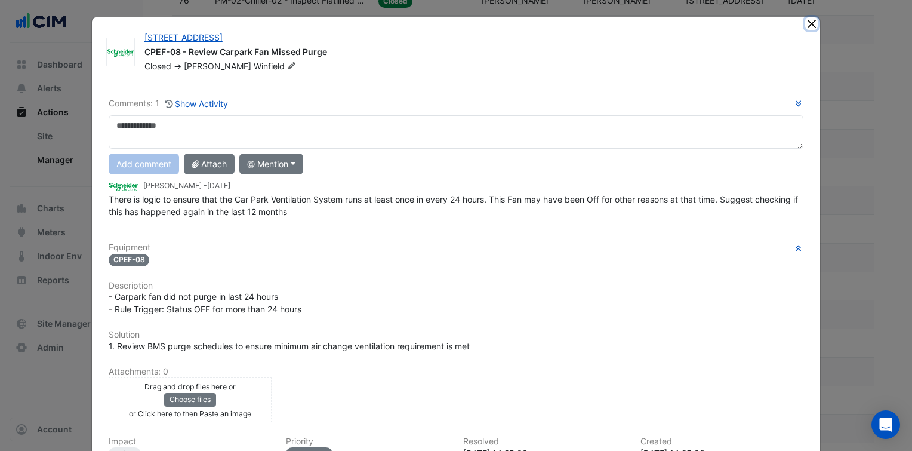
click at [805, 28] on button "Close" at bounding box center [811, 23] width 13 height 13
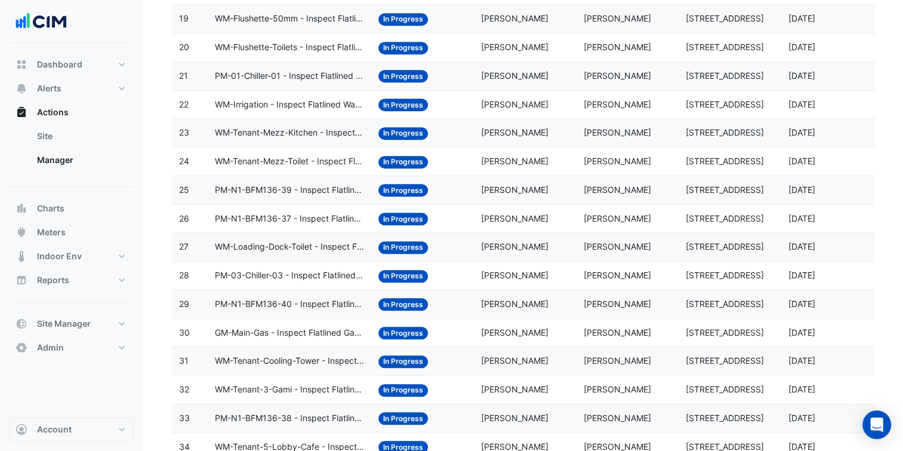
scroll to position [0, 0]
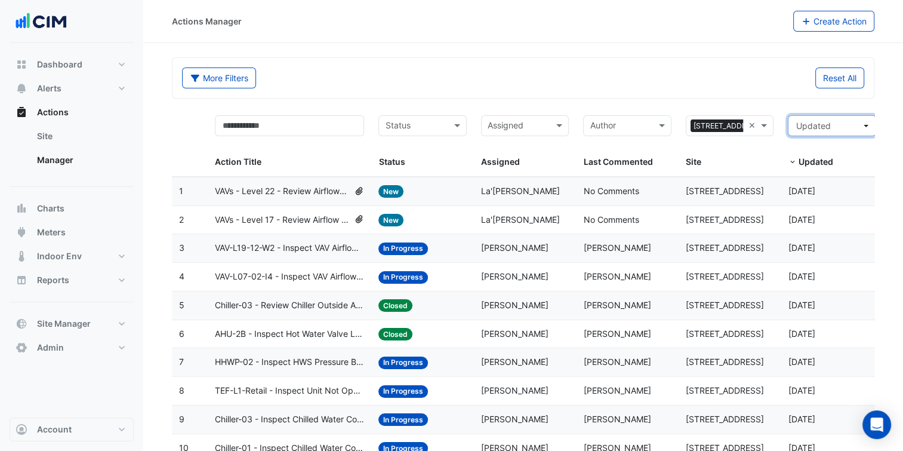
click at [842, 129] on span "Updated" at bounding box center [829, 125] width 66 height 13
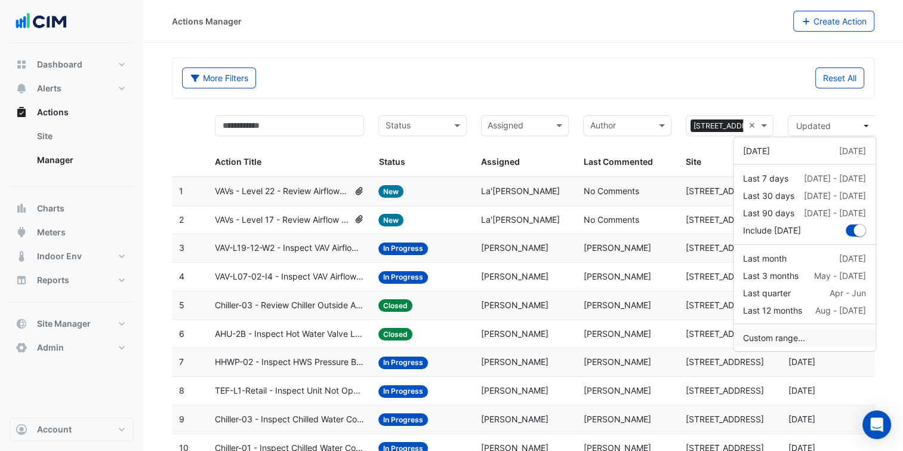
click at [778, 337] on button "Custom range..." at bounding box center [805, 337] width 142 height 17
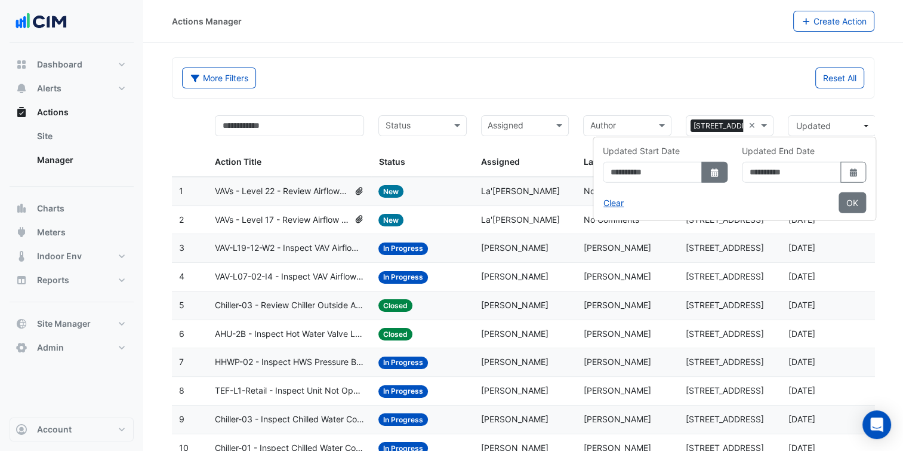
click at [701, 176] on button "Select Date" at bounding box center [714, 172] width 26 height 21
select select "*"
select select "****"
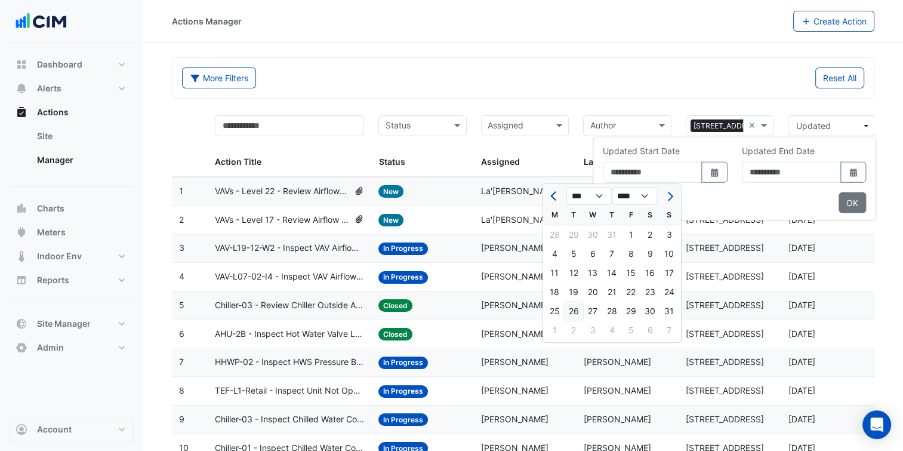
click at [550, 203] on button "Previous month" at bounding box center [554, 195] width 14 height 19
select select "*"
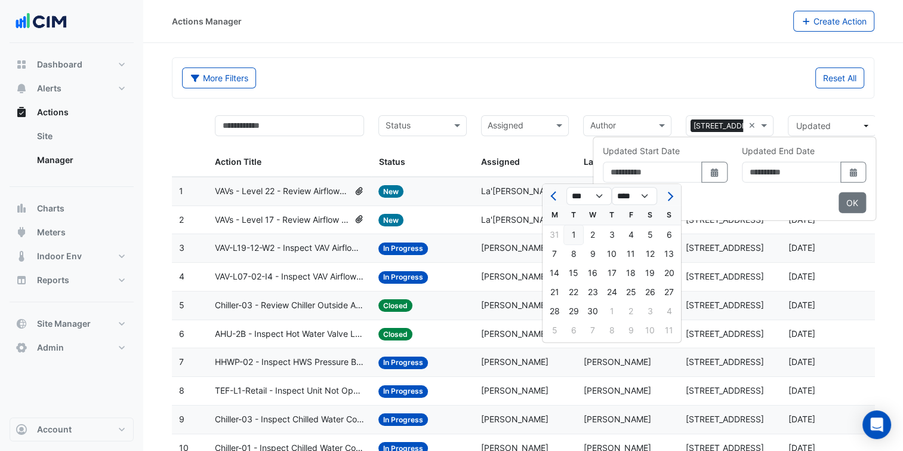
click at [577, 229] on div "1" at bounding box center [573, 234] width 19 height 19
type input "**********"
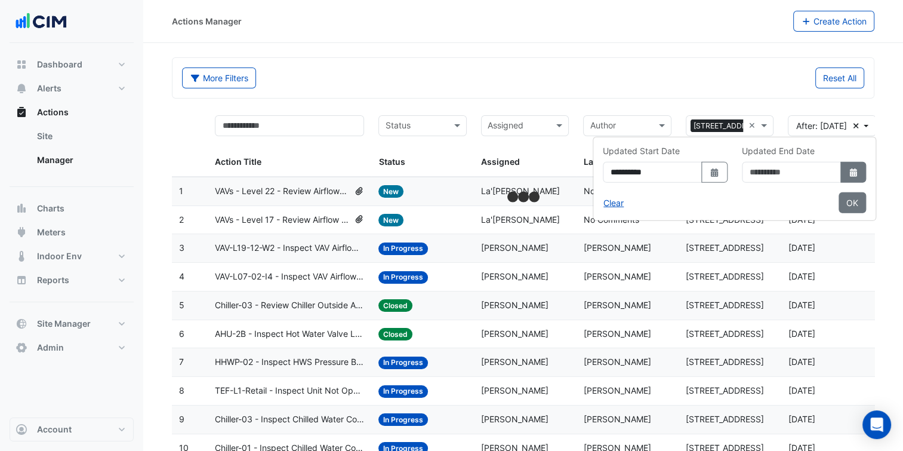
click at [846, 177] on button "Select Date" at bounding box center [853, 172] width 26 height 21
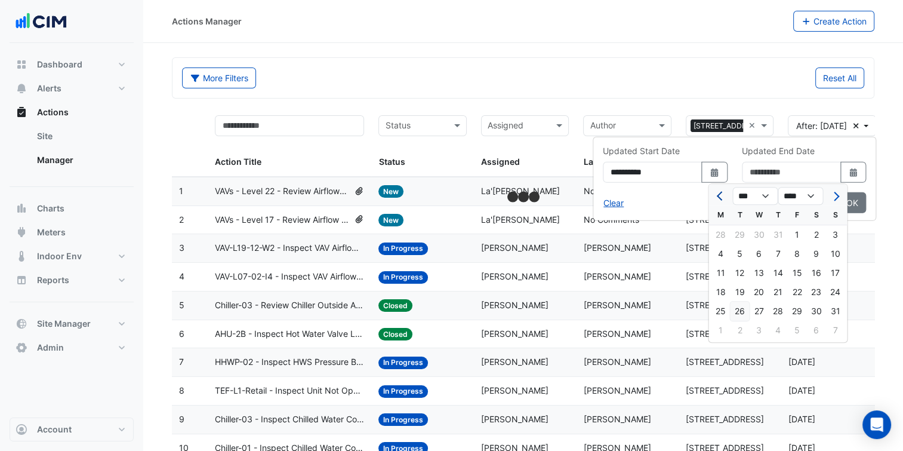
click at [722, 196] on span "Previous month" at bounding box center [721, 196] width 9 height 9
select select "*"
click at [716, 334] on div "30" at bounding box center [720, 330] width 19 height 19
type input "**********"
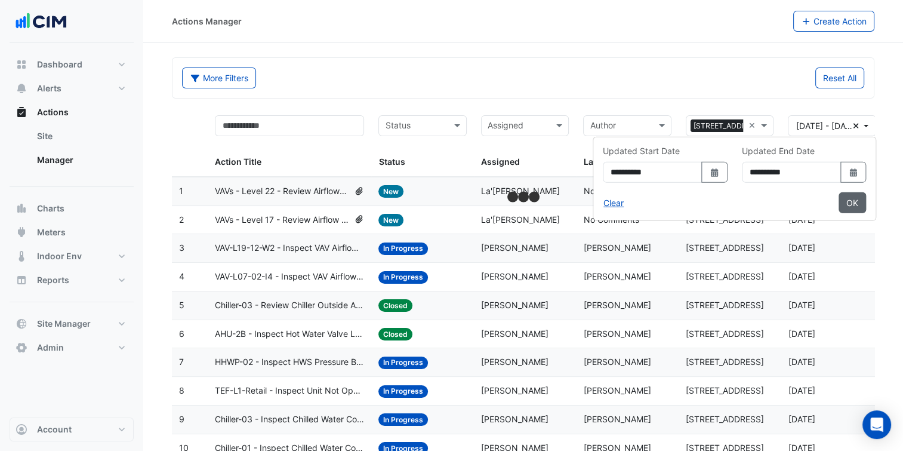
click at [854, 208] on button "OK" at bounding box center [852, 202] width 27 height 21
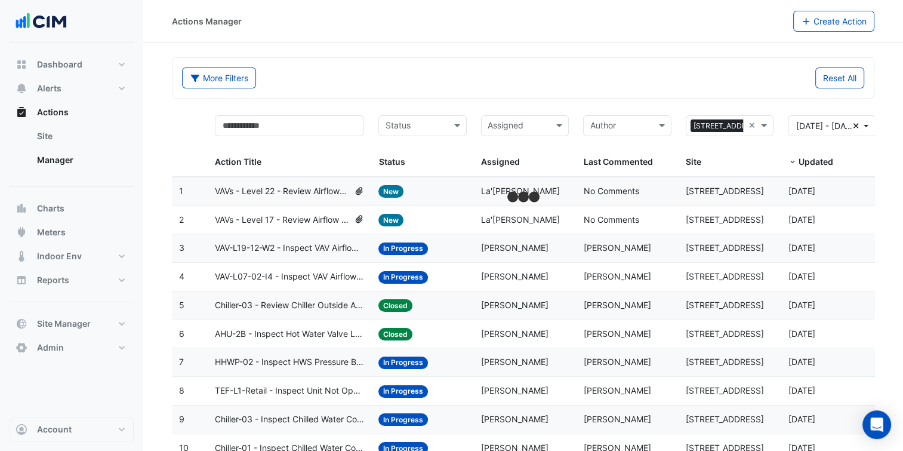
click at [627, 84] on div "Reset All" at bounding box center [697, 77] width 349 height 21
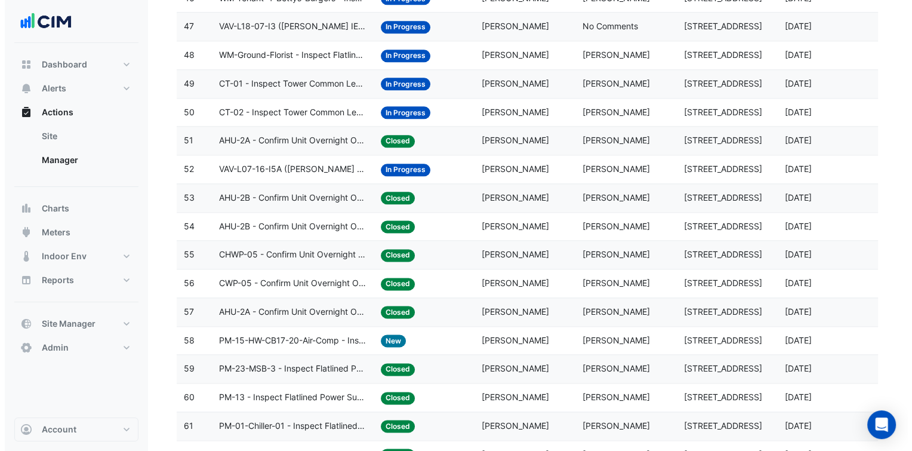
scroll to position [1455, 0]
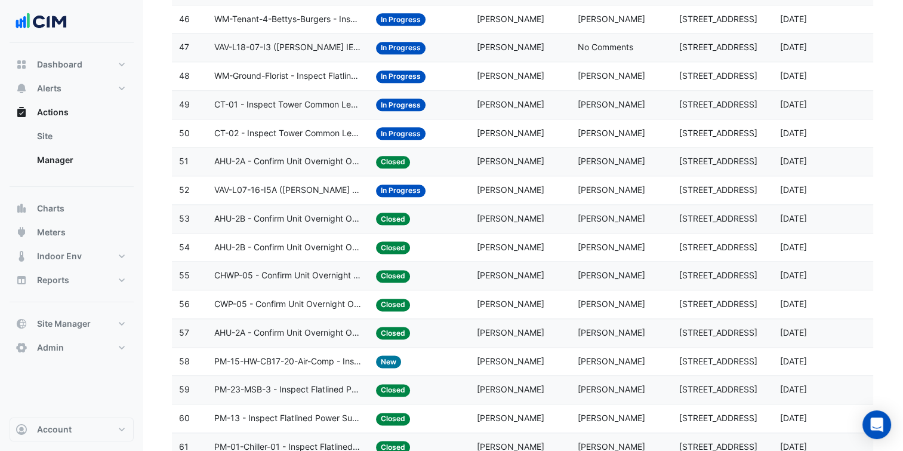
click at [452, 129] on div "Status: In Progress" at bounding box center [419, 134] width 87 height 14
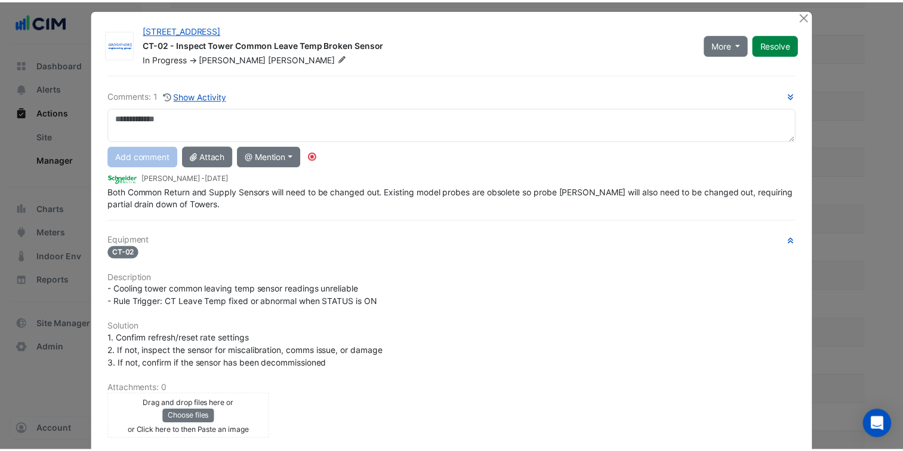
scroll to position [0, 0]
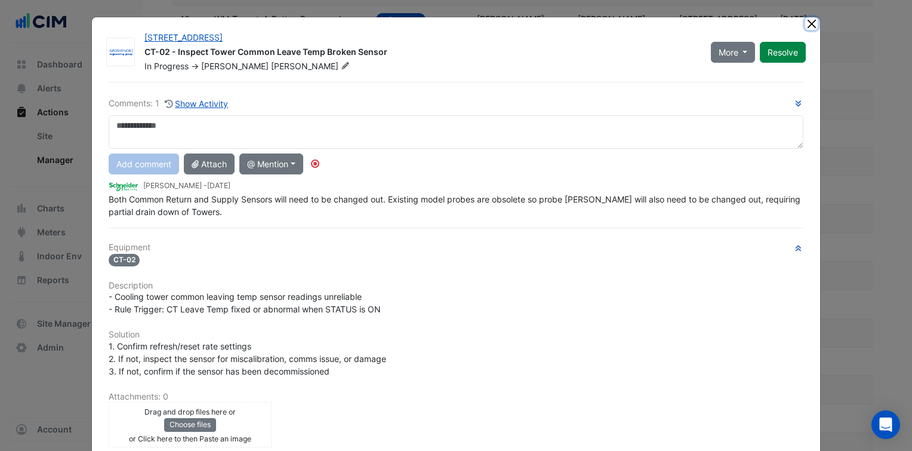
click at [805, 25] on button "Close" at bounding box center [811, 23] width 13 height 13
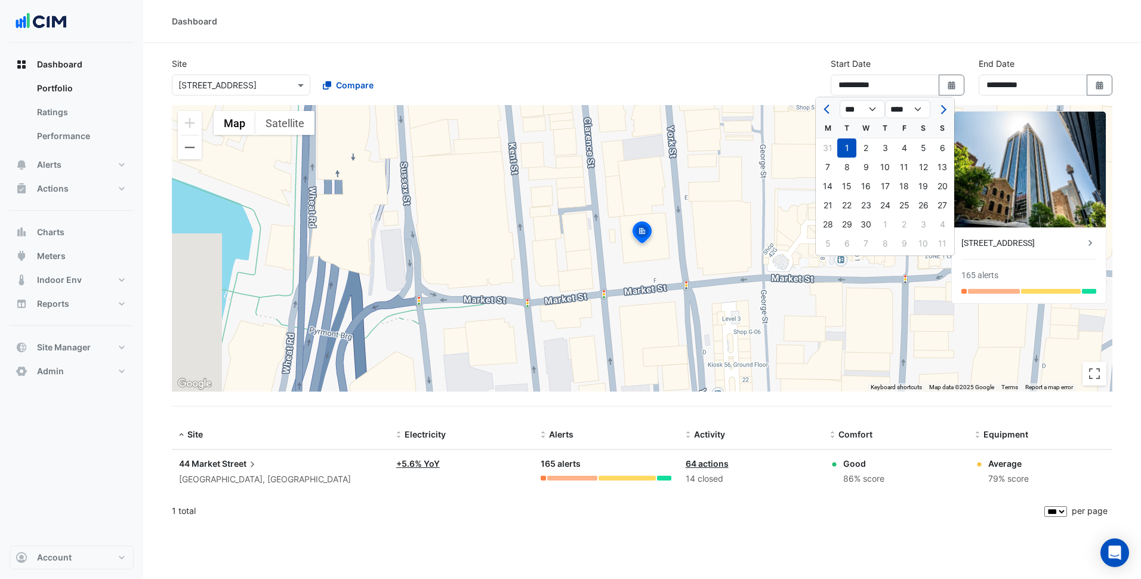
select select "***"
select select "*"
select select "****"
click at [827, 113] on button "Previous month" at bounding box center [828, 109] width 14 height 19
click at [935, 112] on button "Next month" at bounding box center [942, 109] width 14 height 19
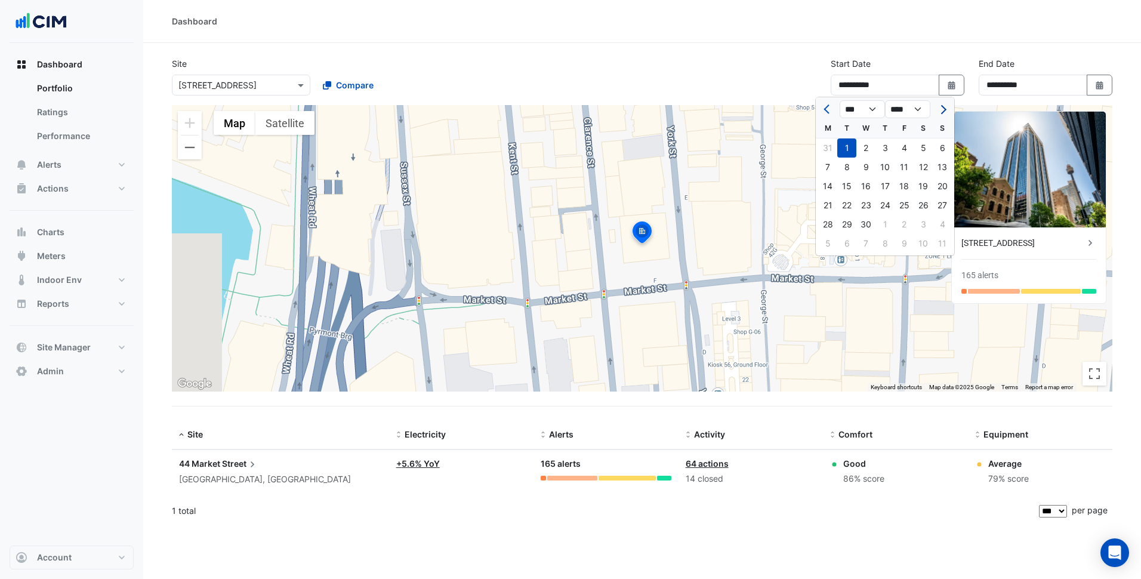
click at [941, 109] on span "Next month" at bounding box center [942, 109] width 9 height 9
select select "*"
click at [937, 151] on div "1" at bounding box center [942, 147] width 19 height 19
type input "**********"
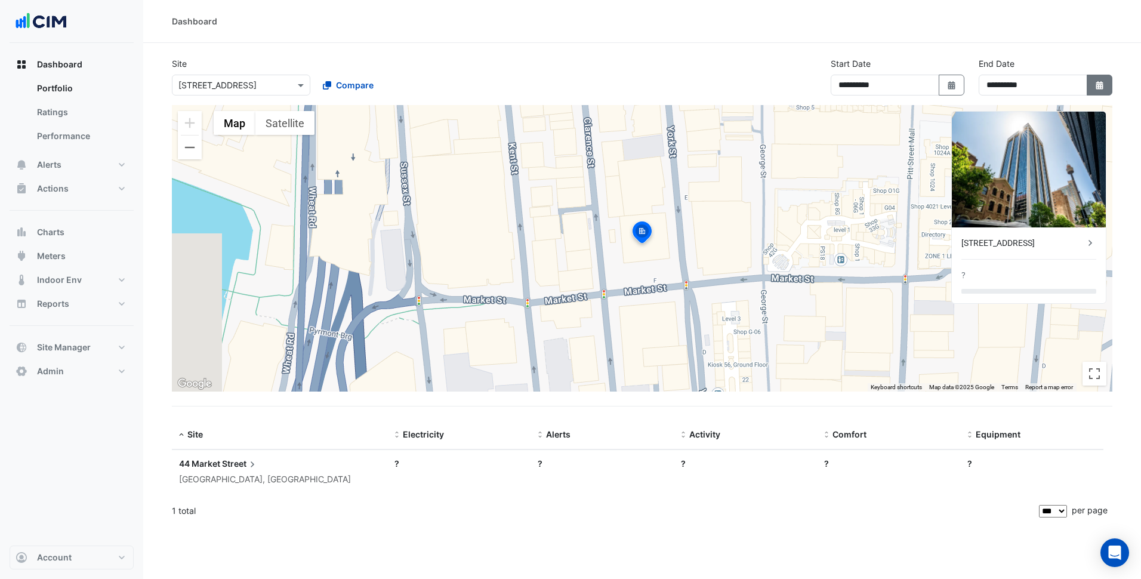
click at [1098, 87] on icon "button" at bounding box center [1099, 85] width 7 height 8
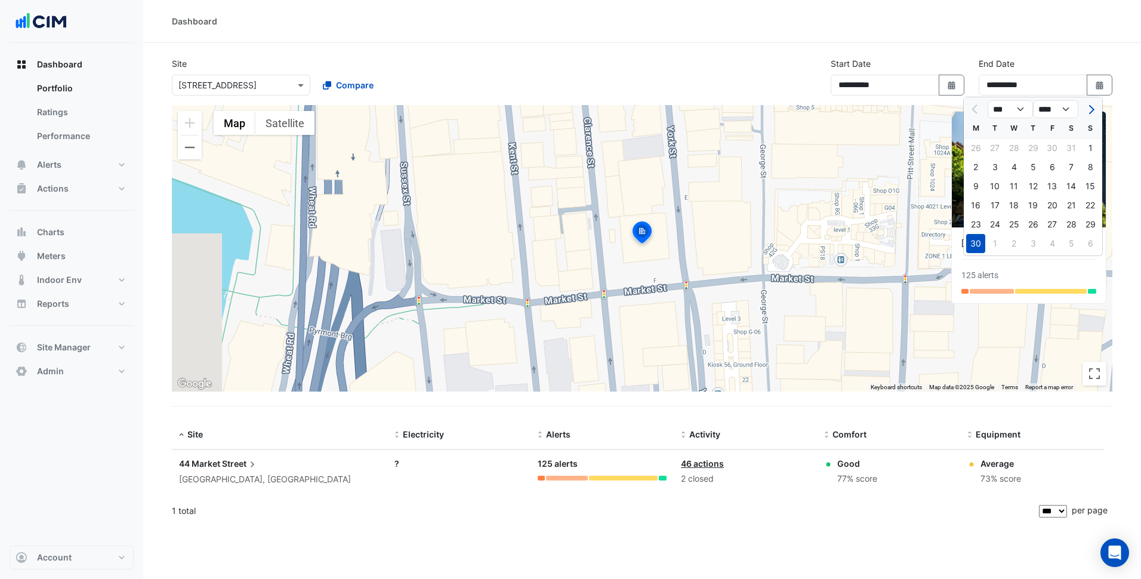
click at [956, 39] on div "Dashboard" at bounding box center [642, 21] width 998 height 43
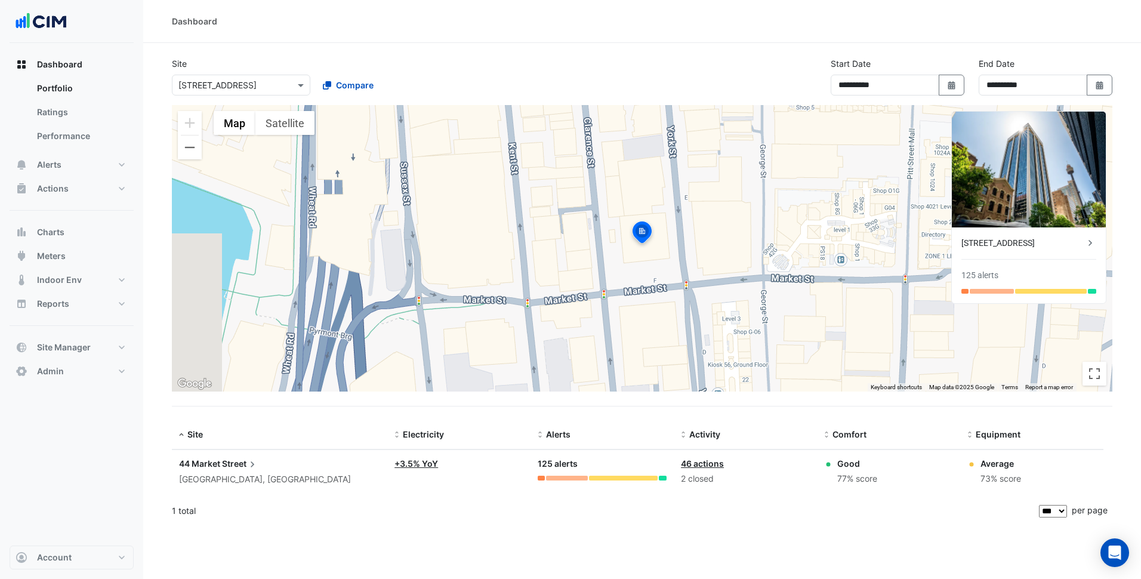
click at [208, 463] on span "44 Market" at bounding box center [199, 463] width 41 height 10
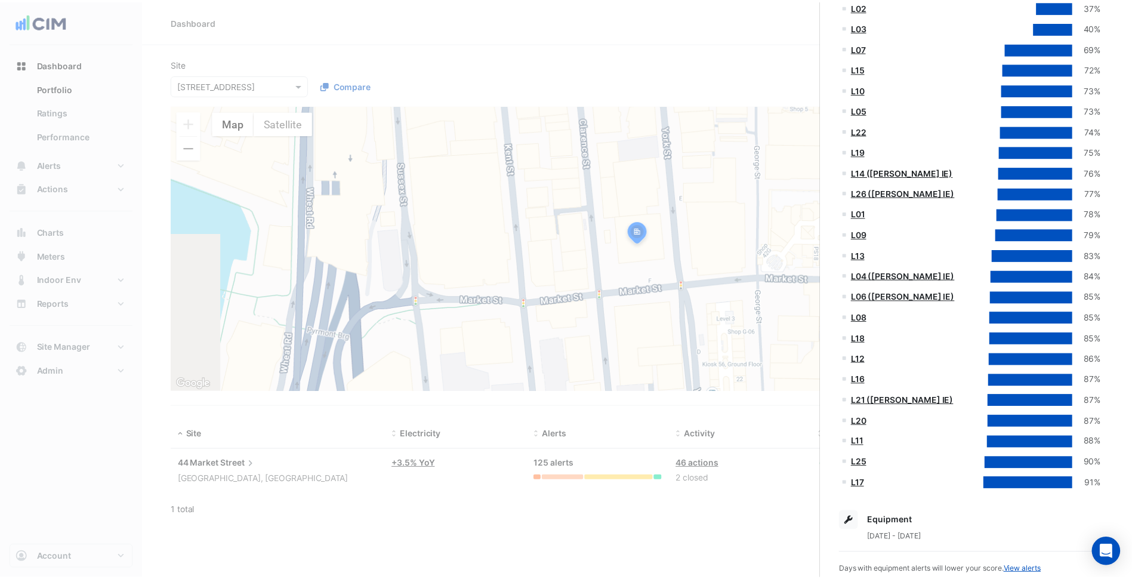
scroll to position [298, 0]
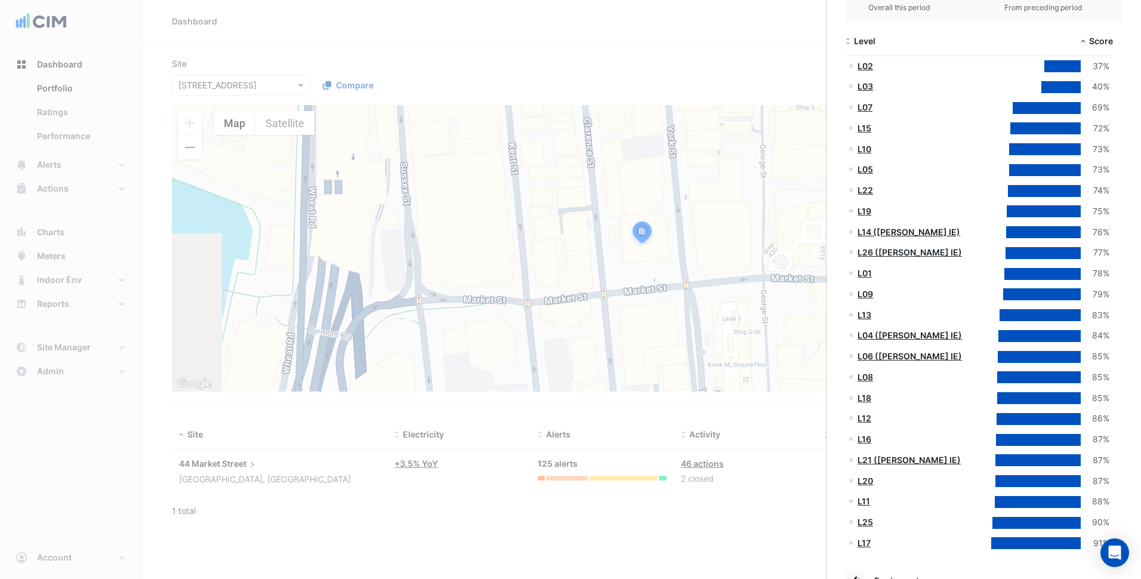
click at [903, 229] on link "L14 ([PERSON_NAME] IE)" at bounding box center [909, 232] width 103 height 10
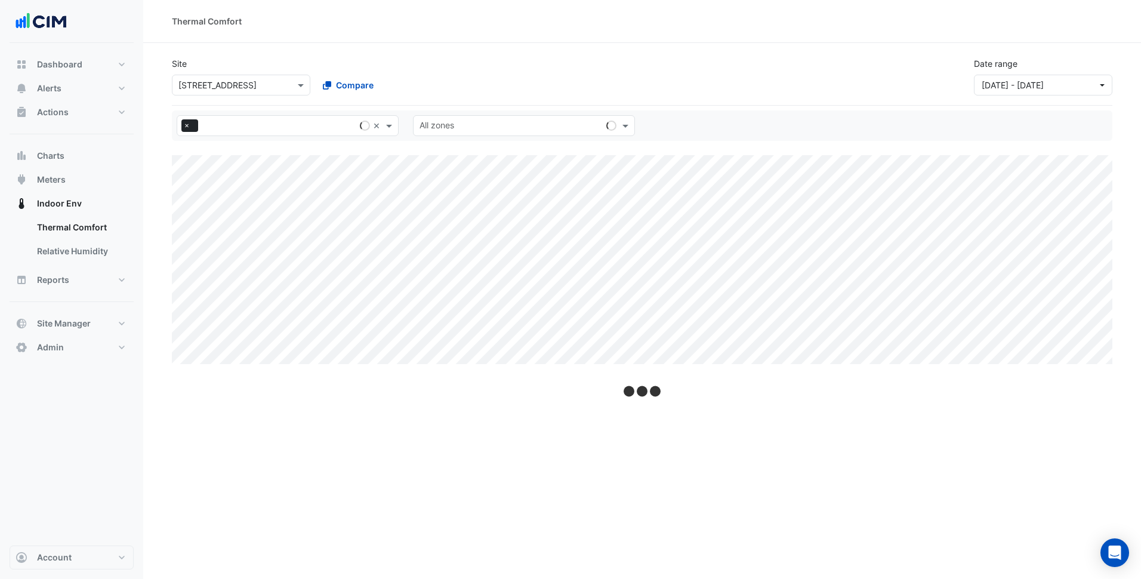
select select "***"
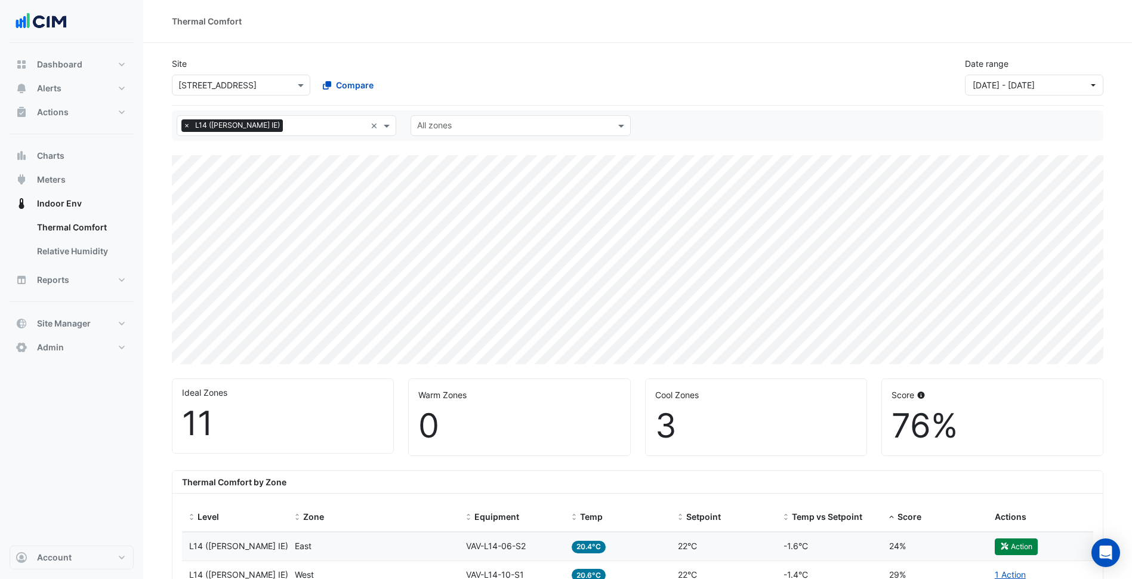
click at [273, 82] on input "text" at bounding box center [228, 85] width 101 height 13
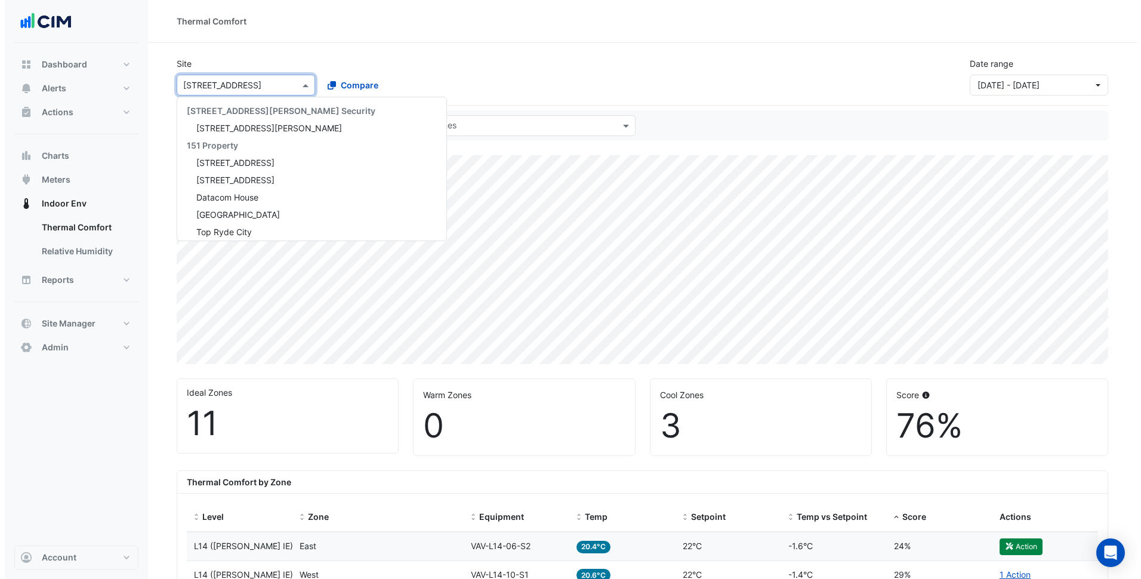
scroll to position [11689, 0]
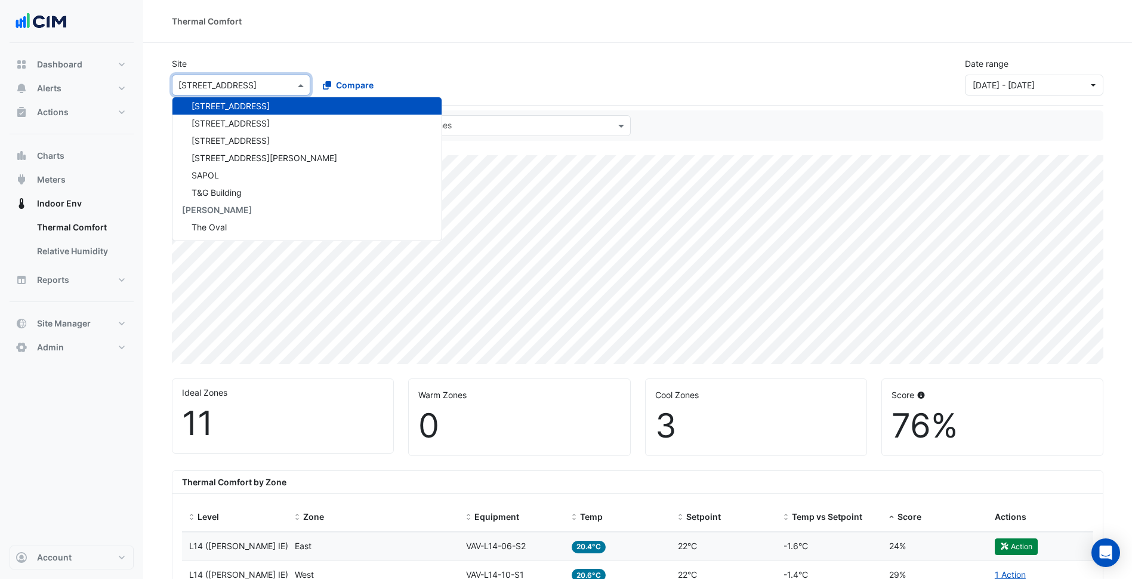
click at [482, 48] on div "Site Select a Site × [STREET_ADDRESS] [STREET_ADDRESS][PERSON_NAME] Security [S…" at bounding box center [638, 72] width 946 height 48
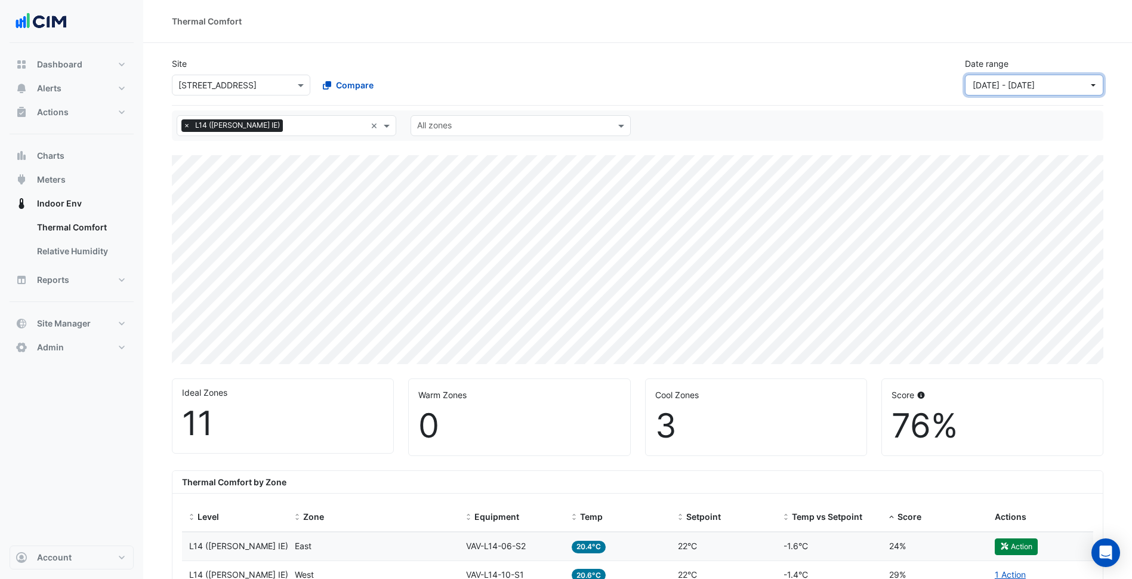
drag, startPoint x: 1049, startPoint y: 86, endPoint x: 1023, endPoint y: 96, distance: 28.2
click at [1035, 87] on span "[DATE] - [DATE]" at bounding box center [1004, 85] width 62 height 10
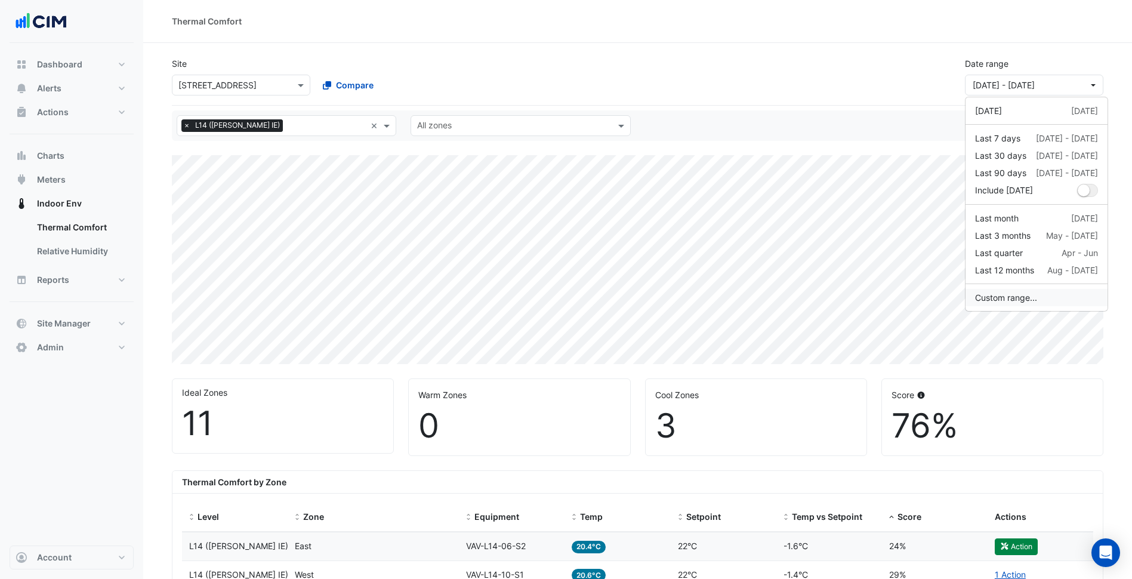
click at [1019, 297] on button "Custom range..." at bounding box center [1037, 297] width 142 height 17
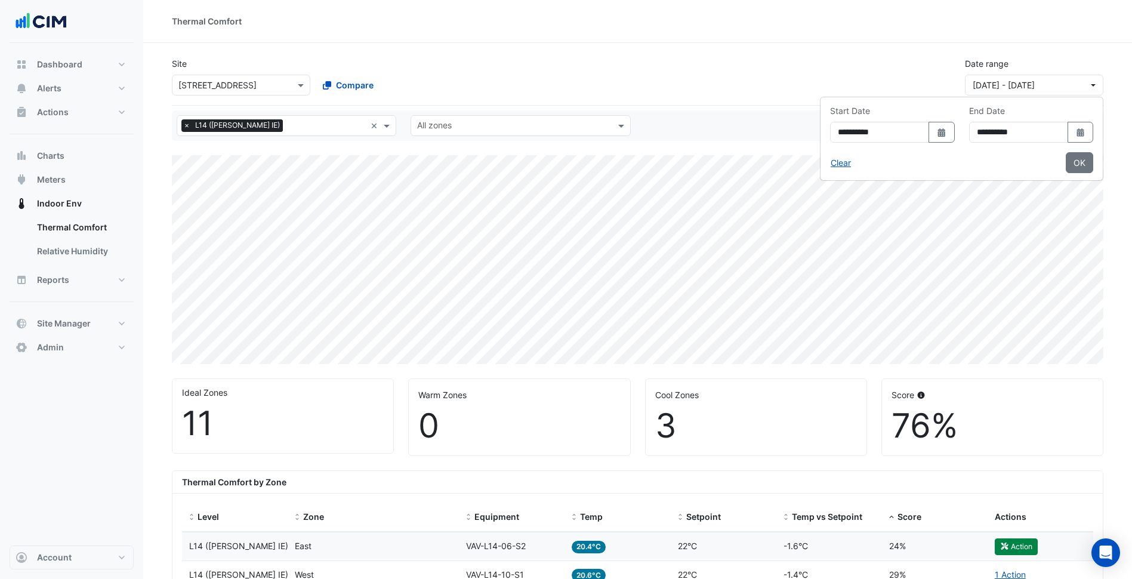
click at [937, 132] on icon "Select Date" at bounding box center [942, 132] width 11 height 8
select select "*"
select select "****"
click at [773, 158] on span "Previous month" at bounding box center [773, 156] width 9 height 9
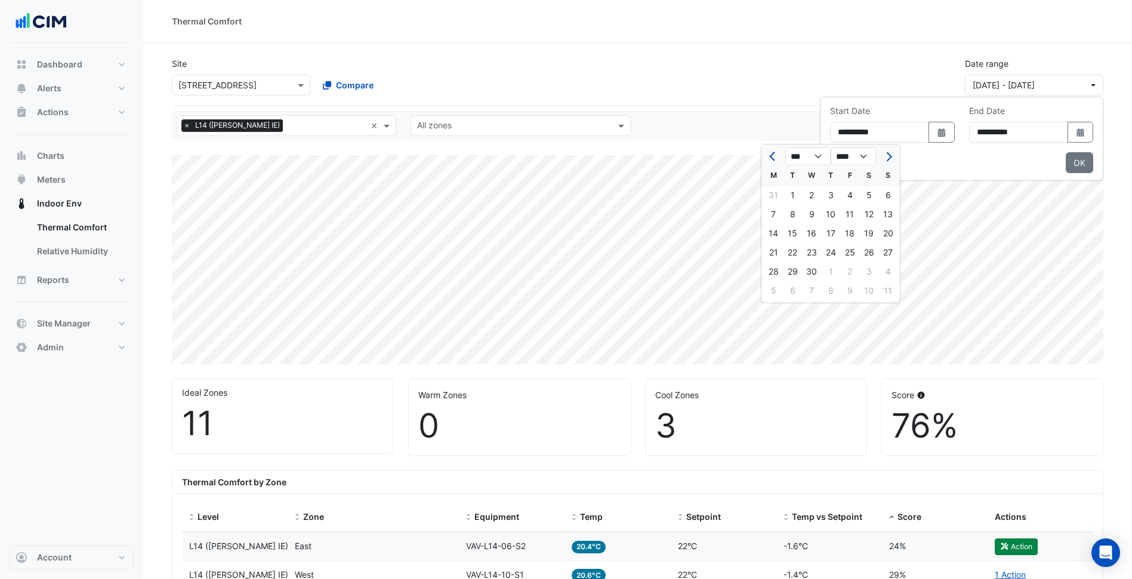
click at [773, 158] on span "Previous month" at bounding box center [773, 156] width 9 height 9
select select "**"
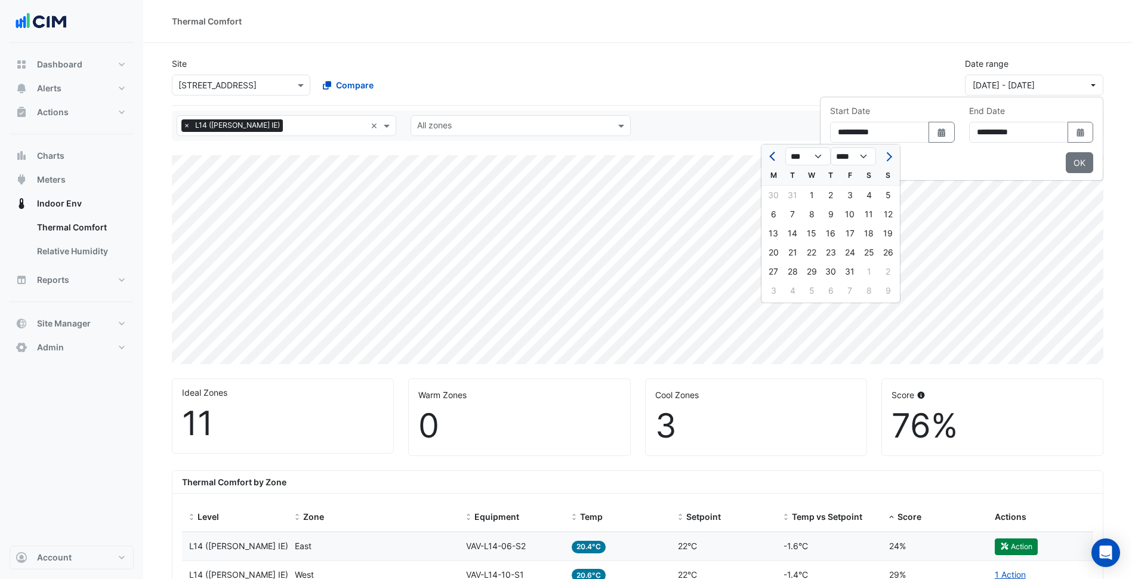
select select "****"
click at [773, 158] on span "Previous month" at bounding box center [773, 156] width 9 height 9
click at [894, 151] on button "Next month" at bounding box center [888, 156] width 14 height 19
select select "**"
click at [879, 198] on div "1" at bounding box center [888, 195] width 19 height 19
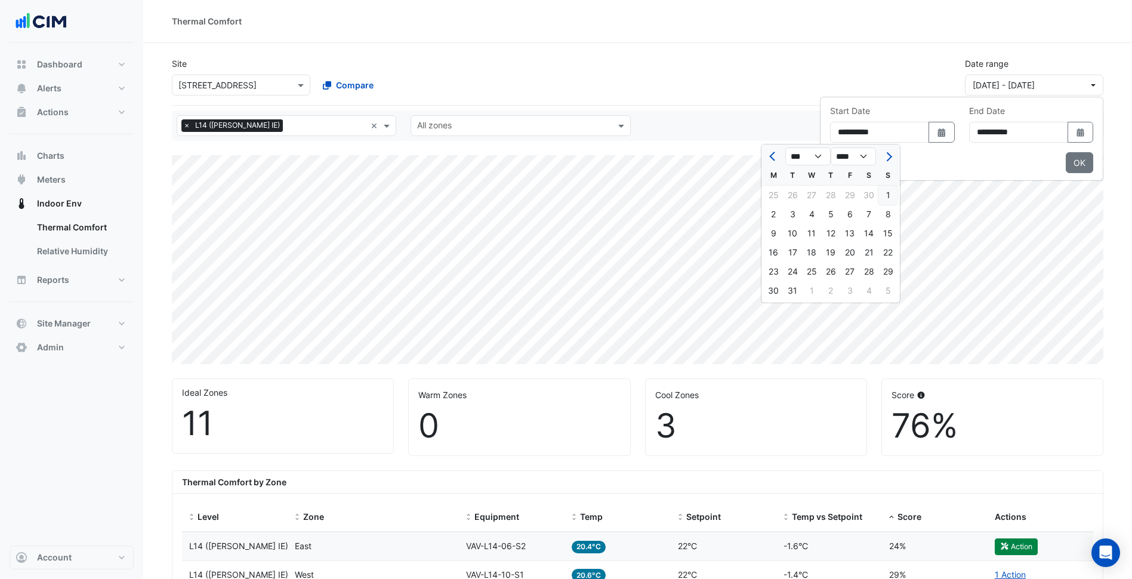
type input "**********"
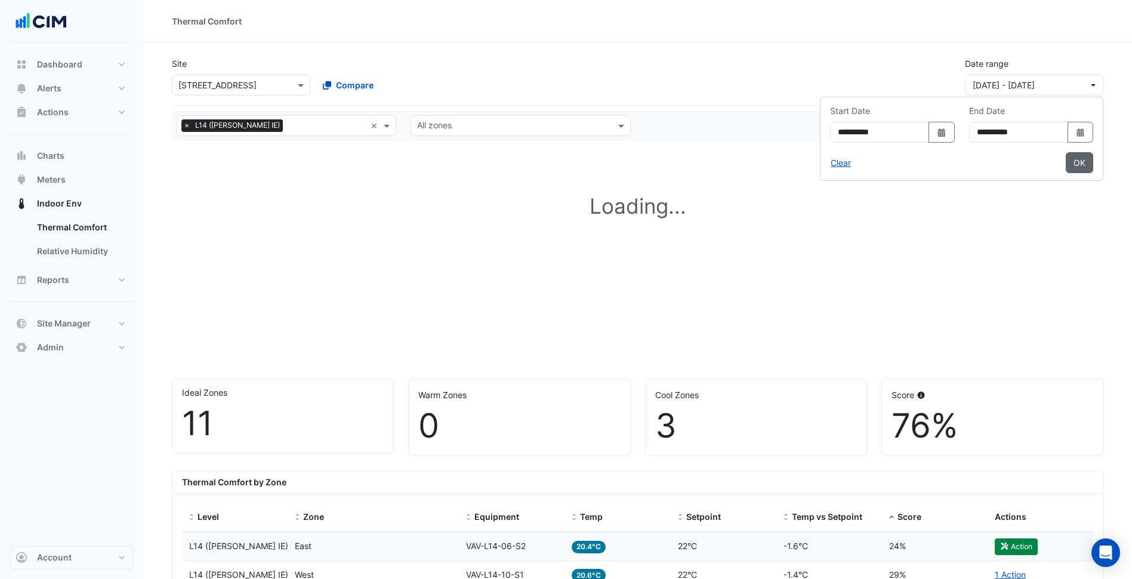
click at [1086, 161] on button "OK" at bounding box center [1079, 162] width 27 height 21
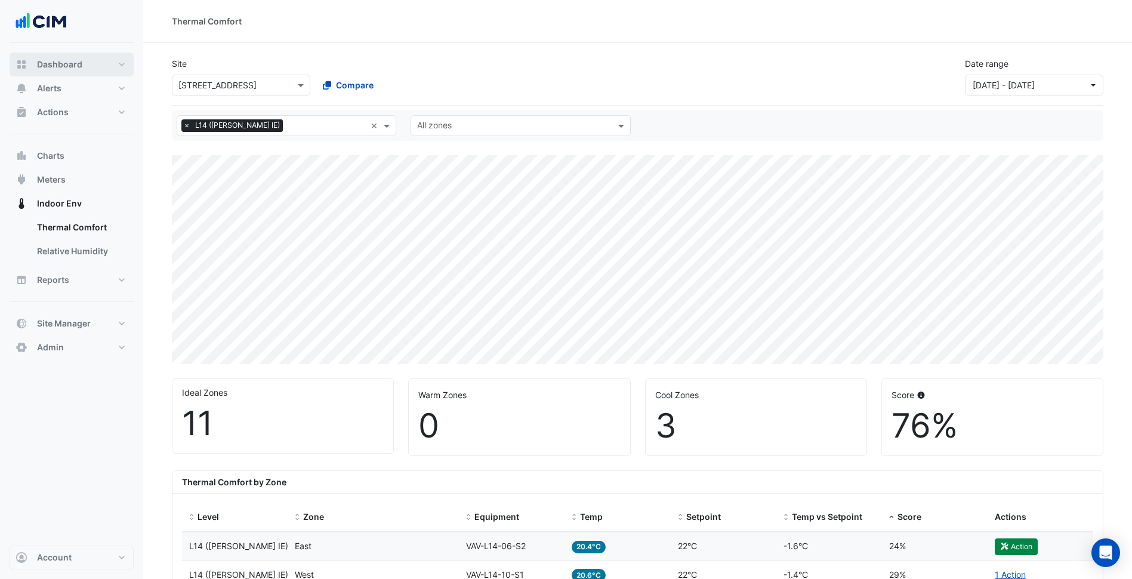
click at [96, 65] on button "Dashboard" at bounding box center [72, 65] width 124 height 24
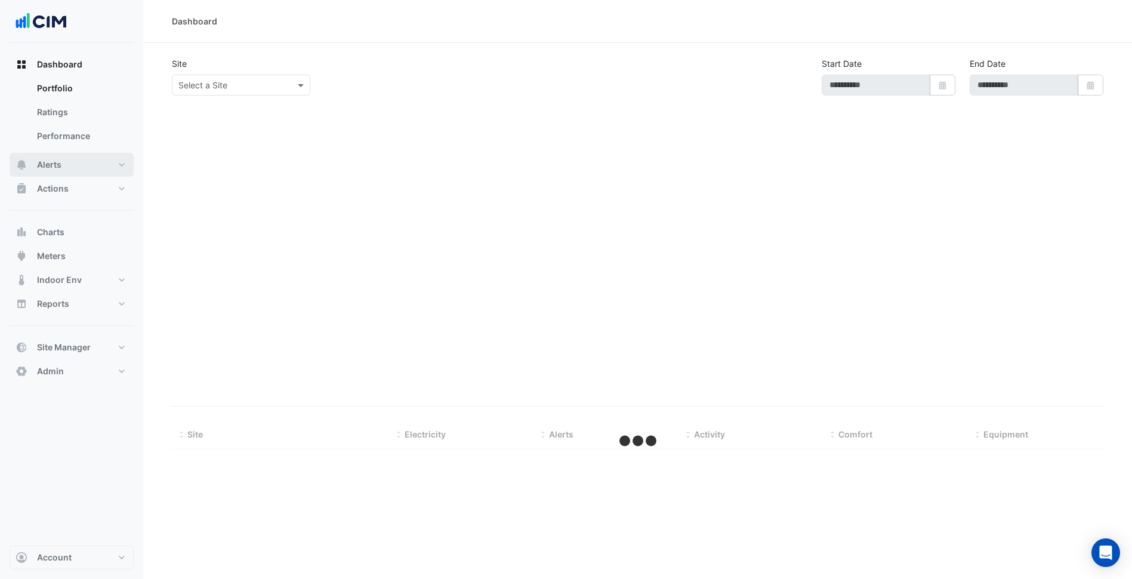
type input "**********"
select select "***"
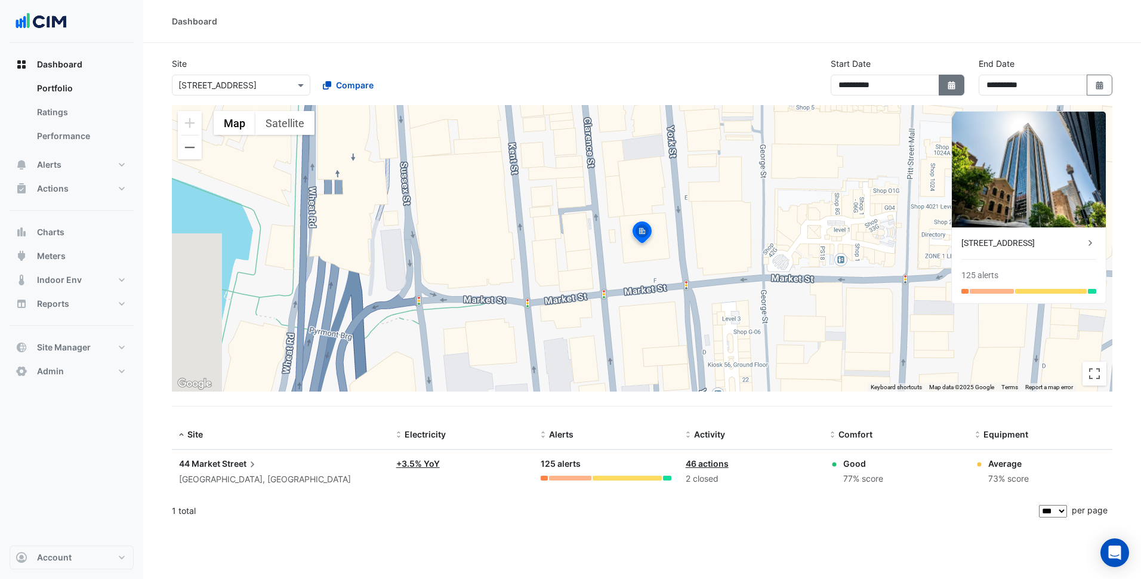
click at [950, 93] on button "Select Date" at bounding box center [952, 85] width 26 height 21
select select "*"
select select "****"
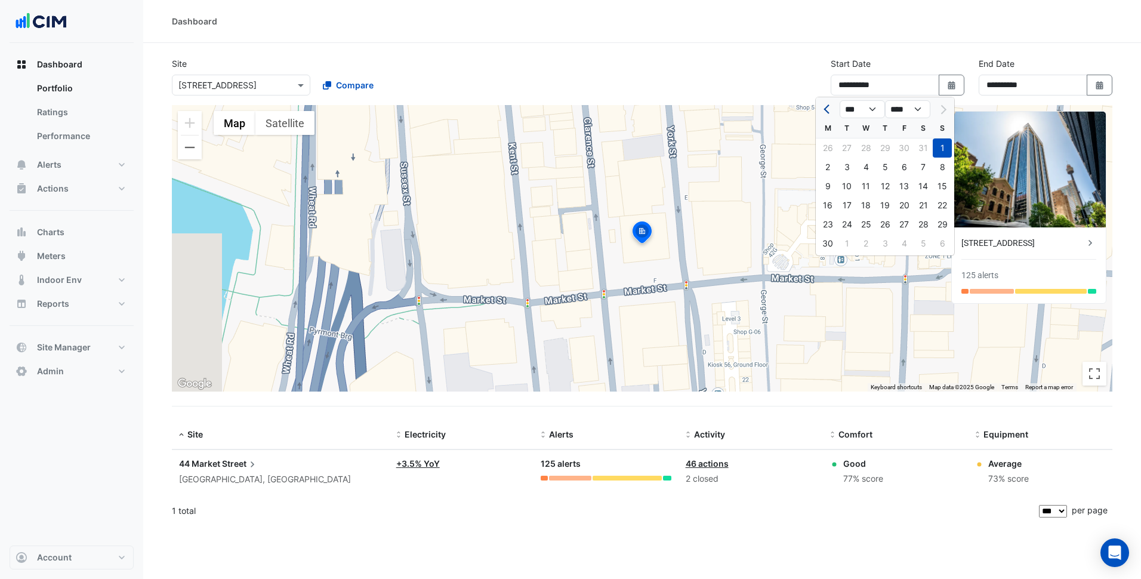
click at [834, 109] on button "Previous month" at bounding box center [828, 109] width 14 height 19
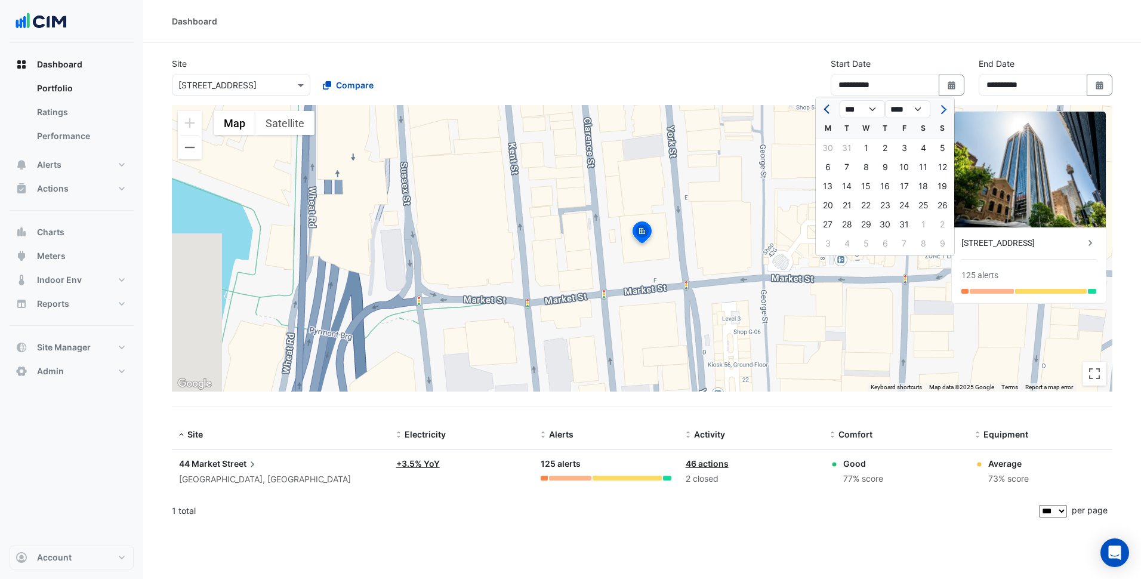
click at [834, 109] on button "Previous month" at bounding box center [828, 109] width 14 height 19
select select "**"
select select "****"
click at [943, 150] on div "1" at bounding box center [942, 147] width 19 height 19
type input "**********"
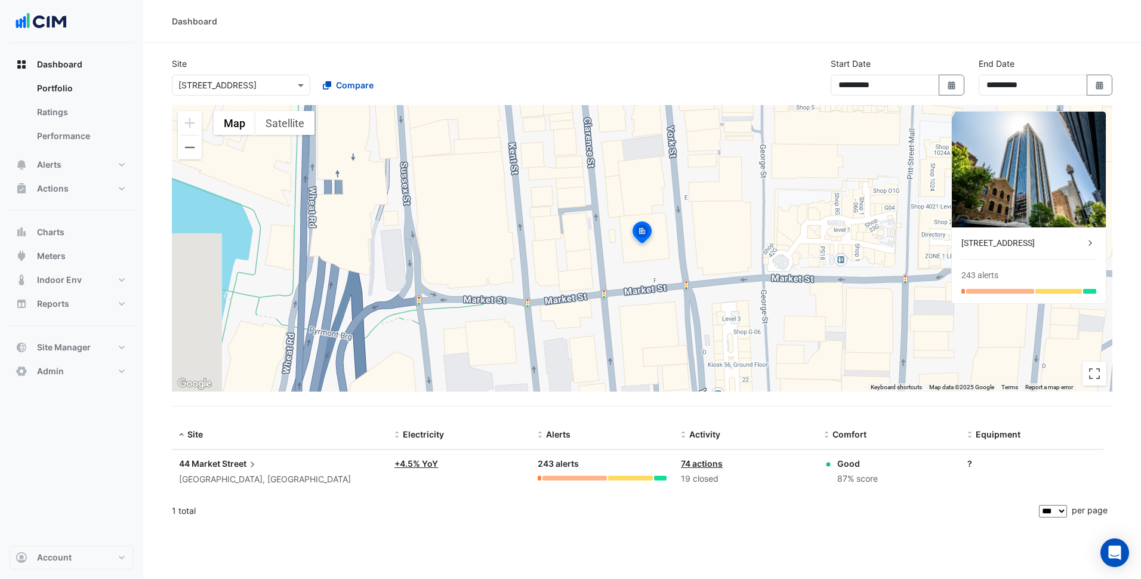
click at [230, 469] on span "Street" at bounding box center [240, 463] width 36 height 13
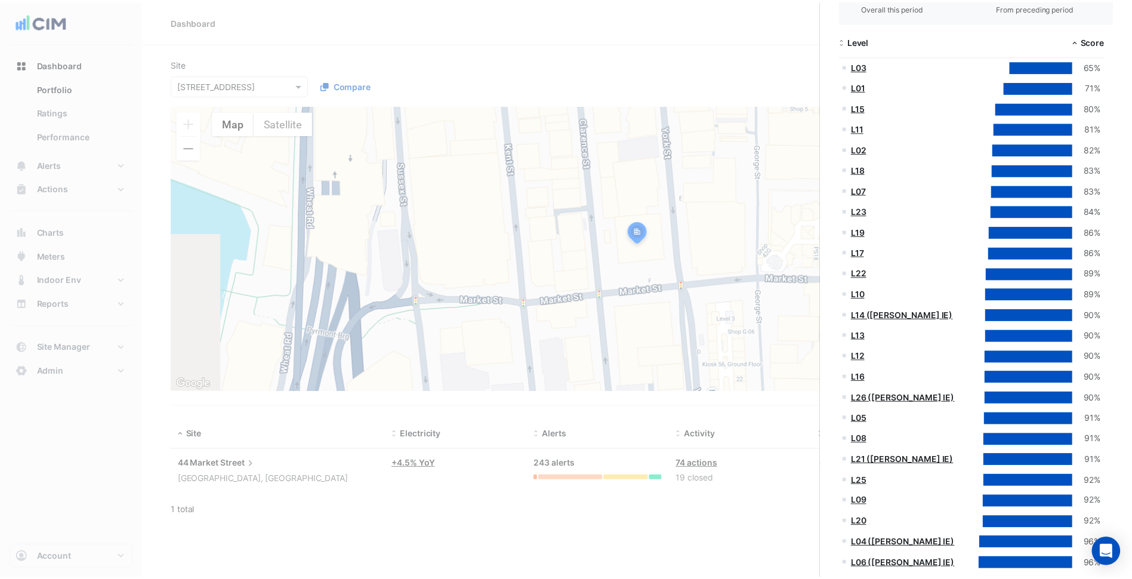
scroll to position [319, 0]
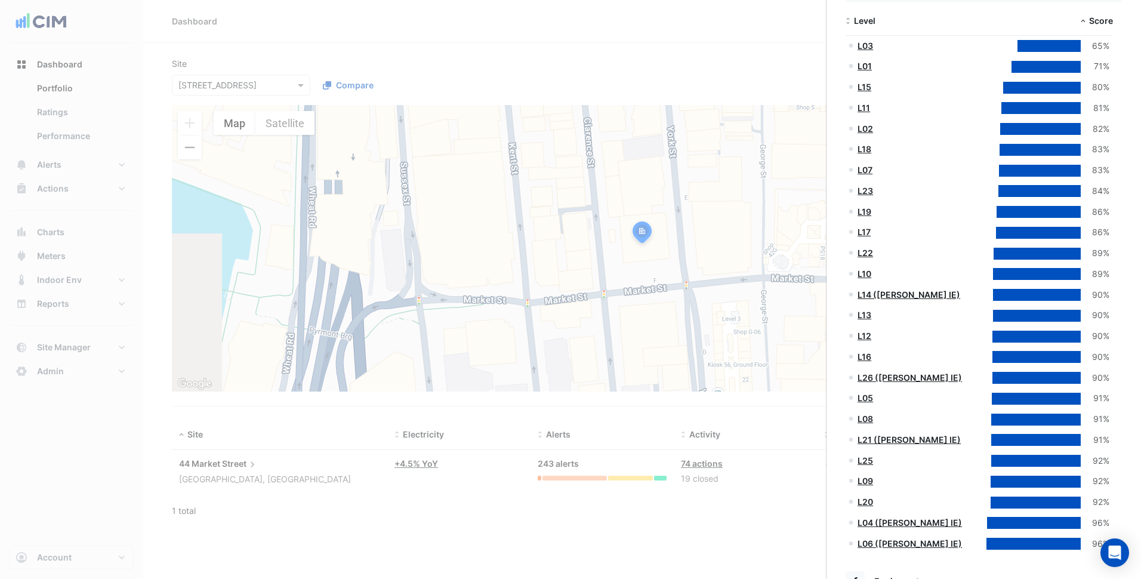
click at [900, 292] on link "L14 ([PERSON_NAME] IE)" at bounding box center [909, 295] width 103 height 10
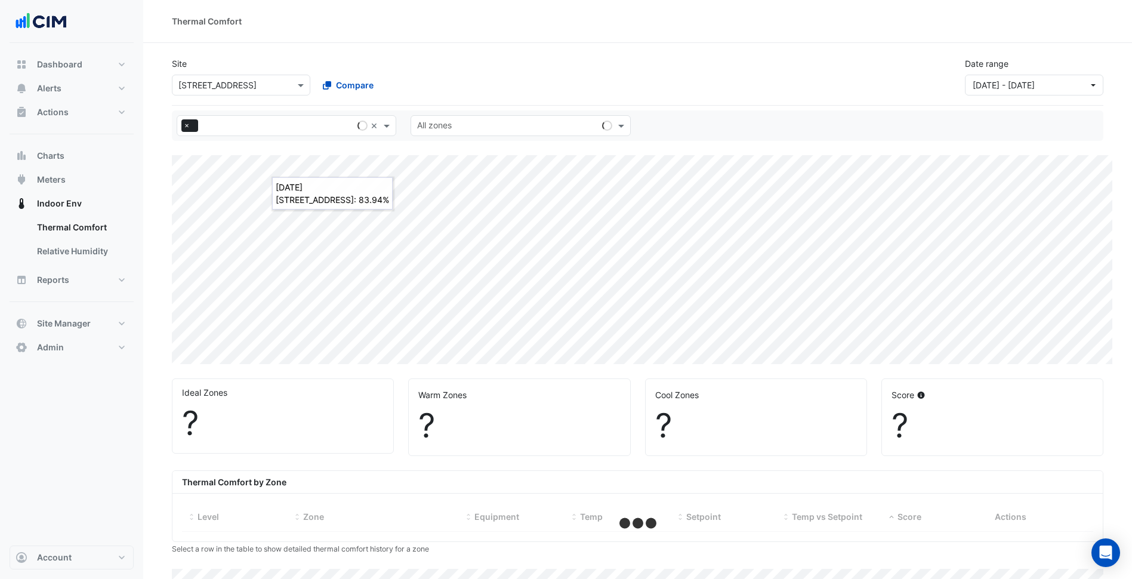
select select "***"
